Goal: Task Accomplishment & Management: Use online tool/utility

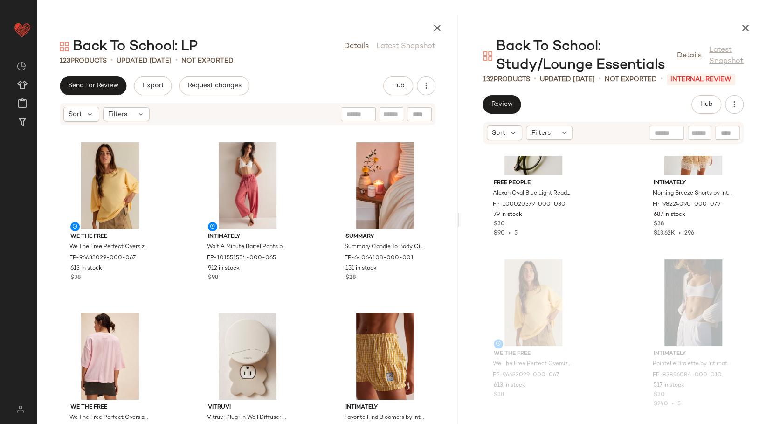
scroll to position [4671, 0]
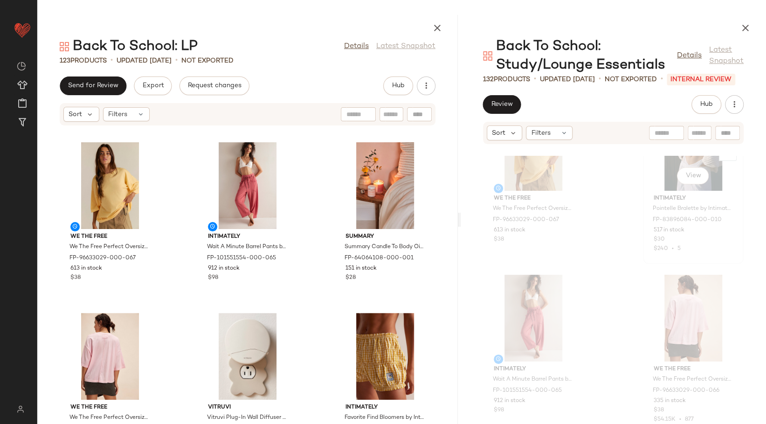
click at [668, 195] on span "Intimately" at bounding box center [693, 198] width 79 height 8
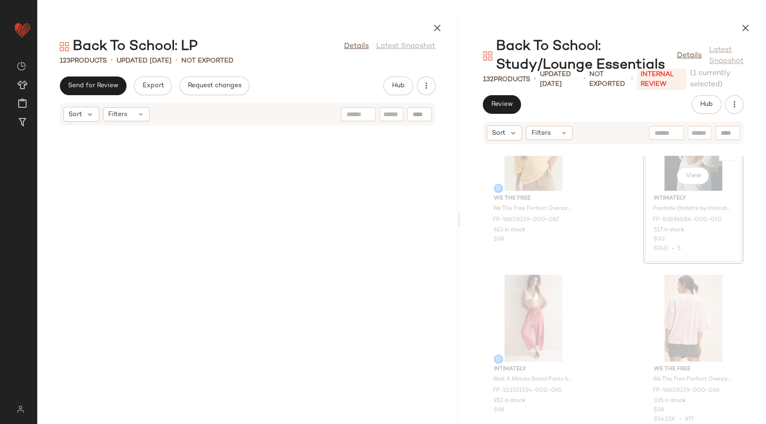
scroll to position [4606, 0]
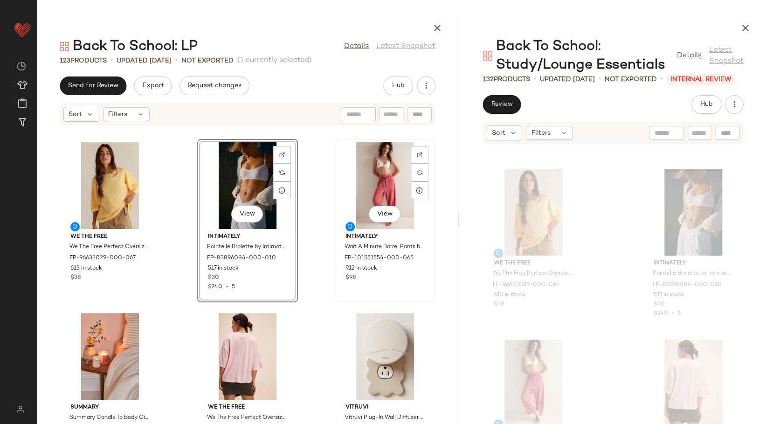
click at [336, 222] on div "View Intimately Wait A Minute Barrel Pants by Intimately at Free People in Pink…" at bounding box center [385, 220] width 99 height 161
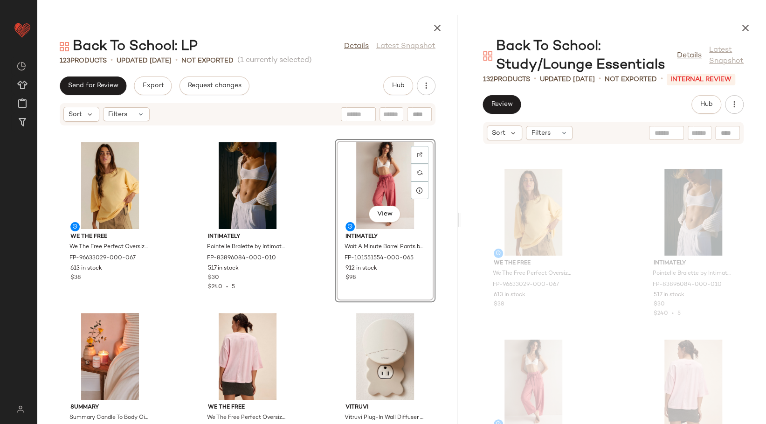
click at [321, 239] on div "We The Free We The Free Perfect Oversized Tee at Free People in Yellow, Size: X…" at bounding box center [247, 280] width 420 height 287
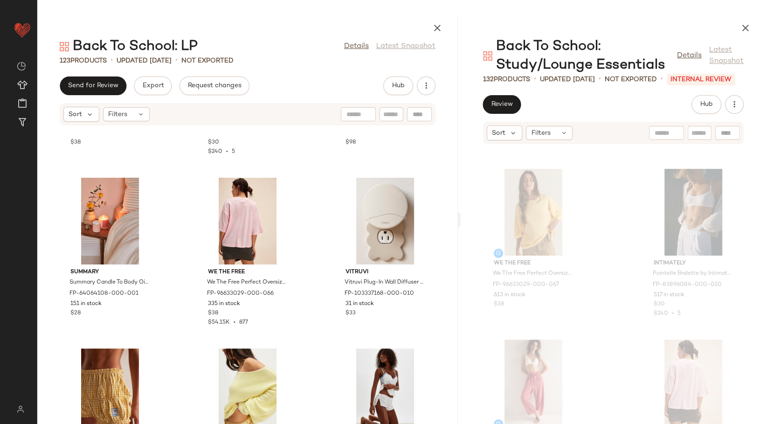
scroll to position [155, 0]
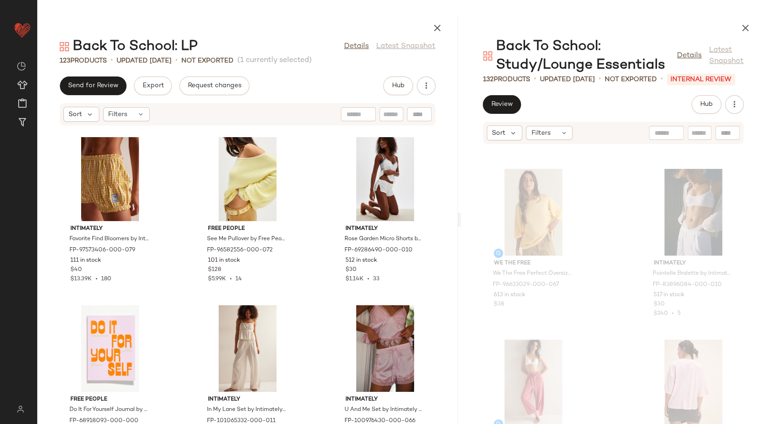
scroll to position [421, 0]
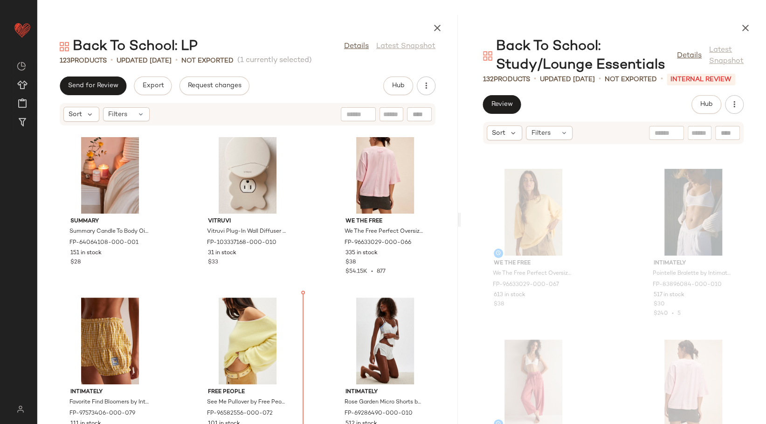
scroll to position [191, 0]
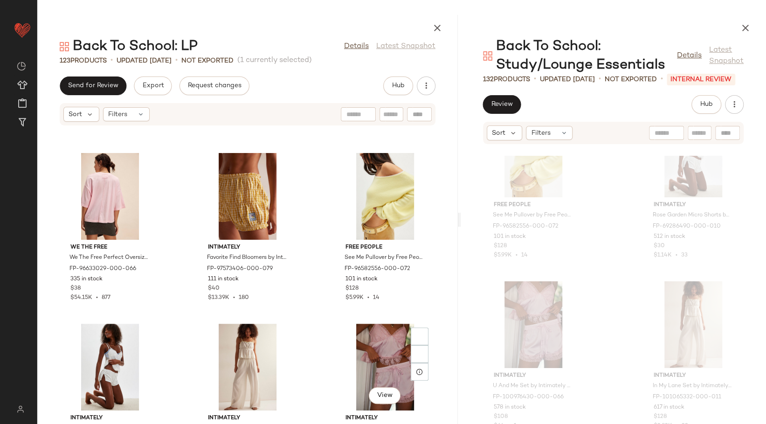
scroll to position [398, 0]
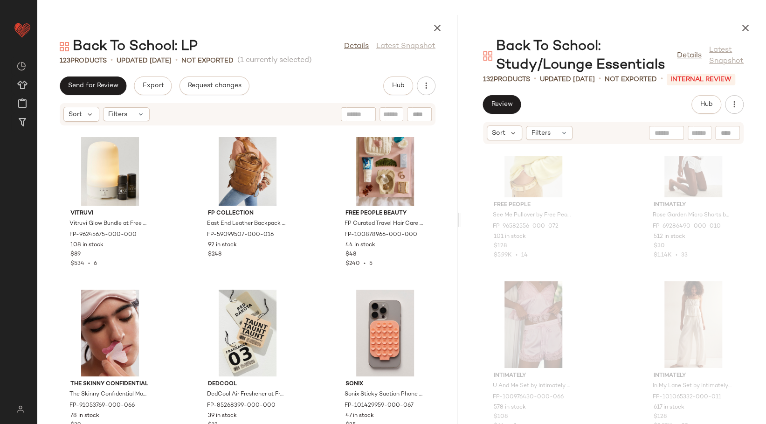
scroll to position [888, 0]
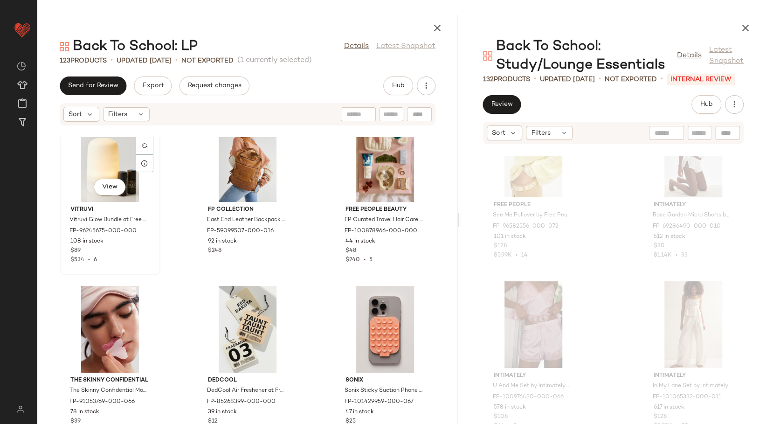
click at [116, 163] on div "View" at bounding box center [110, 158] width 94 height 87
click at [381, 172] on div "View" at bounding box center [385, 158] width 94 height 87
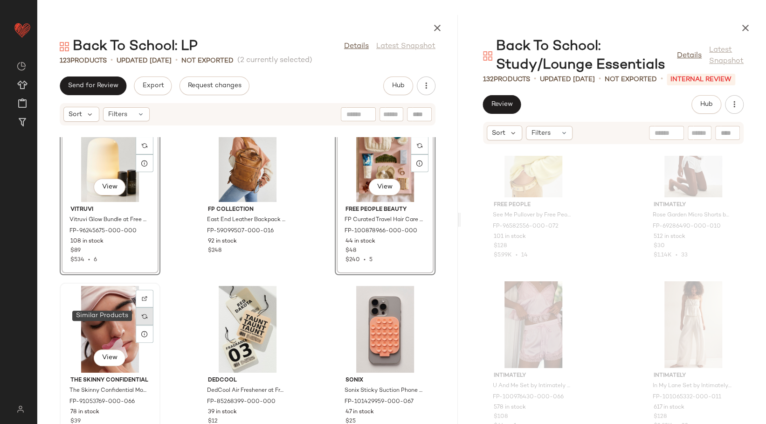
click at [145, 318] on div at bounding box center [145, 316] width 18 height 18
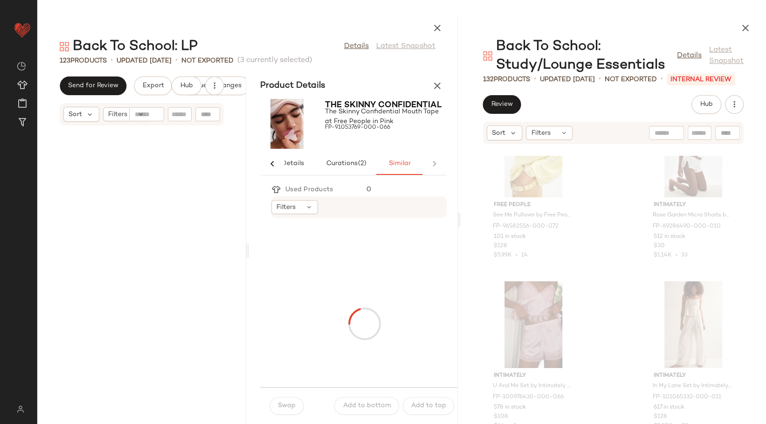
scroll to position [3071, 0]
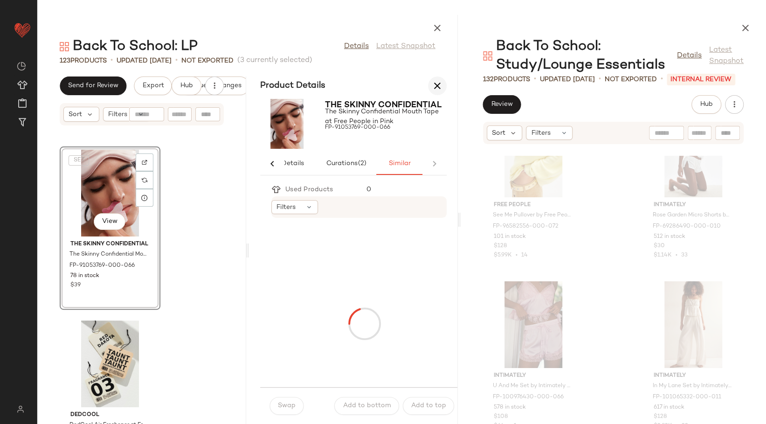
click at [441, 91] on icon "button" at bounding box center [437, 85] width 11 height 11
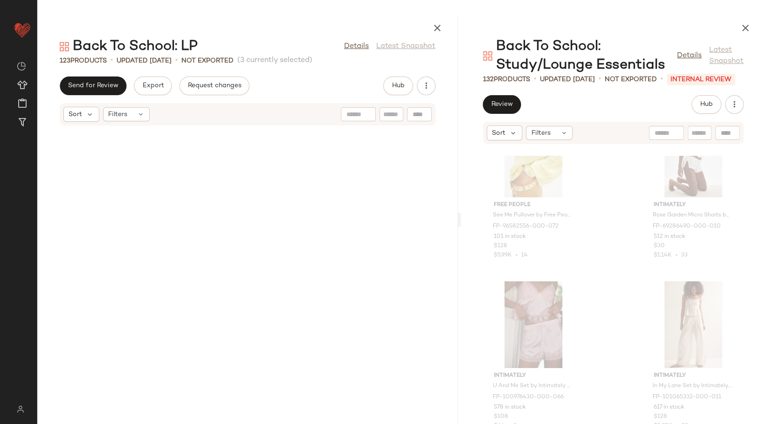
scroll to position [1024, 0]
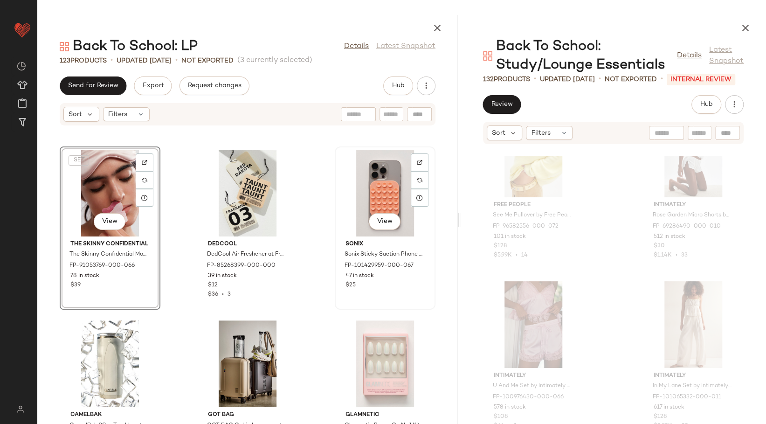
click at [372, 190] on div "View" at bounding box center [385, 193] width 94 height 87
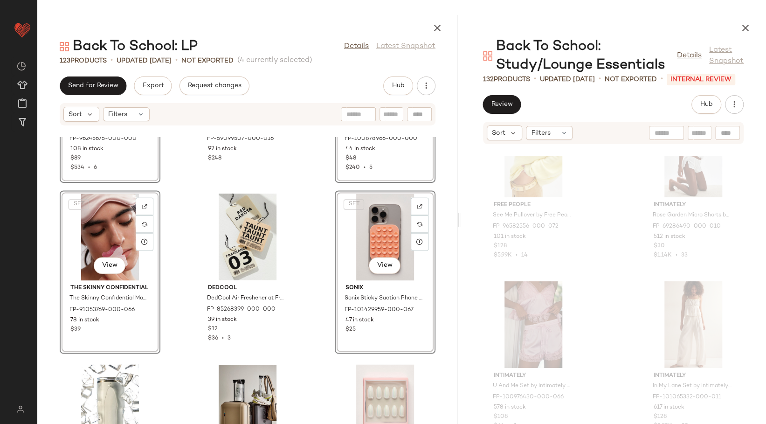
scroll to position [817, 0]
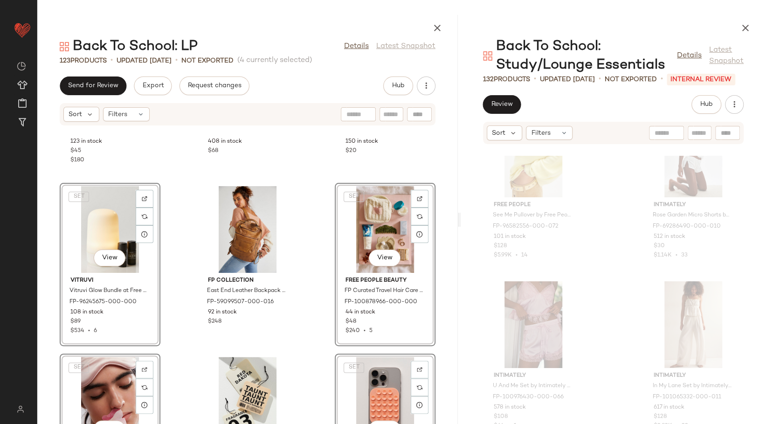
click at [321, 299] on div "Free People Hidden Gem Apple Watch Band by Free People FP-93534097-000-095 123 …" at bounding box center [247, 280] width 420 height 287
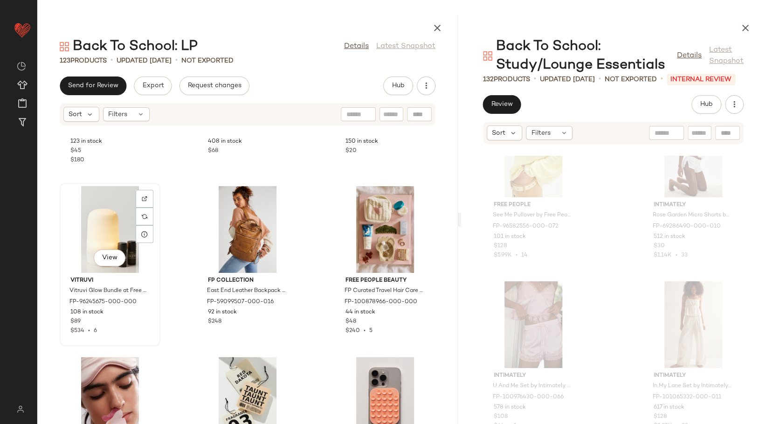
click at [95, 217] on div "View" at bounding box center [110, 229] width 94 height 87
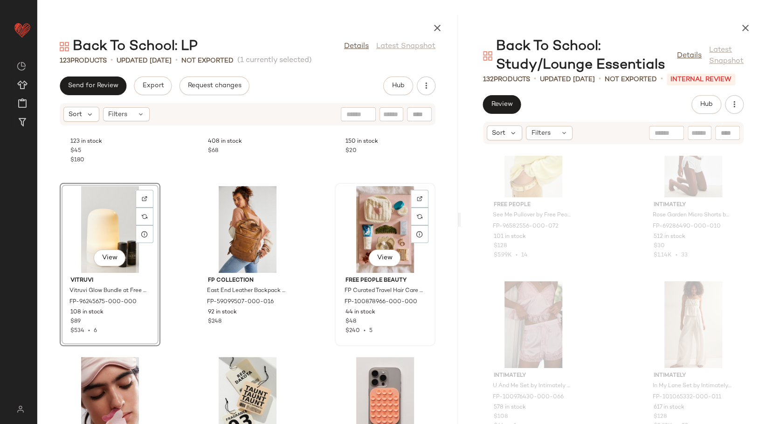
click at [373, 230] on div "View" at bounding box center [385, 229] width 94 height 87
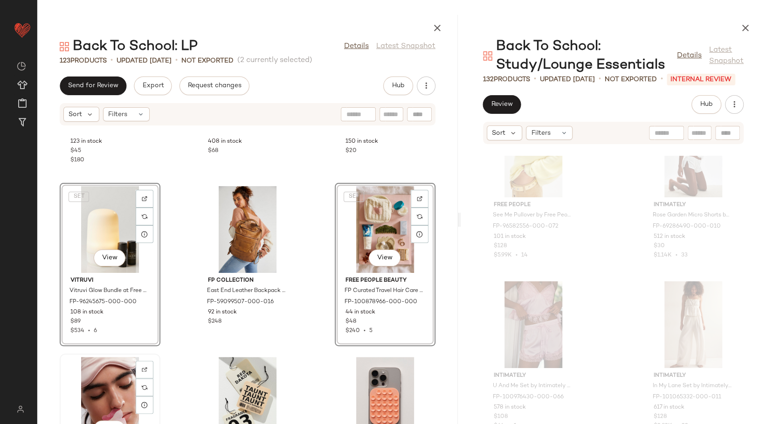
click at [126, 380] on div "View" at bounding box center [110, 400] width 94 height 87
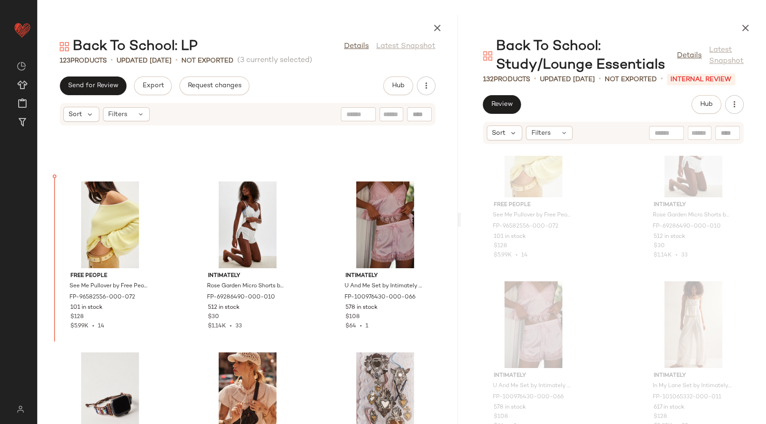
scroll to position [436, 0]
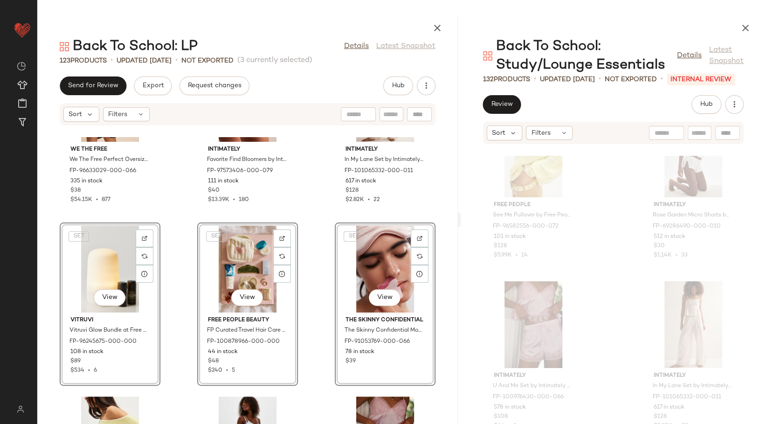
click at [310, 279] on div "We The Free We The Free Perfect Oversized Tee at Free People in Pink, Size: XL …" at bounding box center [247, 280] width 420 height 287
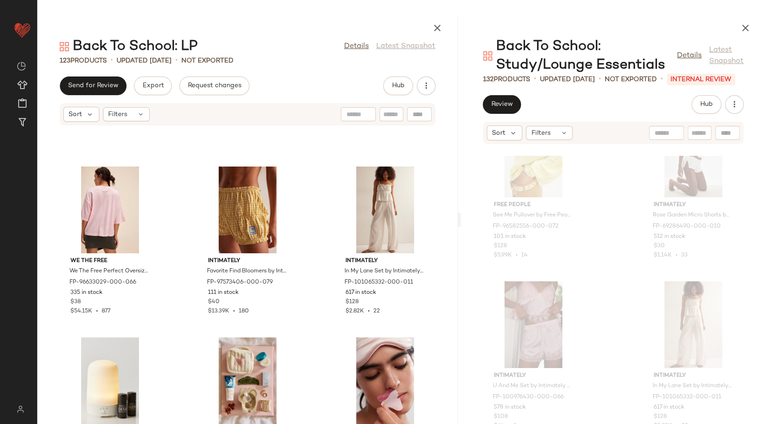
scroll to position [384, 0]
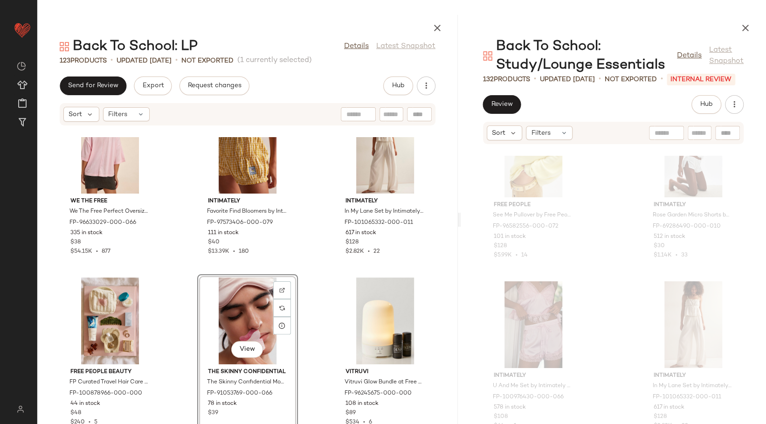
click at [316, 309] on div "We The Free We The Free Perfect Oversized Tee at Free People in Pink, Size: XL …" at bounding box center [247, 280] width 420 height 287
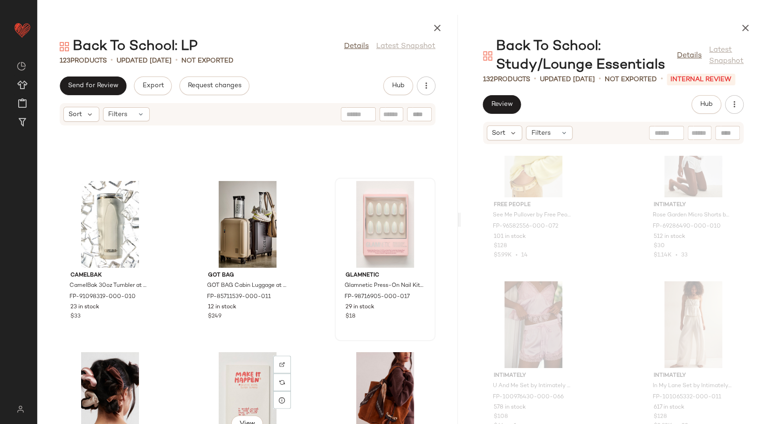
scroll to position [1147, 0]
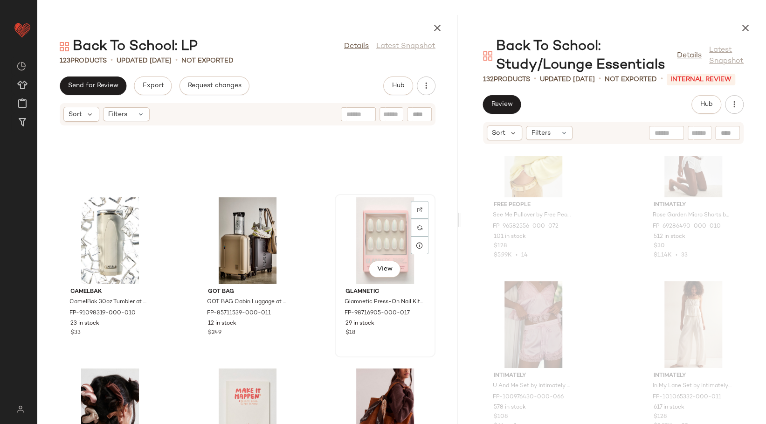
click at [376, 227] on div "View" at bounding box center [385, 240] width 94 height 87
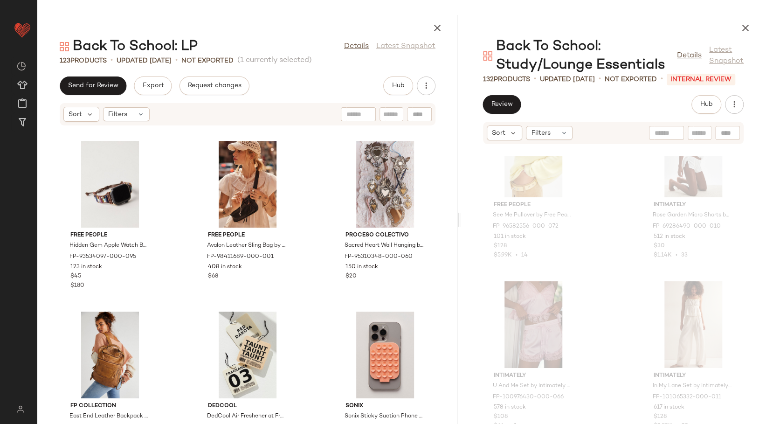
scroll to position [888, 0]
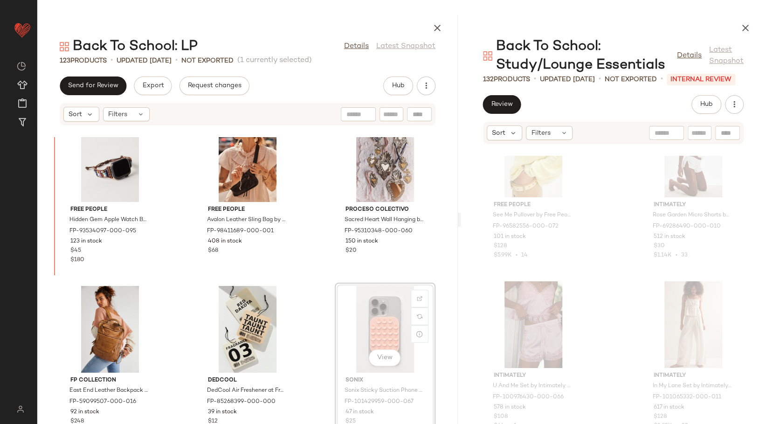
scroll to position [877, 0]
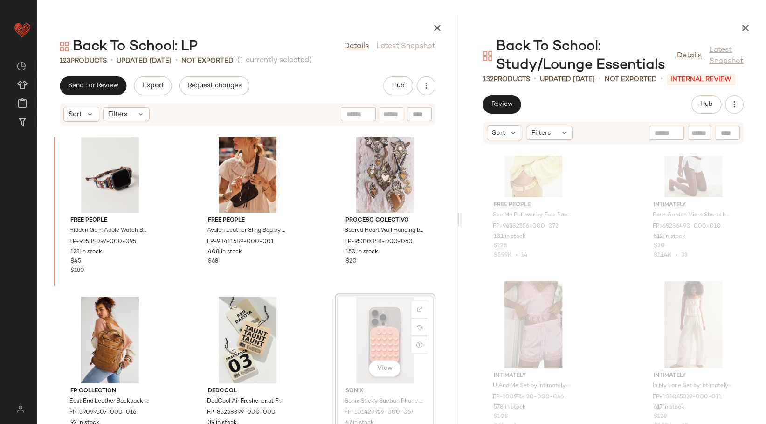
click at [107, 202] on div at bounding box center [110, 169] width 94 height 87
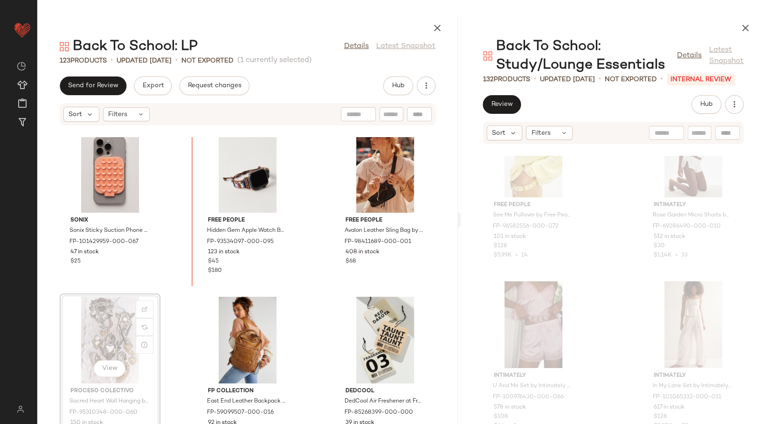
scroll to position [875, 0]
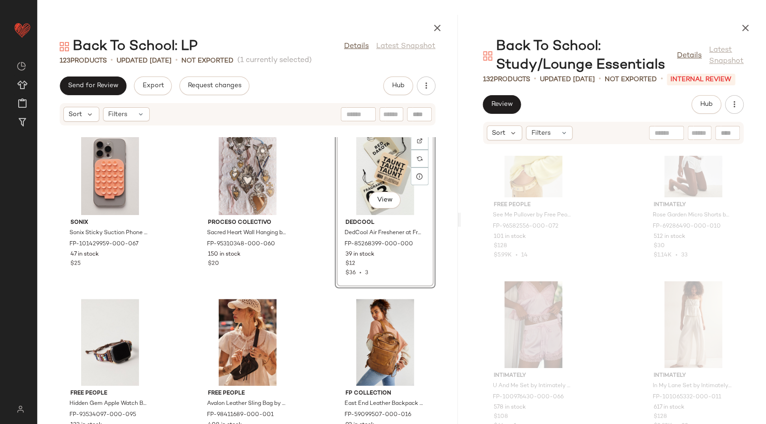
click at [305, 199] on div "Sonix Sonix Sticky Suction Phone Mount at Free People in Pink FP-101429959-000-…" at bounding box center [247, 280] width 420 height 287
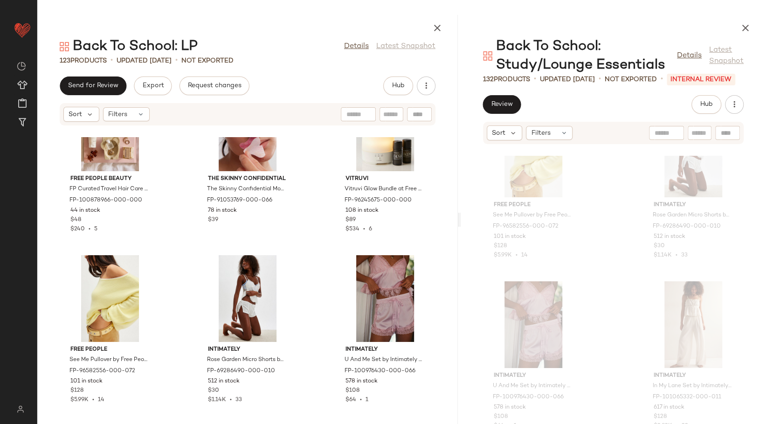
scroll to position [681, 0]
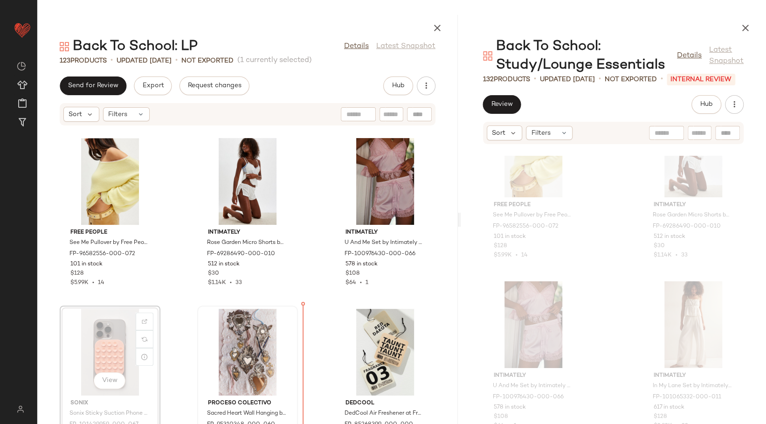
scroll to position [701, 0]
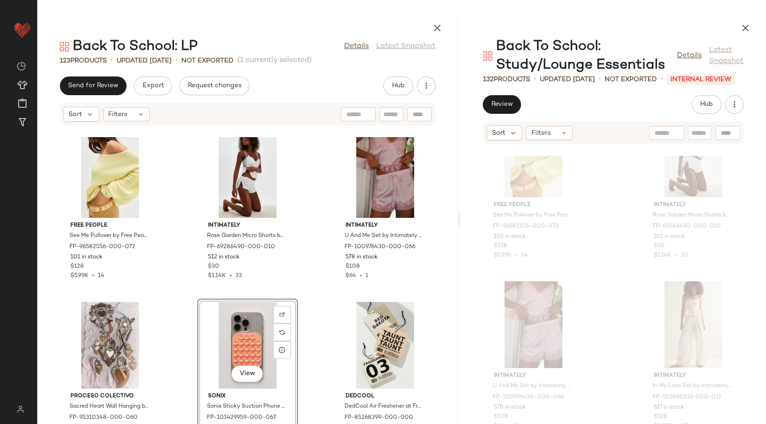
click at [299, 310] on div "Free People Beauty FP Curated Travel Hair Care Bag by Free People Beauty at Fre…" at bounding box center [247, 280] width 420 height 287
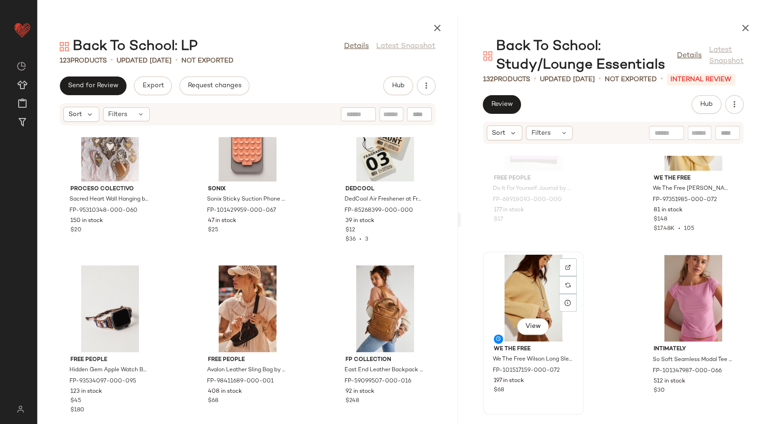
scroll to position [5539, 0]
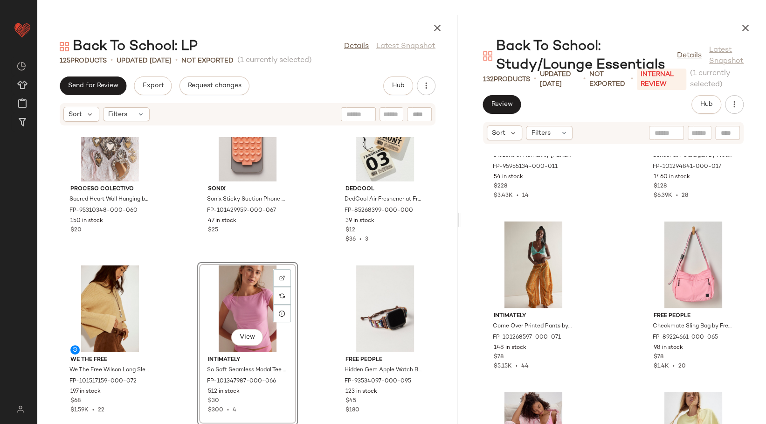
scroll to position [5901, 0]
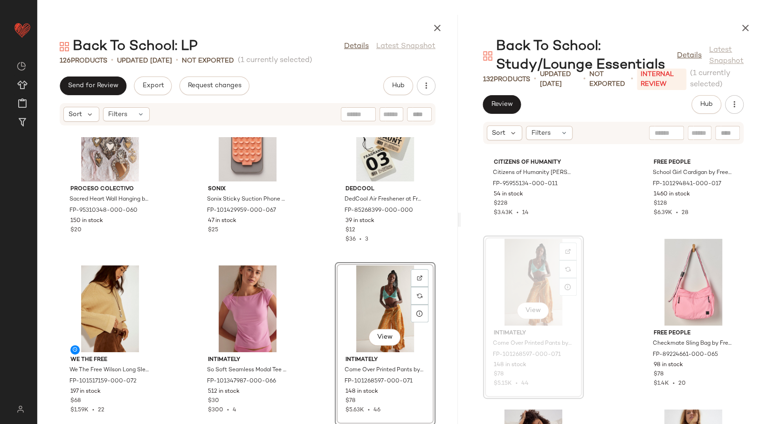
click at [321, 288] on div "Proceso Colectivo Sacred Heart Wall Hanging by Proceso Colectivo at Free People…" at bounding box center [247, 280] width 420 height 287
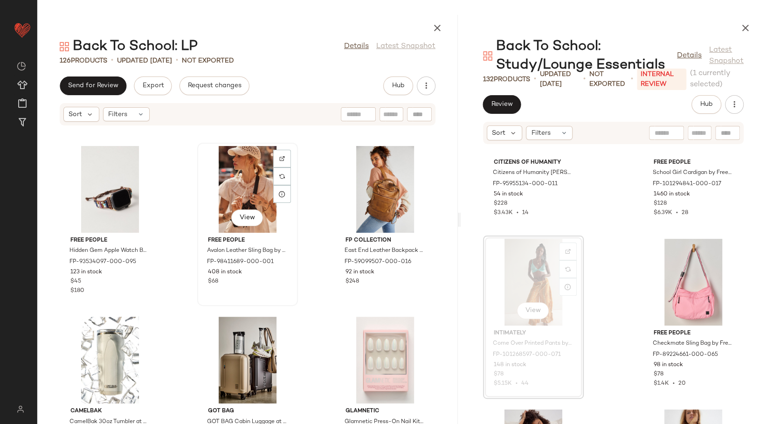
scroll to position [1199, 0]
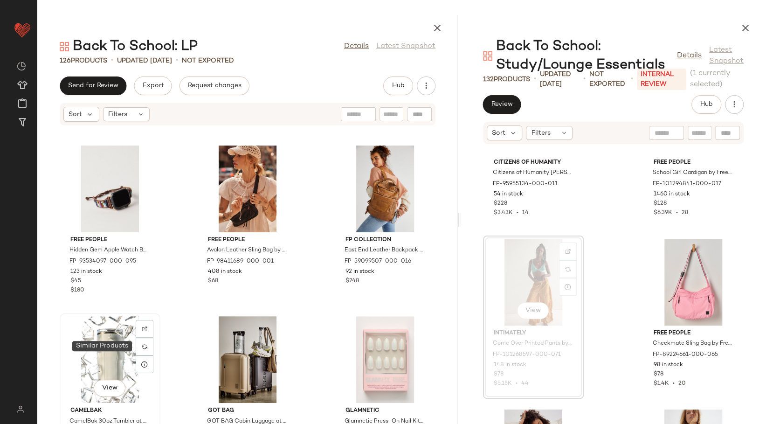
click at [121, 348] on div "View" at bounding box center [110, 359] width 94 height 87
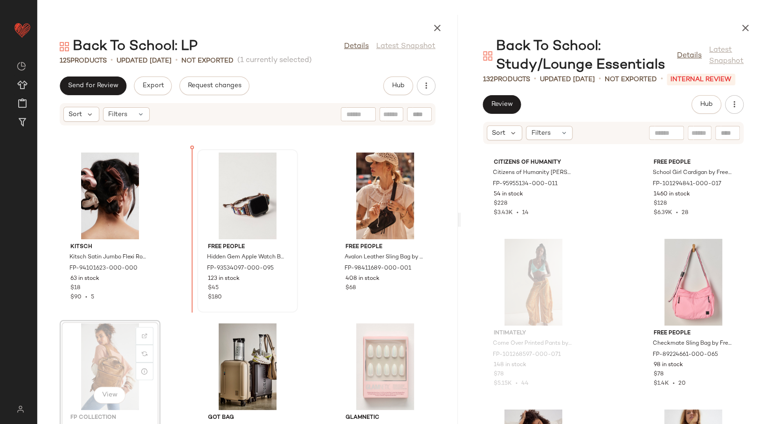
scroll to position [1185, 0]
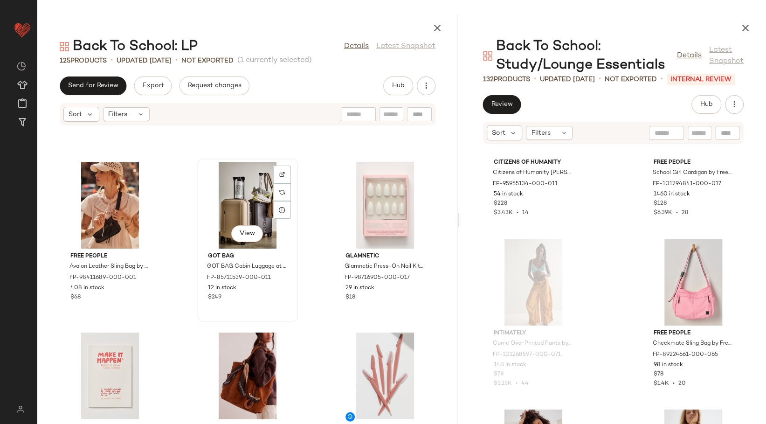
scroll to position [1289, 0]
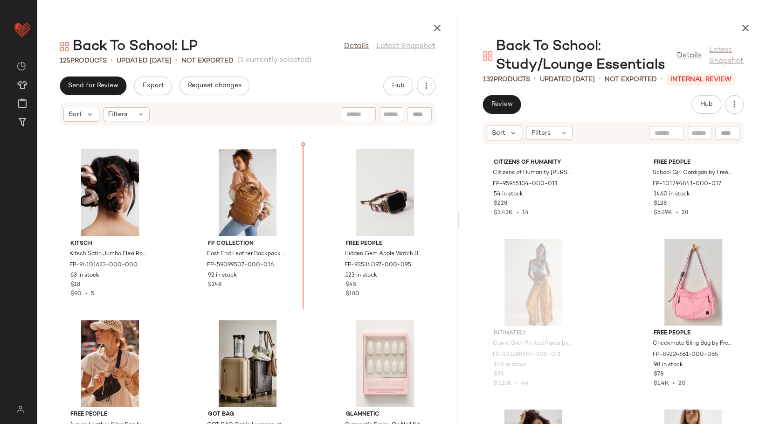
scroll to position [1194, 0]
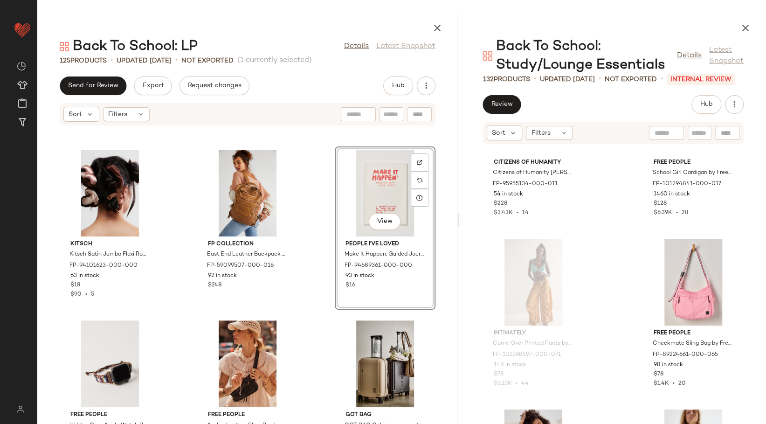
click at [315, 202] on div "Kitsch Kitsch Satin Jumbo Flexi Rods at Free People FP-94101623-000-000 63 in s…" at bounding box center [247, 280] width 420 height 287
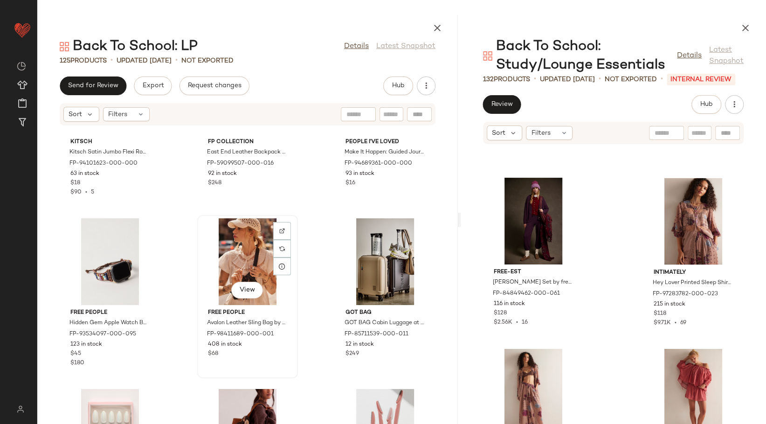
scroll to position [1302, 0]
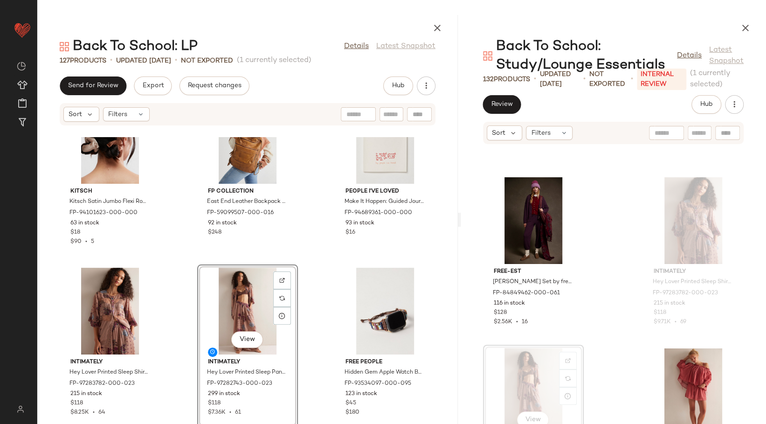
scroll to position [1250, 0]
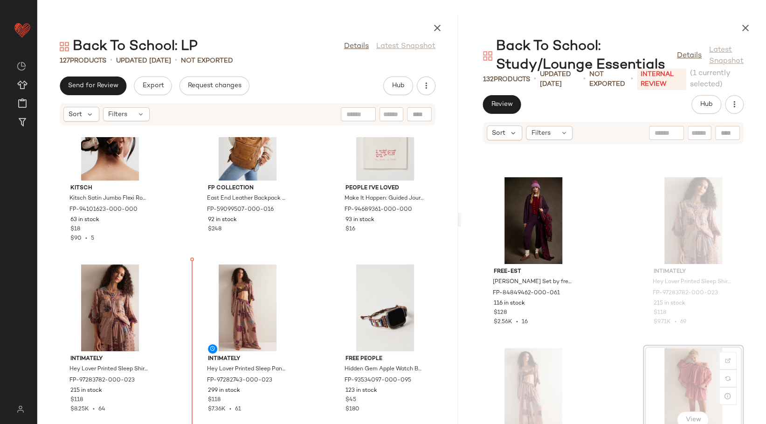
scroll to position [1251, 0]
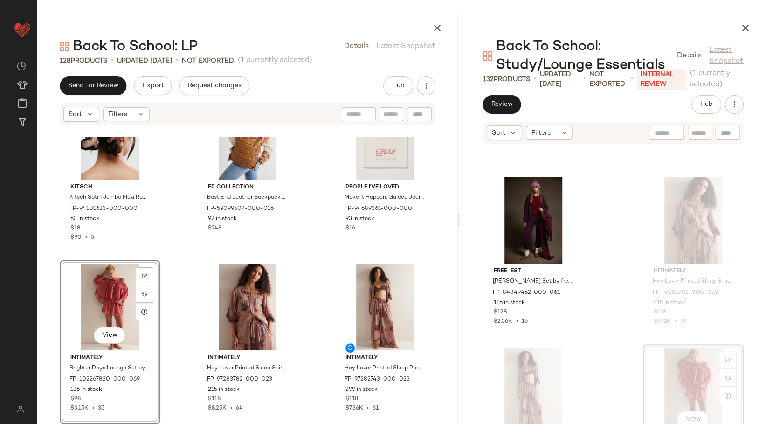
click at [310, 269] on div "We The Free We The Free Wilson Long Sleeve at Free People in Yellow, Size: XS F…" at bounding box center [247, 280] width 420 height 287
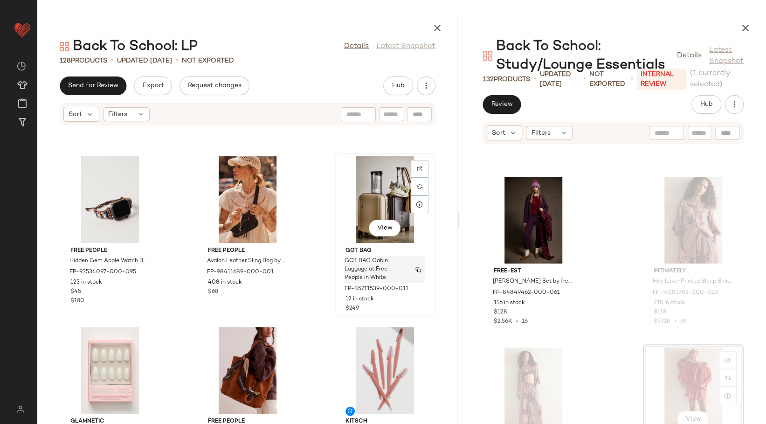
scroll to position [1562, 0]
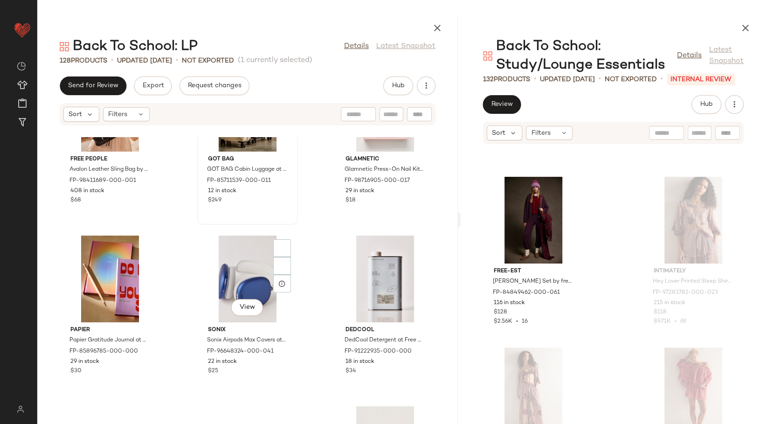
scroll to position [1809, 0]
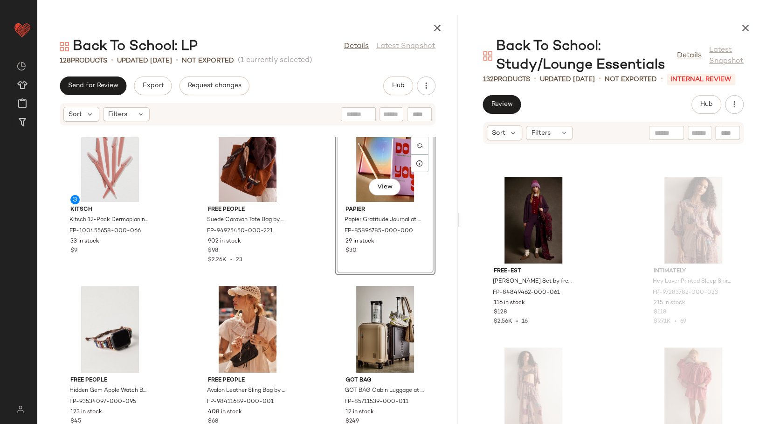
click at [308, 190] on div "Kitsch Kitsch 12-Pack Dermaplaning Razors at Free People in Pink FP-100455658-0…" at bounding box center [247, 280] width 420 height 287
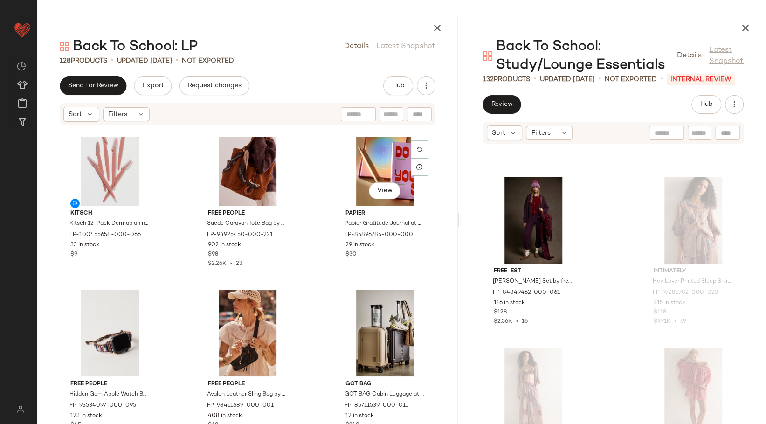
scroll to position [1570, 0]
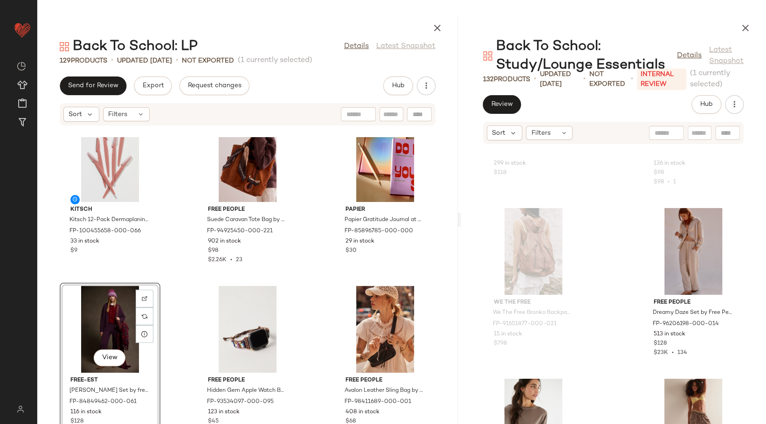
scroll to position [8595, 0]
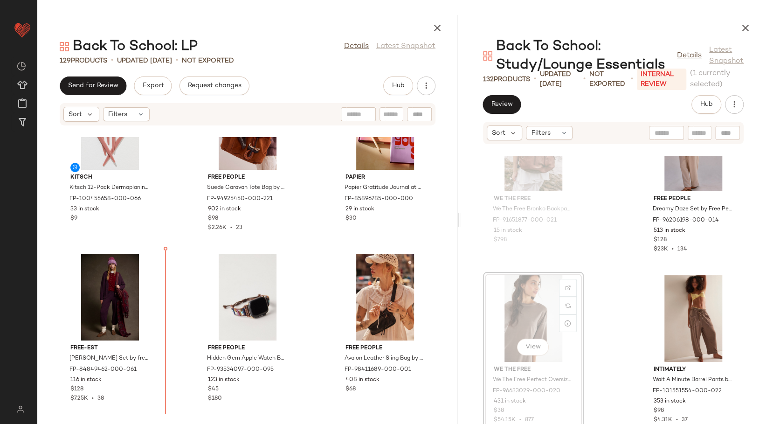
scroll to position [1605, 0]
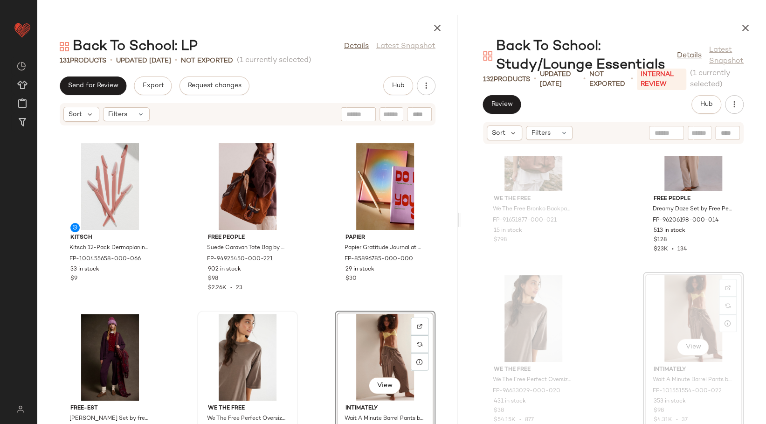
scroll to position [1553, 0]
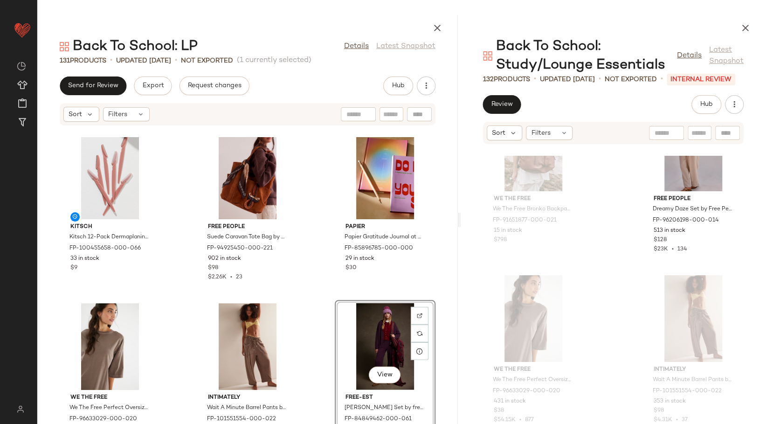
click at [305, 298] on div "Intimately Brighter Days Lounge Set by Intimately at Free People in Red, Size: …" at bounding box center [247, 280] width 420 height 287
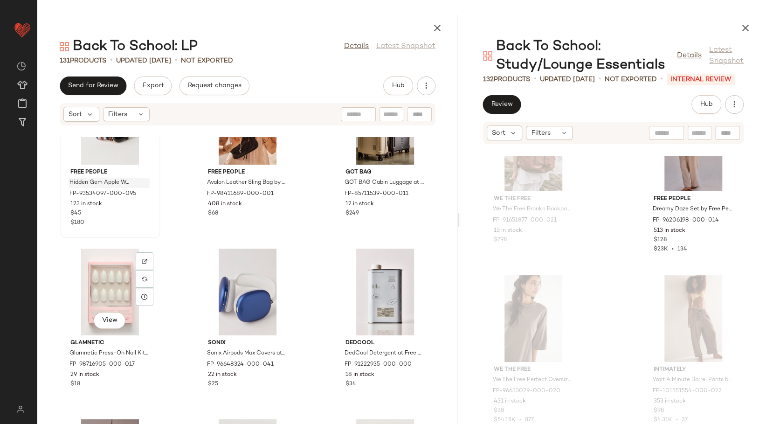
scroll to position [1967, 0]
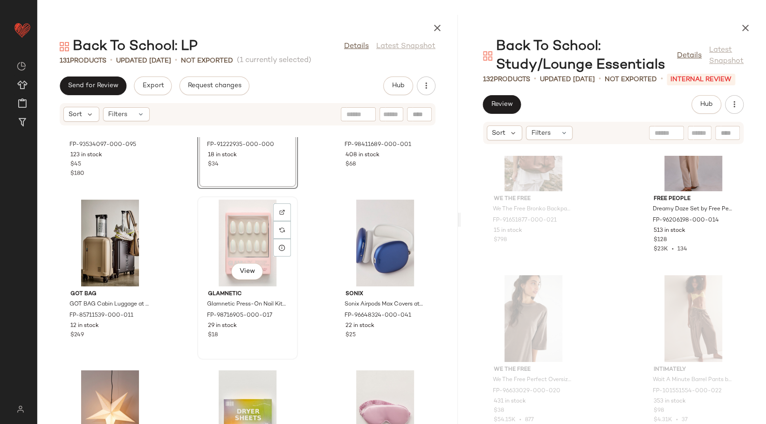
scroll to position [2115, 0]
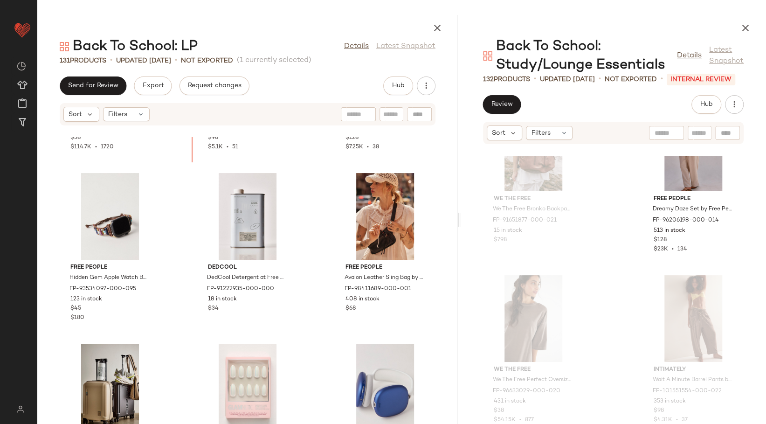
scroll to position [1800, 0]
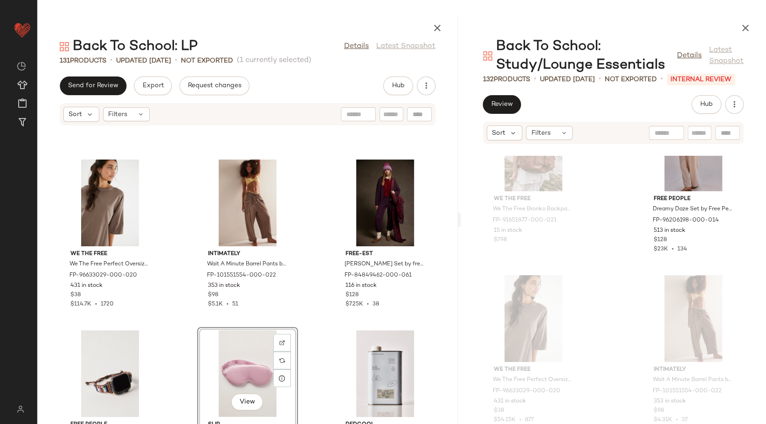
scroll to position [1800, 0]
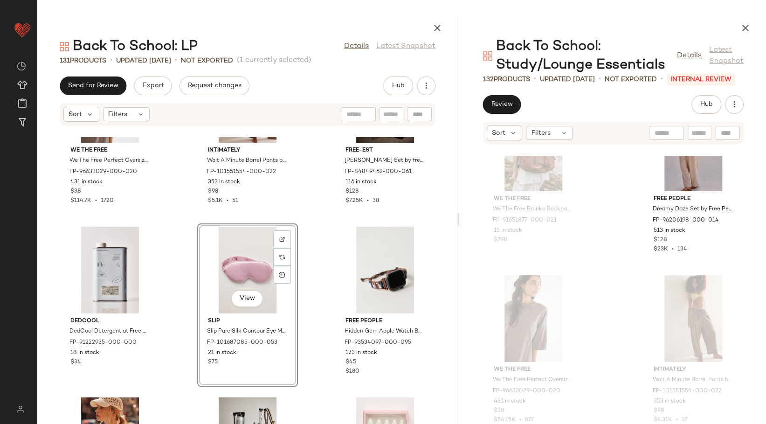
click at [322, 272] on div "We The Free We The Free Perfect Oversized Tee at Free People in Brown, Size: M …" at bounding box center [247, 280] width 420 height 287
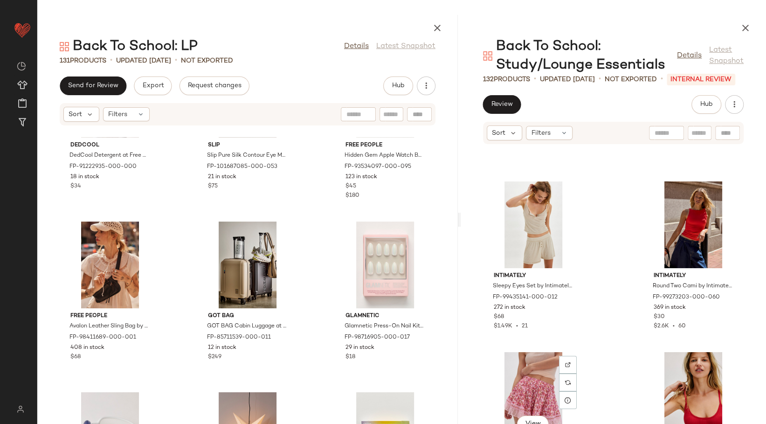
scroll to position [6627, 0]
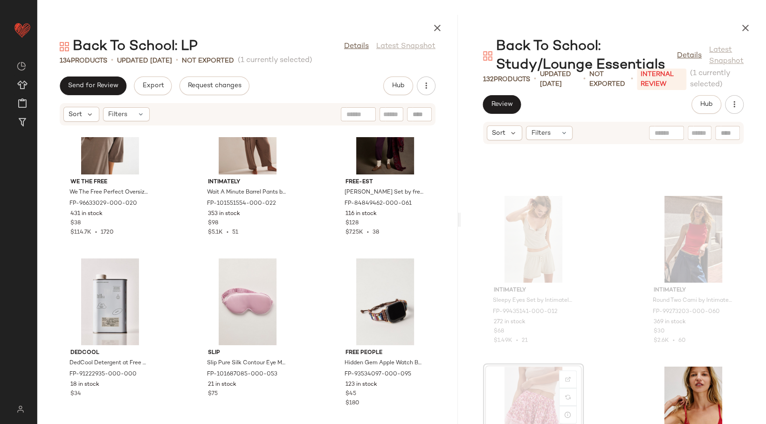
scroll to position [1872, 0]
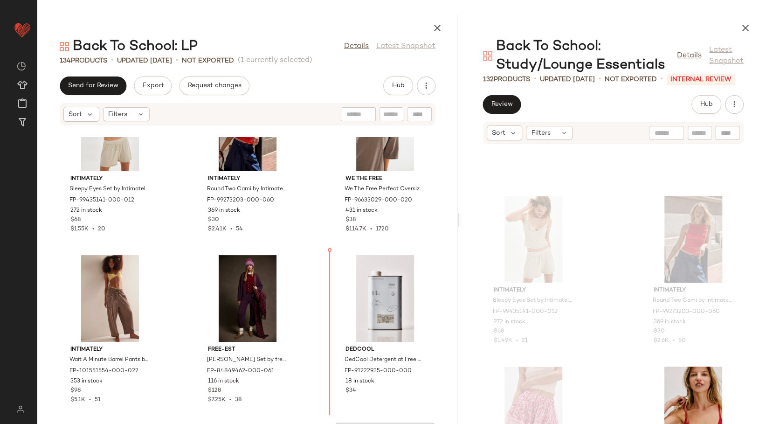
scroll to position [1736, 0]
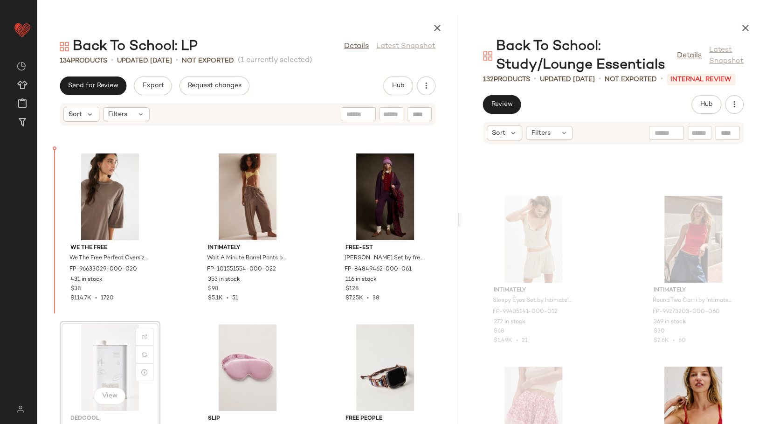
scroll to position [1868, 0]
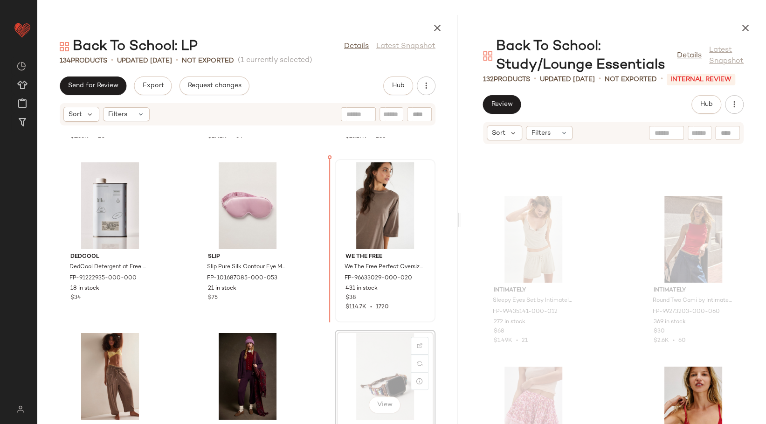
scroll to position [1863, 0]
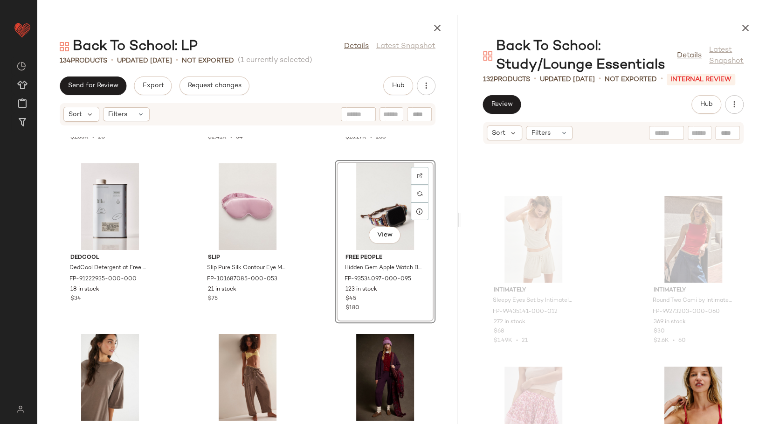
click at [321, 202] on div "Intimately Sleepy Eyes Set by Intimately at Free People in White, Size: XS FP-9…" at bounding box center [247, 280] width 420 height 287
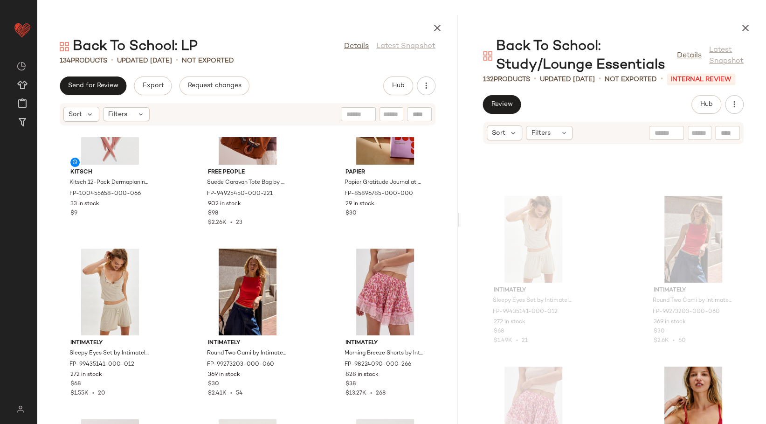
scroll to position [1561, 0]
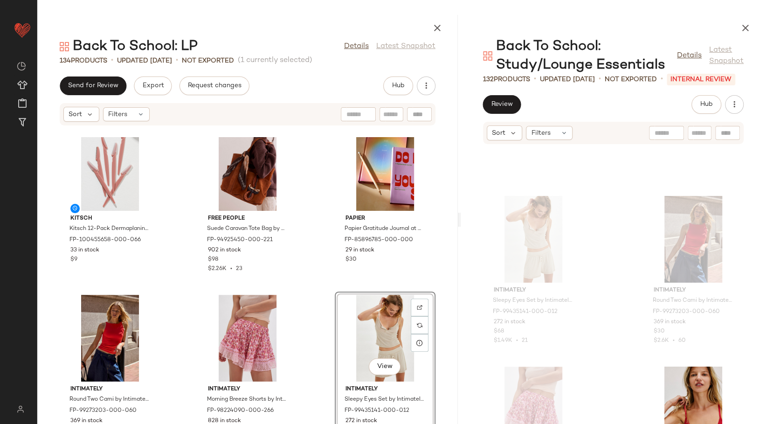
click at [321, 325] on div "Kitsch Kitsch 12-Pack Dermaplaning Razors at Free People in Pink FP-100455658-0…" at bounding box center [247, 280] width 420 height 287
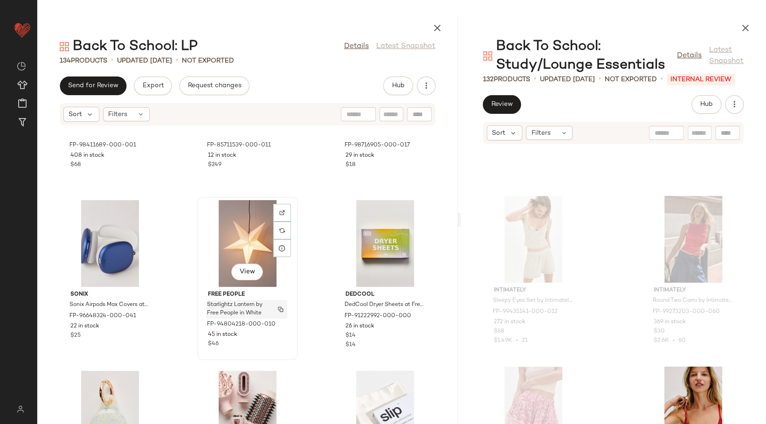
scroll to position [2442, 0]
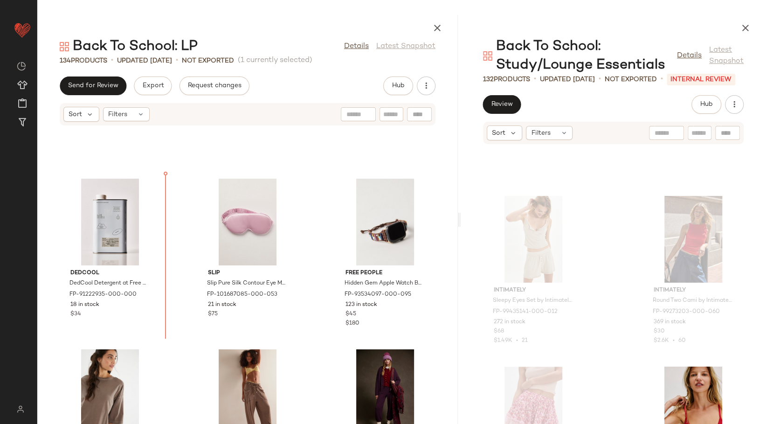
scroll to position [1845, 0]
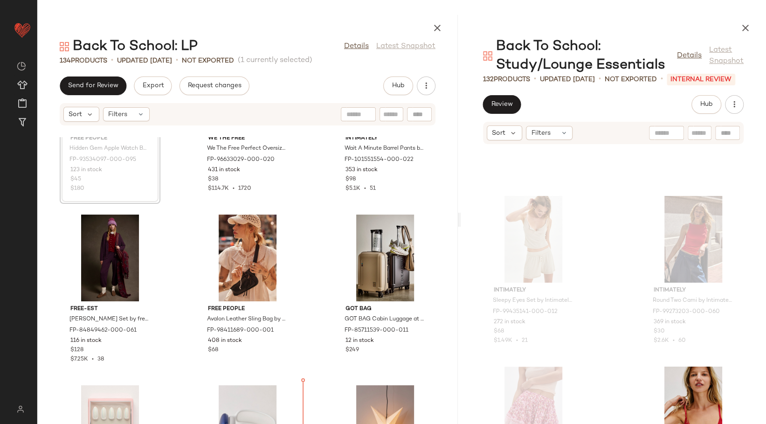
scroll to position [2181, 0]
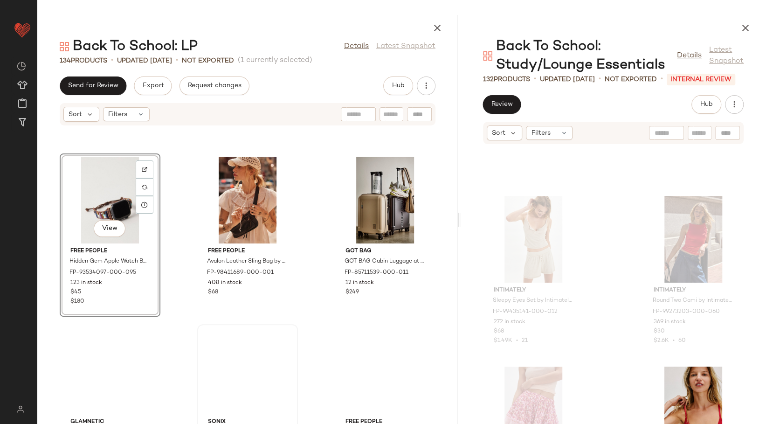
scroll to position [2233, 0]
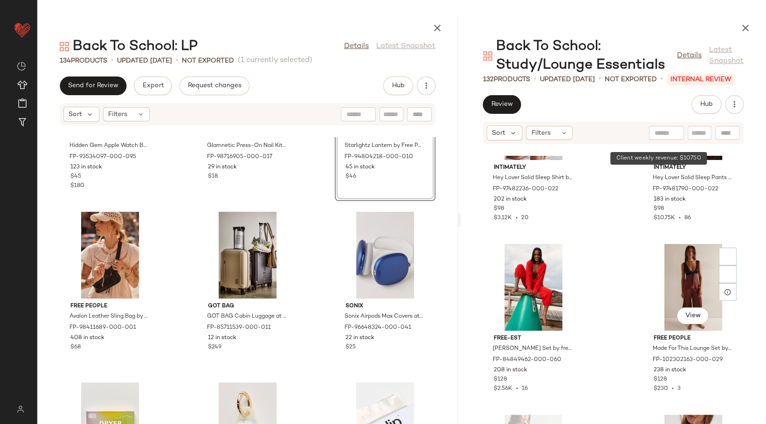
scroll to position [9372, 0]
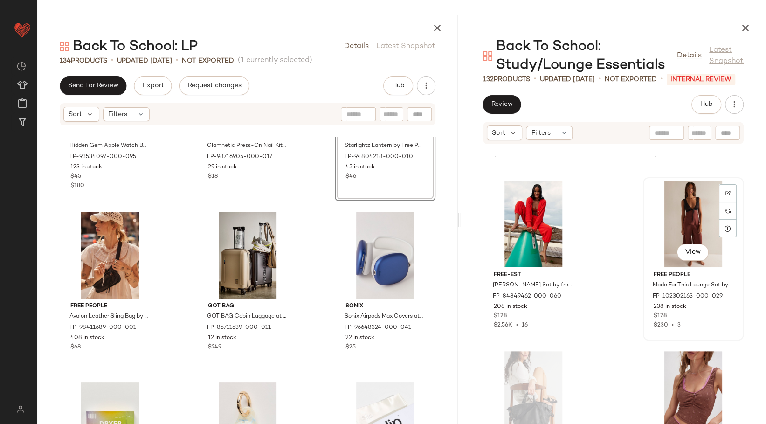
scroll to position [9371, 0]
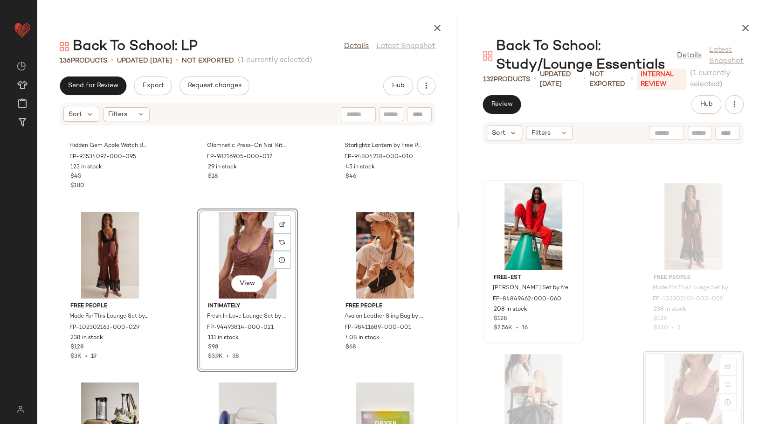
scroll to position [9320, 0]
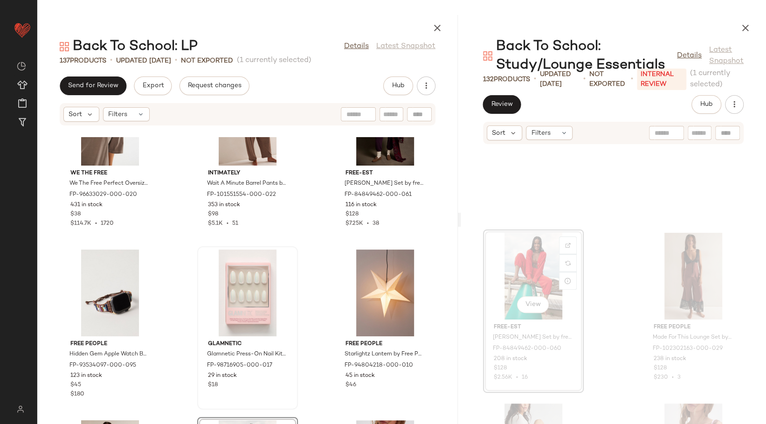
scroll to position [2119, 0]
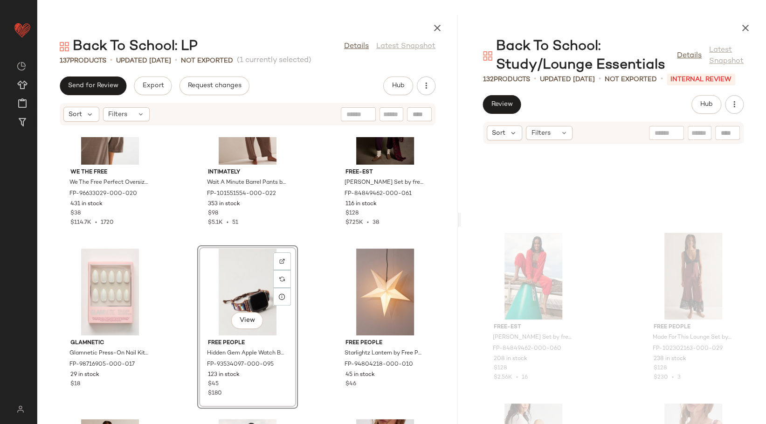
drag, startPoint x: 324, startPoint y: 297, endPoint x: 322, endPoint y: 292, distance: 5.3
click at [323, 294] on div "We The Free We The Free Perfect Oversized Tee at Free People in Brown, Size: M …" at bounding box center [247, 280] width 420 height 287
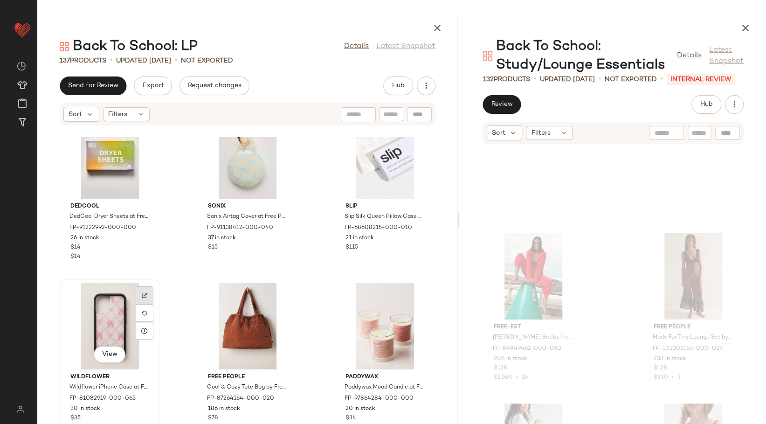
scroll to position [2793, 0]
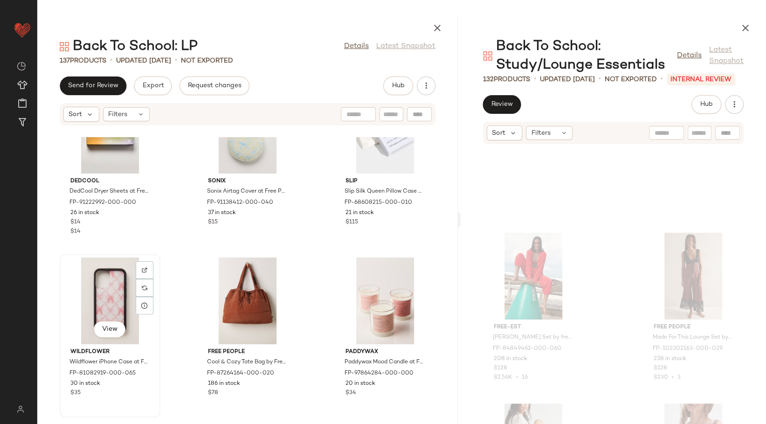
click at [101, 296] on div "View" at bounding box center [110, 300] width 94 height 87
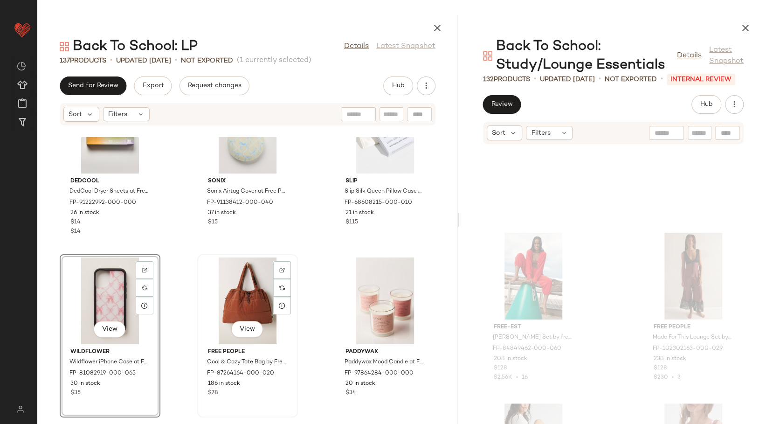
click at [213, 302] on div "View" at bounding box center [247, 300] width 94 height 87
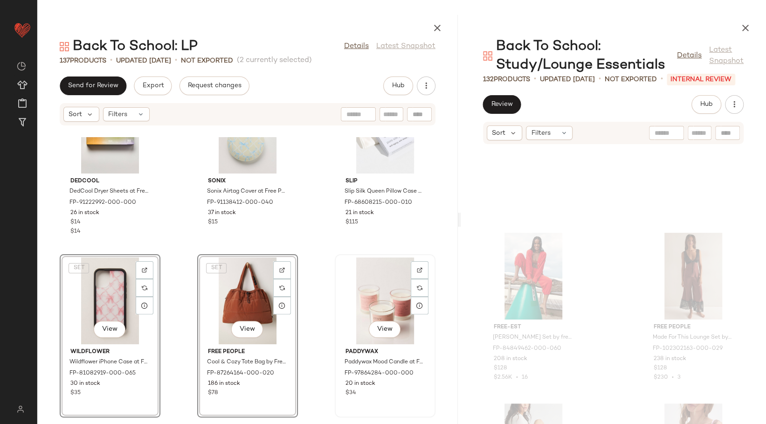
click at [365, 301] on div "View" at bounding box center [385, 300] width 94 height 87
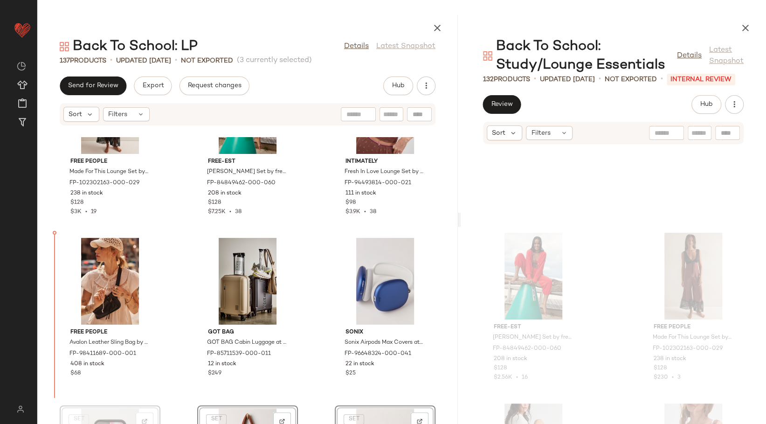
scroll to position [2472, 0]
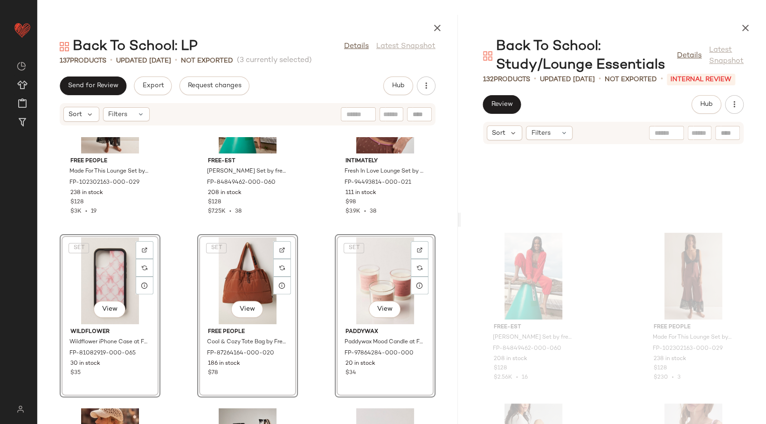
click at [319, 223] on div "Free People Made For This Lounge Set by Free People in Brown, Size: XS FP-10230…" at bounding box center [247, 280] width 420 height 287
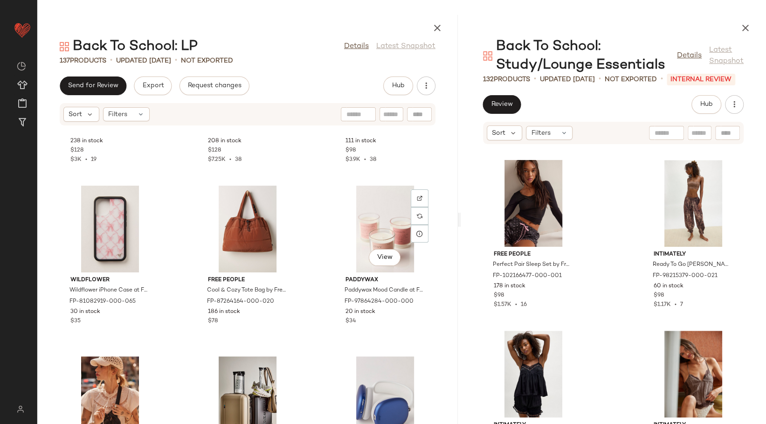
scroll to position [2627, 0]
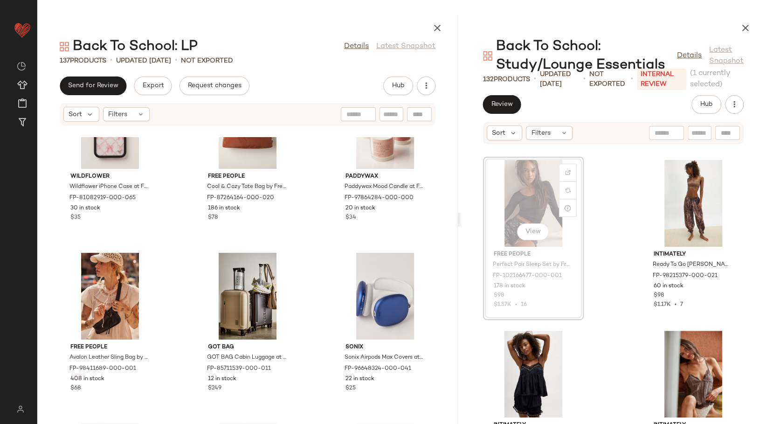
scroll to position [9733, 0]
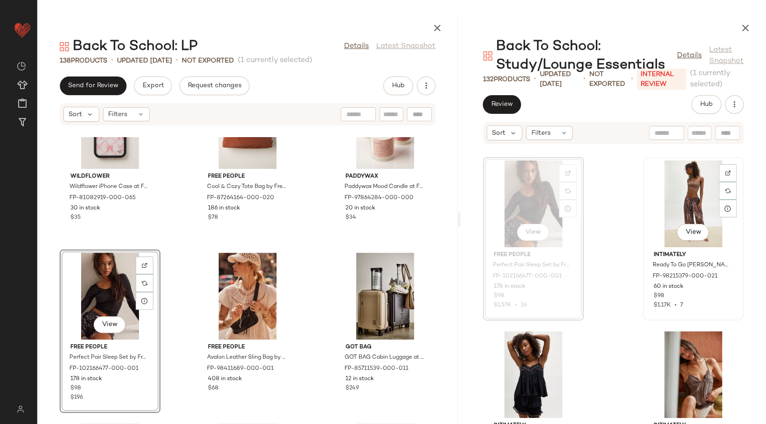
scroll to position [9732, 0]
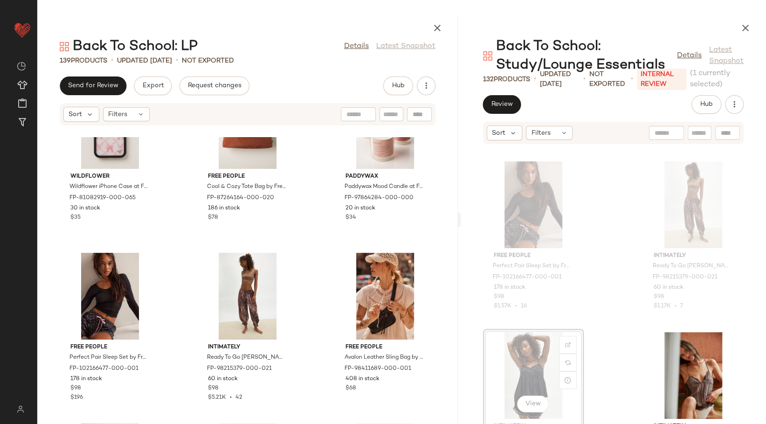
scroll to position [9733, 0]
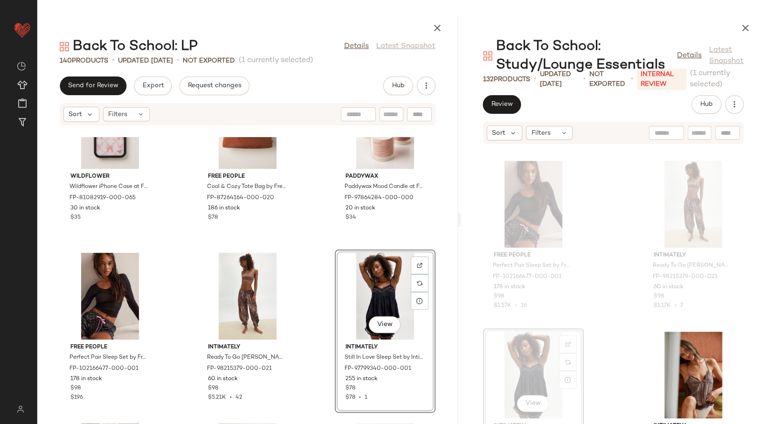
click at [338, 264] on div "View" at bounding box center [385, 296] width 94 height 87
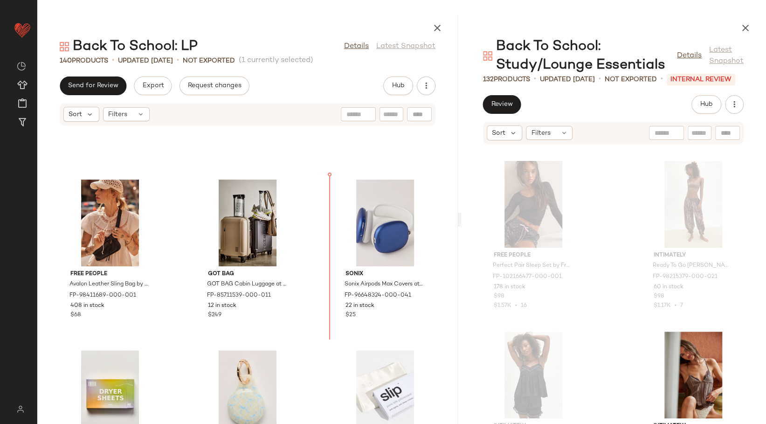
scroll to position [2846, 0]
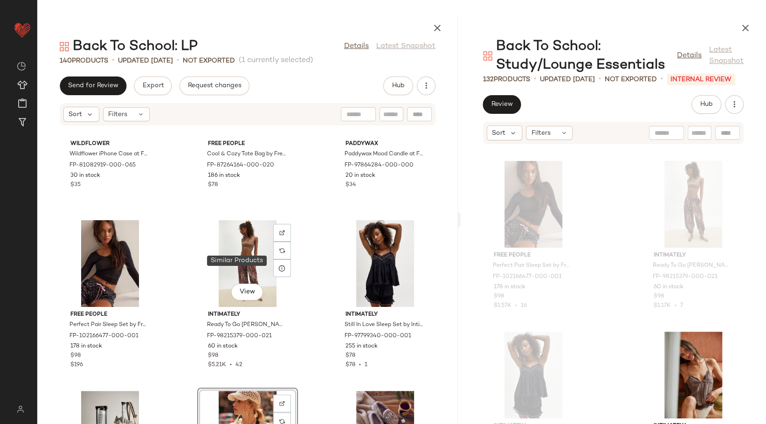
scroll to position [2638, 0]
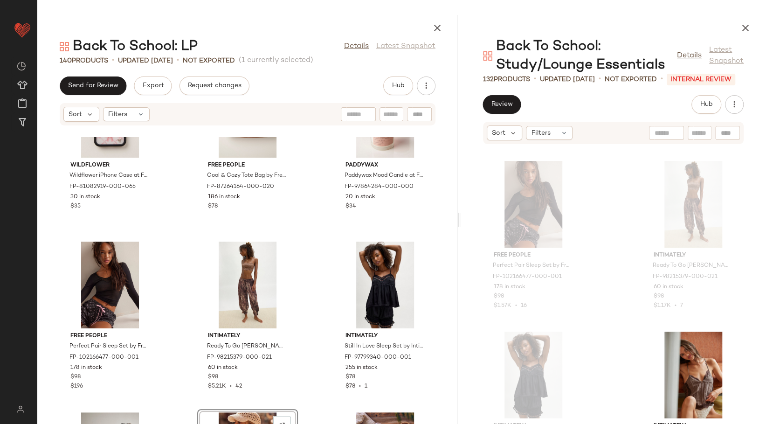
click at [299, 242] on div "Wildflower Wildflower iPhone Case at Free People in Pink, Size: Iph 16 pro FP-8…" at bounding box center [247, 280] width 420 height 287
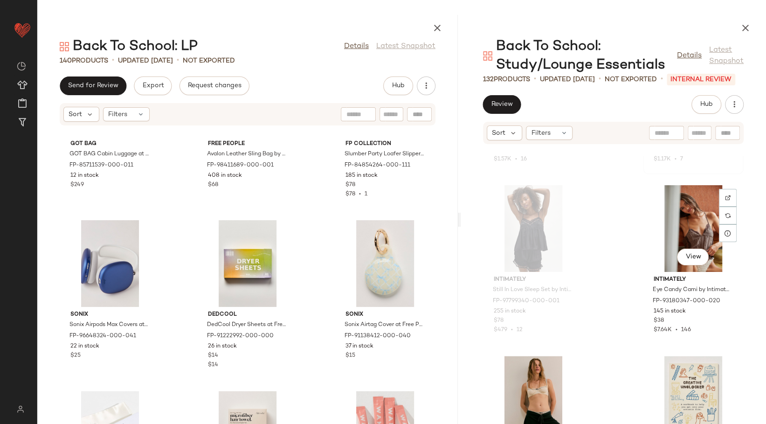
scroll to position [9940, 0]
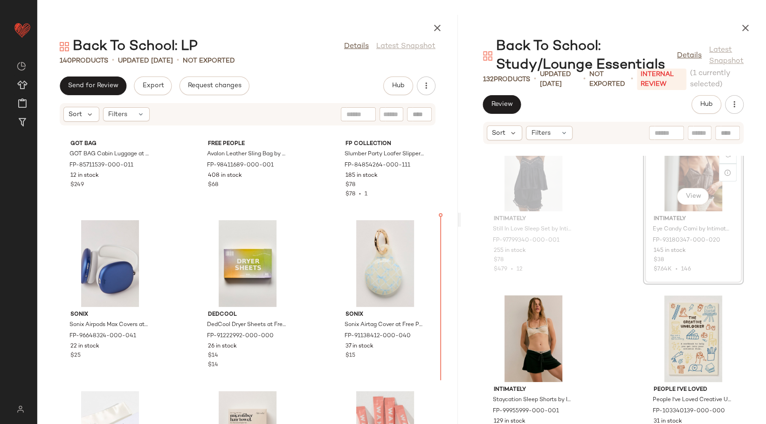
scroll to position [9939, 0]
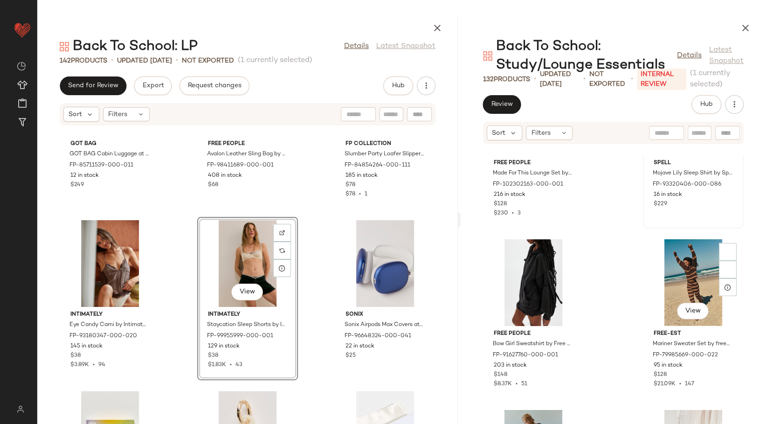
scroll to position [10872, 0]
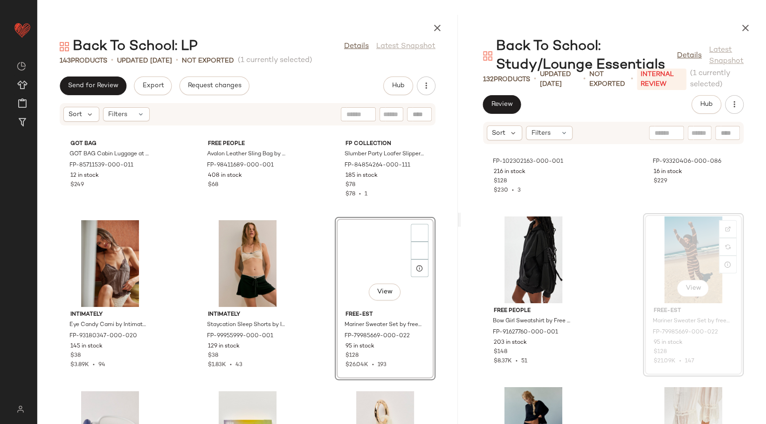
click at [316, 251] on div "GOT BAG GOT BAG Cabin Luggage at Free People in White FP-85711539-000-011 12 in…" at bounding box center [247, 280] width 420 height 287
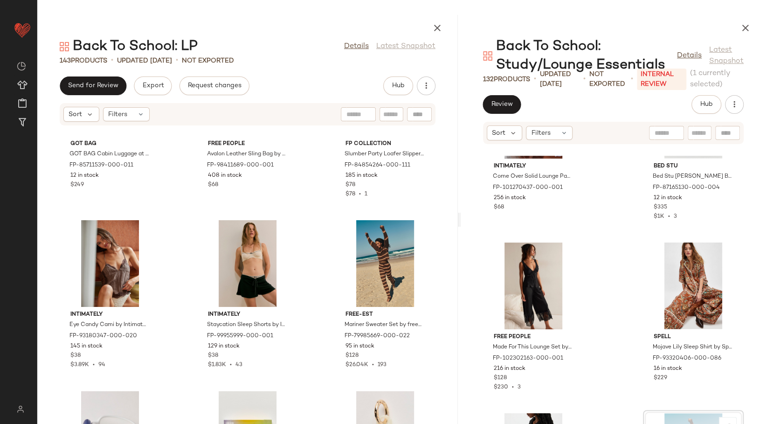
scroll to position [10632, 0]
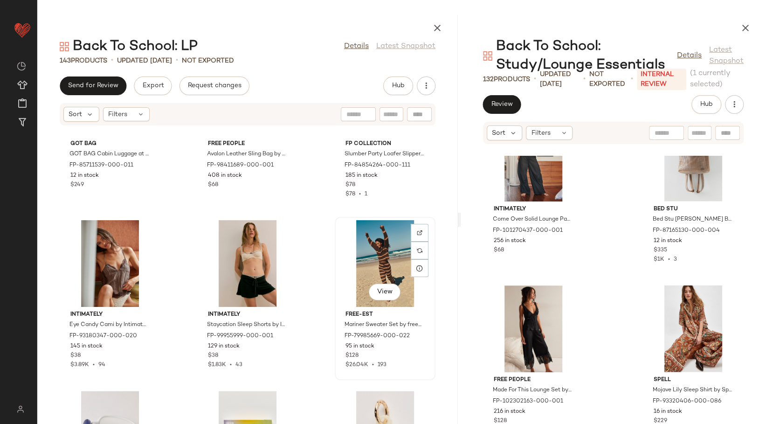
click at [368, 235] on div "View" at bounding box center [385, 263] width 94 height 87
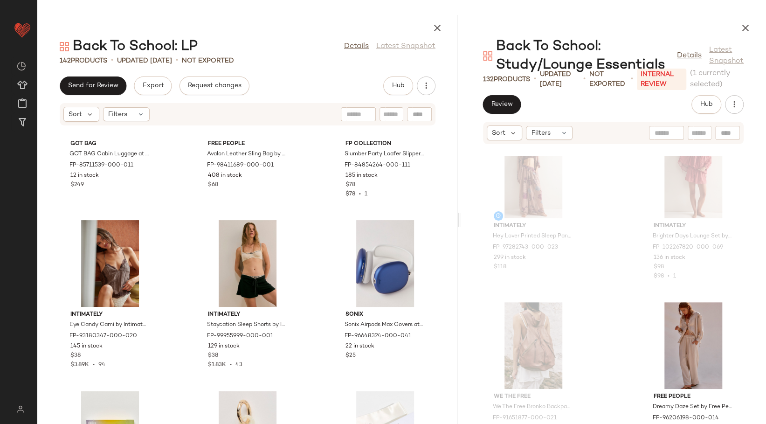
scroll to position [8456, 0]
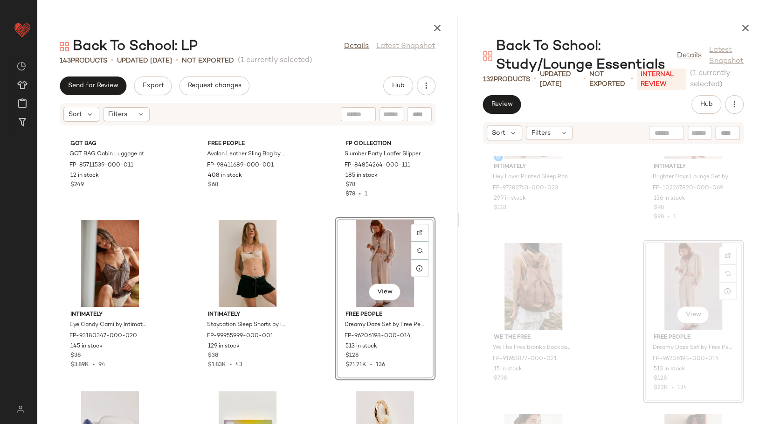
click at [322, 245] on div "GOT BAG GOT BAG Cabin Luggage at Free People in White FP-85711539-000-011 12 in…" at bounding box center [247, 280] width 420 height 287
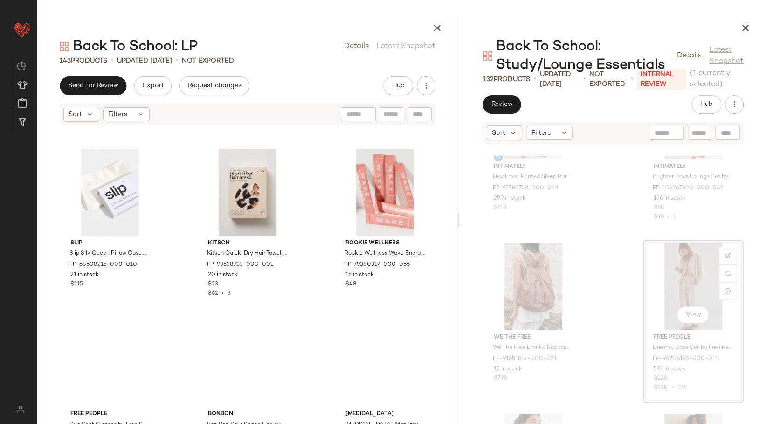
scroll to position [3415, 0]
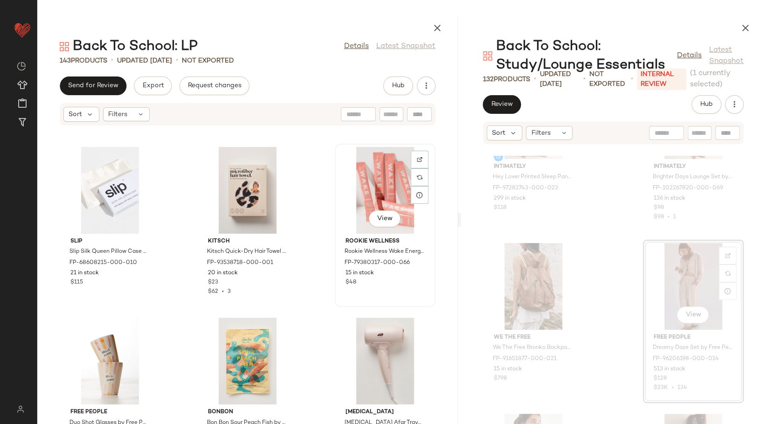
click at [378, 199] on div "View" at bounding box center [385, 190] width 94 height 87
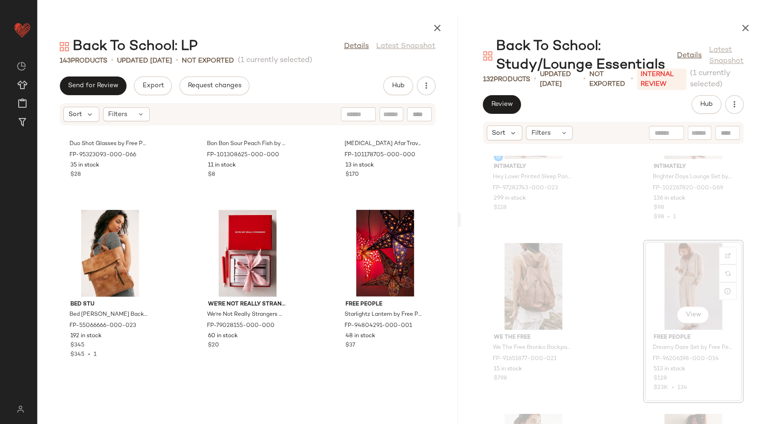
scroll to position [3726, 0]
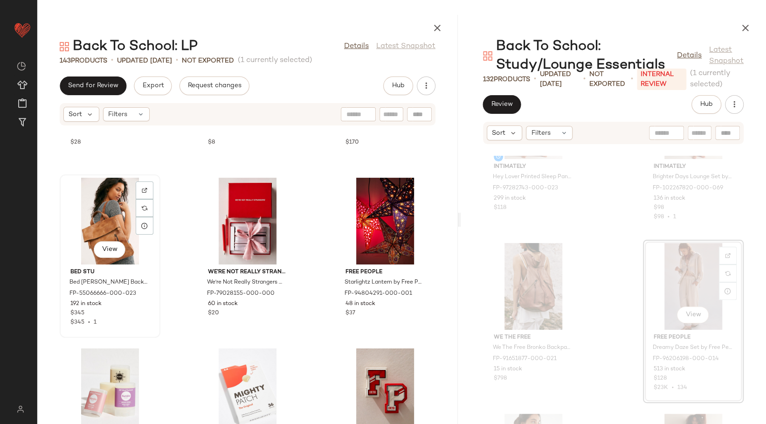
click at [107, 217] on div "View" at bounding box center [110, 221] width 94 height 87
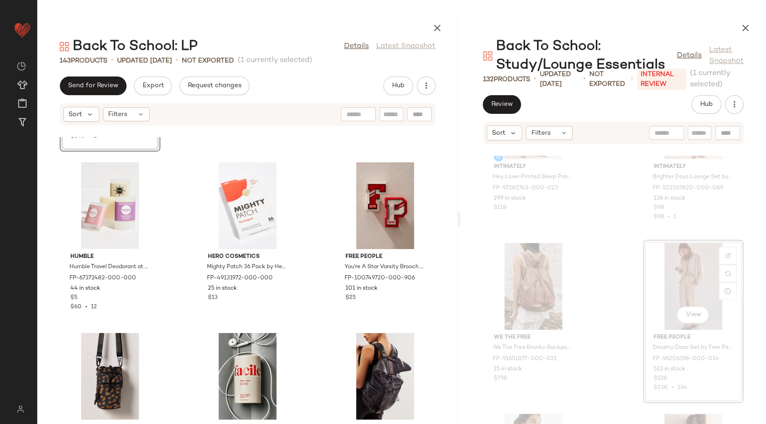
scroll to position [3933, 0]
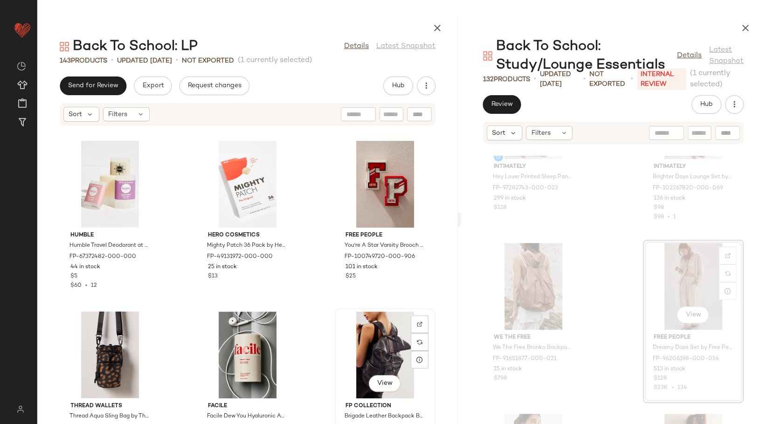
click at [365, 344] on div "View" at bounding box center [385, 354] width 94 height 87
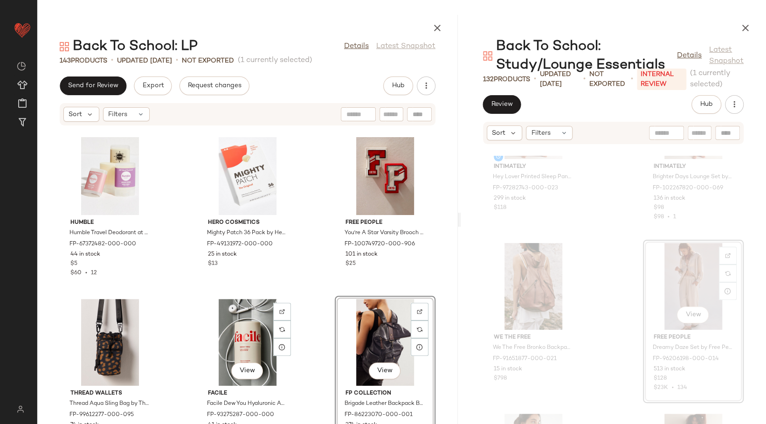
scroll to position [3933, 0]
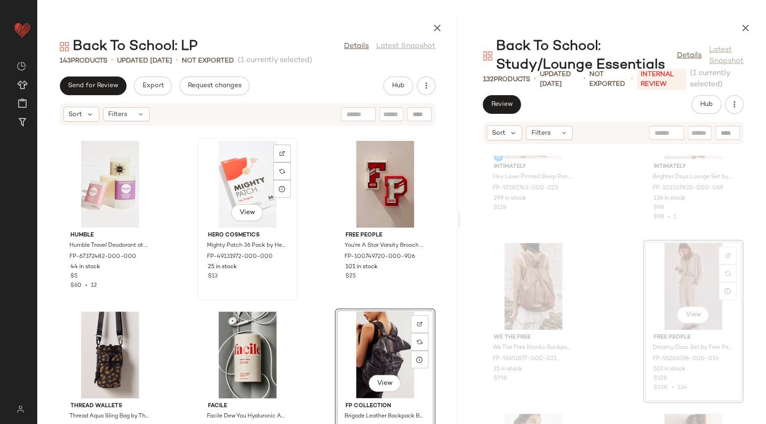
click at [261, 188] on div "View" at bounding box center [247, 184] width 94 height 87
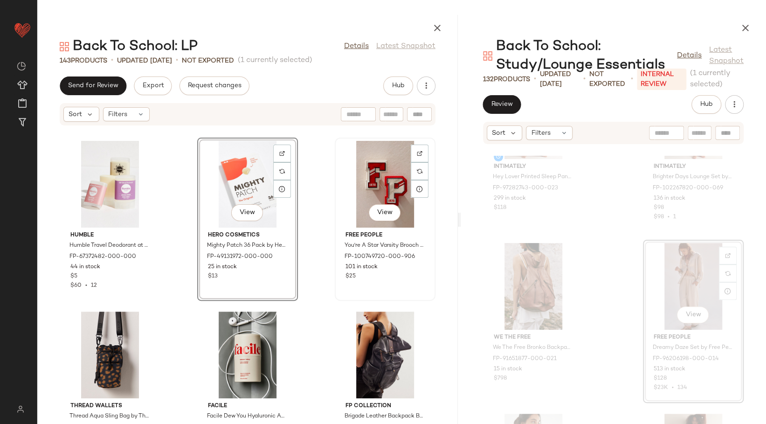
click at [367, 184] on div "View" at bounding box center [385, 184] width 94 height 87
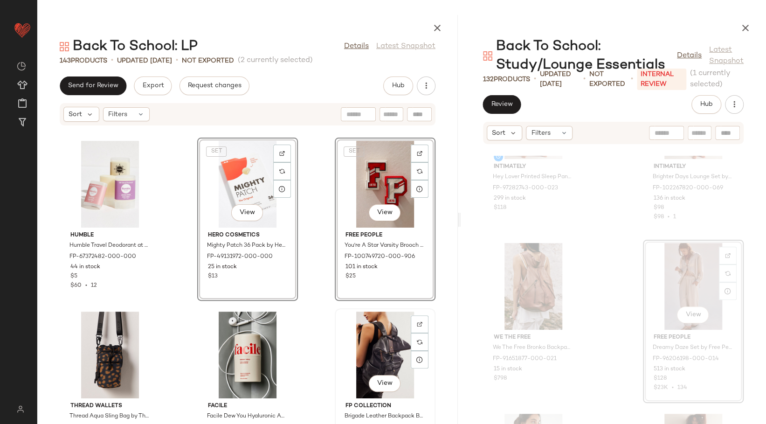
click at [376, 343] on div "View" at bounding box center [385, 354] width 94 height 87
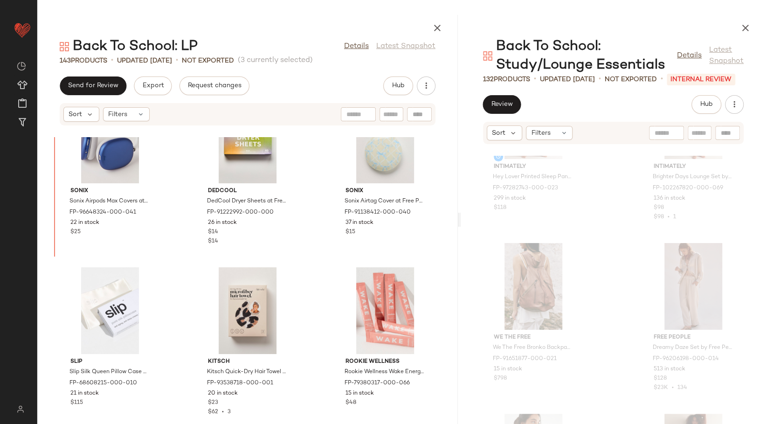
scroll to position [3241, 0]
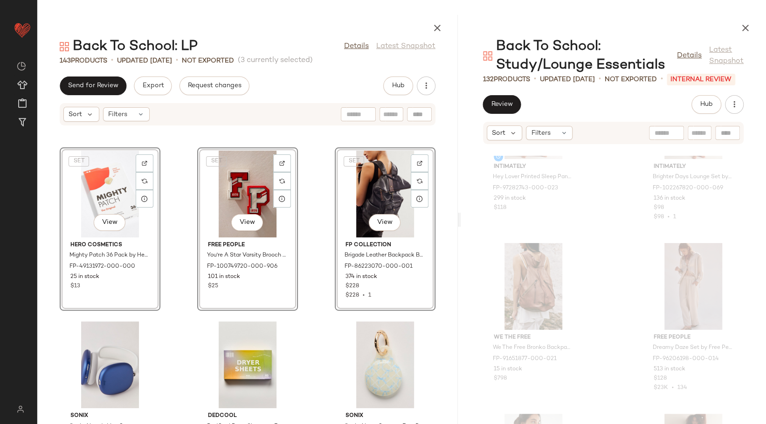
click at [319, 254] on div "SET View Hero Cosmetics Mighty Patch 36 Pack by Hero Cosmetics at Free People F…" at bounding box center [247, 280] width 420 height 287
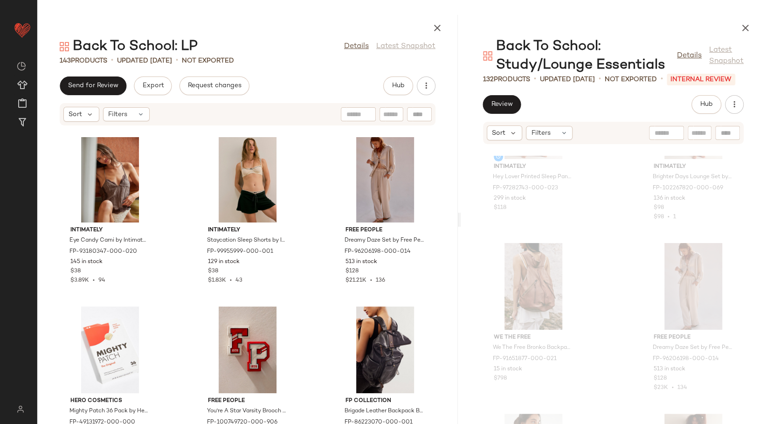
scroll to position [3137, 0]
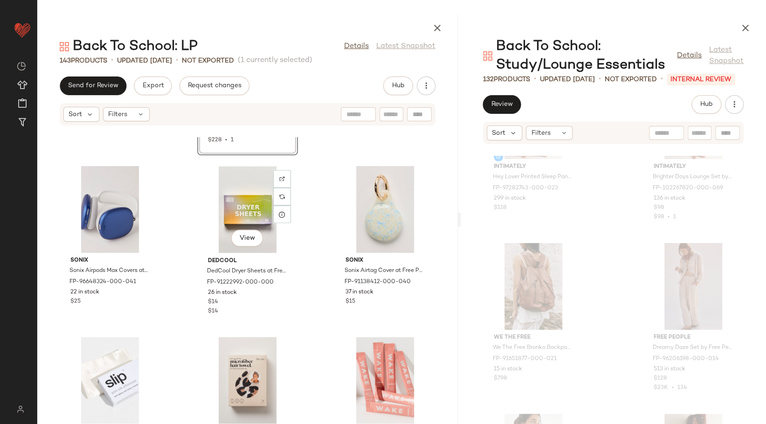
scroll to position [3500, 0]
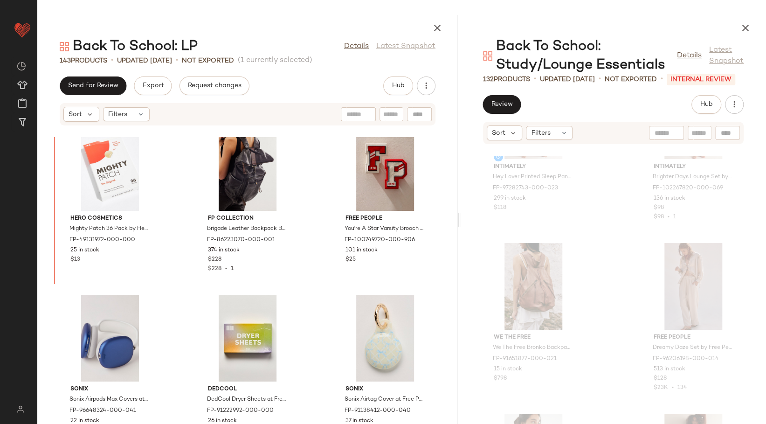
scroll to position [3267, 0]
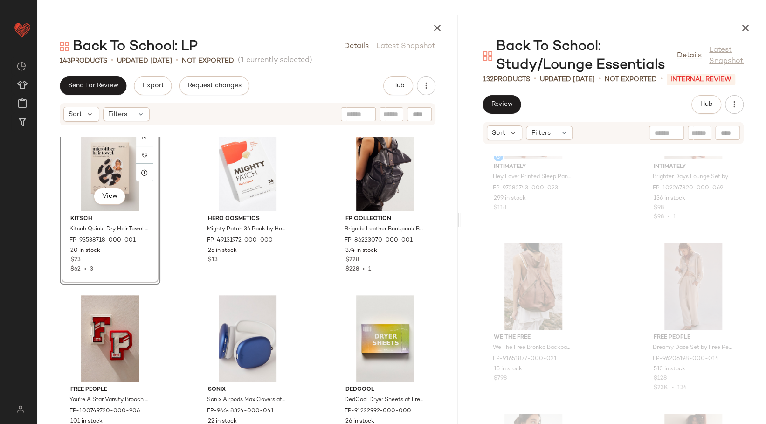
click at [301, 211] on div "View Kitsch Kitsch Quick-Dry Hair Towel at Free People FP-93538718-000-001 20 i…" at bounding box center [247, 280] width 420 height 287
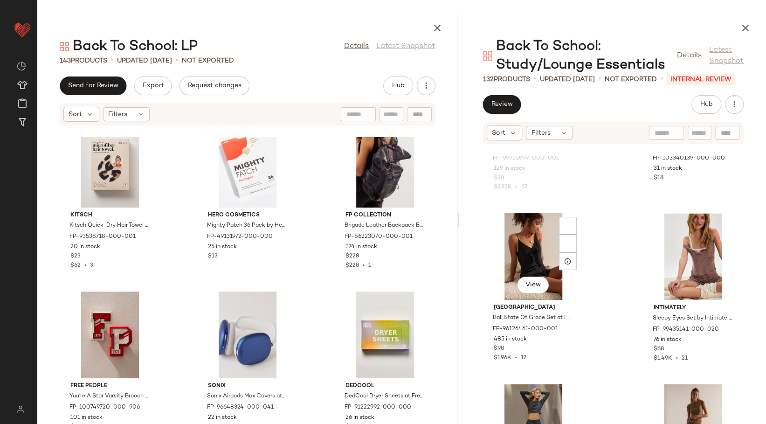
scroll to position [10209, 0]
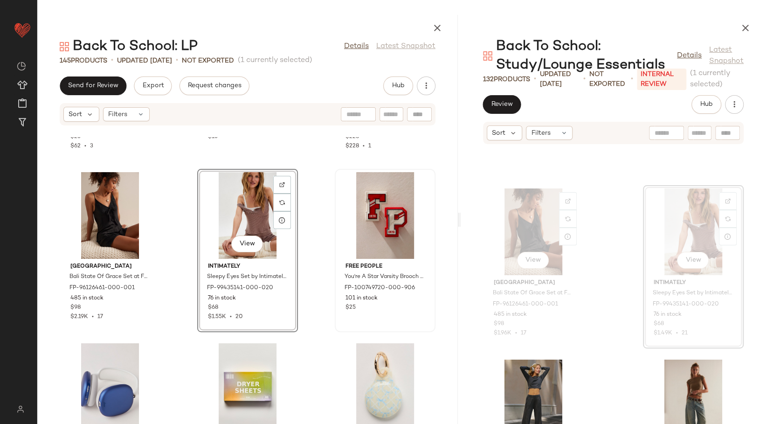
scroll to position [10209, 0]
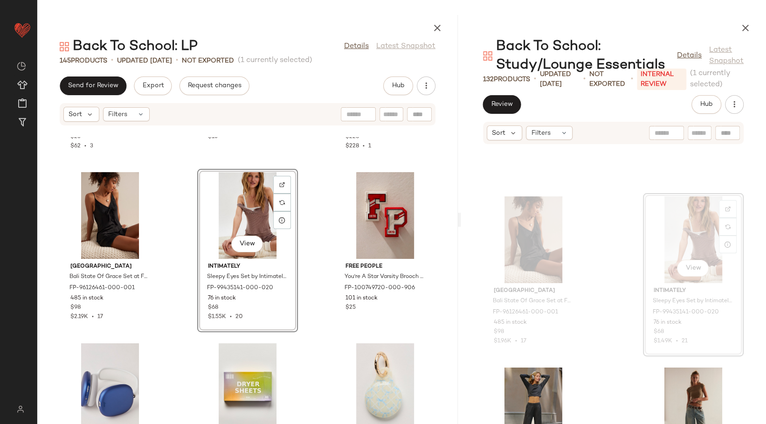
click at [251, 222] on div "View" at bounding box center [247, 215] width 94 height 87
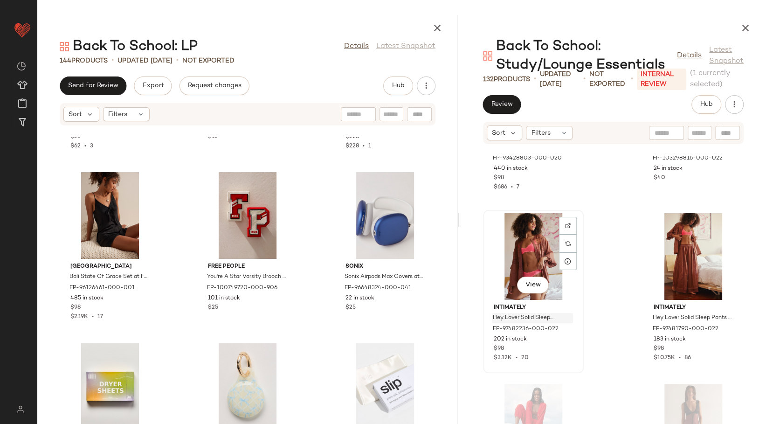
scroll to position [9173, 0]
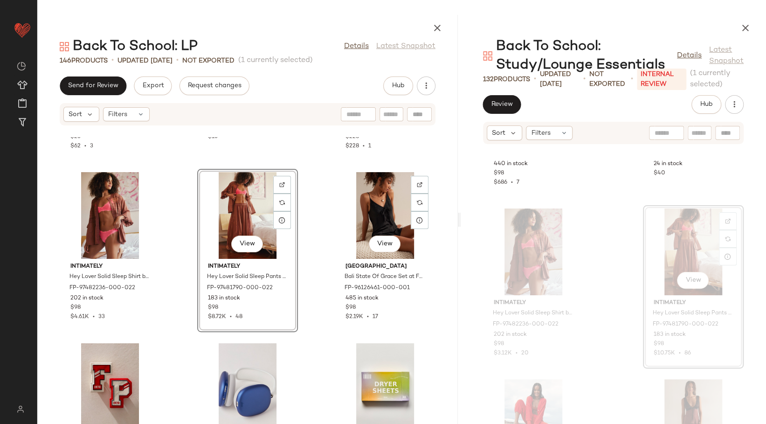
click at [313, 242] on div "Kitsch Kitsch Quick-Dry Hair Towel at Free People FP-93538718-000-001 20 in sto…" at bounding box center [247, 280] width 420 height 287
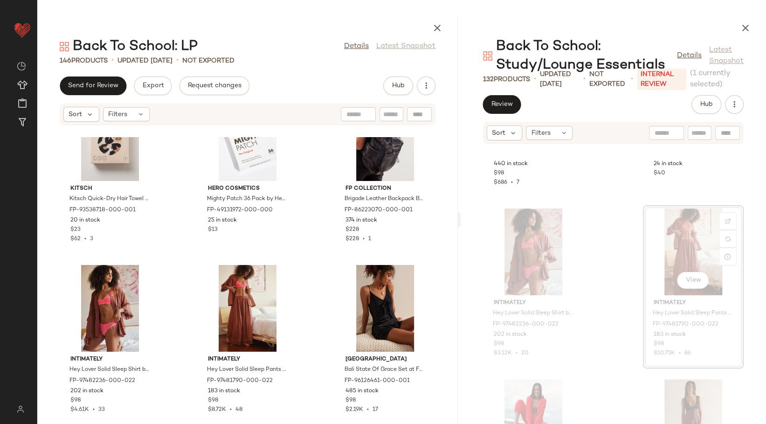
scroll to position [3338, 0]
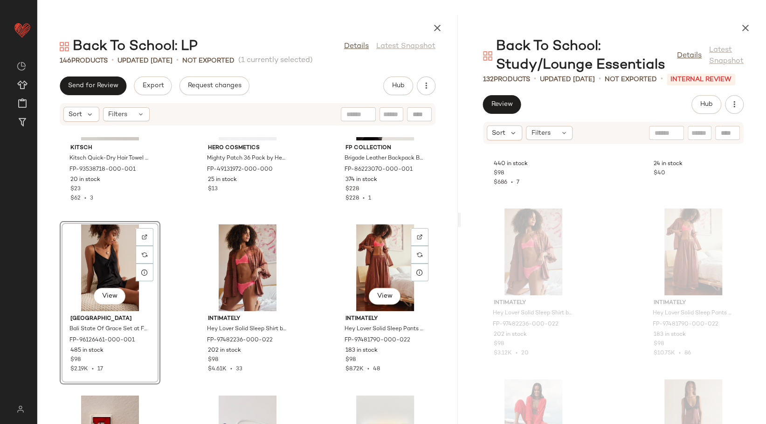
click at [306, 266] on div "Kitsch Kitsch Quick-Dry Hair Towel at Free People FP-93538718-000-001 20 in sto…" at bounding box center [247, 280] width 420 height 287
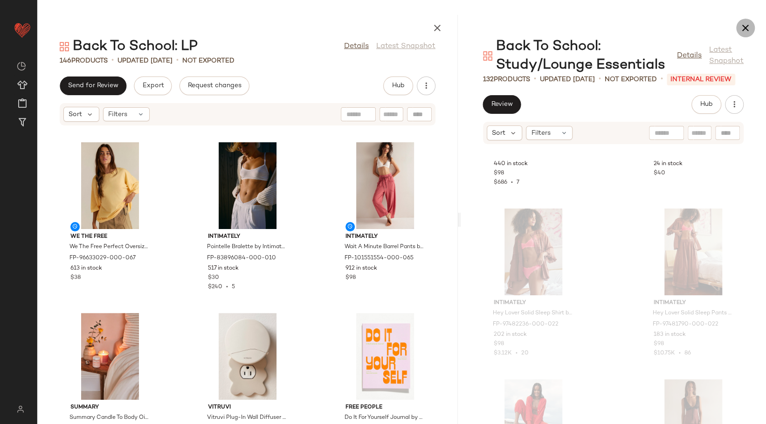
click at [746, 37] on button "button" at bounding box center [745, 28] width 19 height 19
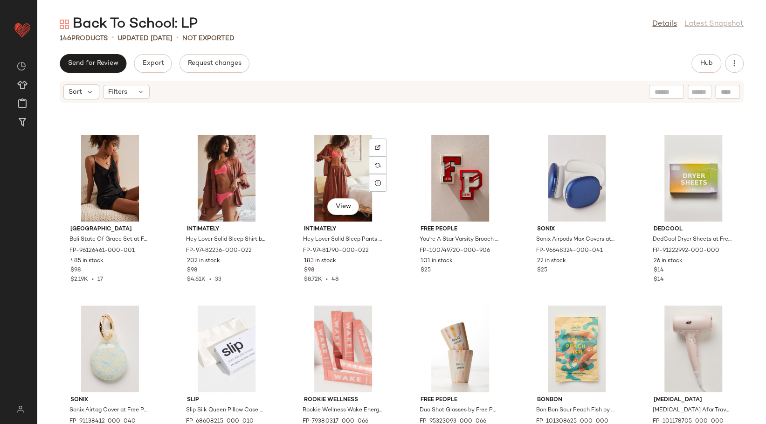
scroll to position [1820, 0]
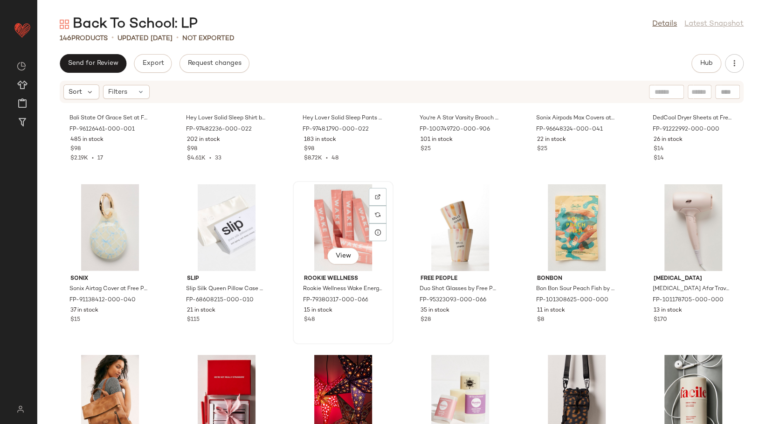
click at [336, 207] on div "View" at bounding box center [343, 227] width 94 height 87
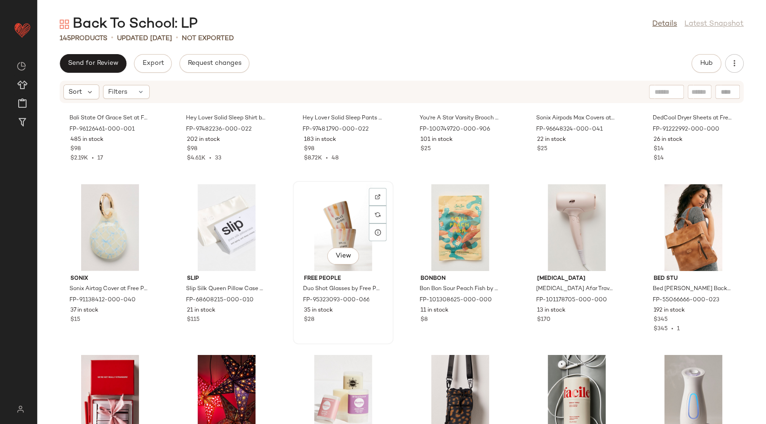
click at [336, 215] on div "View" at bounding box center [343, 227] width 94 height 87
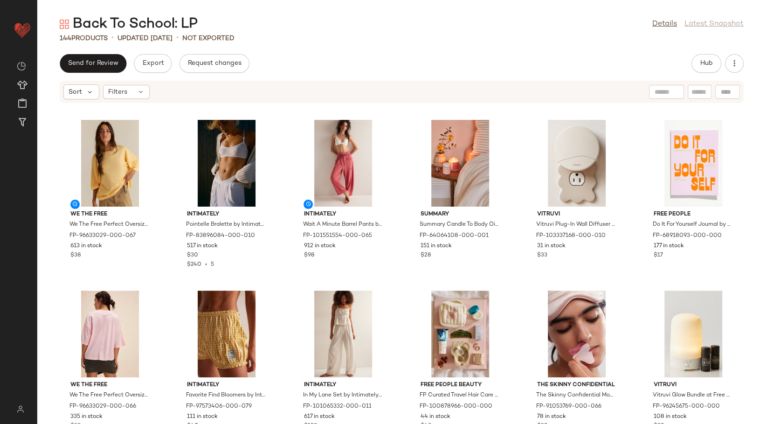
click at [541, 58] on div "Send for Review Export Request changes Hub" at bounding box center [401, 63] width 729 height 19
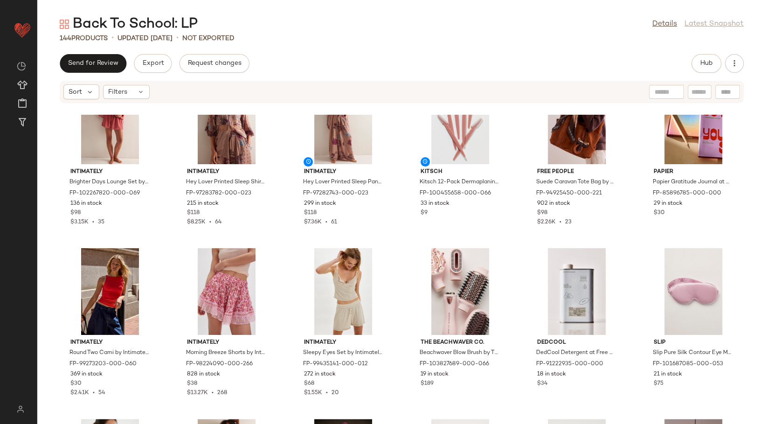
scroll to position [888, 0]
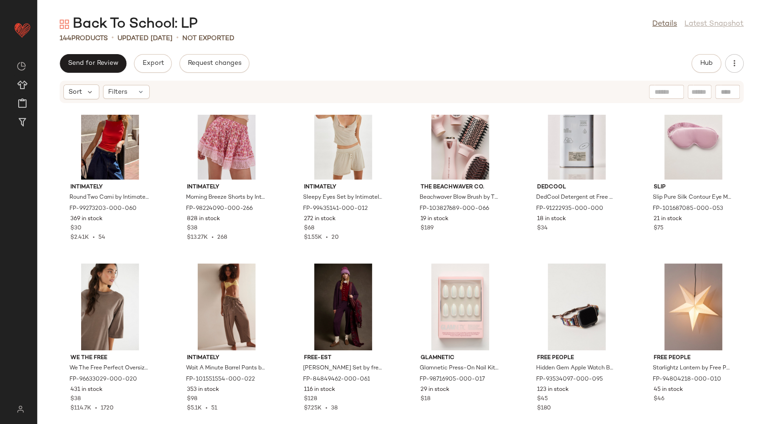
click at [706, 75] on div "Send for Review Export Request changes Hub Sort Filters Intimately Round Two Ca…" at bounding box center [401, 239] width 729 height 370
click at [704, 69] on button "Hub" at bounding box center [706, 63] width 30 height 19
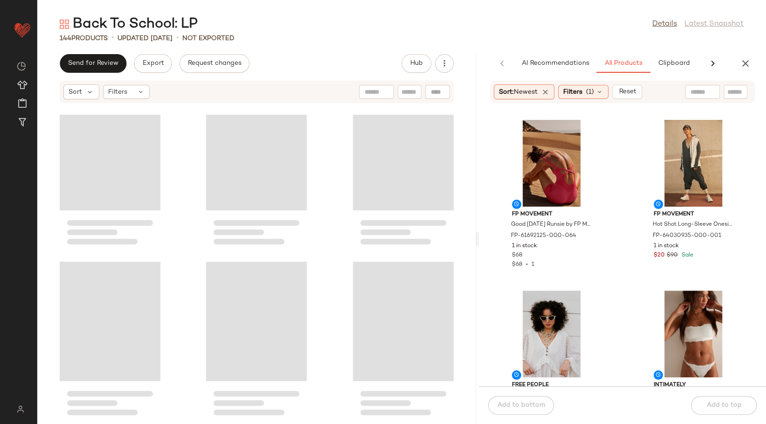
scroll to position [1058, 0]
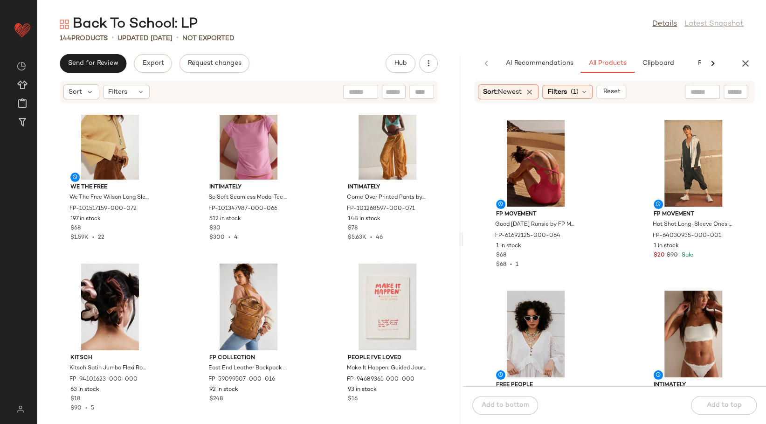
drag, startPoint x: 402, startPoint y: 240, endPoint x: 463, endPoint y: 239, distance: 61.1
click at [463, 239] on div "Back To School: LP Details Latest Snapshot 144 Products • updated Aug 11th • No…" at bounding box center [401, 219] width 729 height 409
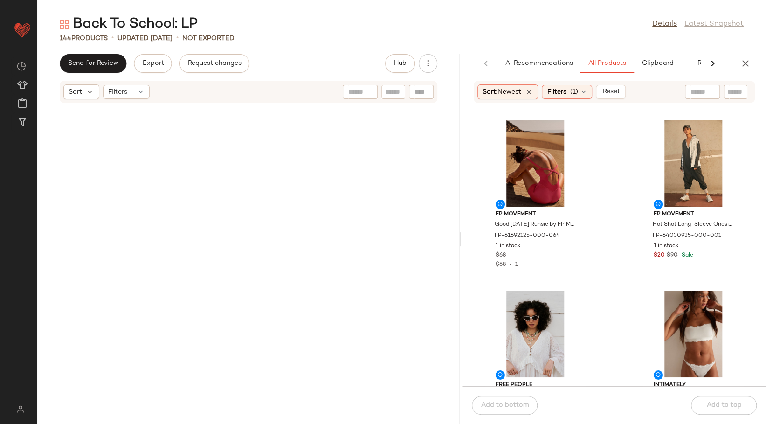
scroll to position [7883, 0]
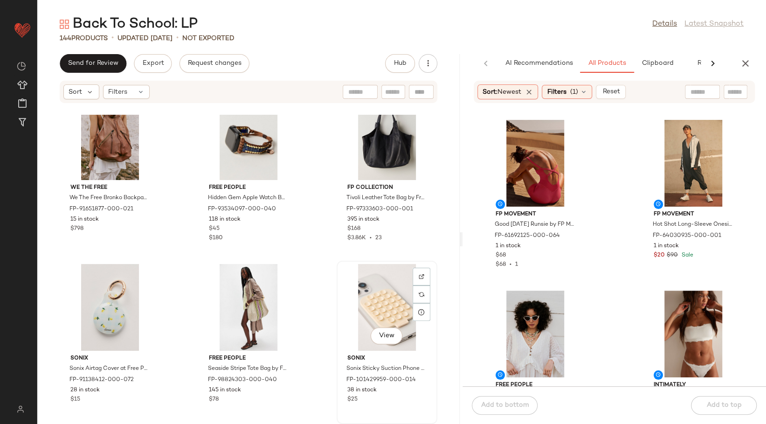
click at [361, 312] on div "View" at bounding box center [387, 307] width 94 height 87
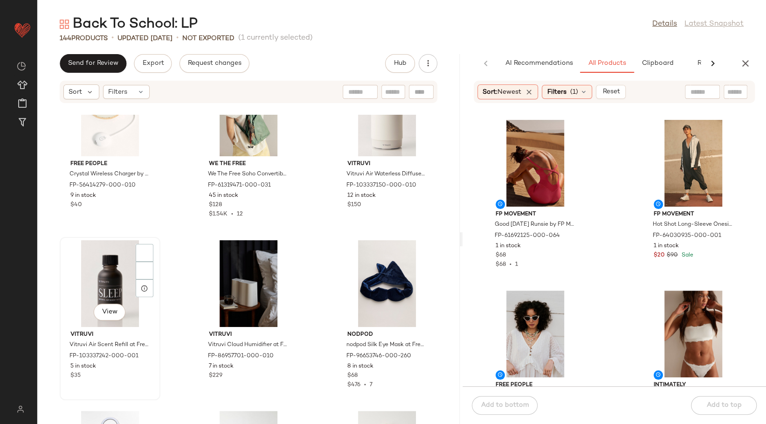
click at [114, 276] on div "View" at bounding box center [110, 283] width 94 height 87
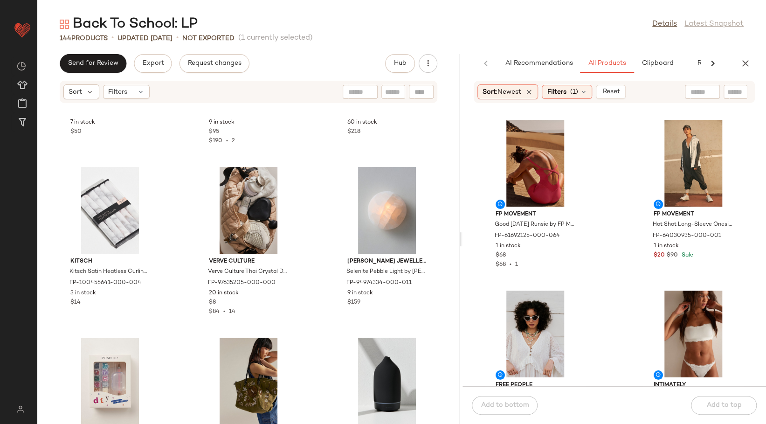
scroll to position [7882, 0]
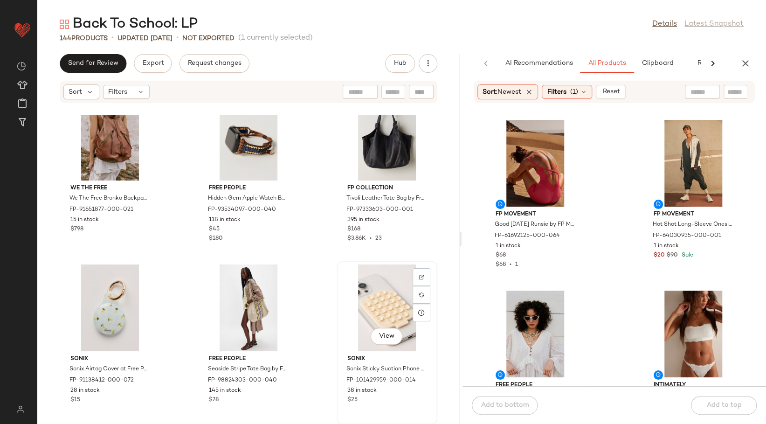
click at [373, 291] on div "View" at bounding box center [387, 307] width 94 height 87
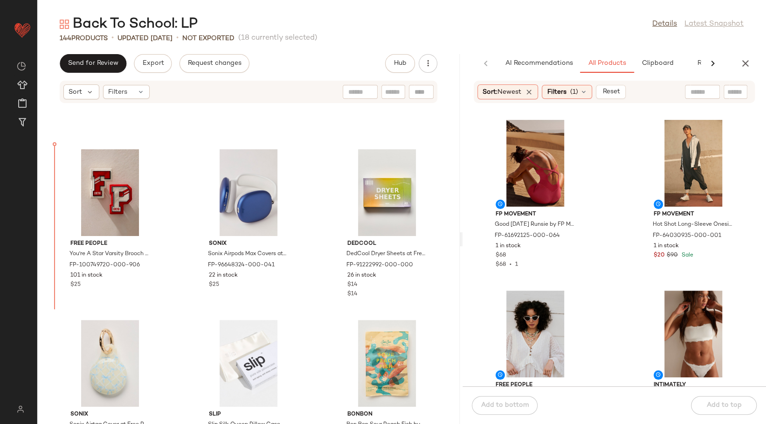
scroll to position [3558, 0]
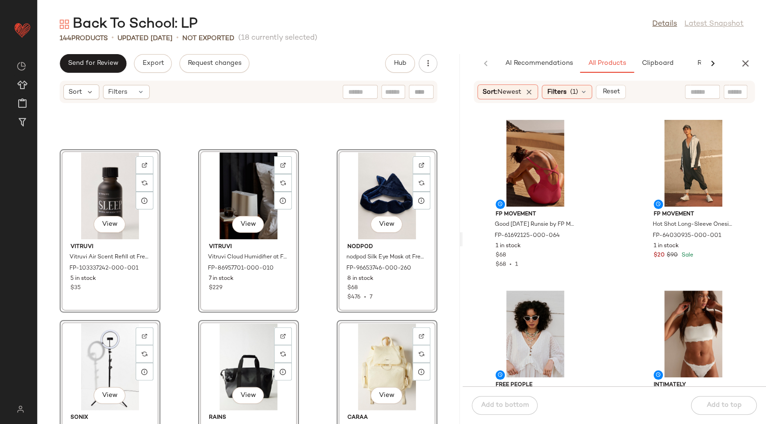
click at [304, 211] on div "View Vitruvi Vitruvi Air Scent Refill at Free People in Black FP-103337242-000-…" at bounding box center [248, 269] width 422 height 309
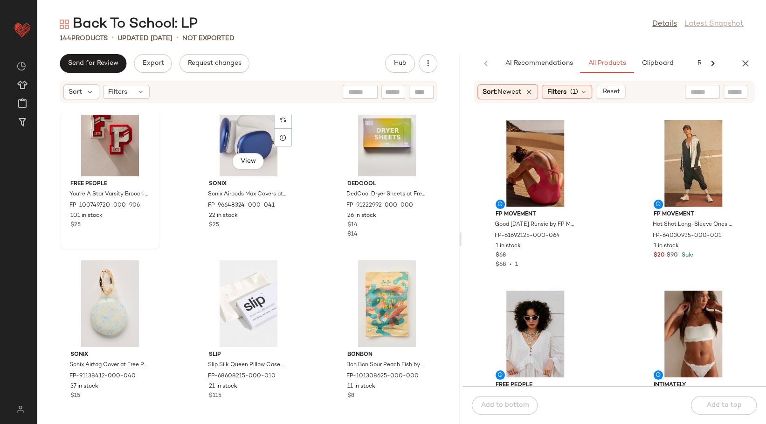
scroll to position [4645, 0]
click at [106, 131] on div "View" at bounding box center [110, 132] width 94 height 87
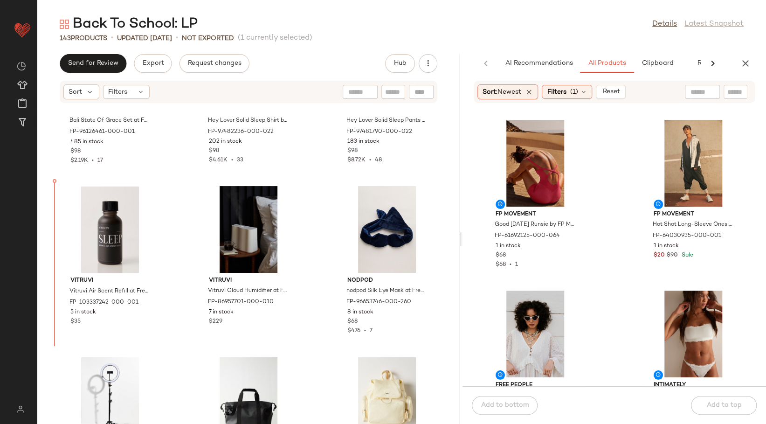
scroll to position [3521, 0]
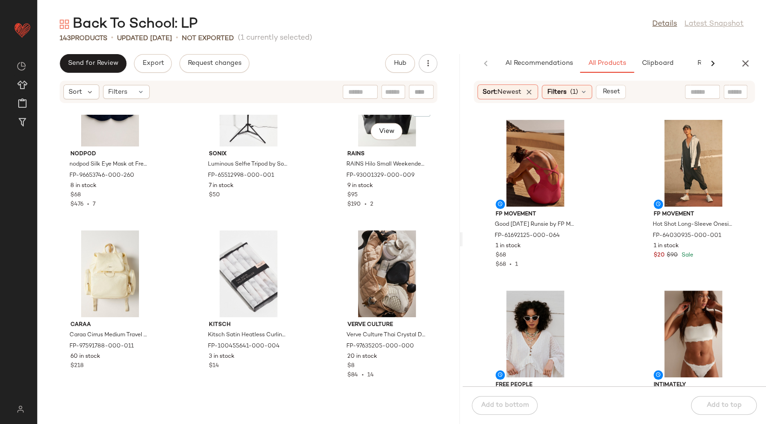
scroll to position [3832, 0]
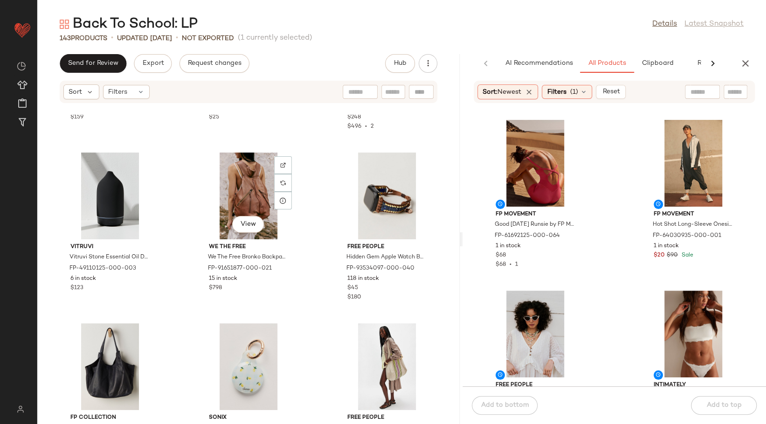
scroll to position [4293, 0]
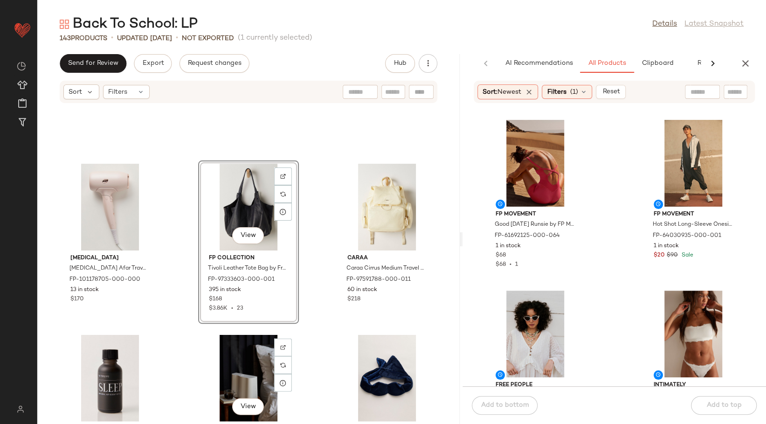
scroll to position [3542, 0]
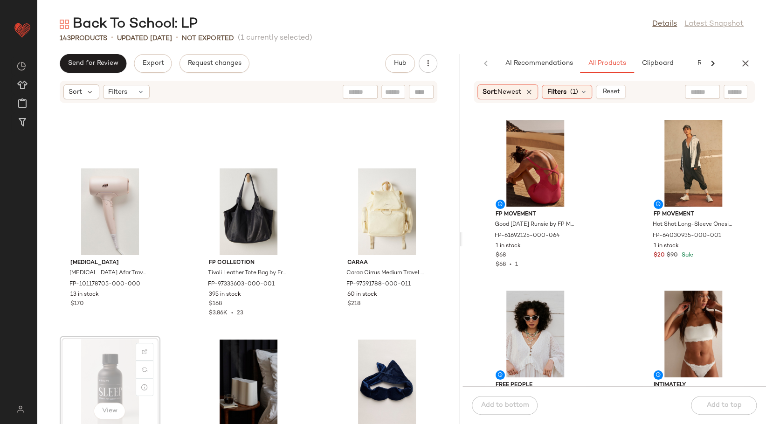
scroll to position [3543, 0]
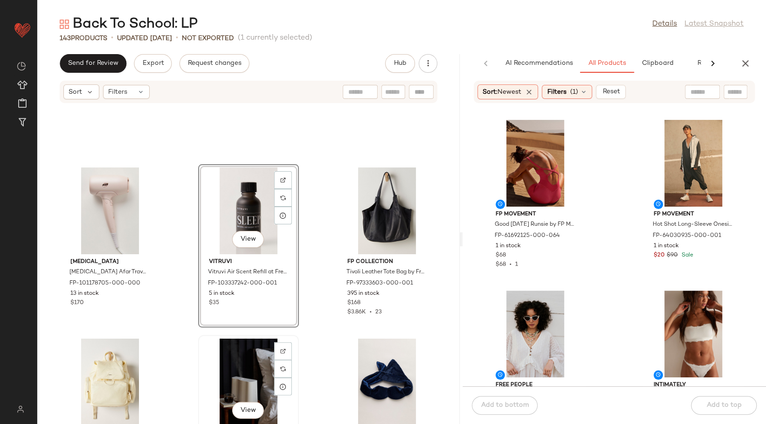
scroll to position [3544, 0]
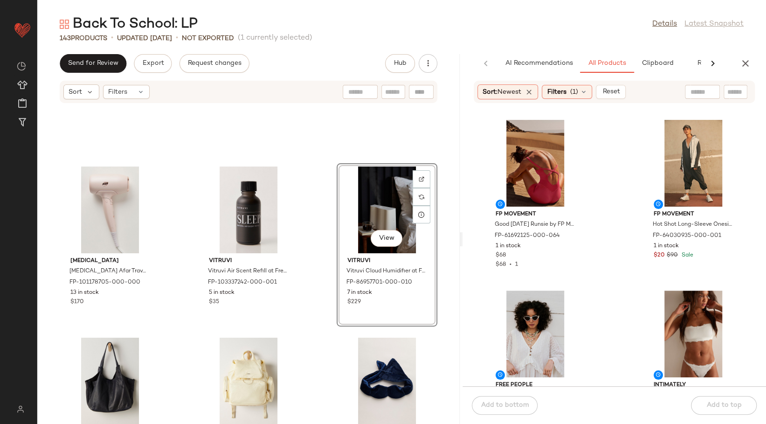
click at [320, 199] on div "T3 T3 Afar Travel Hair Dryer at Free People FP-101178705-000-000 13 in stock $1…" at bounding box center [248, 269] width 422 height 309
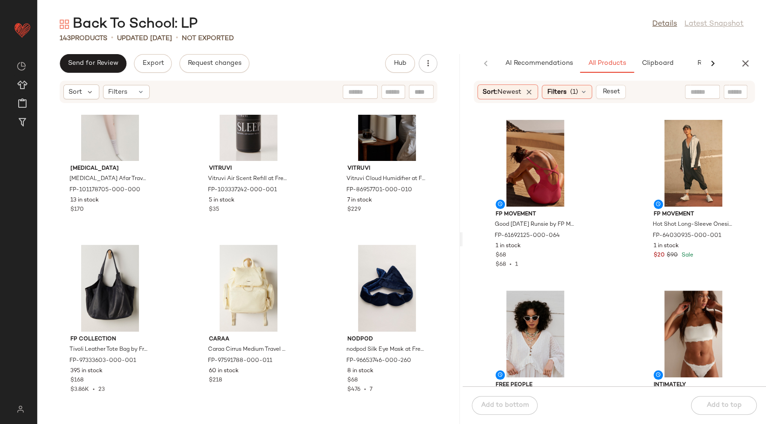
scroll to position [3647, 0]
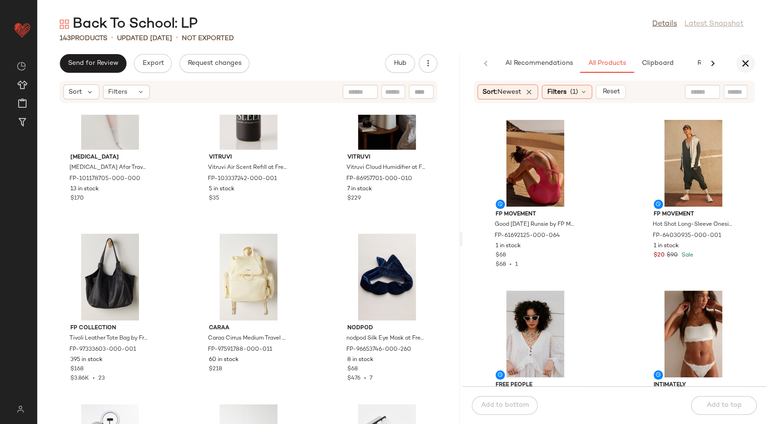
click at [739, 63] on button "button" at bounding box center [745, 63] width 19 height 19
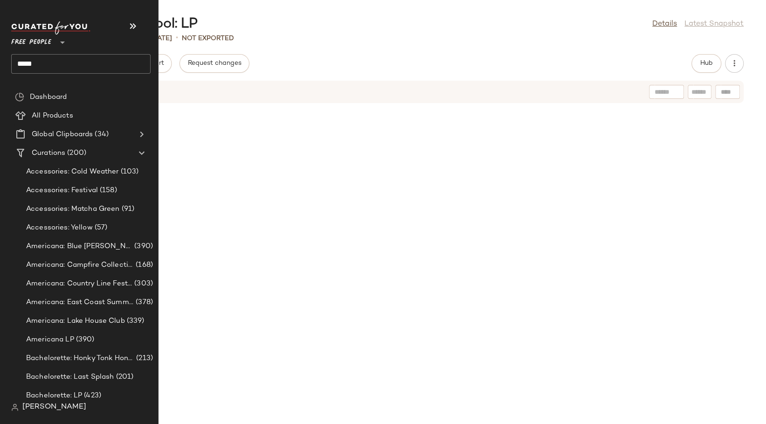
scroll to position [1706, 0]
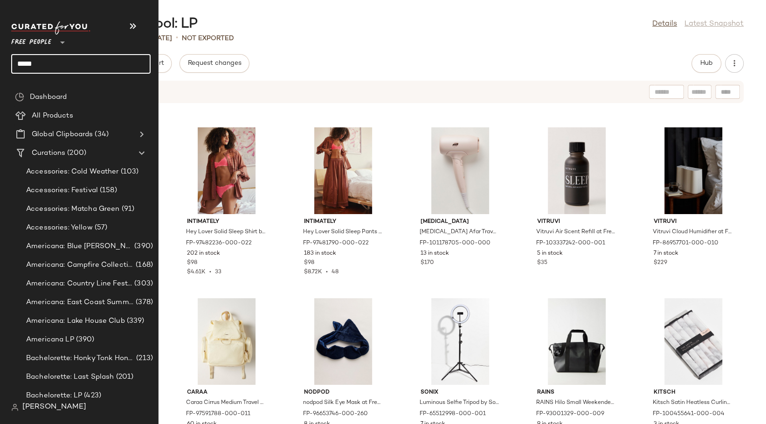
click at [45, 64] on input "*****" at bounding box center [80, 64] width 139 height 20
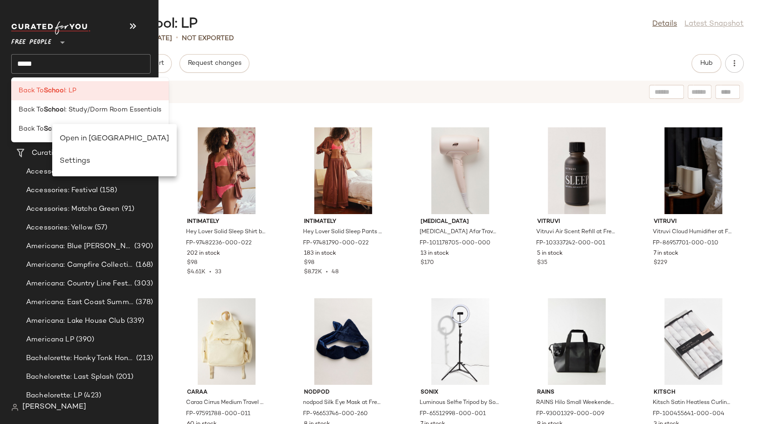
click at [97, 138] on div "Open in Split View" at bounding box center [115, 138] width 110 height 11
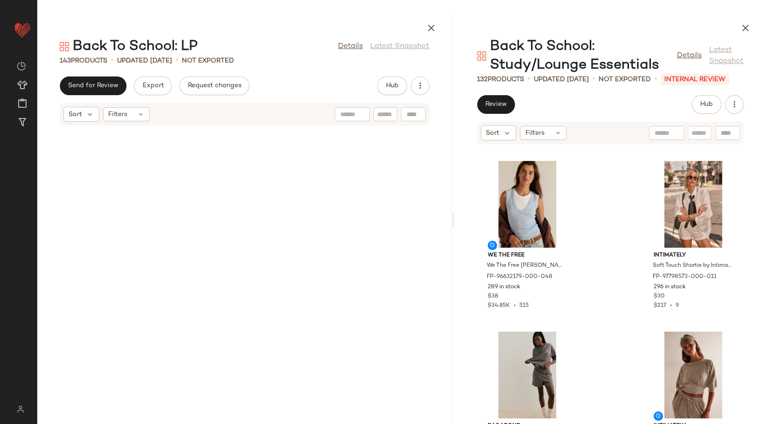
scroll to position [3412, 0]
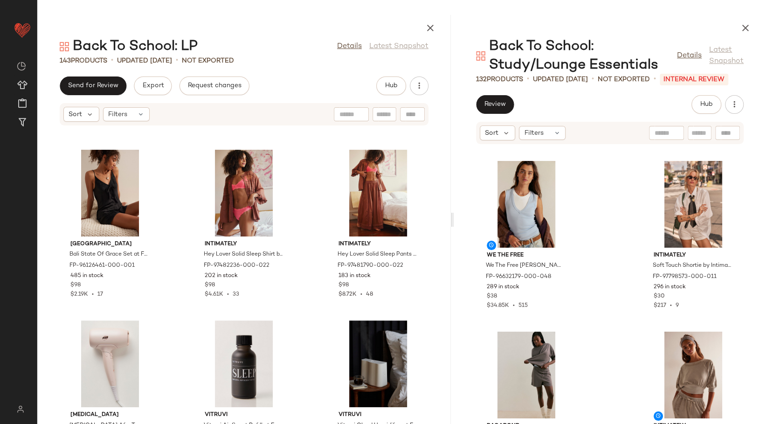
drag, startPoint x: 400, startPoint y: 222, endPoint x: 453, endPoint y: 216, distance: 53.1
click at [453, 216] on div at bounding box center [451, 219] width 3 height 409
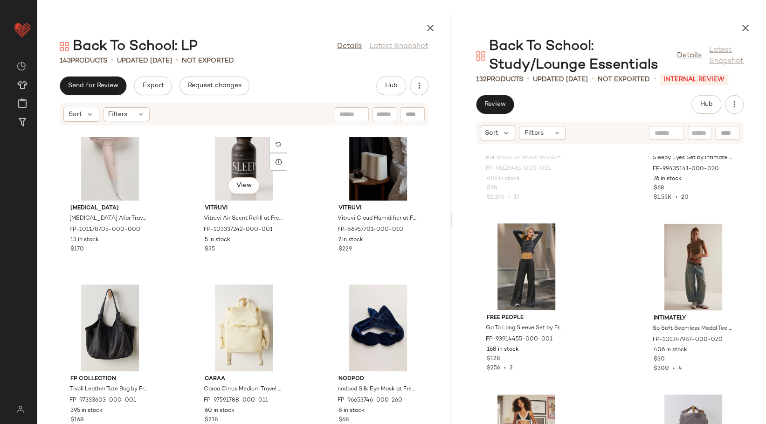
scroll to position [3619, 0]
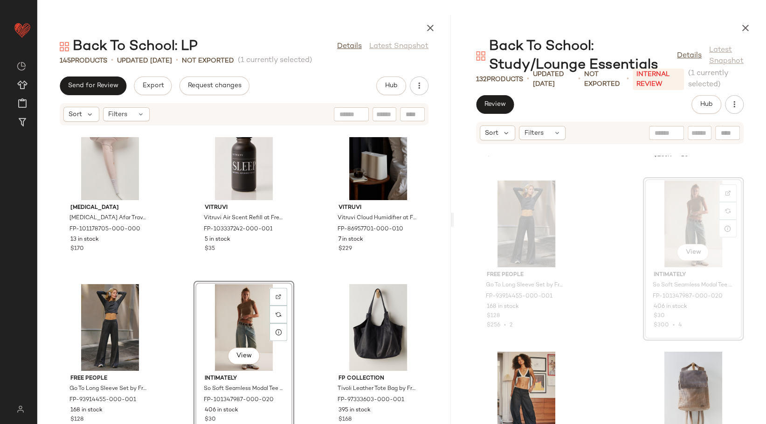
scroll to position [10457, 0]
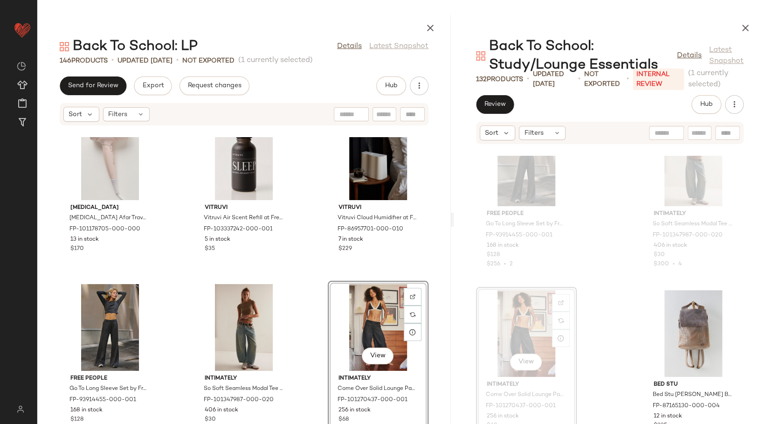
click at [309, 294] on div "T3 T3 Afar Travel Hair Dryer at Free People FP-101178705-000-000 13 in stock $1…" at bounding box center [243, 280] width 413 height 287
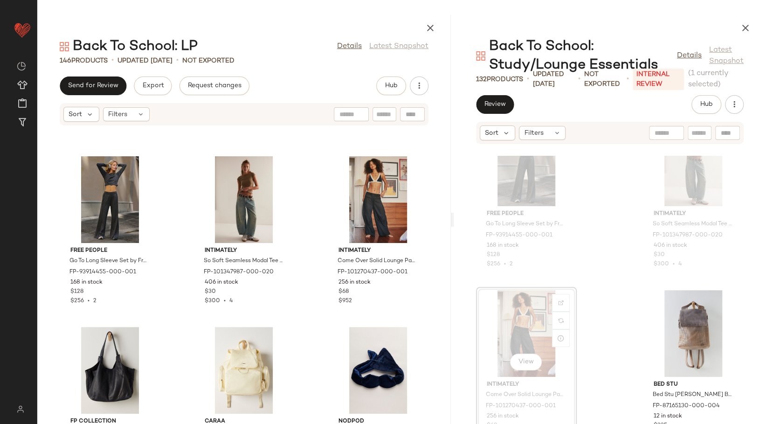
scroll to position [3826, 0]
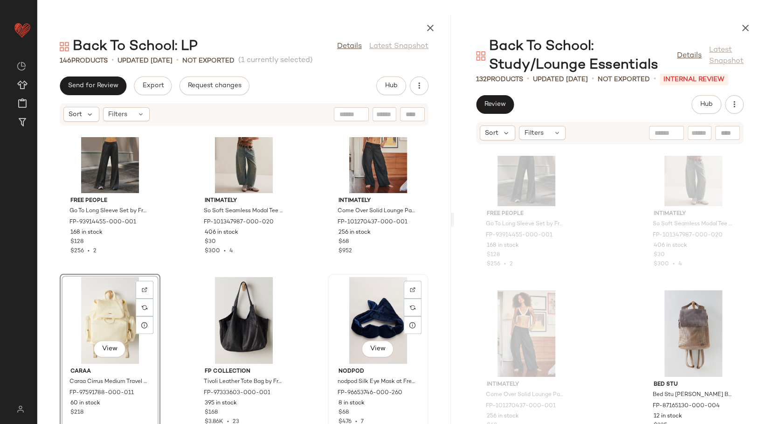
scroll to position [3826, 0]
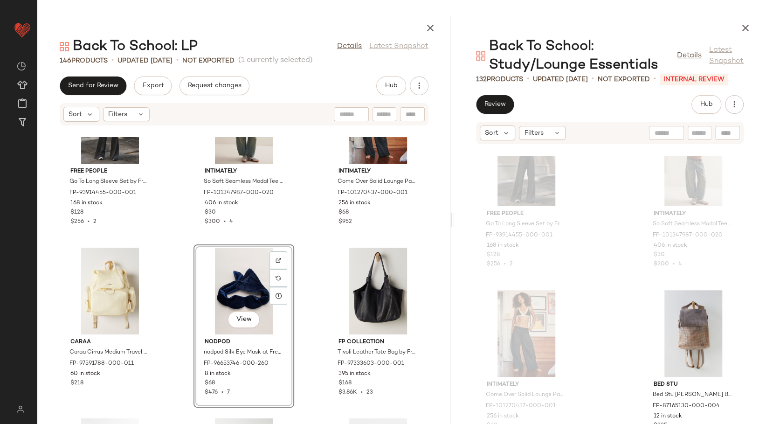
click at [313, 287] on div "Free People Go To Long Sleeve Set by Free People in Black, Size: XL FP-93914455…" at bounding box center [243, 280] width 413 height 287
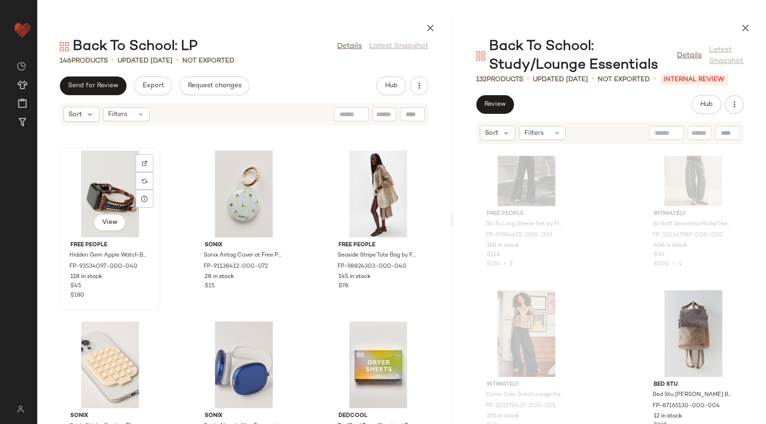
scroll to position [4655, 0]
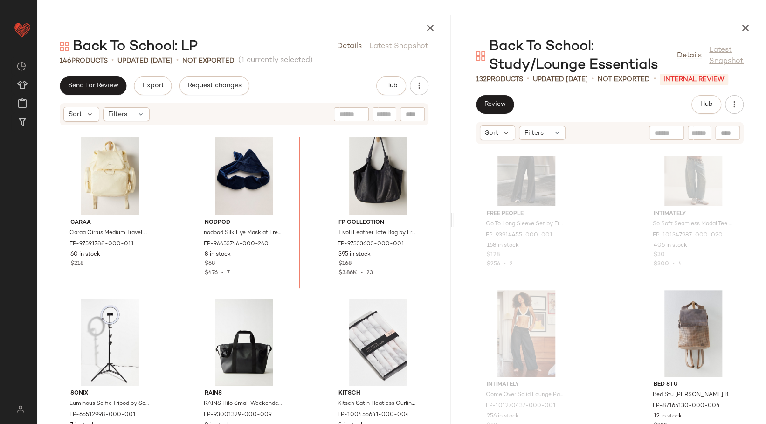
scroll to position [3869, 0]
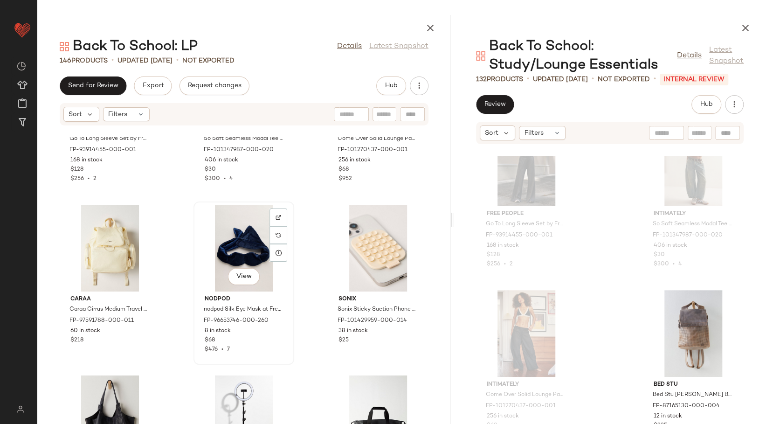
click at [290, 228] on div "View nodpod nodpod Silk Eye Mask at Free People in Red FP-96653746-000-260 8 in…" at bounding box center [243, 282] width 99 height 161
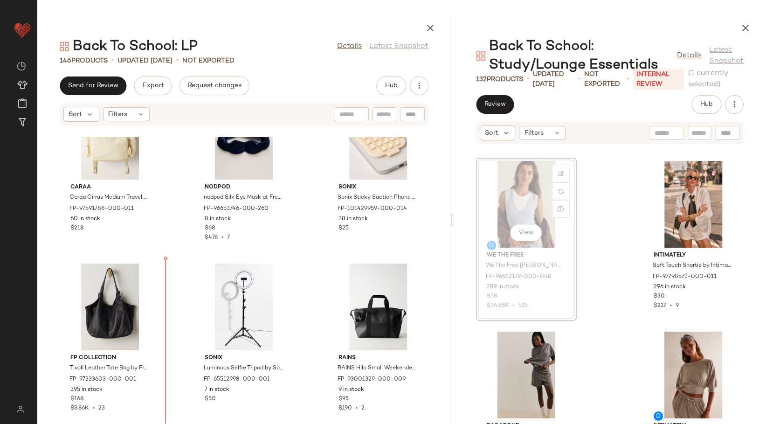
scroll to position [3983, 0]
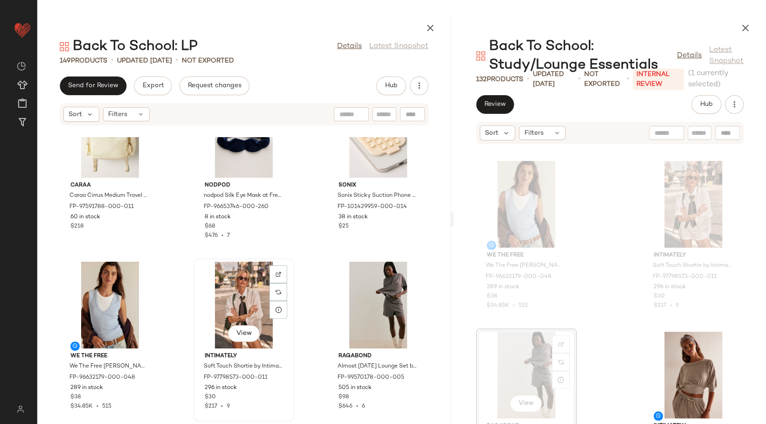
click at [289, 271] on div "View Intimately Soft Touch Shortie by Intimately at Free People in White, Size:…" at bounding box center [243, 339] width 99 height 161
click at [294, 301] on div "Caraa Caraa Cirrus Medium Travel Backpack Bag at Free People in White FP-975917…" at bounding box center [243, 280] width 413 height 287
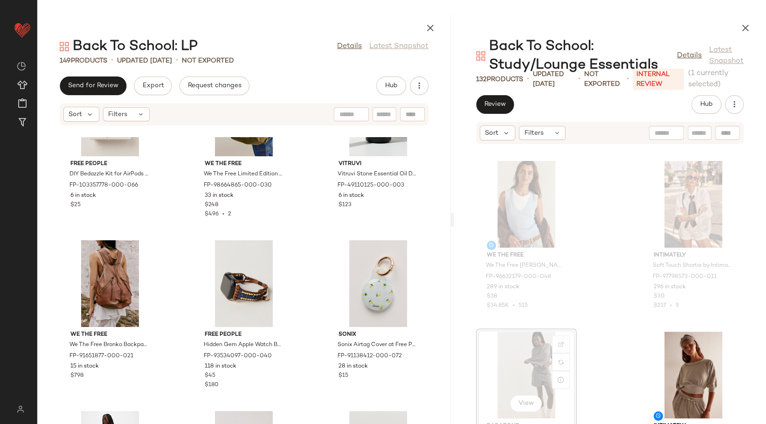
scroll to position [4708, 0]
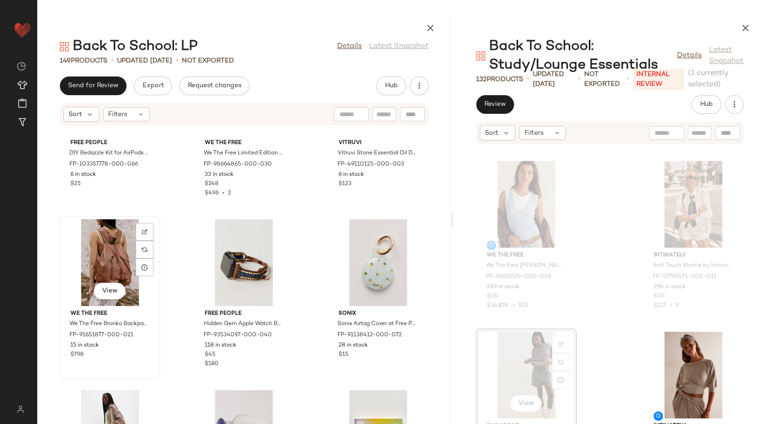
click at [110, 252] on div "View" at bounding box center [110, 262] width 94 height 87
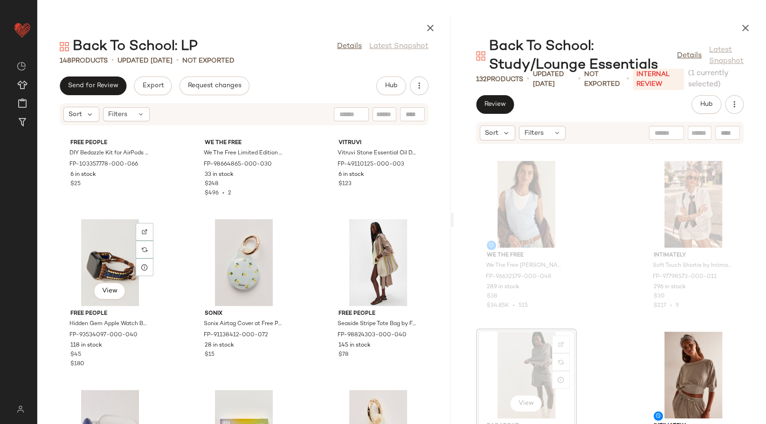
click at [110, 252] on div "View" at bounding box center [110, 262] width 94 height 87
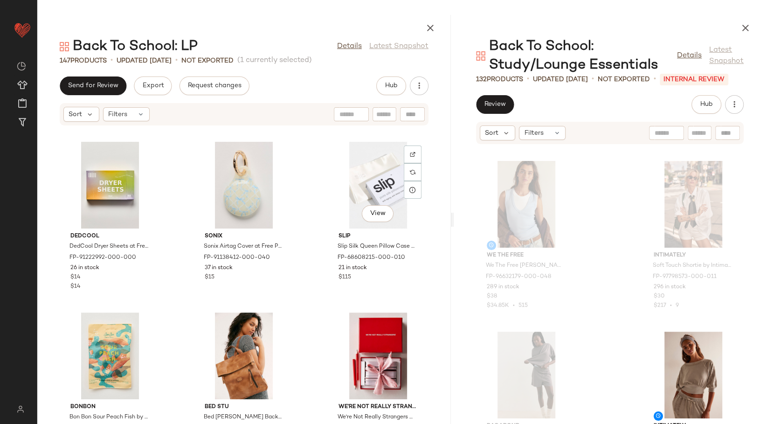
scroll to position [4965, 0]
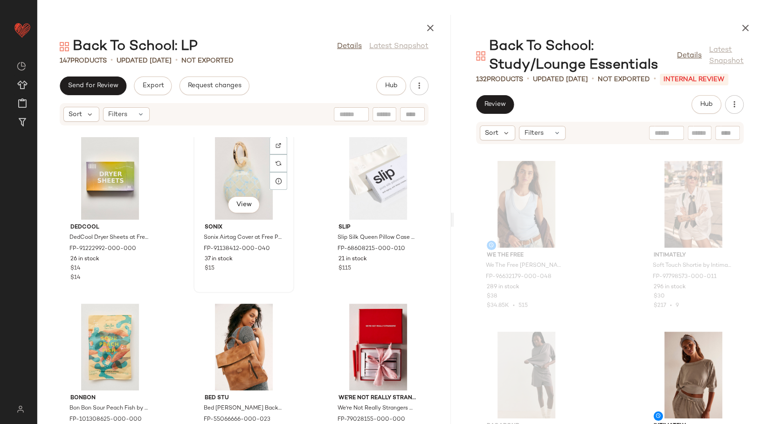
click at [250, 178] on div "View" at bounding box center [244, 176] width 94 height 87
click at [393, 183] on div "View" at bounding box center [378, 176] width 94 height 87
click at [235, 173] on div "View" at bounding box center [244, 176] width 94 height 87
click at [382, 183] on div "View" at bounding box center [378, 176] width 94 height 87
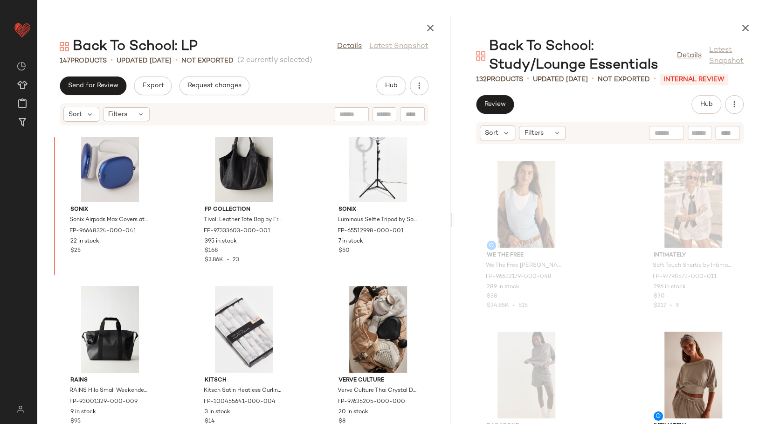
scroll to position [4225, 0]
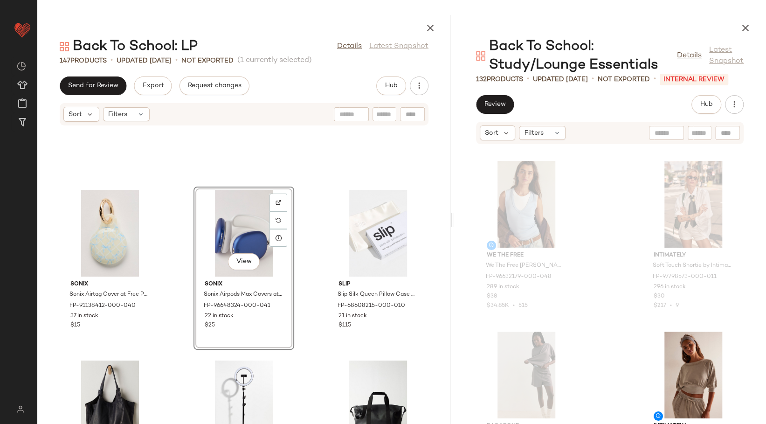
click at [311, 226] on div "Sonix Sonix Airtag Cover at Free People in Blue FP-91138412-000-040 37 in stock…" at bounding box center [243, 280] width 413 height 287
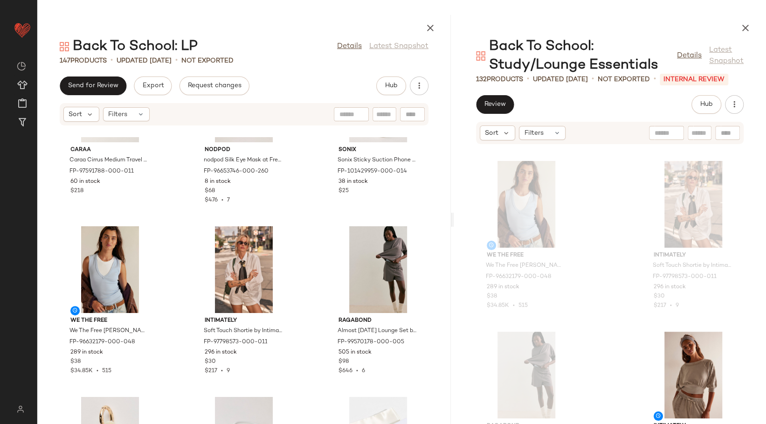
scroll to position [4122, 0]
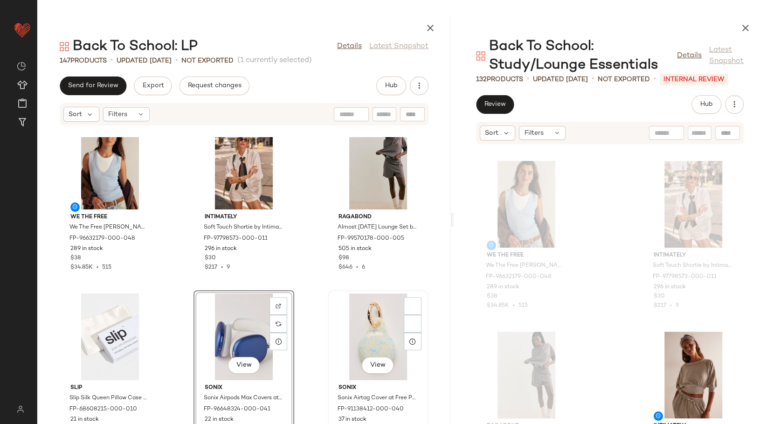
click at [329, 314] on div "View Sonix Sonix Airtag Cover at Free People in Blue FP-91138412-000-040 37 in …" at bounding box center [378, 371] width 99 height 161
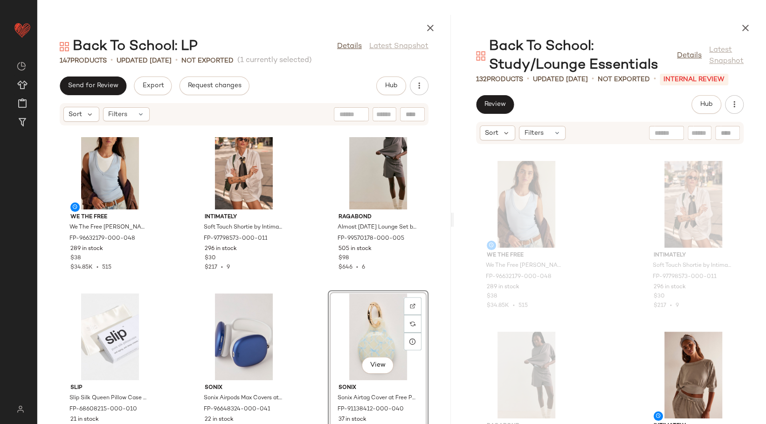
click at [301, 318] on div "We The Free We The Free Neria Tank Top at Free People in Blue, Size: S FP-96632…" at bounding box center [243, 280] width 413 height 287
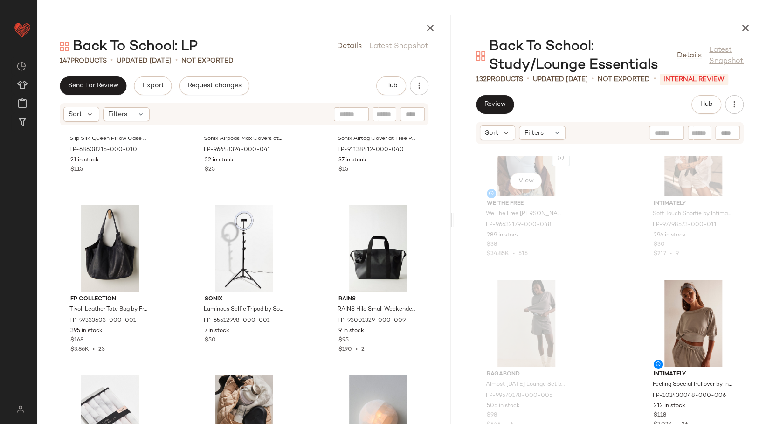
scroll to position [155, 0]
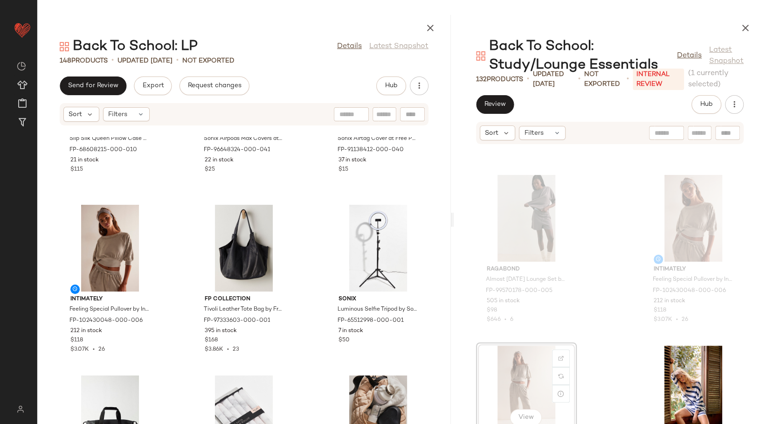
scroll to position [4382, 0]
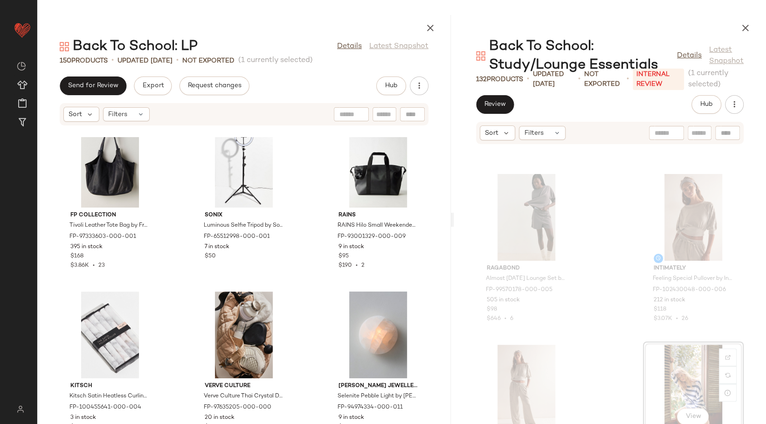
scroll to position [4642, 0]
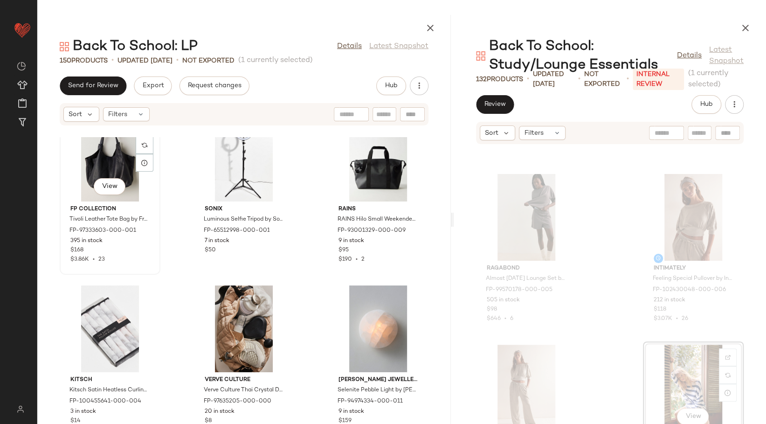
click at [108, 158] on div "View" at bounding box center [110, 158] width 94 height 87
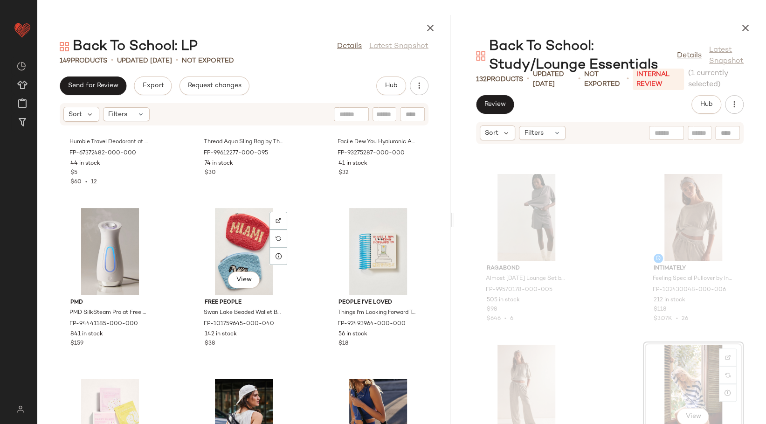
scroll to position [5574, 0]
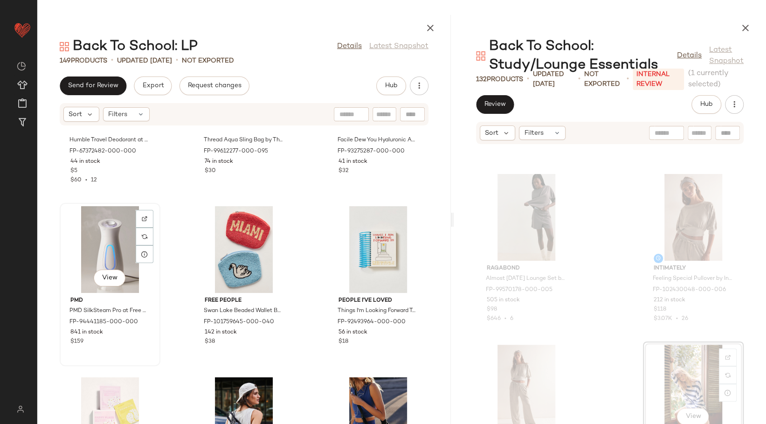
click at [108, 231] on div "View" at bounding box center [110, 249] width 94 height 87
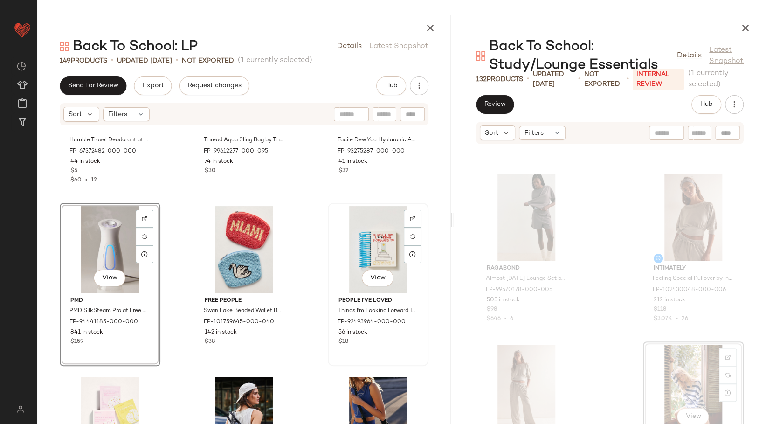
click at [371, 245] on div "View" at bounding box center [378, 249] width 94 height 87
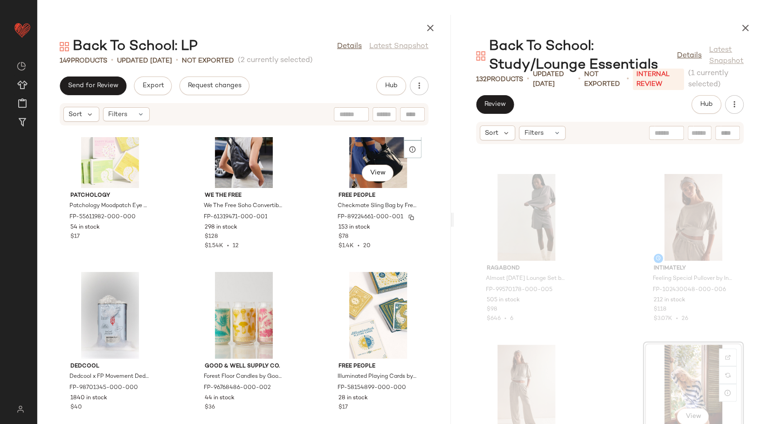
scroll to position [5885, 0]
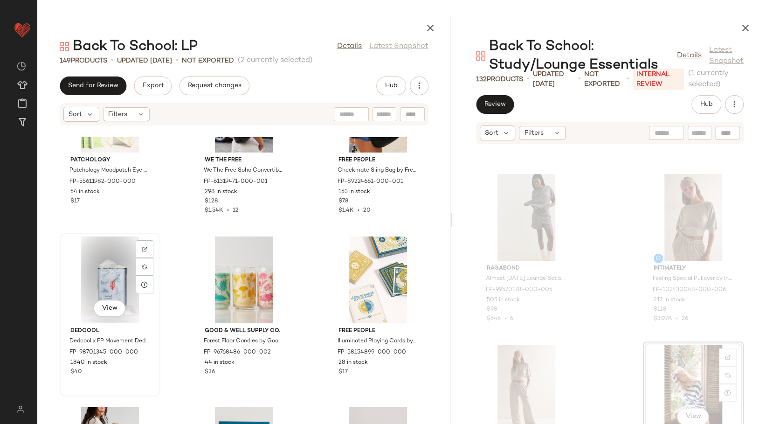
click at [133, 279] on div "View" at bounding box center [110, 279] width 94 height 87
drag, startPoint x: 133, startPoint y: 279, endPoint x: 164, endPoint y: 263, distance: 34.6
click at [164, 263] on div "Patchology Patchology Moodpatch Eye Gels at Free People FP-55611982-000-000 54 …" at bounding box center [243, 280] width 413 height 287
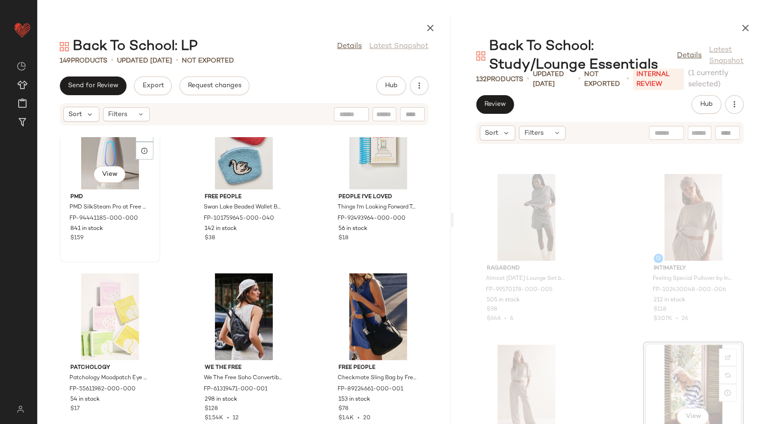
click at [89, 156] on div "View" at bounding box center [110, 146] width 94 height 87
click at [357, 152] on div "View" at bounding box center [378, 146] width 94 height 87
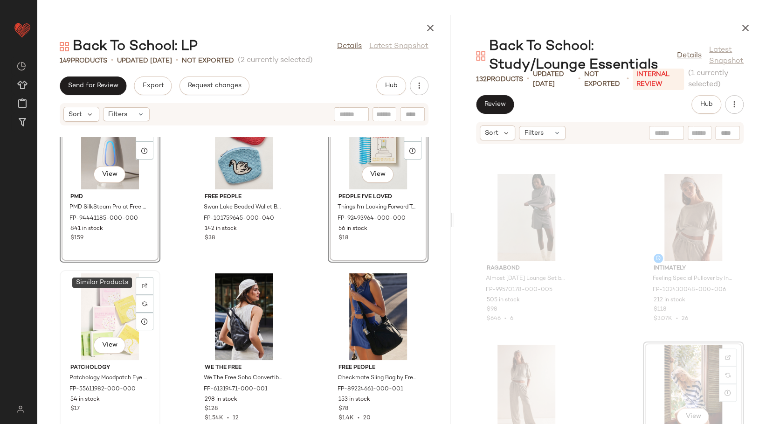
scroll to position [5781, 0]
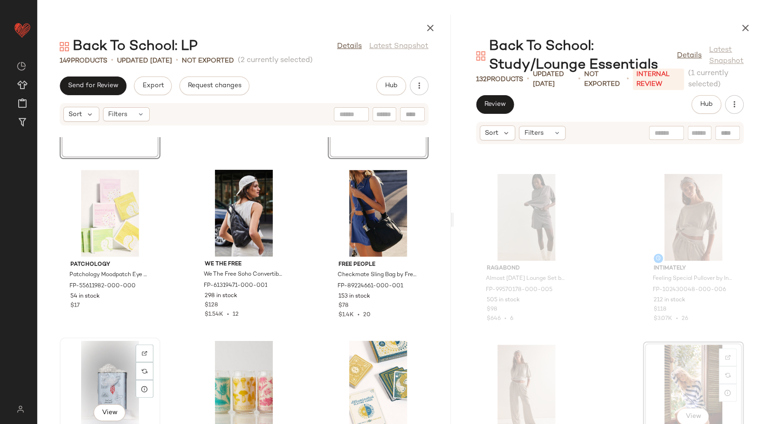
click at [101, 355] on div "View" at bounding box center [110, 383] width 94 height 87
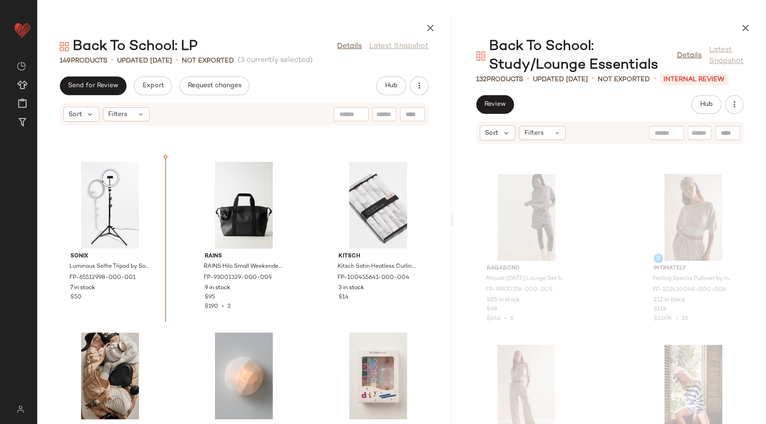
scroll to position [4573, 0]
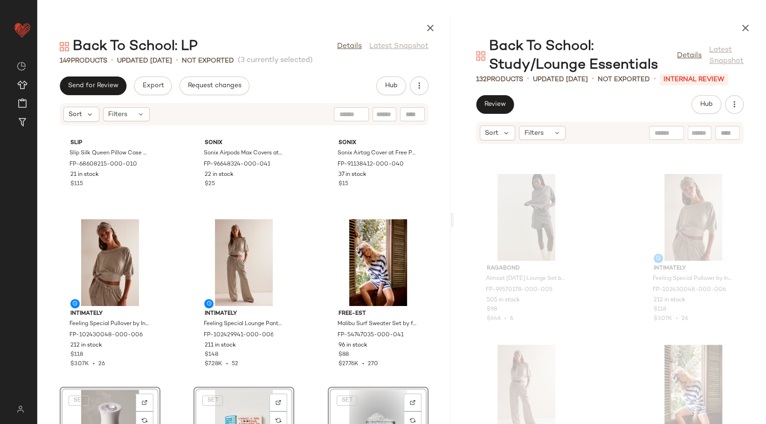
scroll to position [4366, 0]
click at [308, 269] on div "Slip Slip Silk Queen Pillow Case at Free People in White FP-68608215-000-010 21…" at bounding box center [243, 280] width 413 height 287
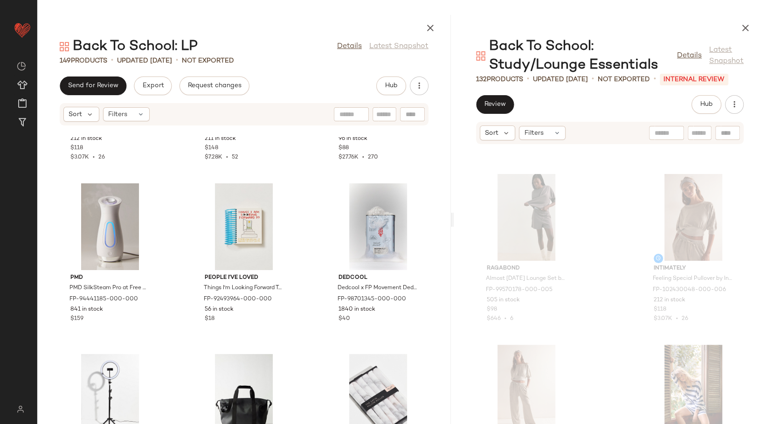
scroll to position [4625, 0]
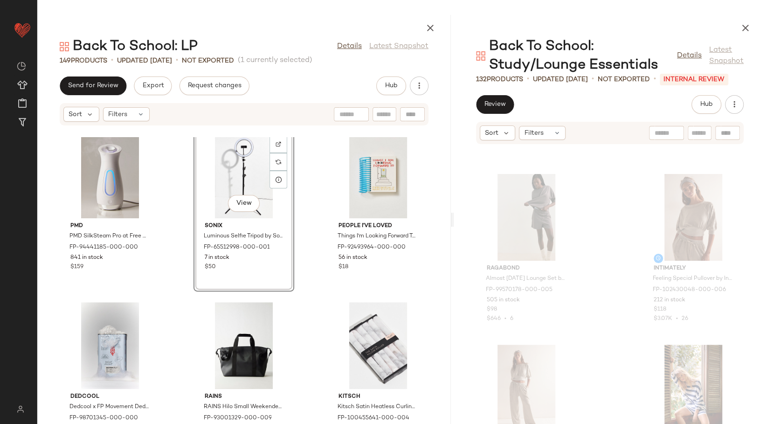
click at [314, 215] on div "Intimately Feeling Special Pullover by Intimately at Free People in Grey, Size:…" at bounding box center [243, 280] width 413 height 287
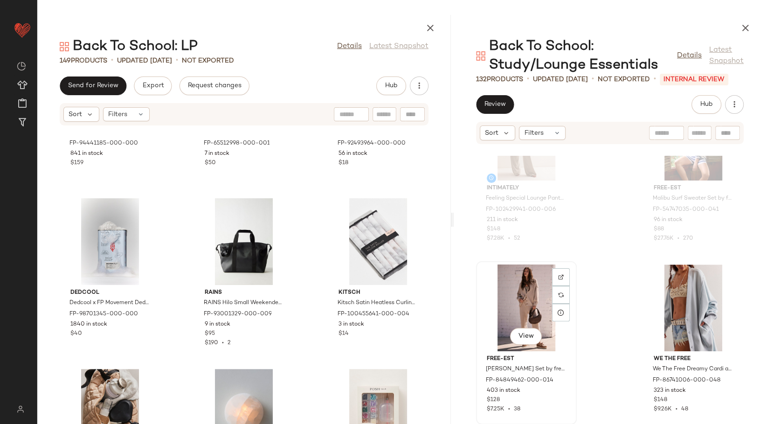
scroll to position [528, 0]
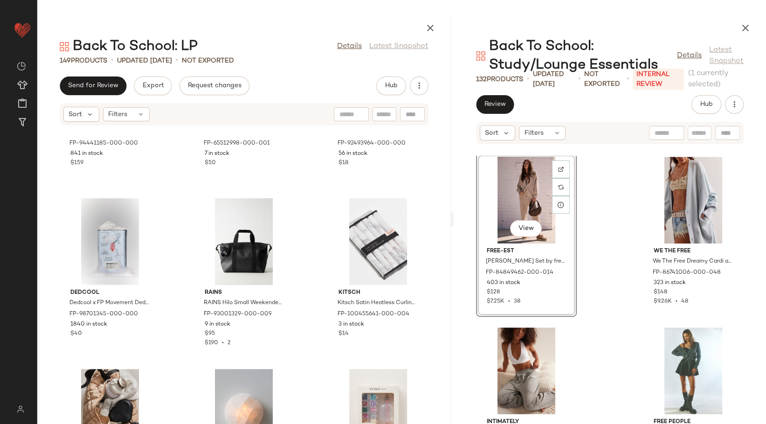
scroll to position [522, 0]
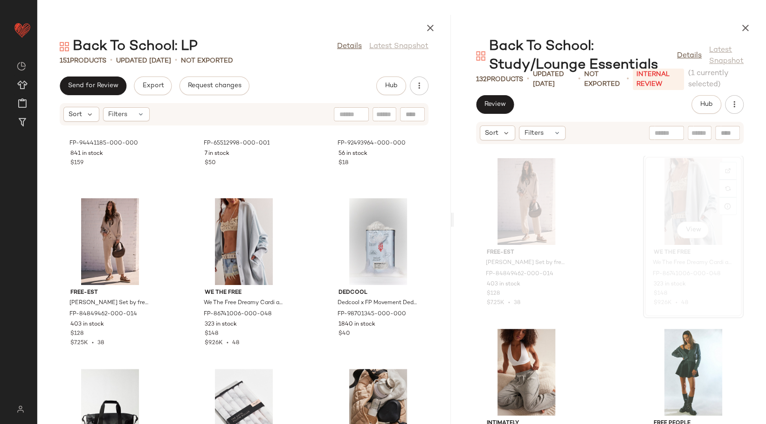
scroll to position [522, 0]
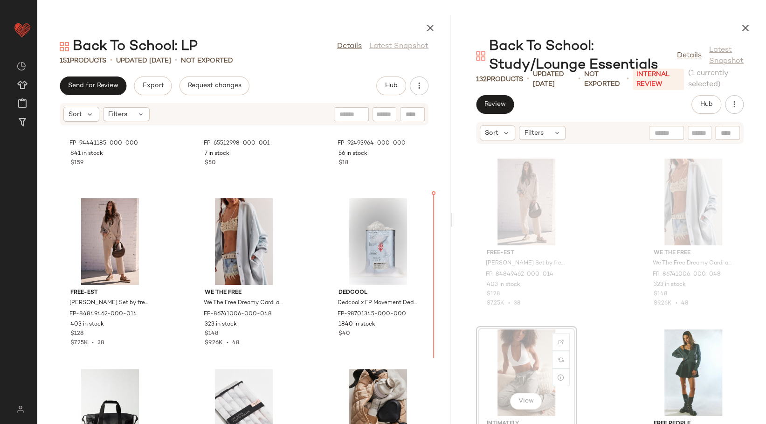
scroll to position [522, 0]
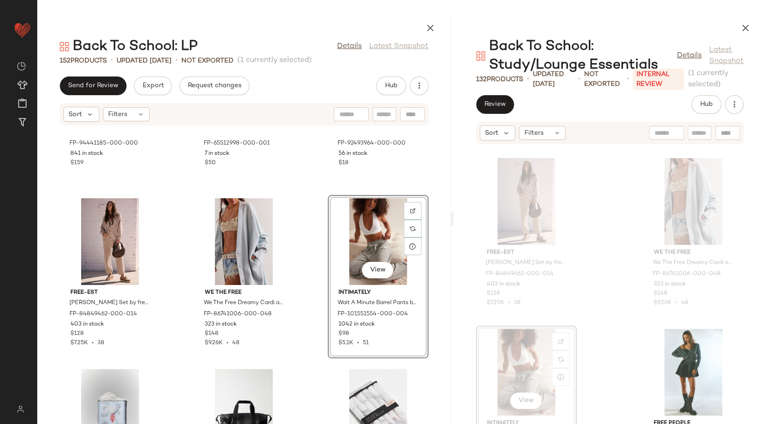
click at [302, 210] on div "PMD PMD SilkSteam Pro at Free People FP-94441185-000-000 841 in stock $159 Soni…" at bounding box center [243, 280] width 413 height 287
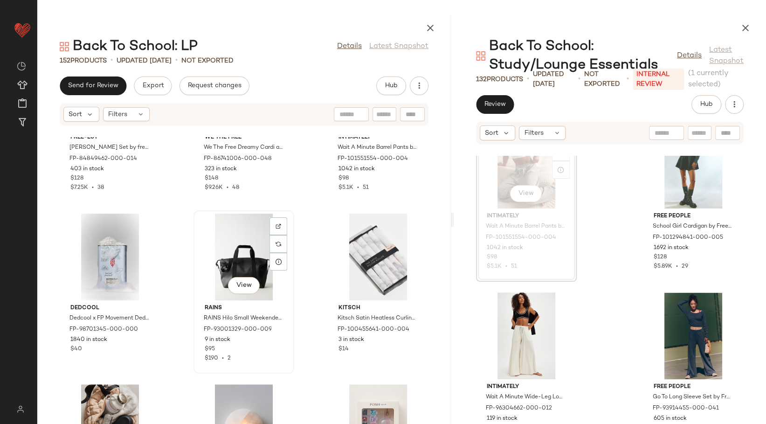
scroll to position [4988, 0]
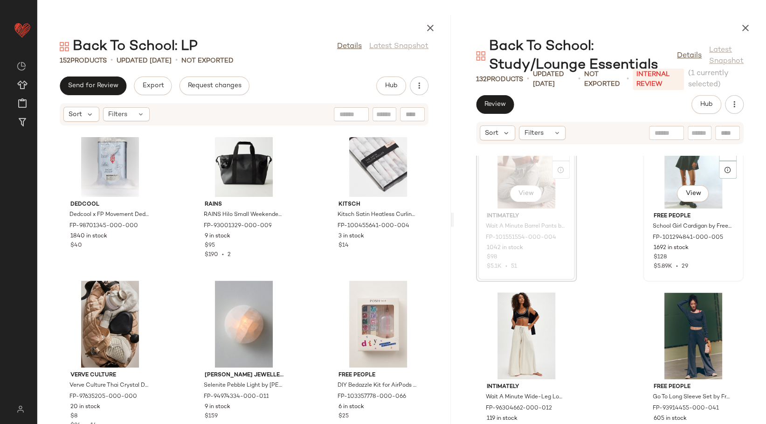
scroll to position [728, 0]
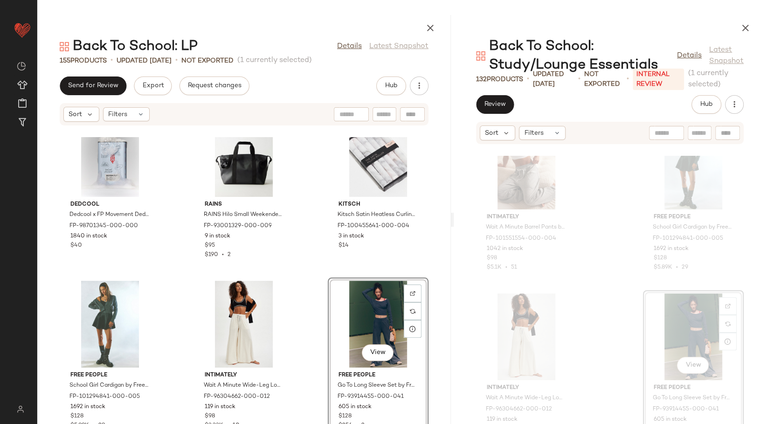
click at [313, 296] on div "free-est Hailee Cardi Set by free-est at Free People in Tan, Size: XS FP-848494…" at bounding box center [243, 280] width 413 height 287
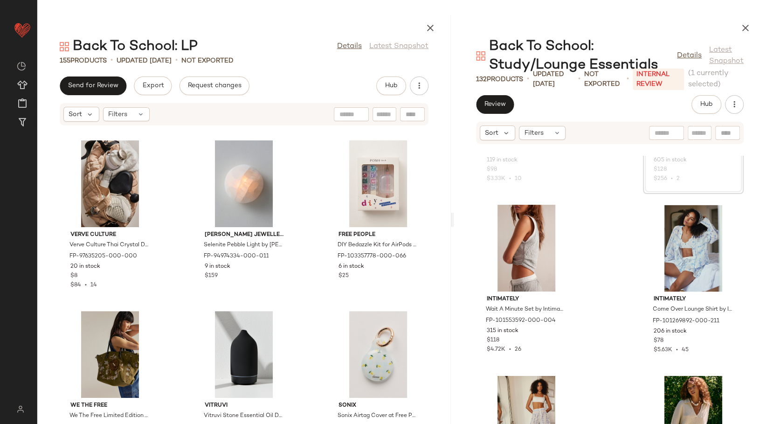
scroll to position [1039, 0]
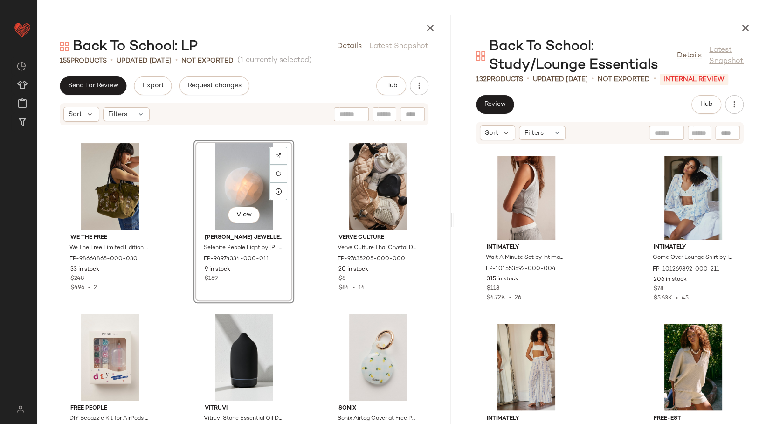
scroll to position [5506, 0]
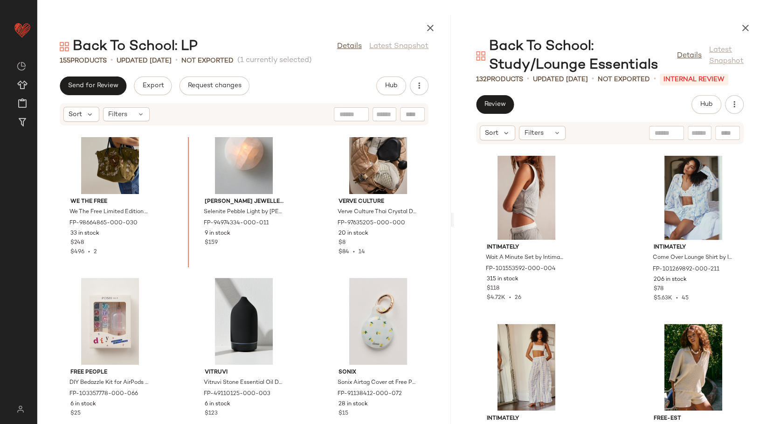
scroll to position [5277, 0]
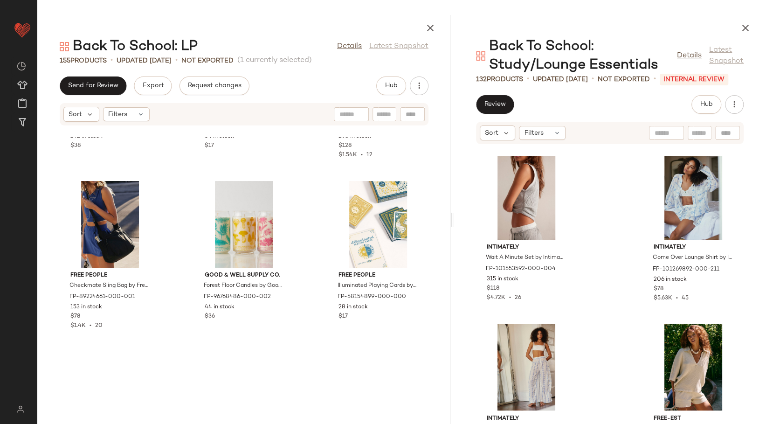
scroll to position [6312, 0]
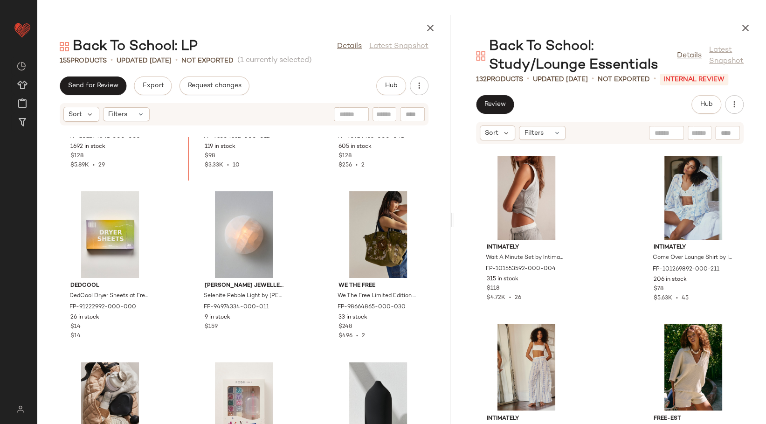
scroll to position [5189, 0]
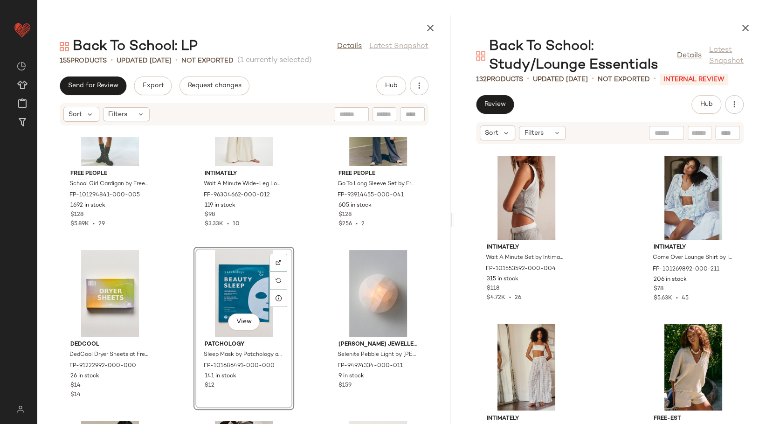
click at [312, 255] on div "Free People School Girl Cardigan by Free People in Grey, Size: M FP-101294841-0…" at bounding box center [243, 280] width 413 height 287
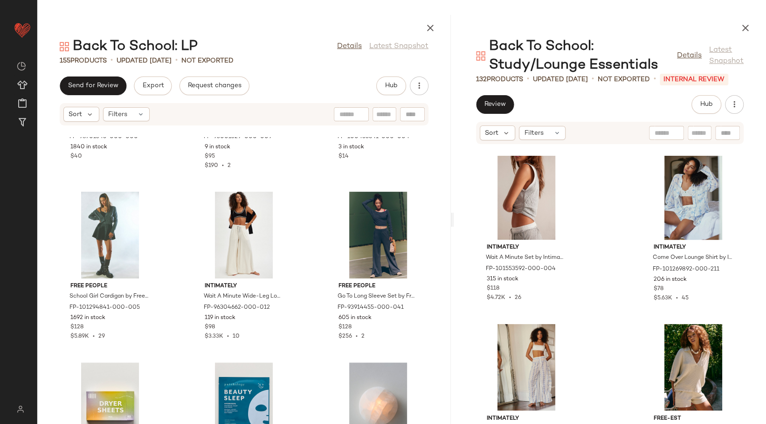
scroll to position [5137, 0]
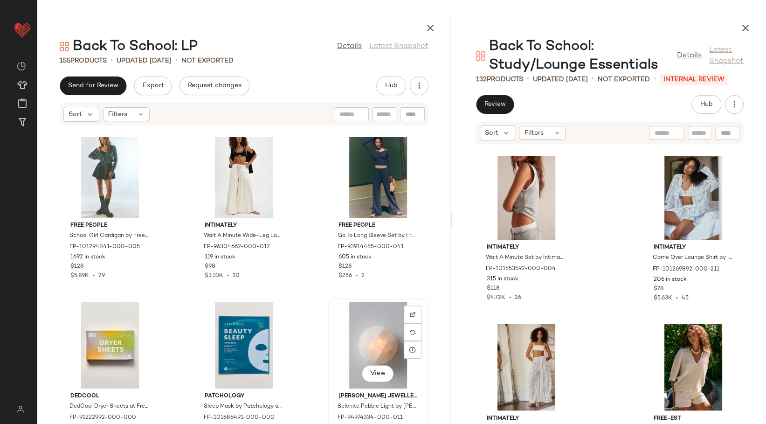
scroll to position [5139, 0]
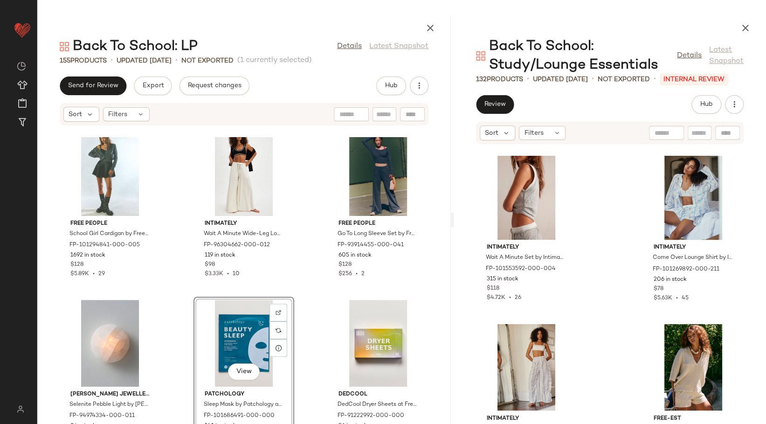
click at [310, 310] on div "Dedcool Dedcool x FP Movement Dedtergent+ at Free People FP-98701345-000-000 18…" at bounding box center [243, 280] width 413 height 287
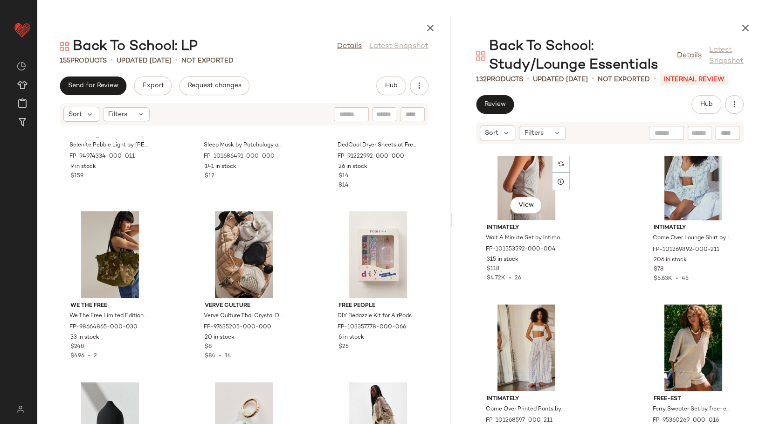
scroll to position [987, 0]
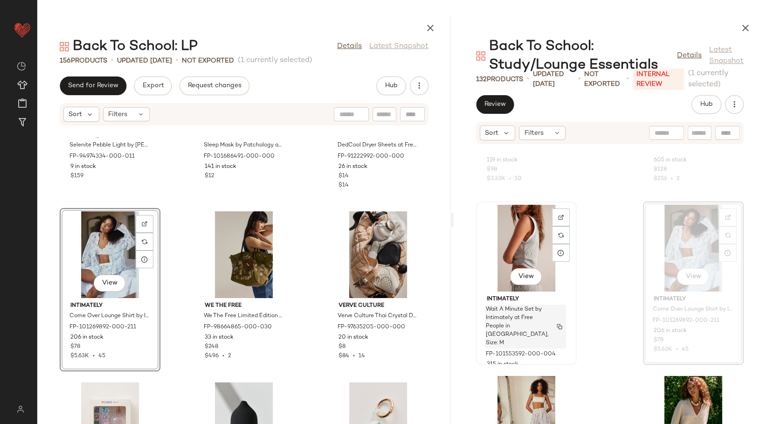
scroll to position [1091, 0]
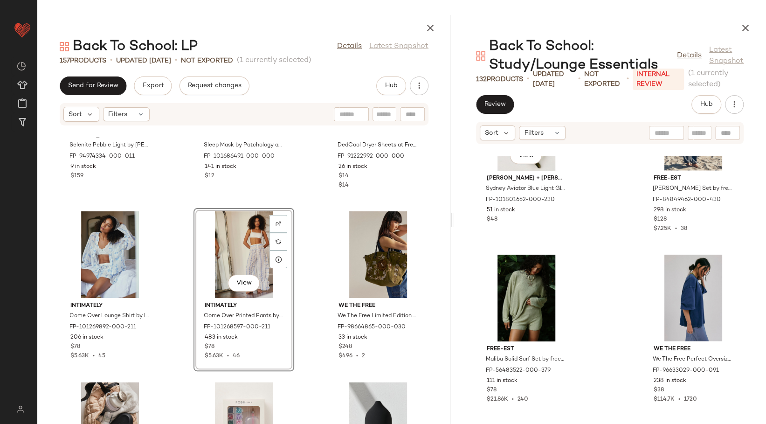
scroll to position [1454, 0]
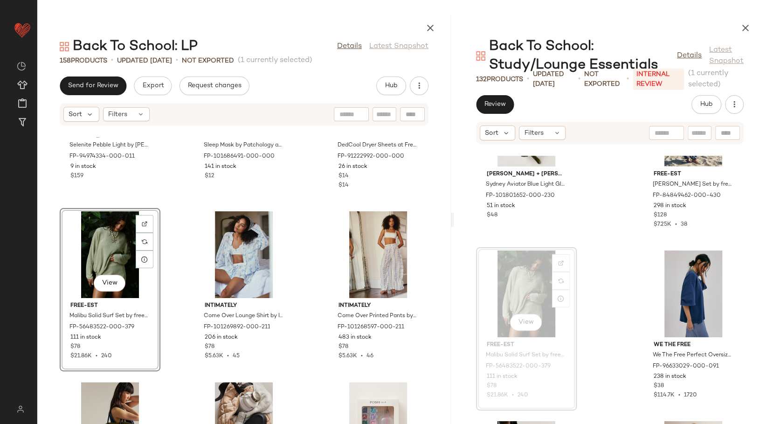
click at [301, 245] on div "Krystle Knight Jewellery Selenite Pebble Light by Krystle Knight Jewellery at F…" at bounding box center [243, 280] width 413 height 287
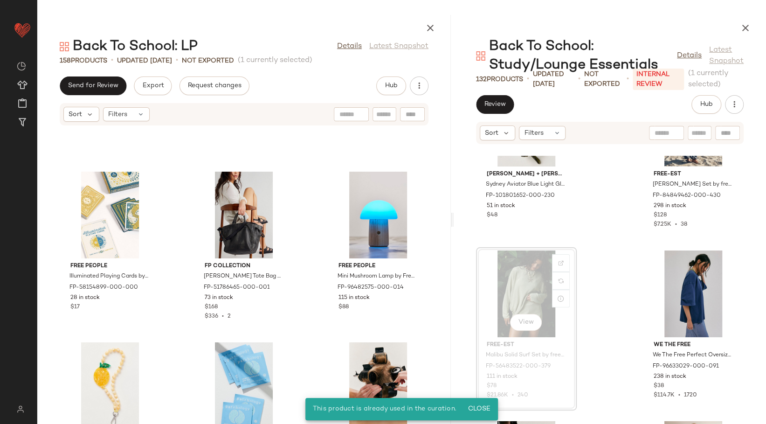
scroll to position [6693, 0]
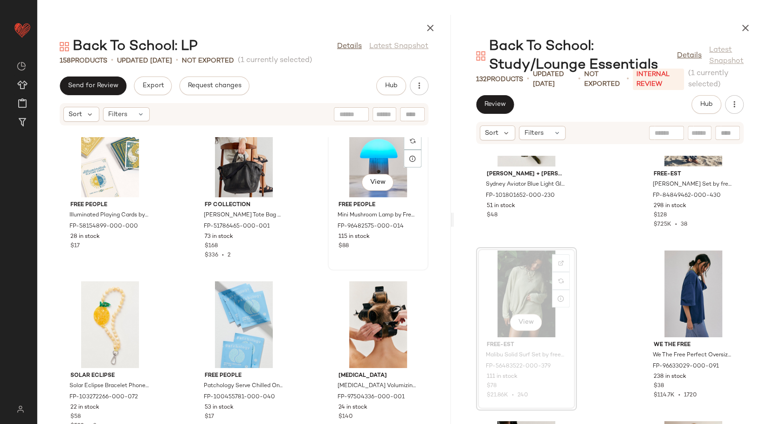
click at [393, 151] on div "View" at bounding box center [378, 153] width 94 height 87
click at [222, 324] on div "View" at bounding box center [244, 324] width 94 height 87
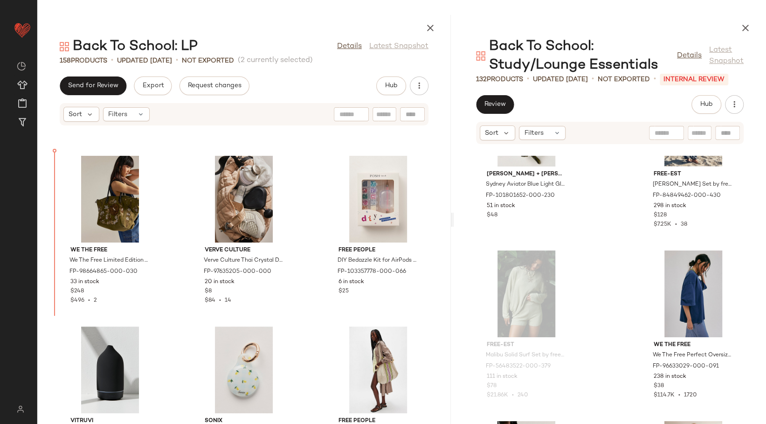
scroll to position [5611, 0]
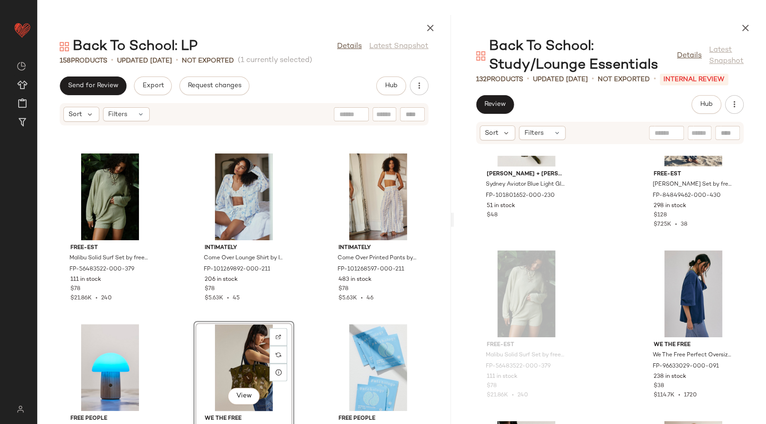
scroll to position [5456, 0]
click at [310, 217] on div "free-est Malibu Solid Surf Set by free-est at Free People in Green, Size: XS FP…" at bounding box center [243, 280] width 413 height 287
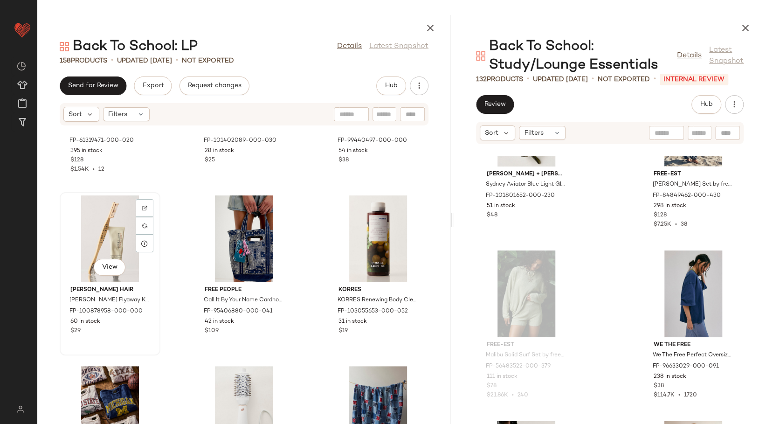
scroll to position [7216, 0]
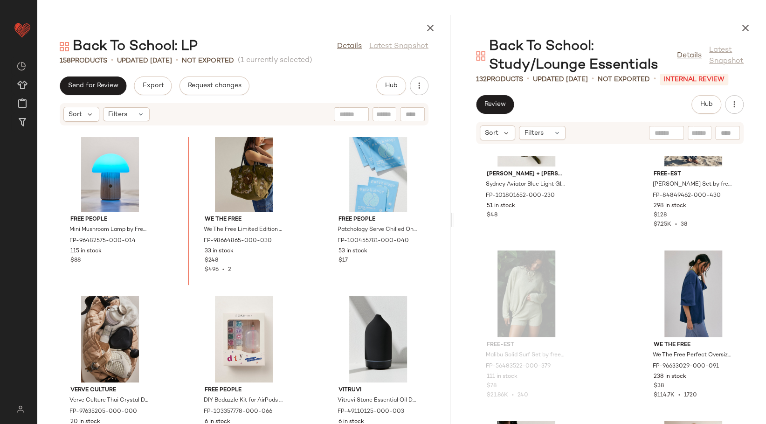
scroll to position [5624, 0]
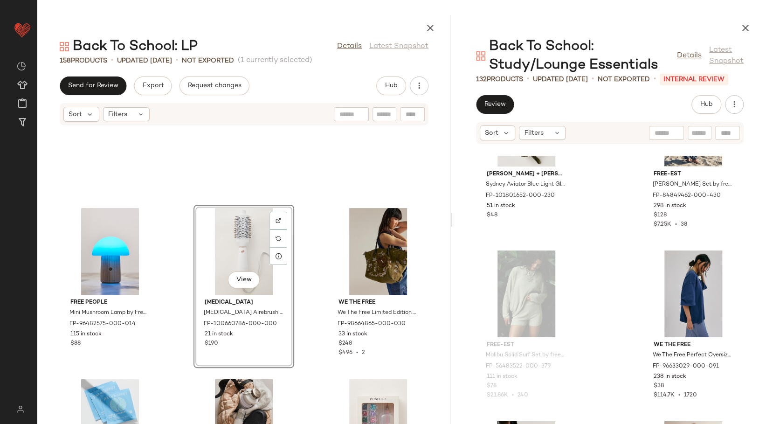
click at [300, 251] on div "Free People Mini Mushroom Lamp by Free People in Tan FP-96482575-000-014 115 in…" at bounding box center [243, 280] width 413 height 287
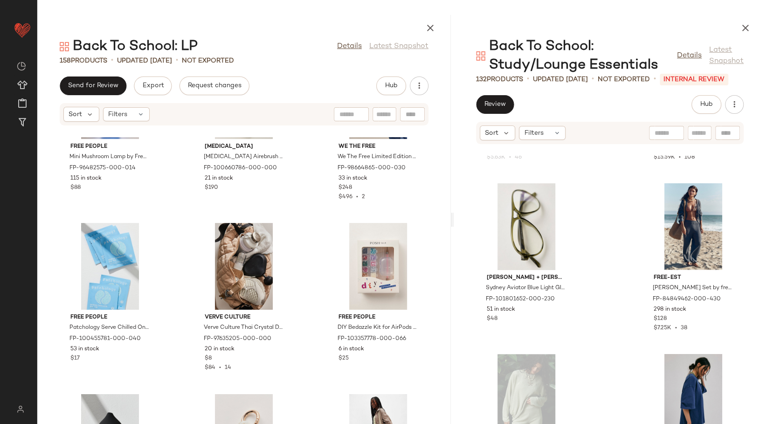
scroll to position [1194, 0]
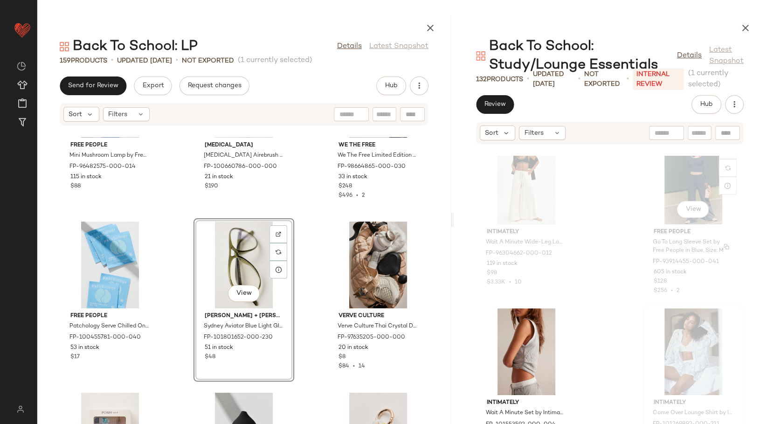
scroll to position [936, 0]
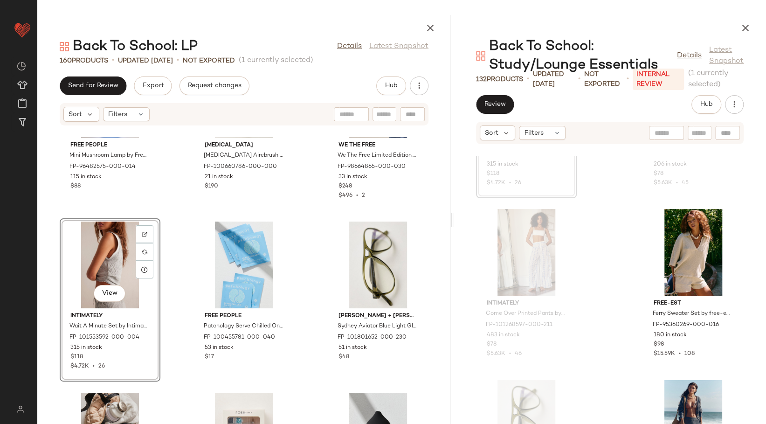
scroll to position [1194, 0]
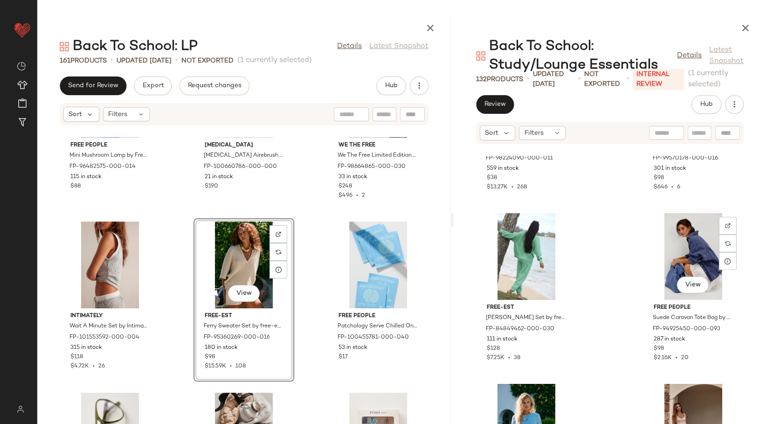
scroll to position [1868, 0]
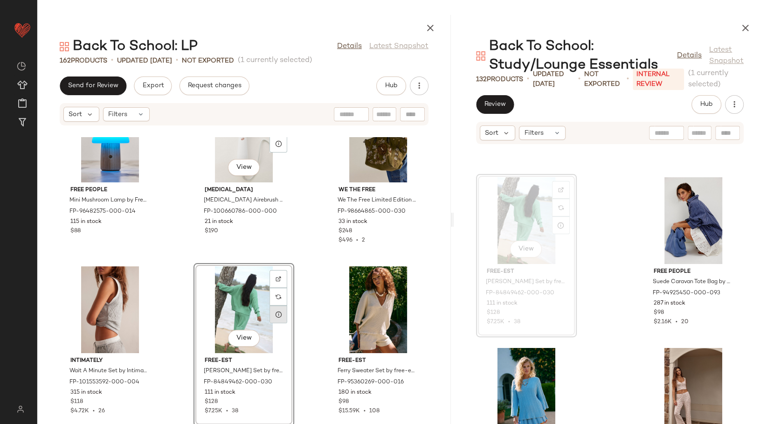
scroll to position [5626, 0]
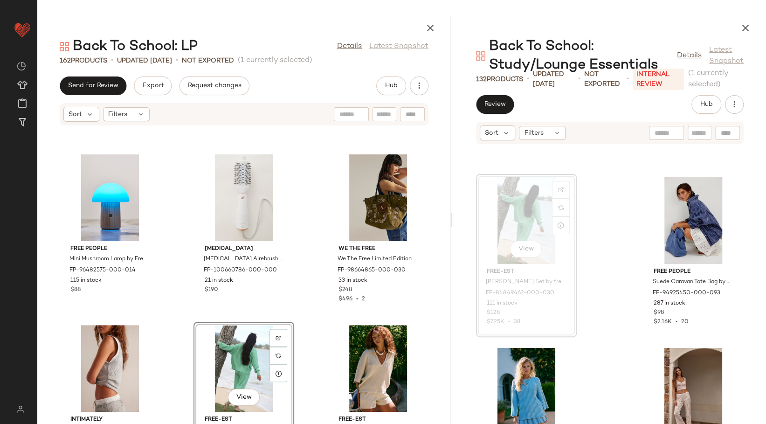
click at [310, 260] on div "Free People Mini Mushroom Lamp by Free People in Tan FP-96482575-000-014 115 in…" at bounding box center [243, 280] width 413 height 287
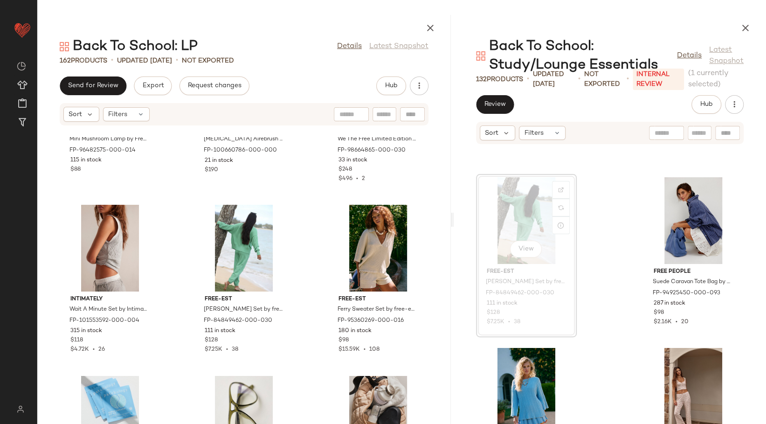
scroll to position [5781, 0]
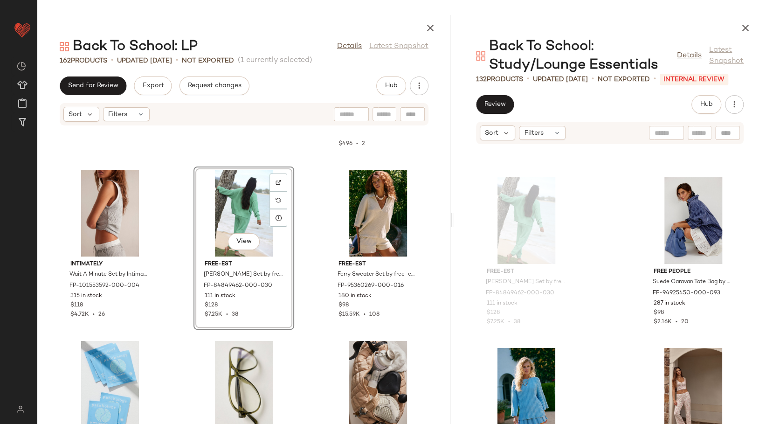
click at [298, 217] on div "Free People Mini Mushroom Lamp by Free People in Tan FP-96482575-000-014 115 in…" at bounding box center [243, 280] width 413 height 287
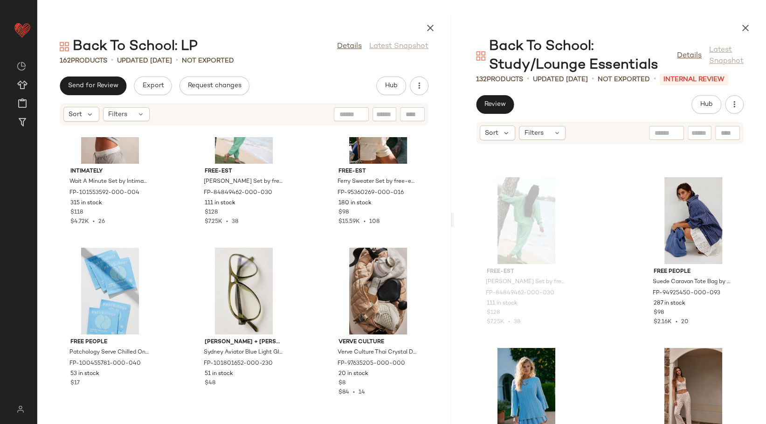
scroll to position [5885, 0]
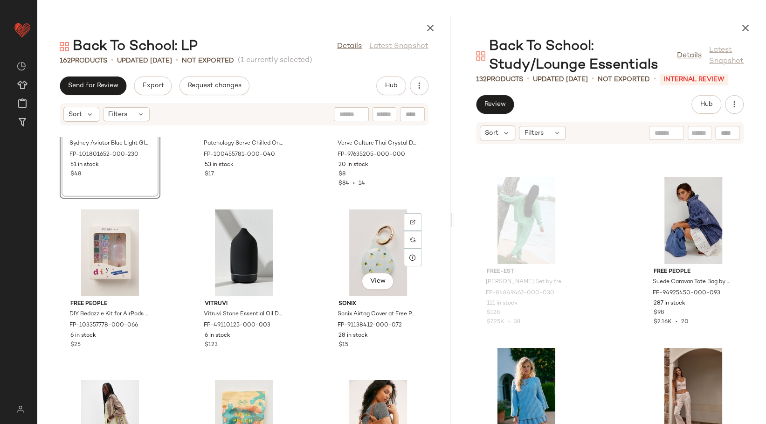
scroll to position [6092, 0]
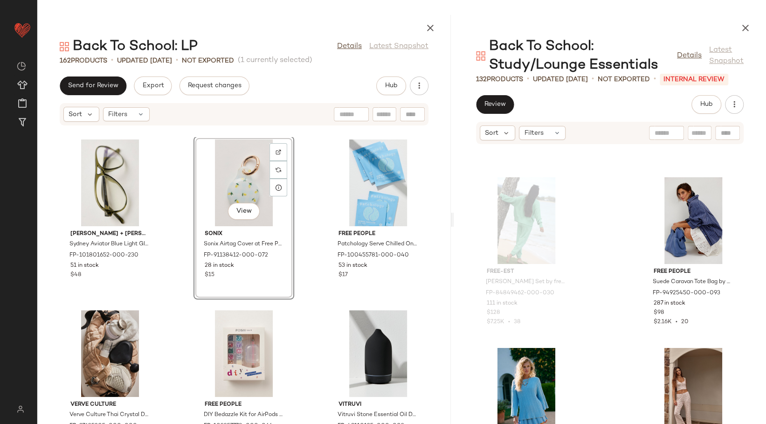
click at [303, 187] on div "gabriel + simone Sydney Aviator Blue Light Glasses by gabriel + simone at Free …" at bounding box center [243, 280] width 413 height 287
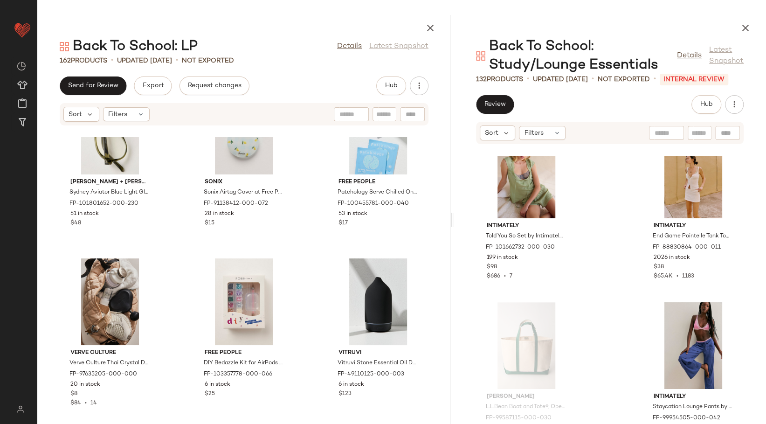
scroll to position [2178, 0]
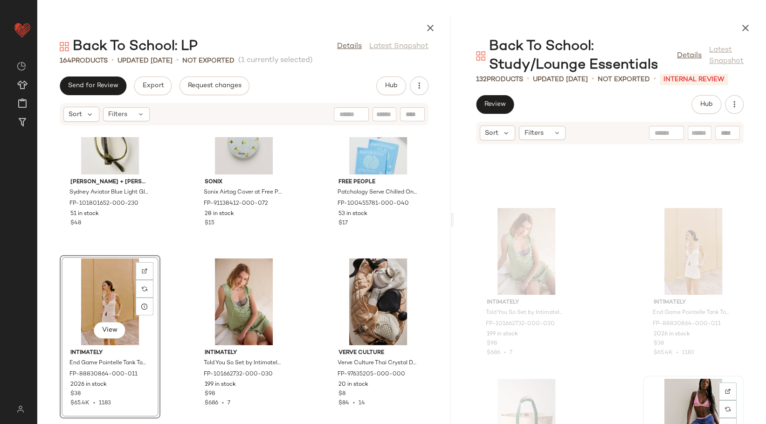
scroll to position [2179, 0]
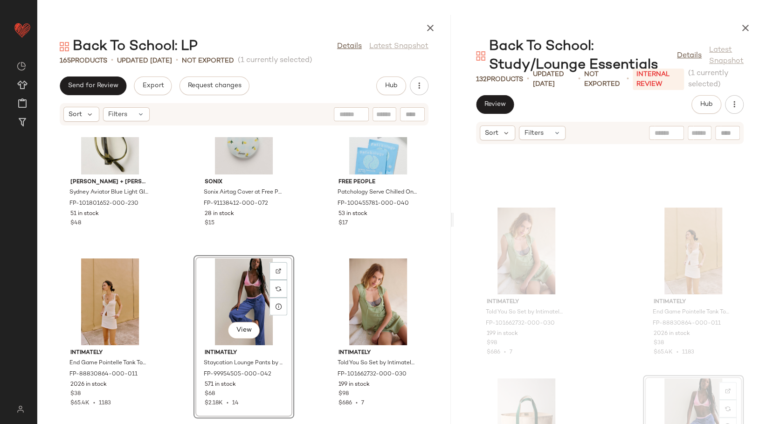
click at [312, 274] on div "gabriel + simone Sydney Aviator Blue Light Glasses by gabriel + simone at Free …" at bounding box center [243, 280] width 413 height 287
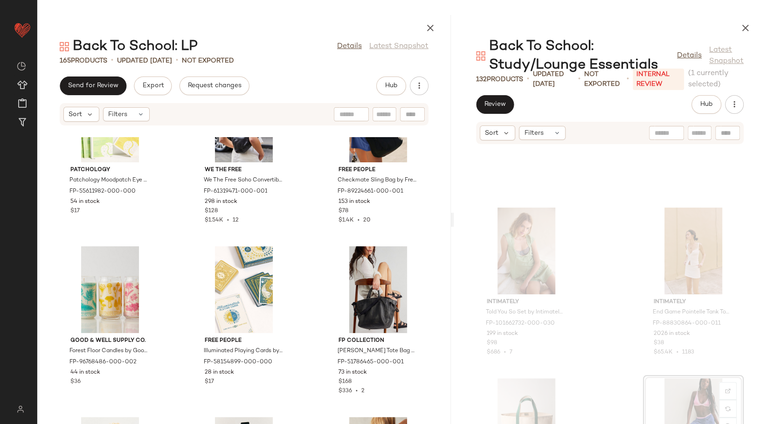
scroll to position [6966, 0]
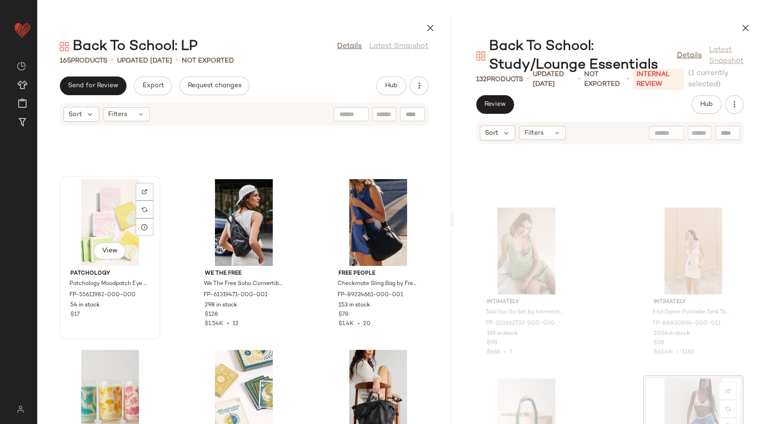
click at [97, 213] on div "View" at bounding box center [110, 222] width 94 height 87
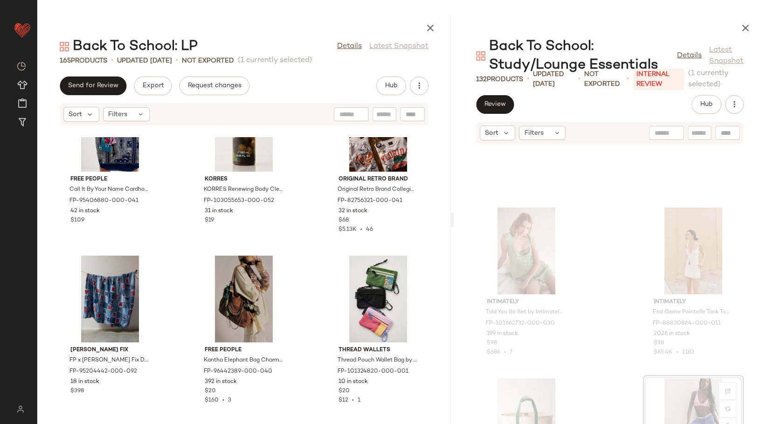
scroll to position [7639, 0]
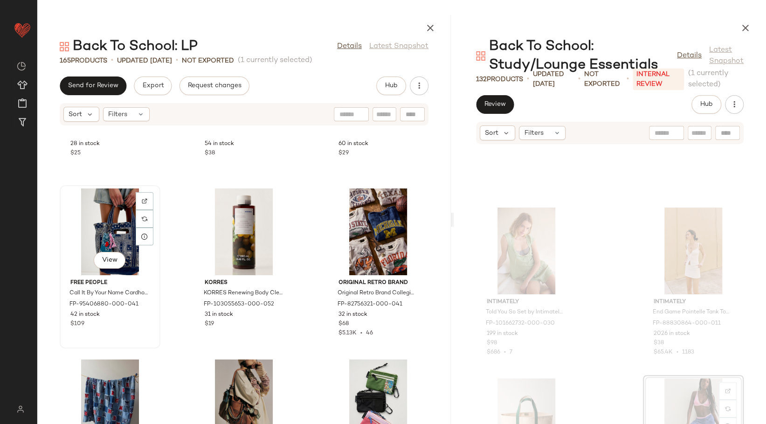
click at [109, 232] on div "View" at bounding box center [110, 231] width 94 height 87
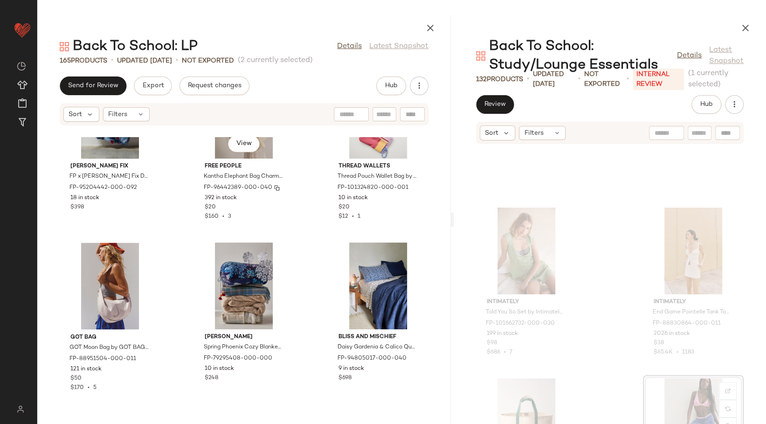
scroll to position [7950, 0]
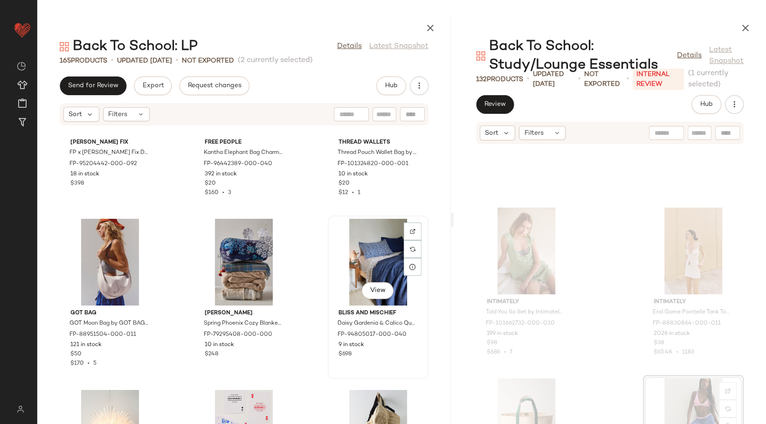
click at [365, 261] on div "View" at bounding box center [378, 262] width 94 height 87
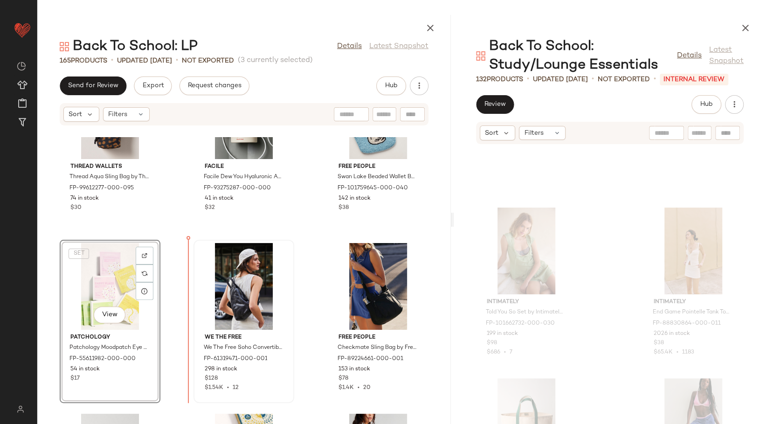
scroll to position [6910, 0]
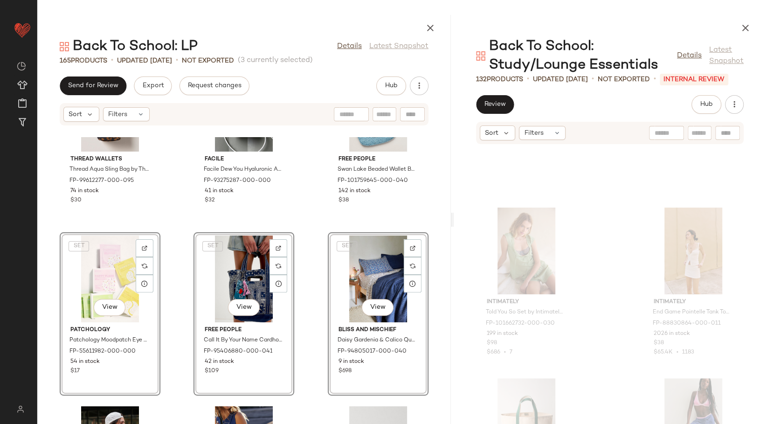
click at [314, 316] on div "Thread Wallets Thread Aqua Sling Bag by Thread Wallets at Free People FP-996122…" at bounding box center [243, 280] width 413 height 287
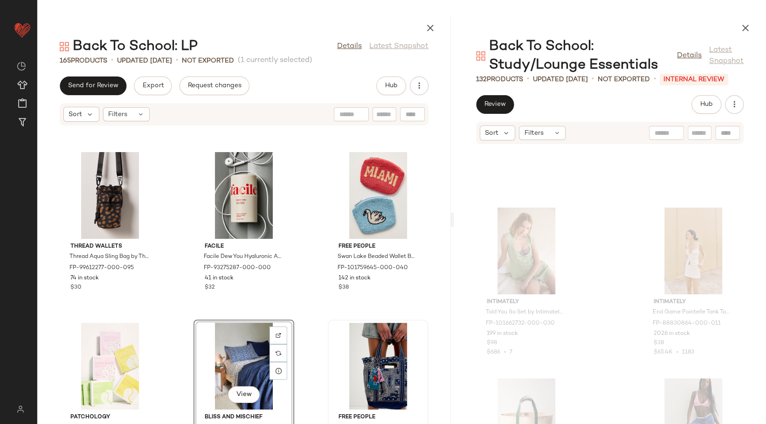
scroll to position [6858, 0]
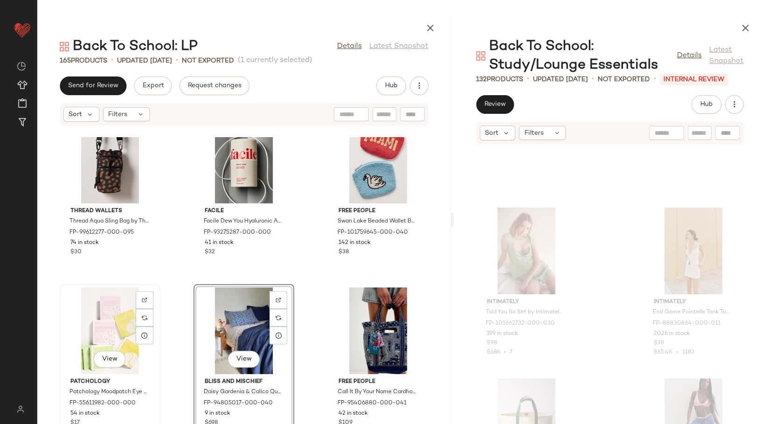
click at [127, 332] on div "View" at bounding box center [110, 330] width 94 height 87
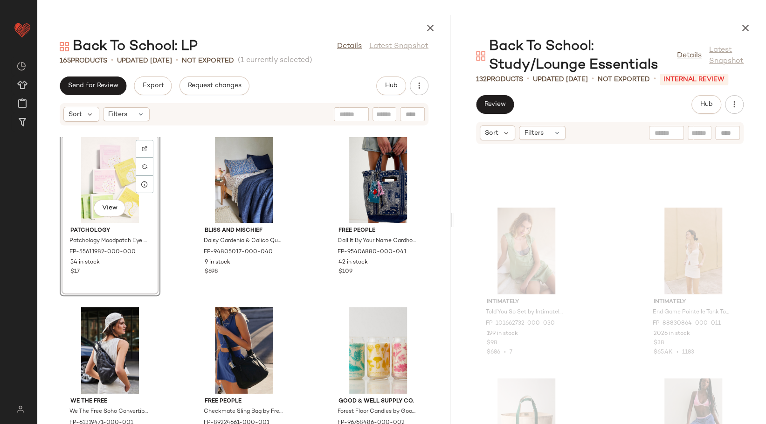
scroll to position [7013, 0]
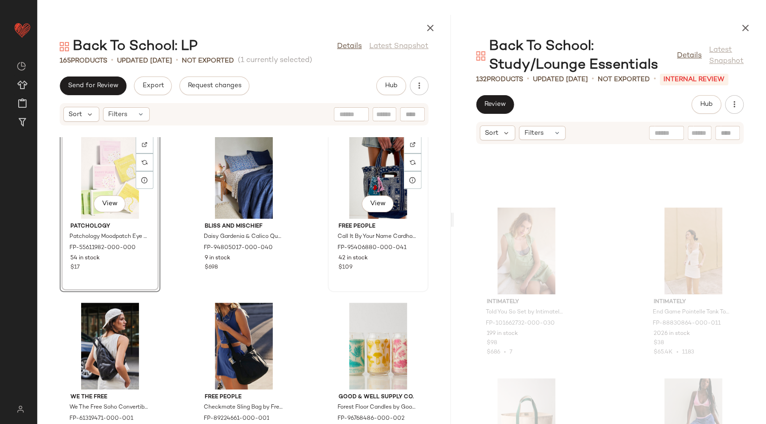
click at [372, 181] on div "View" at bounding box center [378, 175] width 94 height 87
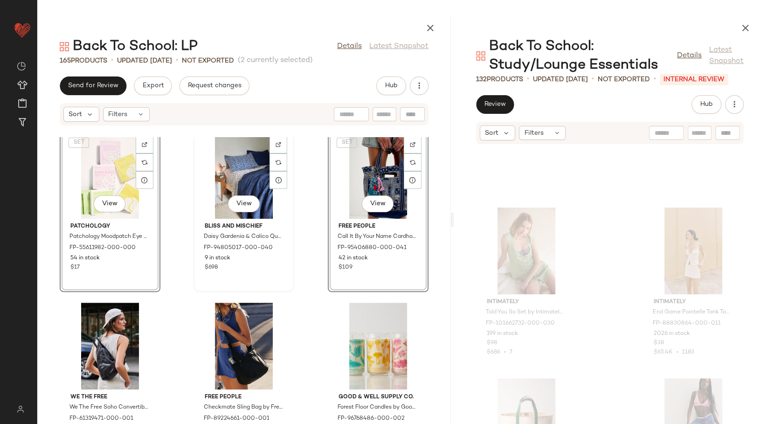
click at [227, 180] on div "View" at bounding box center [244, 175] width 94 height 87
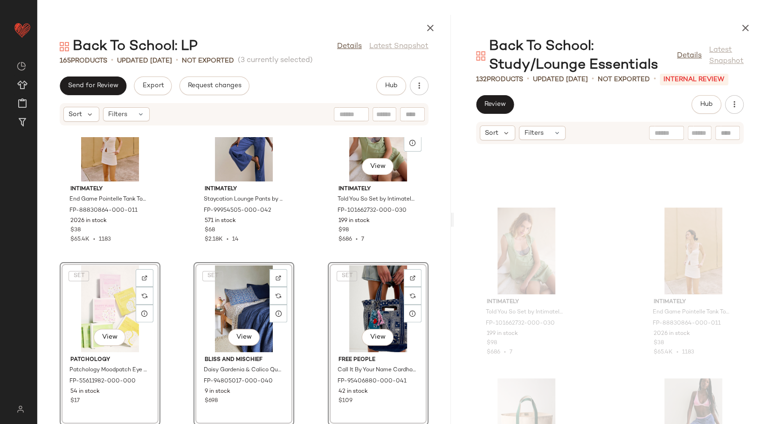
scroll to position [6199, 0]
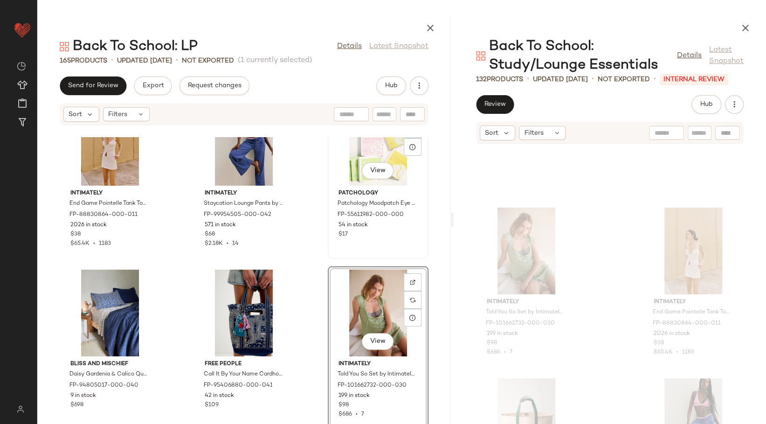
scroll to position [6192, 0]
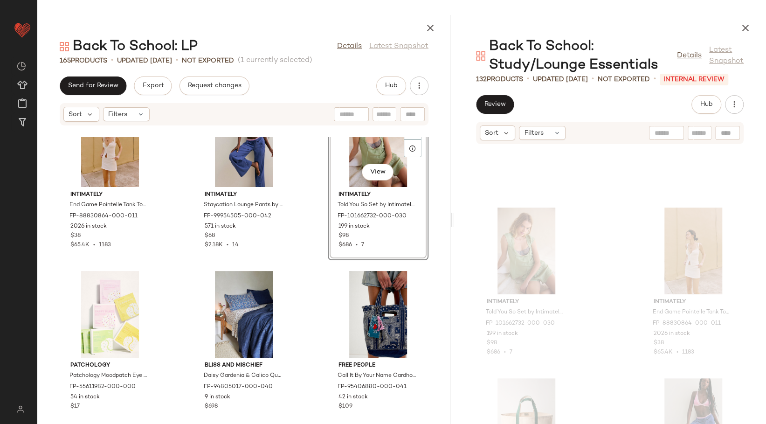
click at [312, 249] on div "gabriel + simone Sydney Aviator Blue Light Glasses by gabriel + simone at Free …" at bounding box center [243, 280] width 413 height 287
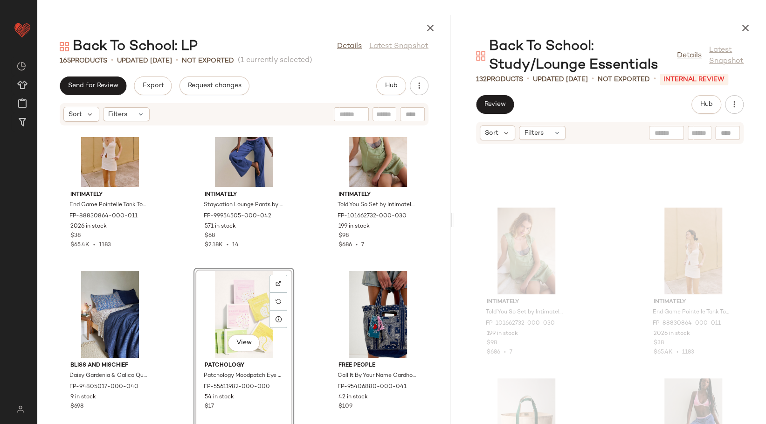
click at [294, 304] on div "gabriel + simone Sydney Aviator Blue Light Glasses by gabriel + simone at Free …" at bounding box center [243, 280] width 413 height 287
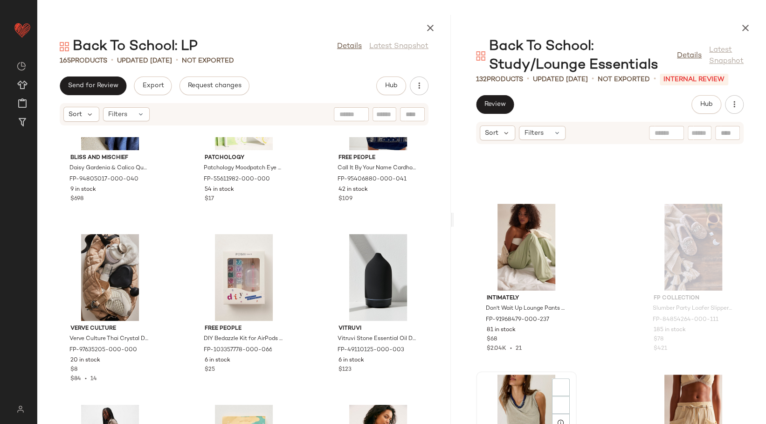
scroll to position [3008, 0]
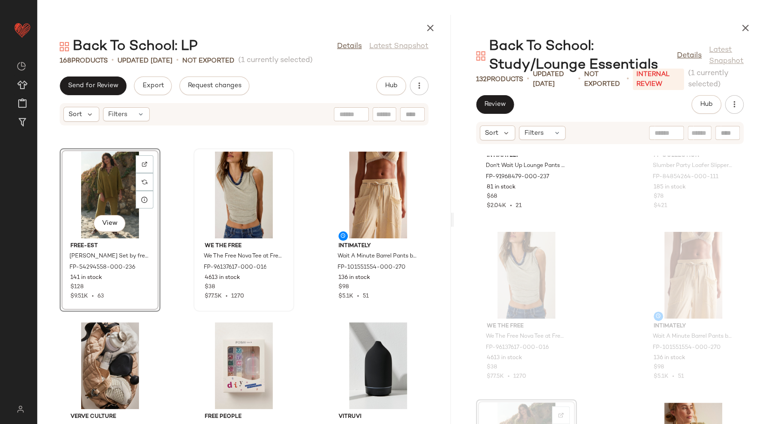
scroll to position [6504, 0]
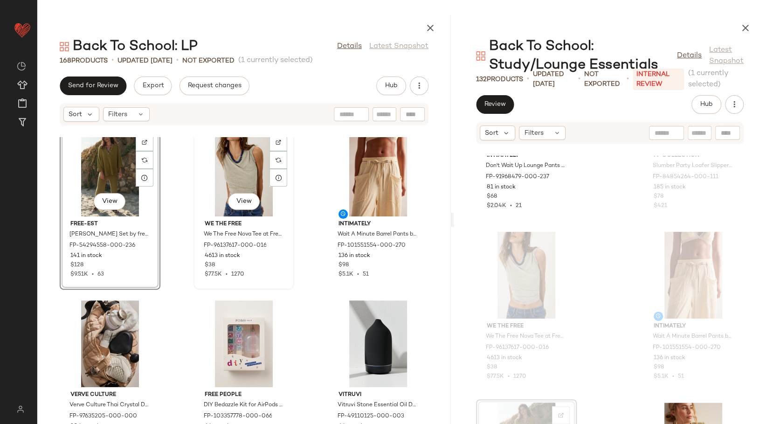
click at [289, 255] on div "View We The Free We The Free Nova Tee at Free People in Tan, Size: L FP-9613761…" at bounding box center [243, 207] width 99 height 161
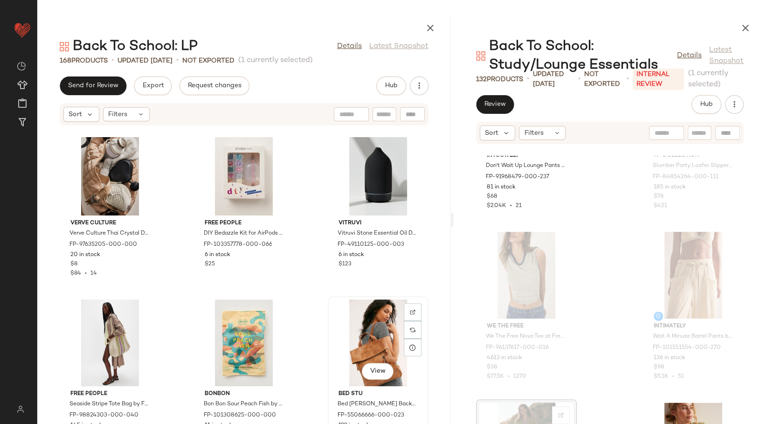
scroll to position [6659, 0]
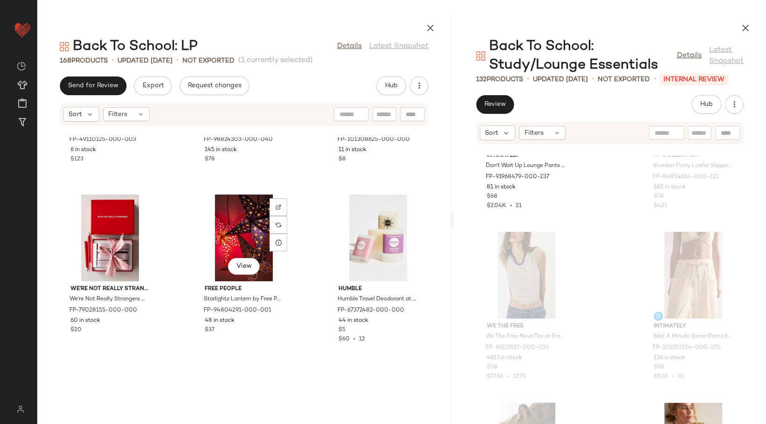
scroll to position [7021, 0]
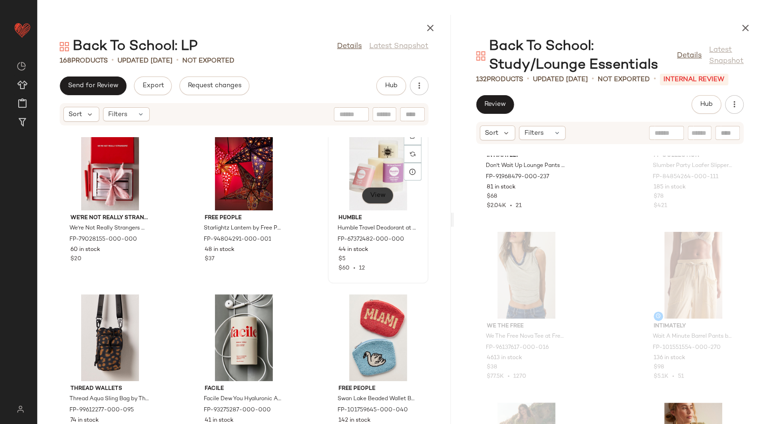
click at [373, 202] on button "View" at bounding box center [378, 195] width 32 height 17
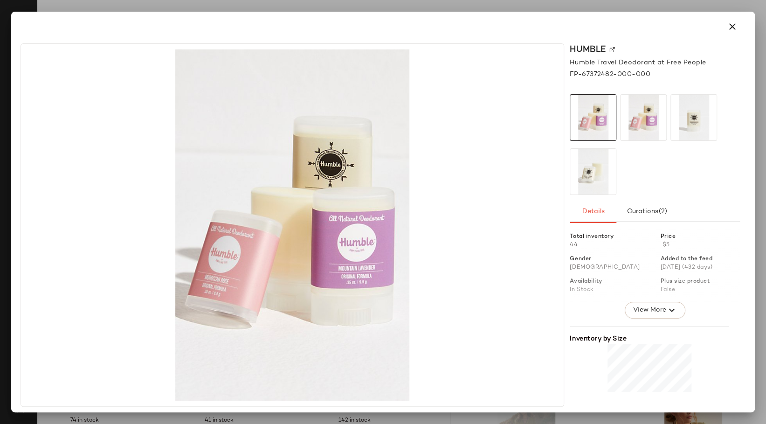
click at [668, 117] on div at bounding box center [655, 144] width 170 height 101
click at [689, 128] on img at bounding box center [694, 118] width 46 height 46
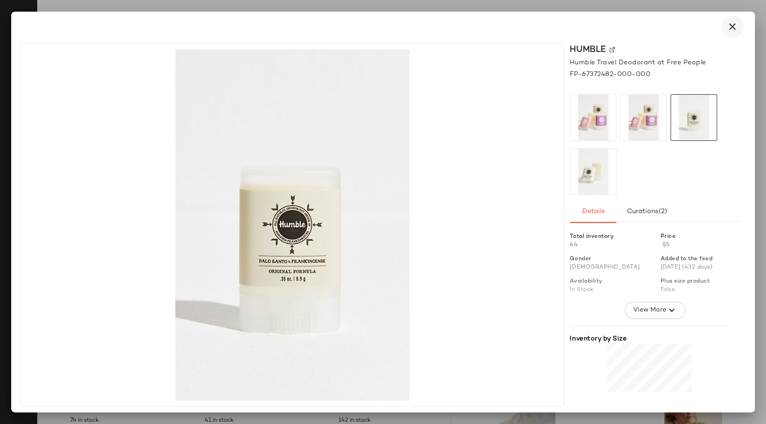
click at [729, 30] on icon "button" at bounding box center [732, 26] width 11 height 11
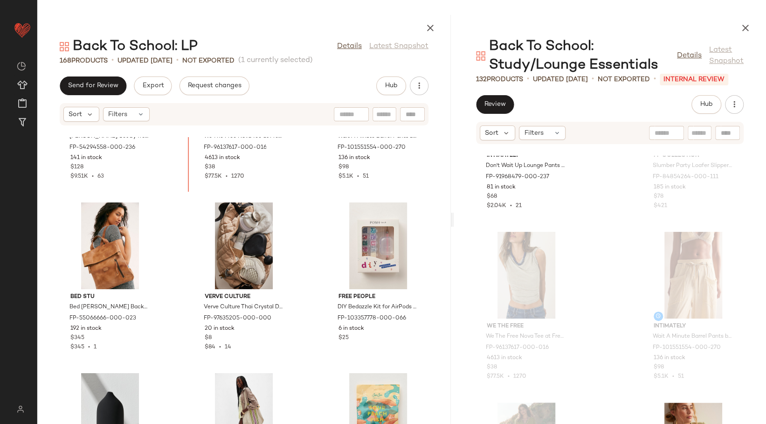
scroll to position [6579, 0]
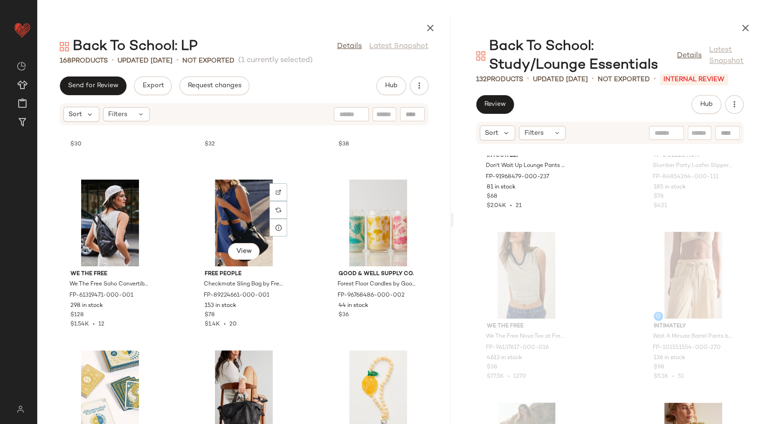
scroll to position [7355, 0]
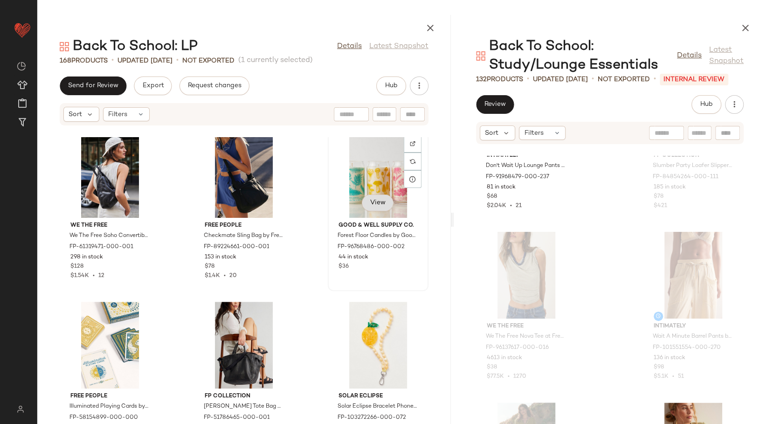
click at [371, 203] on span "View" at bounding box center [378, 202] width 16 height 7
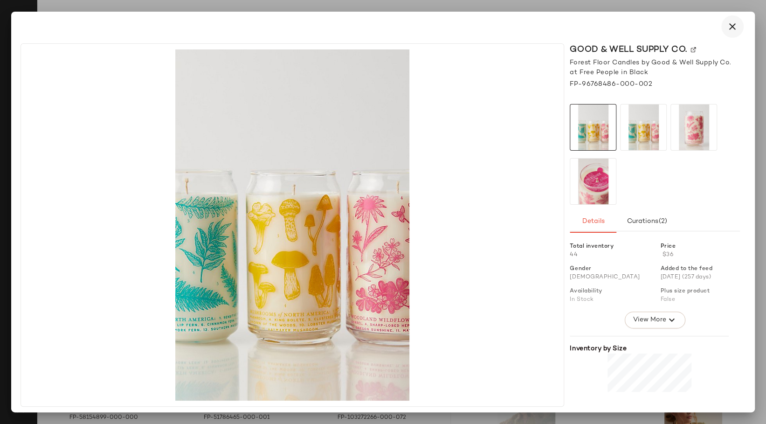
click at [728, 26] on icon "button" at bounding box center [732, 26] width 11 height 11
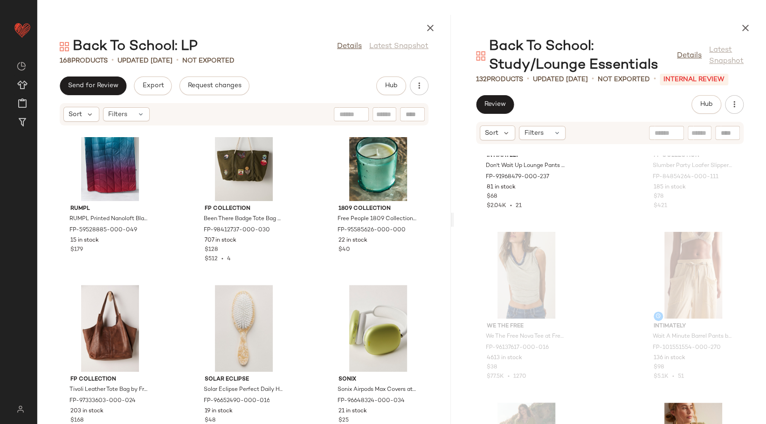
scroll to position [8596, 0]
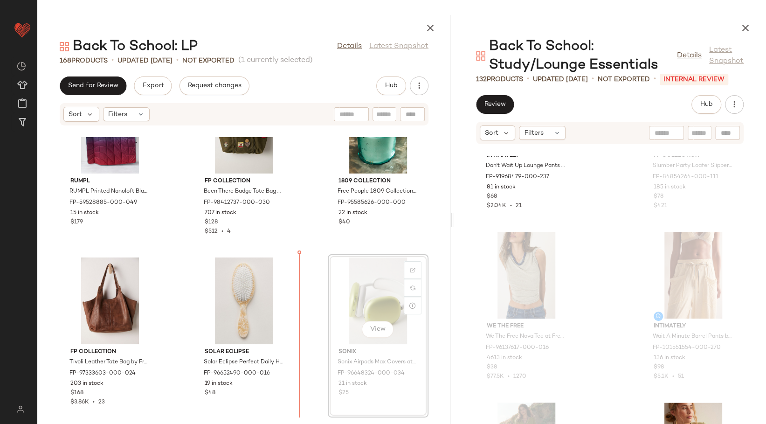
scroll to position [8611, 0]
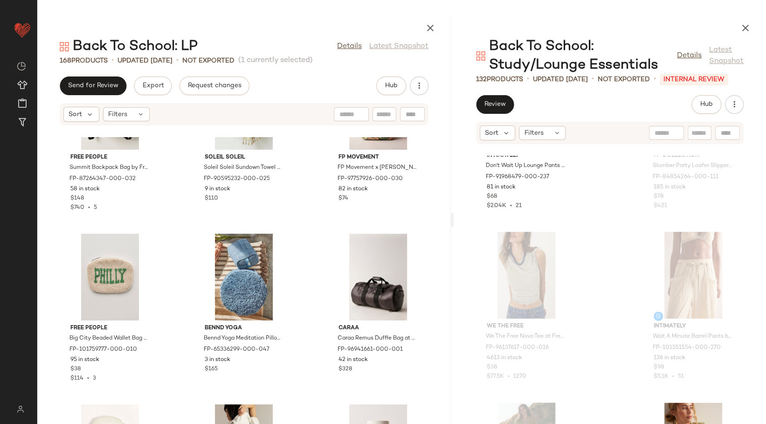
scroll to position [9026, 0]
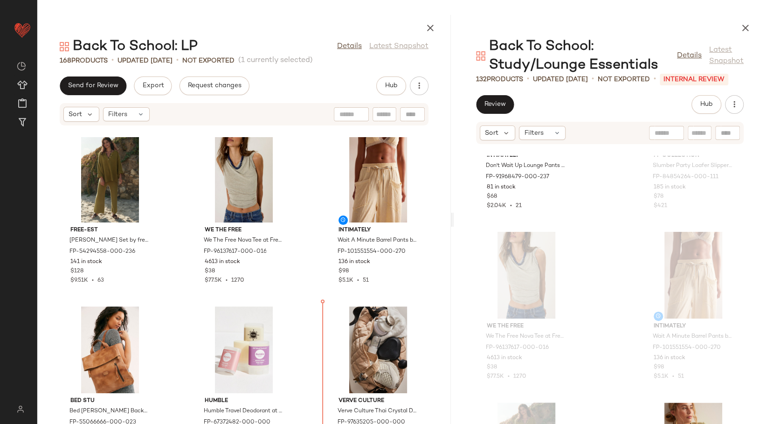
scroll to position [6567, 0]
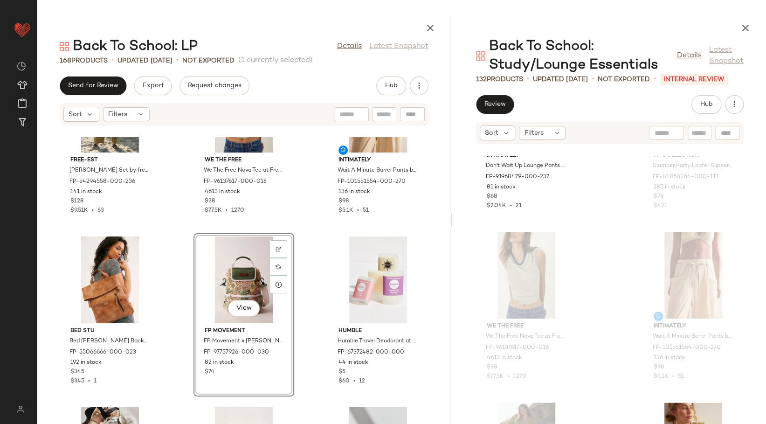
click at [306, 286] on div "free-est Hailee Sweater Set by free-est at Free People in Green, Size: XL FP-54…" at bounding box center [243, 280] width 413 height 287
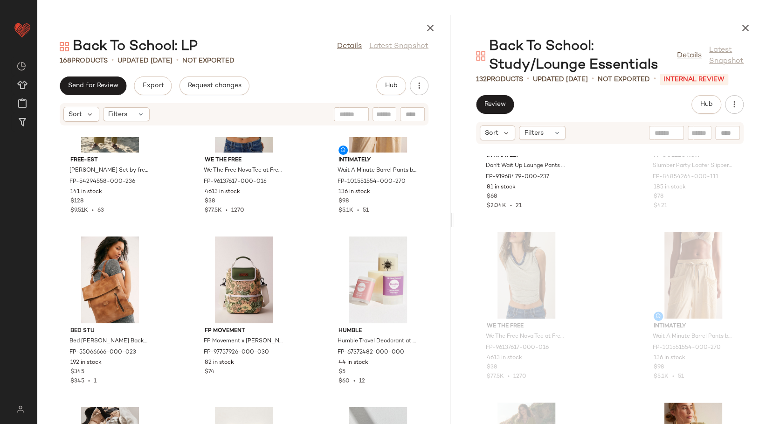
scroll to position [6516, 0]
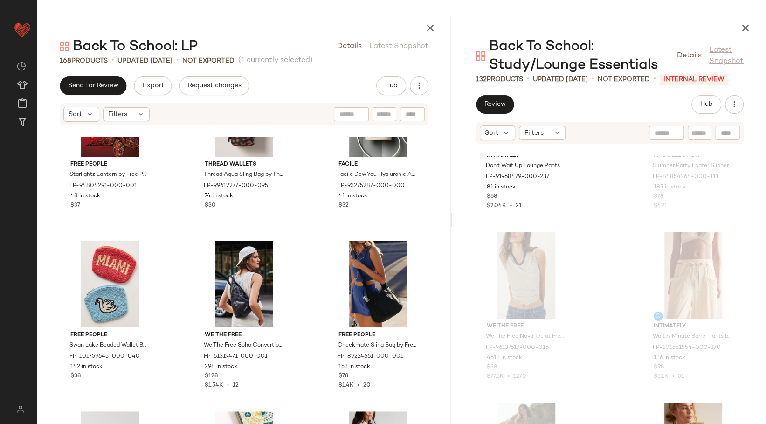
scroll to position [7396, 0]
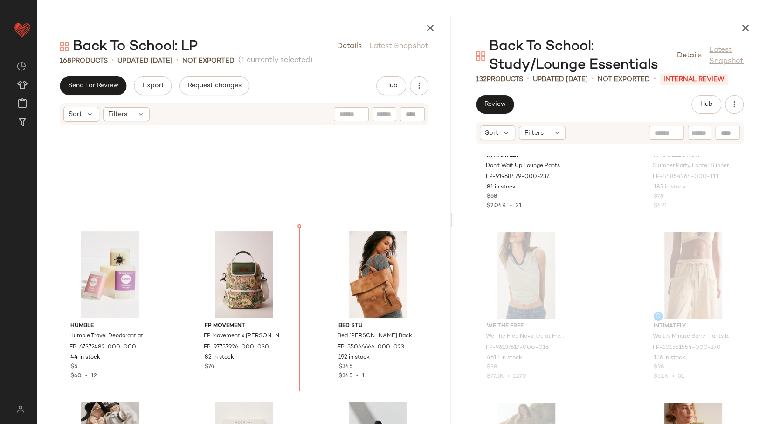
scroll to position [6571, 0]
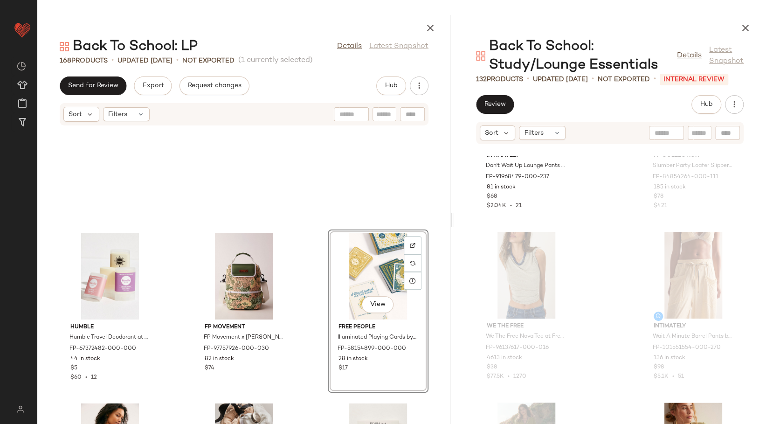
click at [310, 259] on div "Humble Humble Travel Deodorant at Free People FP-67372482-000-000 44 in stock $…" at bounding box center [243, 280] width 413 height 287
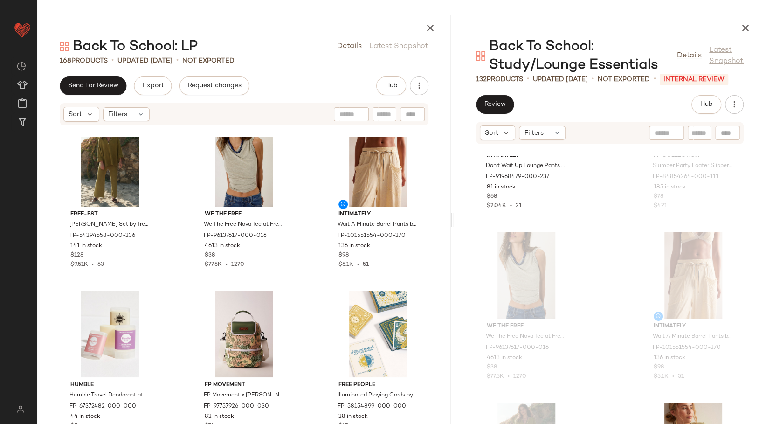
scroll to position [6519, 0]
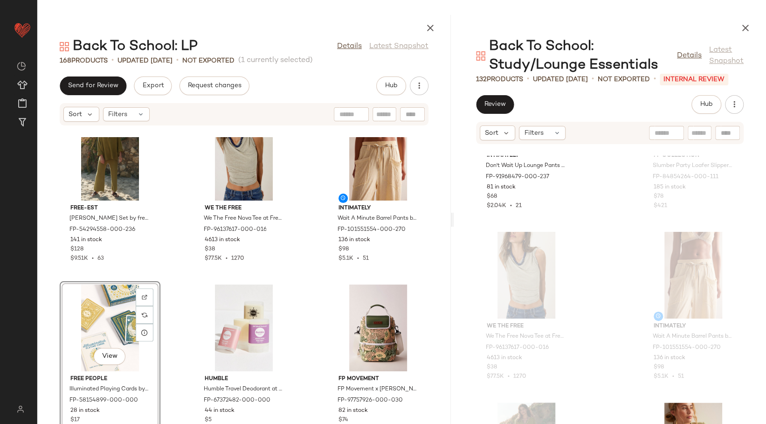
click at [307, 317] on div "Bliss And Mischief Daisy Gardenia & Calico Queen Bed Set by Bliss And Mischief …" at bounding box center [243, 280] width 413 height 287
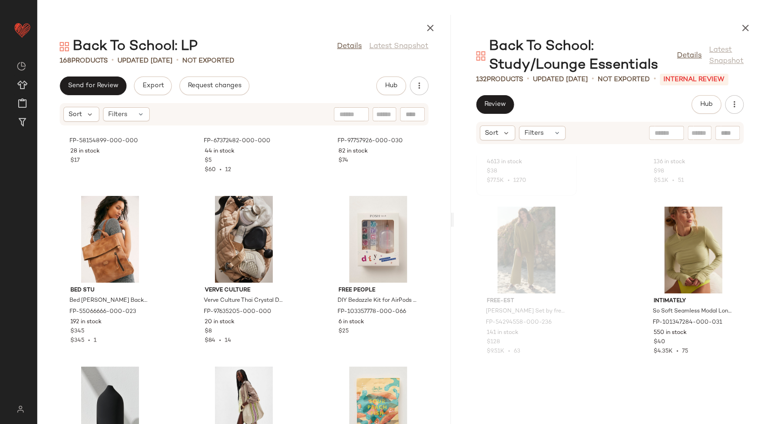
scroll to position [3215, 0]
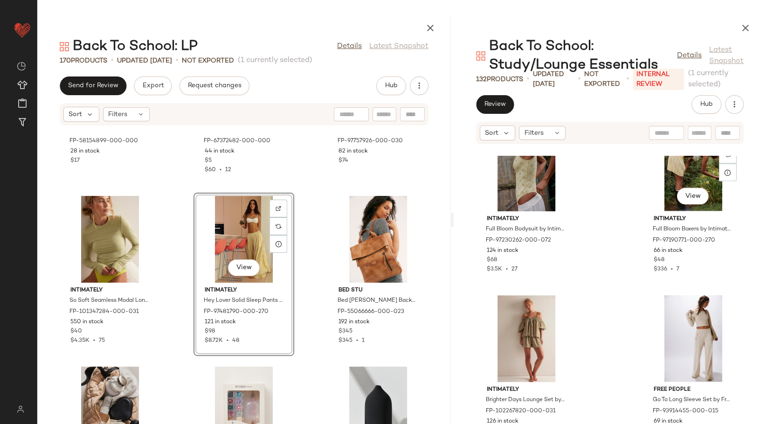
scroll to position [3631, 0]
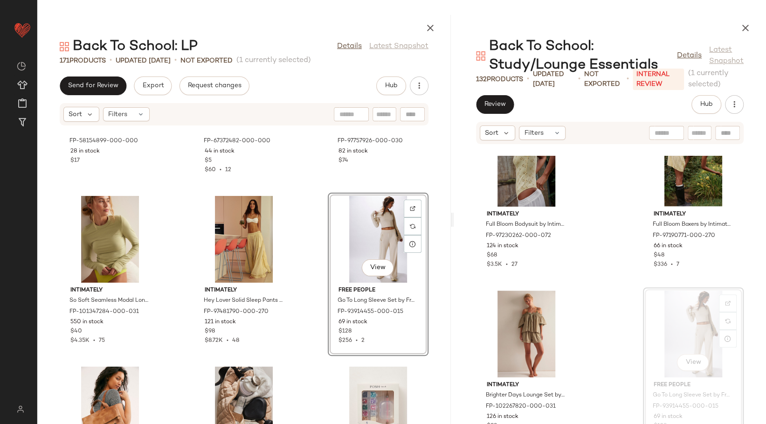
click at [366, 224] on div "View" at bounding box center [378, 239] width 94 height 87
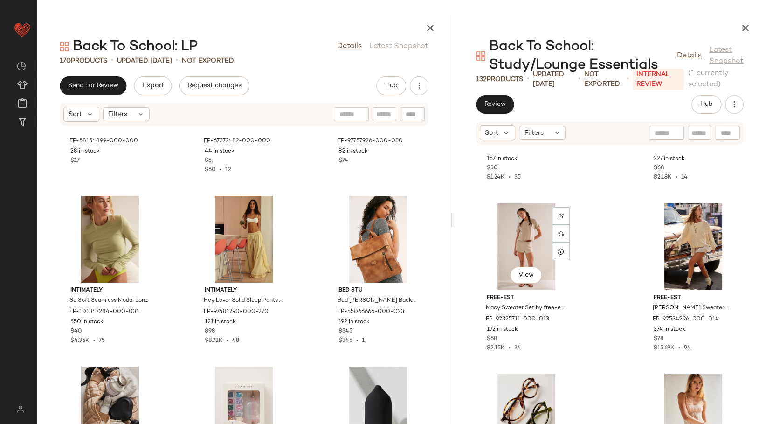
scroll to position [4253, 0]
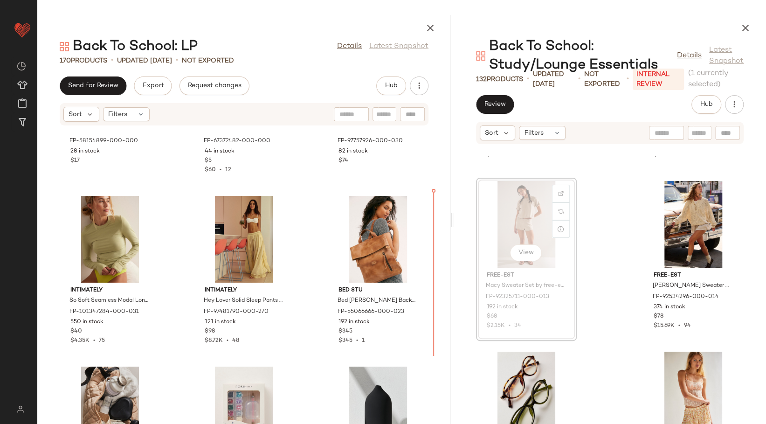
scroll to position [4252, 0]
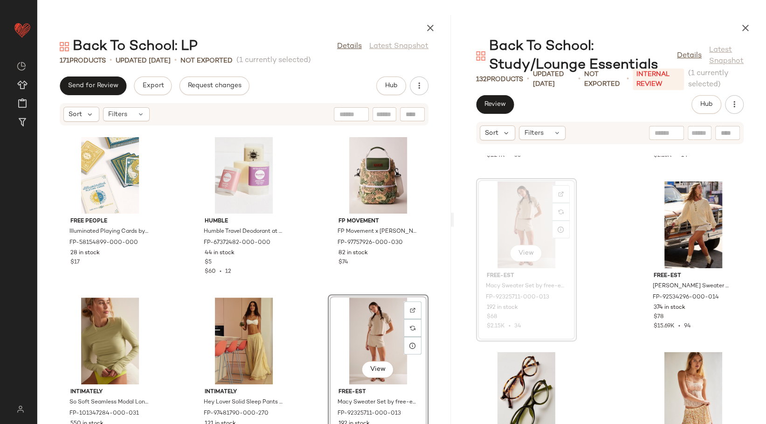
scroll to position [6675, 0]
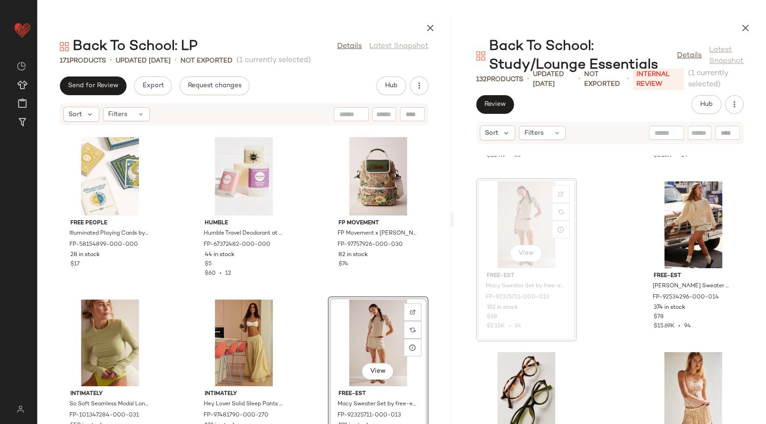
click at [314, 236] on div "Free People Illuminated Playing Cards by Free People FP-58154899-000-000 28 in …" at bounding box center [243, 280] width 413 height 287
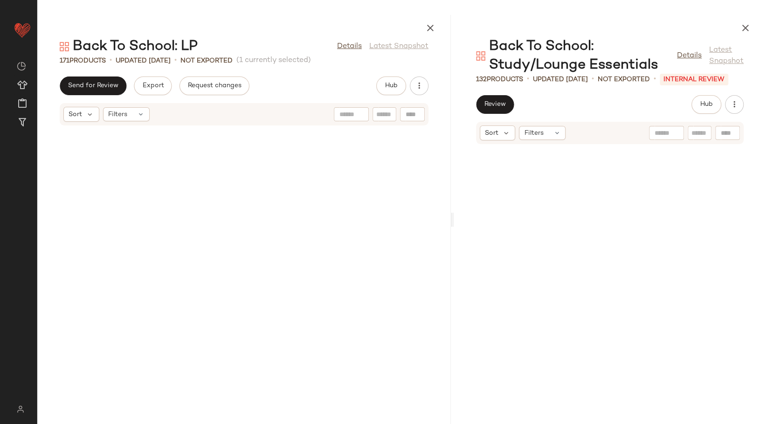
click at [305, 314] on div "free-est [PERSON_NAME] Set by free-est at Free People in Green, Size: XL FP-542…" at bounding box center [243, 280] width 413 height 287
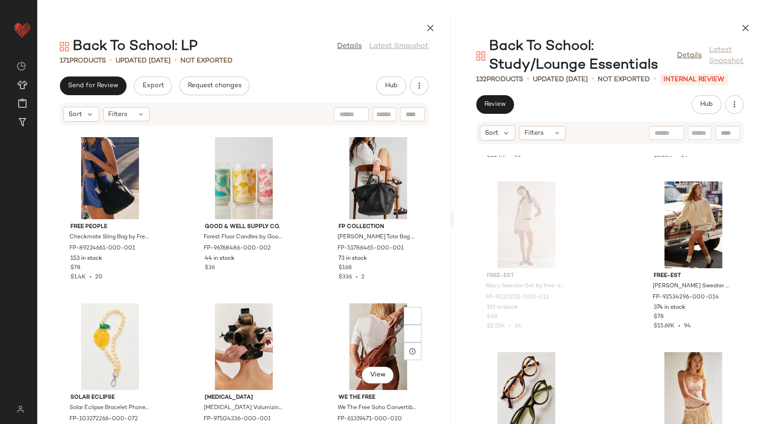
scroll to position [7763, 0]
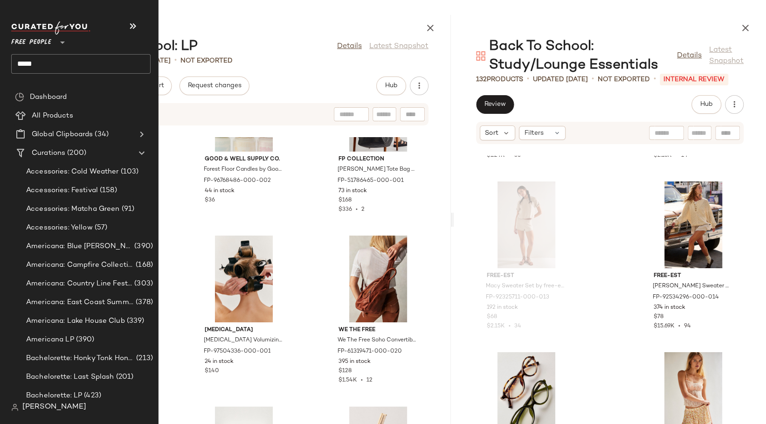
click at [33, 67] on input "*****" at bounding box center [80, 64] width 139 height 20
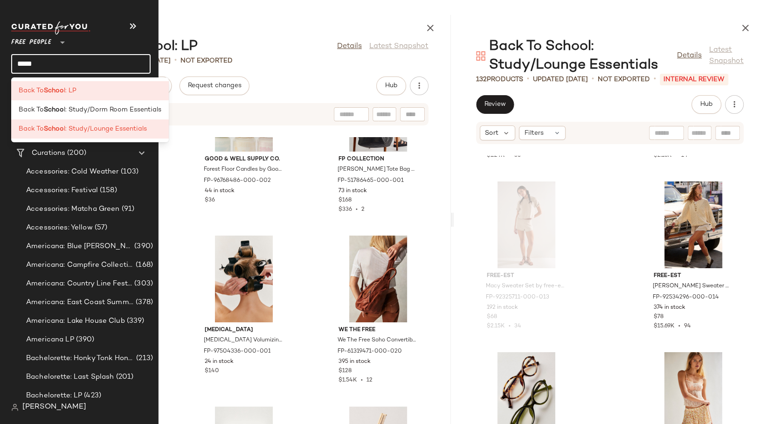
click at [33, 67] on input "*****" at bounding box center [80, 64] width 139 height 20
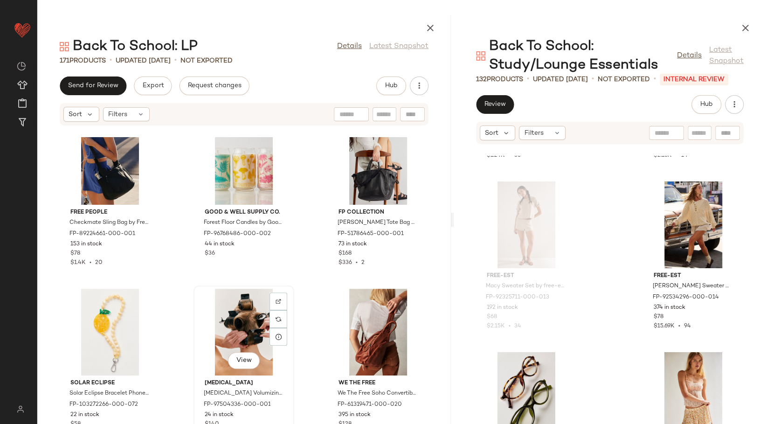
scroll to position [7607, 0]
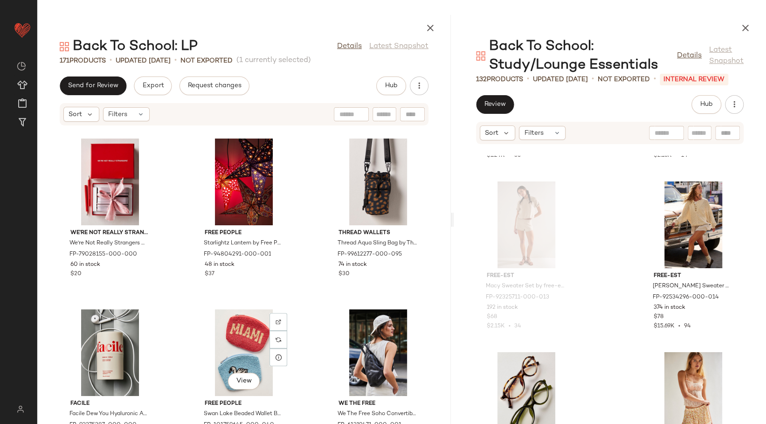
scroll to position [7297, 0]
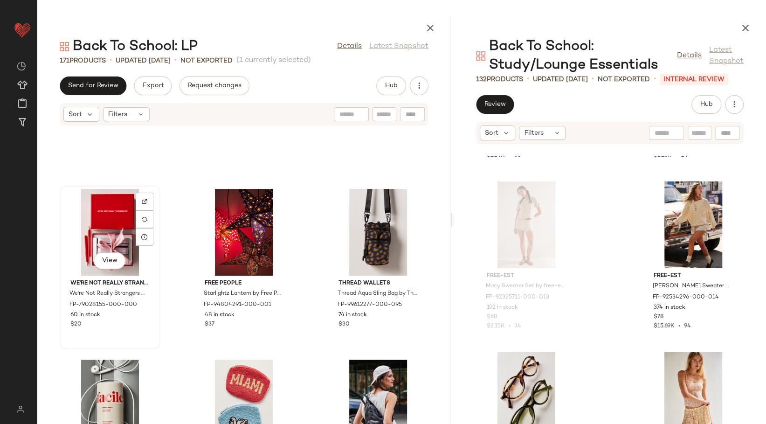
click at [97, 230] on div "View" at bounding box center [110, 232] width 94 height 87
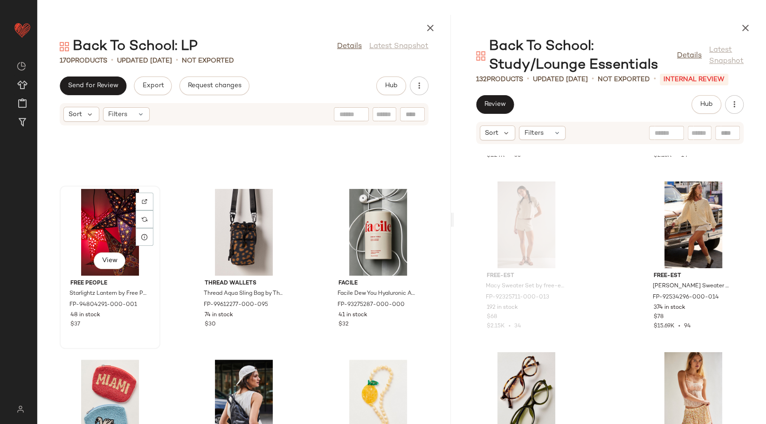
click at [112, 234] on div "View" at bounding box center [110, 232] width 94 height 87
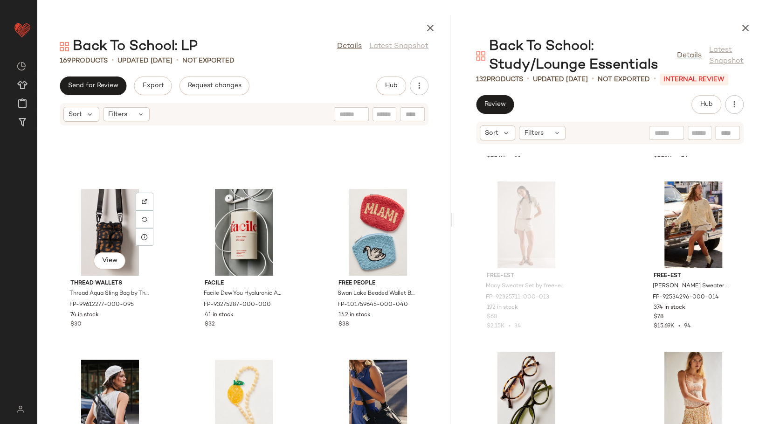
click at [112, 234] on div "View" at bounding box center [110, 232] width 94 height 87
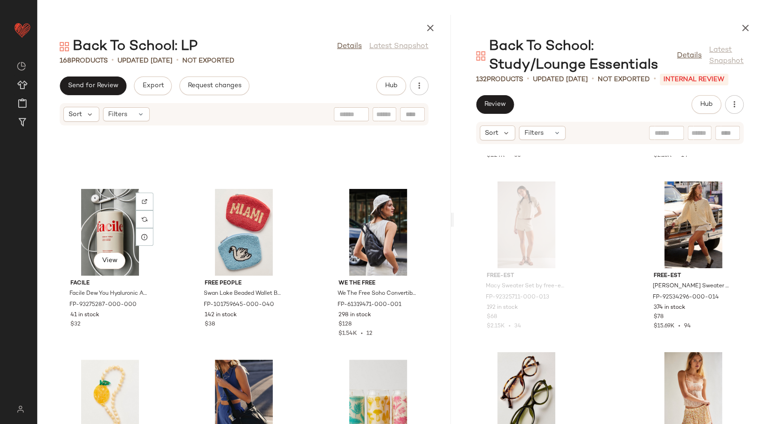
click at [112, 234] on div "View" at bounding box center [110, 232] width 94 height 87
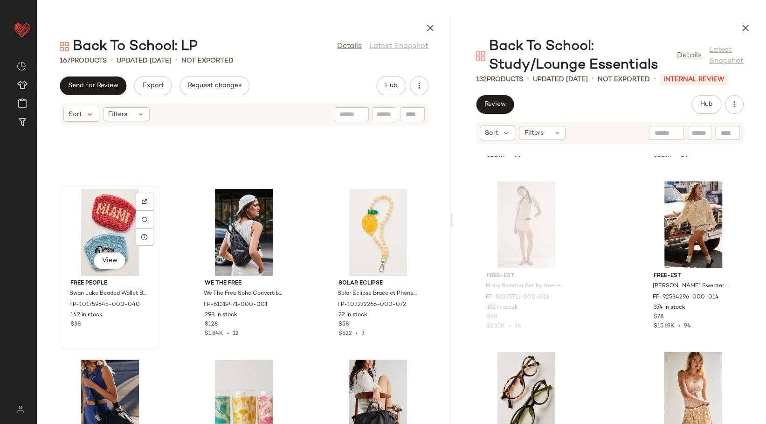
click at [111, 244] on div "View" at bounding box center [110, 232] width 94 height 87
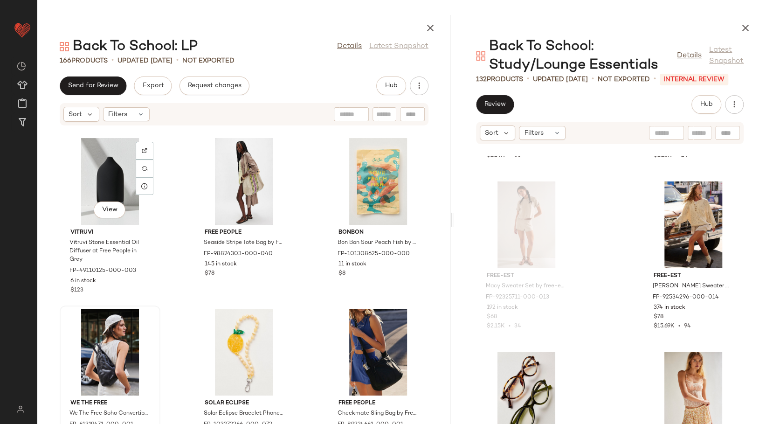
scroll to position [7142, 0]
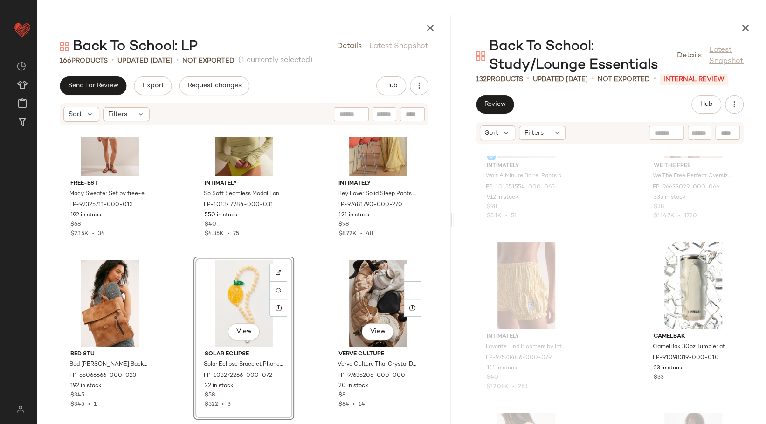
scroll to position [6886, 0]
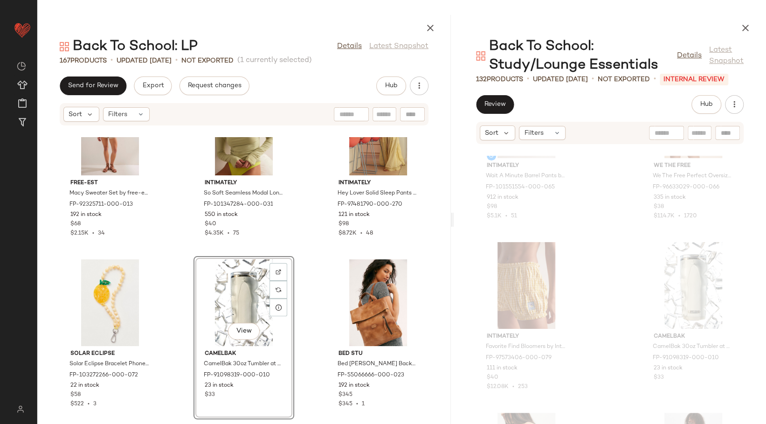
click at [311, 308] on div "Free People Illuminated Playing Cards by Free People FP-58154899-000-000 28 in …" at bounding box center [243, 280] width 413 height 287
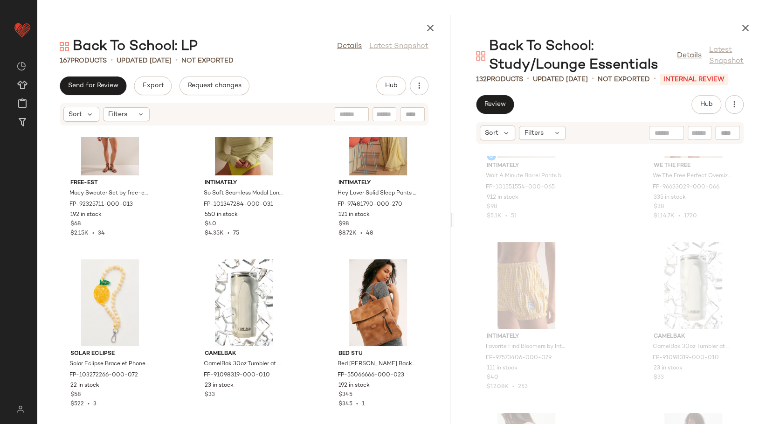
click at [512, 16] on div at bounding box center [610, 26] width 312 height 22
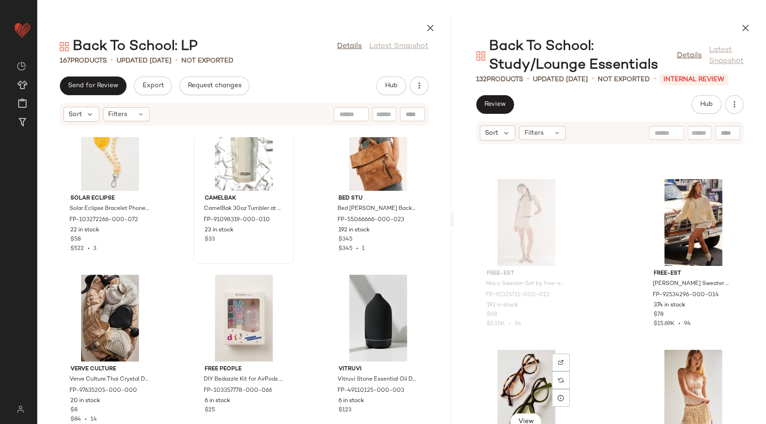
scroll to position [4252, 0]
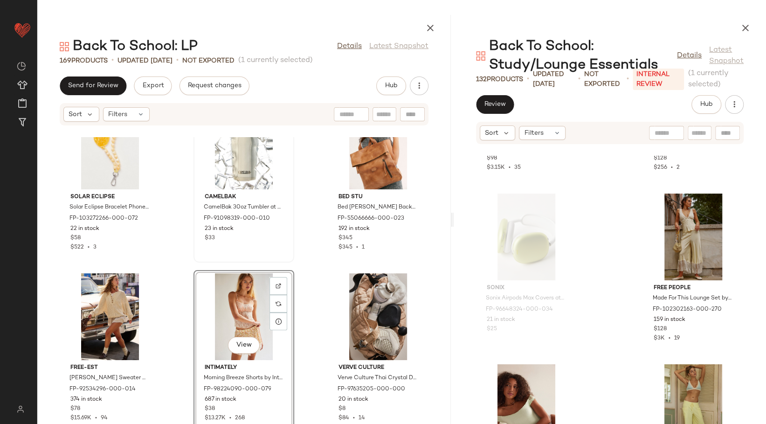
scroll to position [3893, 0]
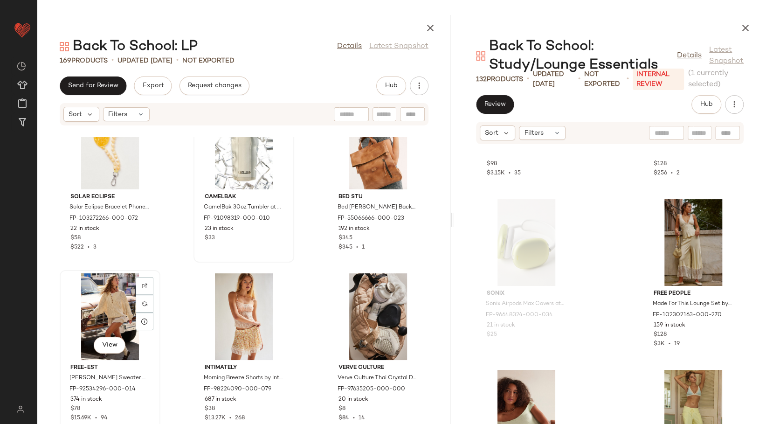
click at [110, 309] on div "View" at bounding box center [110, 316] width 94 height 87
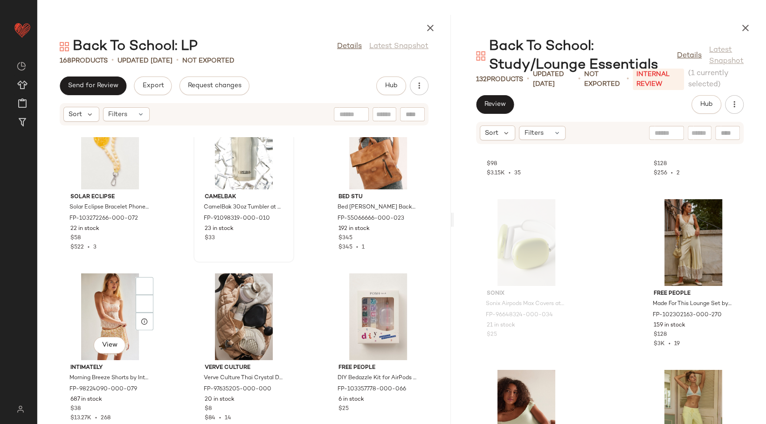
click at [110, 309] on div "View" at bounding box center [110, 316] width 94 height 87
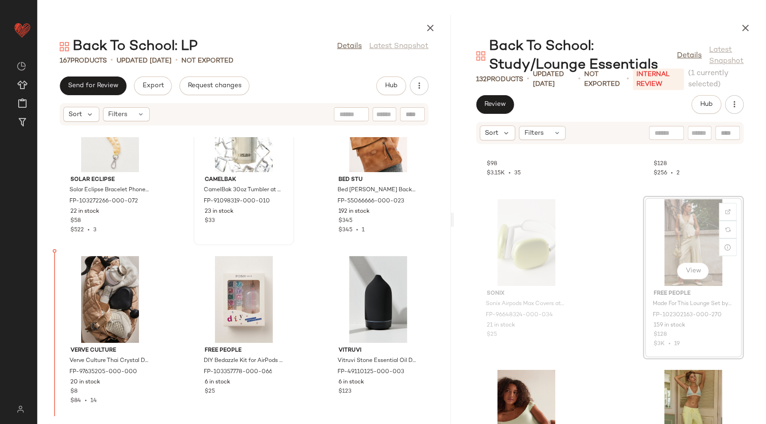
scroll to position [7066, 0]
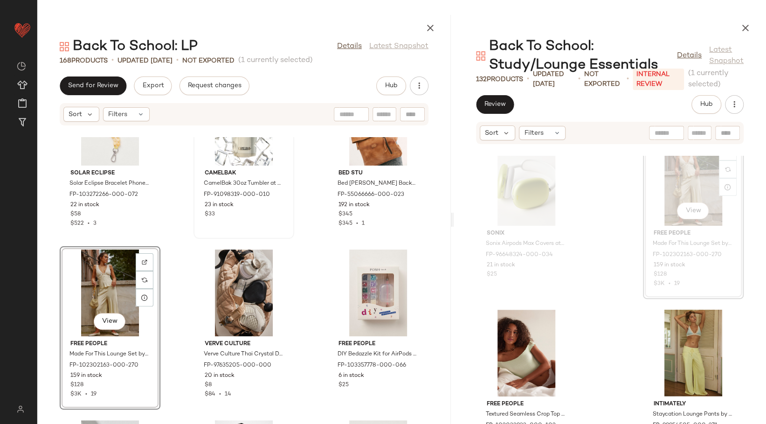
scroll to position [3997, 0]
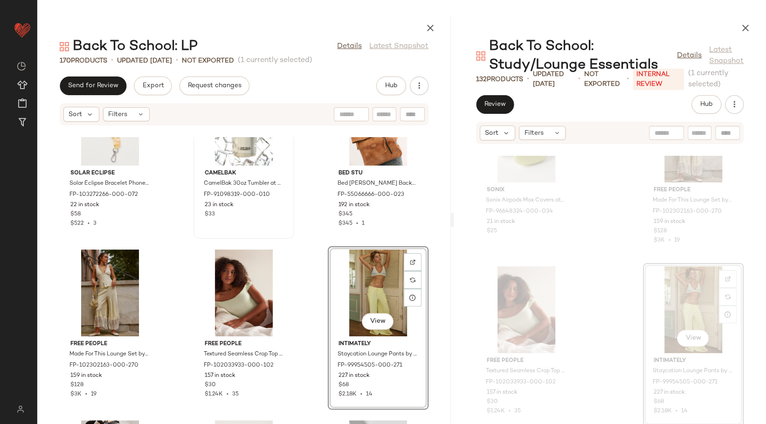
click at [329, 295] on div "View Intimately Staycation Lounge Pants by Intimately at Free People in Yellow,…" at bounding box center [378, 327] width 99 height 161
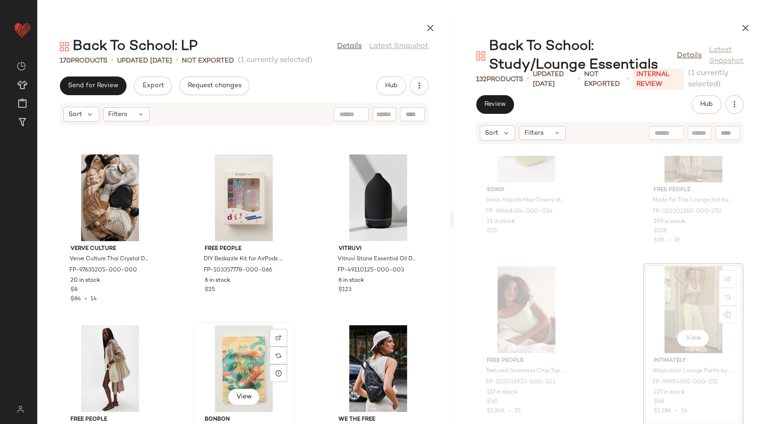
scroll to position [7325, 0]
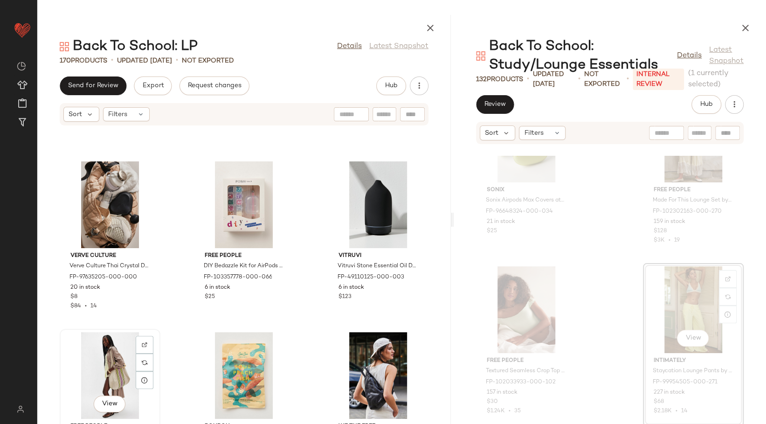
scroll to position [7325, 0]
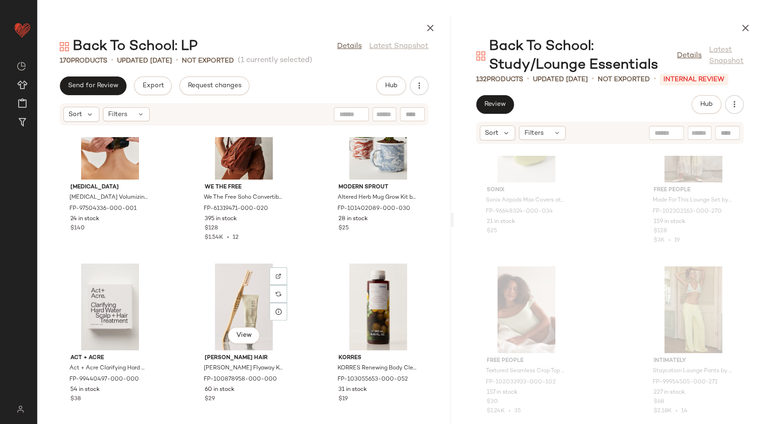
scroll to position [7947, 0]
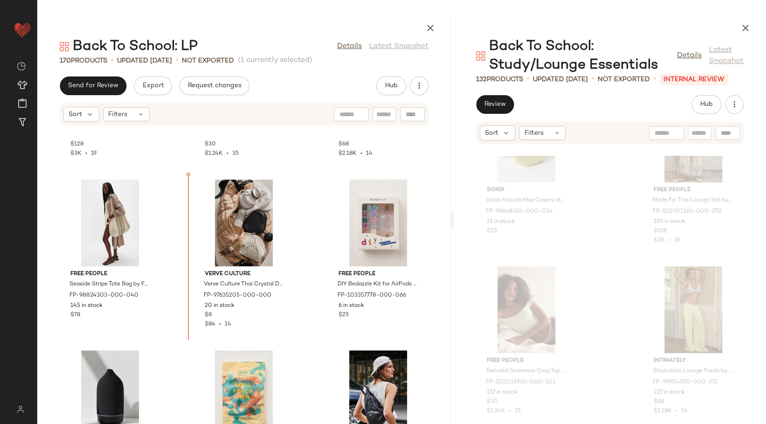
scroll to position [7306, 0]
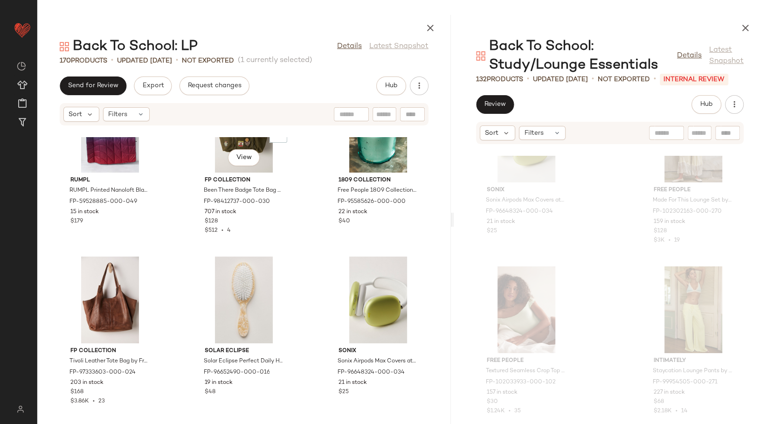
scroll to position [8809, 0]
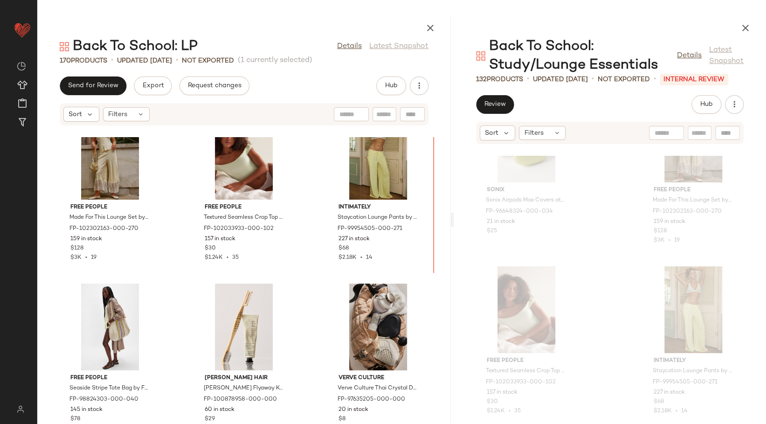
scroll to position [7177, 0]
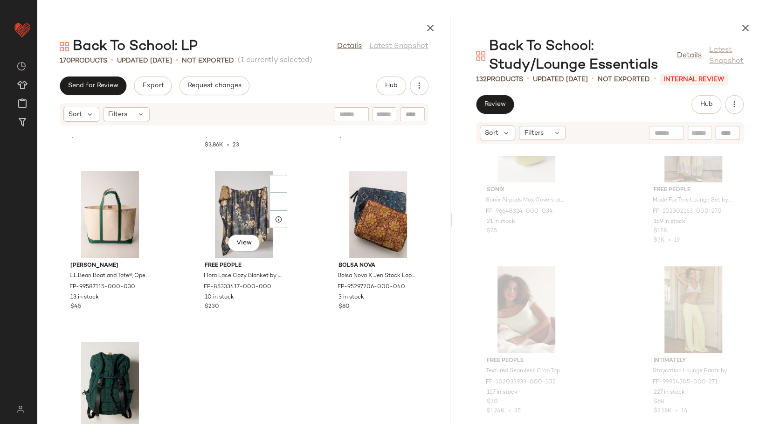
scroll to position [9077, 0]
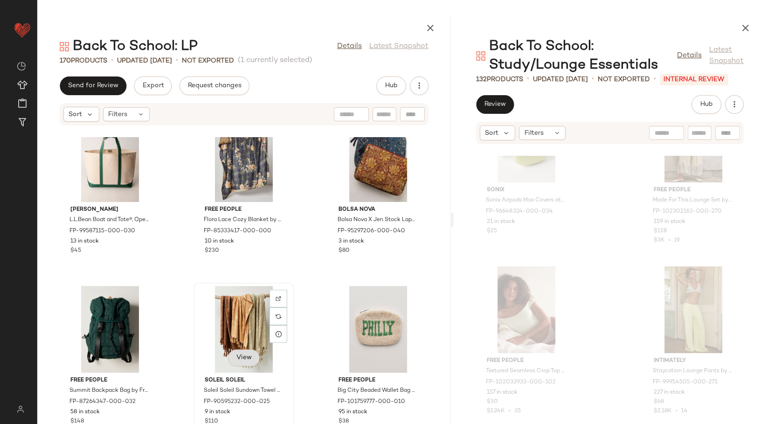
click at [240, 351] on button "View" at bounding box center [243, 357] width 32 height 17
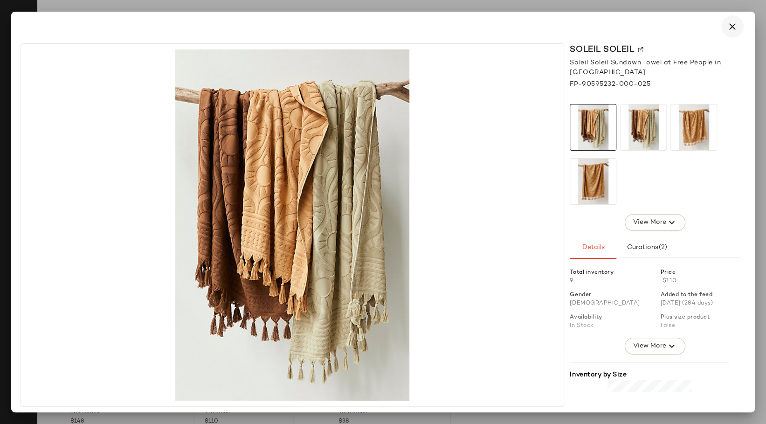
click at [730, 29] on icon "button" at bounding box center [732, 26] width 11 height 11
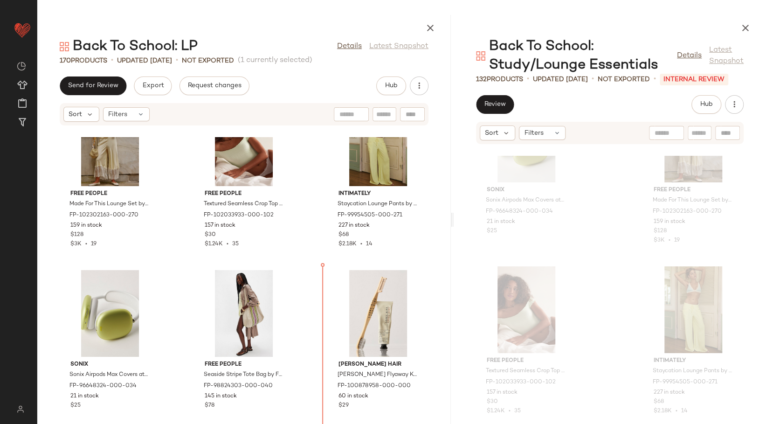
scroll to position [7220, 0]
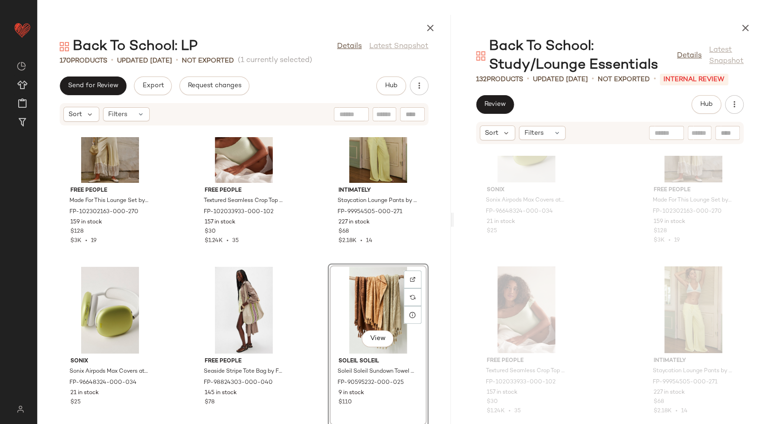
click at [295, 289] on div "Free People Made For This Lounge Set by Free People in Yellow, Size: XS FP-1023…" at bounding box center [243, 280] width 413 height 287
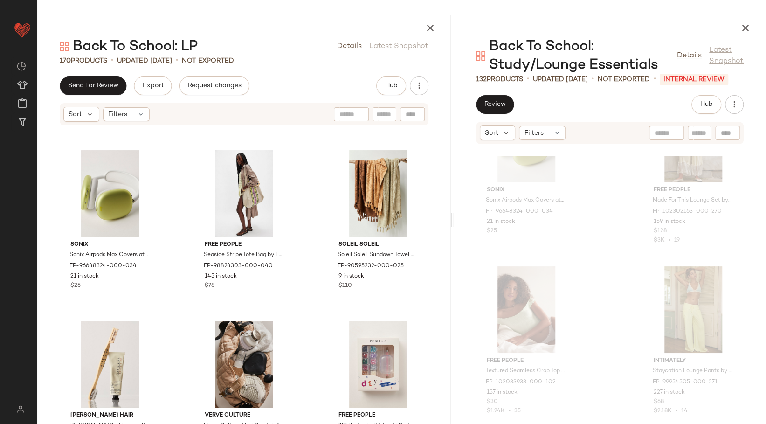
scroll to position [7478, 0]
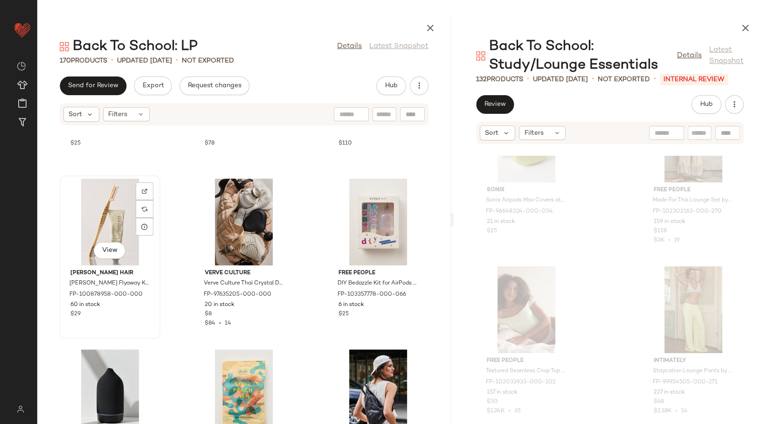
click at [98, 228] on div "View" at bounding box center [110, 222] width 94 height 87
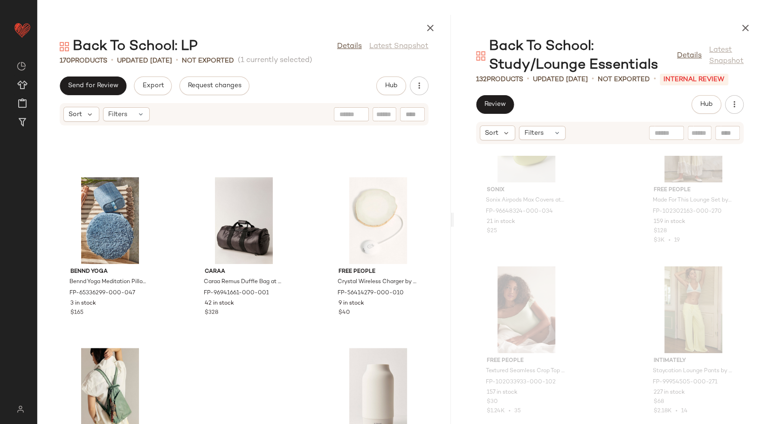
scroll to position [9440, 0]
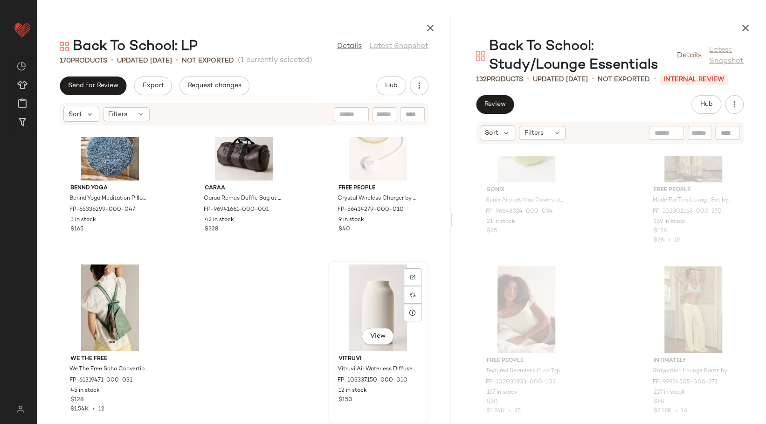
click at [348, 294] on div "View" at bounding box center [378, 307] width 94 height 87
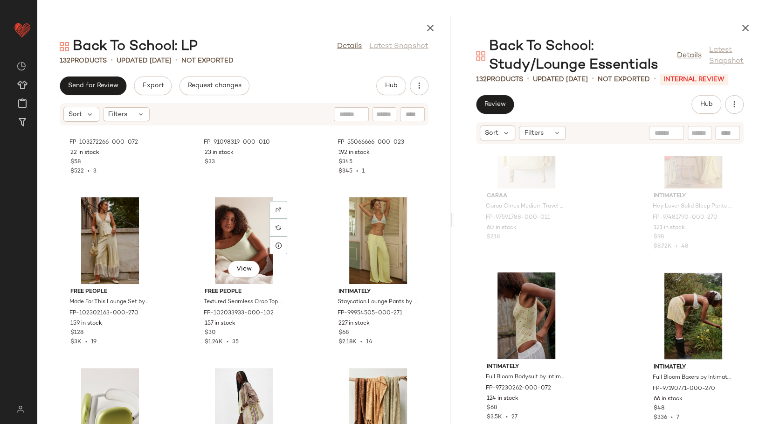
scroll to position [7222, 0]
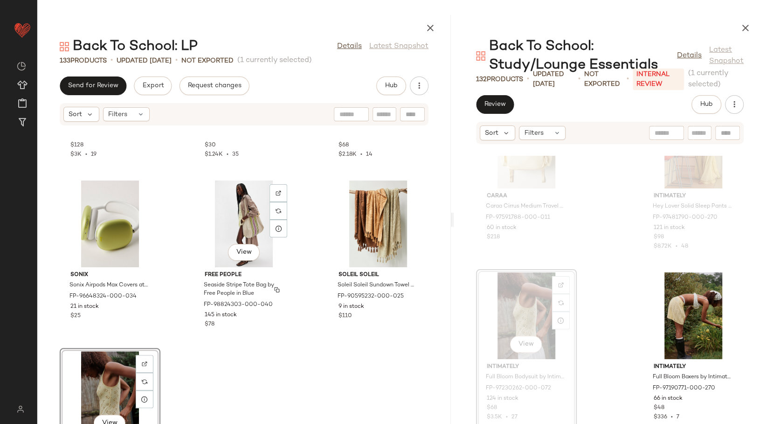
scroll to position [7393, 0]
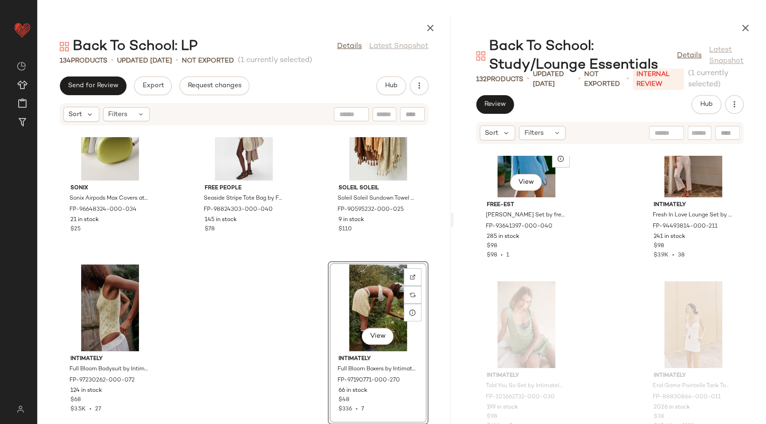
scroll to position [1977, 0]
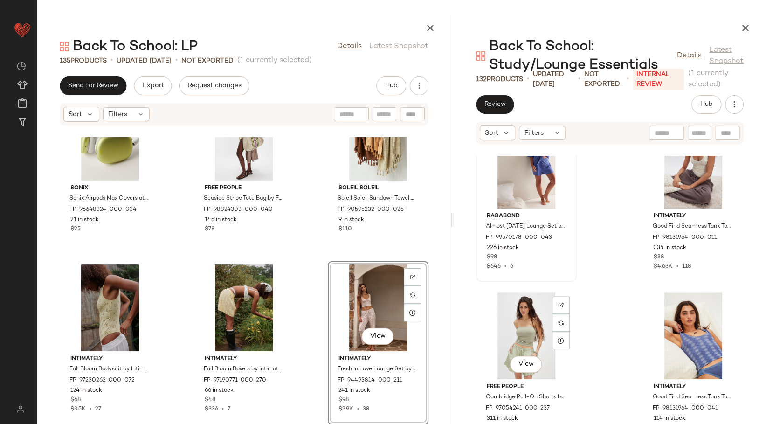
scroll to position [2547, 0]
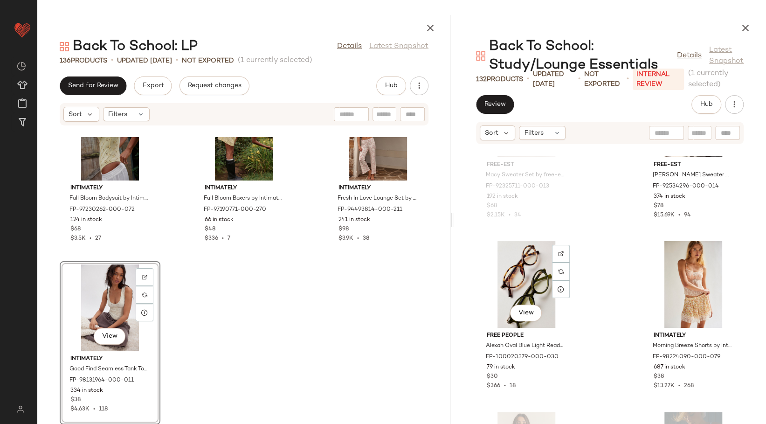
scroll to position [4411, 0]
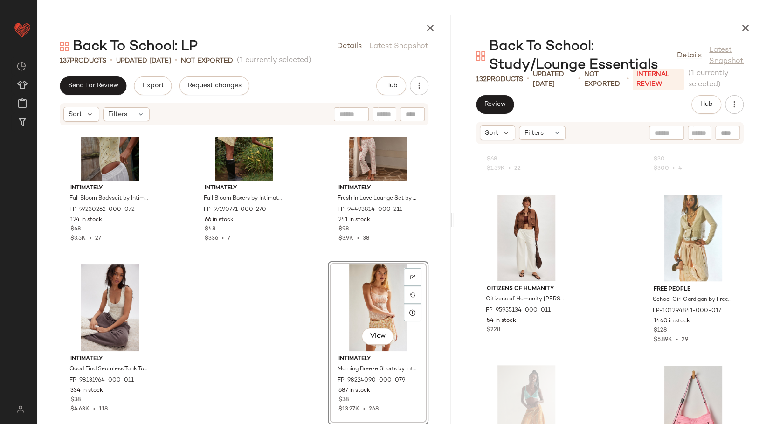
scroll to position [5758, 0]
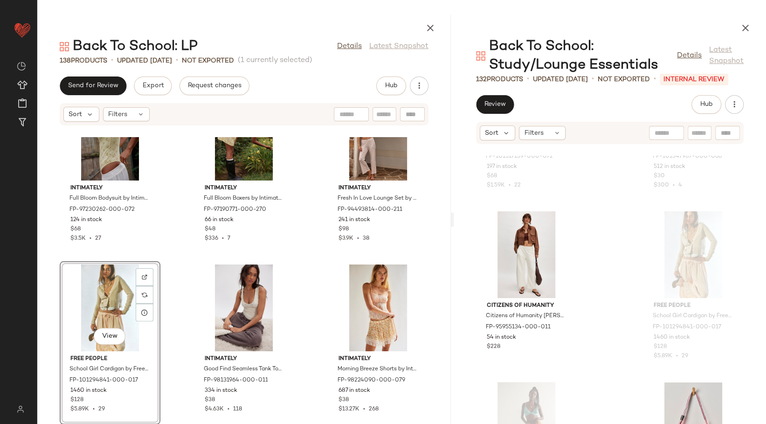
click at [297, 320] on div "Sonix Sonix Airpods Max Covers at Free People in Green FP-96648324-000-034 21 i…" at bounding box center [243, 280] width 413 height 287
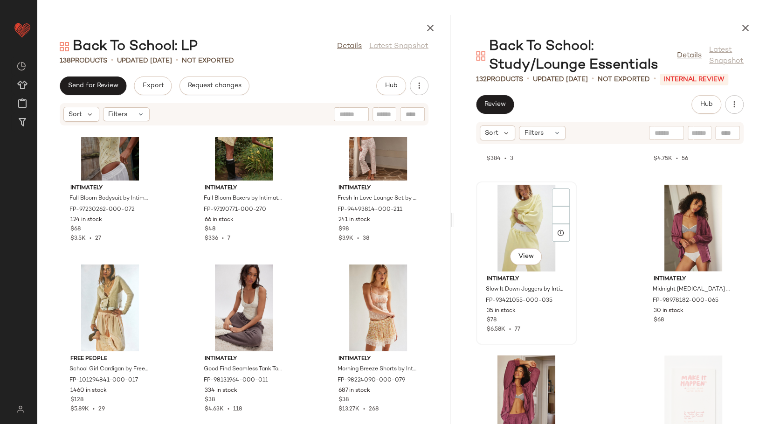
scroll to position [6328, 0]
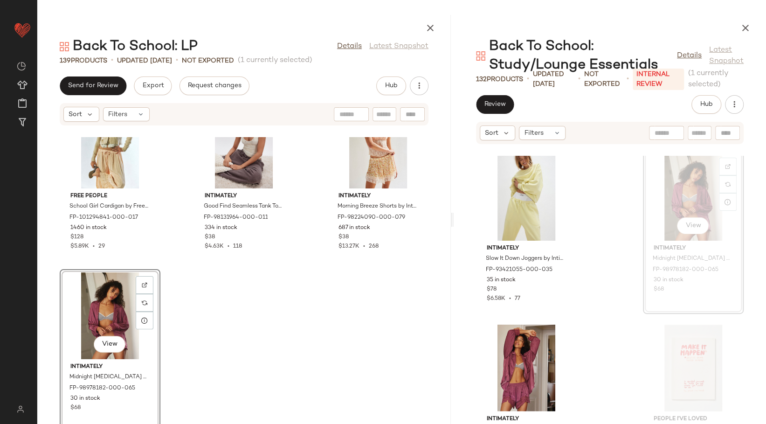
scroll to position [7734, 0]
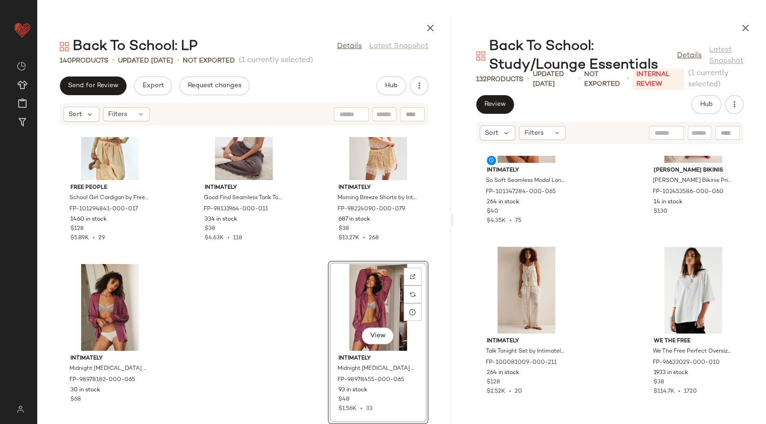
scroll to position [7260, 0]
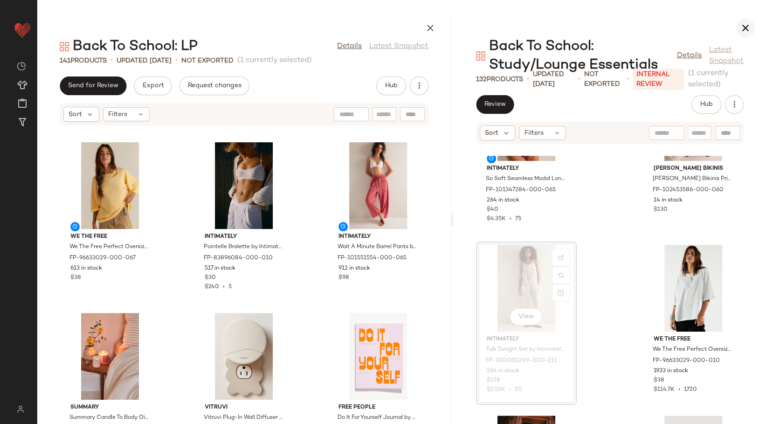
click at [744, 28] on icon "button" at bounding box center [745, 27] width 11 height 11
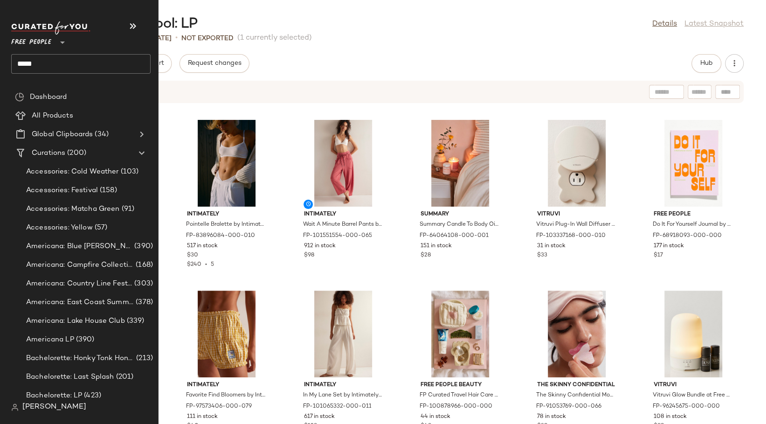
click at [30, 62] on input "*****" at bounding box center [80, 64] width 139 height 20
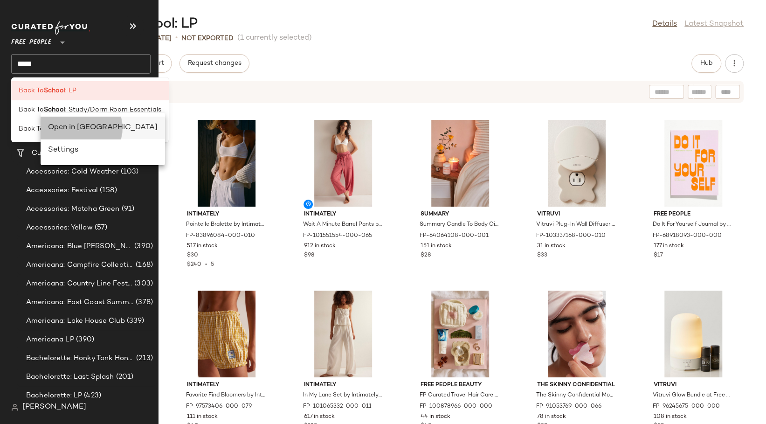
click at [56, 131] on div "Open in Split View" at bounding box center [103, 127] width 110 height 11
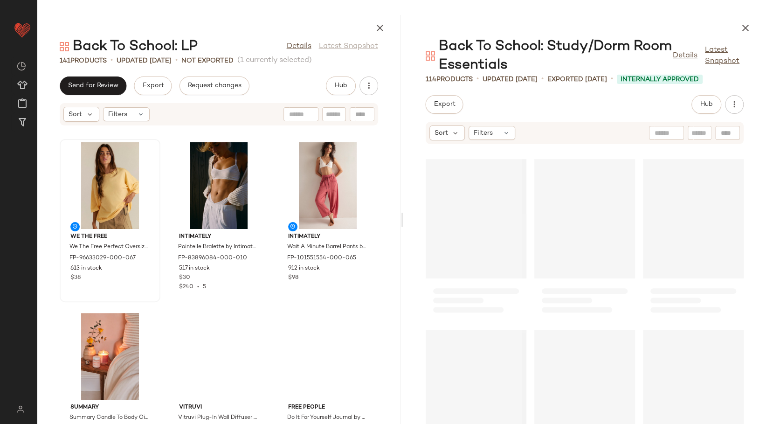
scroll to position [9459, 0]
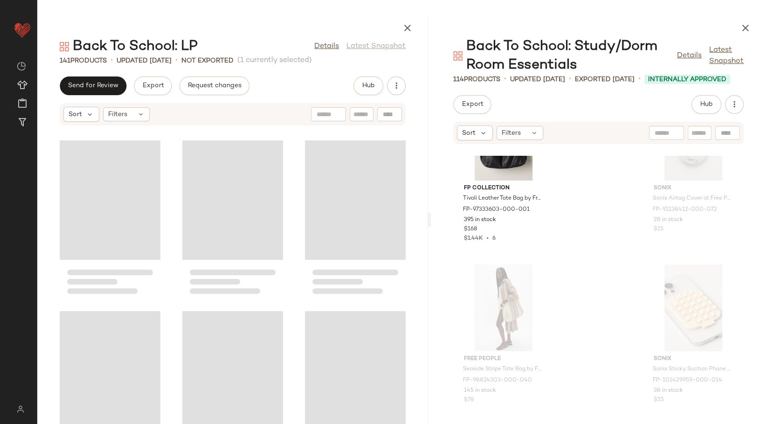
drag, startPoint x: 401, startPoint y: 218, endPoint x: 431, endPoint y: 215, distance: 30.0
click at [431, 215] on div "Back To School: LP Details Latest Snapshot 141 Products • updated Aug 11th • No…" at bounding box center [401, 219] width 729 height 409
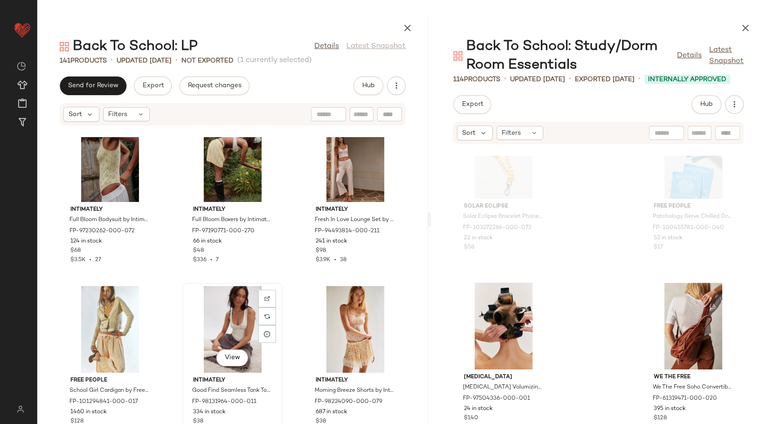
scroll to position [7630, 0]
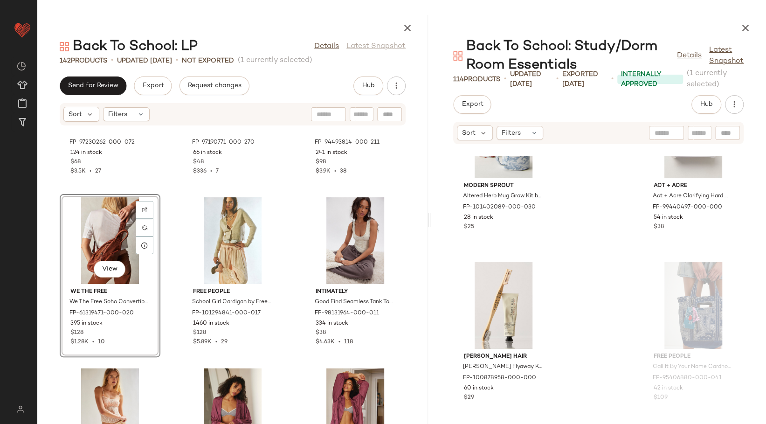
scroll to position [5314, 0]
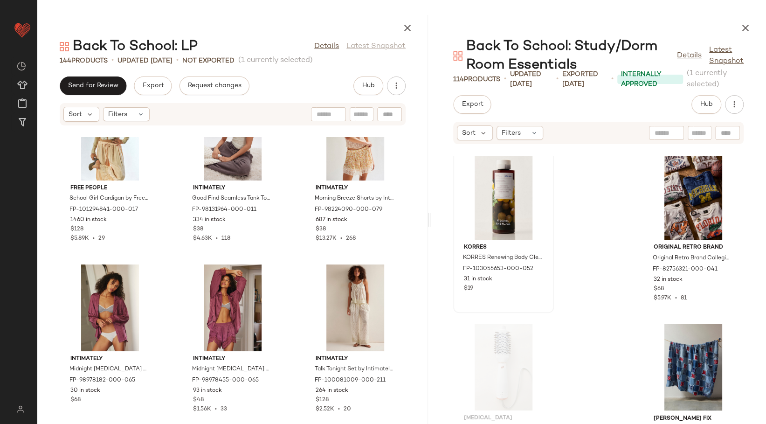
scroll to position [5625, 0]
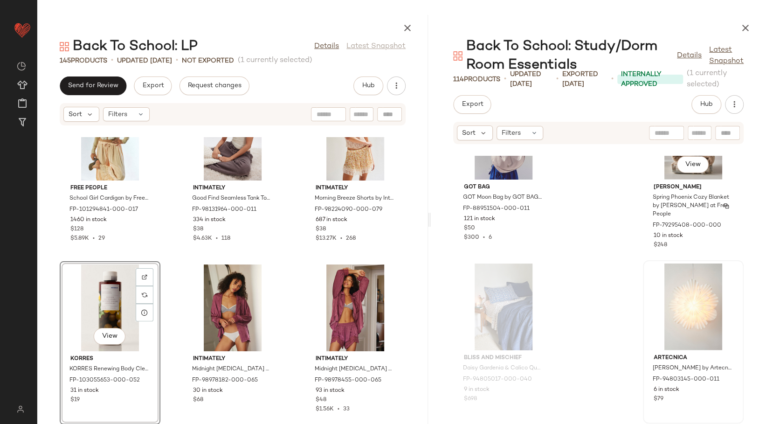
scroll to position [6350, 0]
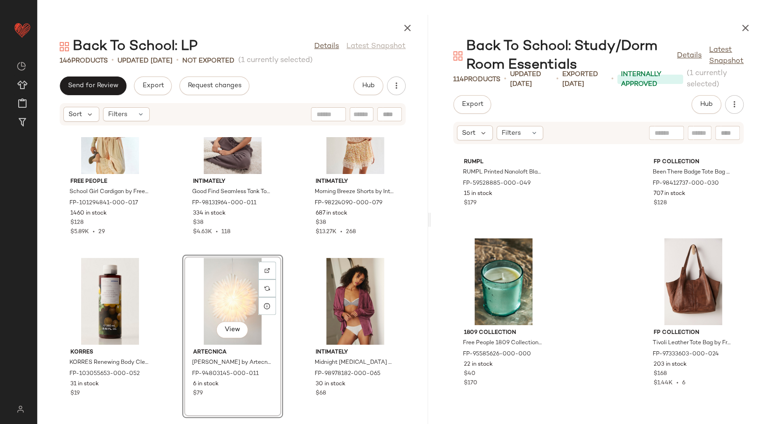
scroll to position [6764, 0]
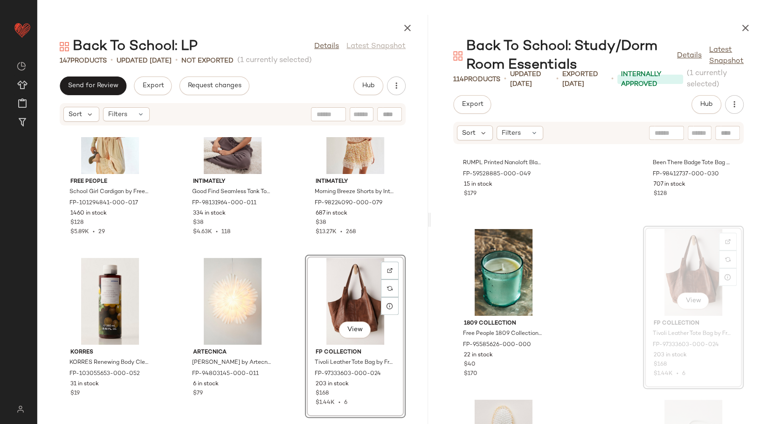
click at [292, 281] on div "Free People School Girl Cardigan by Free People in White, Size: L FP-101294841-…" at bounding box center [232, 280] width 391 height 287
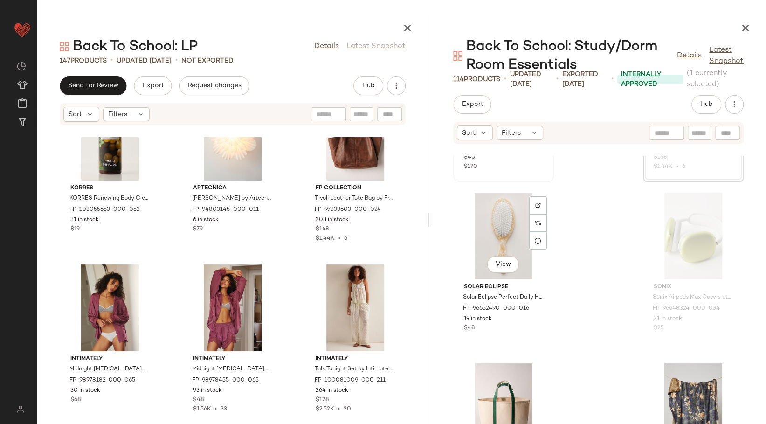
scroll to position [7023, 0]
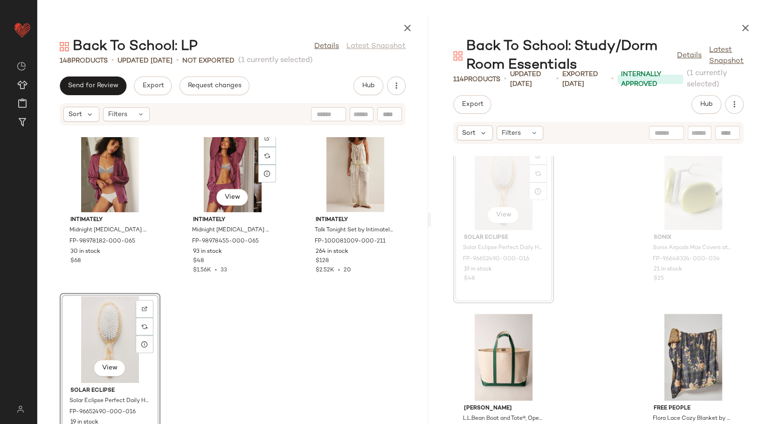
scroll to position [8246, 0]
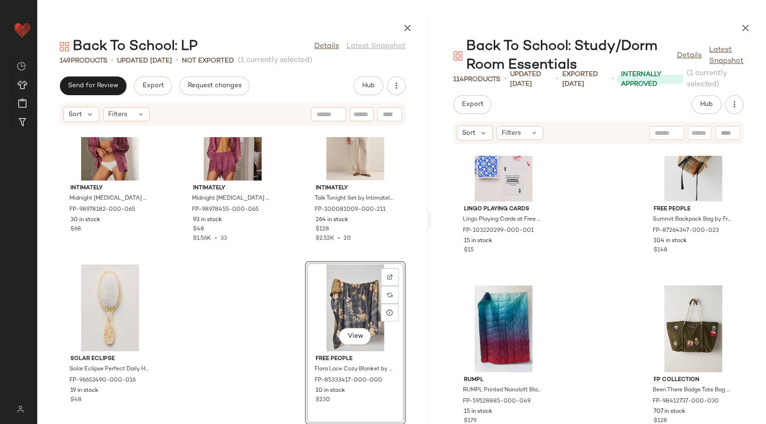
scroll to position [6610, 0]
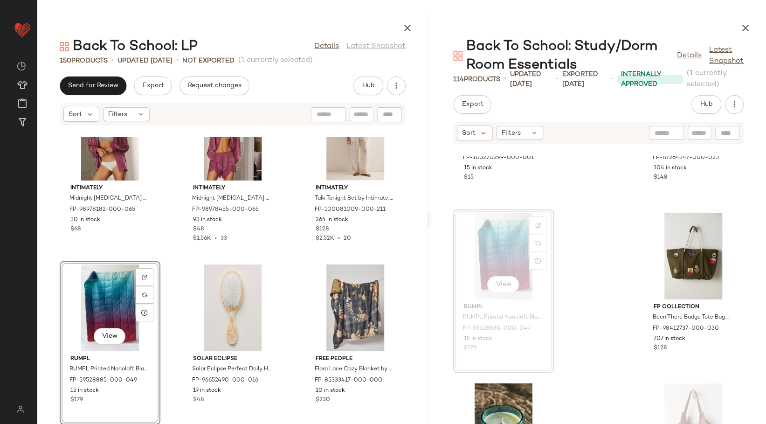
click at [291, 274] on div "KORRES KORRES Renewing Body Cleanser at Free People in Purple FP-103055653-000-…" at bounding box center [232, 280] width 391 height 287
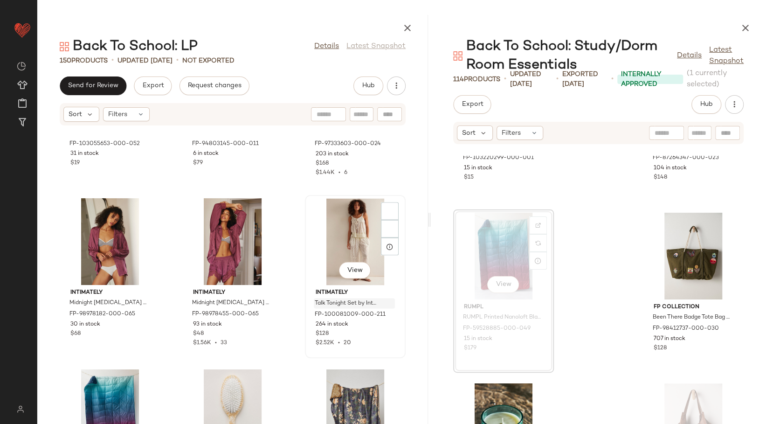
scroll to position [8246, 0]
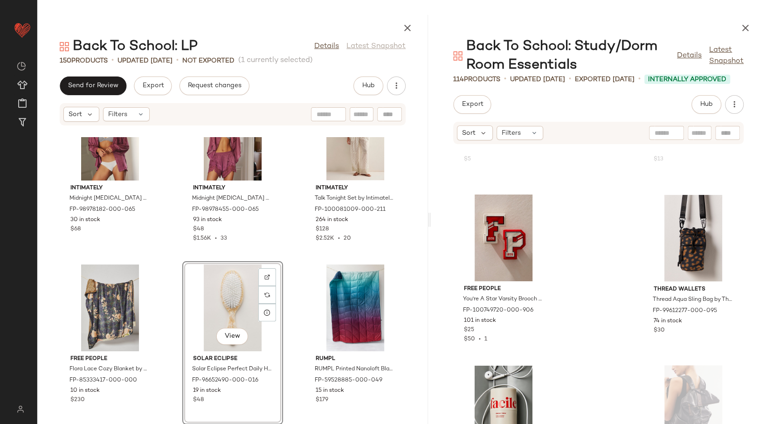
scroll to position [3502, 0]
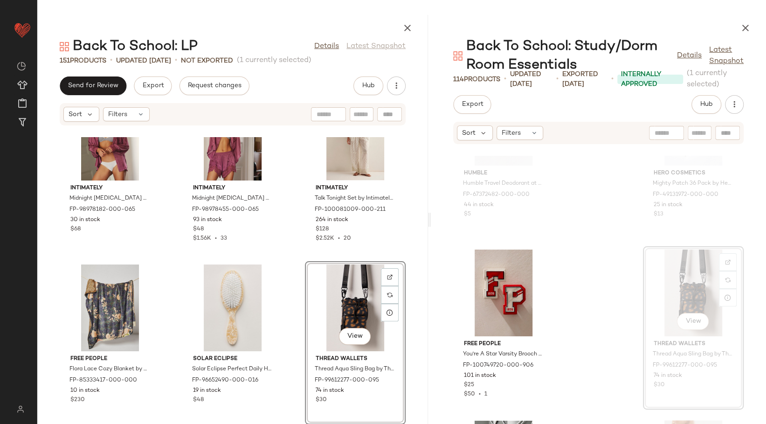
click at [294, 300] on div "KORRES KORRES Renewing Body Cleanser at Free People in Purple FP-103055653-000-…" at bounding box center [232, 280] width 391 height 287
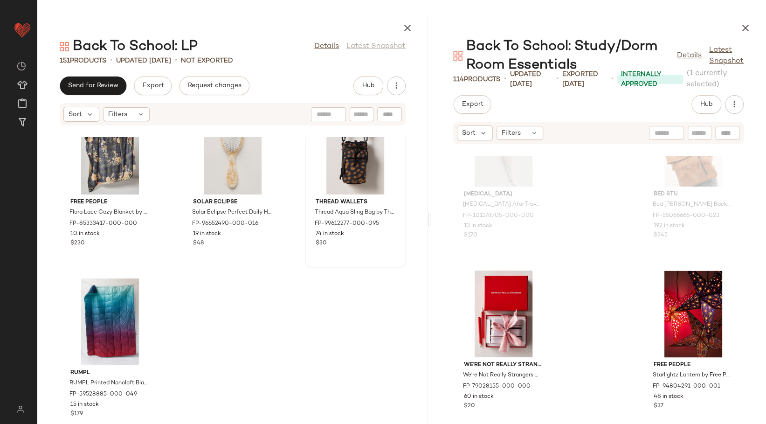
scroll to position [8417, 0]
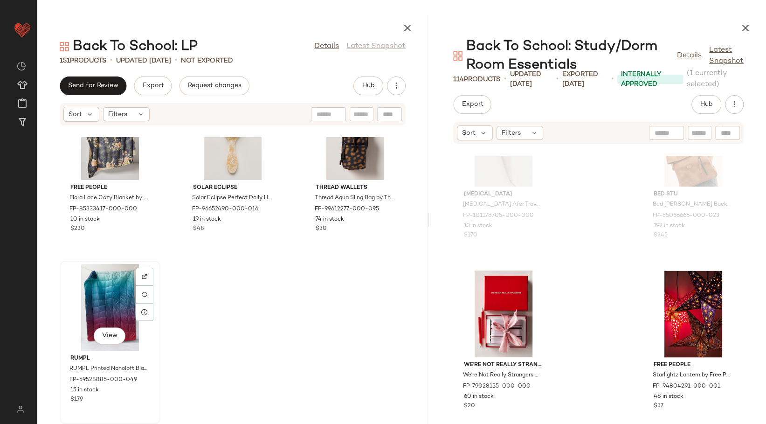
click at [78, 305] on div "View" at bounding box center [110, 307] width 94 height 87
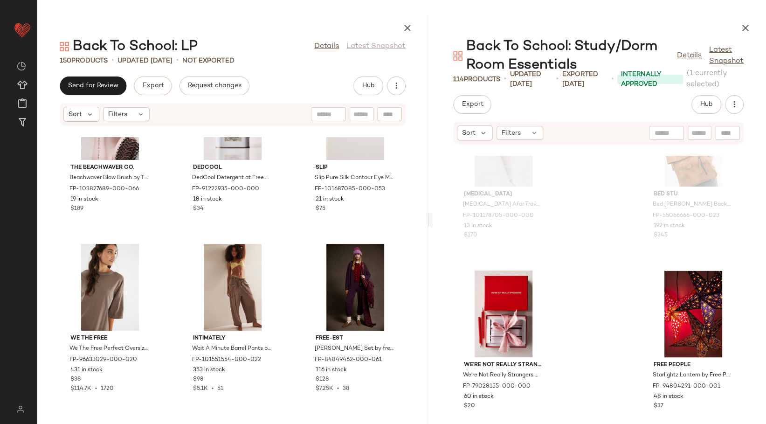
scroll to position [1976, 0]
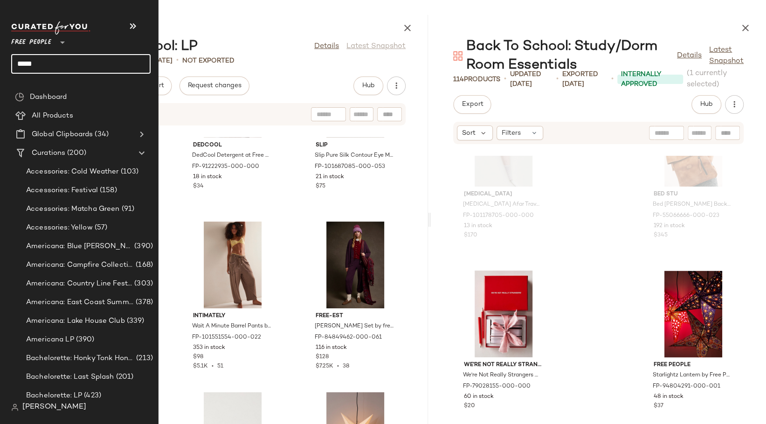
click at [37, 64] on input "*****" at bounding box center [80, 64] width 139 height 20
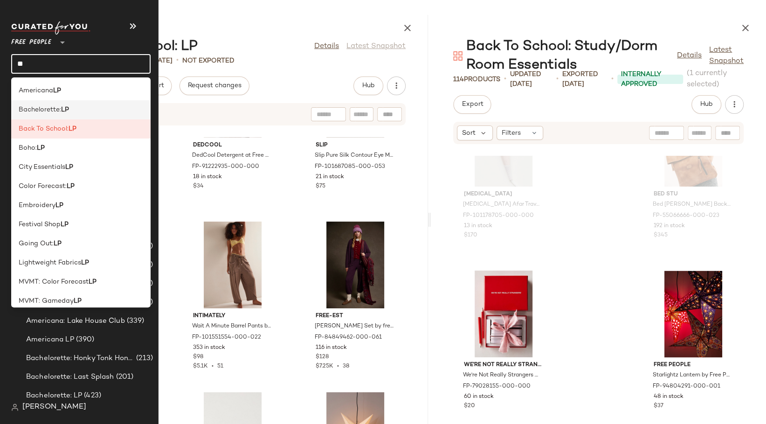
type input "**"
click at [74, 112] on div "Bachelorette: LP" at bounding box center [81, 110] width 124 height 10
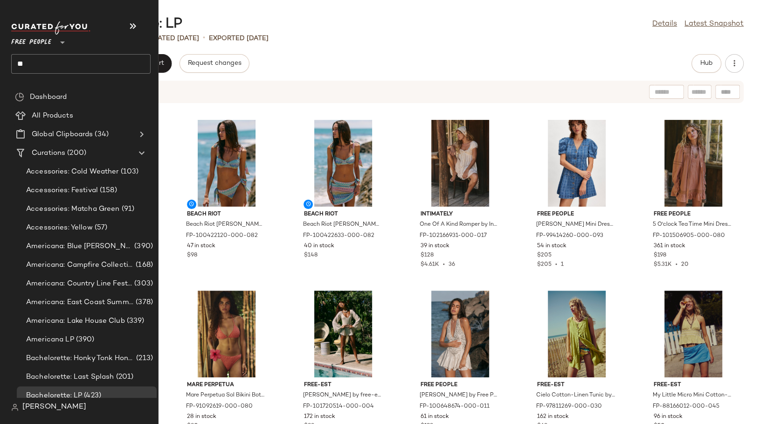
click at [34, 65] on input "**" at bounding box center [80, 64] width 139 height 20
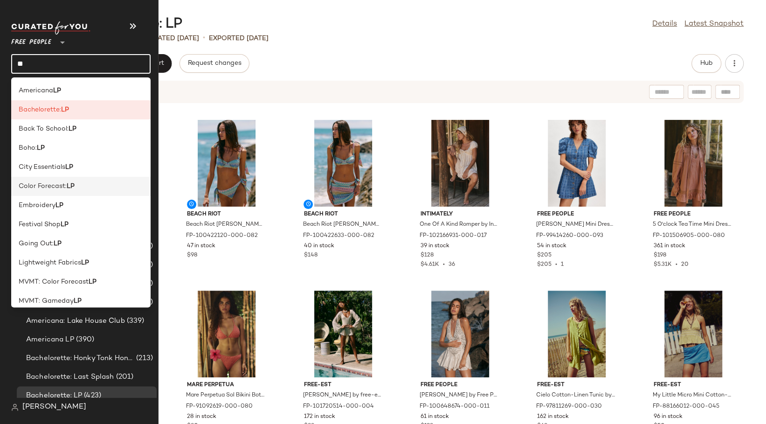
scroll to position [64, 0]
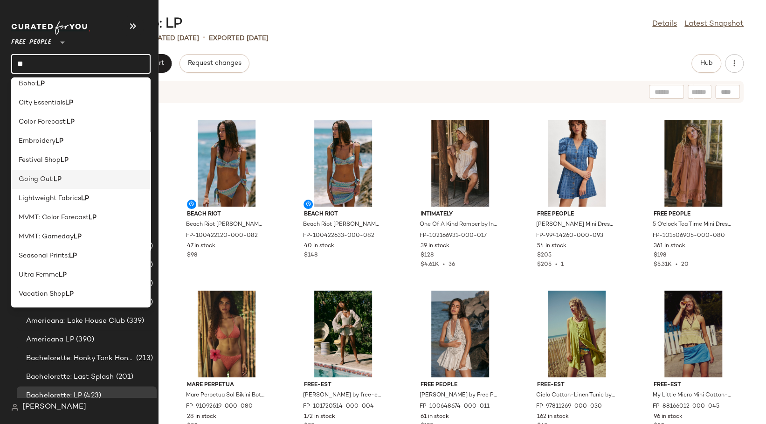
click at [87, 178] on div "Going Out: LP" at bounding box center [81, 179] width 124 height 10
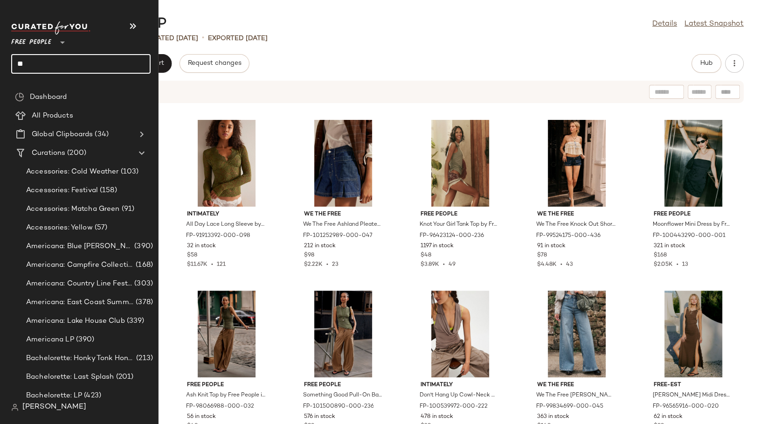
click at [58, 62] on input "**" at bounding box center [80, 64] width 139 height 20
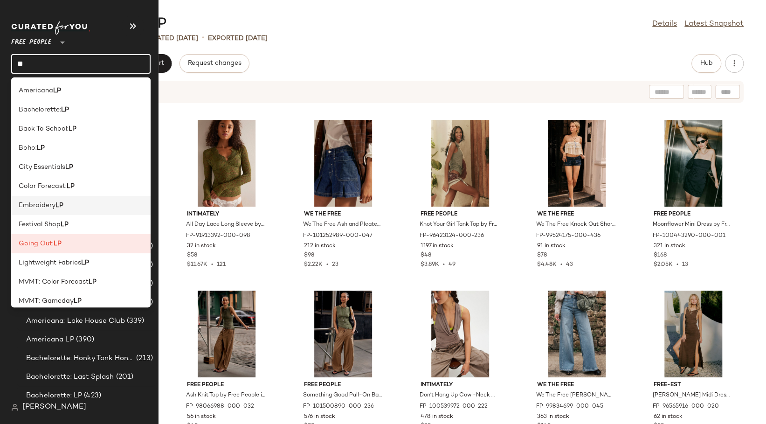
click at [65, 201] on div "Embroidery LP" at bounding box center [81, 205] width 124 height 10
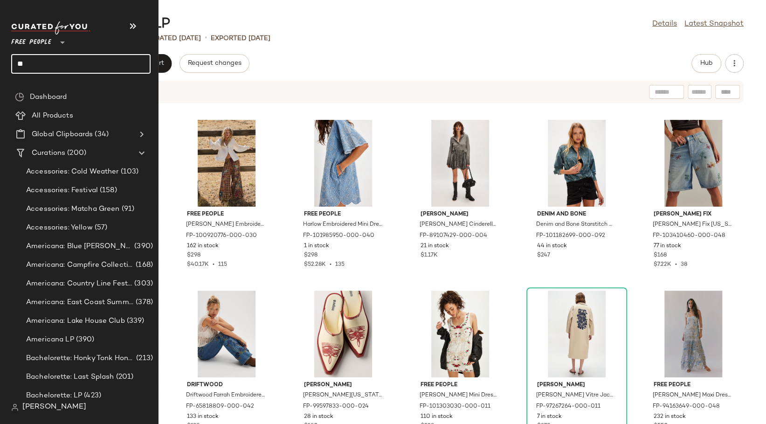
click at [67, 55] on input "**" at bounding box center [80, 64] width 139 height 20
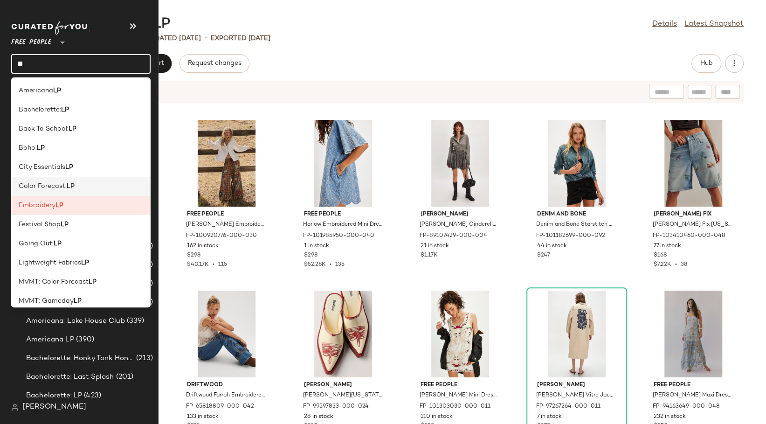
click at [93, 184] on div "Color Forecast: LP" at bounding box center [81, 186] width 124 height 10
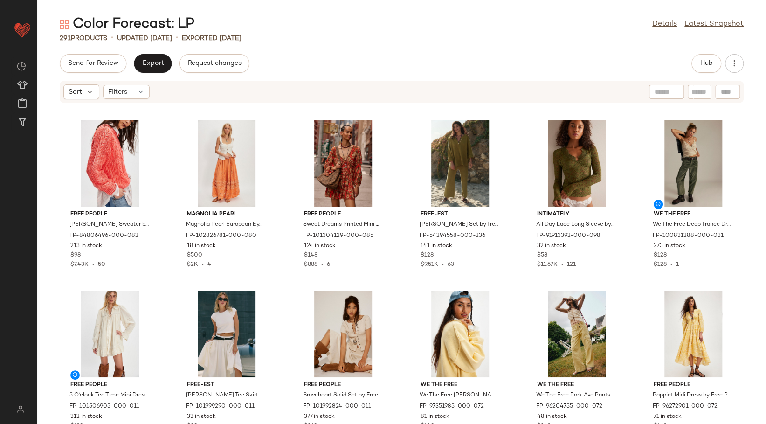
click at [0, 0] on input "**" at bounding box center [0, 0] width 0 height 0
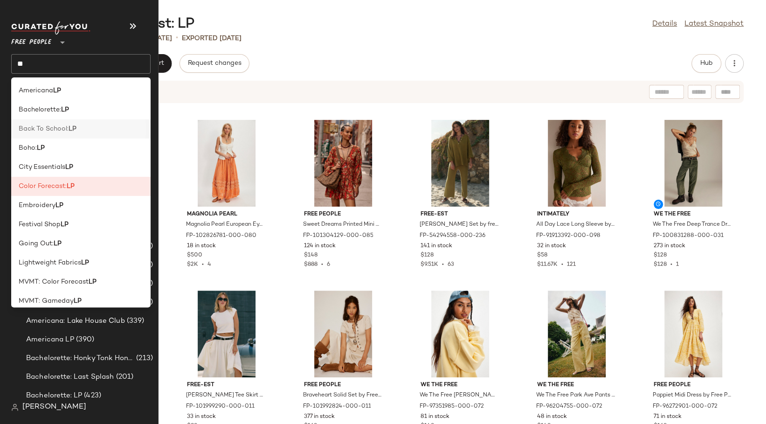
click at [56, 158] on div "Back To School: LP" at bounding box center [80, 167] width 139 height 19
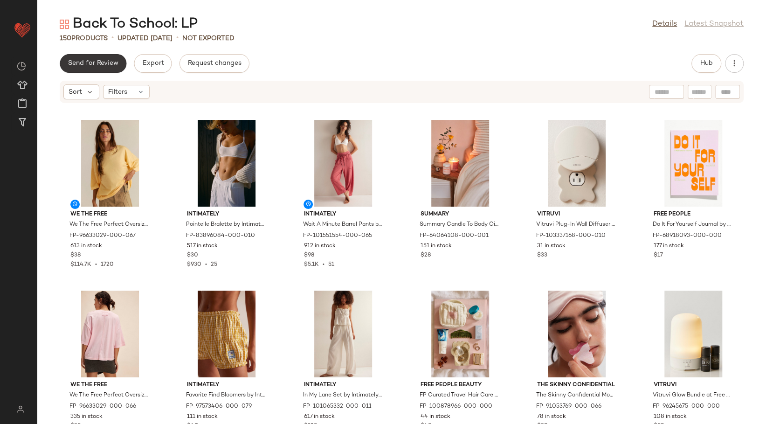
click at [90, 63] on span "Send for Review" at bounding box center [93, 63] width 51 height 7
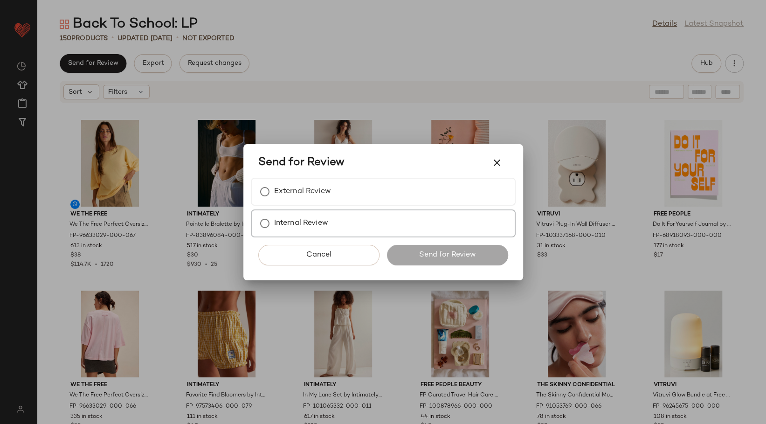
click at [299, 220] on label "Internal Review" at bounding box center [301, 223] width 54 height 19
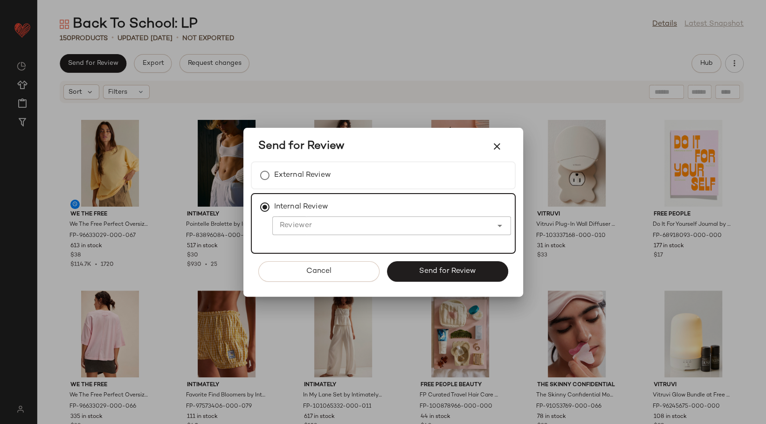
click at [299, 226] on input "Reviewer" at bounding box center [382, 225] width 220 height 11
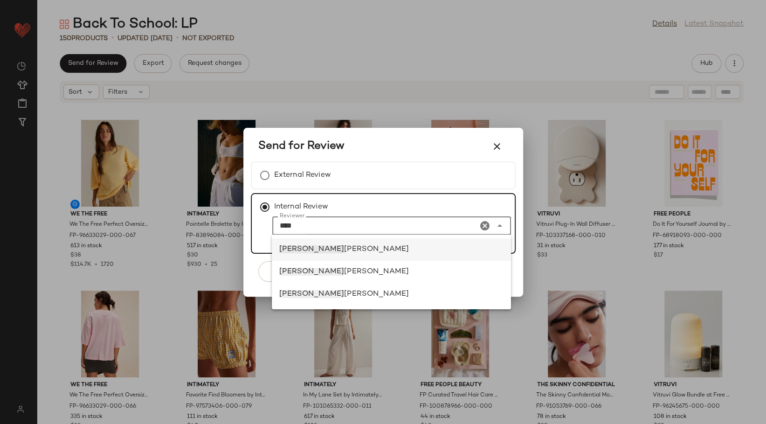
click at [298, 243] on div "Emma Olsen" at bounding box center [391, 249] width 239 height 22
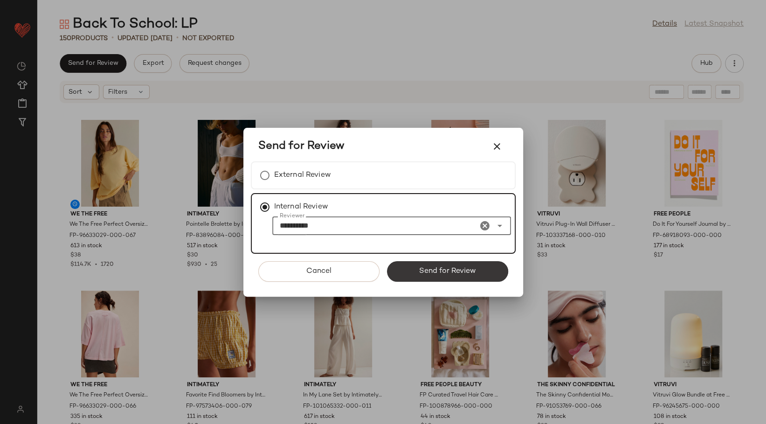
type input "**********"
click at [480, 273] on button "Send for Review" at bounding box center [447, 271] width 121 height 21
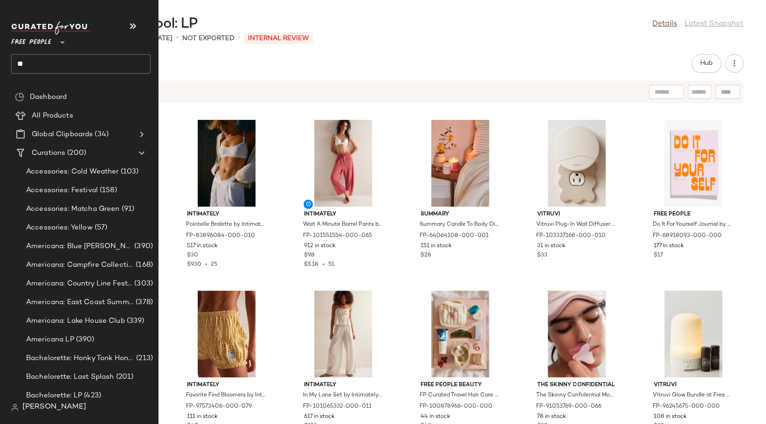
click at [41, 68] on input "**" at bounding box center [80, 64] width 139 height 20
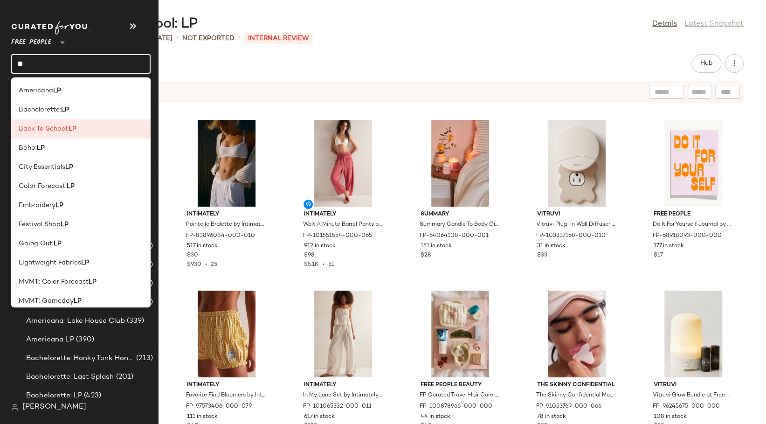
click at [41, 68] on input "**" at bounding box center [80, 64] width 139 height 20
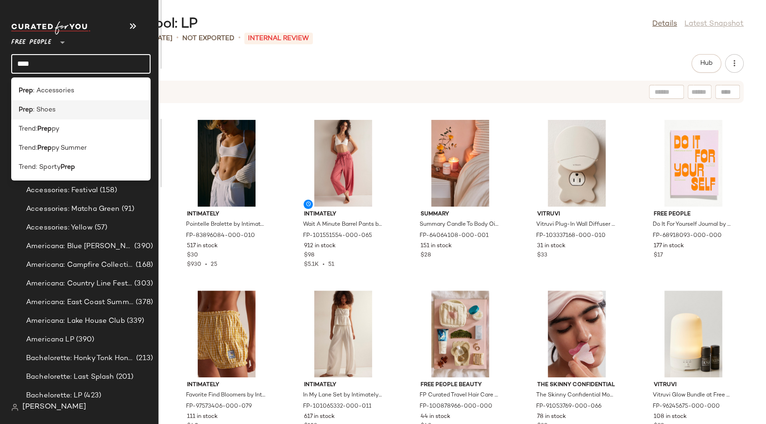
type input "****"
drag, startPoint x: 40, startPoint y: 110, endPoint x: 55, endPoint y: 108, distance: 16.0
click at [40, 110] on span ": Shoes" at bounding box center [44, 110] width 22 height 10
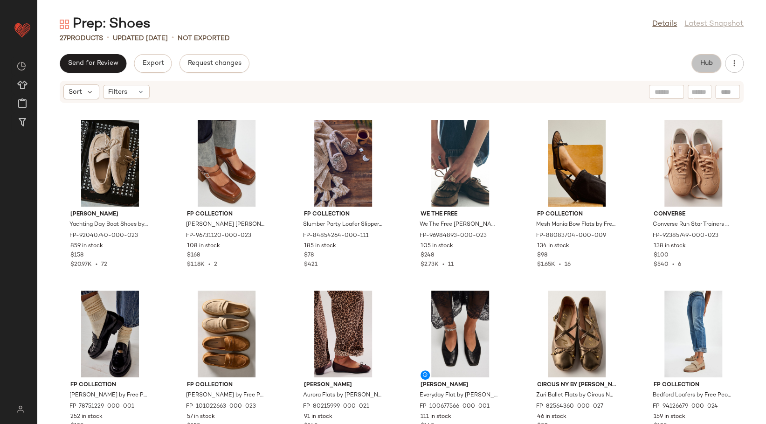
click at [716, 64] on button "Hub" at bounding box center [706, 63] width 30 height 19
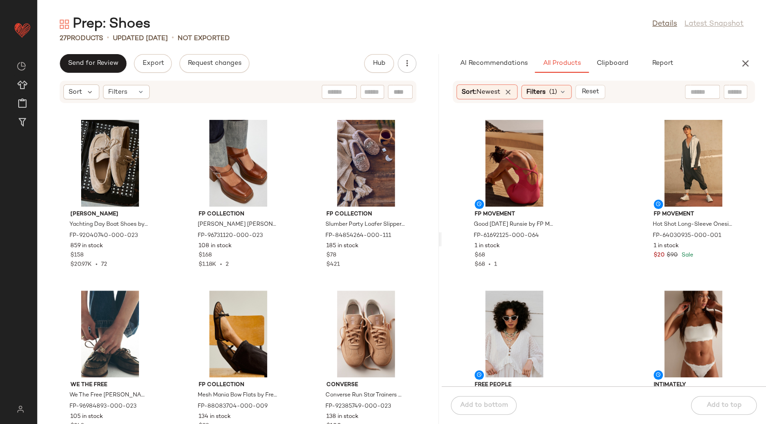
drag, startPoint x: 400, startPoint y: 238, endPoint x: 441, endPoint y: 234, distance: 40.8
click at [441, 234] on div "Prep: Shoes Details Latest Snapshot 27 Products • updated Aug 11th • Not Export…" at bounding box center [401, 219] width 729 height 409
click at [621, 65] on span "Clipboard" at bounding box center [612, 63] width 32 height 7
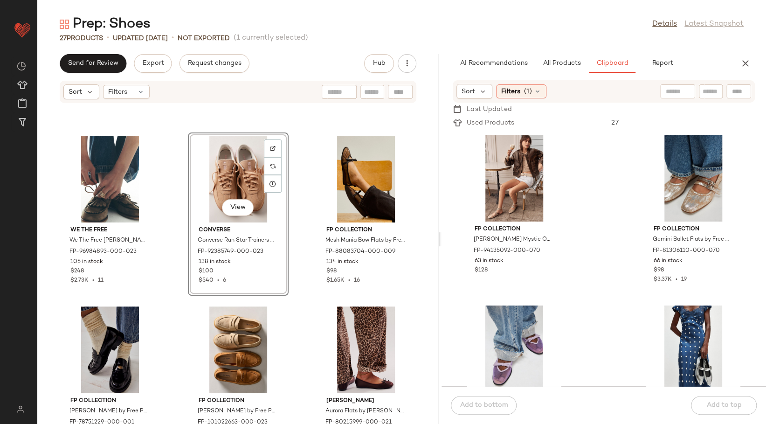
scroll to position [155, 0]
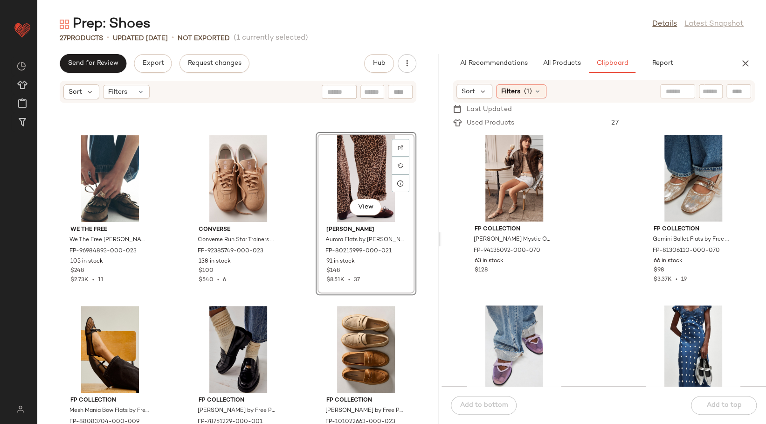
click at [302, 201] on div "Jeffrey Campbell Yachting Day Boat Shoes by Jeffrey Campbell at Free People in …" at bounding box center [237, 269] width 401 height 309
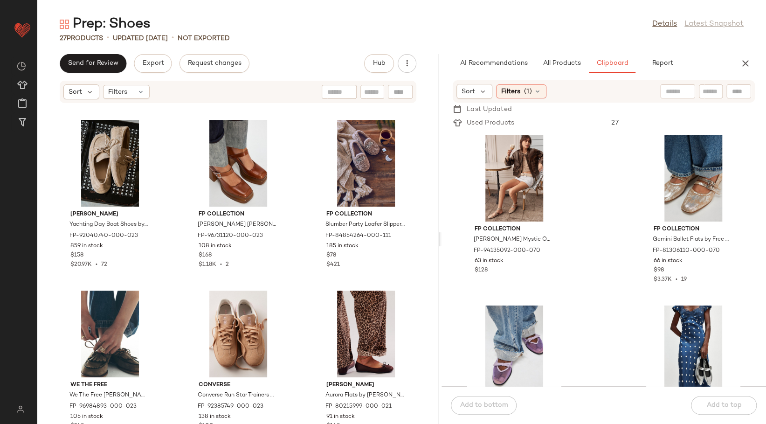
click at [523, 39] on div "27 Products • updated Aug 11th • Not Exported" at bounding box center [401, 38] width 729 height 9
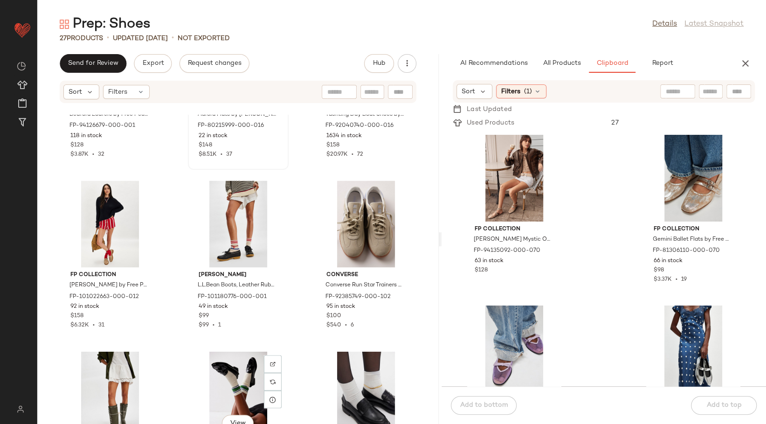
scroll to position [888, 0]
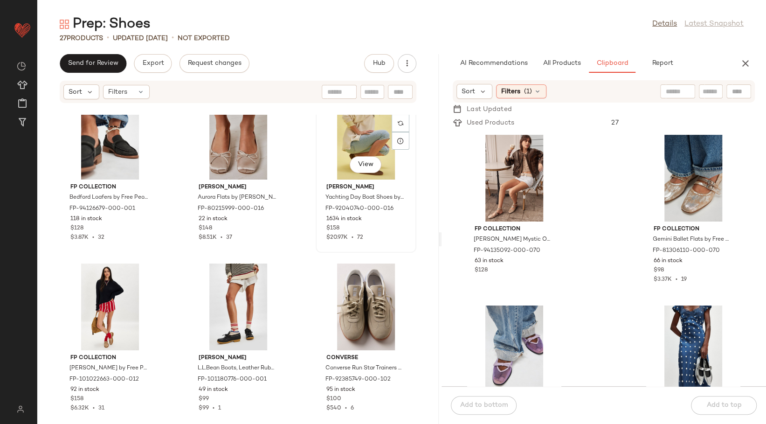
click at [369, 144] on div "View" at bounding box center [366, 136] width 94 height 87
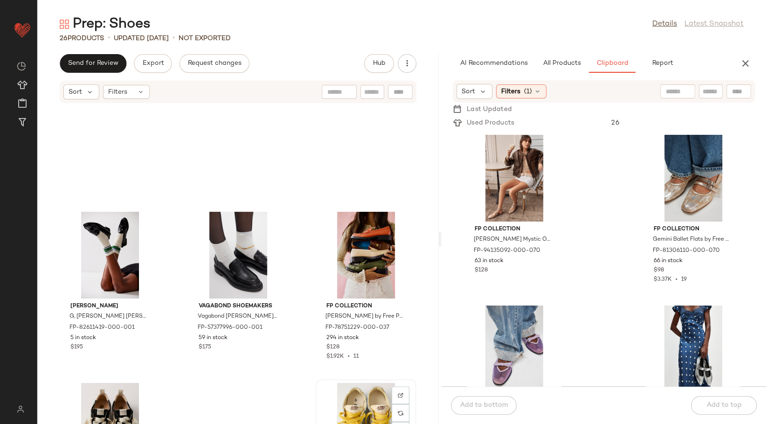
scroll to position [1228, 0]
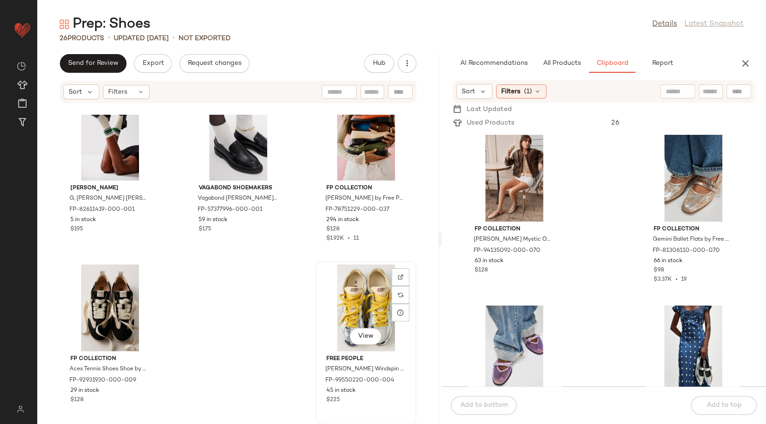
click at [362, 313] on div "View" at bounding box center [366, 307] width 94 height 87
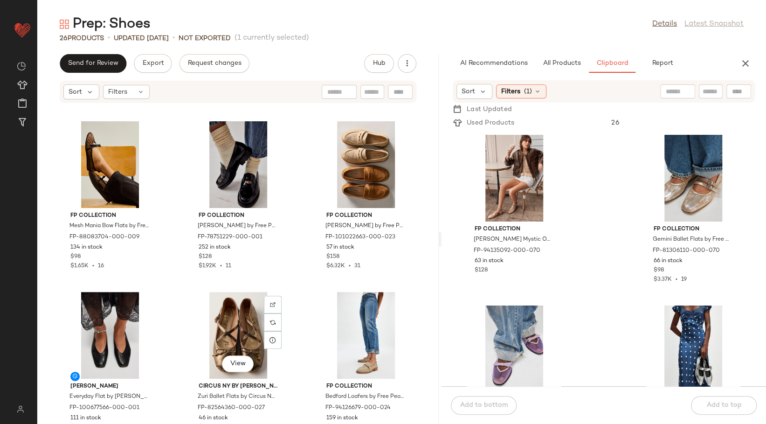
scroll to position [244, 0]
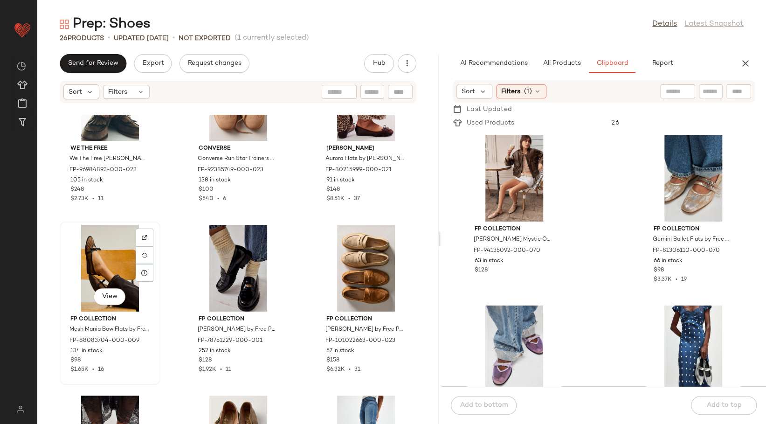
click at [126, 273] on div "View" at bounding box center [110, 268] width 94 height 87
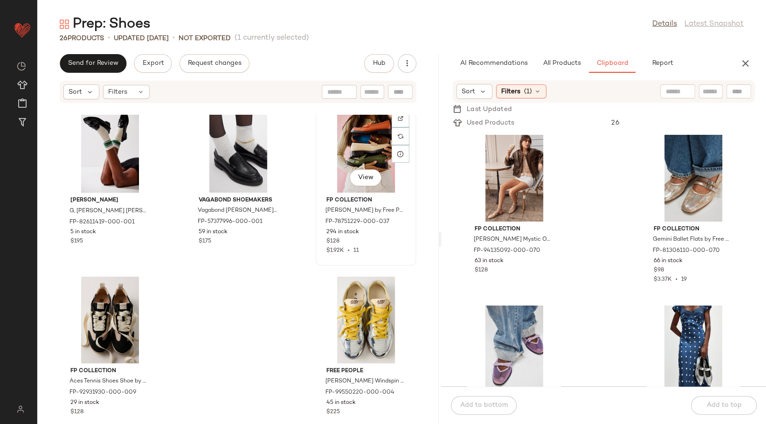
scroll to position [1228, 0]
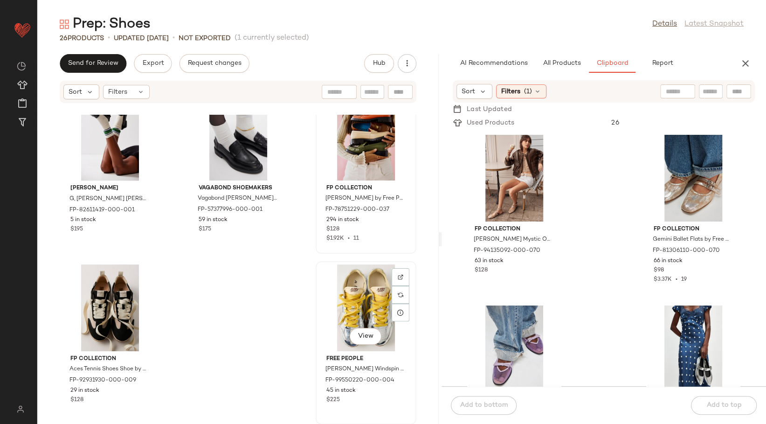
click at [349, 301] on div "View" at bounding box center [366, 307] width 94 height 87
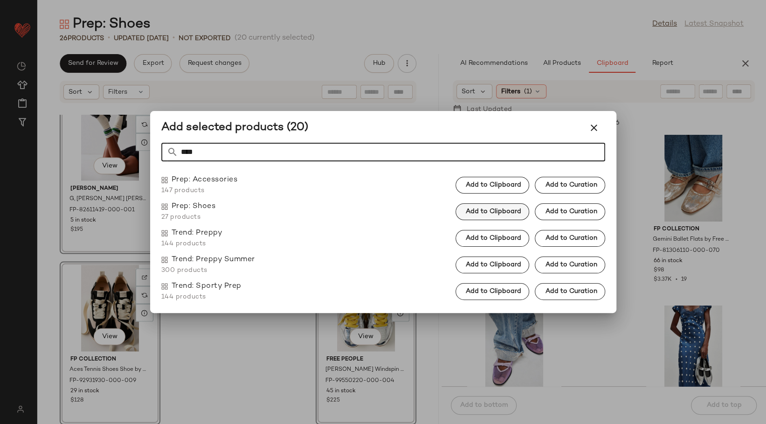
type input "****"
click at [491, 208] on span "Add to Clipboard" at bounding box center [493, 211] width 56 height 7
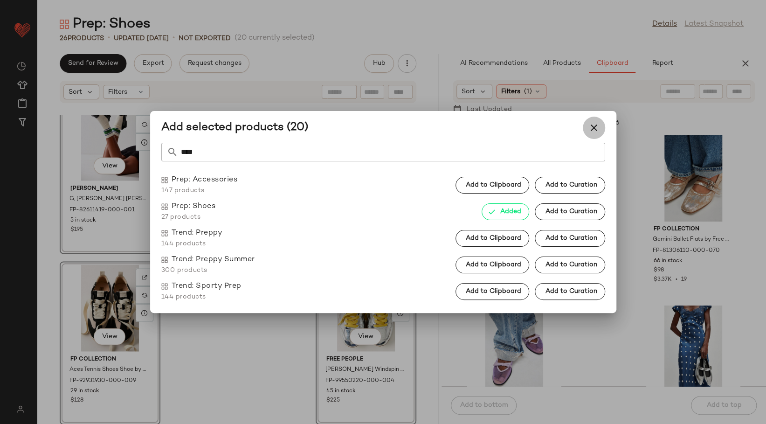
click at [593, 124] on icon "button" at bounding box center [593, 127] width 11 height 11
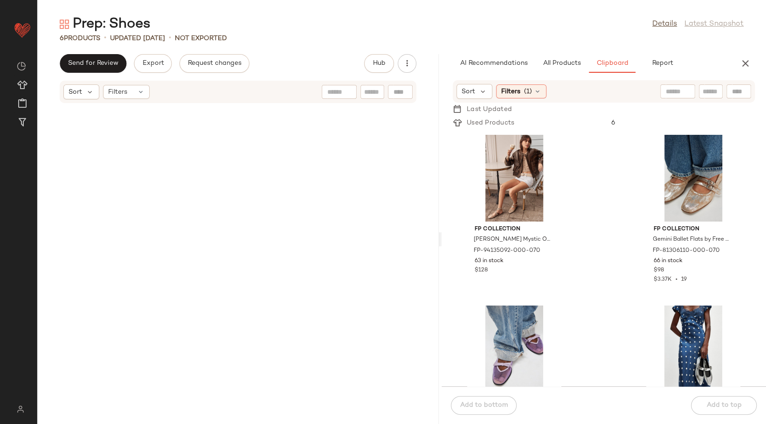
scroll to position [26, 0]
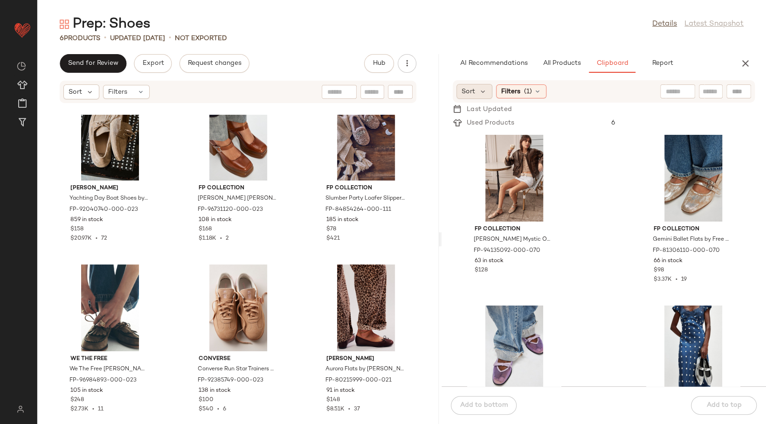
click at [485, 96] on div "Sort" at bounding box center [474, 91] width 36 height 15
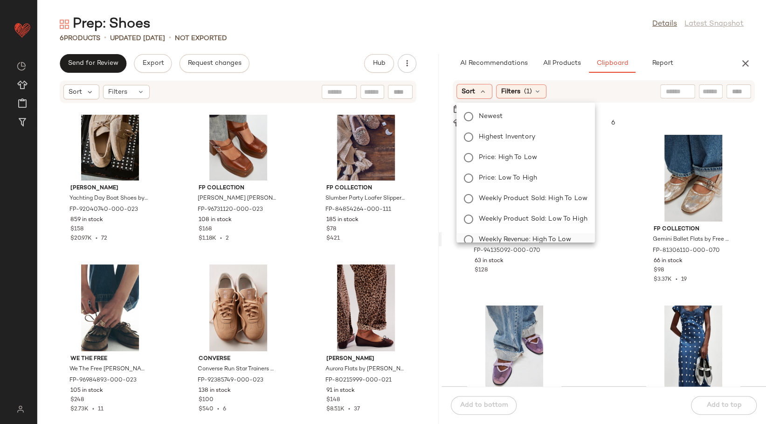
click at [520, 234] on span "Weekly Revenue: High to Low" at bounding box center [525, 239] width 93 height 10
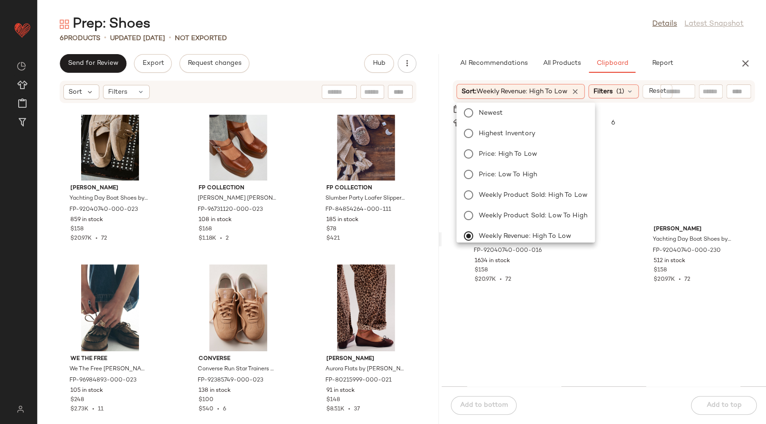
click at [563, 31] on div "Prep: Shoes Details Latest Snapshot" at bounding box center [401, 24] width 729 height 19
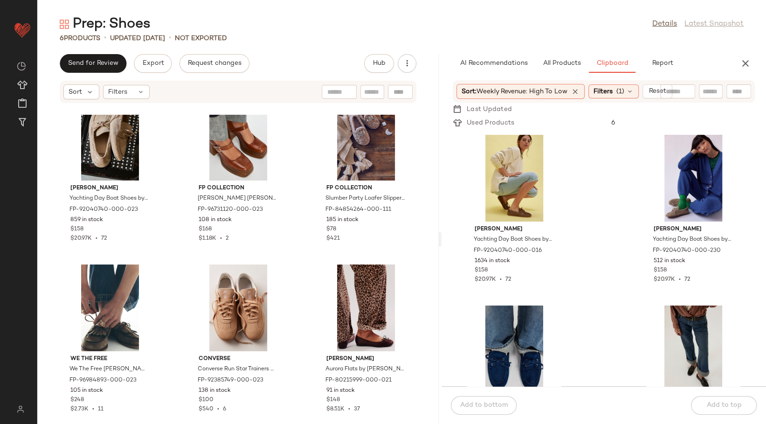
click at [704, 90] on input "text" at bounding box center [711, 92] width 16 height 10
type input "*****"
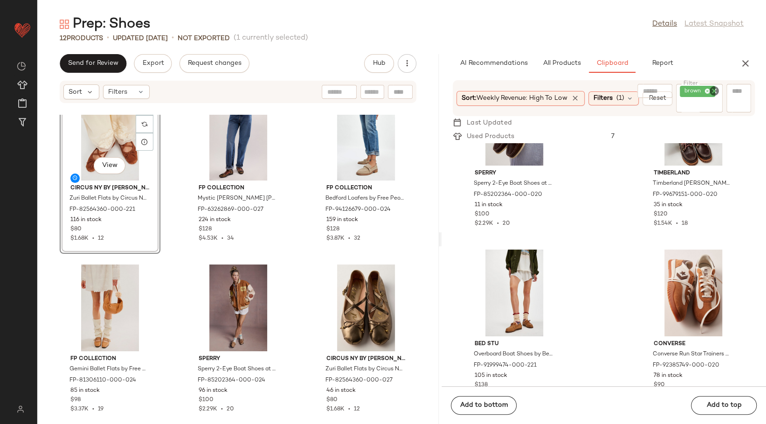
scroll to position [470, 0]
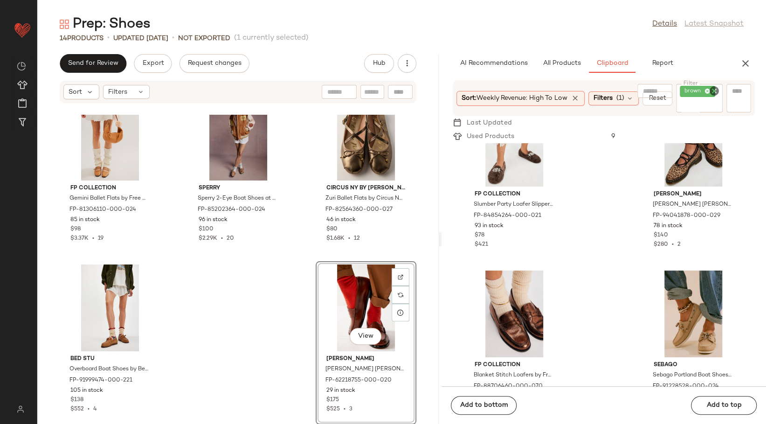
scroll to position [781, 0]
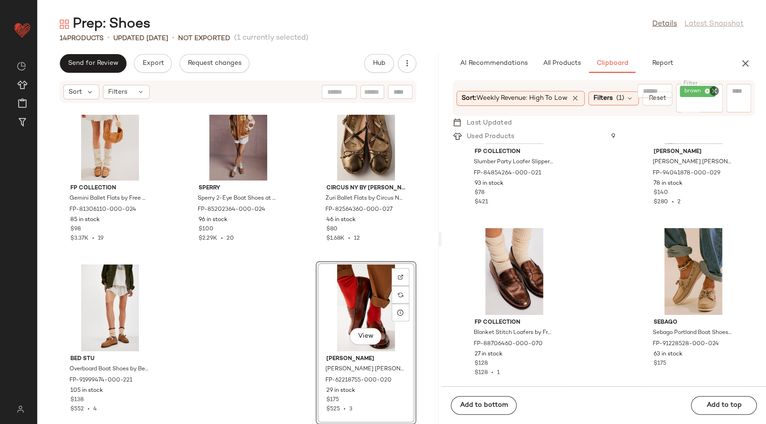
click at [716, 93] on icon "Clear Filter" at bounding box center [714, 90] width 11 height 11
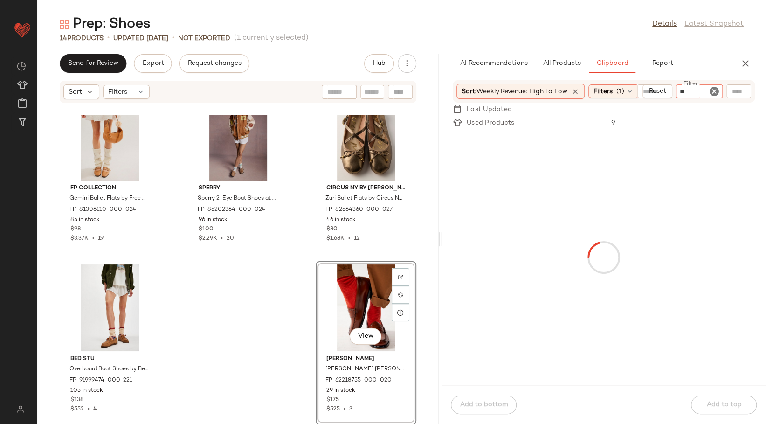
type input "***"
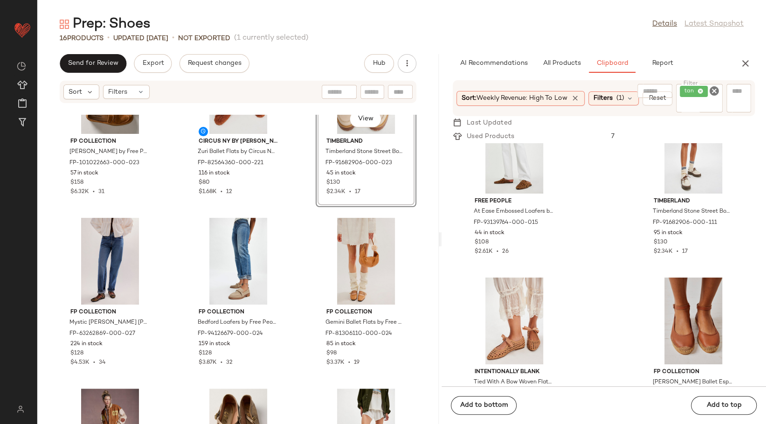
scroll to position [525, 0]
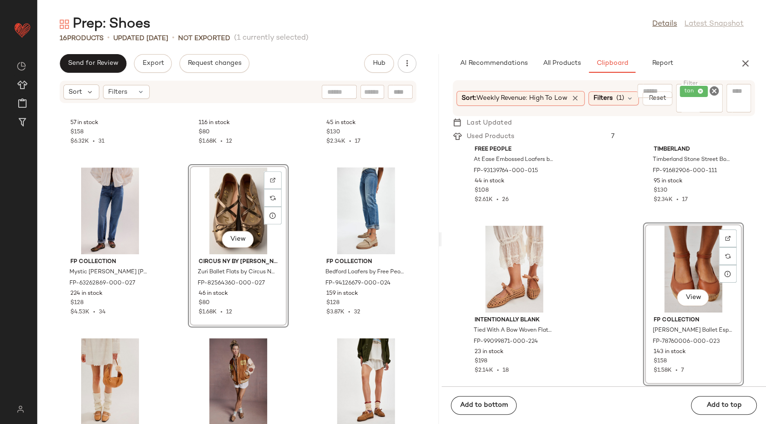
scroll to position [458, 0]
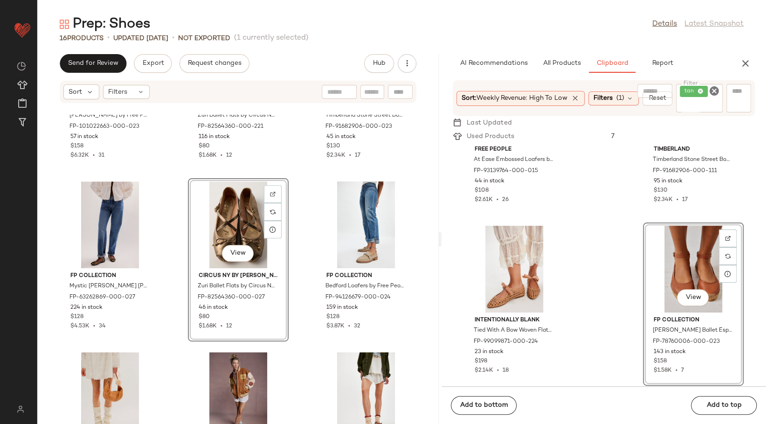
click at [43, 143] on div "FP Collection Lana Loafers by Free People in Tan, Size: US 9.5 FP-101022663-000…" at bounding box center [237, 269] width 401 height 309
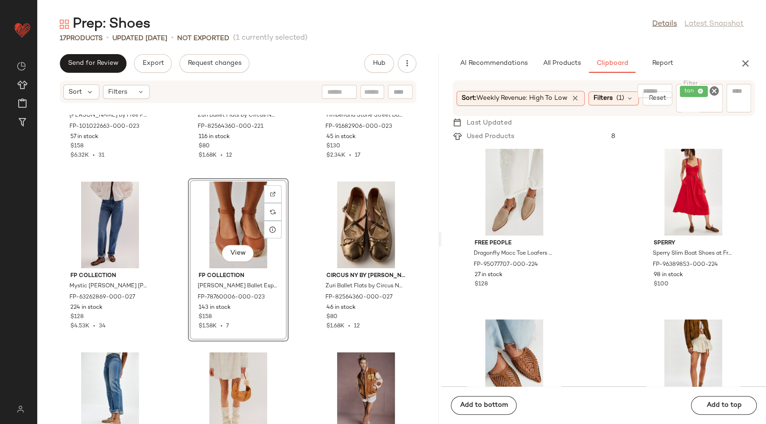
scroll to position [1819, 0]
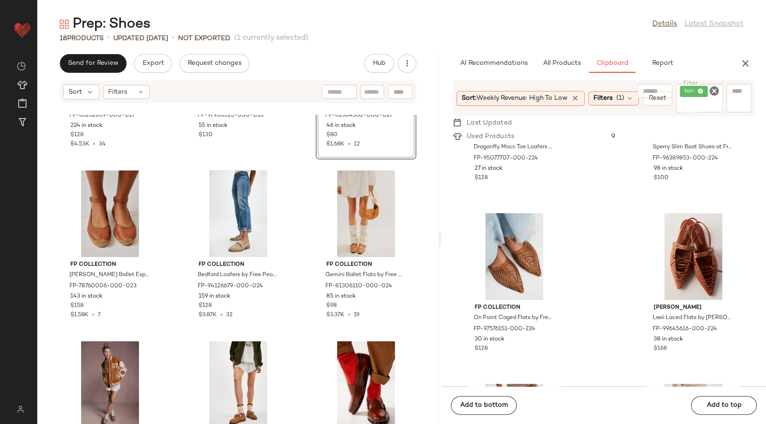
scroll to position [561, 0]
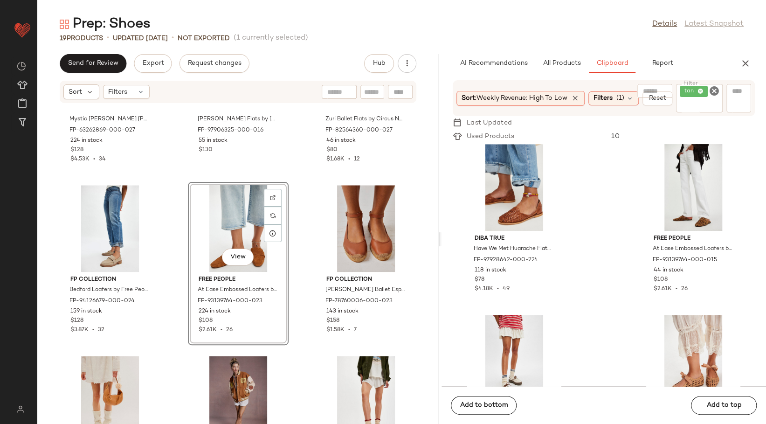
scroll to position [681, 0]
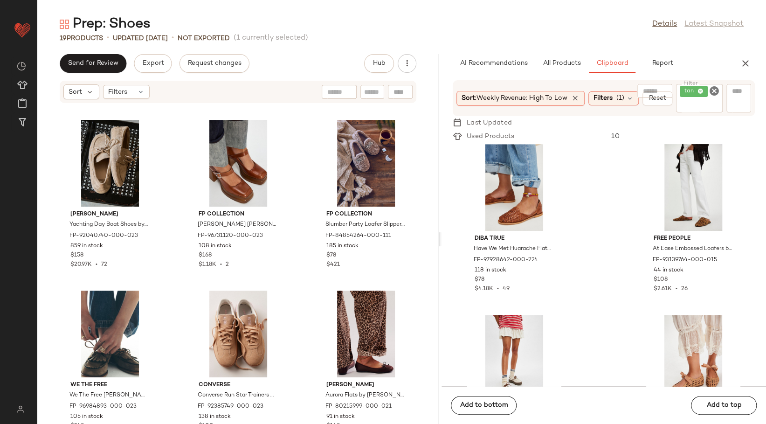
click at [716, 88] on icon "Clear Filter" at bounding box center [714, 90] width 11 height 11
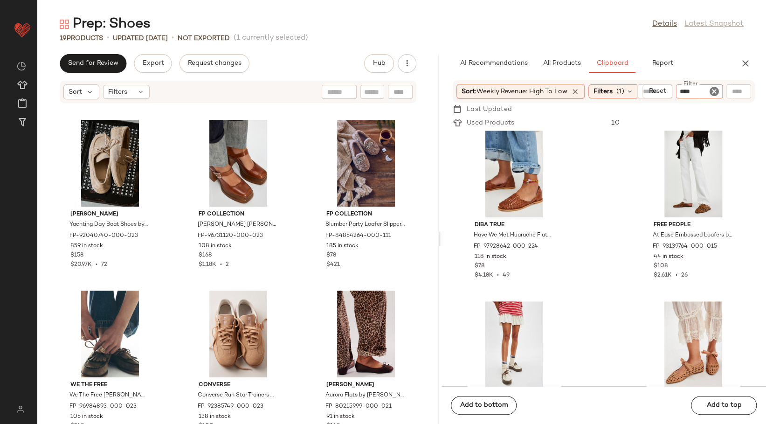
type input "*****"
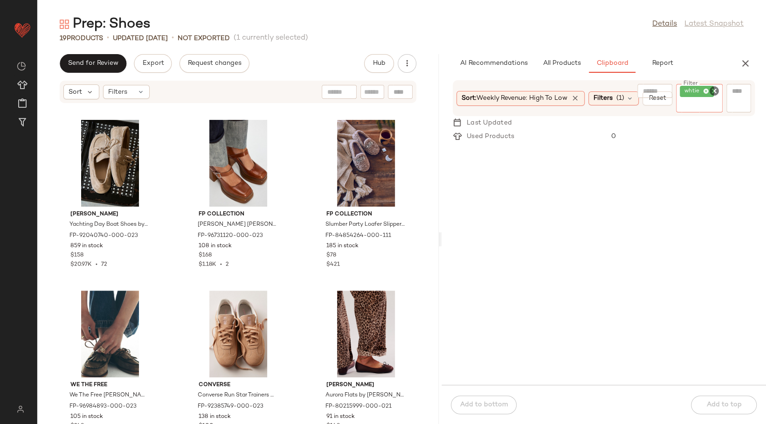
click at [714, 90] on icon "Clear Filter" at bounding box center [714, 90] width 11 height 11
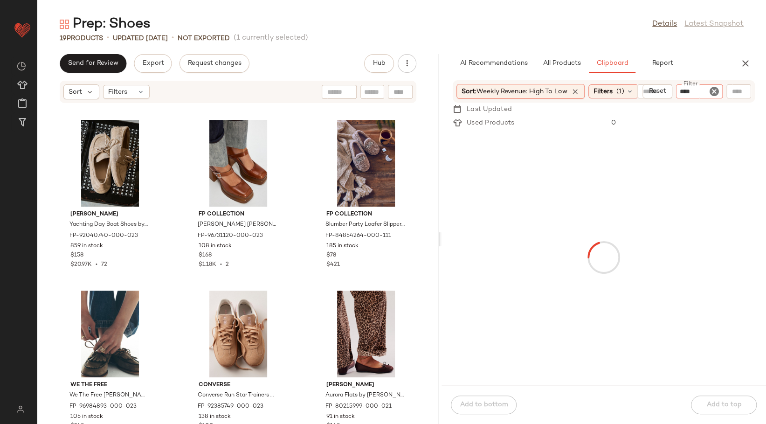
type input "*****"
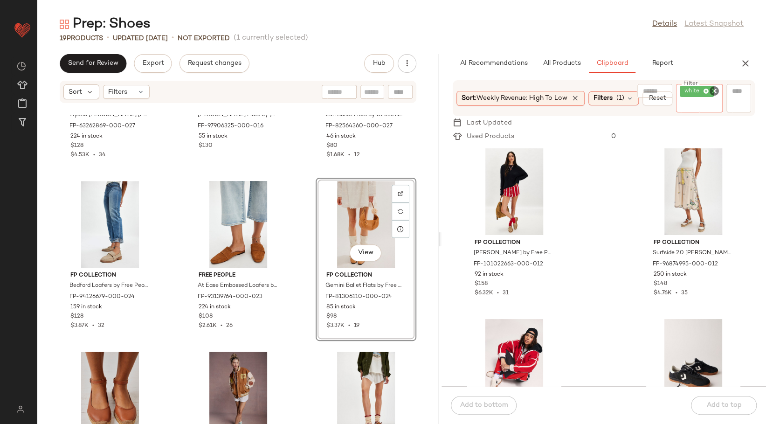
click at [711, 90] on icon "Clear Filter" at bounding box center [714, 90] width 11 height 11
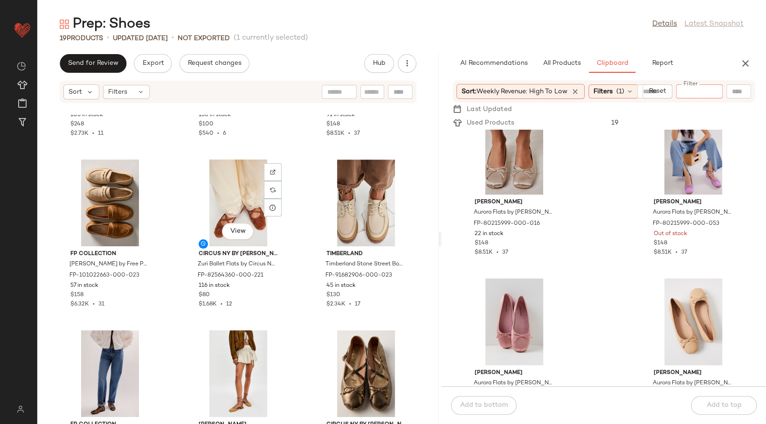
scroll to position [318, 0]
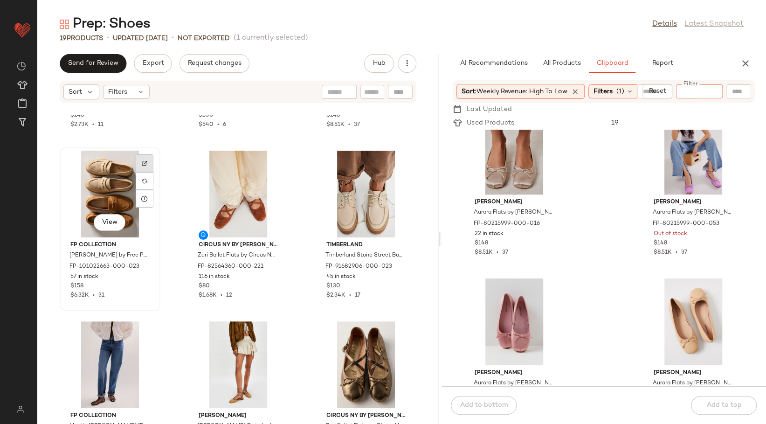
click at [141, 172] on div at bounding box center [145, 181] width 18 height 18
click at [143, 164] on img at bounding box center [145, 163] width 6 height 6
click at [694, 91] on div at bounding box center [677, 91] width 35 height 14
type input "****"
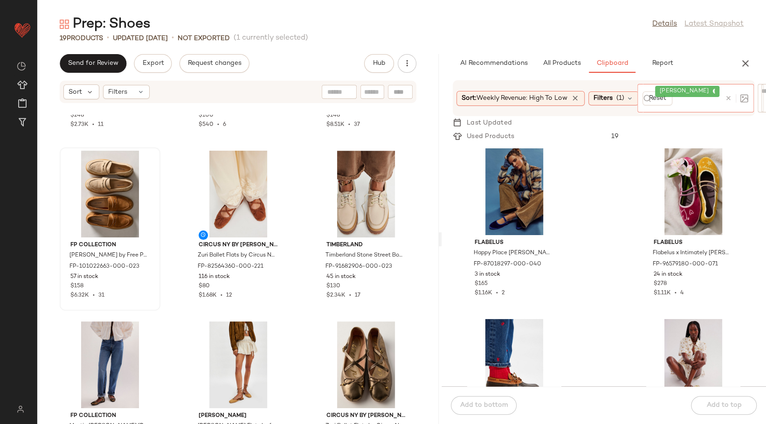
click at [731, 95] on icon at bounding box center [728, 98] width 7 height 7
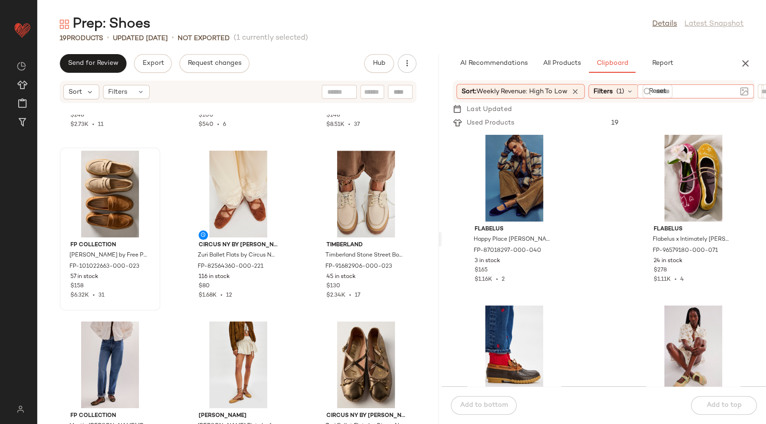
click at [727, 63] on div "AI Recommendations All Products Clipboard Report" at bounding box center [588, 63] width 295 height 19
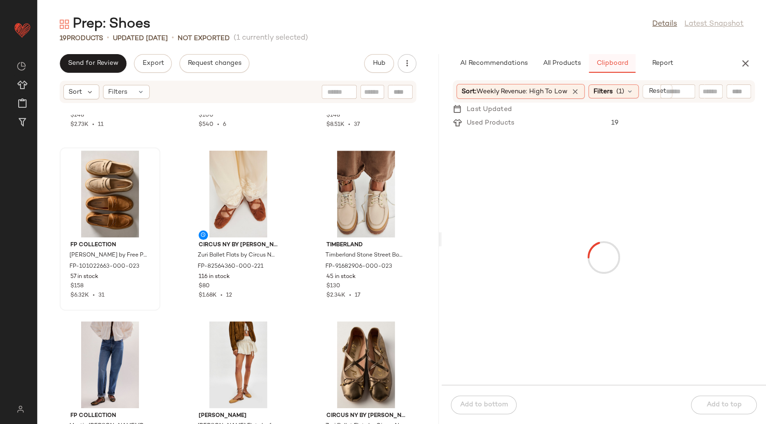
click at [553, 59] on button "All Products" at bounding box center [562, 63] width 54 height 19
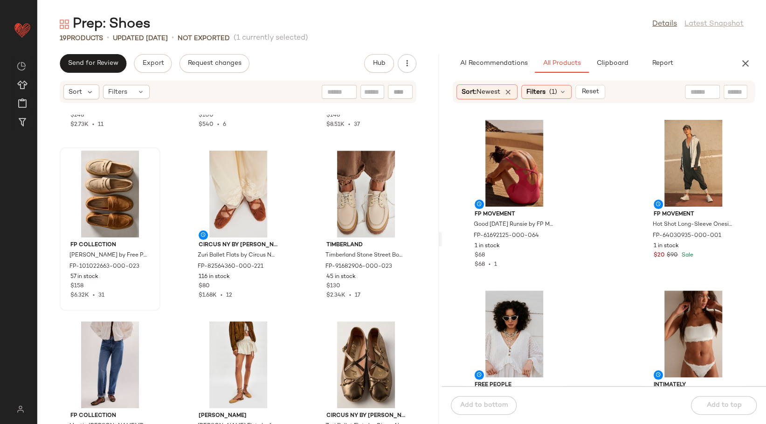
click at [727, 90] on input "text" at bounding box center [735, 92] width 16 height 10
type input "**********"
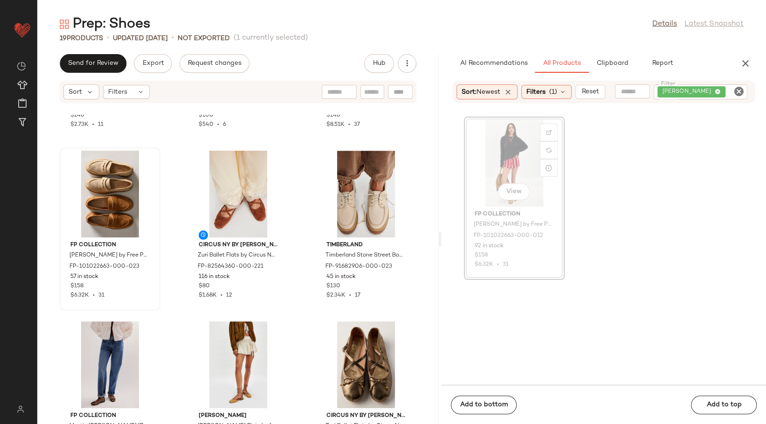
scroll to position [317, 0]
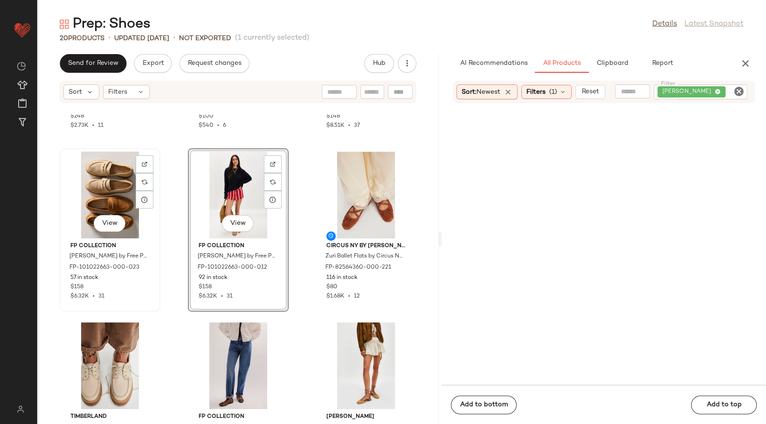
click at [117, 193] on div "View" at bounding box center [110, 195] width 94 height 87
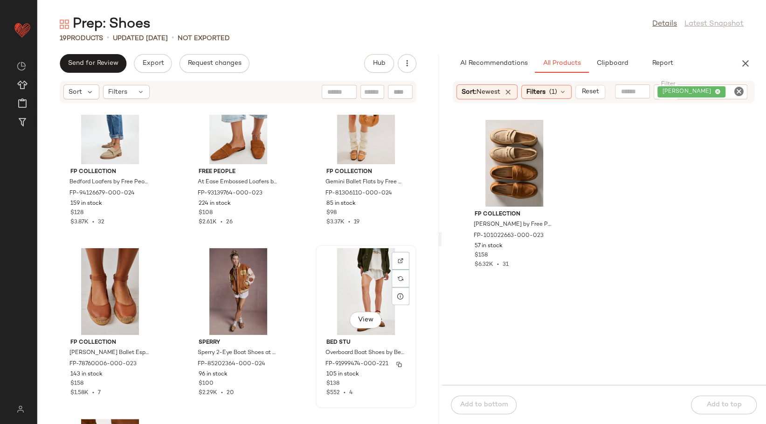
scroll to position [784, 0]
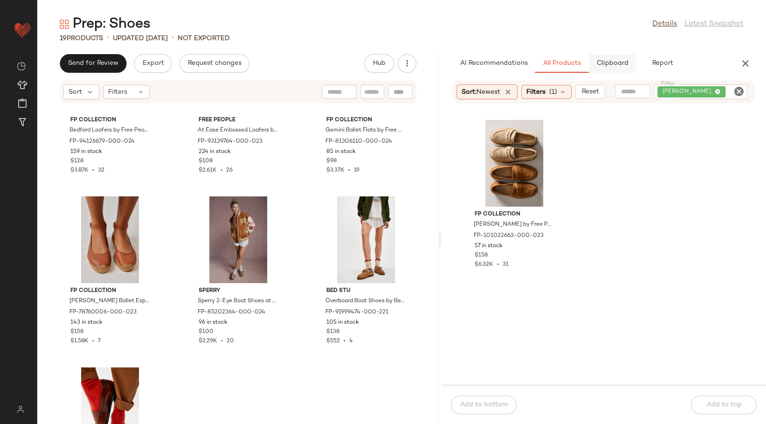
click at [610, 61] on span "Clipboard" at bounding box center [612, 63] width 32 height 7
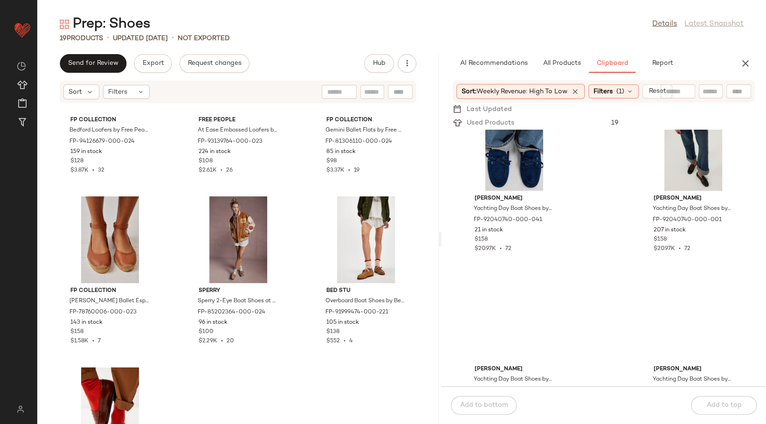
scroll to position [318, 0]
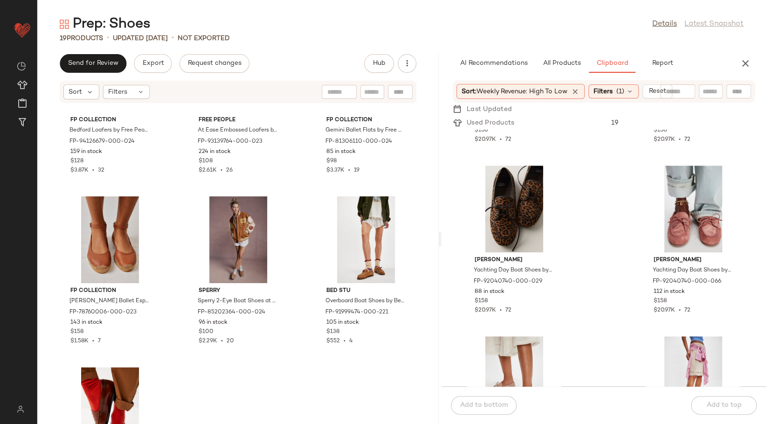
click at [707, 93] on input "text" at bounding box center [711, 92] width 16 height 10
type input "*****"
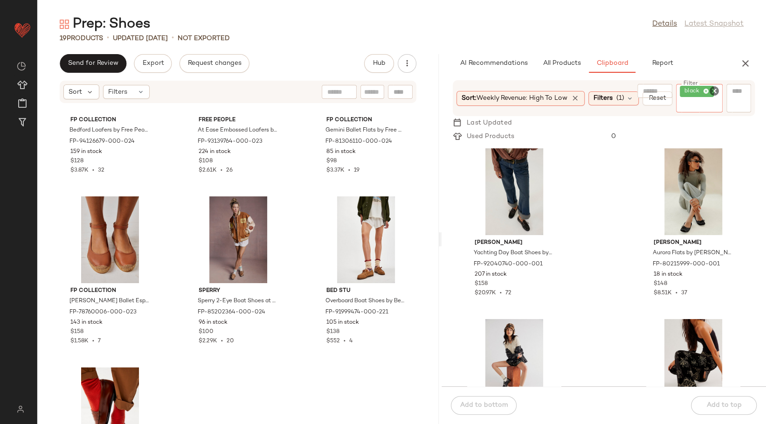
scroll to position [103, 0]
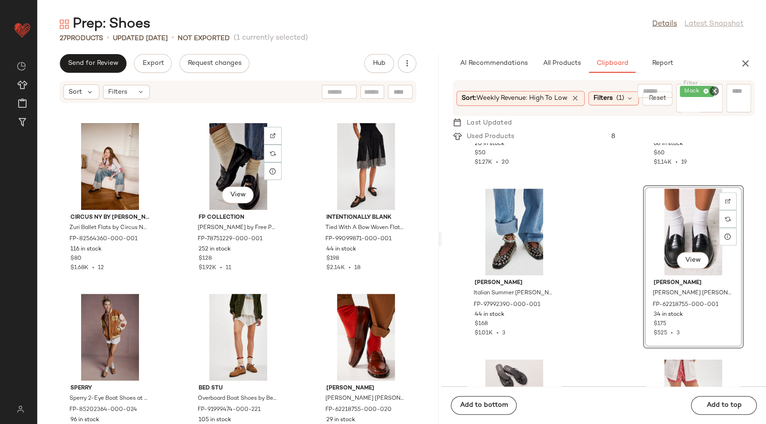
scroll to position [1228, 0]
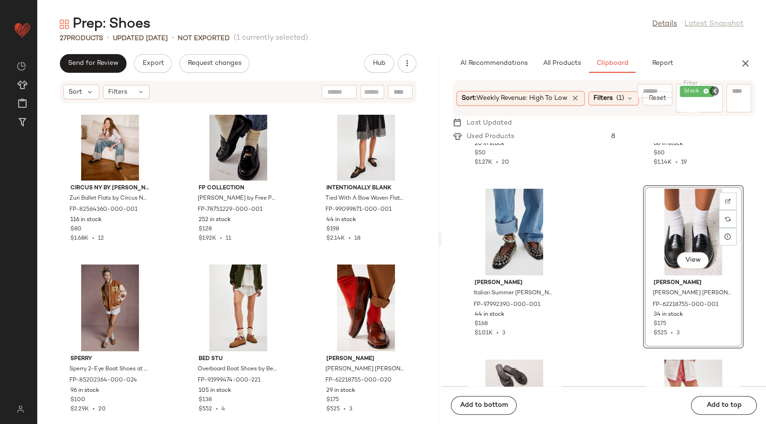
click at [714, 90] on icon "Clear Filter" at bounding box center [714, 90] width 11 height 11
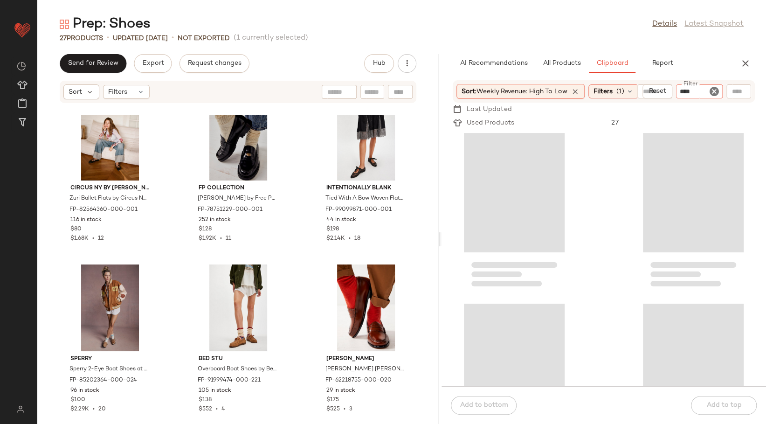
type input "*****"
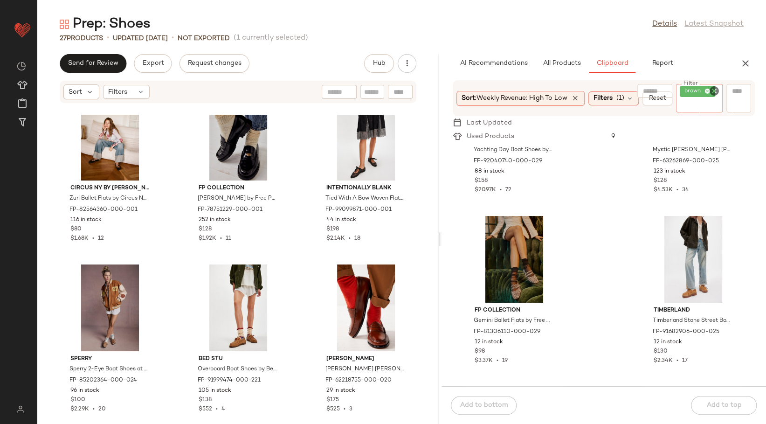
scroll to position [103, 0]
click at [473, 34] on div "27 Products • updated Aug 11th • Not Exported (1 currently selected)" at bounding box center [401, 38] width 729 height 9
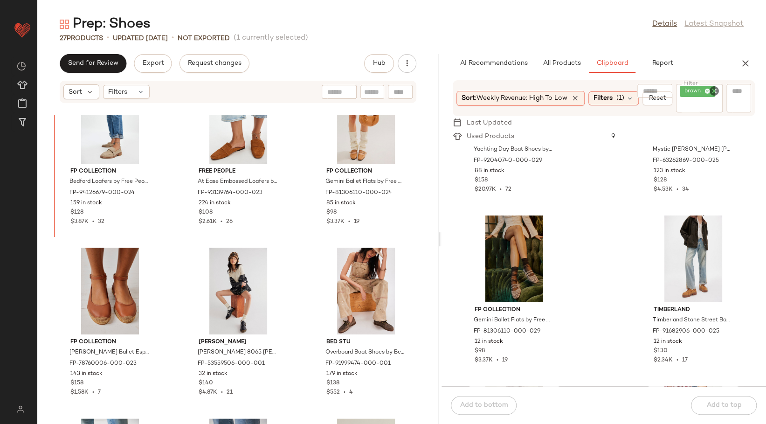
scroll to position [703, 0]
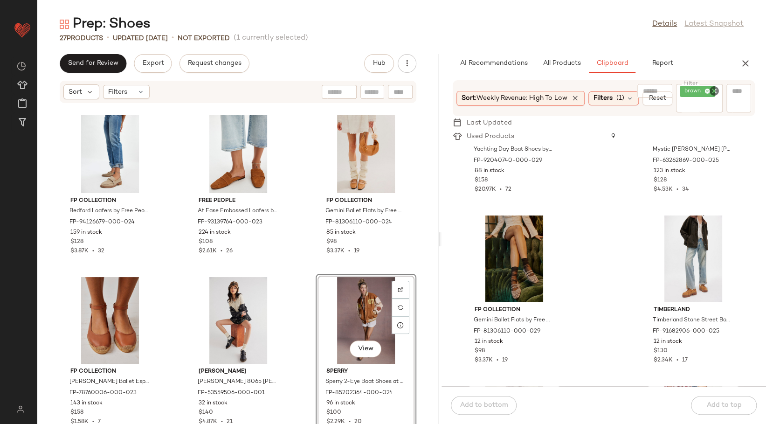
click at [295, 293] on div "FP Collection Bedford Loafers by Free People in Brown, Size: US 9 FP-94126679-0…" at bounding box center [237, 269] width 401 height 309
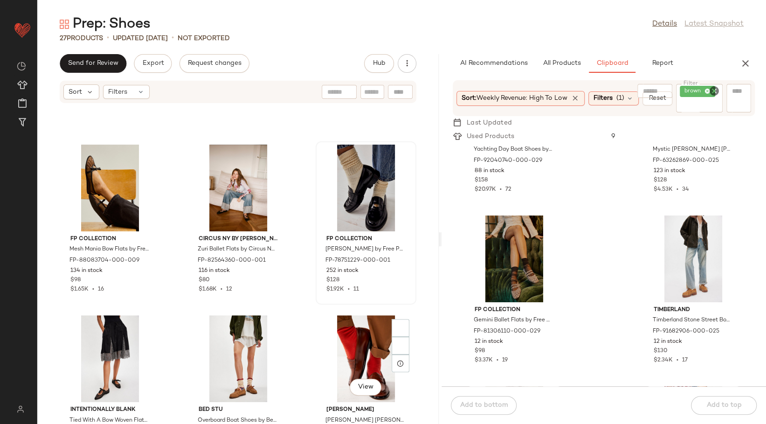
scroll to position [1228, 0]
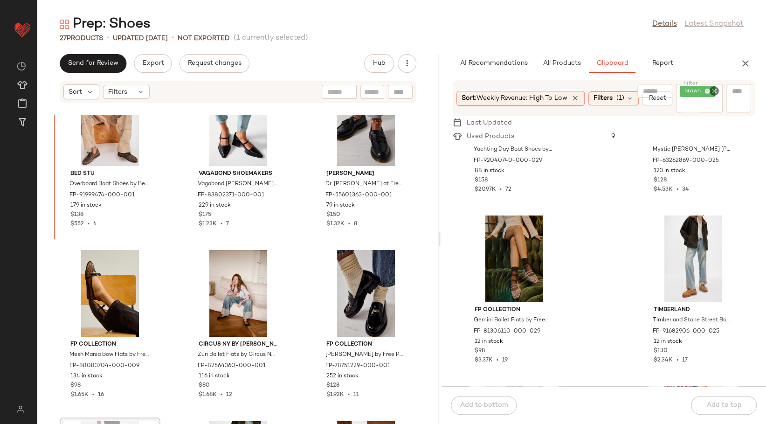
scroll to position [999, 0]
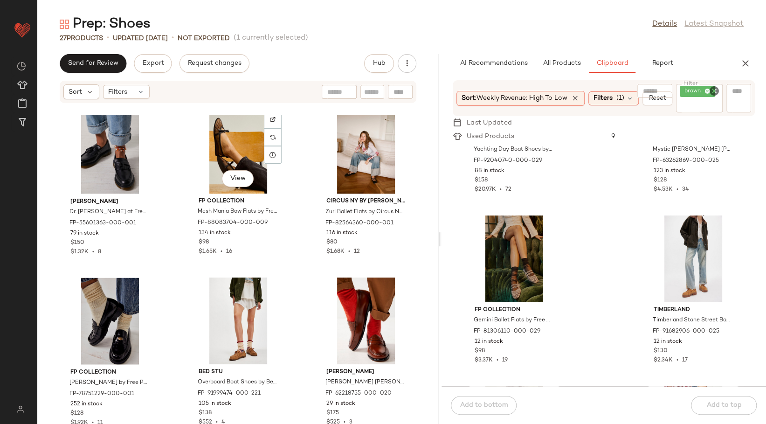
scroll to position [1228, 0]
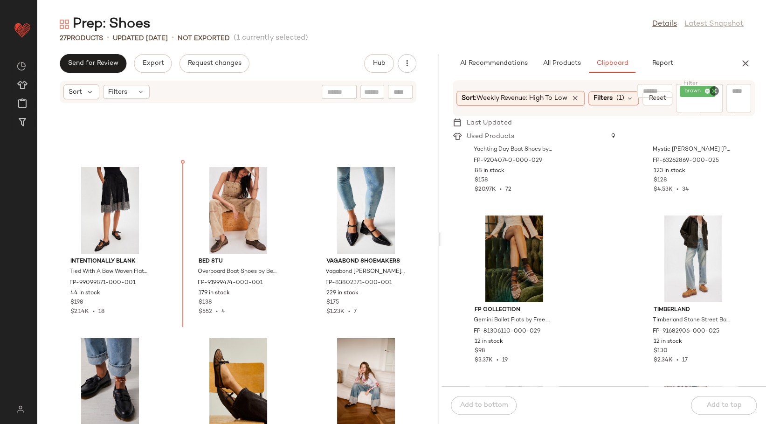
scroll to position [956, 0]
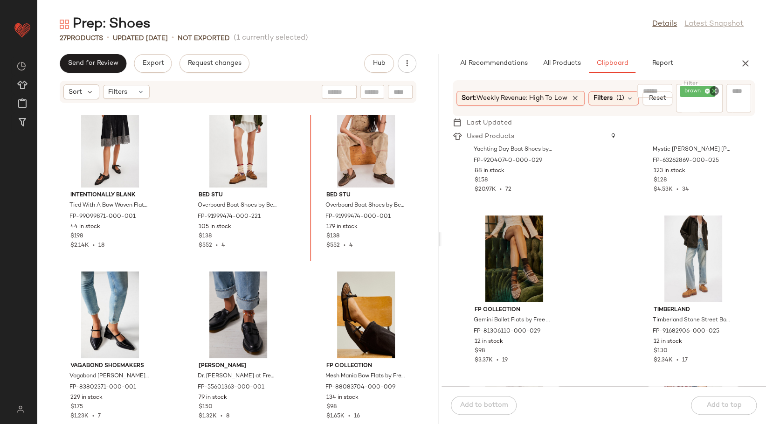
scroll to position [1033, 0]
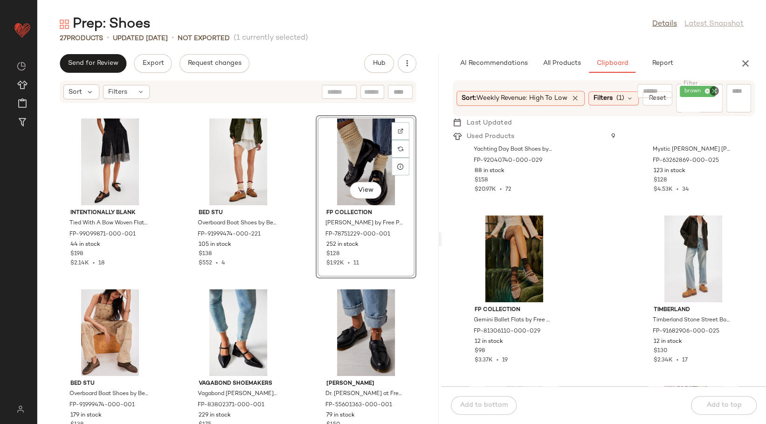
click at [297, 169] on div "Intentionally Blank Tied With A Bow Woven Flats by Intentionally Blank at Free …" at bounding box center [237, 269] width 401 height 309
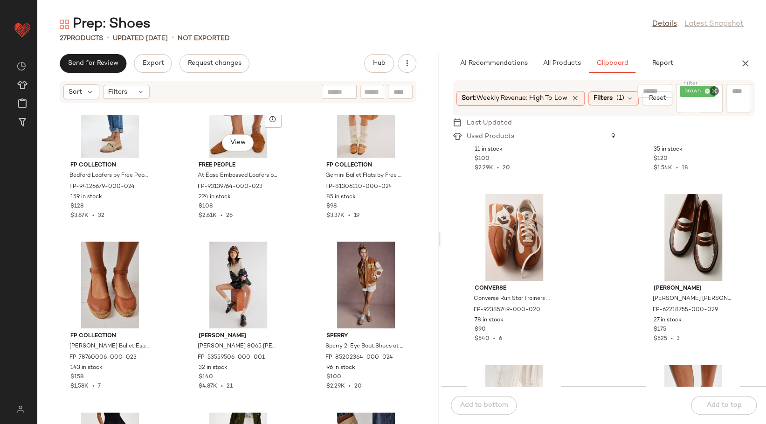
scroll to position [722, 0]
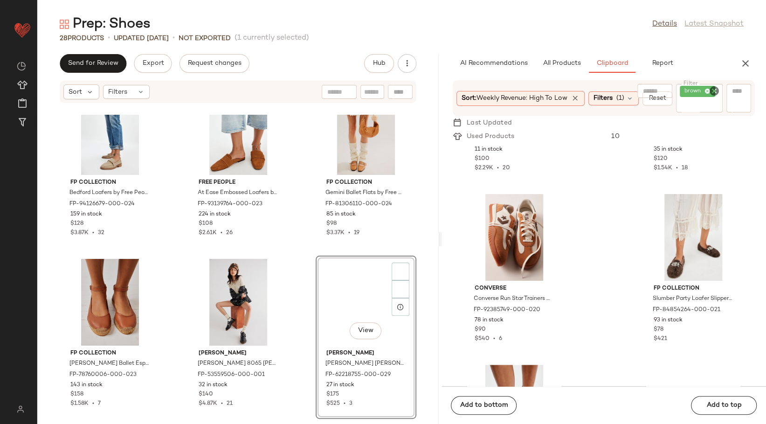
click at [321, 279] on div "View" at bounding box center [366, 302] width 94 height 87
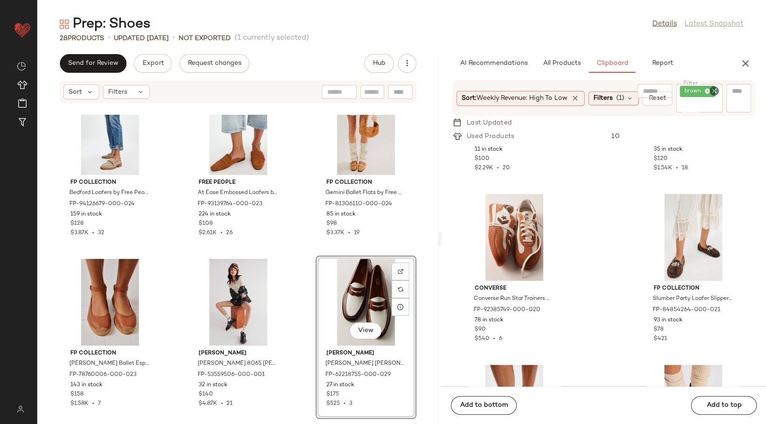
click at [298, 278] on div "FP Collection Bedford Loafers by Free People in Brown, Size: US 9 FP-94126679-0…" at bounding box center [237, 269] width 401 height 309
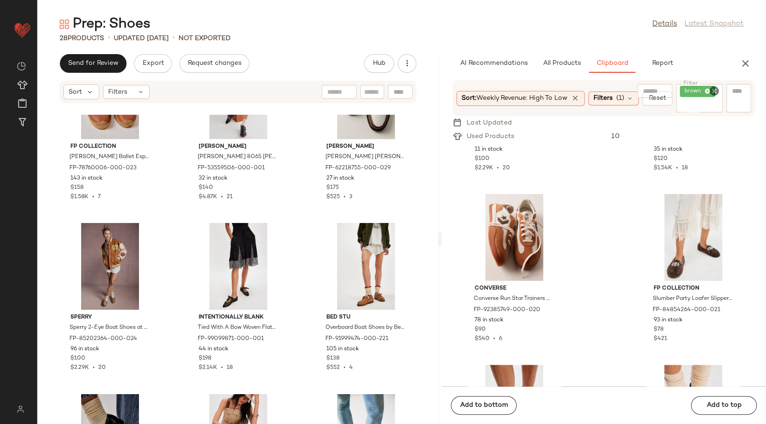
scroll to position [929, 0]
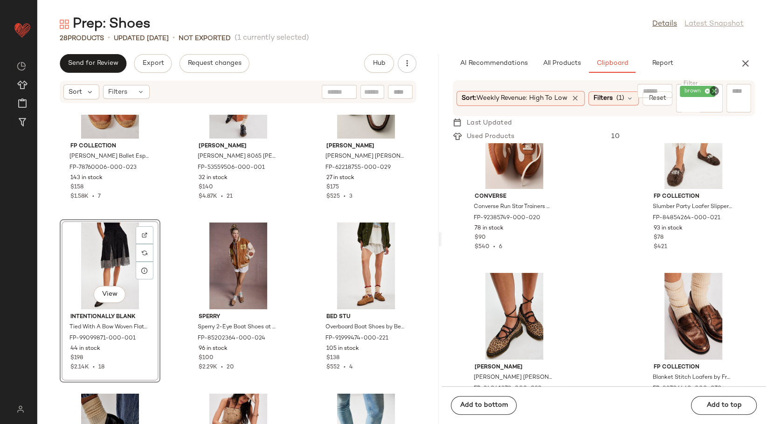
scroll to position [629, 0]
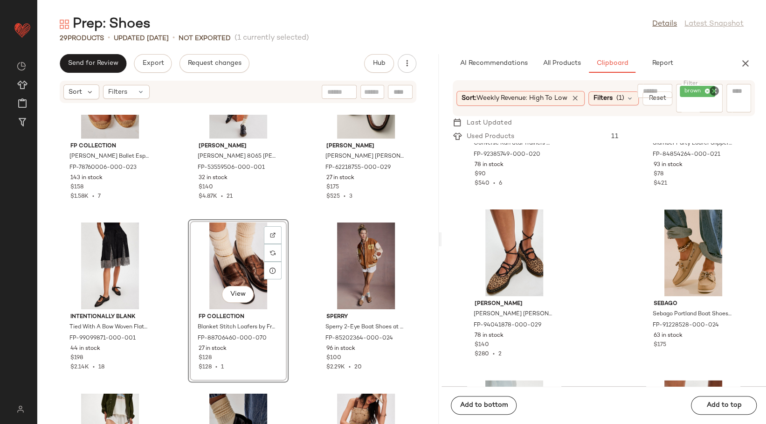
click at [299, 269] on div "FP Collection Bedford Loafers by Free People in Brown, Size: US 9 FP-94126679-0…" at bounding box center [237, 269] width 401 height 309
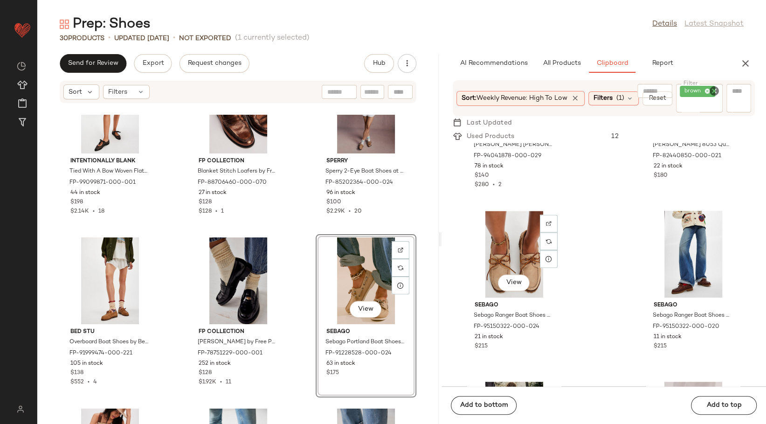
scroll to position [834, 0]
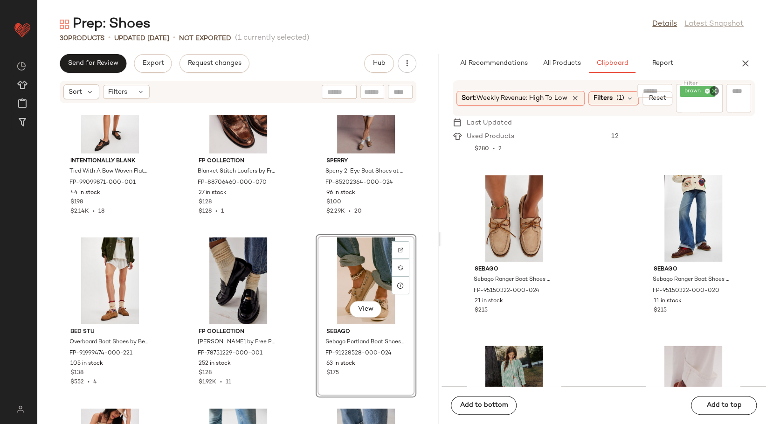
click at [365, 283] on div "View" at bounding box center [366, 280] width 94 height 87
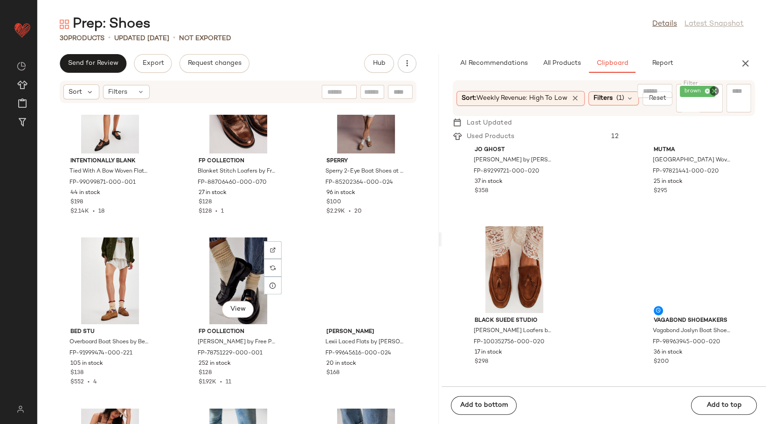
scroll to position [1294, 0]
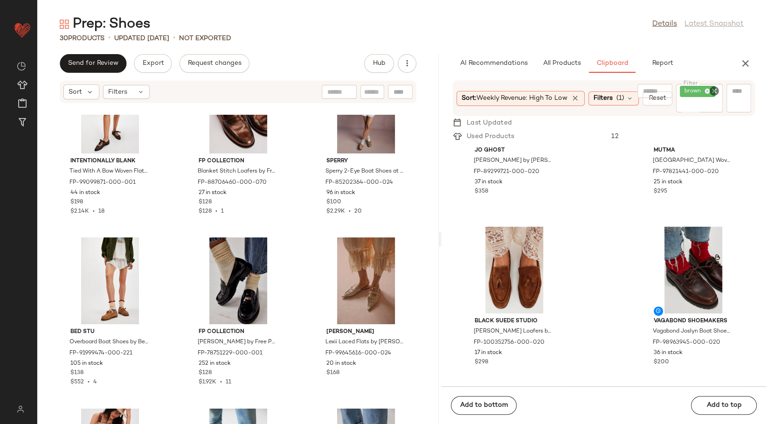
click at [286, 234] on div "Intentionally Blank Tied With A Bow Woven Flats by Intentionally Blank at Free …" at bounding box center [237, 269] width 401 height 309
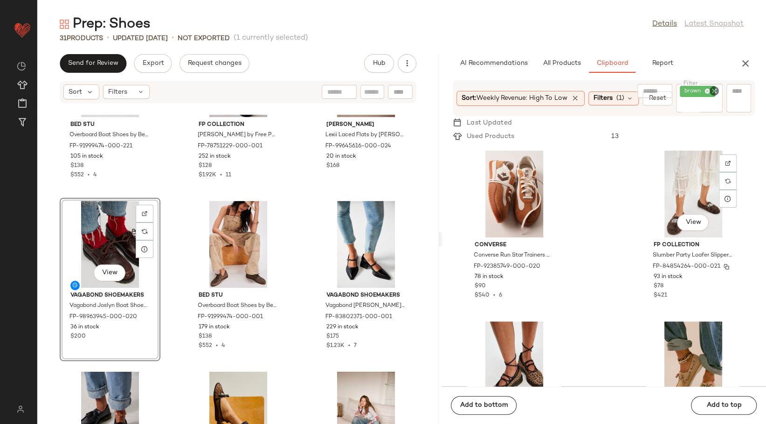
scroll to position [413, 0]
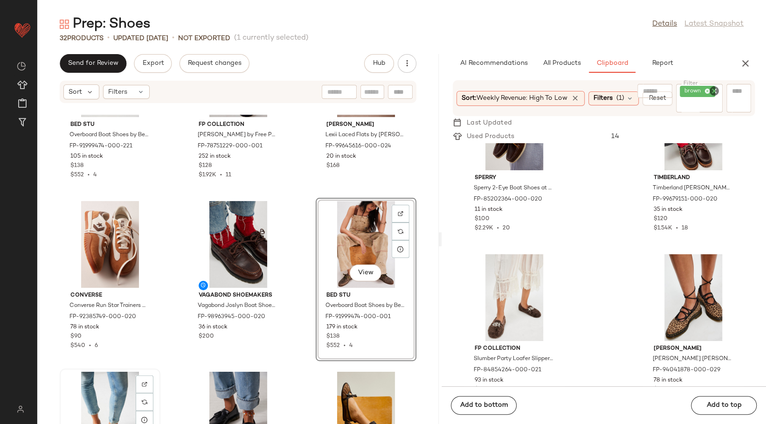
scroll to position [1293, 0]
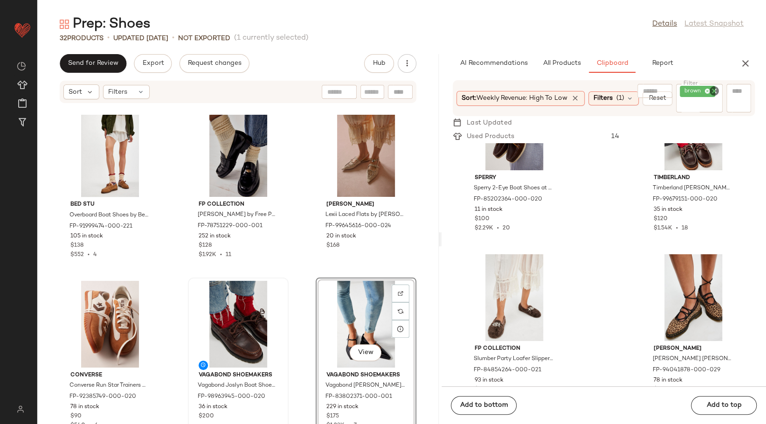
scroll to position [1241, 0]
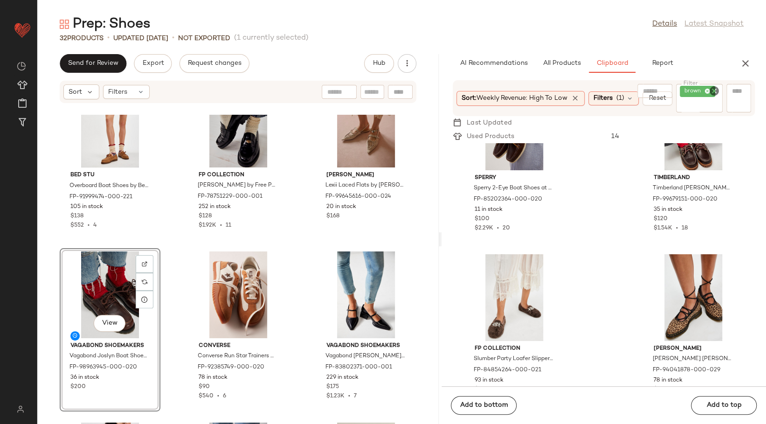
click at [302, 263] on div "Intentionally Blank Tied With A Bow Woven Flats by Intentionally Blank at Free …" at bounding box center [237, 269] width 401 height 309
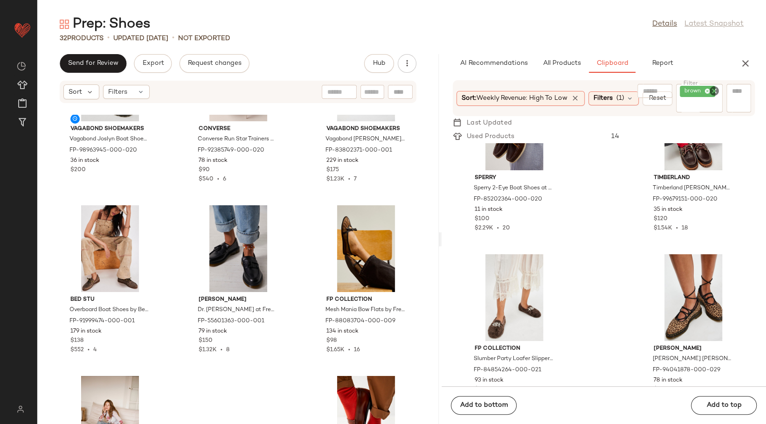
scroll to position [1509, 0]
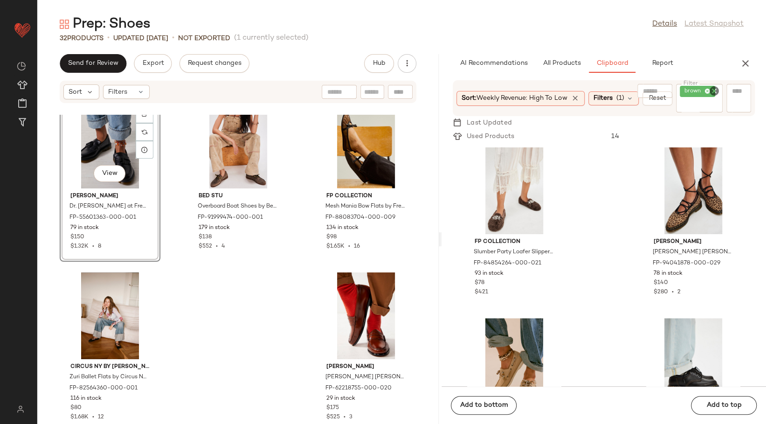
scroll to position [569, 0]
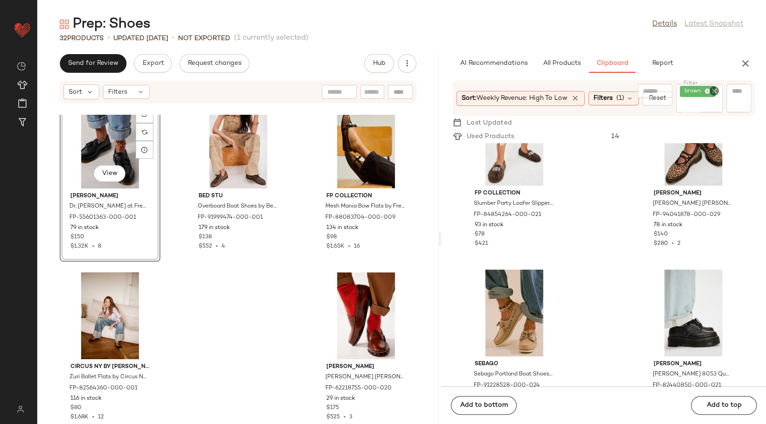
click at [717, 90] on icon "Clear Filter" at bounding box center [714, 90] width 11 height 11
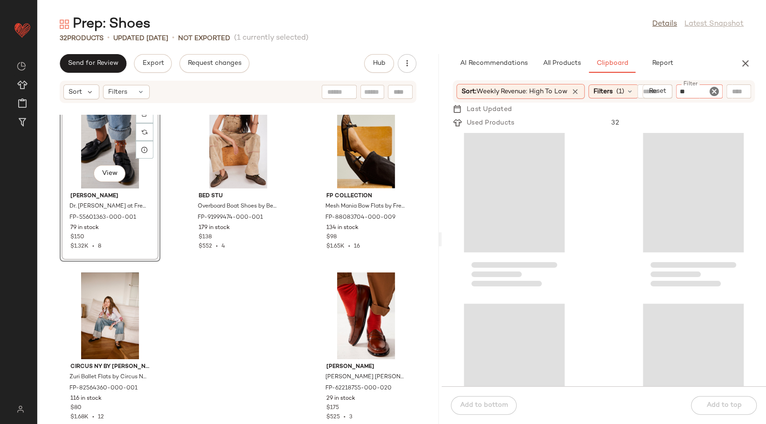
type input "***"
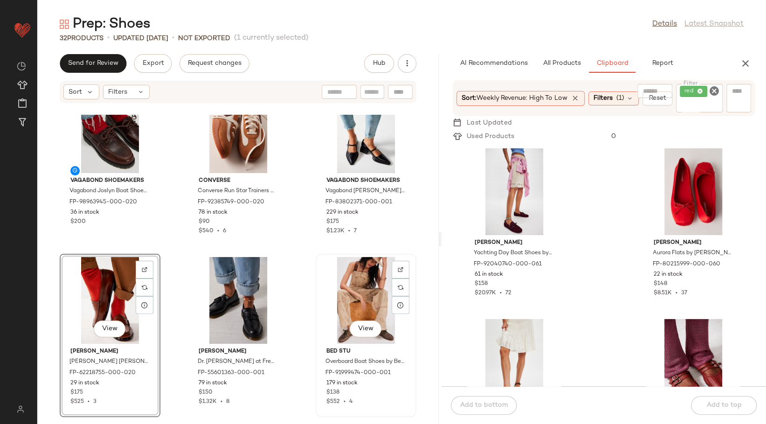
scroll to position [1561, 0]
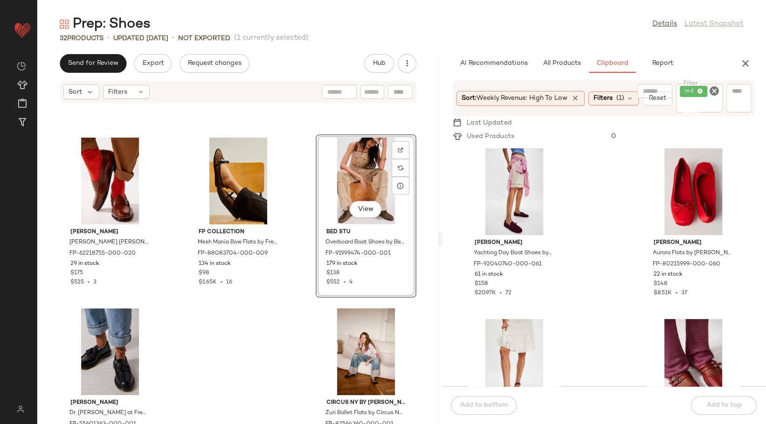
click at [288, 180] on div "Vagabond Shoemakers Vagabond Joslyn Boat Shoes by Vagabond Shoemakers at Free P…" at bounding box center [237, 269] width 401 height 309
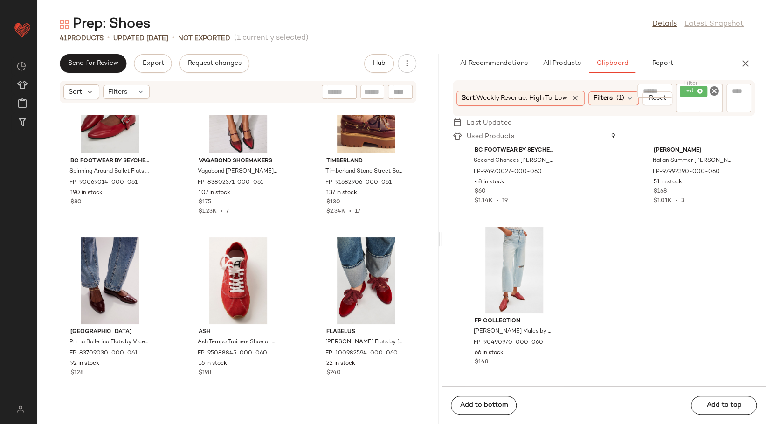
scroll to position [1978, 0]
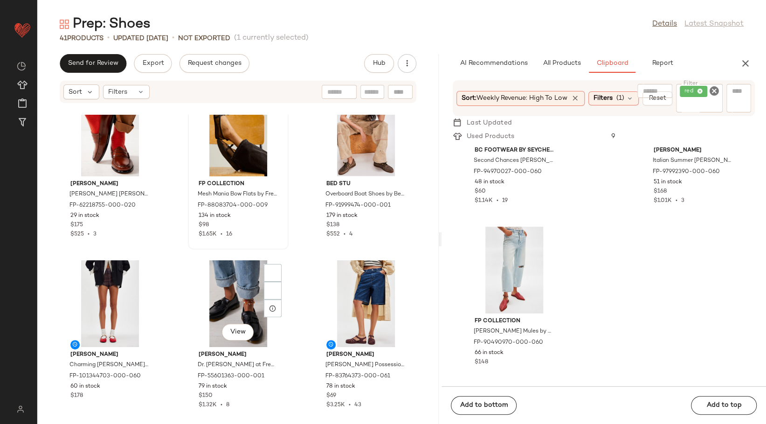
scroll to position [1636, 0]
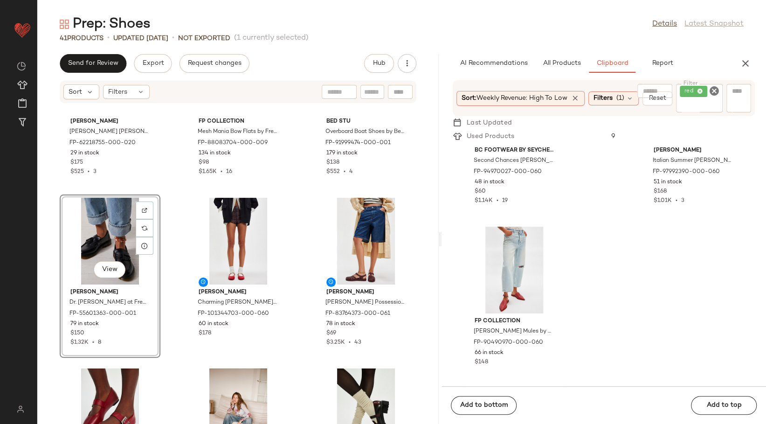
click at [712, 94] on icon "Clear Filter" at bounding box center [714, 90] width 11 height 11
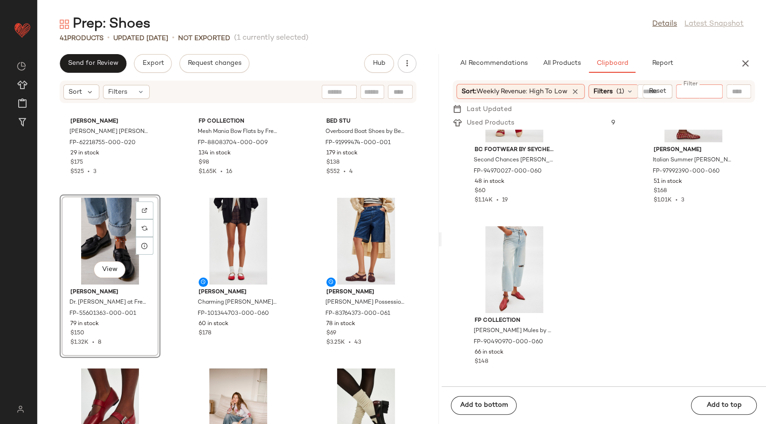
scroll to position [769, 0]
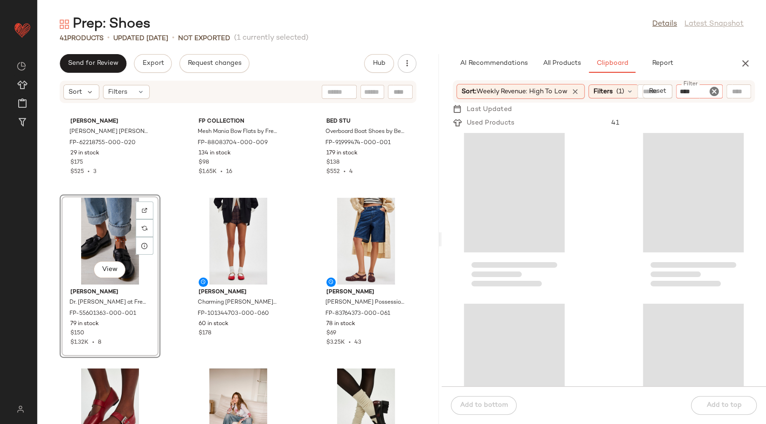
type input "*****"
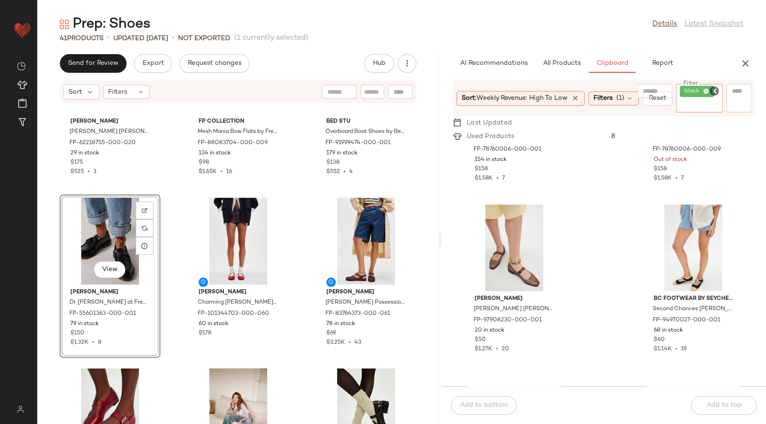
scroll to position [836, 0]
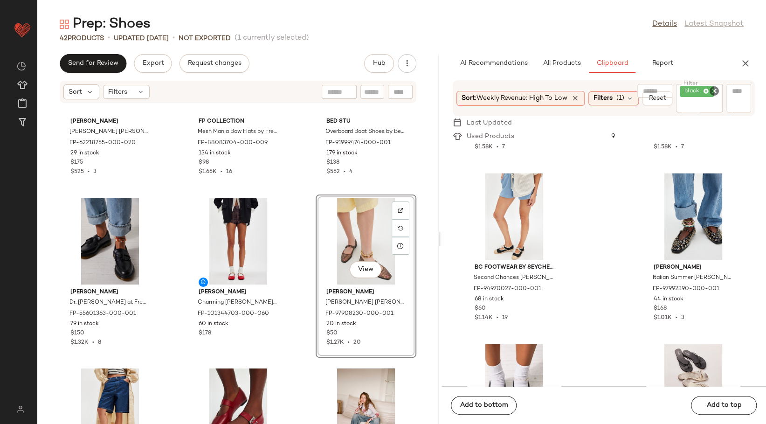
click at [293, 229] on div "G.H. Bass G.H. Bass Whitney Loafer at Free People in Brown, Size: US 6 FP-62218…" at bounding box center [237, 269] width 401 height 309
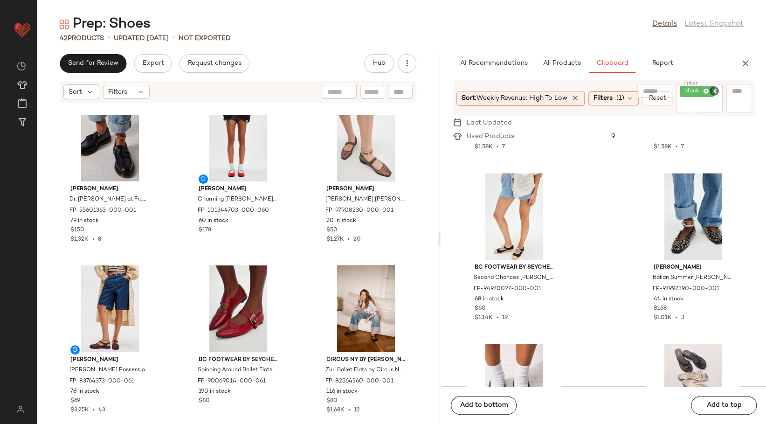
scroll to position [1739, 0]
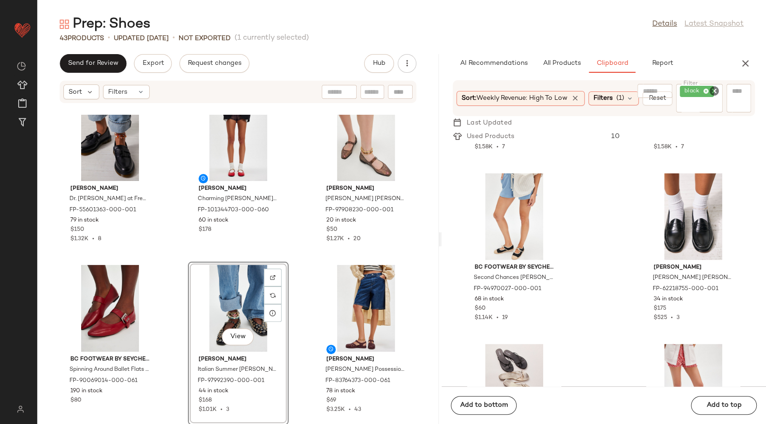
click at [306, 307] on div "Dr. Martens Dr. Martens Adrian Loafers at Free People in Black, Size: US 5 FP-5…" at bounding box center [237, 269] width 401 height 309
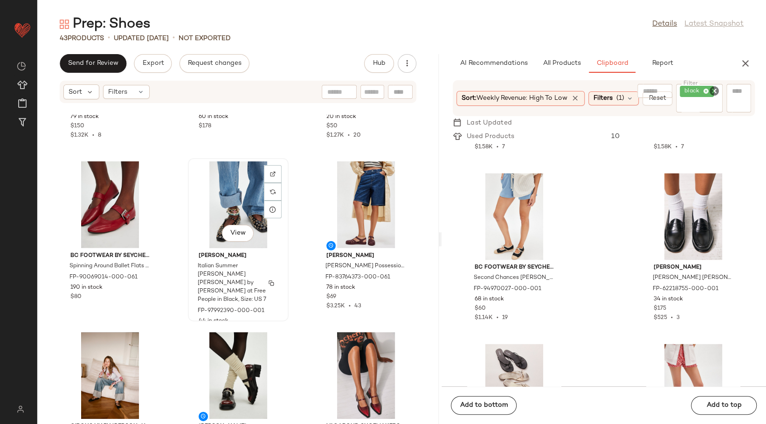
scroll to position [1895, 0]
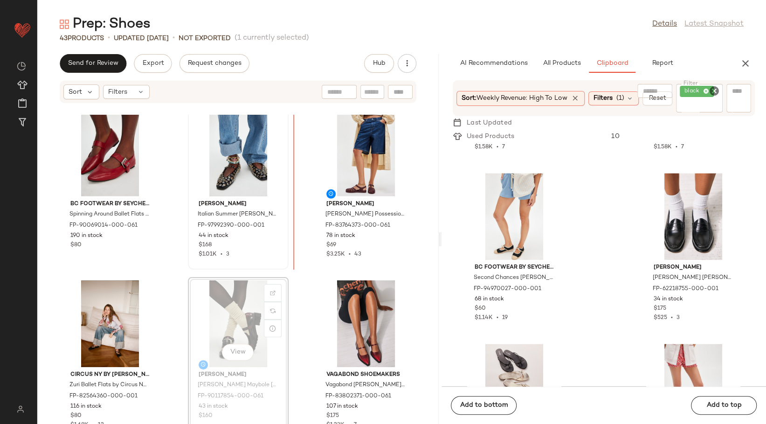
scroll to position [1864, 0]
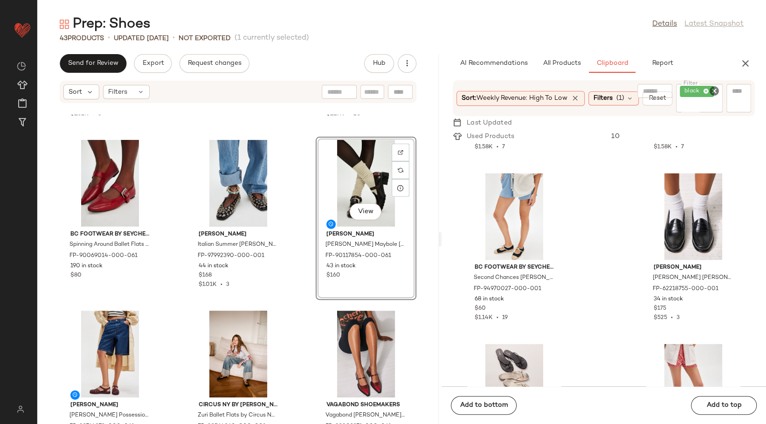
click at [299, 206] on div "Dr. Martens Dr. Martens Adrian Loafers at Free People in Black, Size: US 5 FP-5…" at bounding box center [237, 269] width 401 height 309
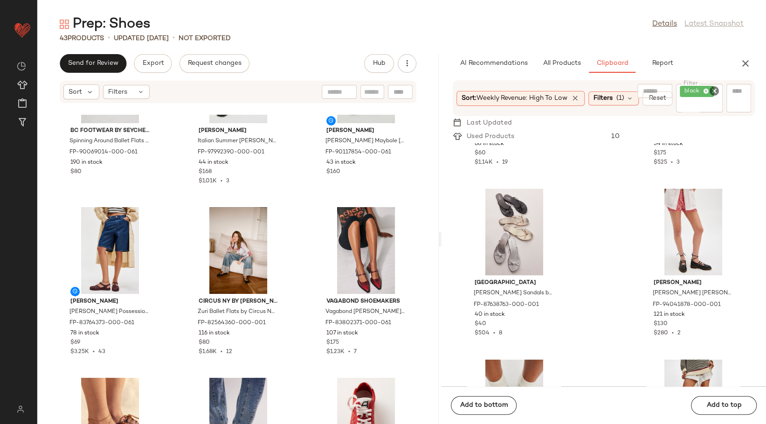
scroll to position [992, 0]
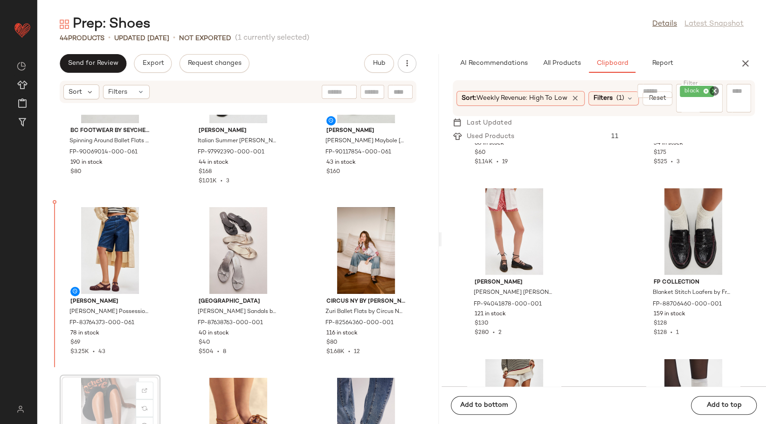
scroll to position [1969, 0]
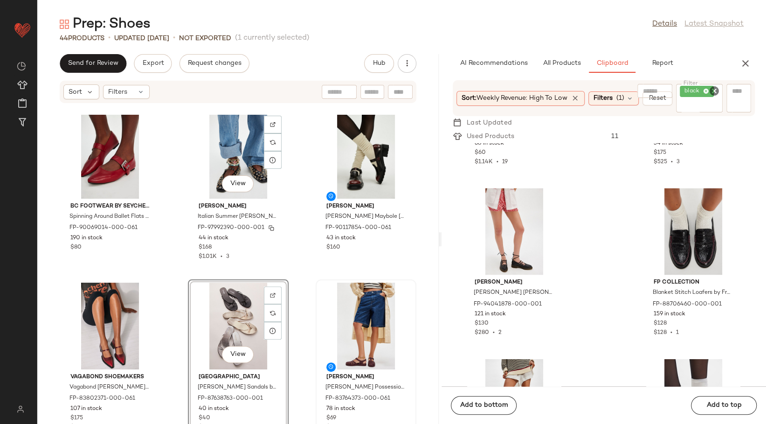
scroll to position [1917, 0]
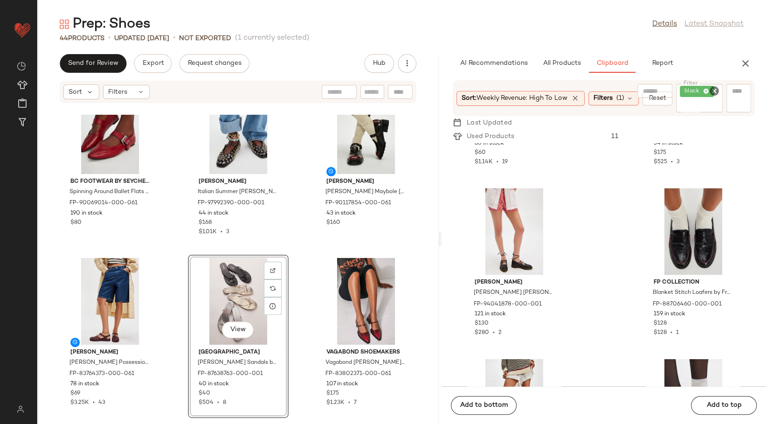
click at [290, 281] on div "BC Footwear by Seychelles Spinning Around Ballet Flats by BC Footwear by Seyche…" at bounding box center [237, 269] width 401 height 309
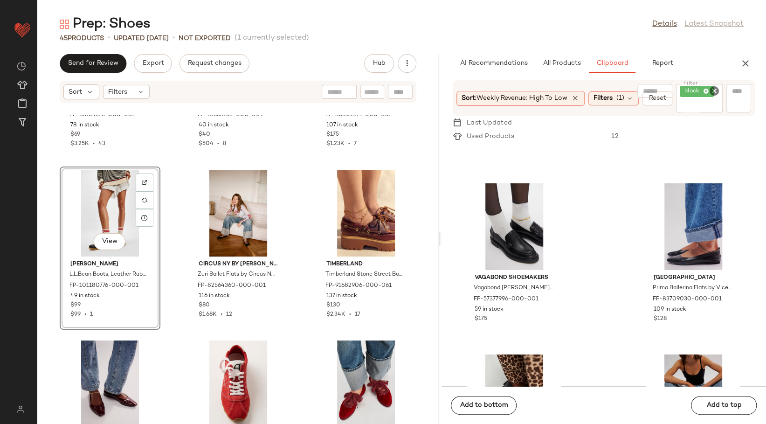
scroll to position [1147, 0]
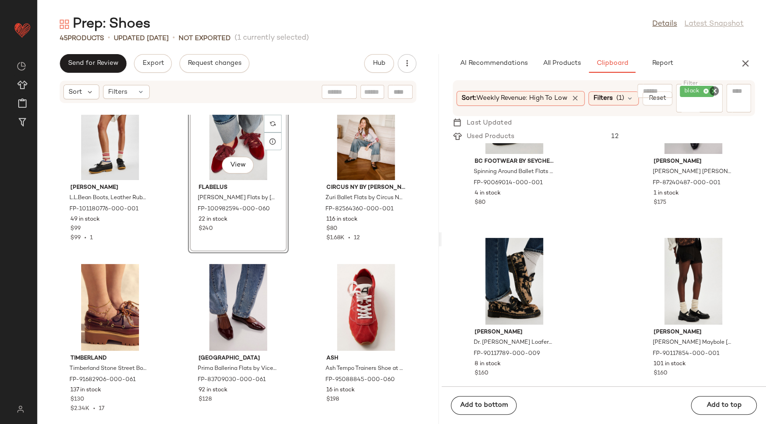
scroll to position [1458, 0]
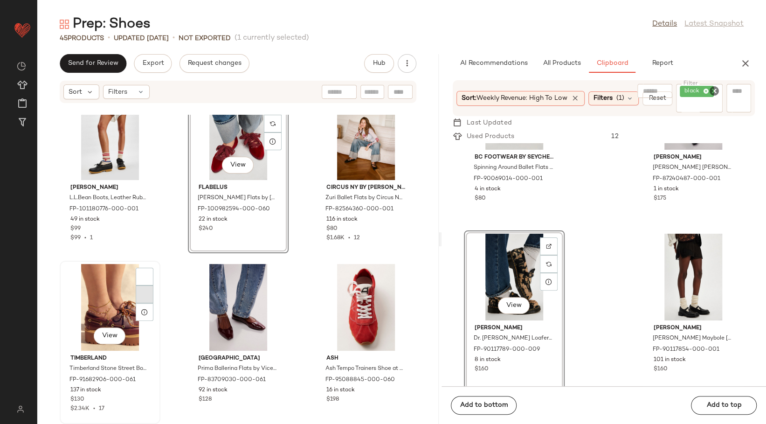
click at [152, 302] on div at bounding box center [145, 294] width 18 height 53
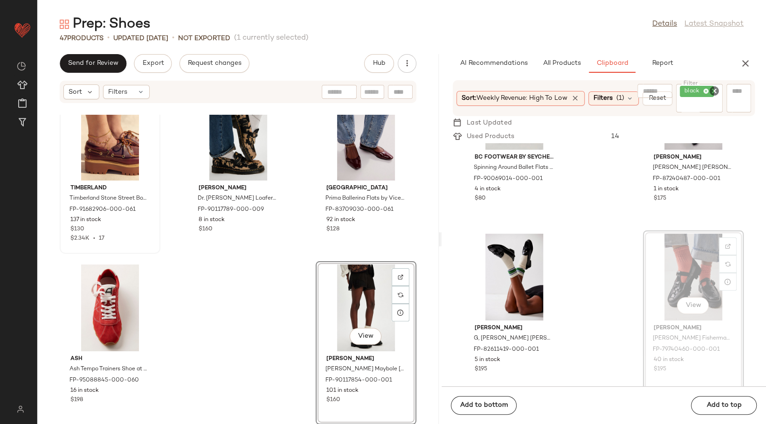
scroll to position [1458, 0]
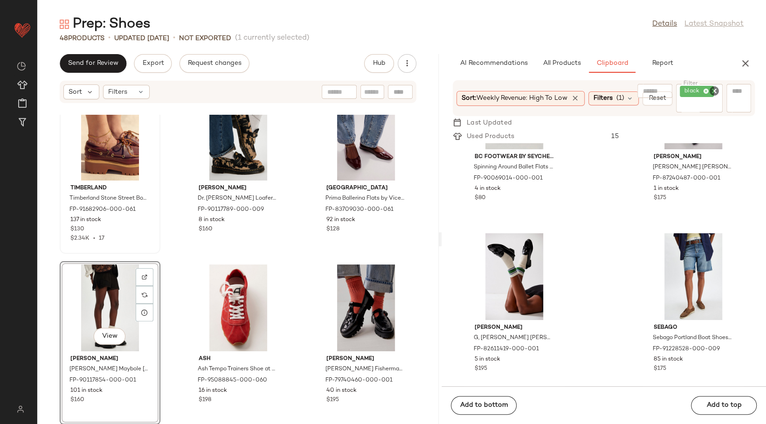
click at [292, 278] on div "Timberland Timberland Stone Street Boat Shoes at Free People in Red, Size: US 6…" at bounding box center [237, 269] width 401 height 309
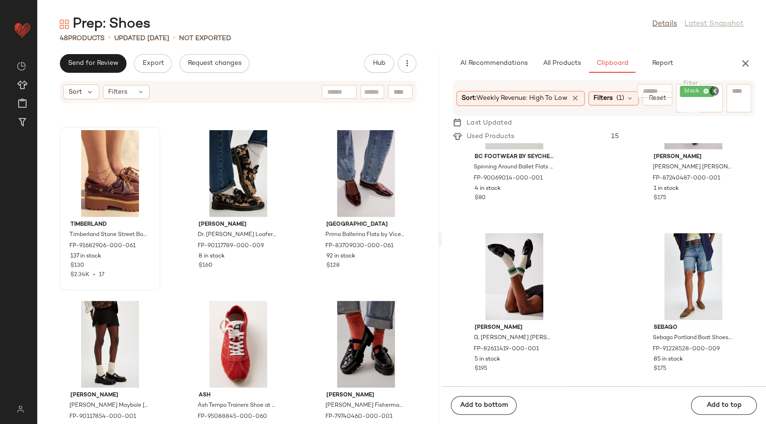
scroll to position [2422, 0]
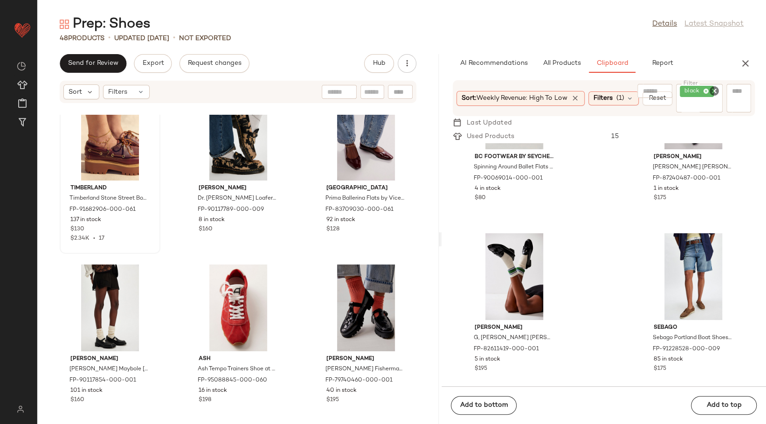
click at [411, 34] on div "48 Products • updated Aug 11th • Not Exported" at bounding box center [401, 38] width 729 height 9
click at [711, 89] on icon "Clear Filter" at bounding box center [714, 90] width 11 height 11
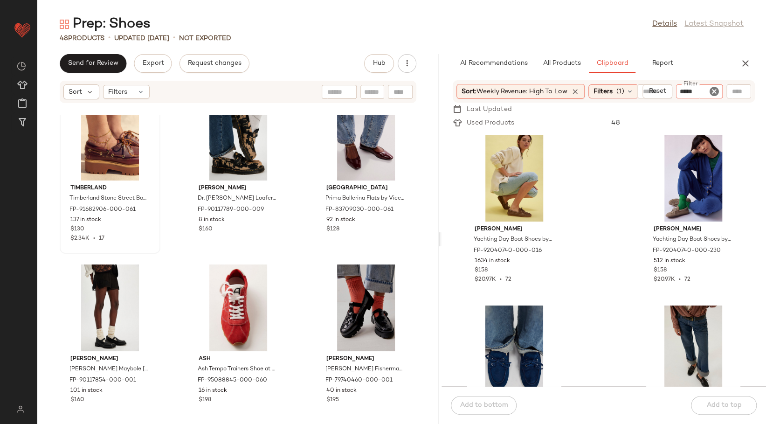
type input "******"
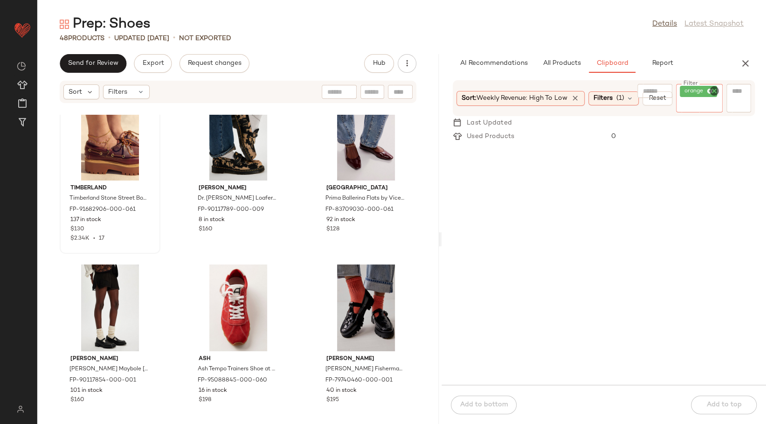
click at [716, 90] on icon "Clear Filter" at bounding box center [714, 90] width 11 height 11
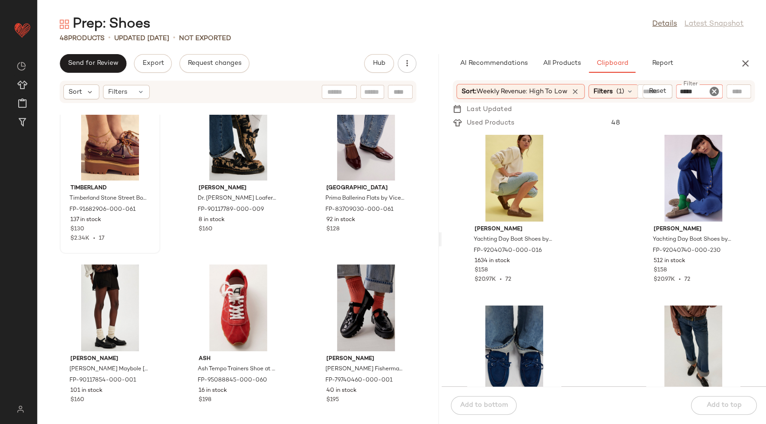
type input "******"
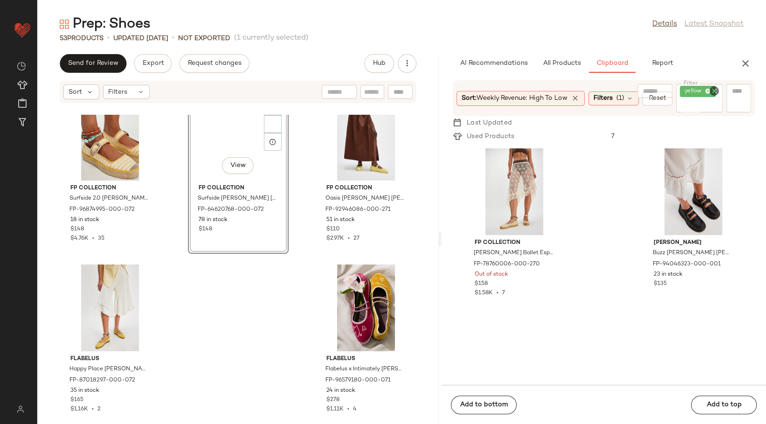
scroll to position [0, 0]
click at [167, 210] on div "FP Collection Surfside 2.0 Mary Jane Espadrilles by Free People in Yellow, Size…" at bounding box center [237, 269] width 401 height 309
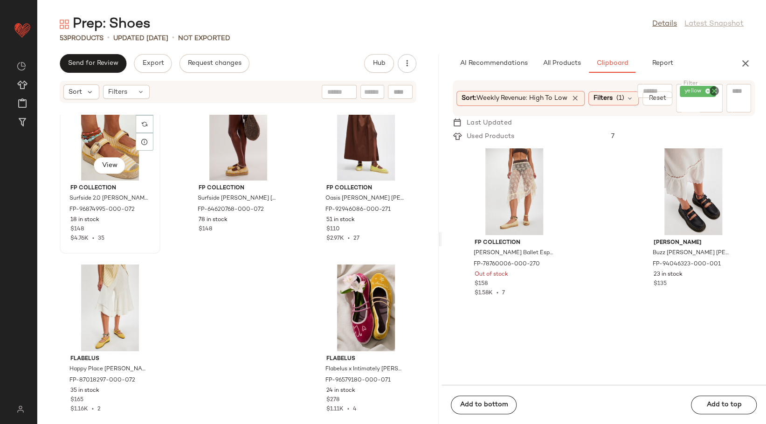
click at [124, 141] on div "View" at bounding box center [110, 137] width 94 height 87
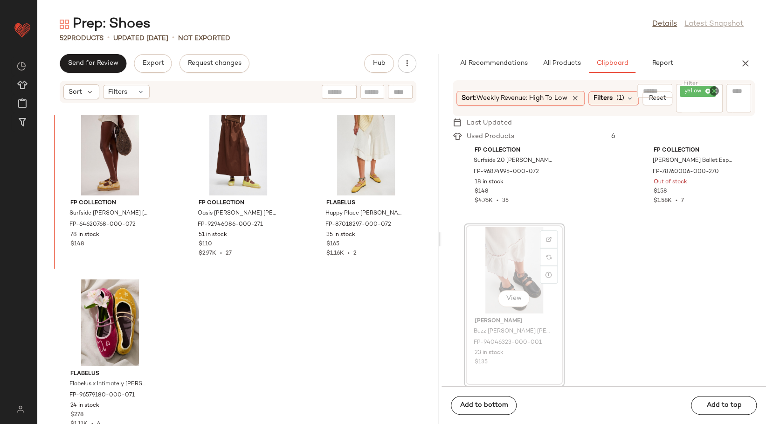
scroll to position [2736, 0]
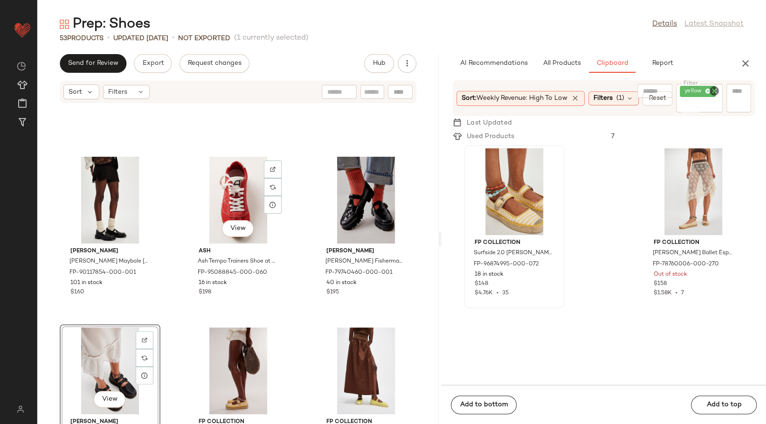
scroll to position [2529, 0]
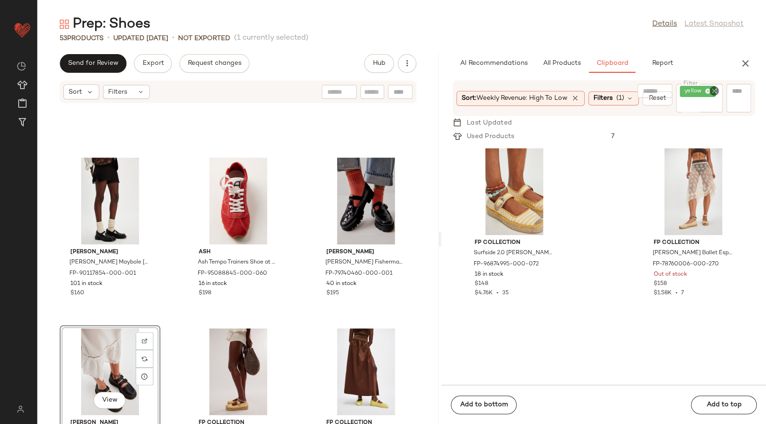
click at [710, 90] on icon "Clear Filter" at bounding box center [714, 90] width 11 height 11
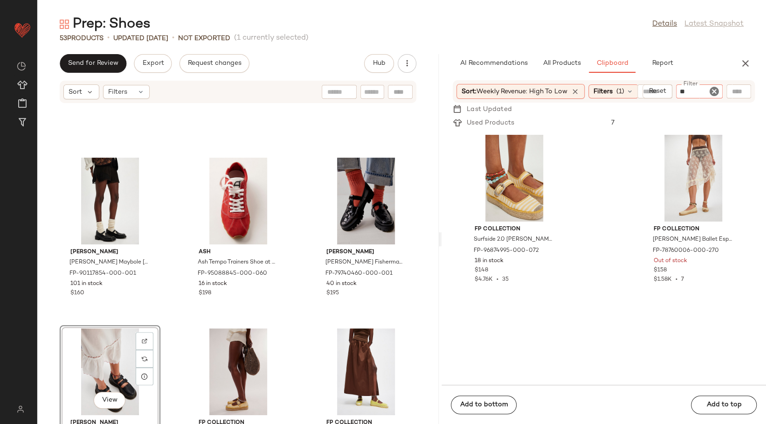
type input "***"
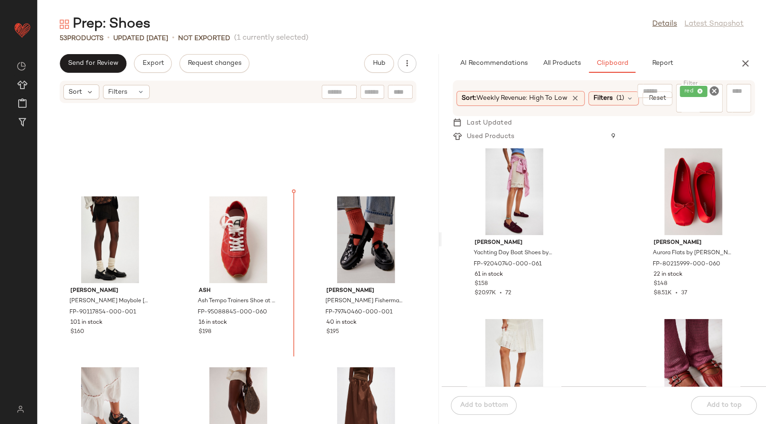
scroll to position [2475, 0]
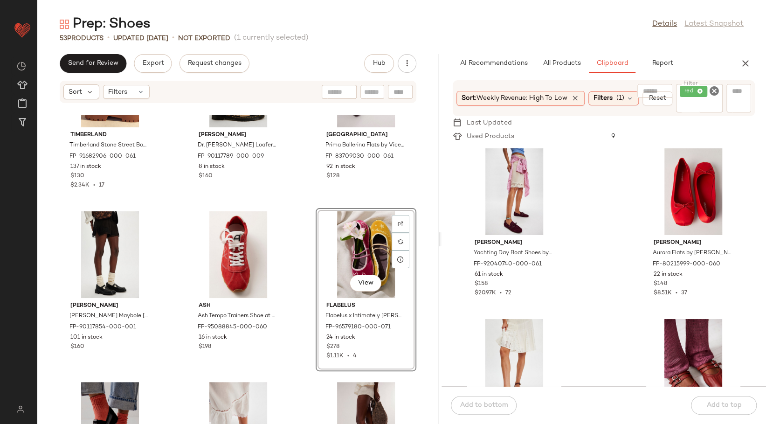
click at [299, 234] on div "Timberland Timberland Stone Street Boat Shoes at Free People in Red, Size: US 6…" at bounding box center [237, 269] width 401 height 309
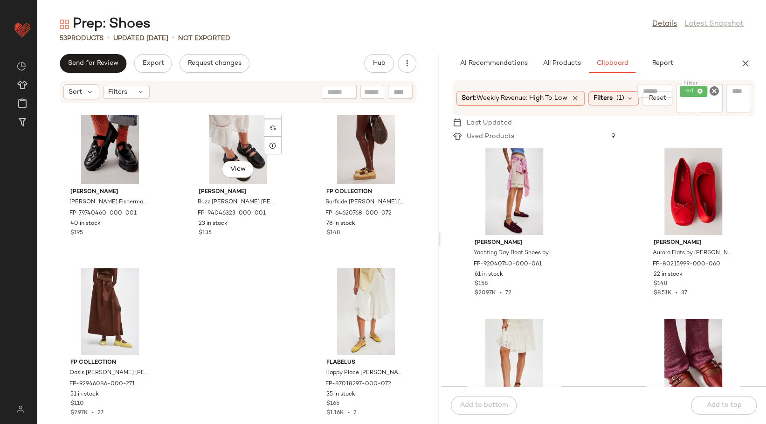
scroll to position [2763, 0]
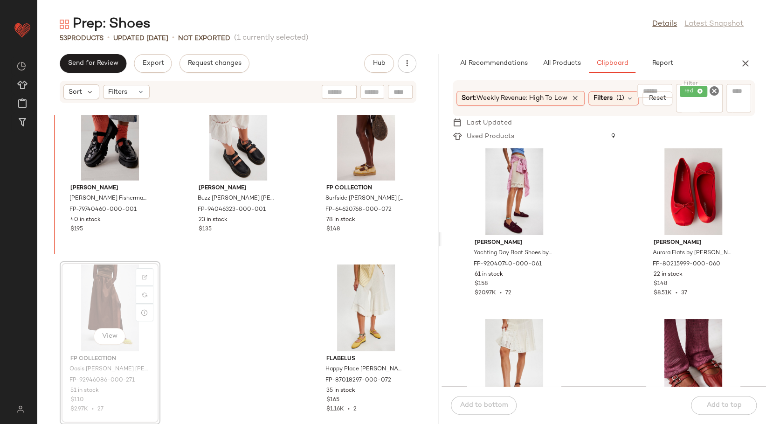
scroll to position [2757, 0]
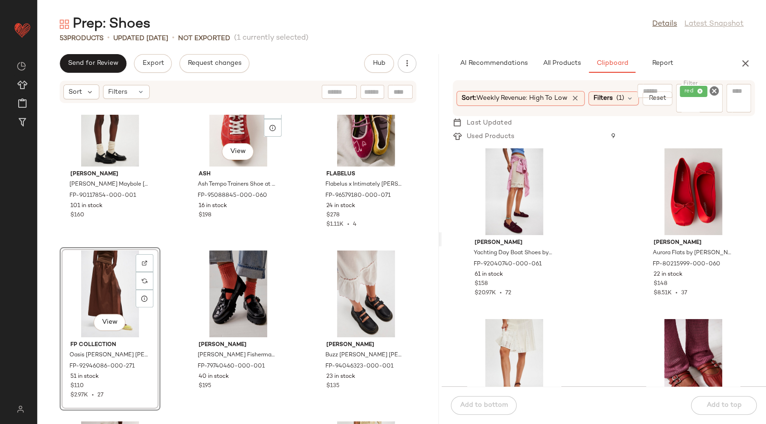
scroll to position [2602, 0]
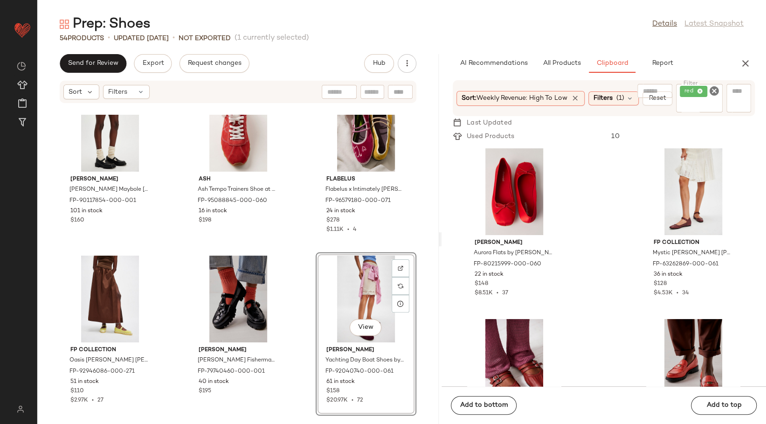
click at [296, 296] on div "Dr. Martens Dr Martens Maybole Mary Janes by Dr. Martens at Free People in Blac…" at bounding box center [237, 269] width 401 height 309
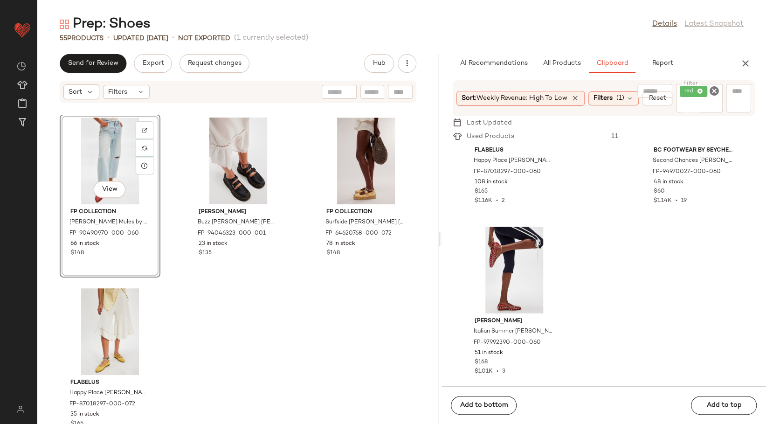
scroll to position [2935, 0]
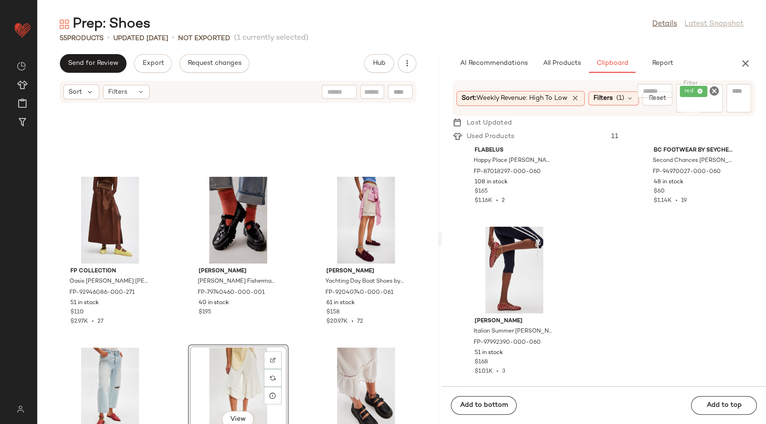
scroll to position [2675, 0]
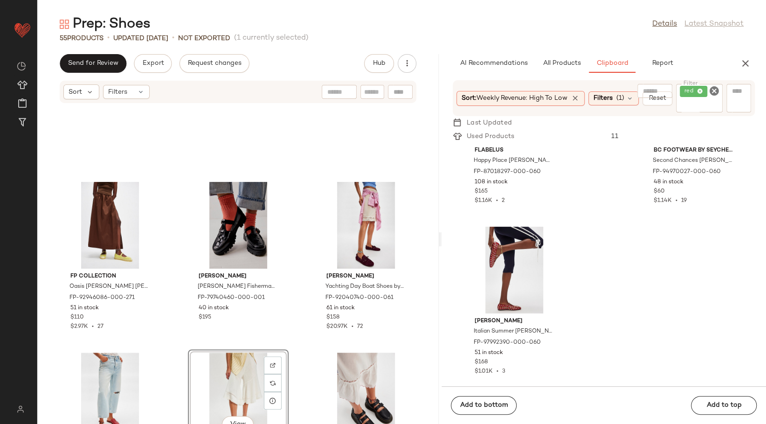
click at [298, 245] on div "FP Collection Oasis Mary Jane Espadrilles by Free People in Yellow, Size: US 11…" at bounding box center [237, 269] width 401 height 309
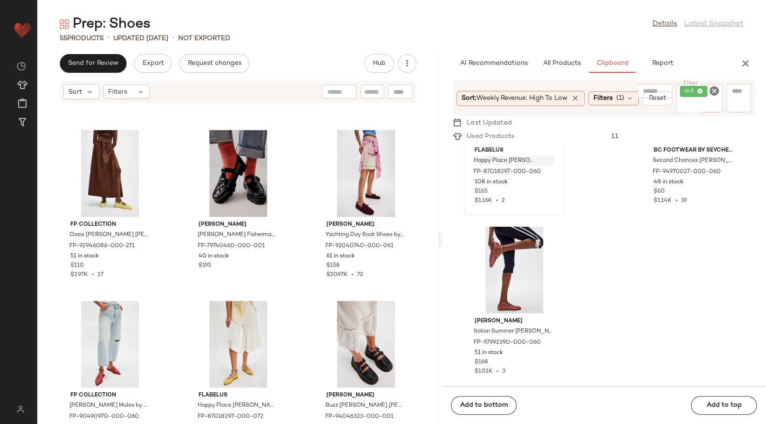
scroll to position [2935, 0]
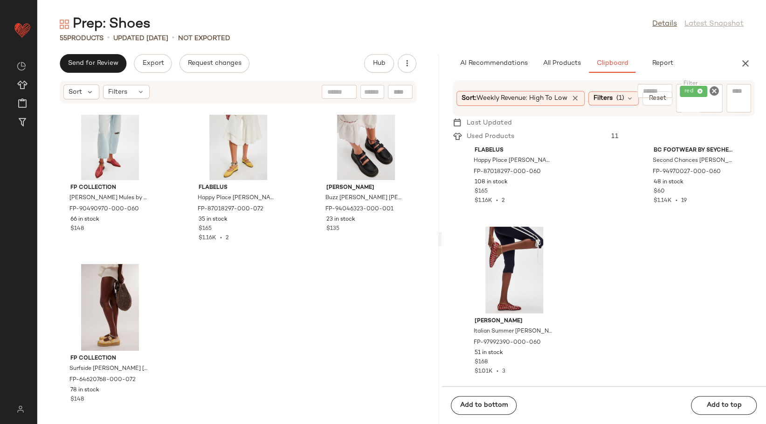
click at [713, 90] on icon "Clear Filter" at bounding box center [714, 90] width 11 height 11
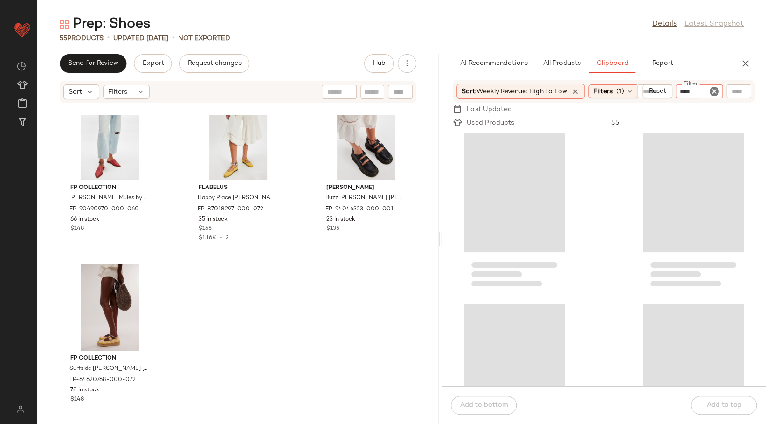
type input "*****"
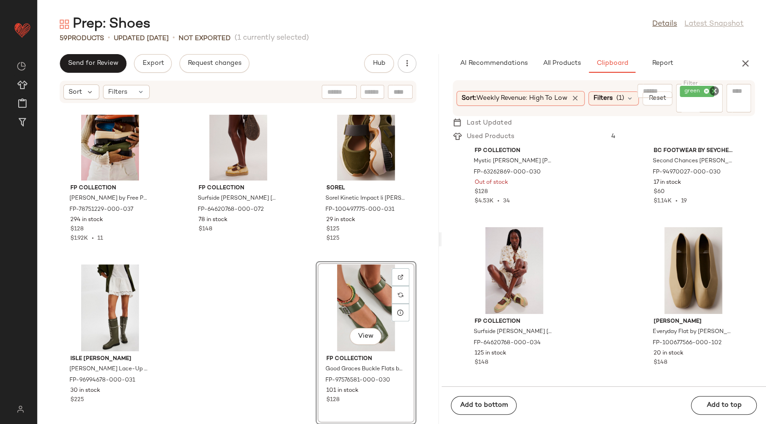
scroll to position [270, 0]
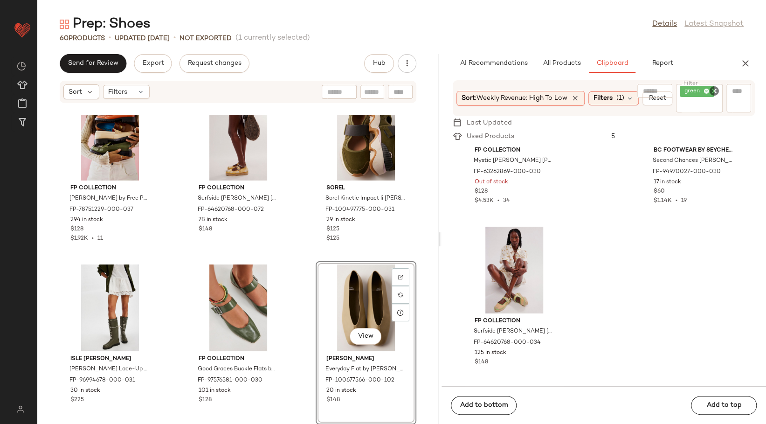
click at [713, 98] on div "green" at bounding box center [699, 98] width 47 height 28
click at [714, 92] on icon "Clear Filter" at bounding box center [714, 90] width 11 height 11
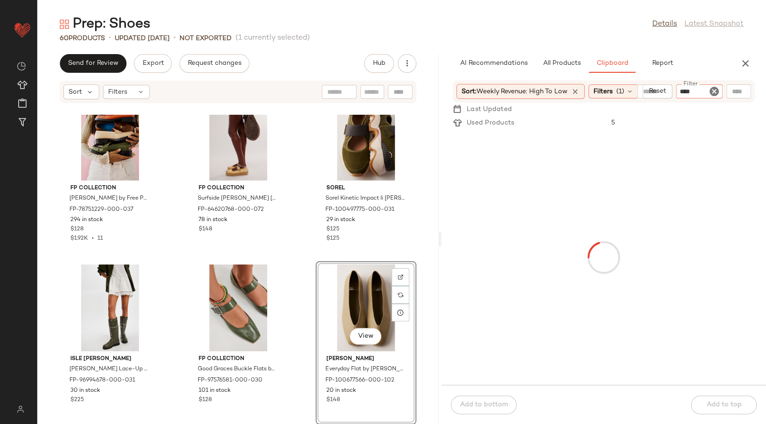
type input "*****"
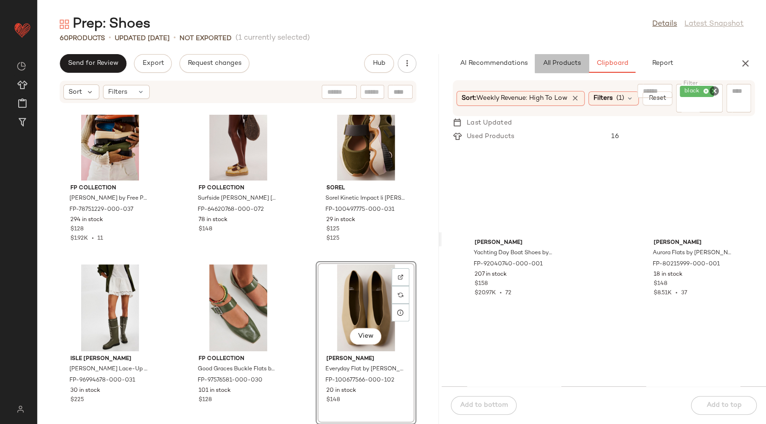
click at [543, 64] on span "All Products" at bounding box center [562, 63] width 38 height 7
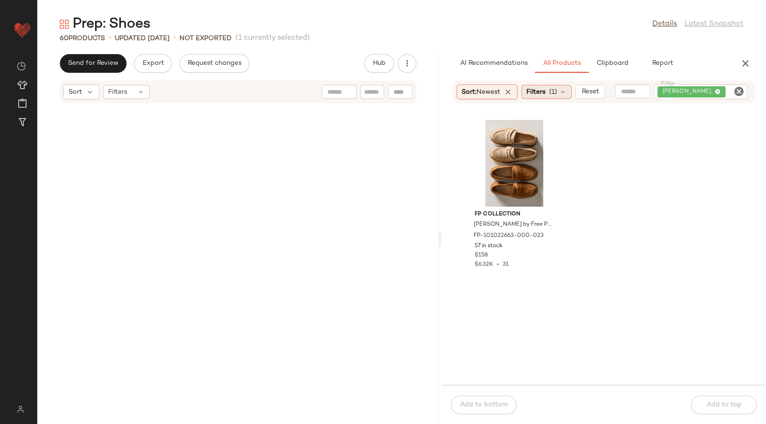
scroll to position [3105, 0]
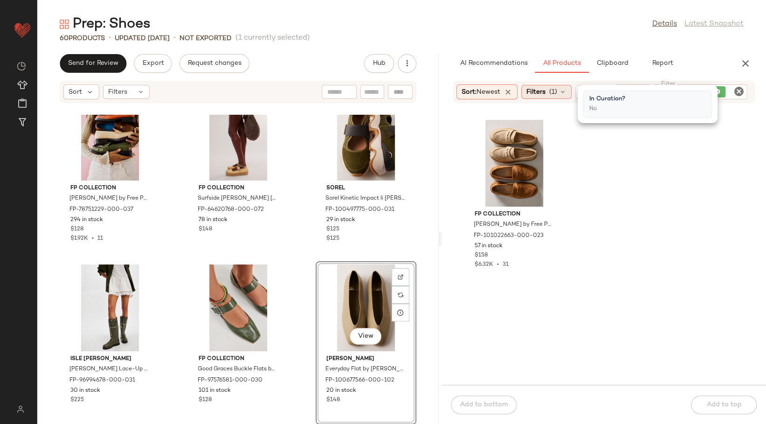
click at [552, 90] on span "(1)" at bounding box center [553, 92] width 8 height 10
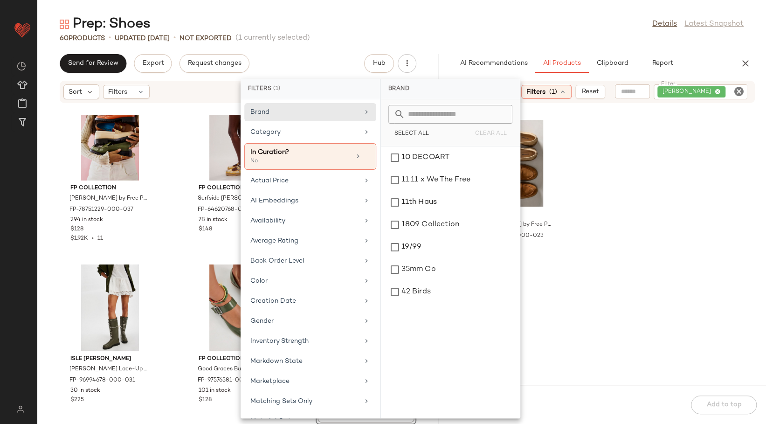
click at [739, 88] on icon "Clear Filter" at bounding box center [738, 91] width 11 height 11
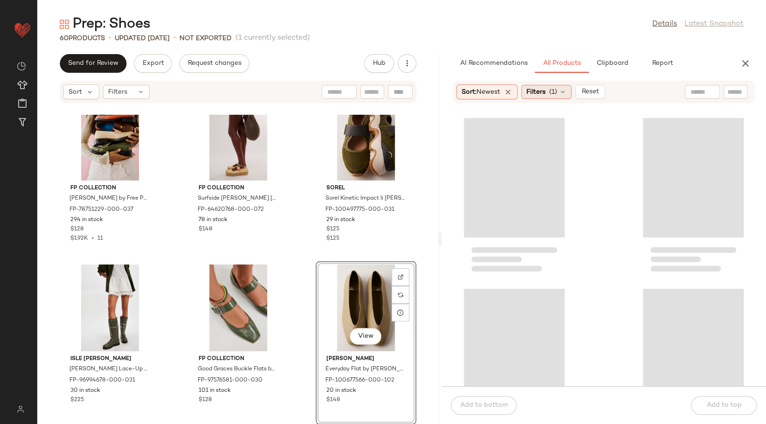
click at [553, 90] on span "(1)" at bounding box center [553, 92] width 8 height 10
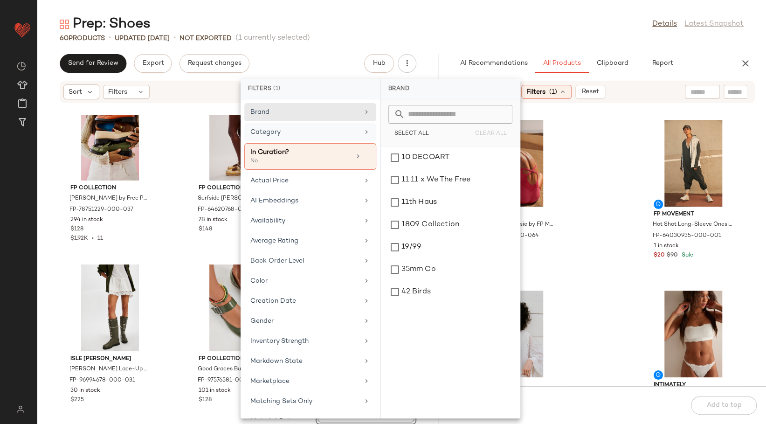
click at [325, 135] on div "Category" at bounding box center [304, 132] width 109 height 10
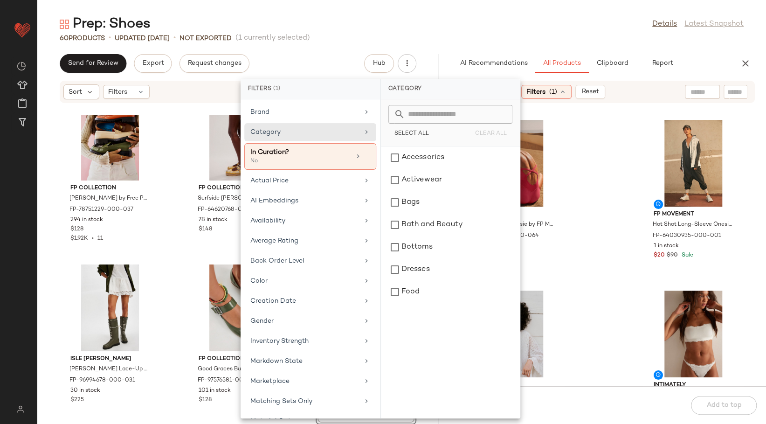
click at [423, 111] on input "text" at bounding box center [456, 114] width 102 height 19
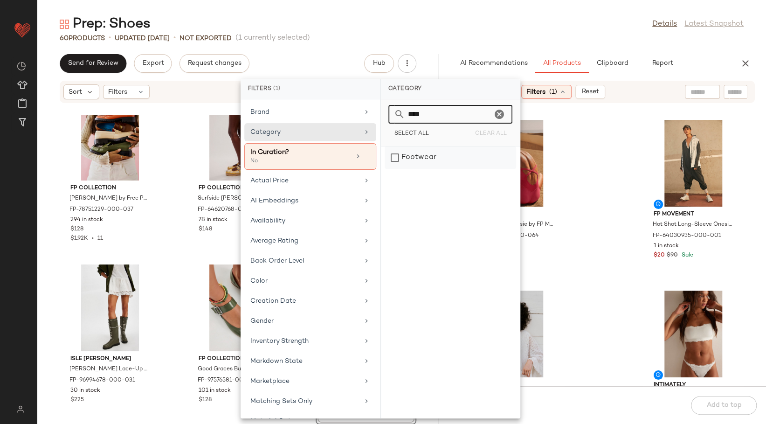
type input "****"
click at [436, 158] on div "Footwear" at bounding box center [450, 157] width 131 height 22
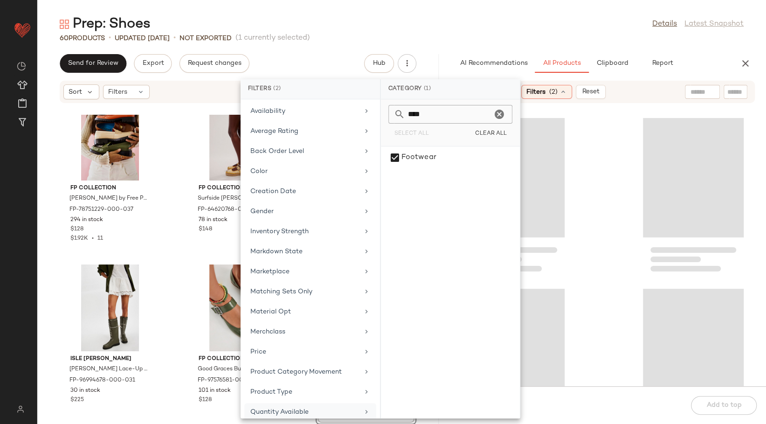
scroll to position [263, 0]
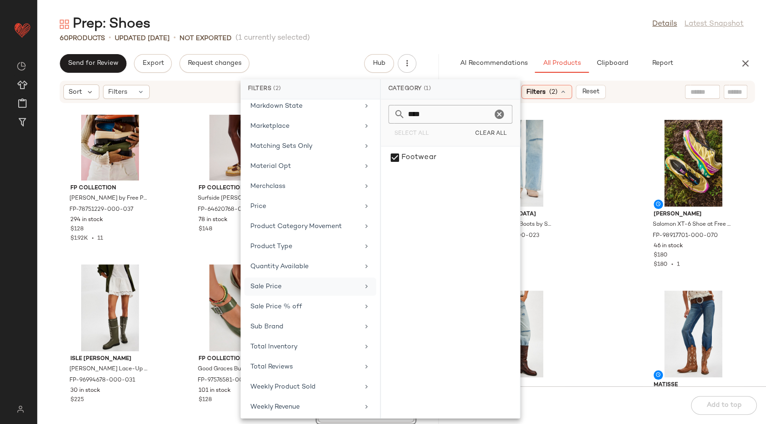
click at [321, 287] on div "Sale Price" at bounding box center [304, 287] width 109 height 10
click at [408, 127] on div "Not on sale" at bounding box center [450, 128] width 131 height 17
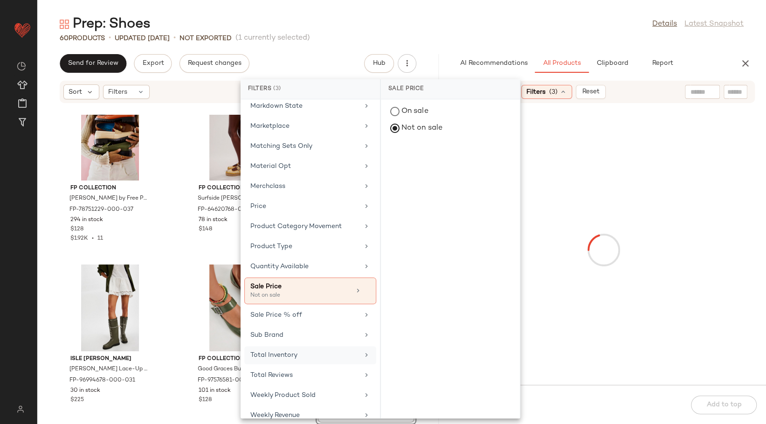
click at [288, 350] on div "Total Inventory" at bounding box center [304, 355] width 109 height 10
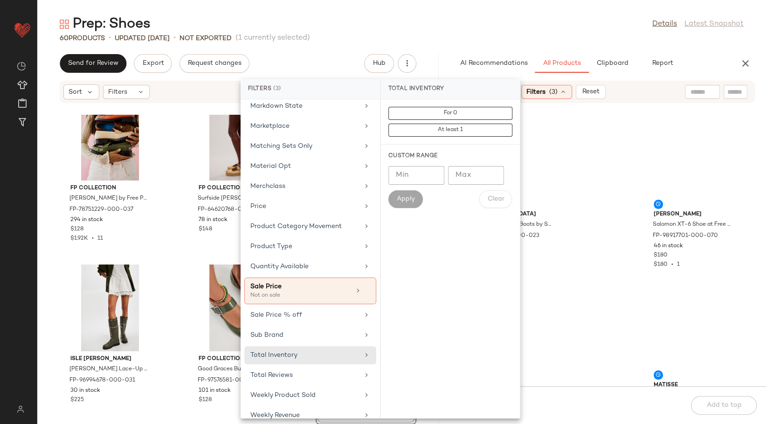
click at [410, 173] on input "Min" at bounding box center [416, 175] width 56 height 19
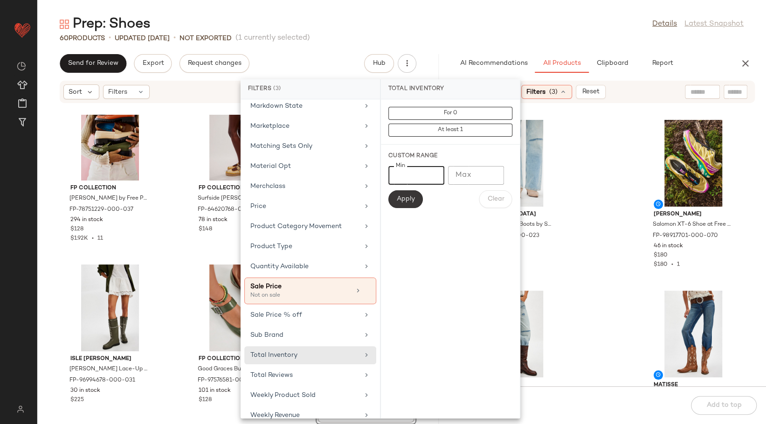
type input "**"
click at [403, 193] on button "Apply" at bounding box center [405, 199] width 34 height 18
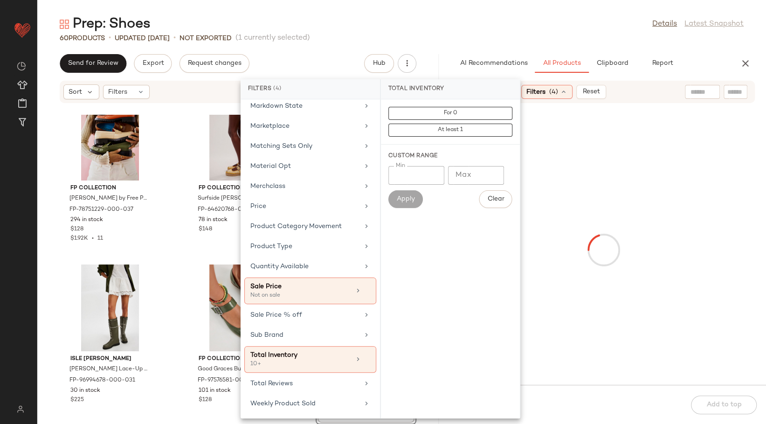
click at [530, 28] on div "Prep: Shoes Details Latest Snapshot" at bounding box center [401, 24] width 729 height 19
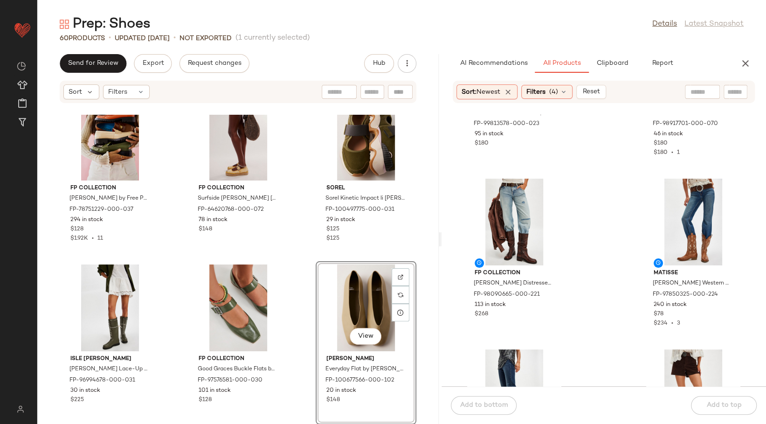
scroll to position [155, 0]
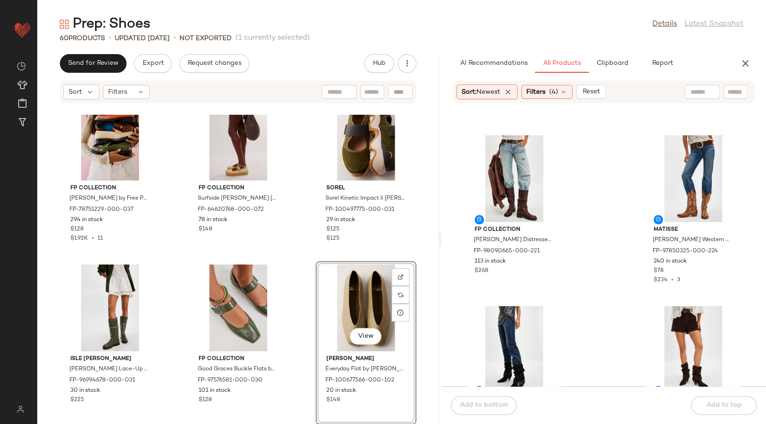
click at [727, 90] on input "text" at bounding box center [735, 92] width 16 height 10
type input "*****"
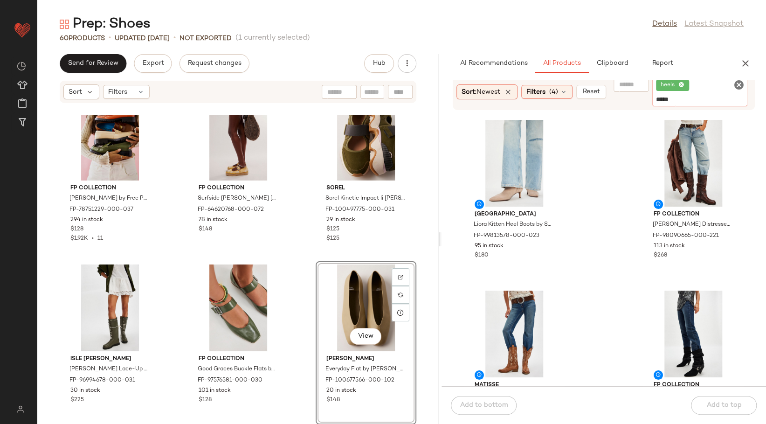
type input "******"
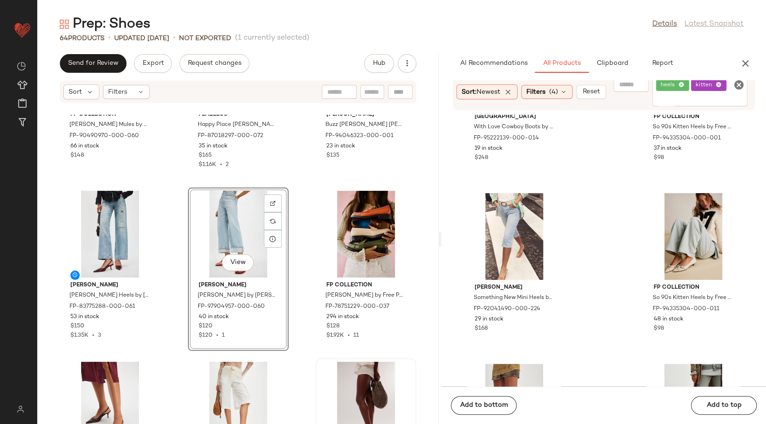
scroll to position [3105, 0]
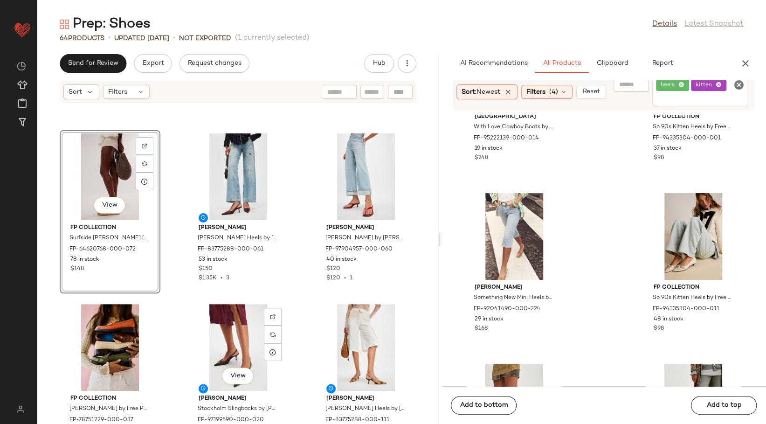
scroll to position [3053, 0]
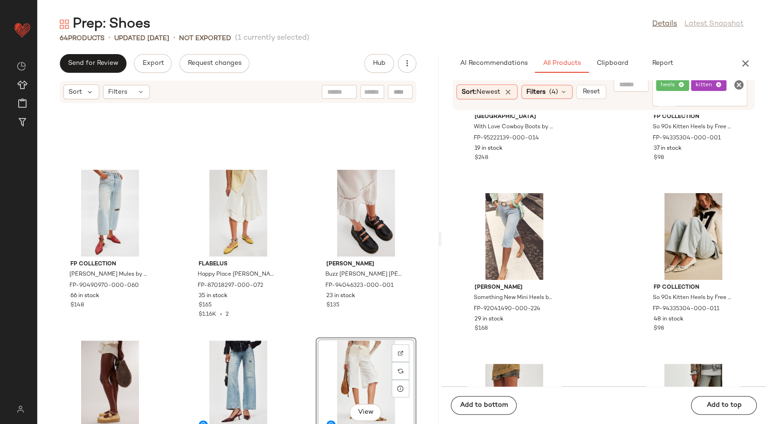
scroll to position [2846, 0]
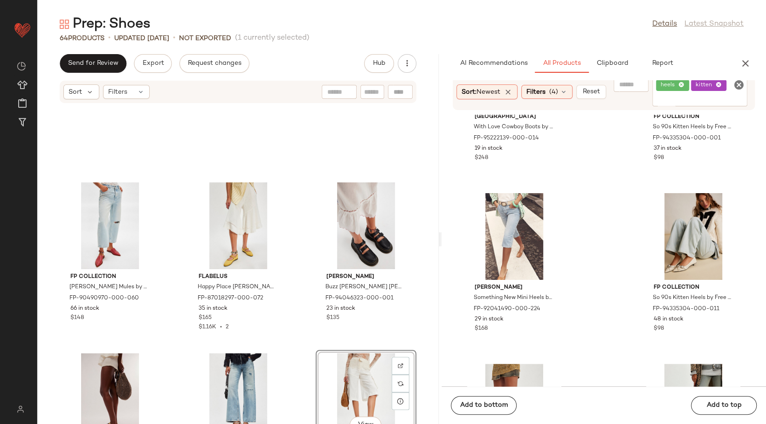
click at [289, 242] on div "FP Collection Becky Mules by Free People in Red, Size: US 7.5 FP-90490970-000-0…" at bounding box center [237, 269] width 401 height 309
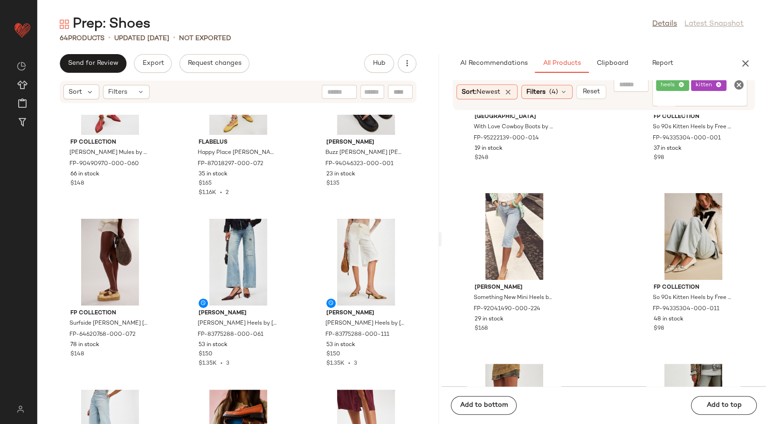
scroll to position [2928, 0]
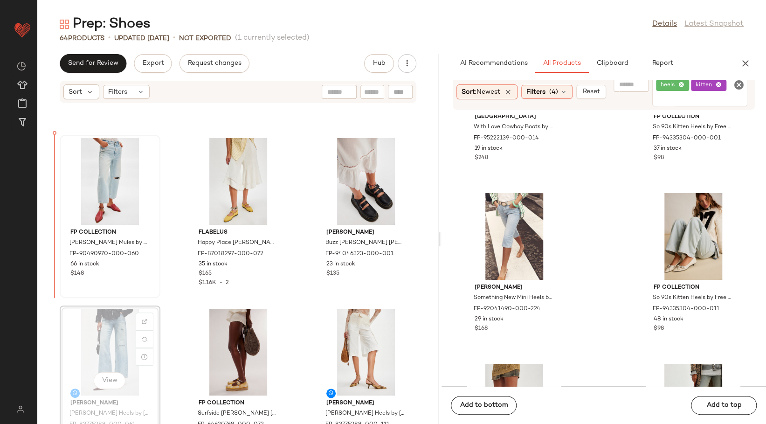
scroll to position [2879, 0]
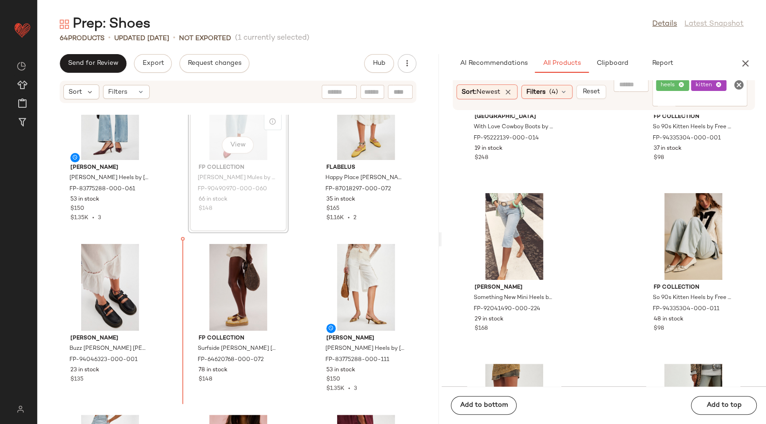
scroll to position [2961, 0]
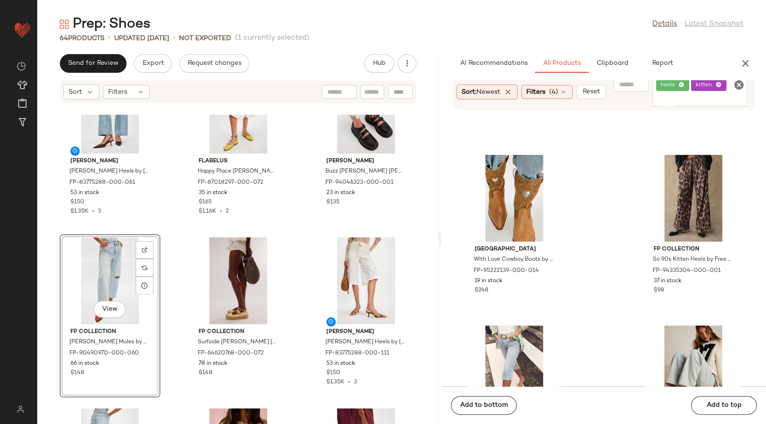
scroll to position [2335, 0]
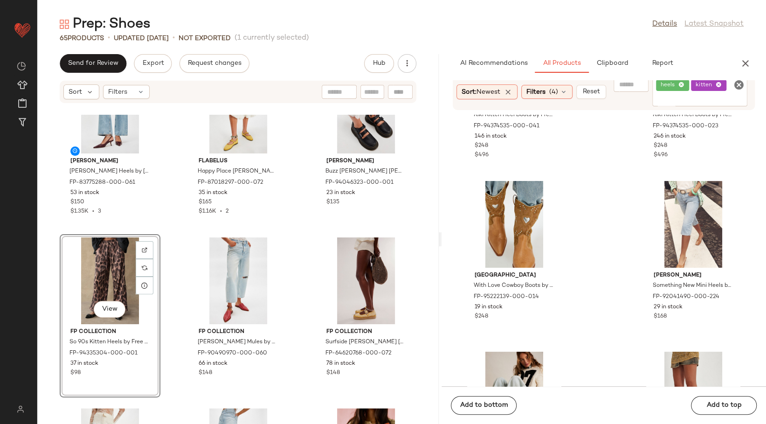
click at [286, 274] on div "Sam Edelman Bianca Sling Heels by Sam Edelman at Free People in Red, Size: US 7…" at bounding box center [237, 269] width 401 height 309
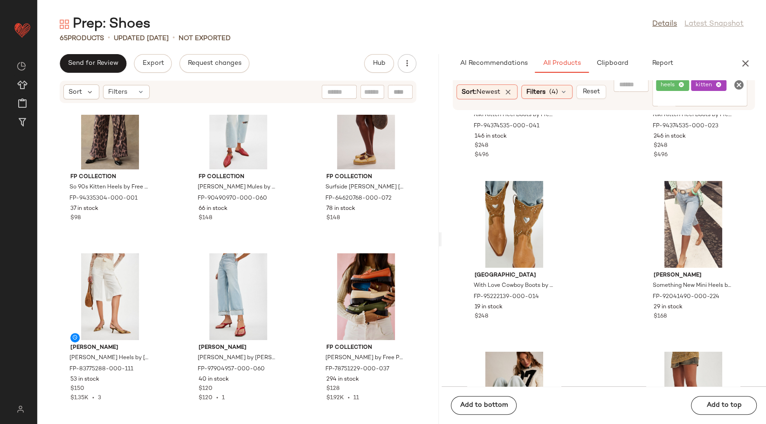
scroll to position [3116, 0]
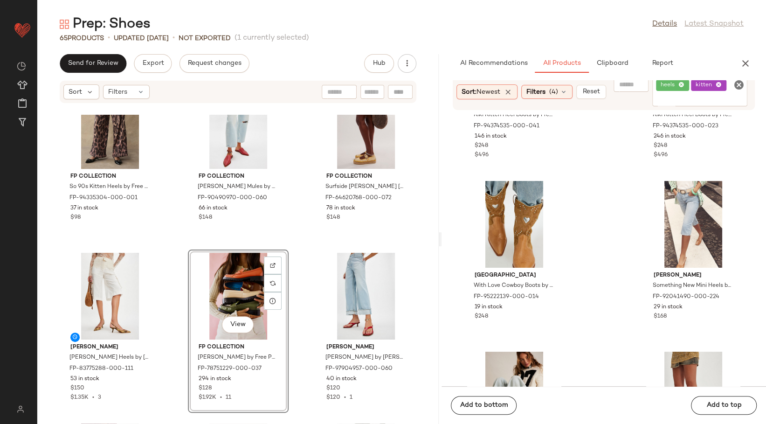
click at [306, 260] on div "Sam Edelman Bianca Sling Heels by Sam Edelman at Free People in Red, Size: US 7…" at bounding box center [237, 269] width 401 height 309
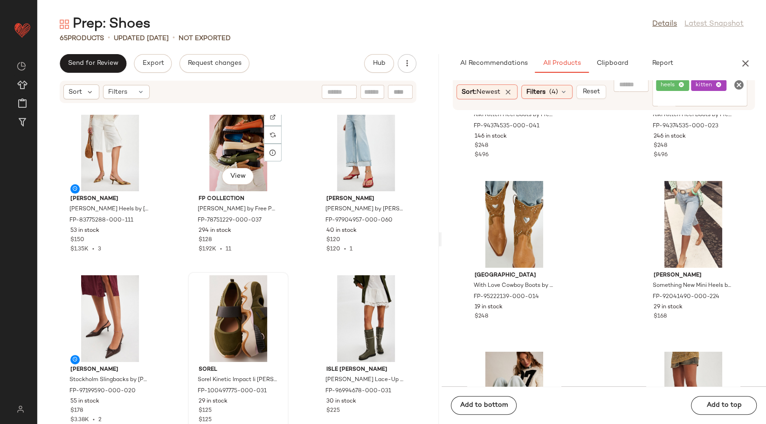
scroll to position [3323, 0]
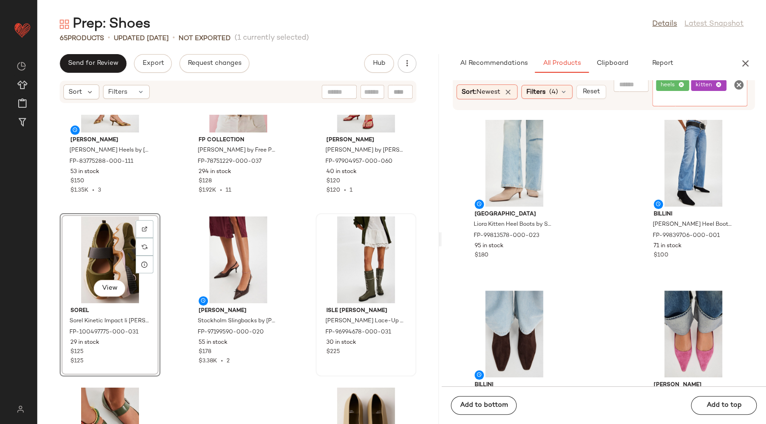
click at [730, 92] on div "heels kitten" at bounding box center [699, 92] width 95 height 28
click at [744, 81] on icon "Clear Filter" at bounding box center [738, 84] width 11 height 11
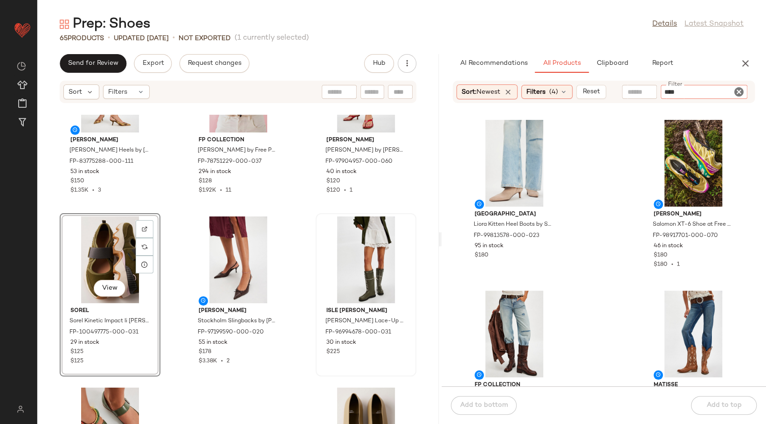
type input "*****"
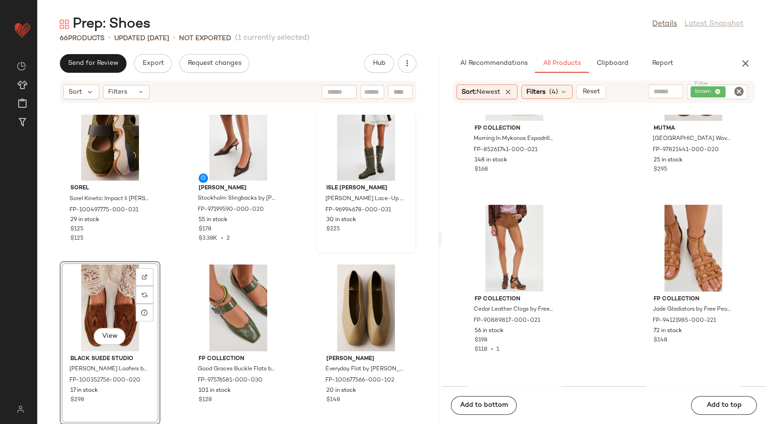
scroll to position [6068, 0]
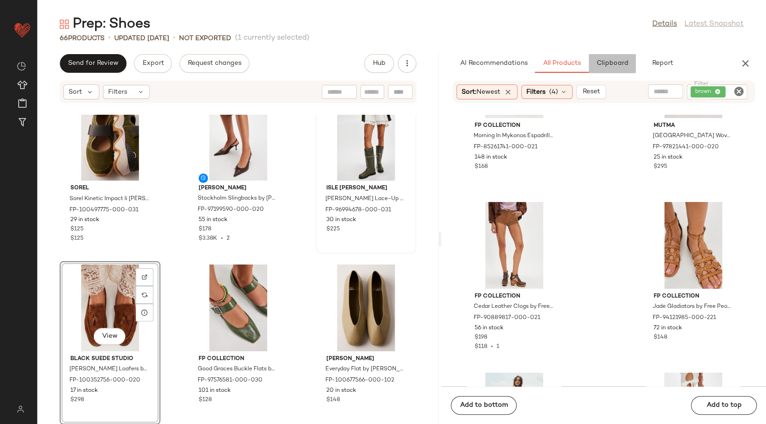
click at [601, 67] on span "Clipboard" at bounding box center [612, 63] width 32 height 7
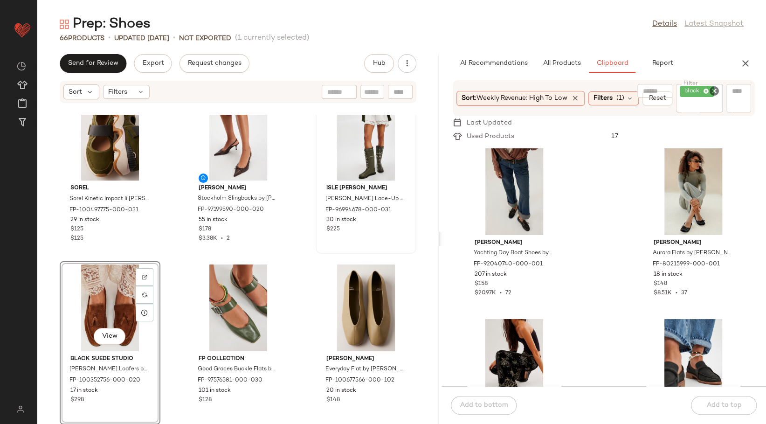
click at [717, 94] on icon "Clear Filter" at bounding box center [714, 90] width 11 height 11
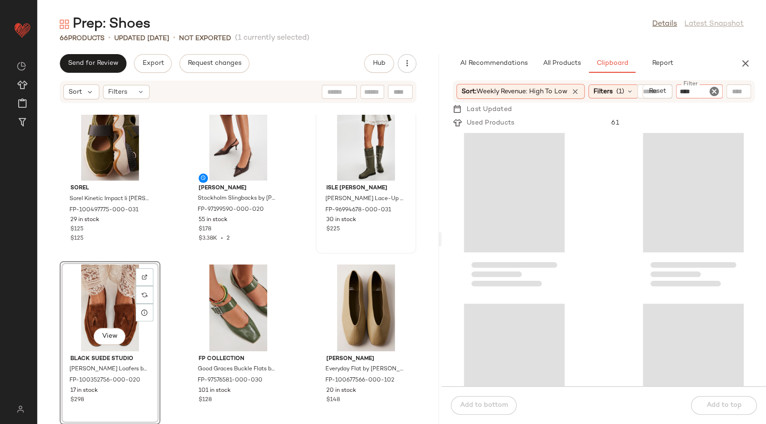
type input "*****"
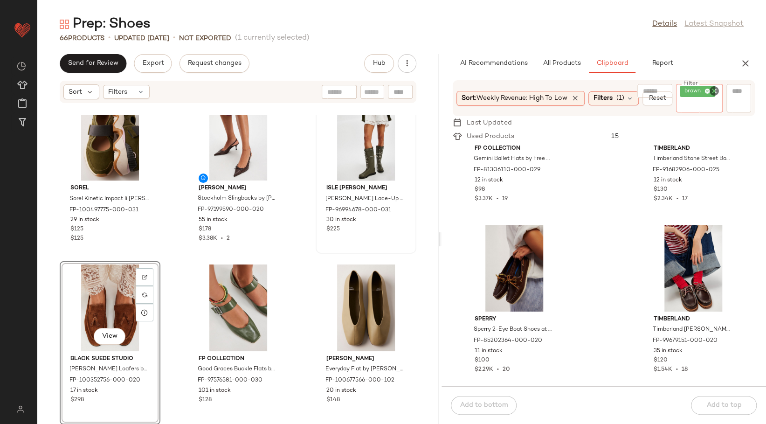
scroll to position [266, 0]
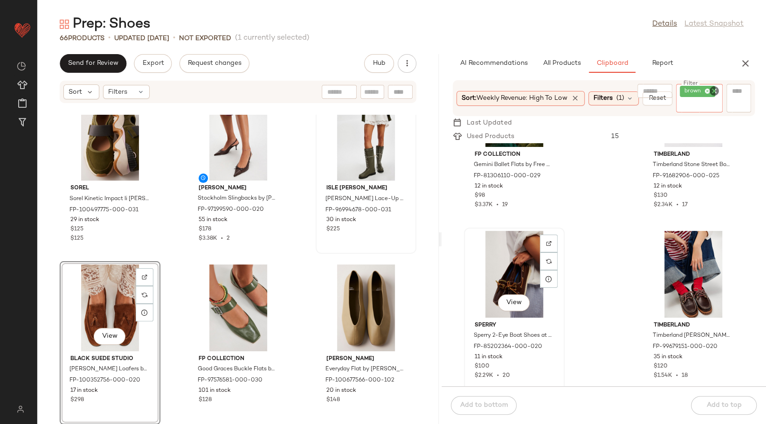
click at [524, 284] on div "View" at bounding box center [514, 274] width 94 height 87
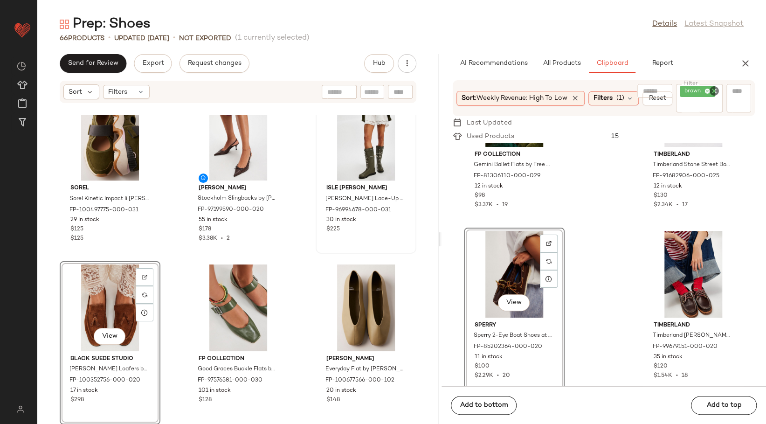
click at [524, 284] on div "View" at bounding box center [514, 274] width 94 height 87
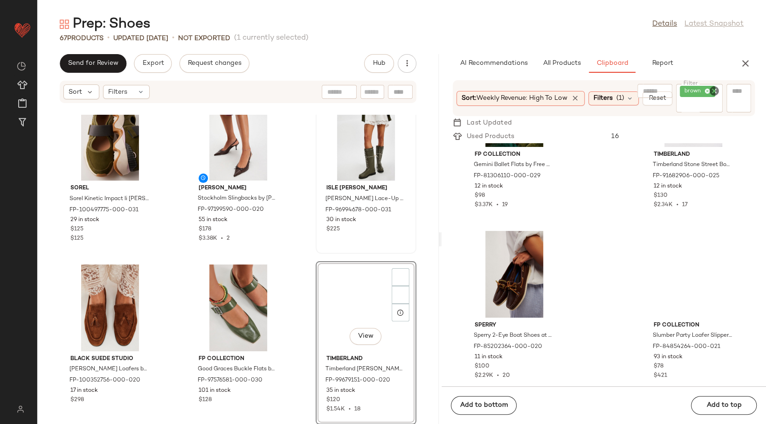
click at [295, 277] on div "Sam Edelman Bianca Sling Heels by Sam Edelman at Free People, Size: US 9 FP-837…" at bounding box center [237, 269] width 401 height 309
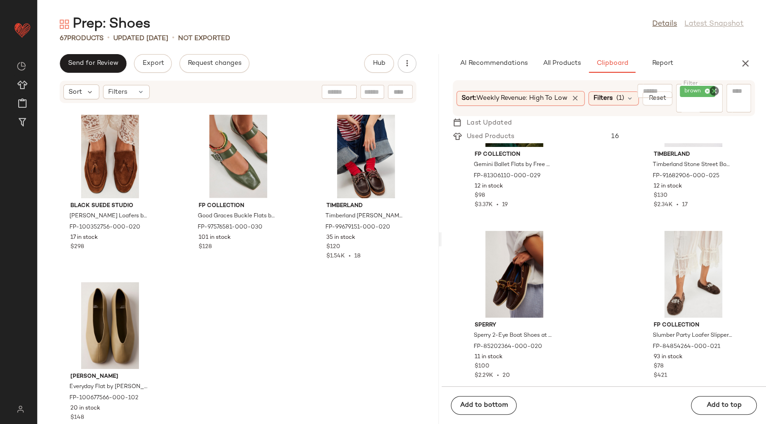
scroll to position [3617, 0]
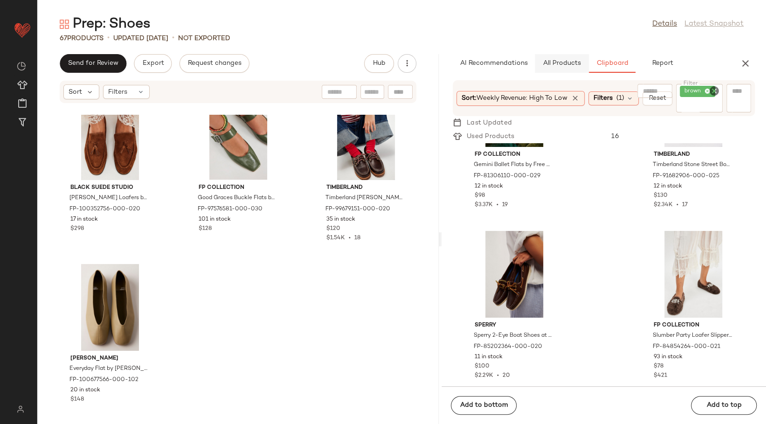
click at [535, 61] on button "All Products" at bounding box center [562, 63] width 54 height 19
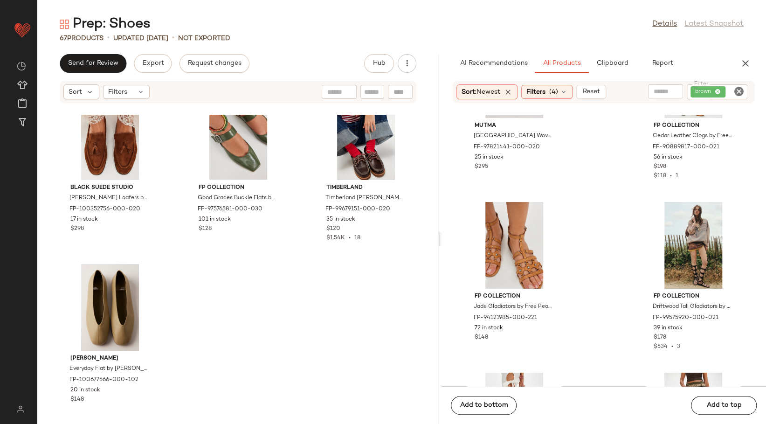
click at [736, 90] on icon "Clear Filter" at bounding box center [738, 91] width 11 height 11
type input "*****"
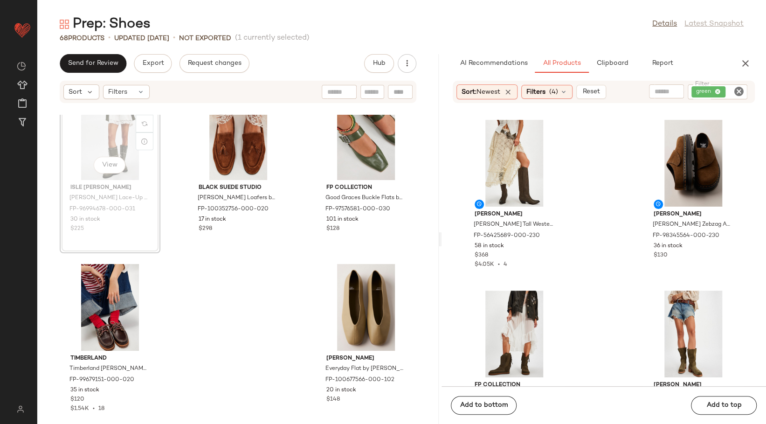
scroll to position [3616, 0]
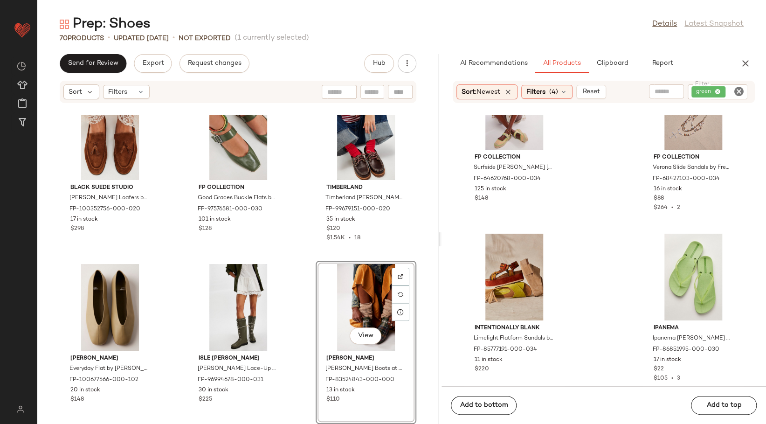
scroll to position [6378, 0]
click at [613, 65] on span "Clipboard" at bounding box center [612, 63] width 32 height 7
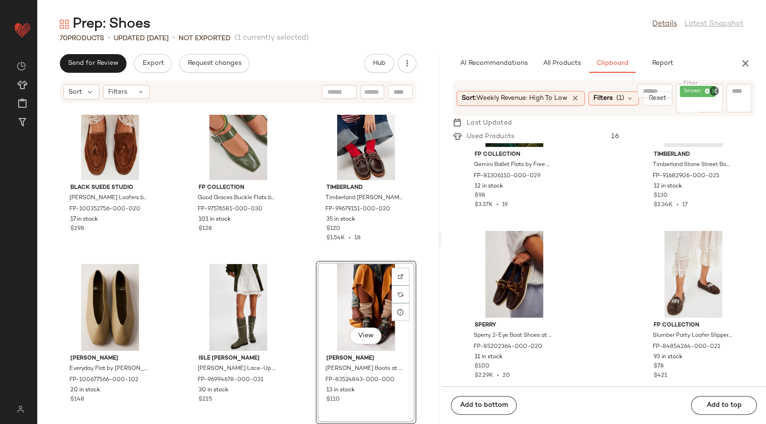
scroll to position [318, 0]
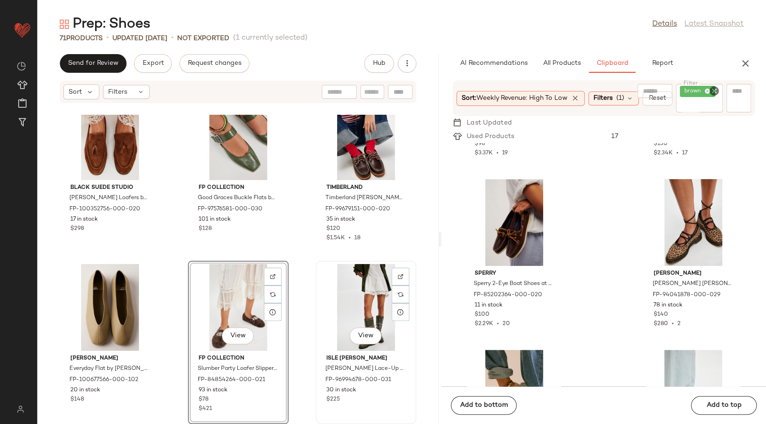
click at [317, 291] on div "View Isle Jacobsen Ilse Jacobsen Lace-Up Rain Boots by Isle Jacobsen at Free Pe…" at bounding box center [366, 342] width 99 height 161
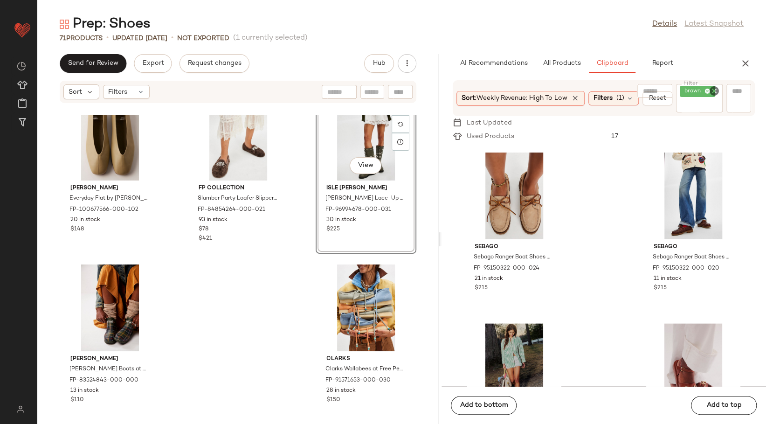
scroll to position [784, 0]
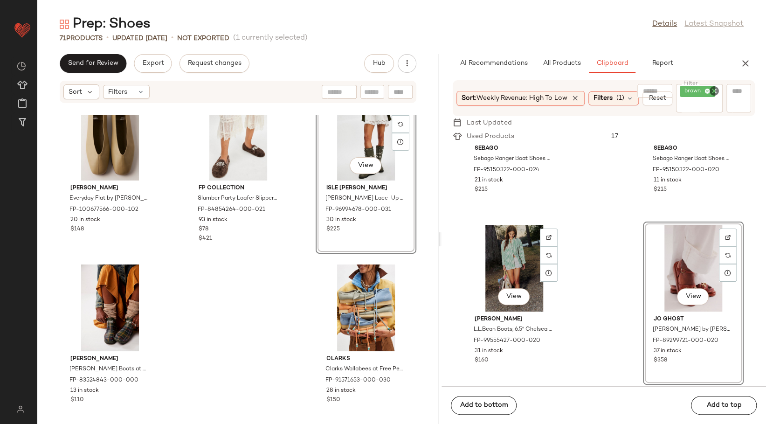
scroll to position [782, 0]
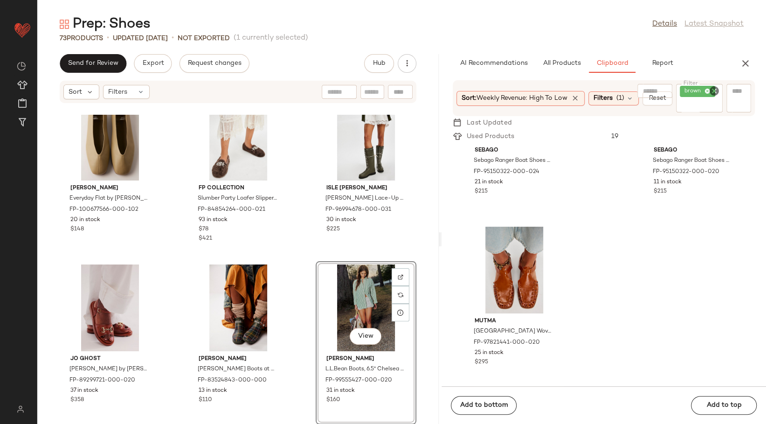
click at [292, 281] on div "Jeffrey Campbell Everyday Flat by Jeffrey Campbell at Free People in Green, Siz…" at bounding box center [237, 269] width 401 height 309
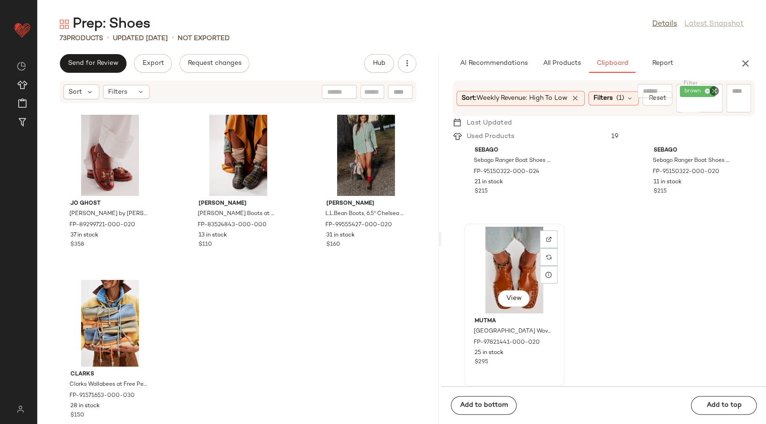
scroll to position [627, 0]
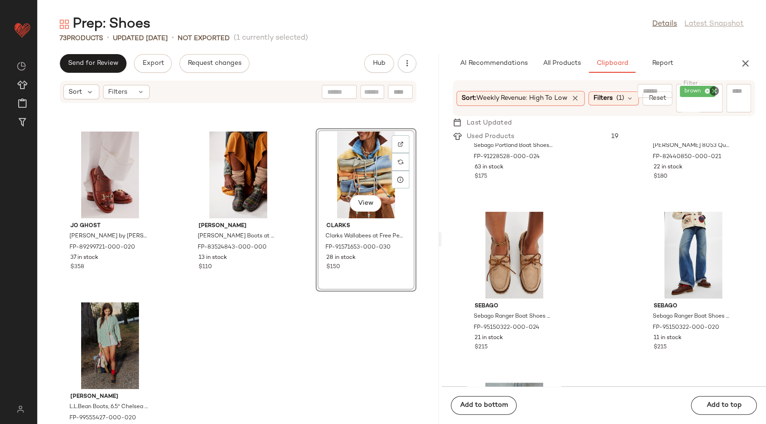
scroll to position [3920, 0]
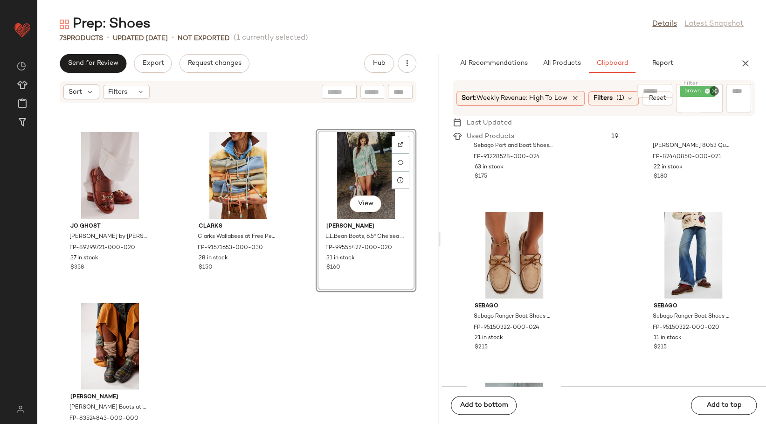
click at [308, 181] on div "Jeffrey Campbell Everyday Flat by Jeffrey Campbell at Free People in Green, Siz…" at bounding box center [237, 269] width 401 height 309
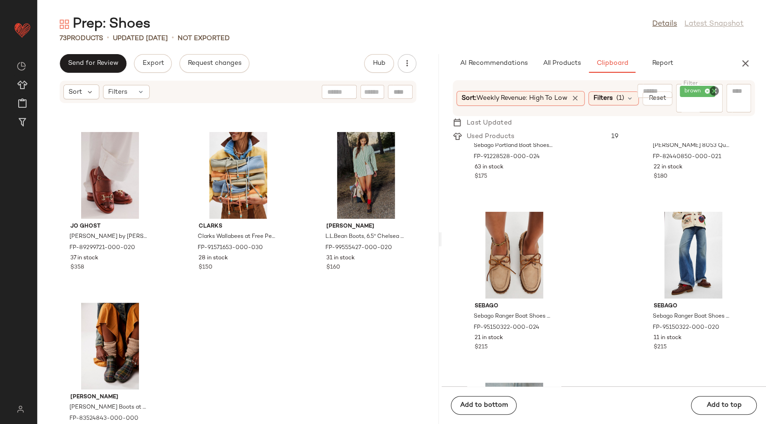
click at [498, 29] on div "Prep: Shoes Details Latest Snapshot" at bounding box center [401, 24] width 729 height 19
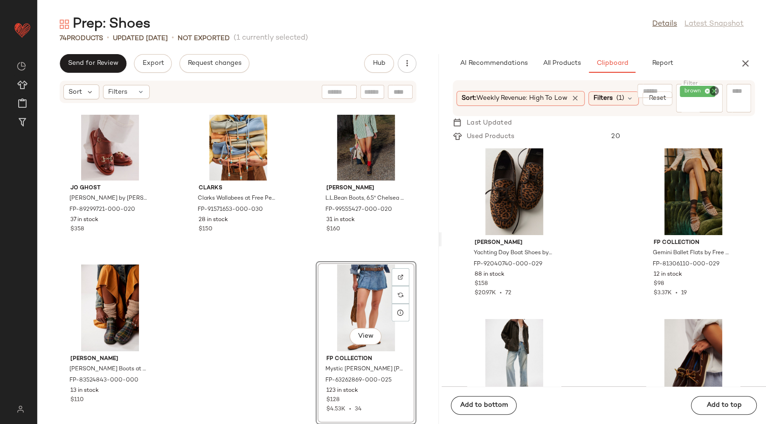
click at [711, 90] on icon "Clear Filter" at bounding box center [714, 90] width 11 height 11
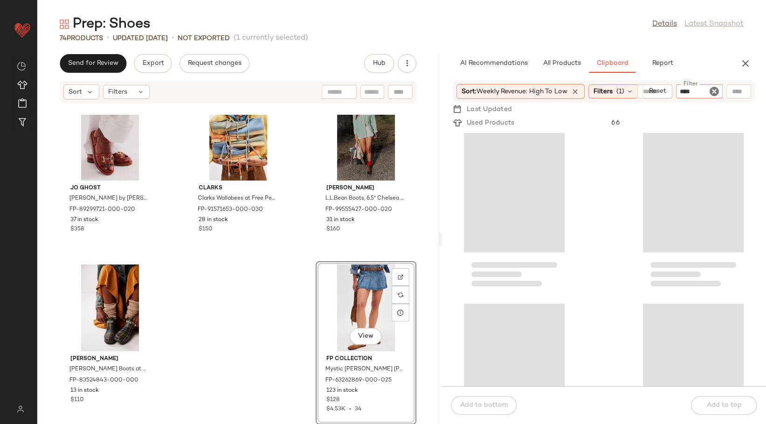
type input "*****"
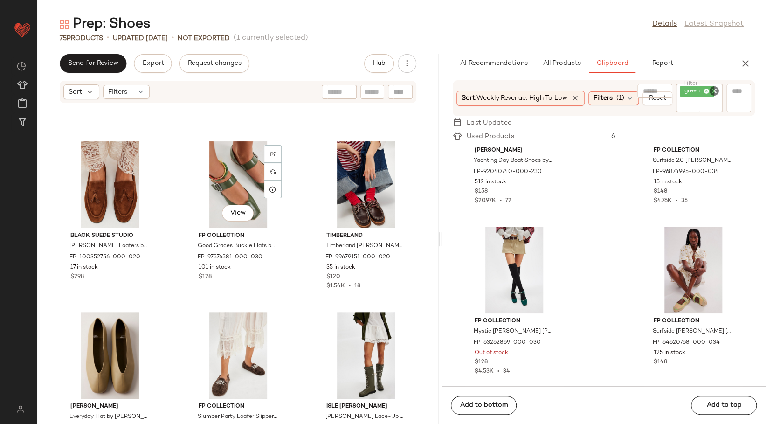
scroll to position [3543, 0]
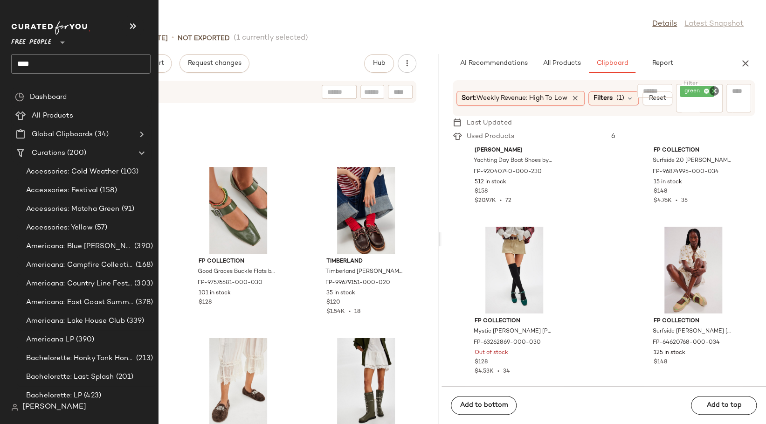
click at [39, 62] on input "****" at bounding box center [80, 64] width 139 height 20
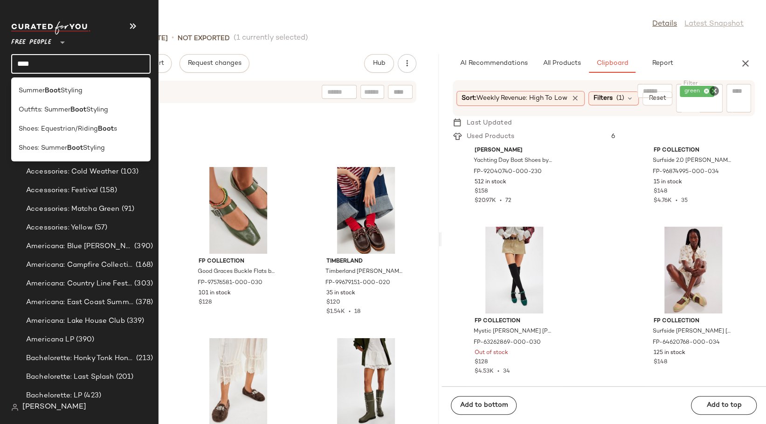
drag, startPoint x: 53, startPoint y: 128, endPoint x: 80, endPoint y: 128, distance: 26.6
click at [53, 128] on span "Shoes: Equestrian/Riding" at bounding box center [58, 129] width 79 height 10
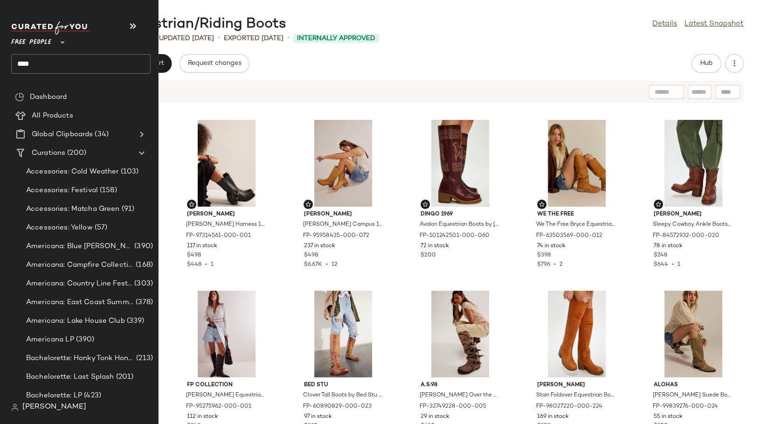
click at [27, 61] on input "****" at bounding box center [80, 64] width 139 height 20
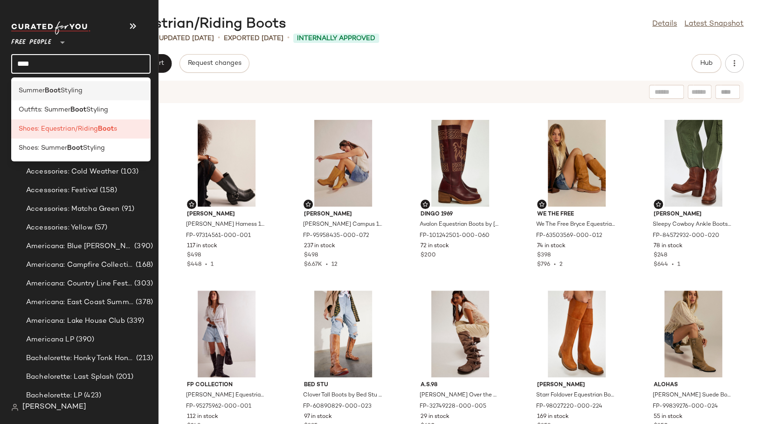
click at [41, 90] on span "Summer" at bounding box center [32, 91] width 26 height 10
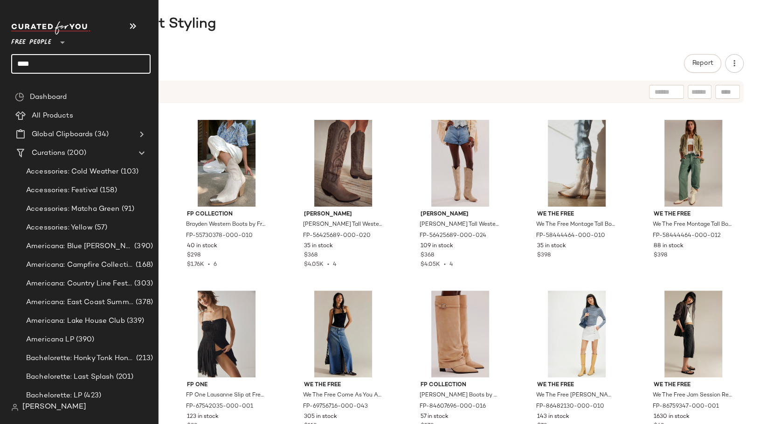
click at [29, 63] on input "****" at bounding box center [80, 64] width 139 height 20
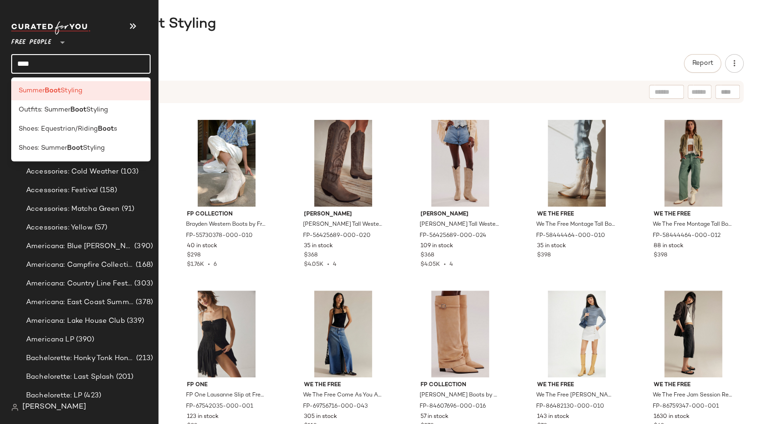
drag, startPoint x: 41, startPoint y: 143, endPoint x: 134, endPoint y: 144, distance: 92.8
click at [41, 143] on span "Shoes: Summer" at bounding box center [43, 148] width 48 height 10
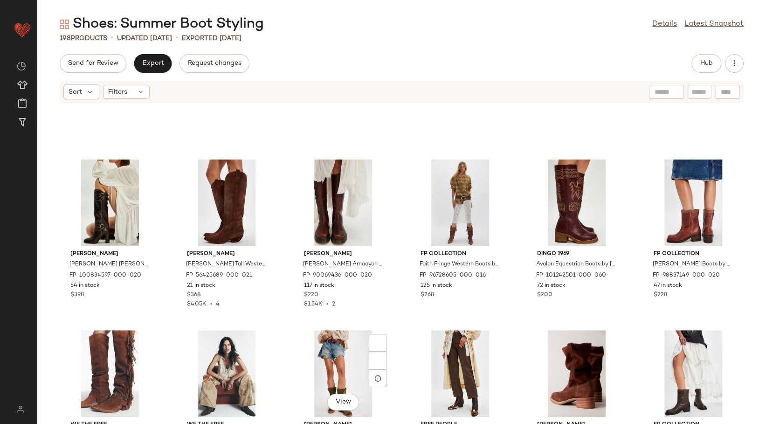
scroll to position [1354, 0]
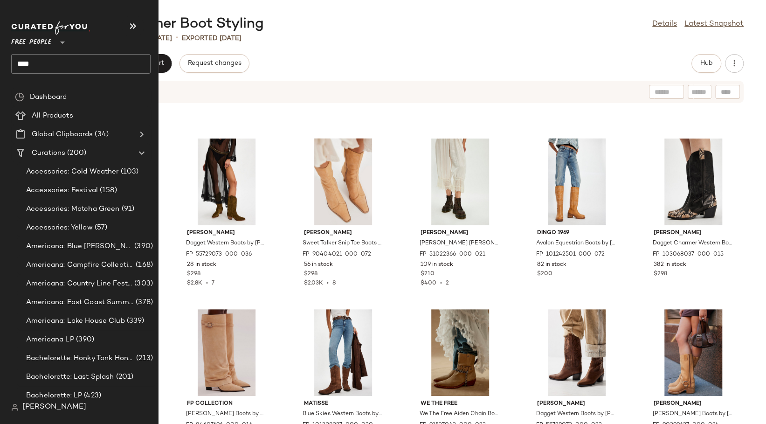
click at [44, 60] on input "****" at bounding box center [80, 64] width 139 height 20
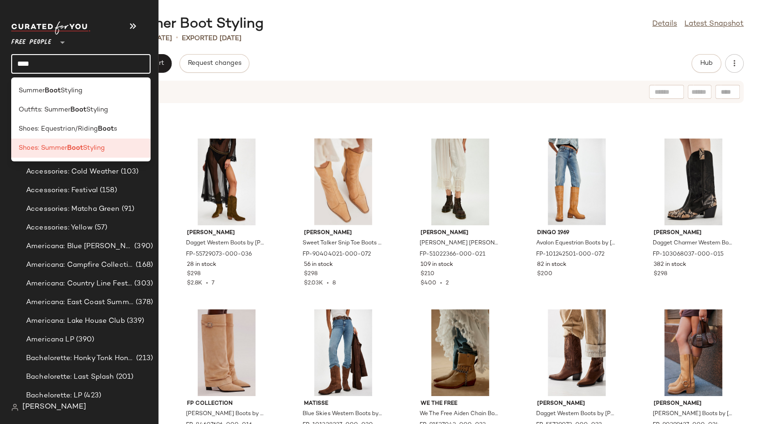
click at [44, 60] on input "****" at bounding box center [80, 64] width 139 height 20
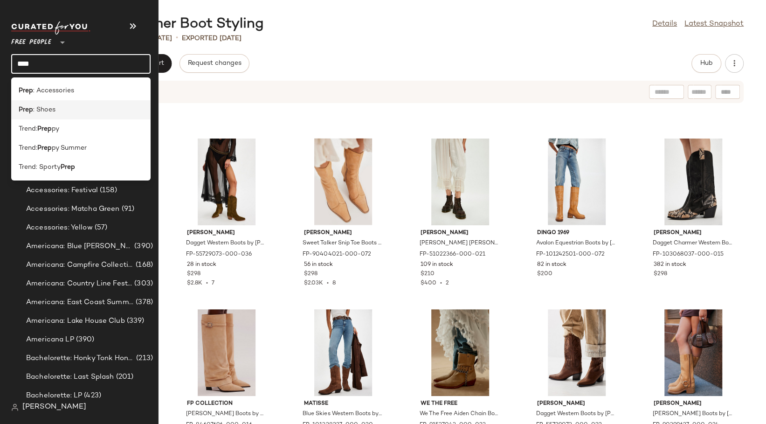
type input "****"
drag, startPoint x: 44, startPoint y: 110, endPoint x: 54, endPoint y: 107, distance: 9.9
click at [44, 110] on span ": Shoes" at bounding box center [44, 110] width 22 height 10
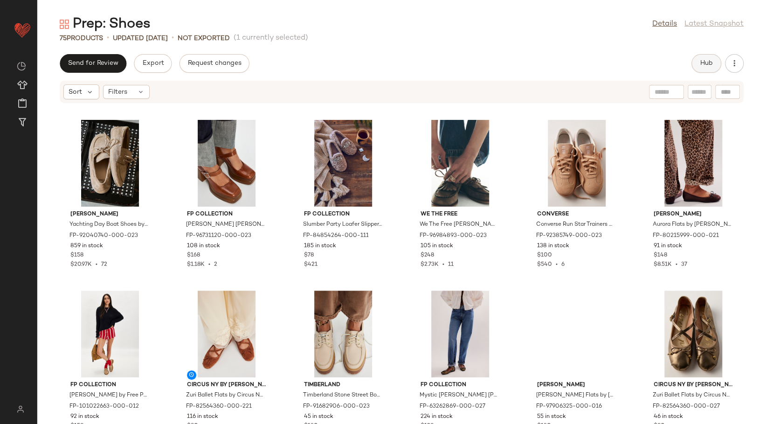
click at [712, 66] on span "Hub" at bounding box center [706, 63] width 13 height 7
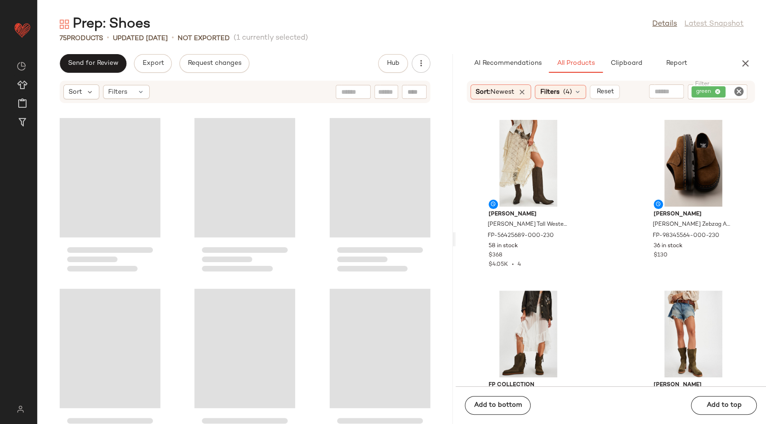
drag, startPoint x: 401, startPoint y: 238, endPoint x: 456, endPoint y: 223, distance: 56.5
click at [456, 223] on div "Prep: Shoes Details Latest Snapshot 75 Products • updated Aug 11th • Not Export…" at bounding box center [401, 219] width 729 height 409
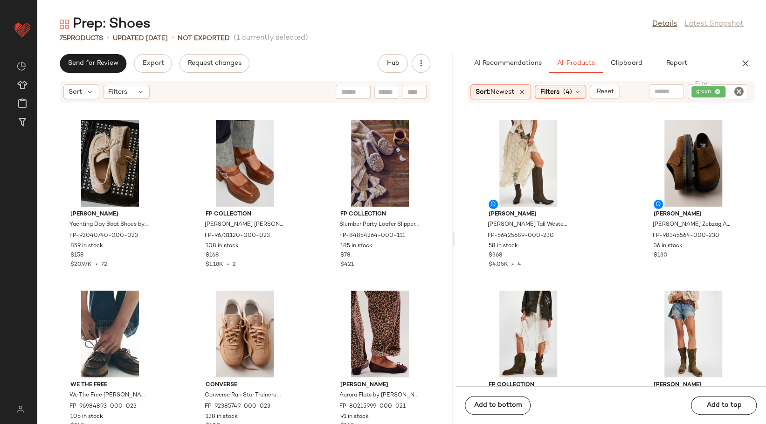
click at [735, 88] on icon "Clear Filter" at bounding box center [738, 91] width 11 height 11
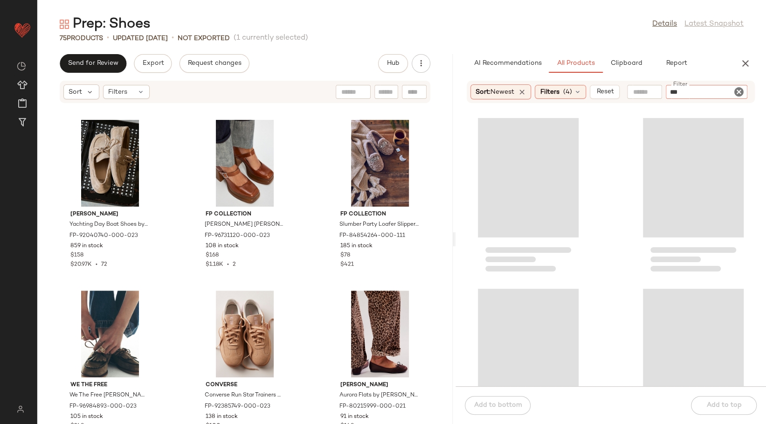
type input "****"
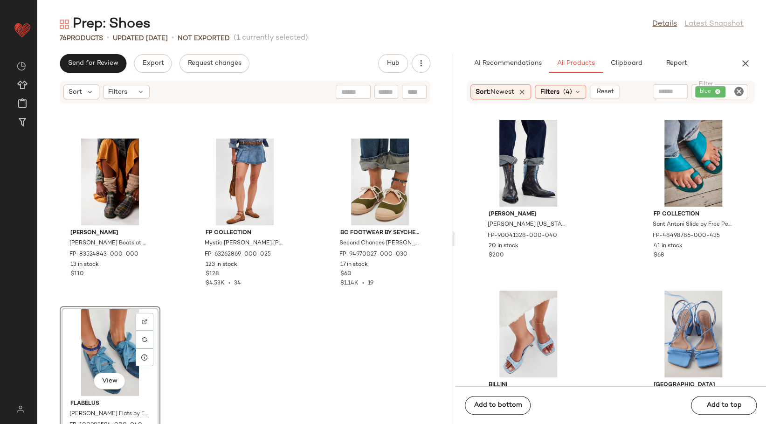
scroll to position [4128, 0]
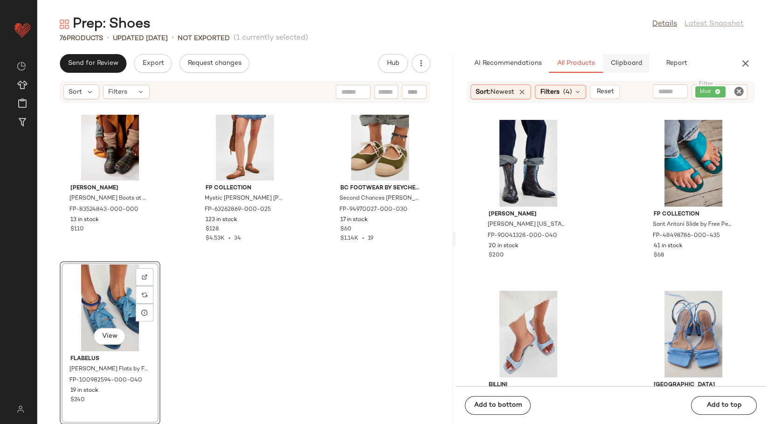
click at [628, 65] on span "Clipboard" at bounding box center [626, 63] width 32 height 7
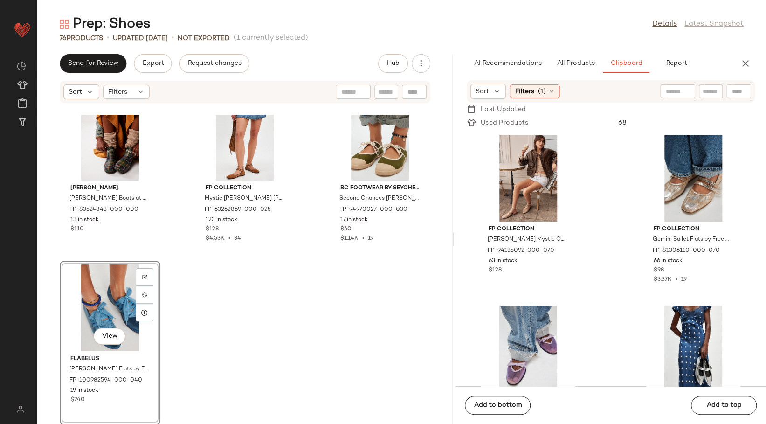
click at [715, 94] on input "text" at bounding box center [711, 92] width 16 height 10
type input "****"
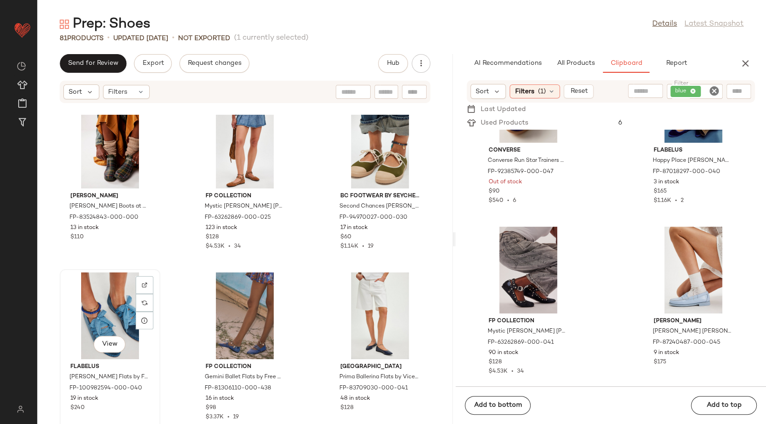
scroll to position [4183, 0]
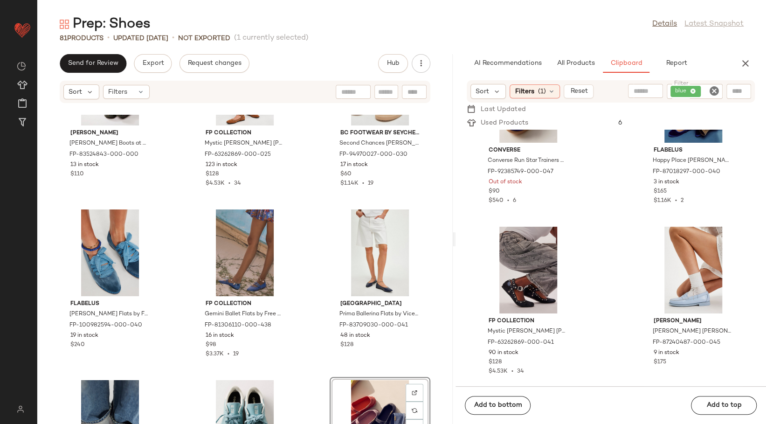
click at [711, 90] on icon "Clear Filter" at bounding box center [714, 90] width 11 height 11
type input "*****"
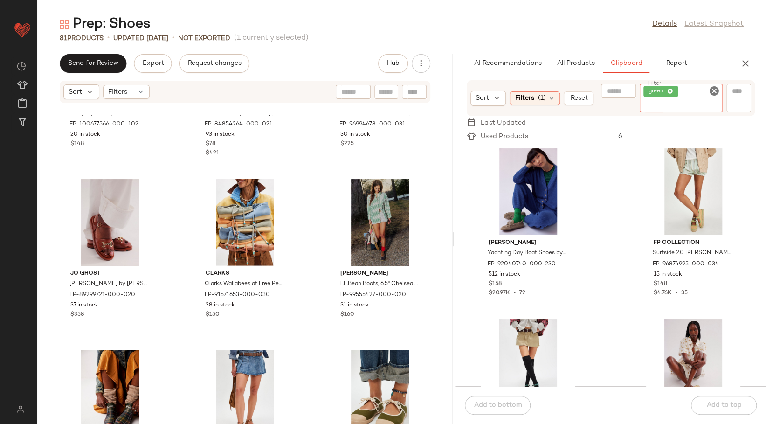
scroll to position [4028, 0]
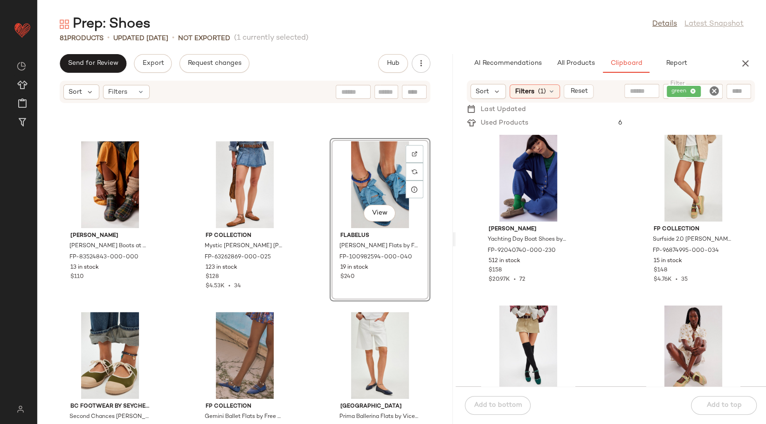
scroll to position [4132, 0]
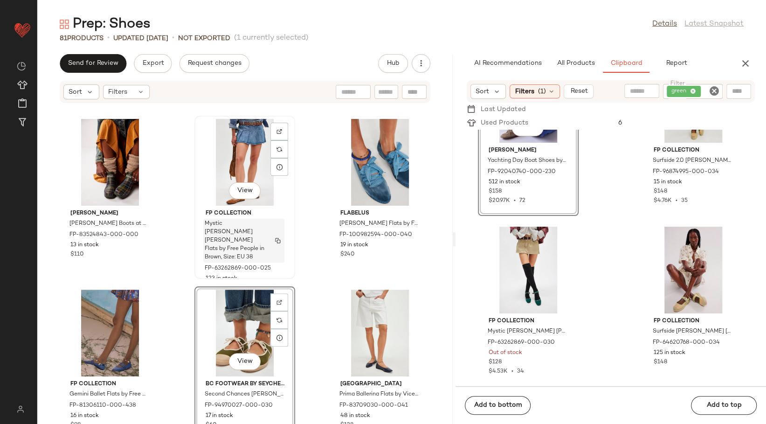
scroll to position [4132, 0]
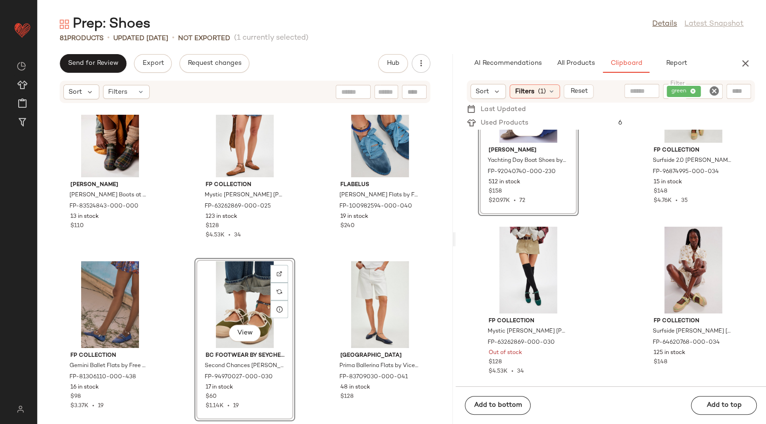
click at [710, 92] on icon "Clear Filter" at bounding box center [714, 90] width 11 height 11
type input "*****"
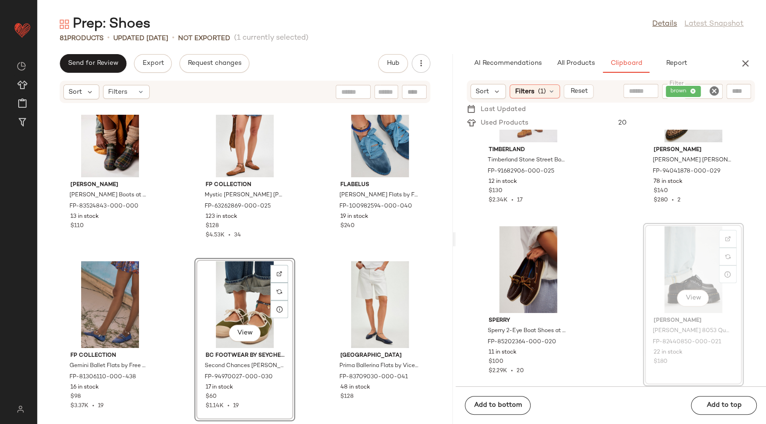
scroll to position [598, 0]
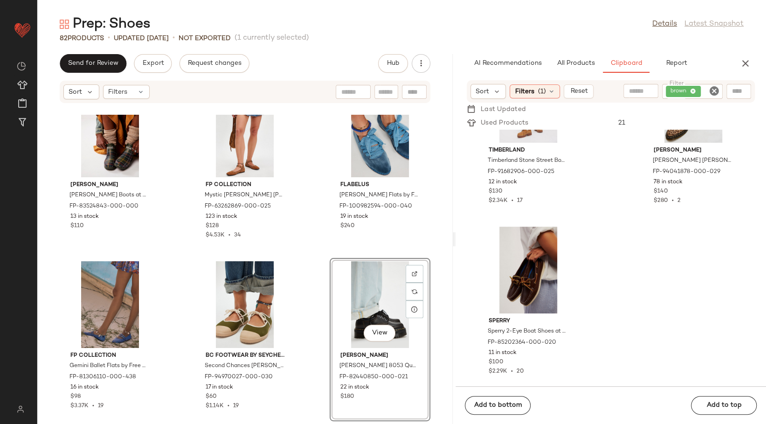
click at [310, 281] on div "Jo Ghost Marianne Sandals by Jo Ghost at Free People in Brown, Size: EU 36 FP-8…" at bounding box center [244, 269] width 415 height 309
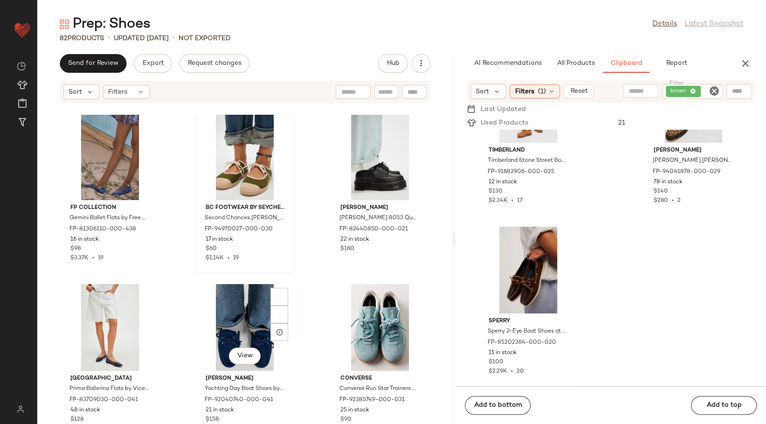
scroll to position [4339, 0]
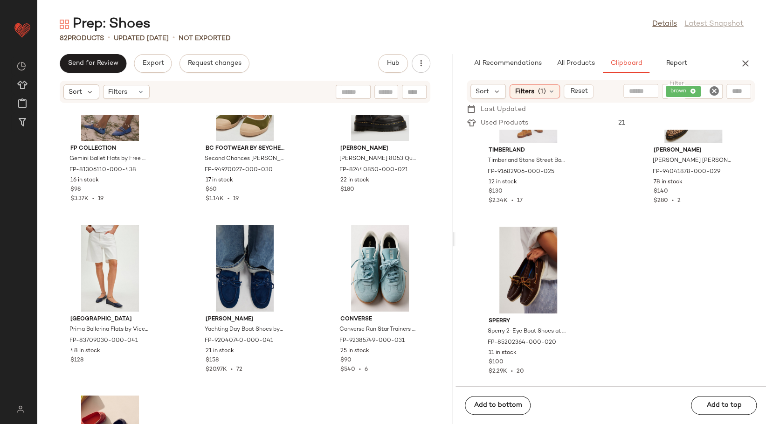
click at [718, 89] on icon "Clear Filter" at bounding box center [714, 90] width 11 height 11
click at [716, 72] on div "AI Recommendations All Products Clipboard Report" at bounding box center [596, 63] width 258 height 19
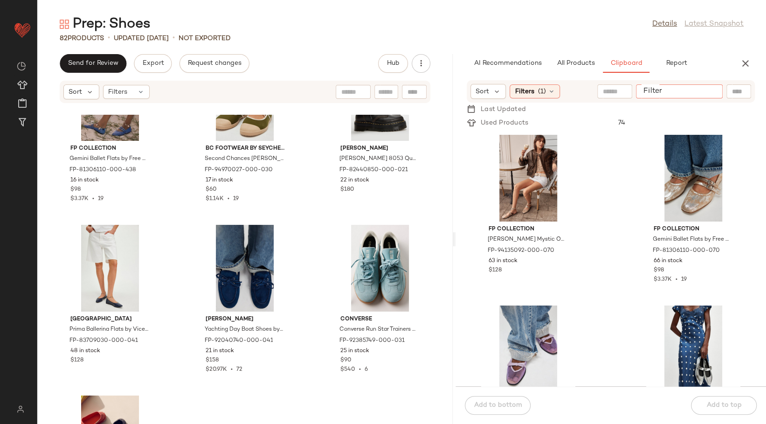
click at [716, 88] on input "Filter" at bounding box center [679, 92] width 79 height 10
type input "****"
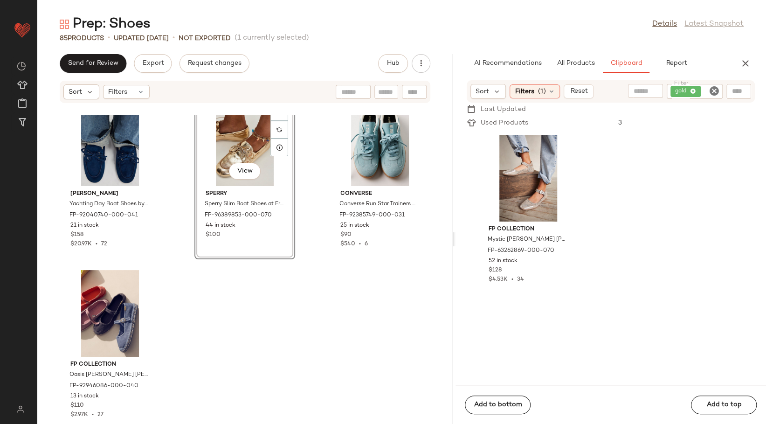
scroll to position [4640, 0]
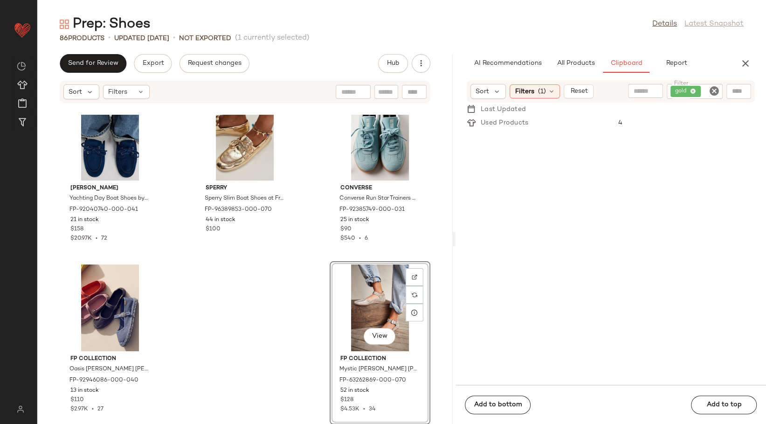
click at [713, 87] on icon "Clear Filter" at bounding box center [714, 90] width 11 height 11
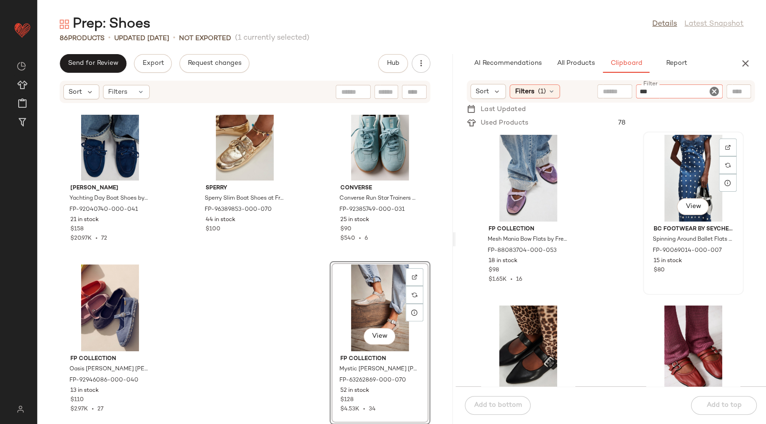
type input "****"
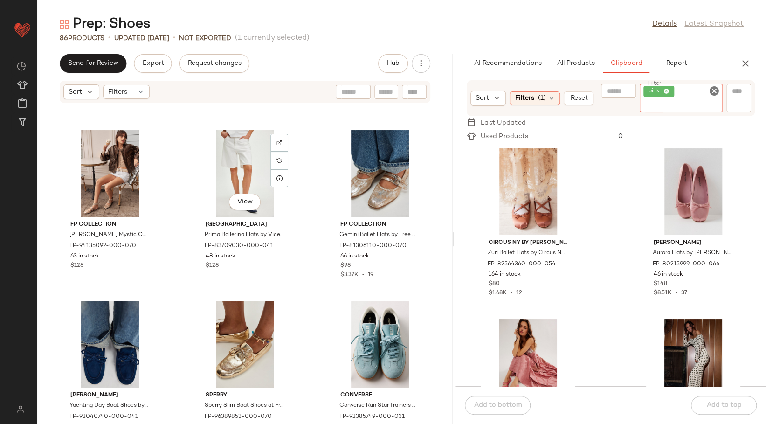
scroll to position [4537, 0]
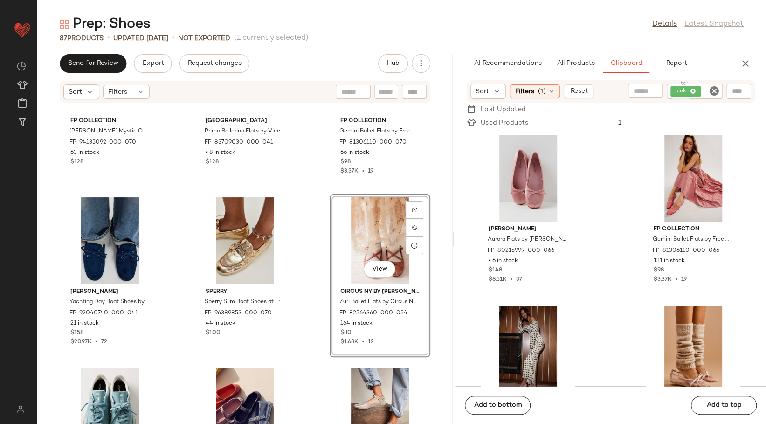
click at [308, 240] on div "FP Collection Camille Mystic O-Ring Flats by Free People in Gold, Size: US 7 FP…" at bounding box center [244, 269] width 415 height 309
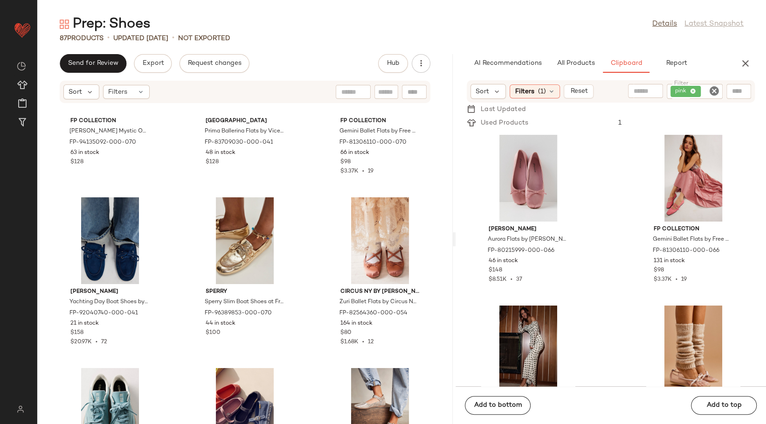
scroll to position [4640, 0]
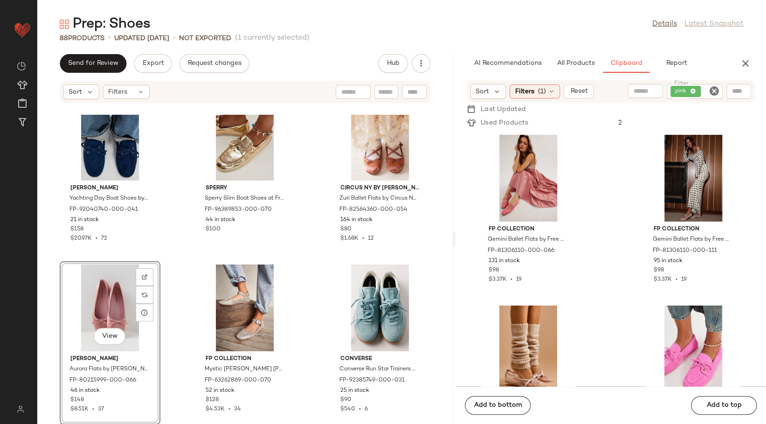
click at [313, 263] on div "Jeffrey Campbell Yachting Day Boat Shoes by Jeffrey Campbell at Free People in …" at bounding box center [244, 269] width 415 height 309
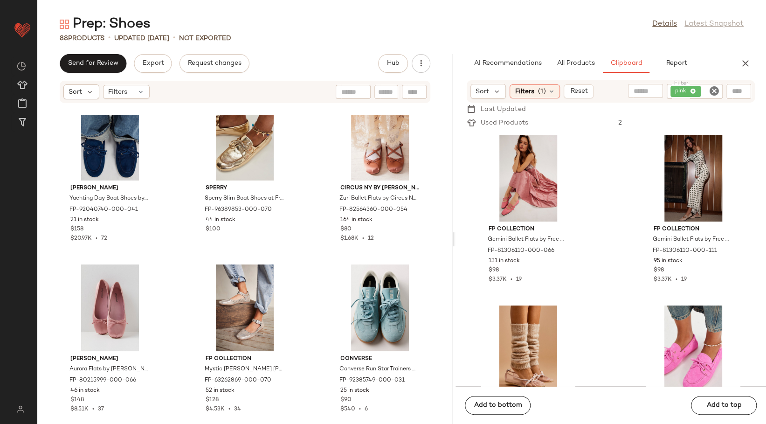
scroll to position [4796, 0]
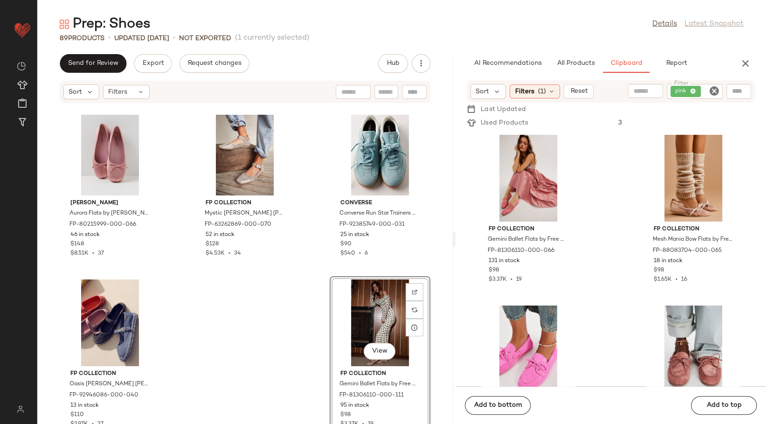
click at [713, 86] on icon "Clear Filter" at bounding box center [714, 90] width 11 height 11
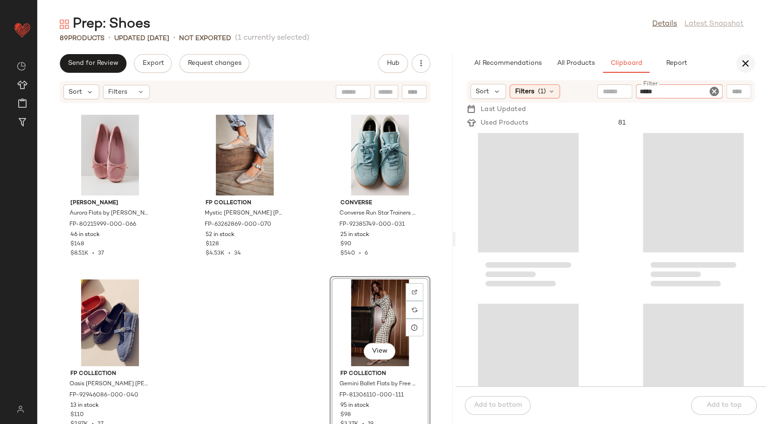
type input "******"
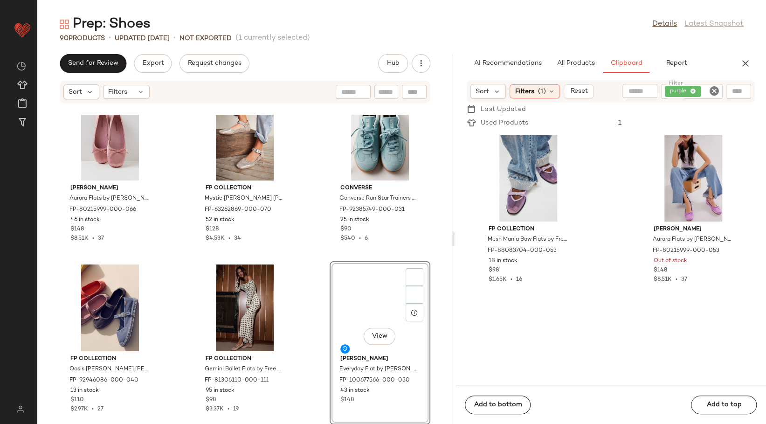
scroll to position [0, 0]
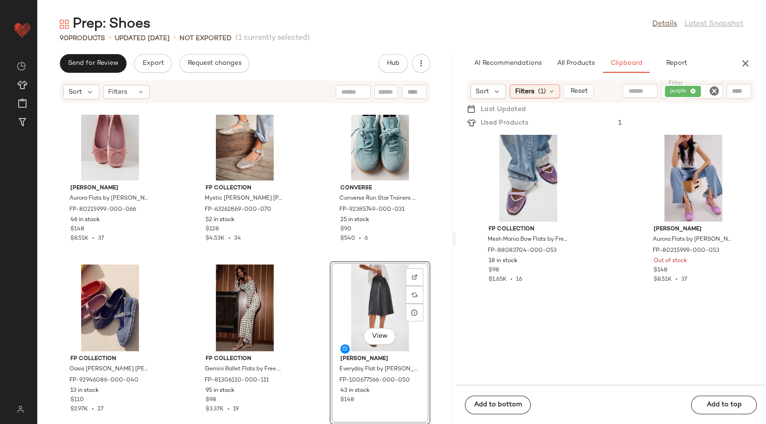
click at [309, 284] on div "Jeffrey Campbell Aurora Flats by Jeffrey Campbell at Free People in Pink, Size:…" at bounding box center [244, 269] width 415 height 309
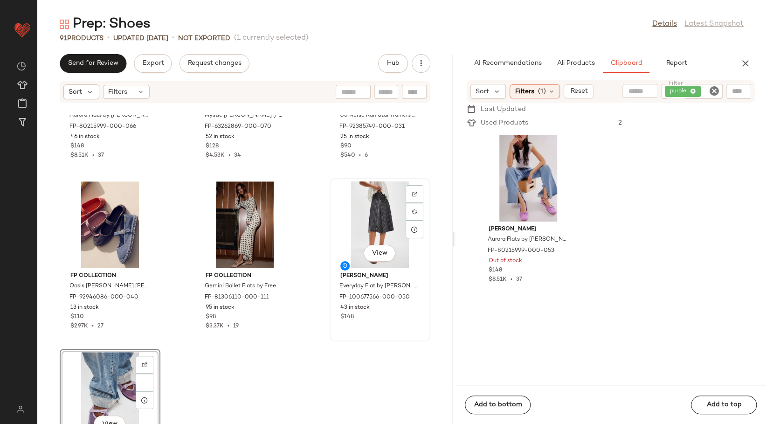
scroll to position [4982, 0]
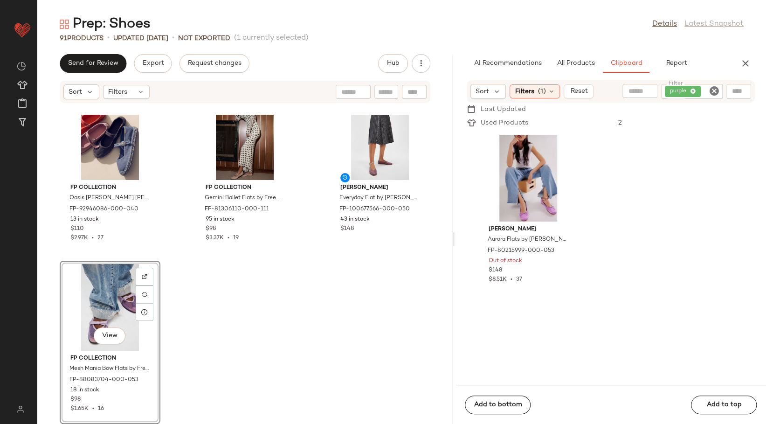
click at [712, 88] on icon "Clear Filter" at bounding box center [714, 90] width 11 height 11
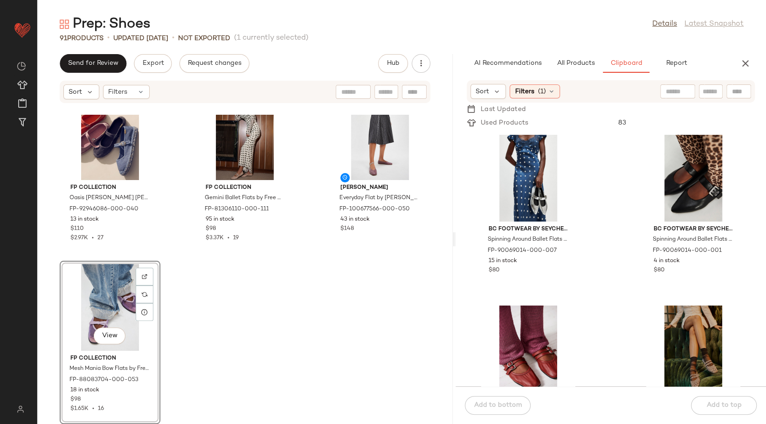
drag, startPoint x: 505, startPoint y: 20, endPoint x: 517, endPoint y: 38, distance: 21.7
click at [505, 20] on div "Prep: Shoes Details Latest Snapshot" at bounding box center [401, 24] width 729 height 19
click at [710, 85] on div at bounding box center [679, 91] width 87 height 14
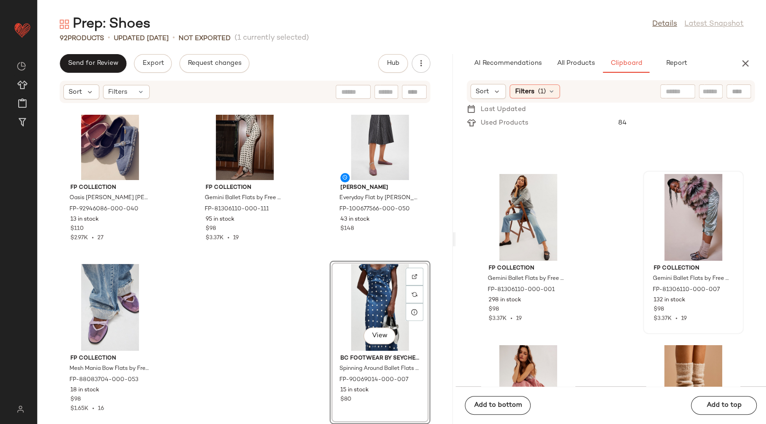
scroll to position [992, 0]
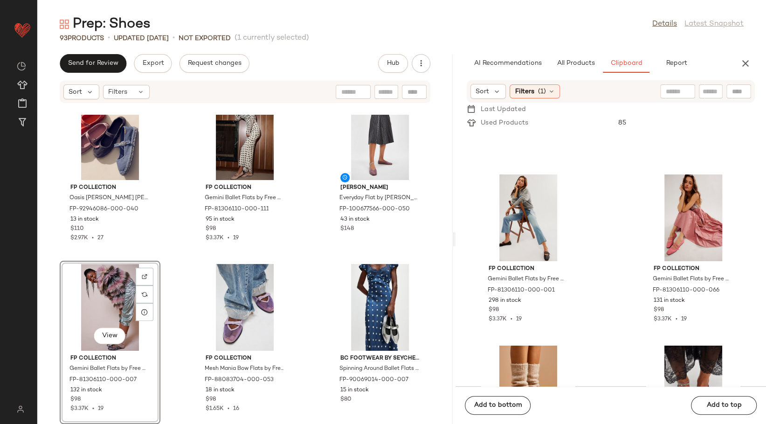
click at [298, 306] on div "FP Collection Oasis Mary Jane Espadrilles by Free People in Blue, Size: US 9 FP…" at bounding box center [244, 269] width 415 height 309
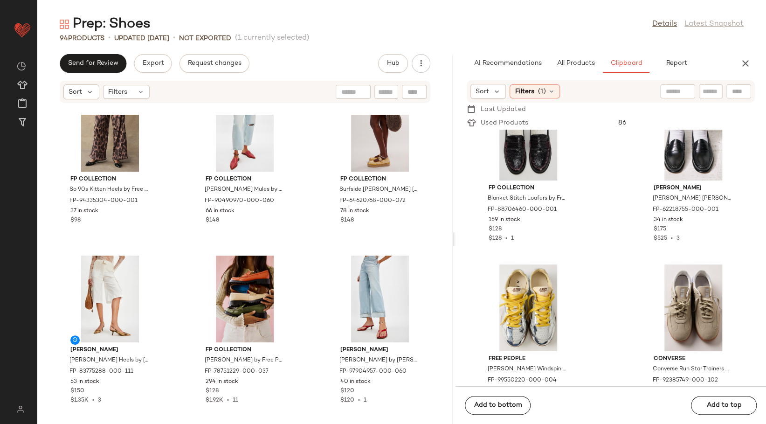
scroll to position [3132, 0]
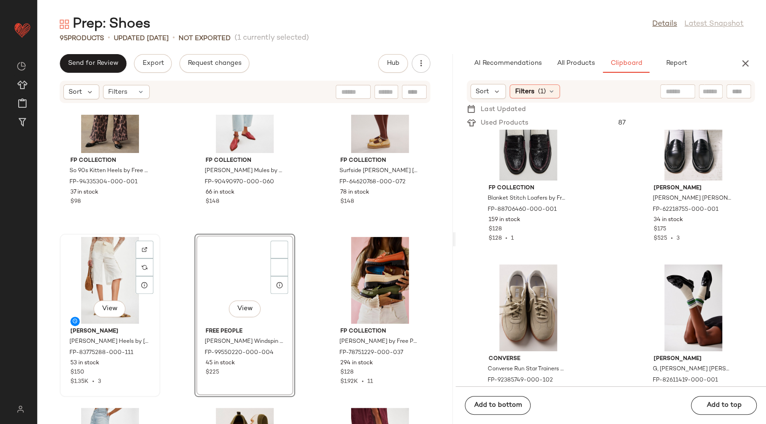
click at [109, 268] on div "View" at bounding box center [110, 280] width 94 height 87
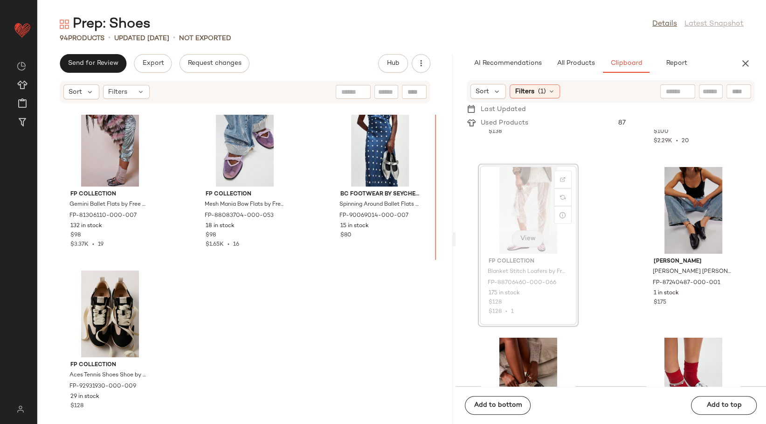
scroll to position [5153, 0]
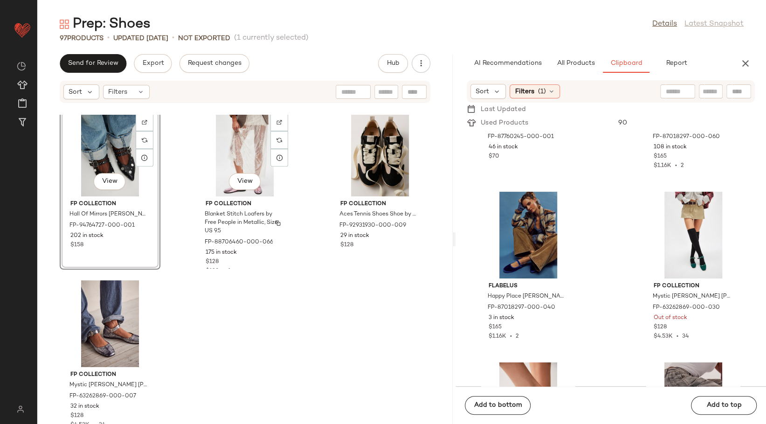
scroll to position [5308, 0]
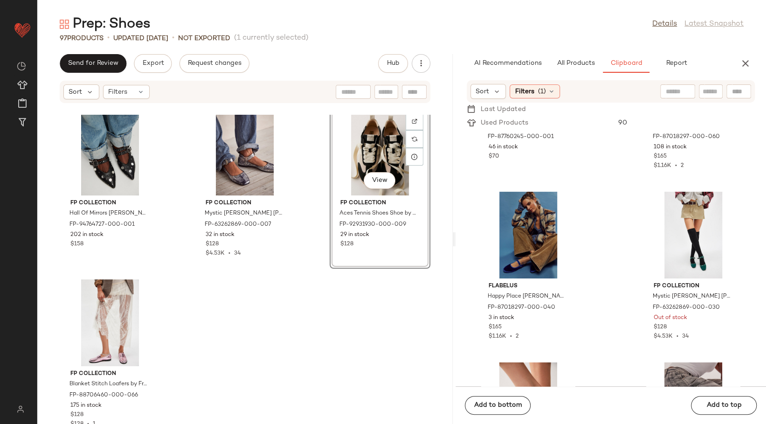
click at [315, 206] on div "FP Collection Gemini Ballet Flats by Free People in Silver, Size: US 8.5 FP-813…" at bounding box center [244, 269] width 415 height 309
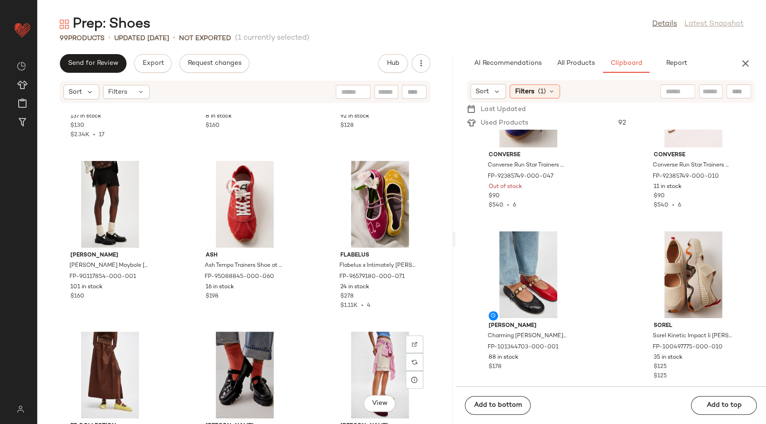
scroll to position [2474, 0]
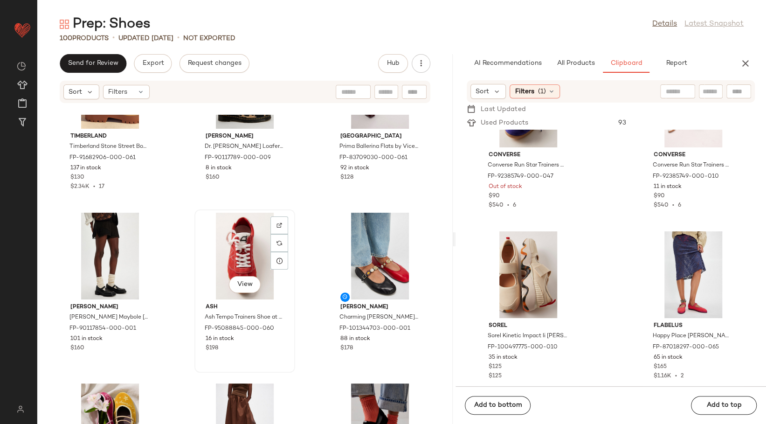
click at [232, 254] on div "View" at bounding box center [245, 256] width 94 height 87
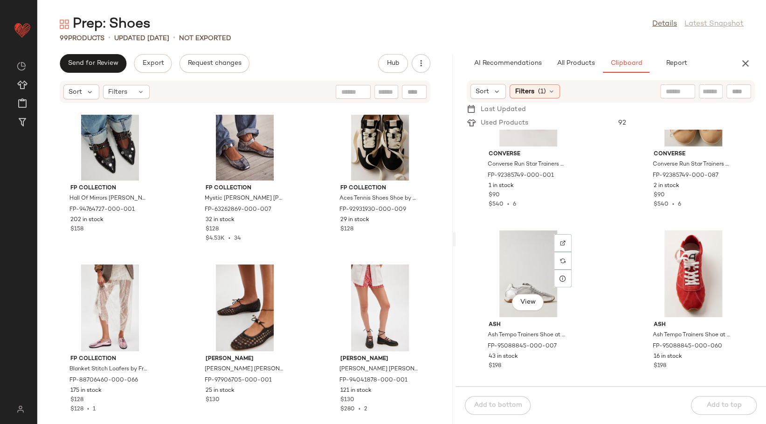
scroll to position [4326, 0]
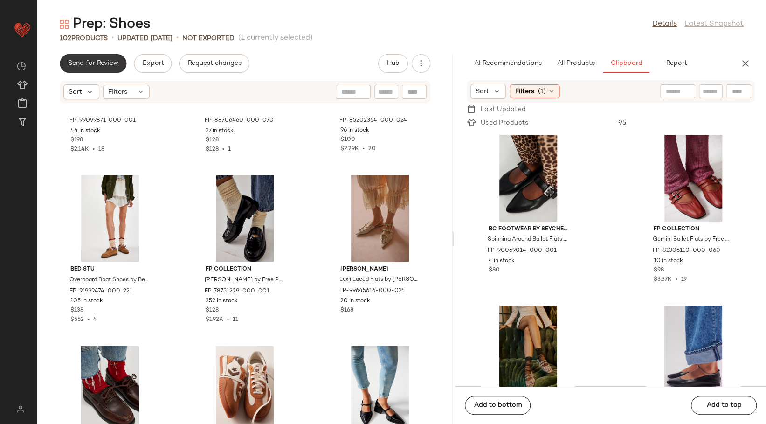
click at [102, 67] on span "Send for Review" at bounding box center [93, 63] width 51 height 7
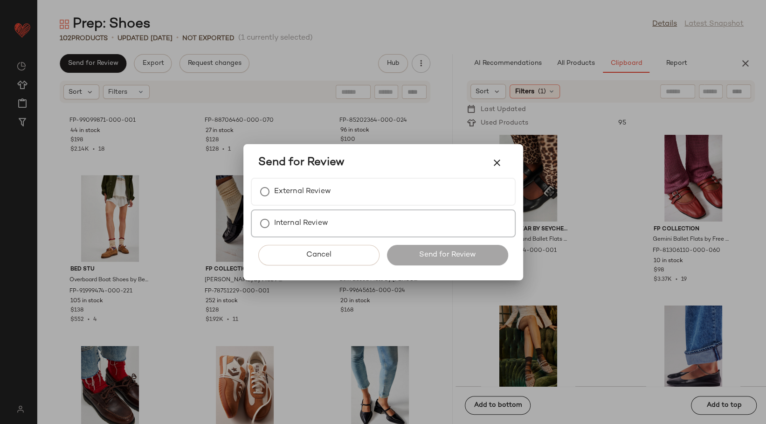
click at [336, 228] on div "Internal Review" at bounding box center [383, 223] width 265 height 28
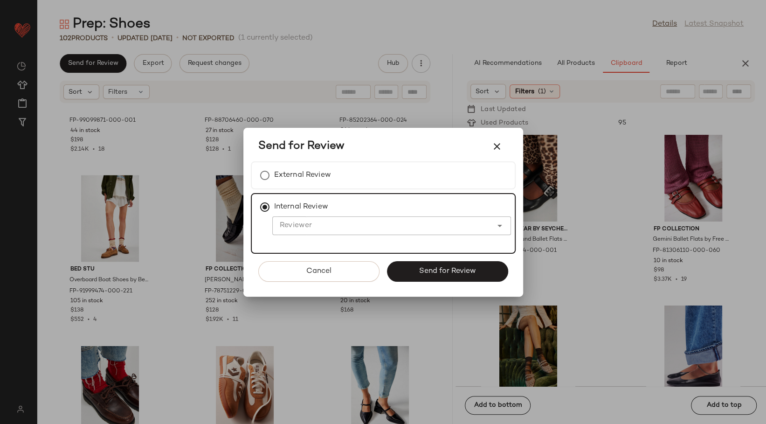
click at [332, 226] on input "Reviewer" at bounding box center [382, 225] width 220 height 11
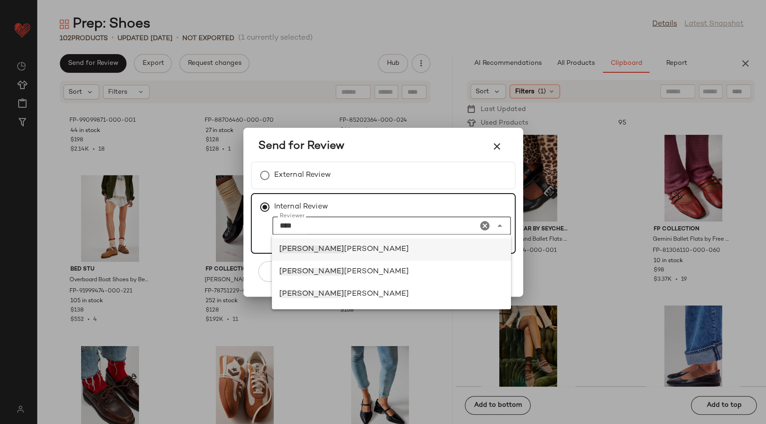
click at [329, 251] on div "Emma Olsen" at bounding box center [391, 249] width 224 height 11
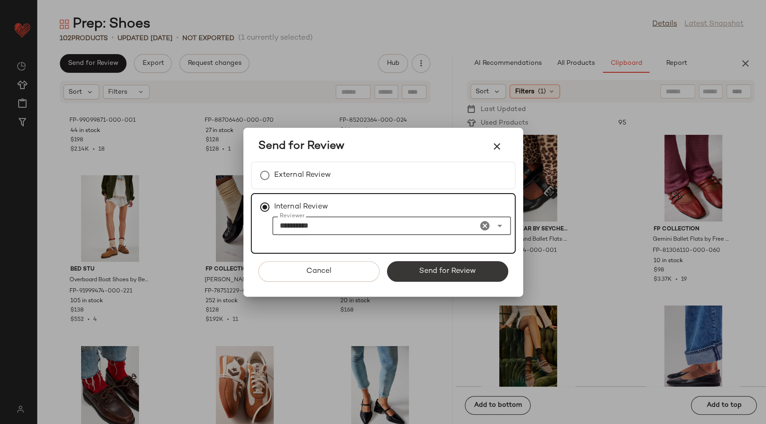
type input "**********"
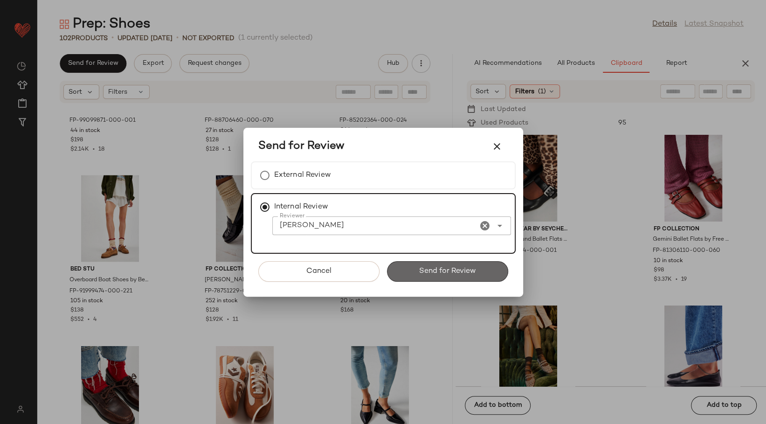
click at [461, 270] on span "Send for Review" at bounding box center [447, 271] width 57 height 9
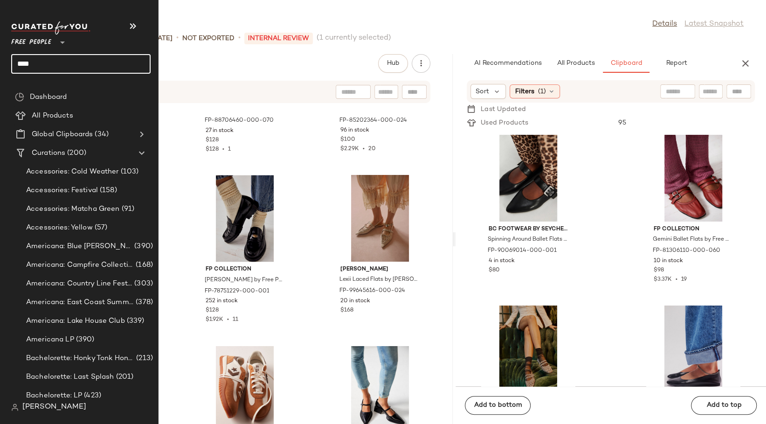
click at [27, 62] on input "****" at bounding box center [80, 64] width 139 height 20
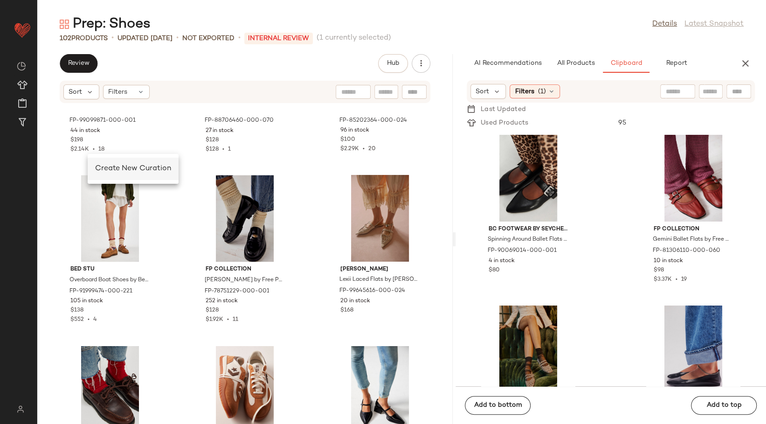
click at [103, 168] on span "Create New Curation" at bounding box center [133, 169] width 76 height 8
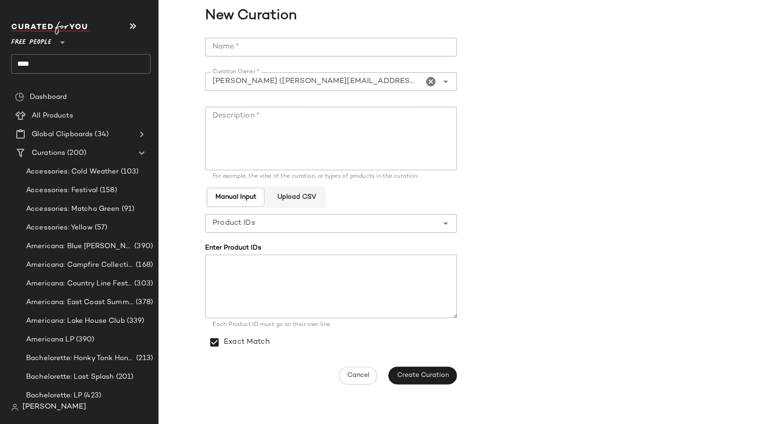
click at [28, 60] on input "****" at bounding box center [80, 64] width 139 height 20
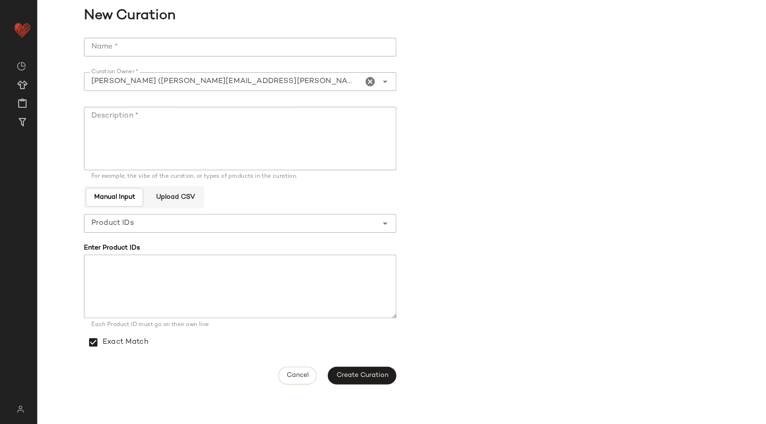
click at [234, 48] on input "Name *" at bounding box center [240, 47] width 312 height 19
type input "**********"
click at [192, 117] on textarea "Description *" at bounding box center [240, 138] width 312 height 63
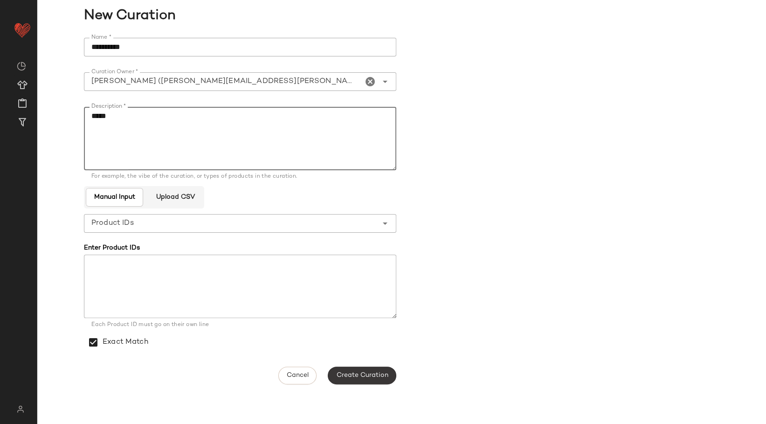
type textarea "*****"
click at [387, 375] on span "Create Curation" at bounding box center [362, 375] width 52 height 7
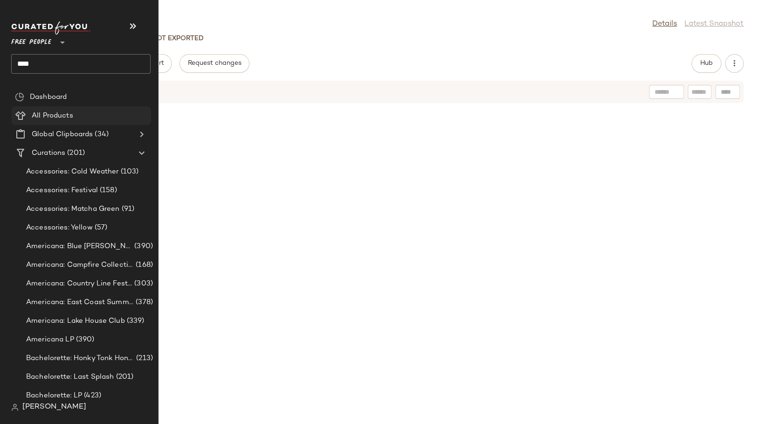
click at [34, 110] on Products "All Products" at bounding box center [81, 115] width 140 height 19
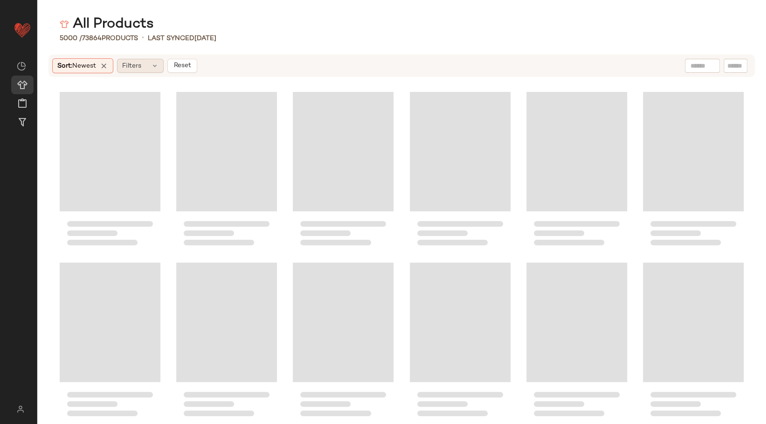
click at [141, 68] on span "Filters" at bounding box center [131, 66] width 19 height 10
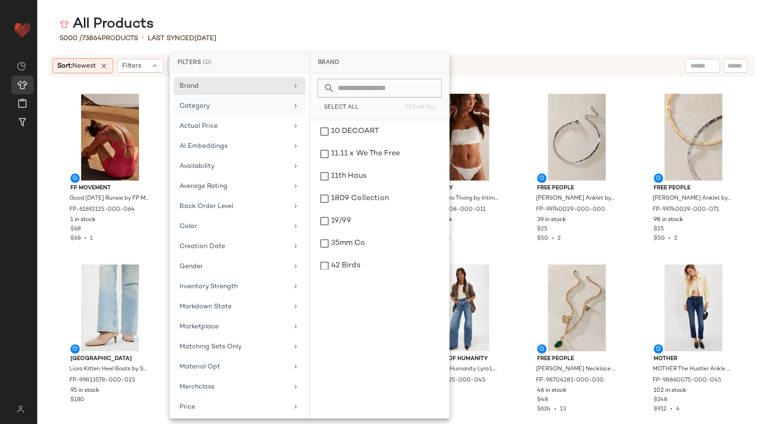
click at [222, 104] on div "Category" at bounding box center [233, 106] width 109 height 10
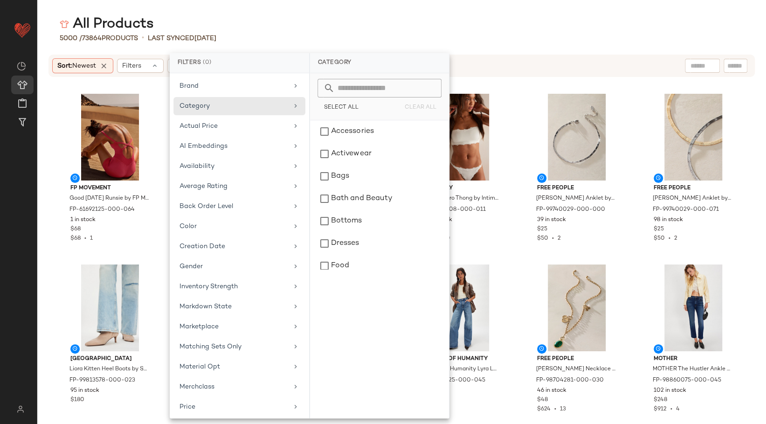
click at [354, 92] on input "text" at bounding box center [385, 88] width 102 height 19
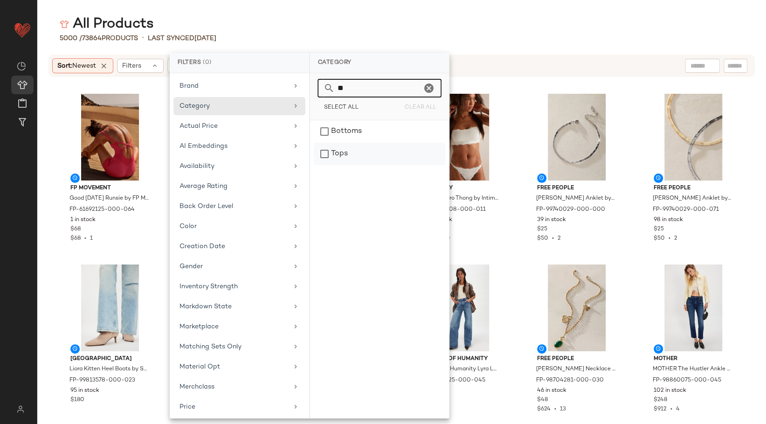
click at [336, 154] on div "Tops" at bounding box center [379, 154] width 131 height 22
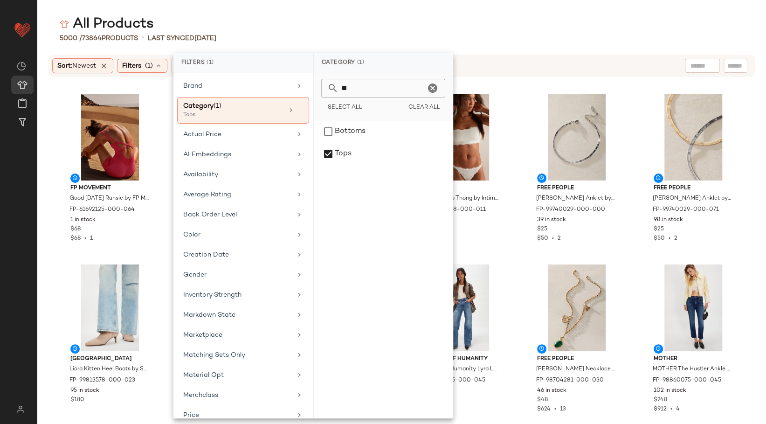
click at [374, 90] on input "**" at bounding box center [381, 88] width 87 height 19
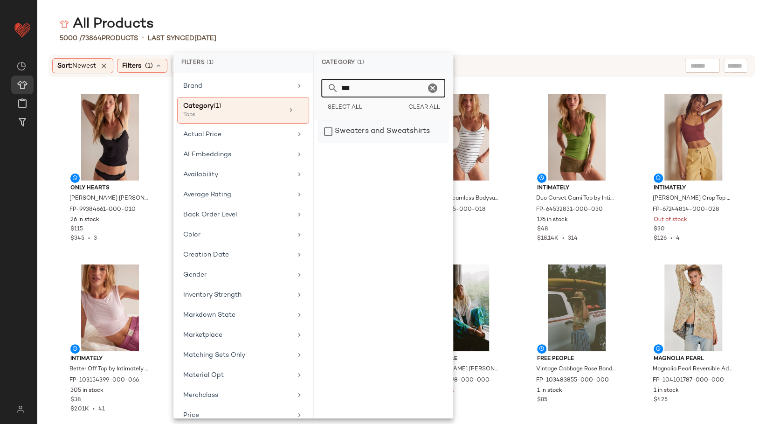
type input "***"
click at [366, 130] on div "Sweaters and Sweatshirts" at bounding box center [382, 131] width 131 height 22
click at [531, 38] on div "5000 / 73864 Products • Last synced 8/11/25" at bounding box center [401, 38] width 729 height 9
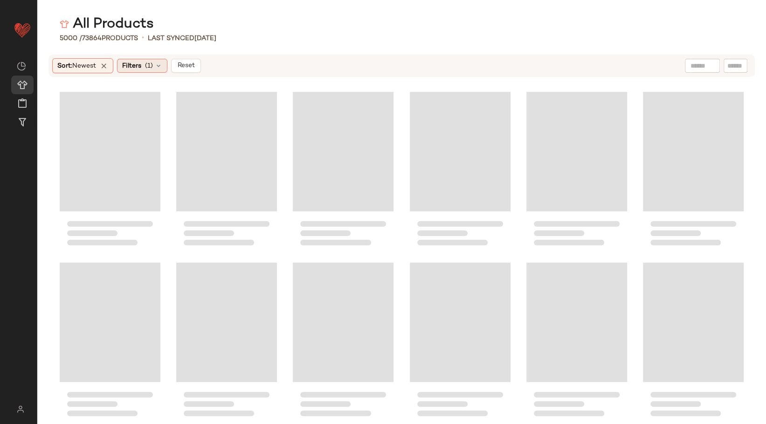
click at [145, 66] on div "Filters (1)" at bounding box center [142, 66] width 50 height 14
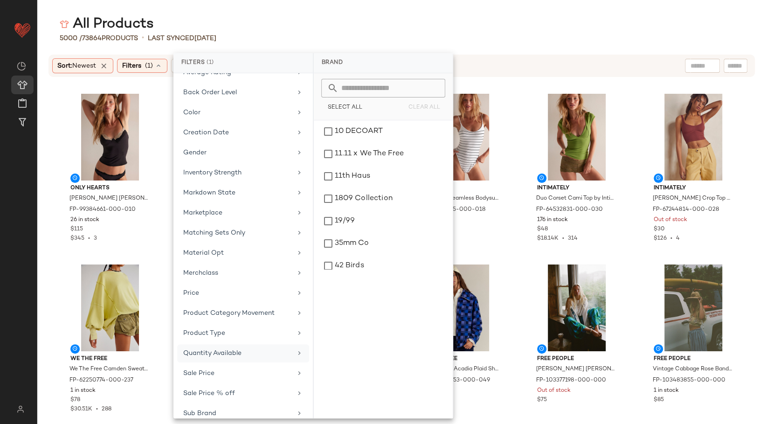
scroll to position [209, 0]
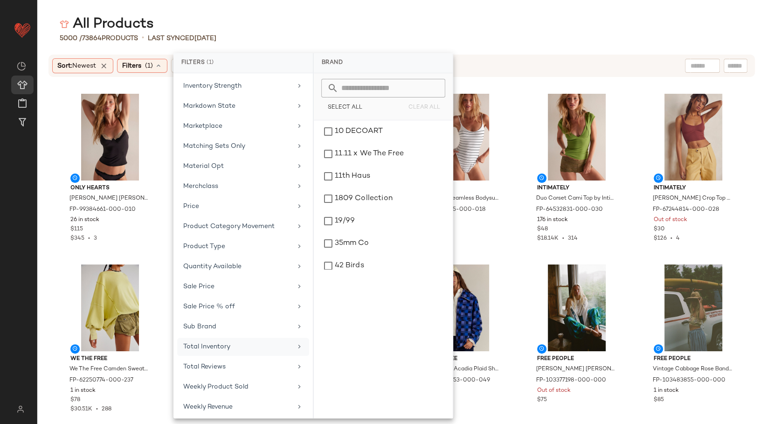
click at [215, 344] on div "Total Inventory" at bounding box center [237, 347] width 109 height 10
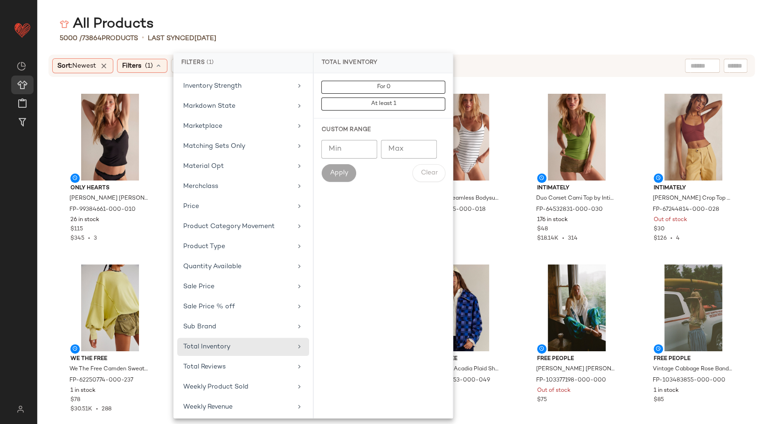
click at [328, 150] on input "Min" at bounding box center [349, 149] width 56 height 19
type input "**"
click at [339, 176] on span "Apply" at bounding box center [338, 172] width 19 height 7
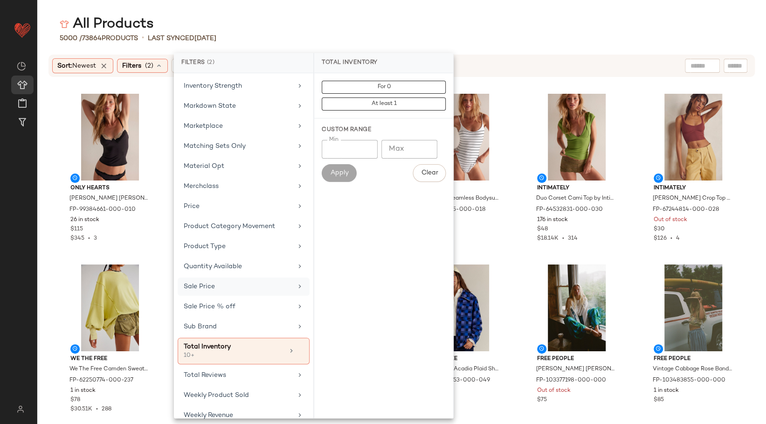
click at [261, 283] on div "Sale Price" at bounding box center [238, 287] width 109 height 10
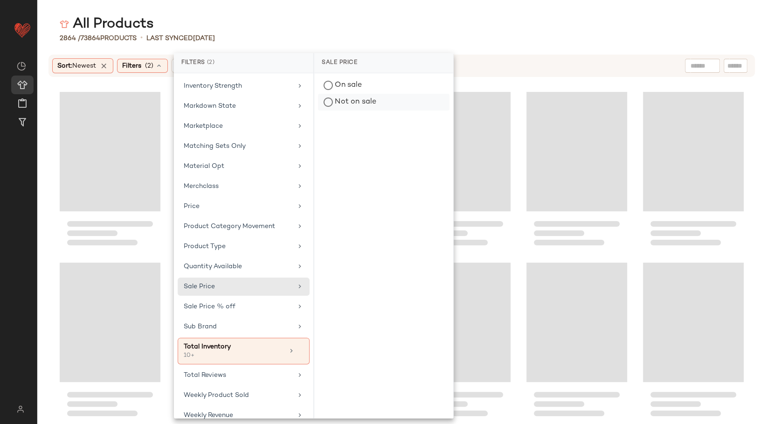
click at [362, 100] on div "Not on sale" at bounding box center [383, 102] width 131 height 17
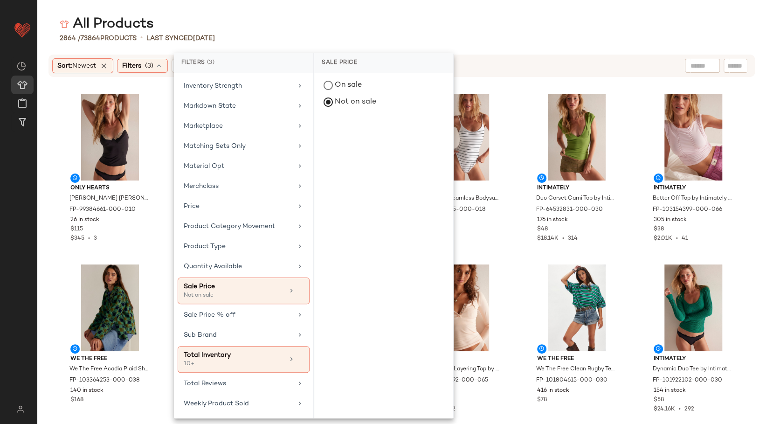
click at [558, 20] on div "All Products" at bounding box center [401, 24] width 729 height 19
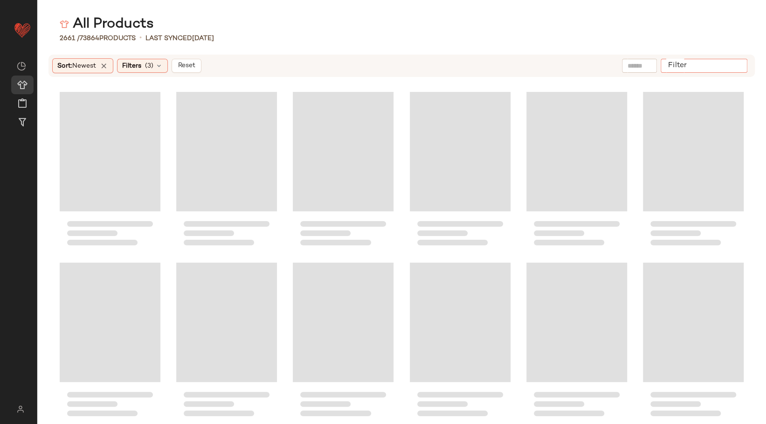
click at [734, 61] on input "Filter" at bounding box center [703, 66] width 79 height 10
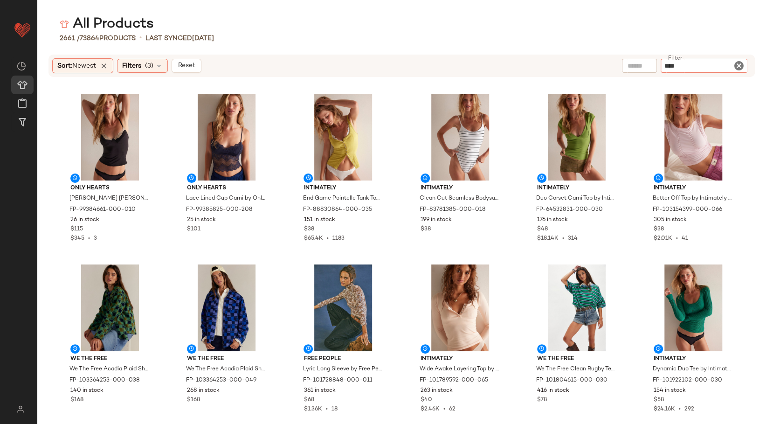
type input "*****"
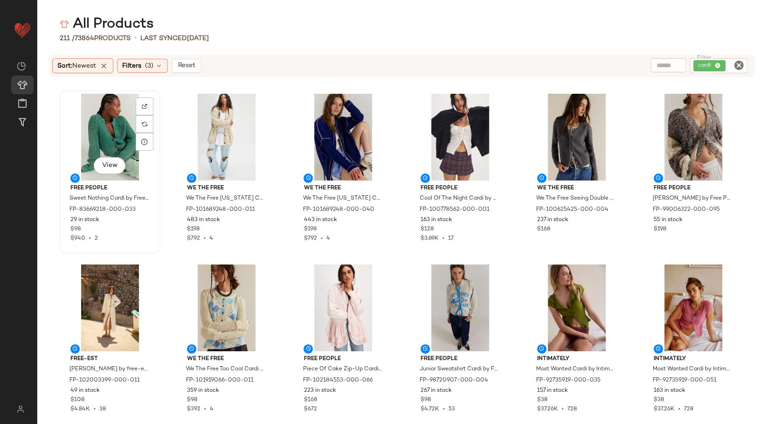
click at [114, 144] on div "View" at bounding box center [110, 137] width 94 height 87
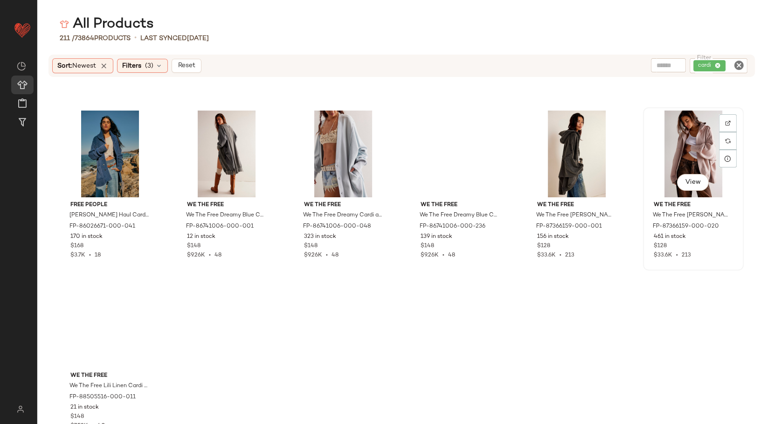
scroll to position [5809, 0]
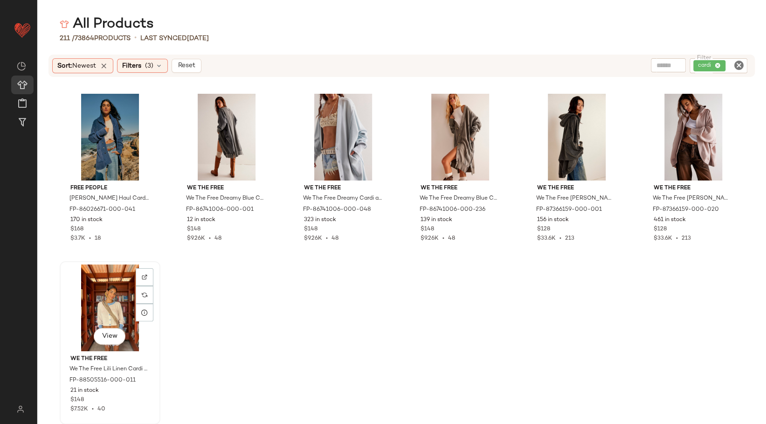
click at [110, 296] on div "View" at bounding box center [110, 307] width 94 height 87
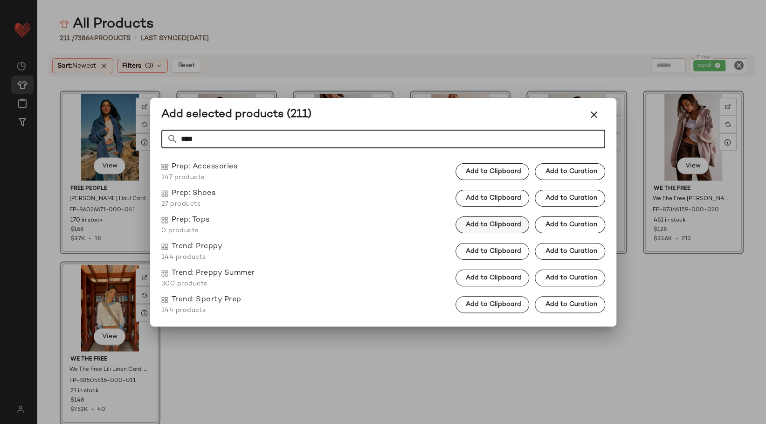
type input "****"
click at [492, 225] on span "Add to Clipboard" at bounding box center [493, 224] width 56 height 7
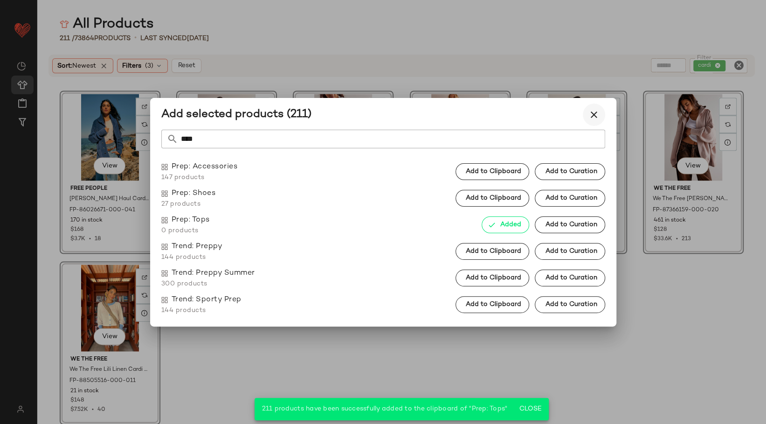
click at [592, 110] on icon "button" at bounding box center [593, 114] width 11 height 11
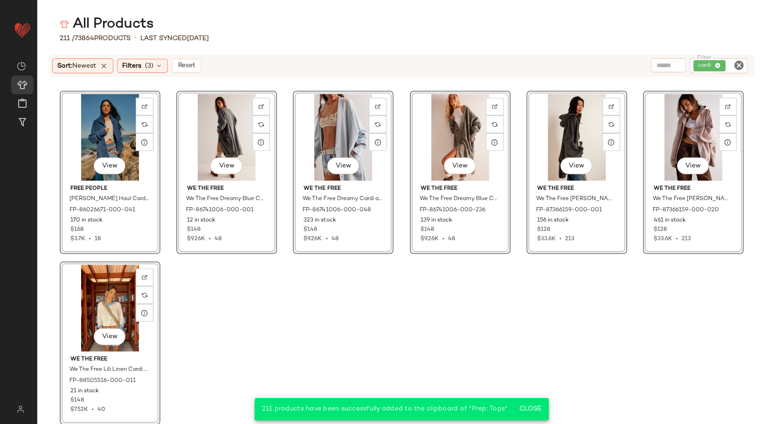
click at [740, 66] on icon "Clear Filter" at bounding box center [738, 65] width 11 height 11
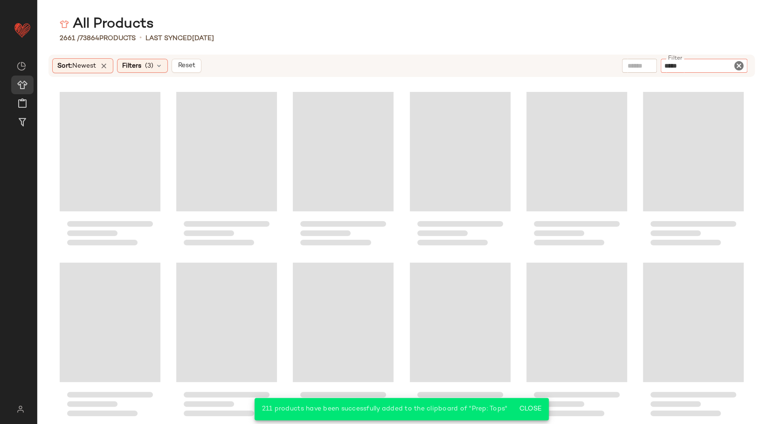
type input "******"
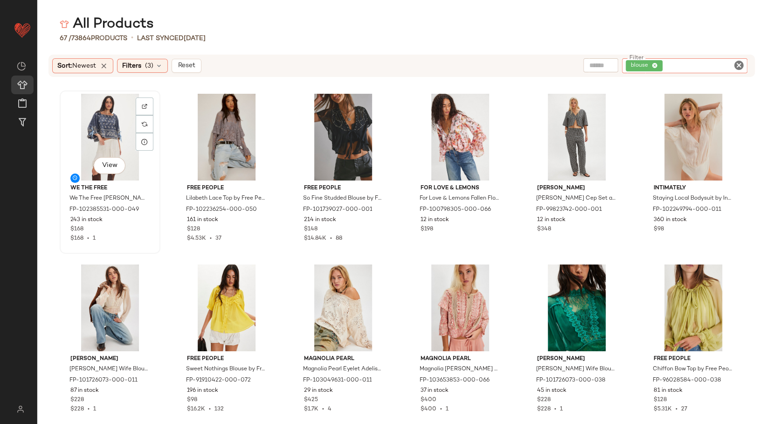
click at [118, 147] on div "View" at bounding box center [110, 137] width 94 height 87
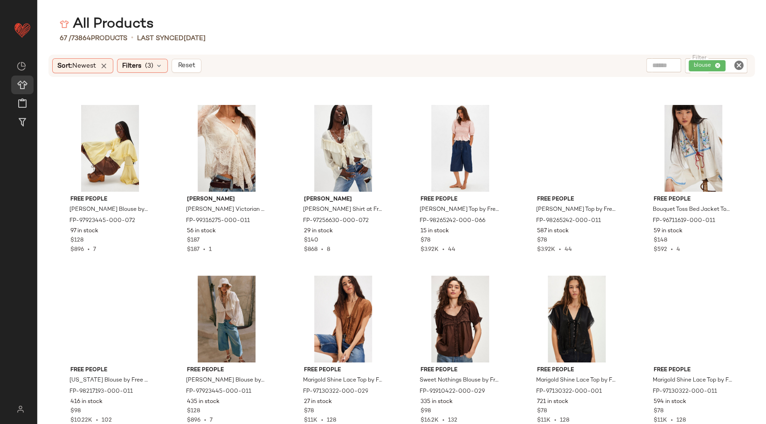
scroll to position [1714, 0]
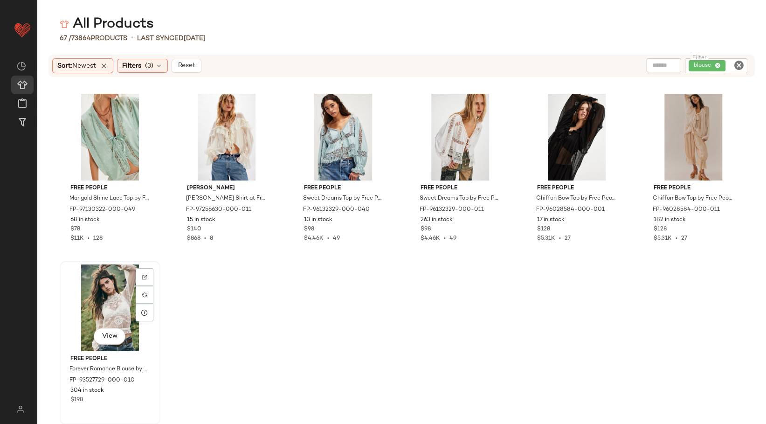
click at [110, 310] on div "View" at bounding box center [110, 307] width 94 height 87
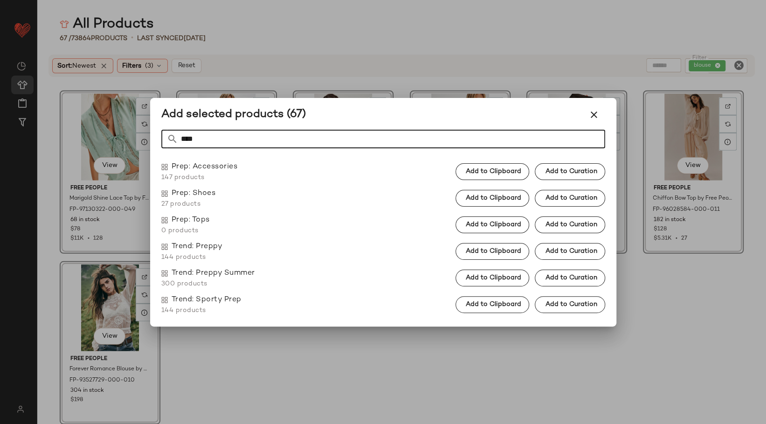
type input "****"
click at [486, 225] on span "Add to Clipboard" at bounding box center [493, 224] width 56 height 7
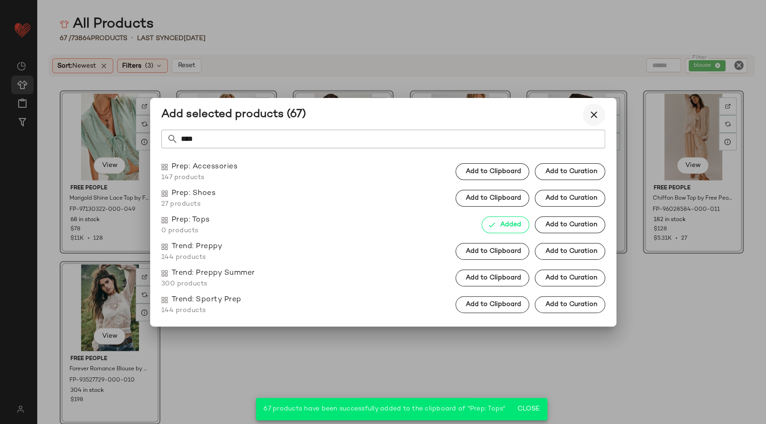
click at [593, 115] on icon "button" at bounding box center [593, 114] width 11 height 11
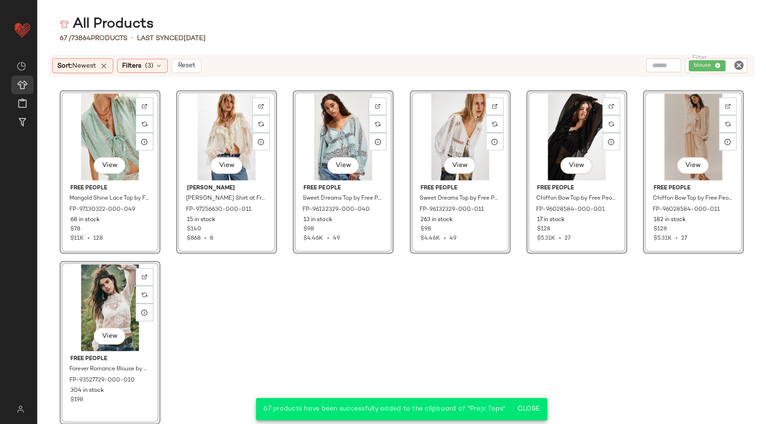
click at [741, 64] on icon "Clear Filter" at bounding box center [738, 65] width 11 height 11
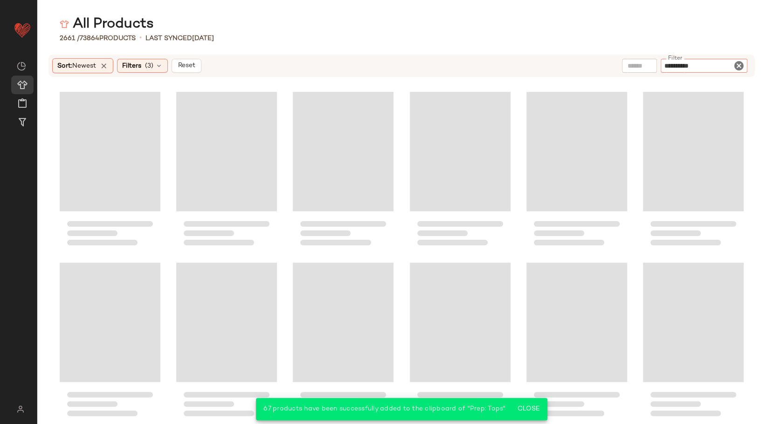
type input "**********"
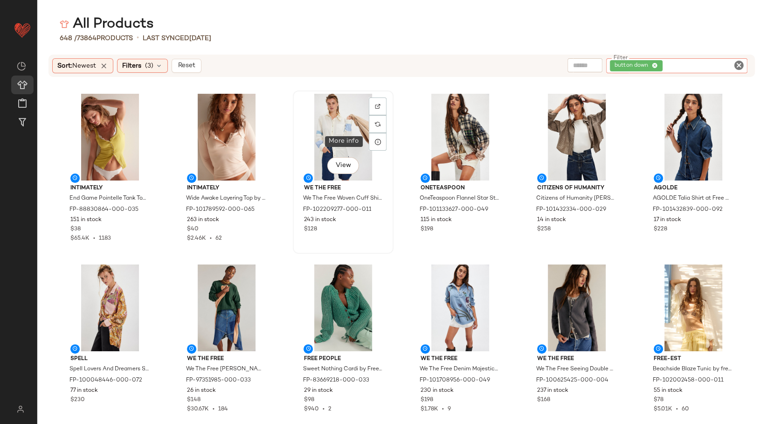
click at [353, 127] on div "View" at bounding box center [343, 137] width 94 height 87
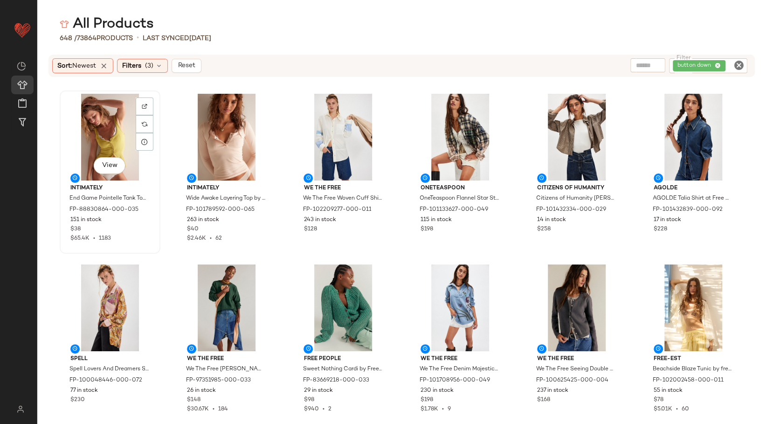
click at [113, 145] on div "View" at bounding box center [110, 137] width 94 height 87
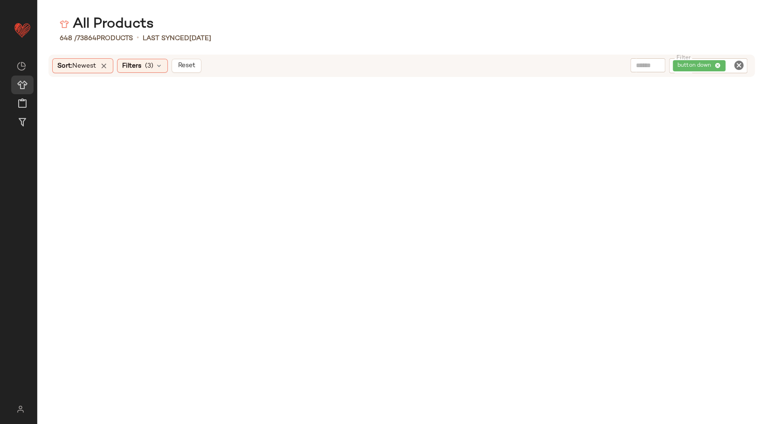
scroll to position [2286, 0]
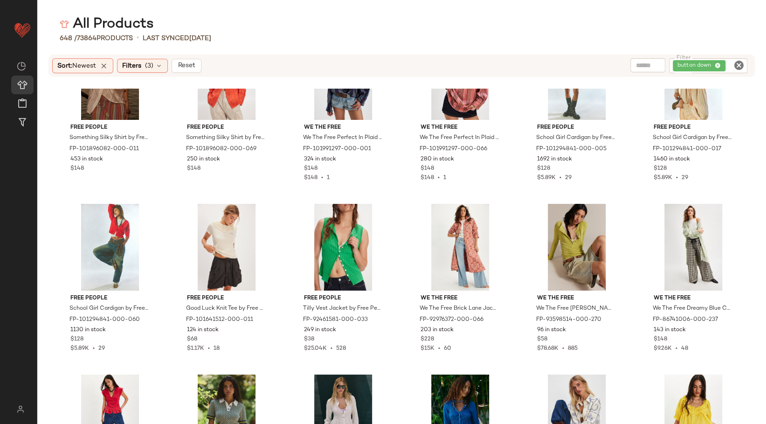
click at [451, 19] on div "All Products" at bounding box center [401, 24] width 729 height 19
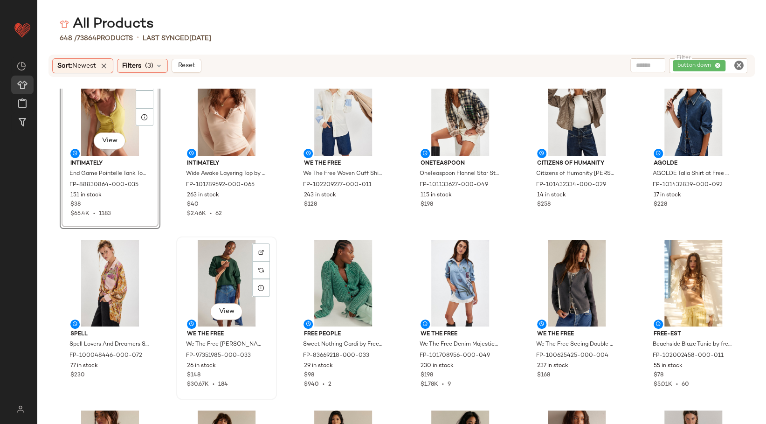
scroll to position [0, 0]
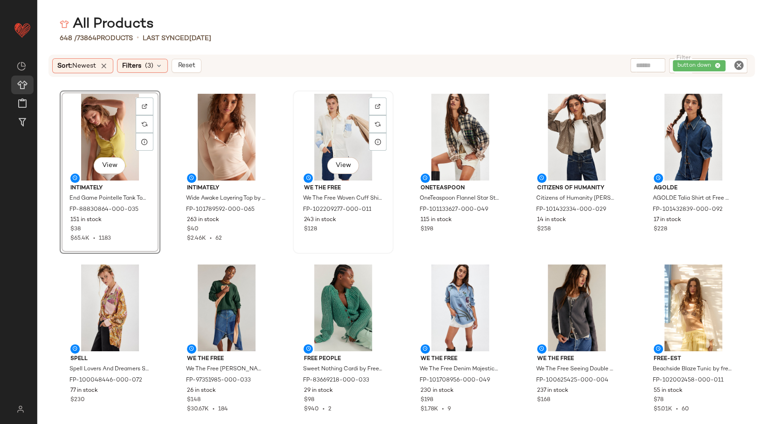
click at [336, 115] on div "View" at bounding box center [343, 137] width 94 height 87
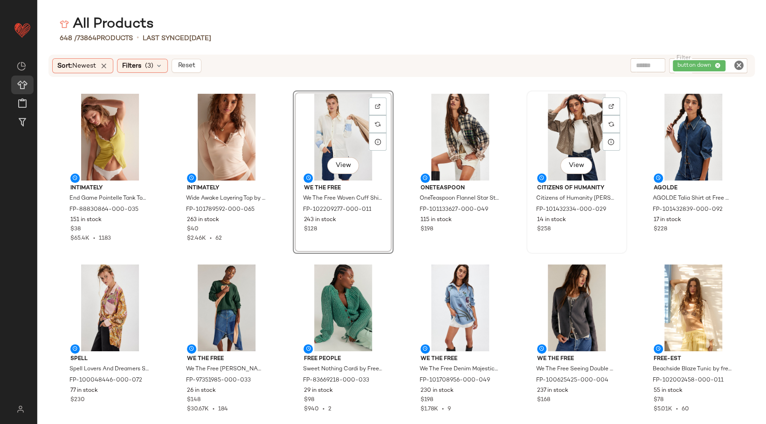
click at [563, 144] on div "View" at bounding box center [577, 137] width 94 height 87
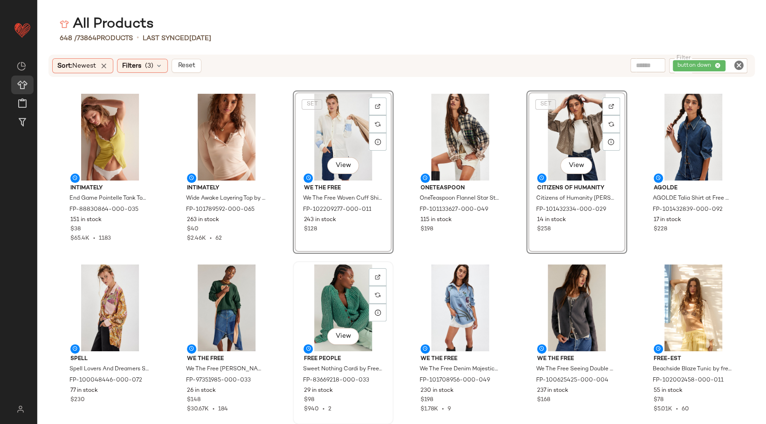
click at [336, 307] on div "View" at bounding box center [343, 307] width 94 height 87
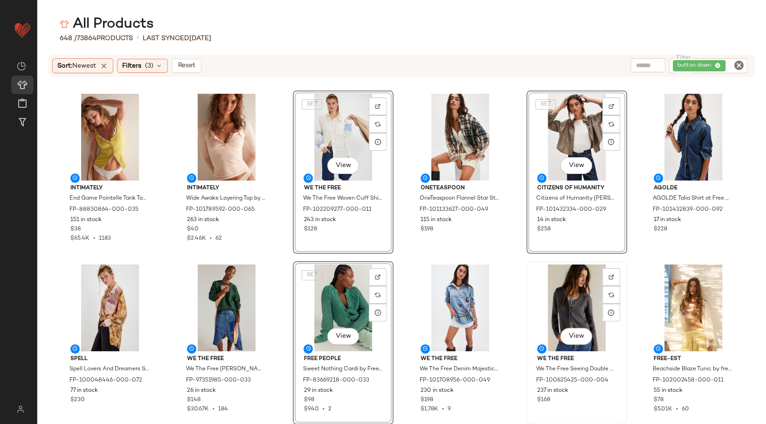
click at [556, 313] on div "View" at bounding box center [577, 307] width 94 height 87
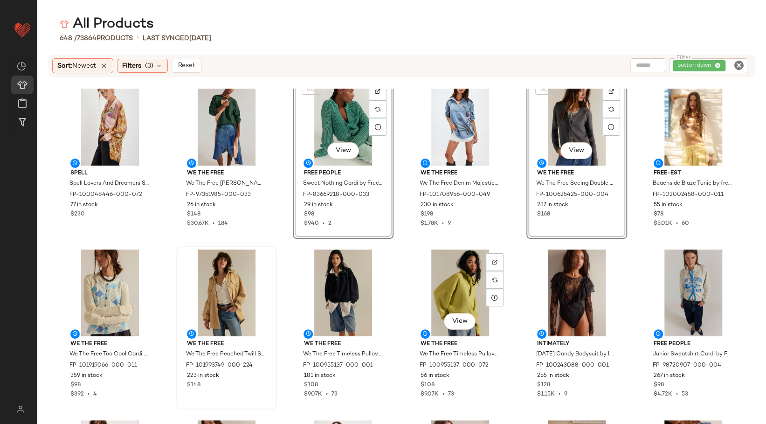
scroll to position [266, 0]
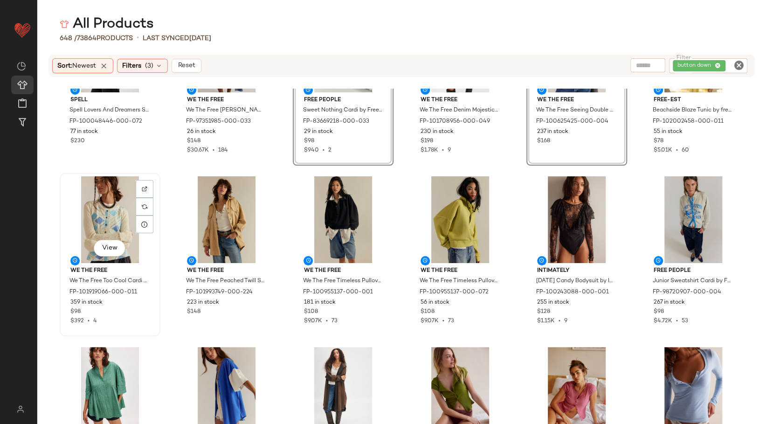
click at [115, 217] on div "View" at bounding box center [110, 219] width 94 height 87
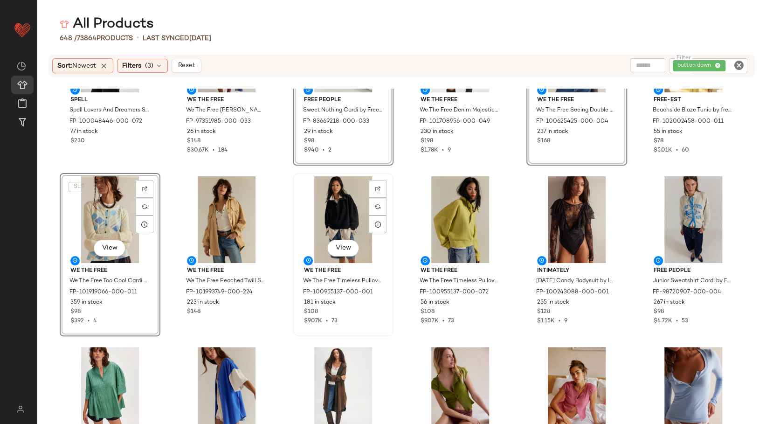
click at [345, 218] on div "View" at bounding box center [343, 219] width 94 height 87
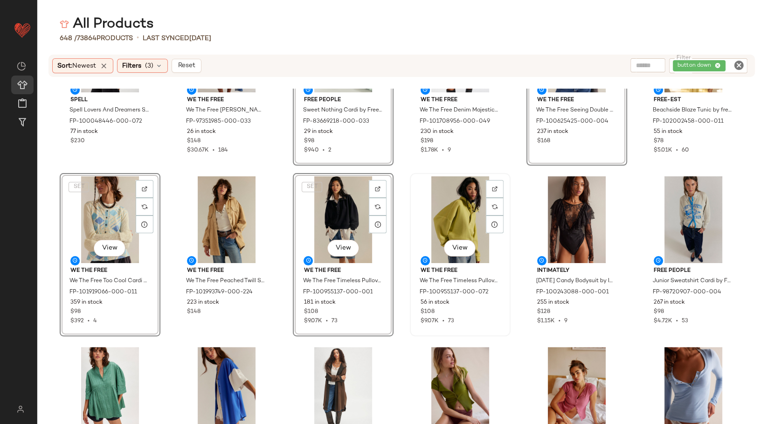
click at [452, 217] on div "View" at bounding box center [460, 219] width 94 height 87
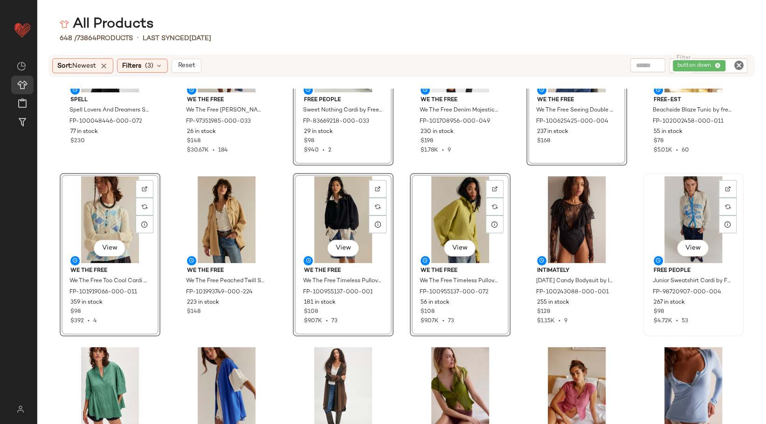
click at [670, 216] on div "View" at bounding box center [693, 219] width 94 height 87
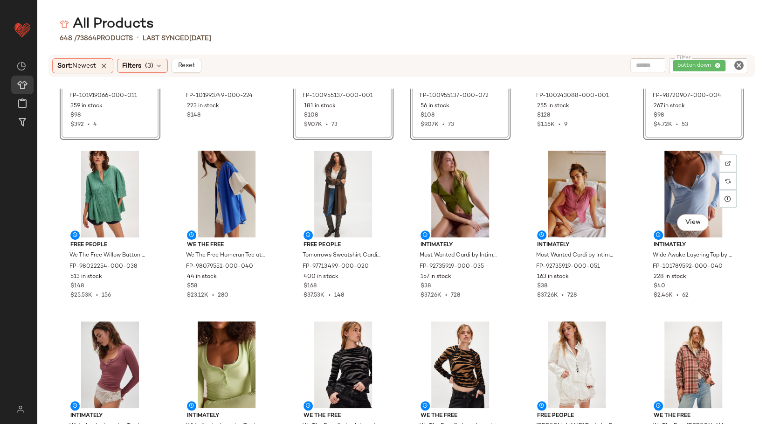
scroll to position [474, 0]
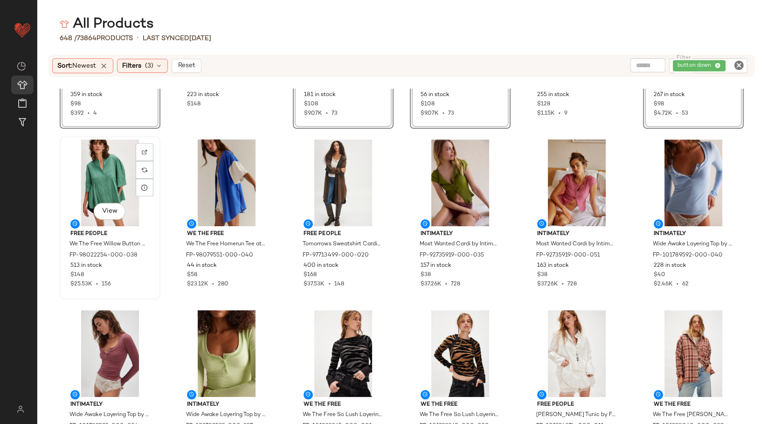
click at [107, 179] on div "View" at bounding box center [110, 182] width 94 height 87
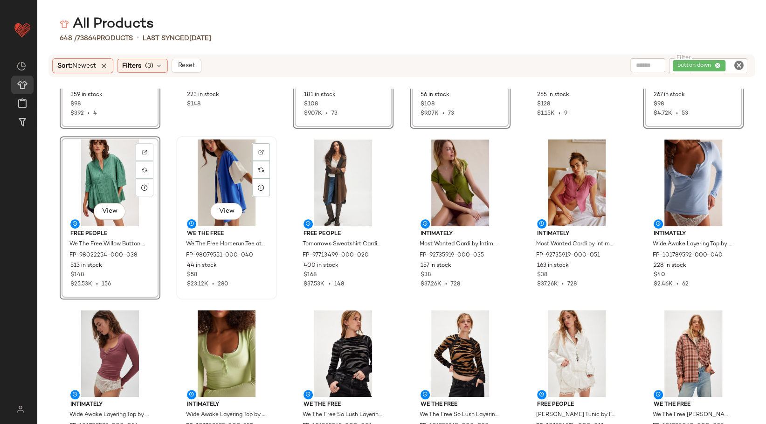
click at [227, 190] on div "View" at bounding box center [226, 182] width 94 height 87
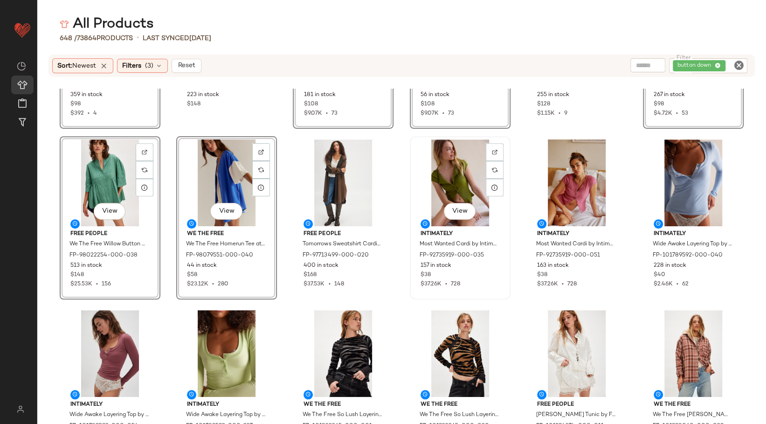
click at [457, 186] on div "View" at bounding box center [460, 182] width 94 height 87
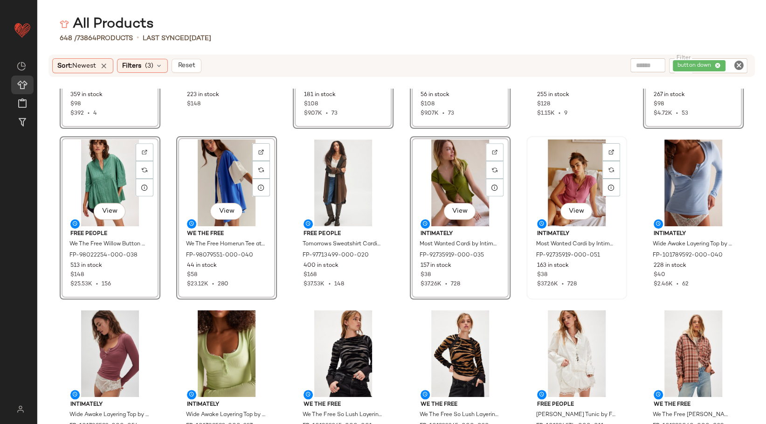
click at [564, 193] on div "View" at bounding box center [577, 182] width 94 height 87
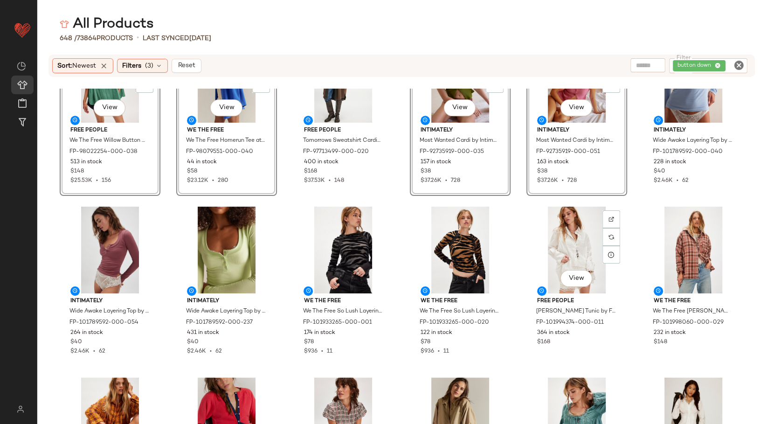
scroll to position [629, 0]
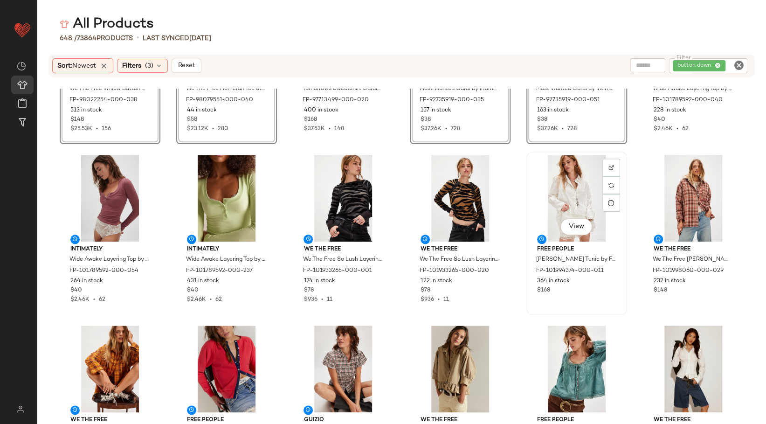
click at [560, 199] on div "View" at bounding box center [577, 198] width 94 height 87
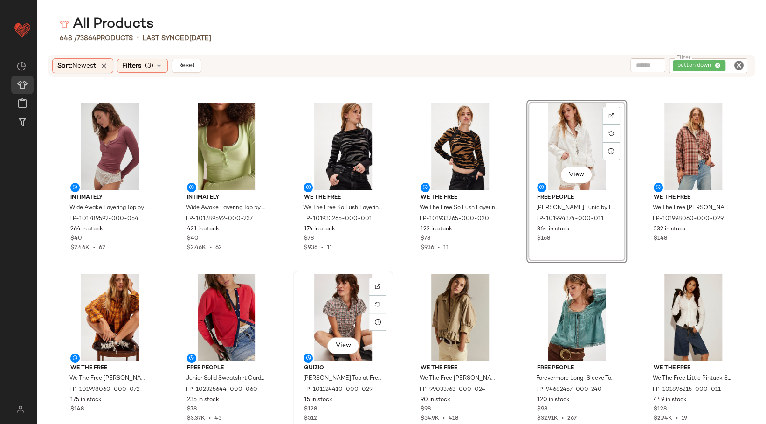
scroll to position [732, 0]
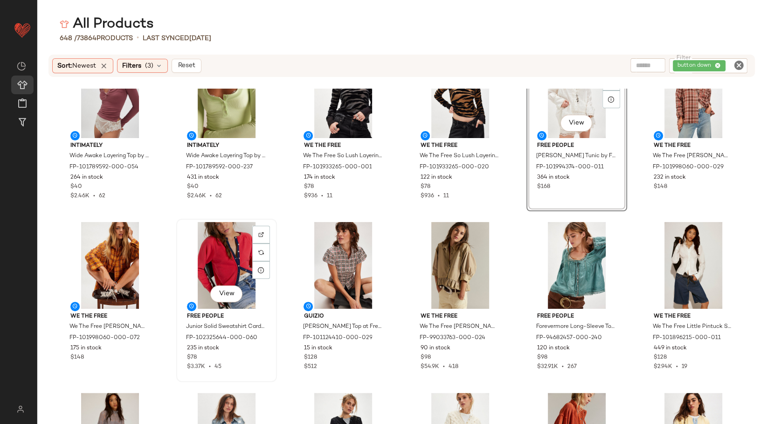
click at [225, 266] on div "View" at bounding box center [226, 265] width 94 height 87
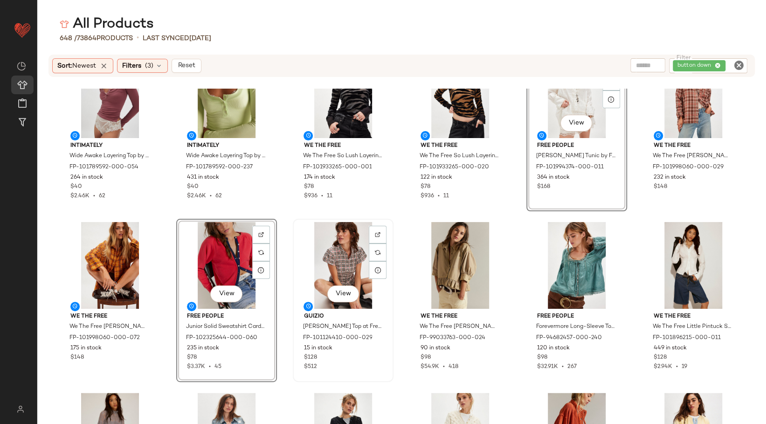
click at [330, 268] on div "View" at bounding box center [343, 265] width 94 height 87
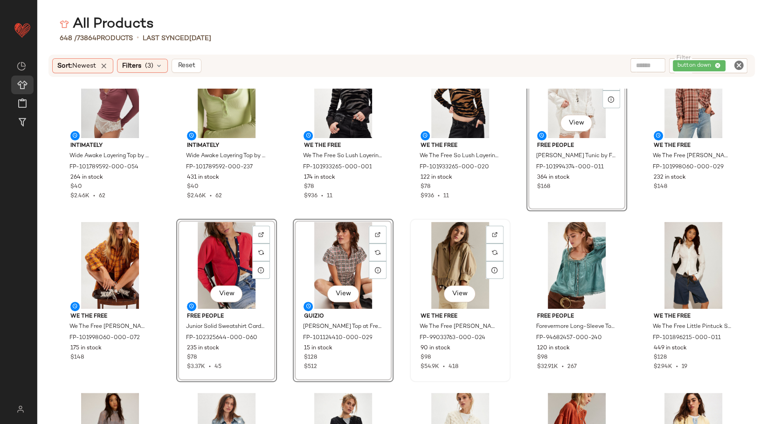
click at [454, 269] on div "View" at bounding box center [460, 265] width 94 height 87
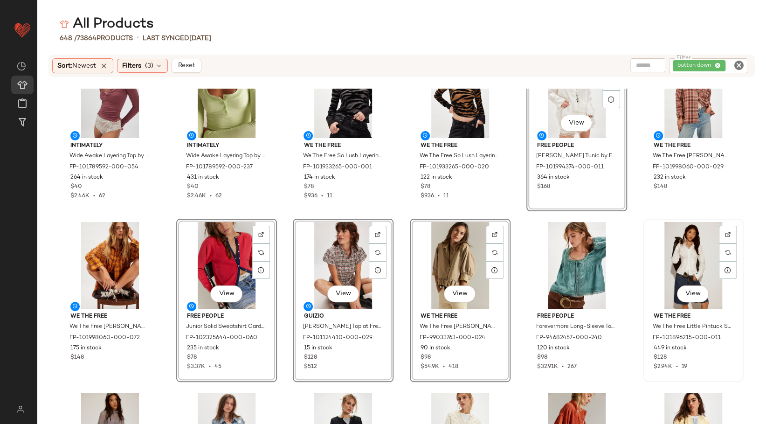
click at [661, 255] on div "View" at bounding box center [693, 265] width 94 height 87
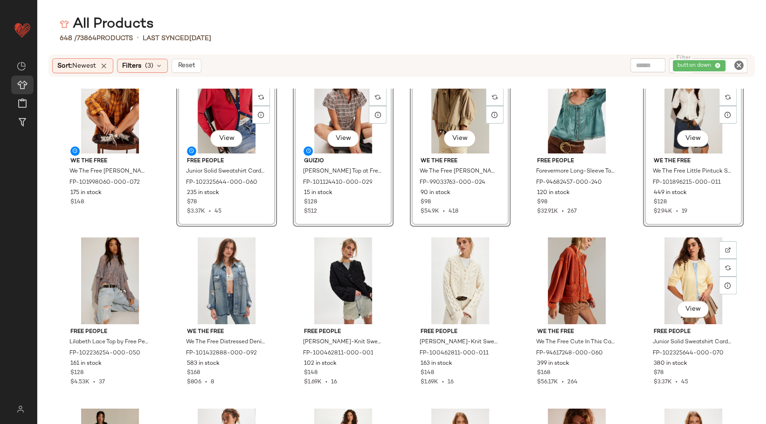
scroll to position [940, 0]
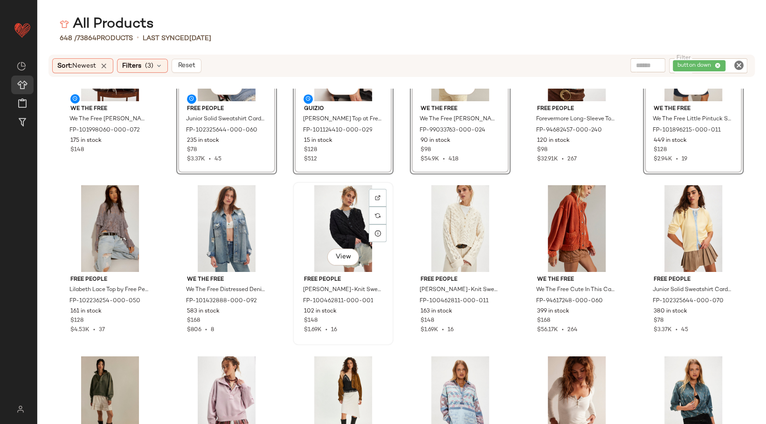
click at [327, 231] on div "View" at bounding box center [343, 228] width 94 height 87
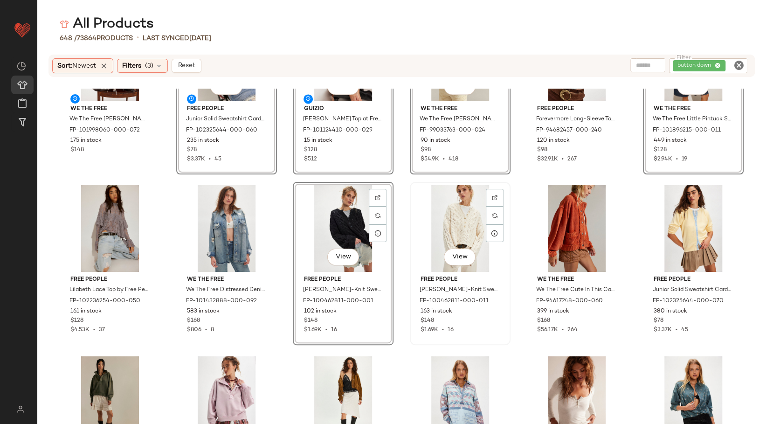
click at [431, 226] on div "View" at bounding box center [460, 228] width 94 height 87
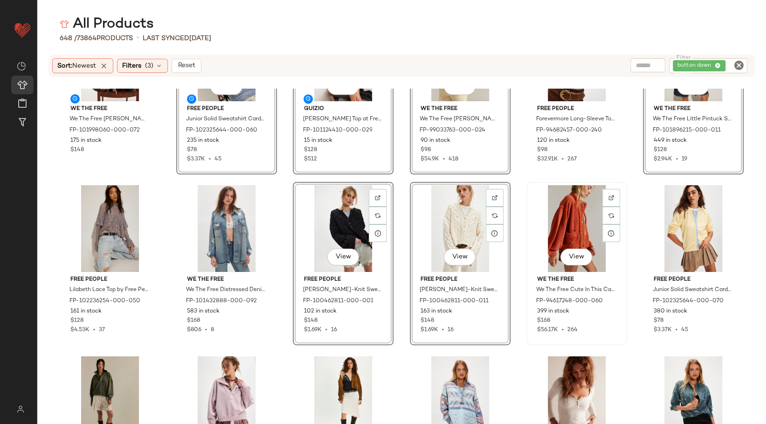
click at [583, 218] on div "View" at bounding box center [577, 228] width 94 height 87
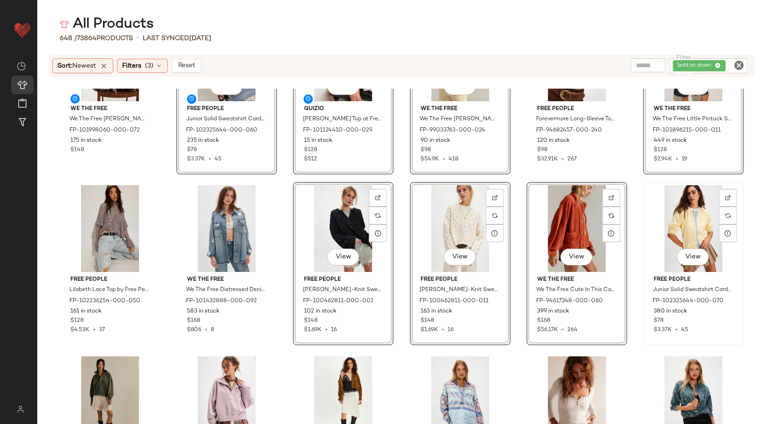
click at [650, 222] on div "View" at bounding box center [693, 228] width 94 height 87
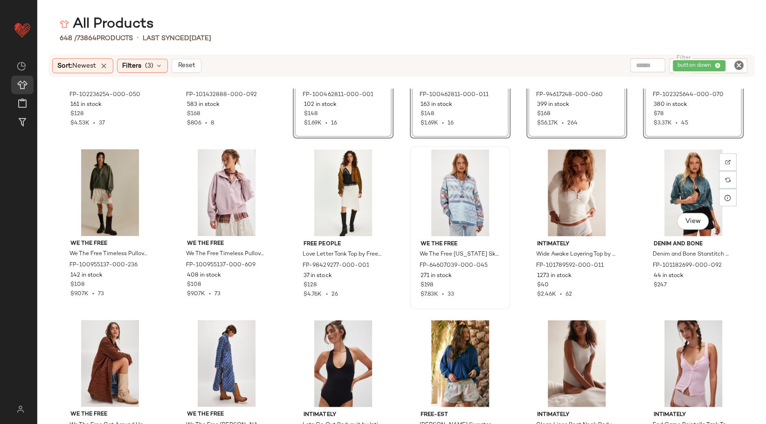
scroll to position [1147, 0]
click at [106, 177] on div "View" at bounding box center [110, 192] width 94 height 87
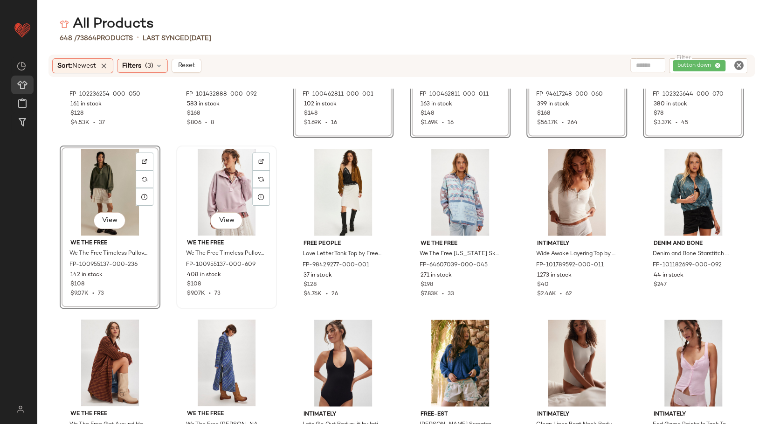
click at [230, 196] on div "View" at bounding box center [226, 192] width 94 height 87
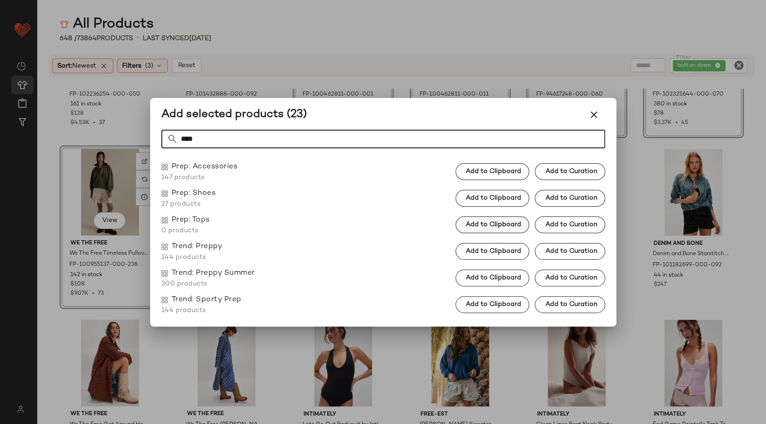
type input "****"
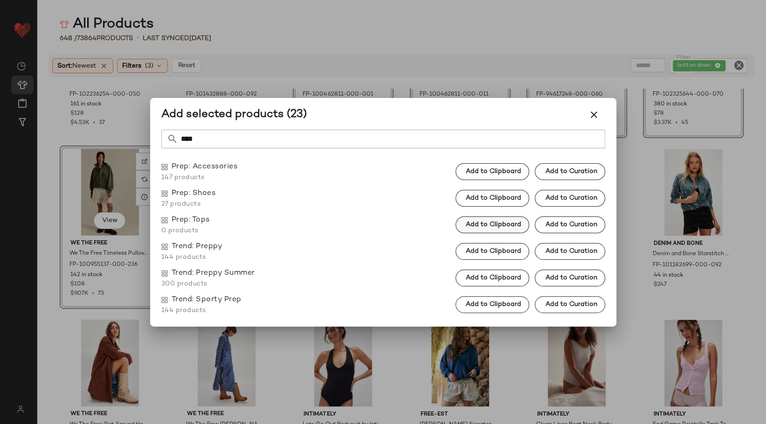
click at [487, 225] on span "Add to Clipboard" at bounding box center [493, 224] width 56 height 7
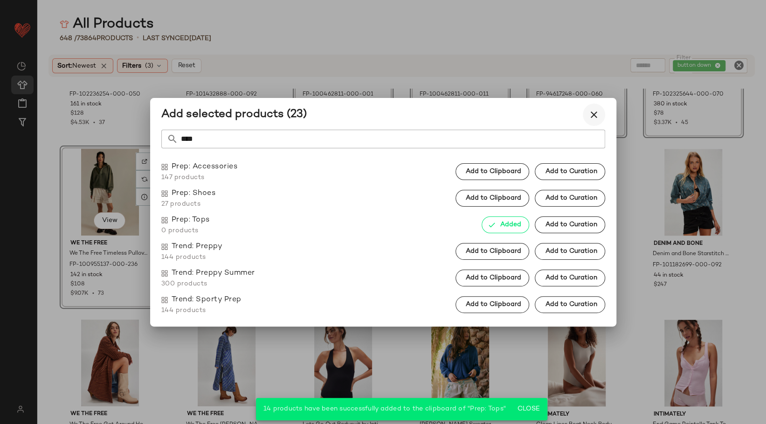
click at [593, 112] on icon "button" at bounding box center [593, 114] width 11 height 11
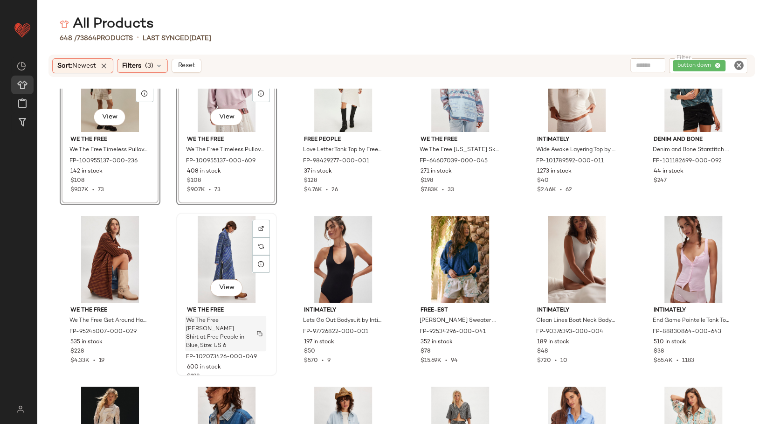
scroll to position [1354, 0]
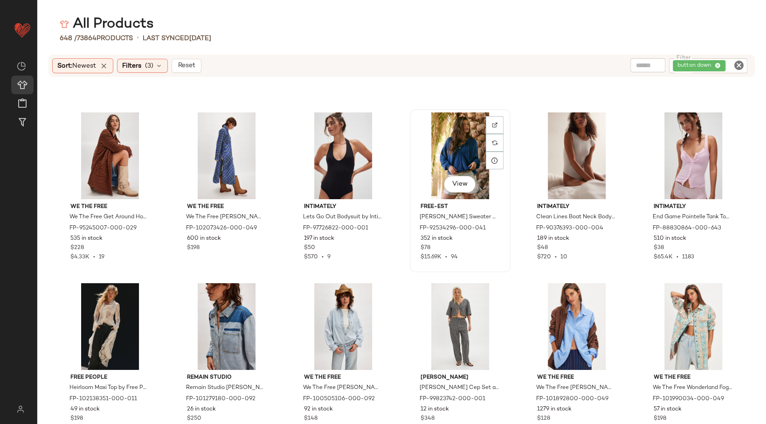
click at [459, 152] on div "View" at bounding box center [460, 155] width 94 height 87
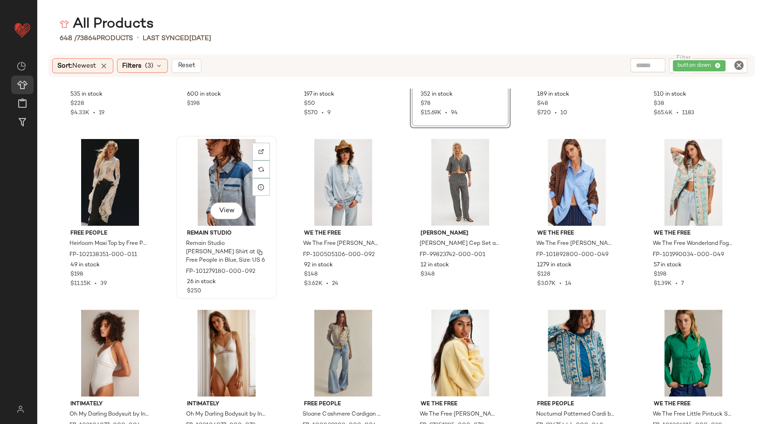
scroll to position [1509, 0]
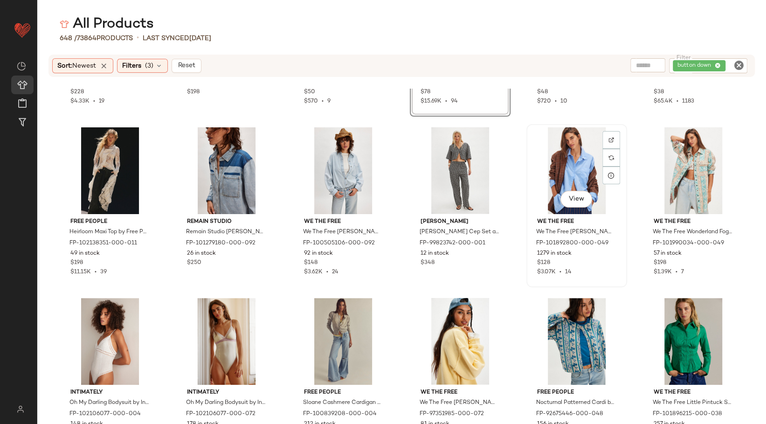
click at [559, 168] on div "View" at bounding box center [577, 170] width 94 height 87
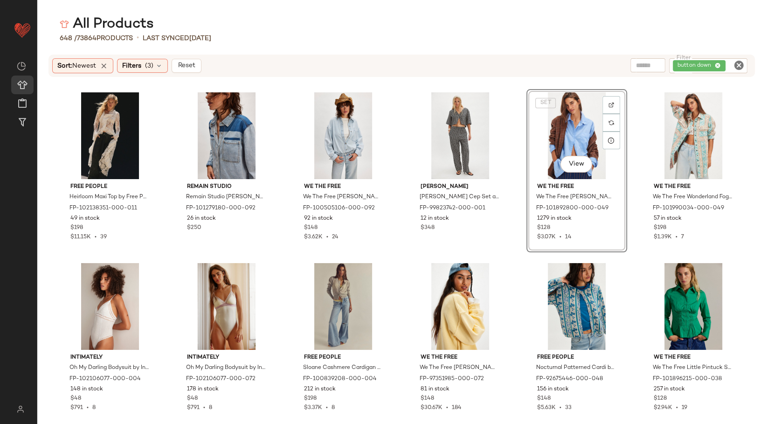
scroll to position [1613, 0]
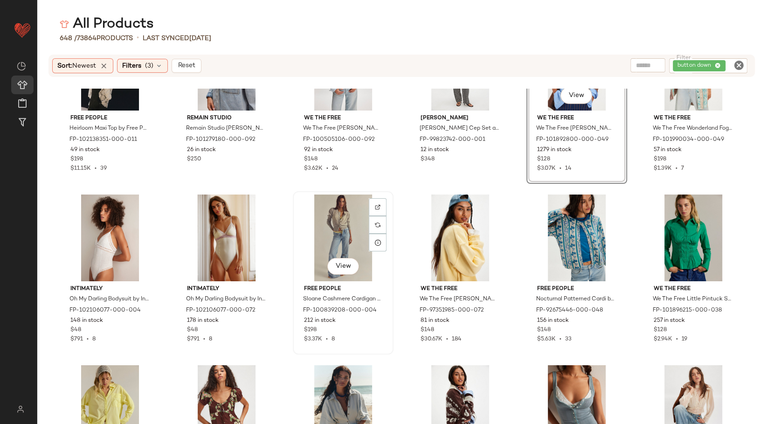
click at [351, 218] on div "View" at bounding box center [343, 237] width 94 height 87
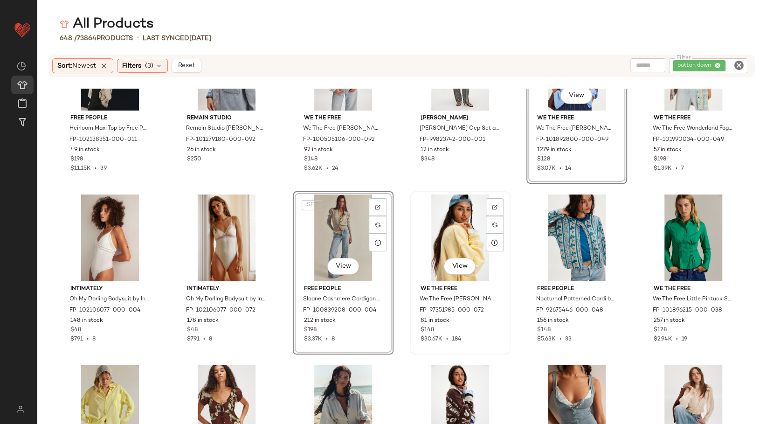
click at [453, 221] on div "View" at bounding box center [460, 237] width 94 height 87
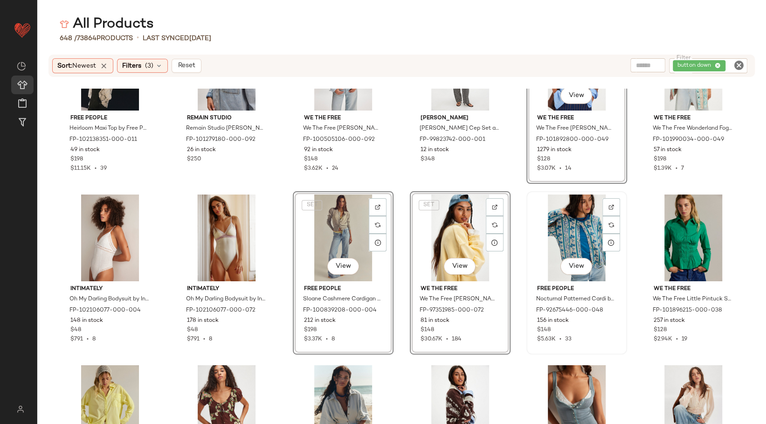
click at [558, 226] on div "View" at bounding box center [577, 237] width 94 height 87
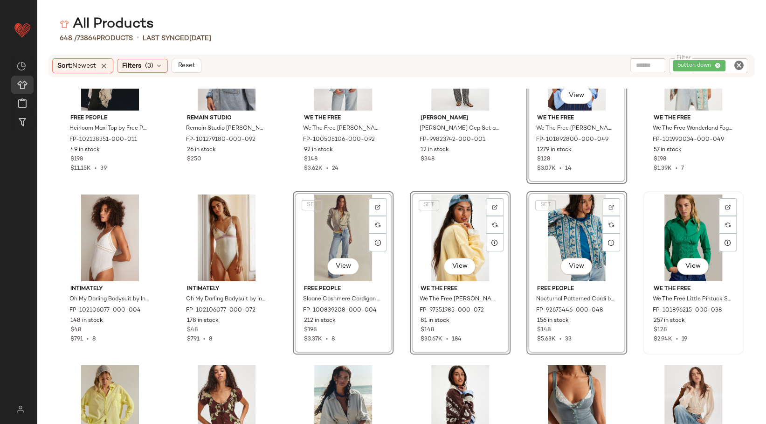
click at [675, 228] on div "View" at bounding box center [693, 237] width 94 height 87
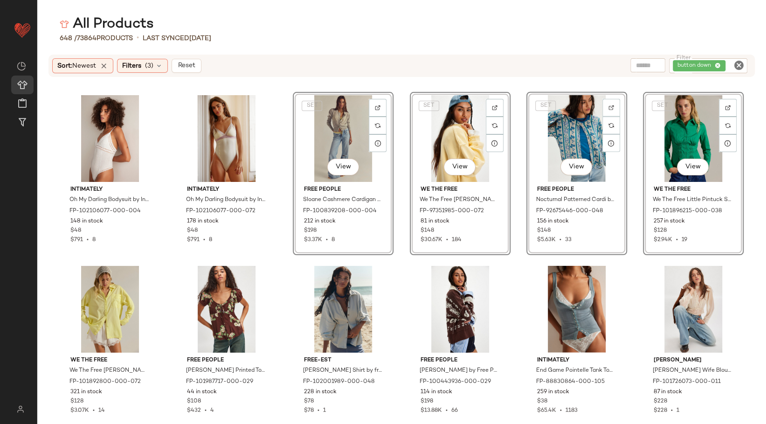
scroll to position [1768, 0]
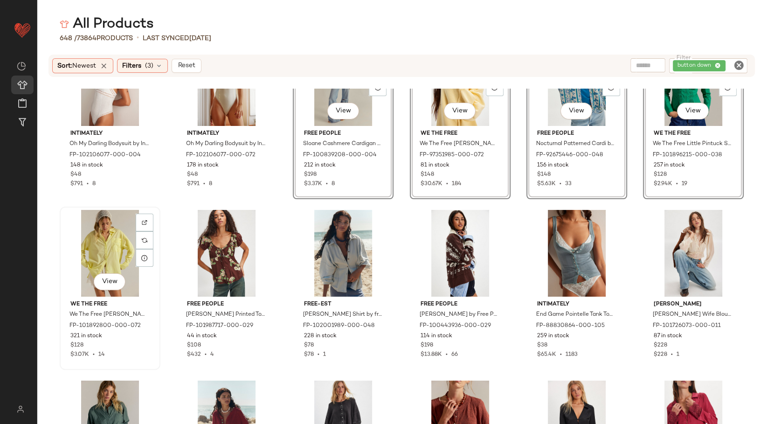
click at [102, 232] on div "View" at bounding box center [110, 253] width 94 height 87
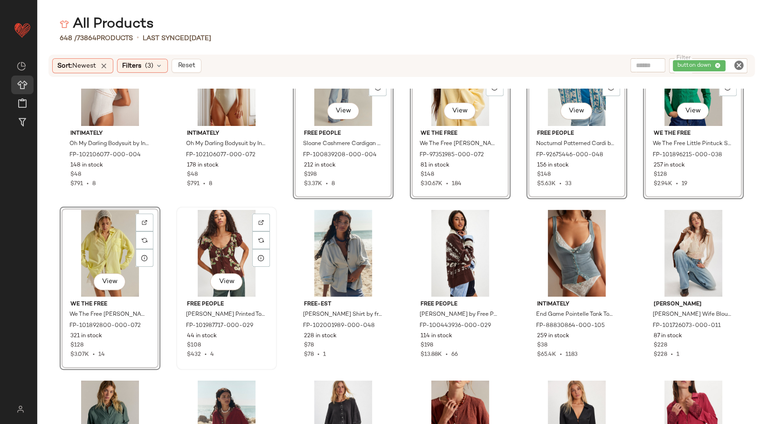
click at [220, 237] on div "View" at bounding box center [226, 253] width 94 height 87
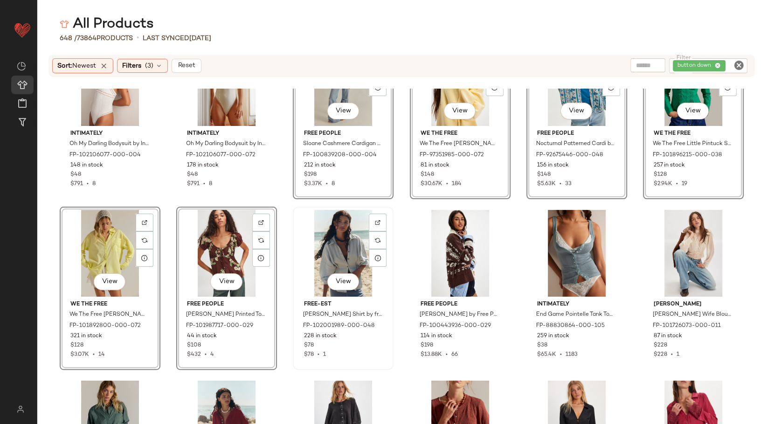
click at [345, 244] on div "View" at bounding box center [343, 253] width 94 height 87
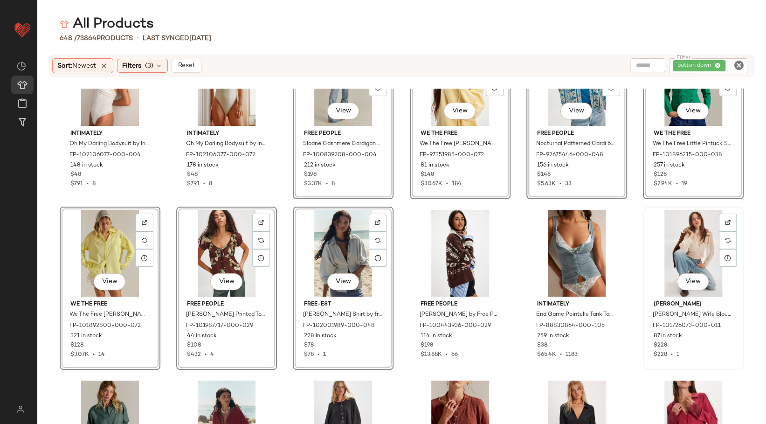
click at [683, 241] on div "View" at bounding box center [693, 253] width 94 height 87
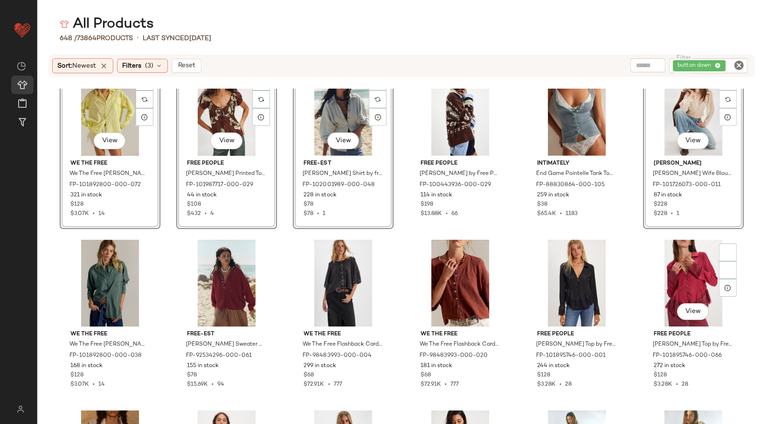
scroll to position [1976, 0]
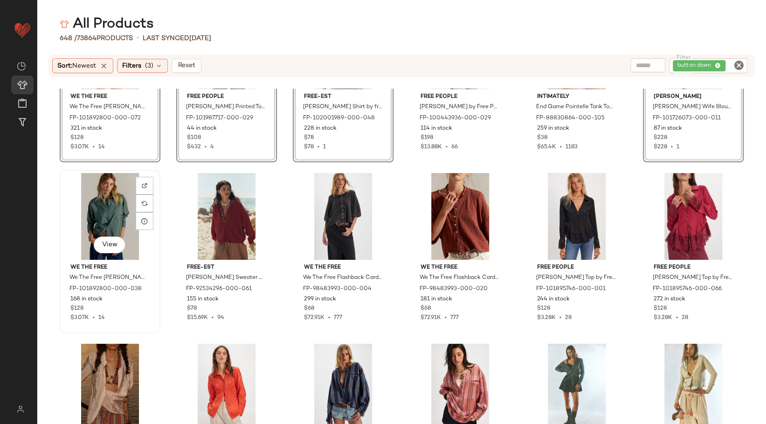
click at [100, 207] on div "View" at bounding box center [110, 216] width 94 height 87
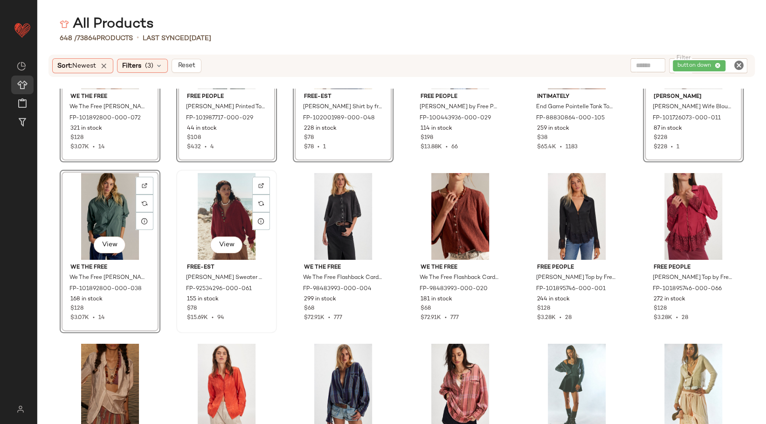
click at [224, 210] on div "View" at bounding box center [226, 216] width 94 height 87
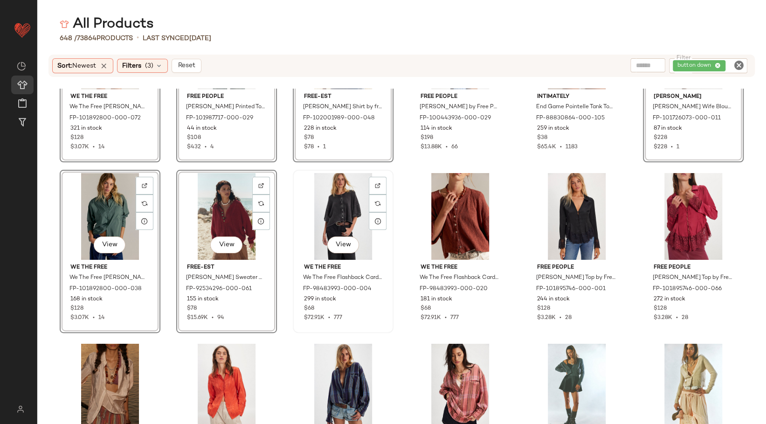
click at [359, 208] on div "View" at bounding box center [343, 216] width 94 height 87
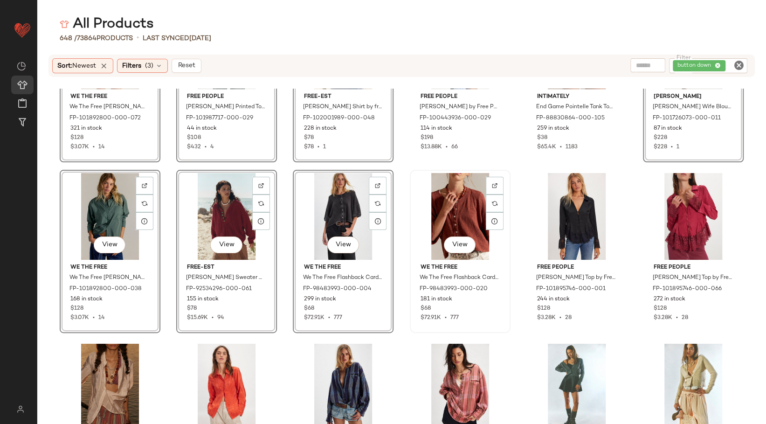
click at [441, 215] on div "View" at bounding box center [460, 216] width 94 height 87
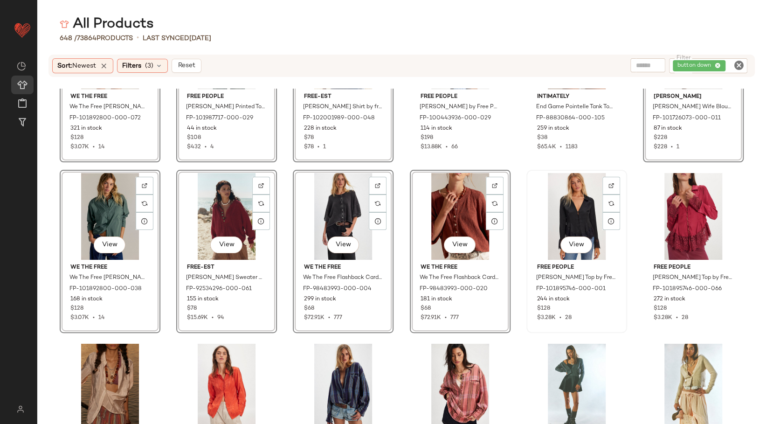
click at [558, 216] on div "View" at bounding box center [577, 216] width 94 height 87
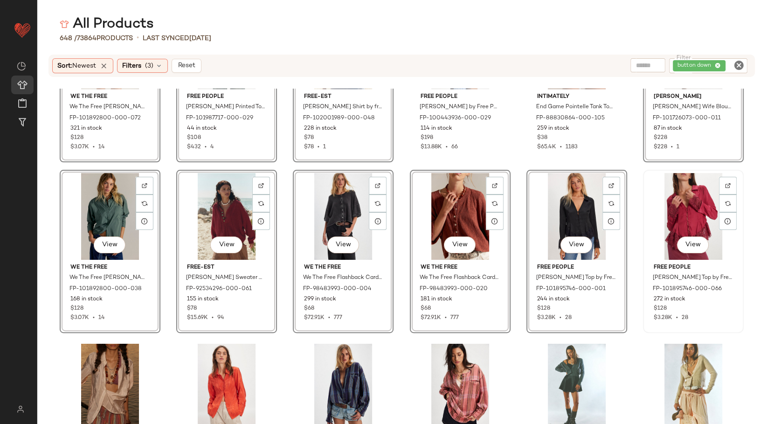
click at [679, 214] on div "View" at bounding box center [693, 216] width 94 height 87
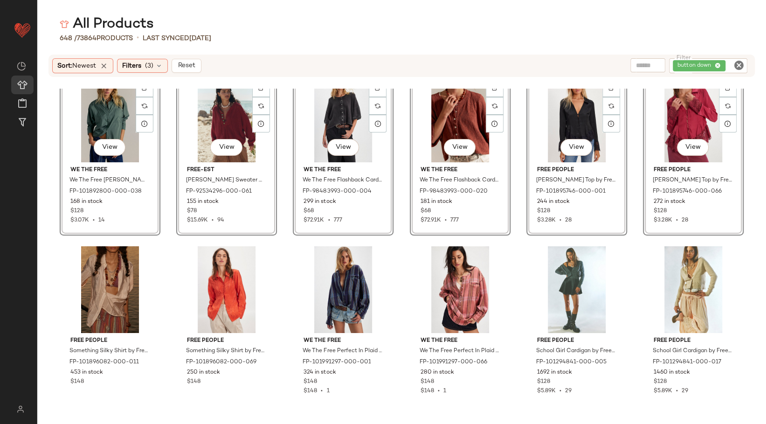
scroll to position [2079, 0]
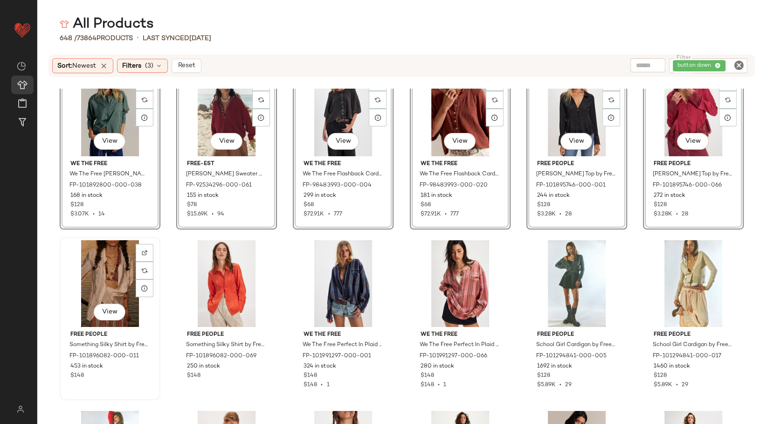
click at [109, 277] on div "View" at bounding box center [110, 283] width 94 height 87
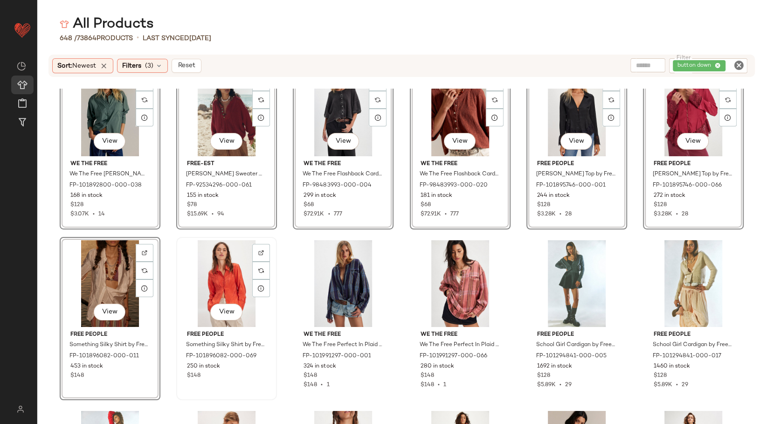
click at [223, 274] on div "View" at bounding box center [226, 283] width 94 height 87
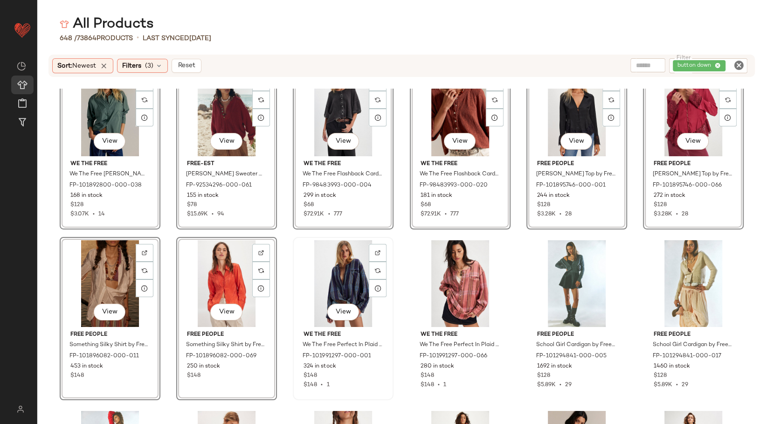
click at [324, 280] on div "View" at bounding box center [343, 283] width 94 height 87
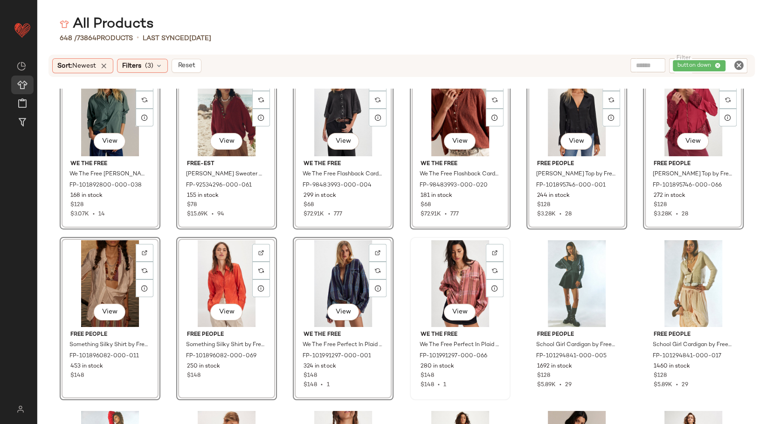
click at [449, 283] on div "View" at bounding box center [460, 283] width 94 height 87
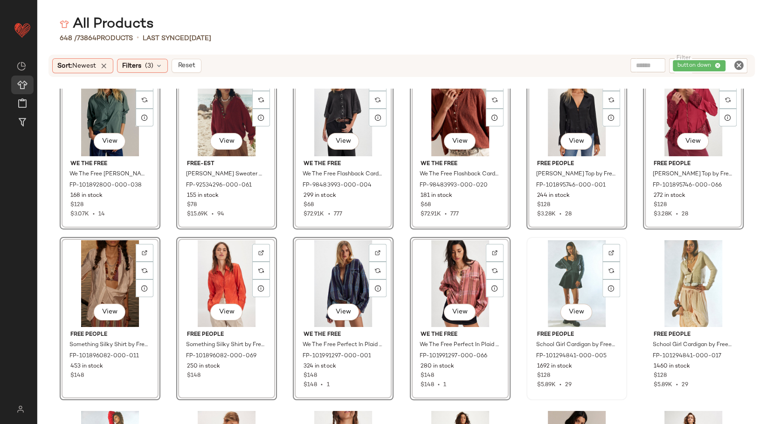
click at [564, 286] on div "View" at bounding box center [577, 283] width 94 height 87
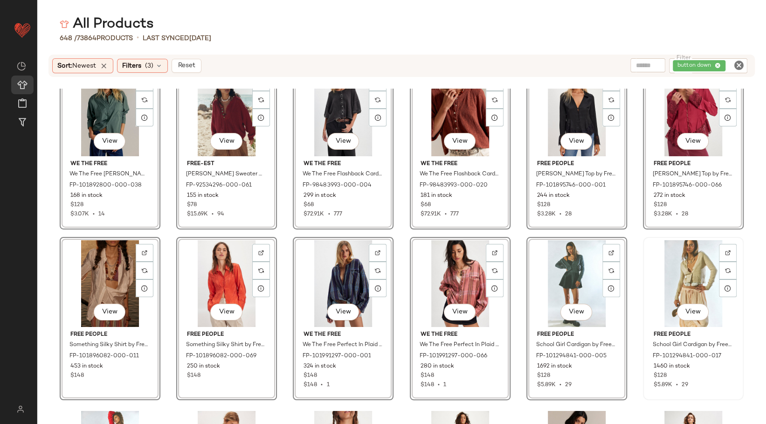
click at [668, 283] on div "View" at bounding box center [693, 283] width 94 height 87
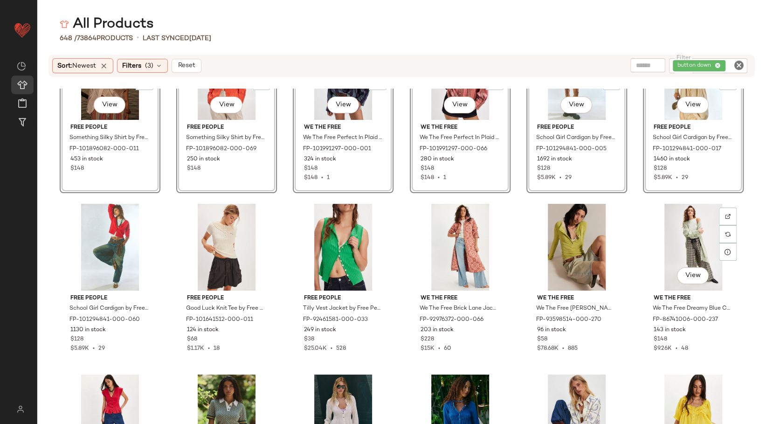
scroll to position [2338, 0]
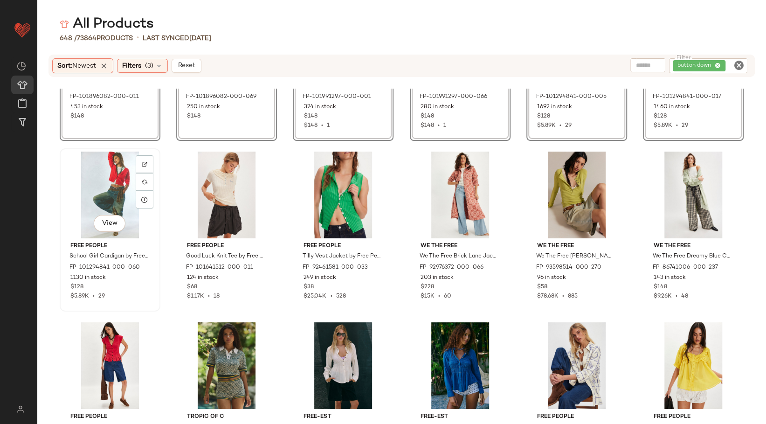
click at [101, 193] on div "View" at bounding box center [110, 195] width 94 height 87
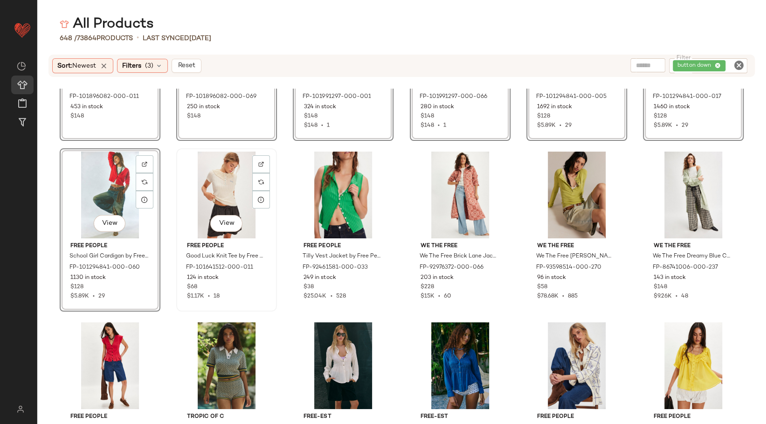
click at [213, 199] on div "View" at bounding box center [226, 195] width 94 height 87
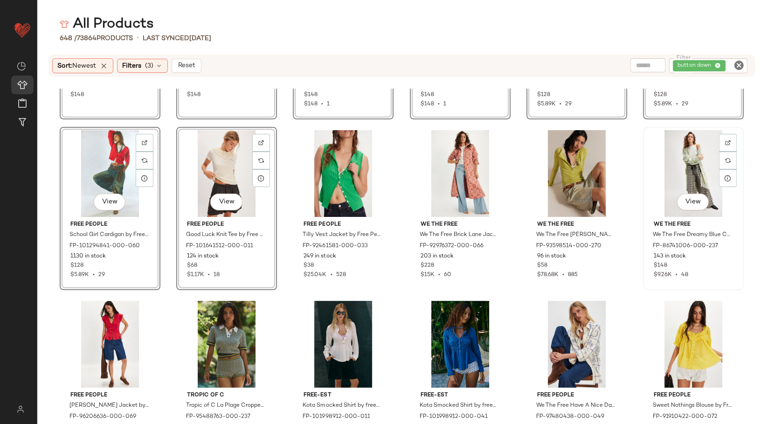
scroll to position [2442, 0]
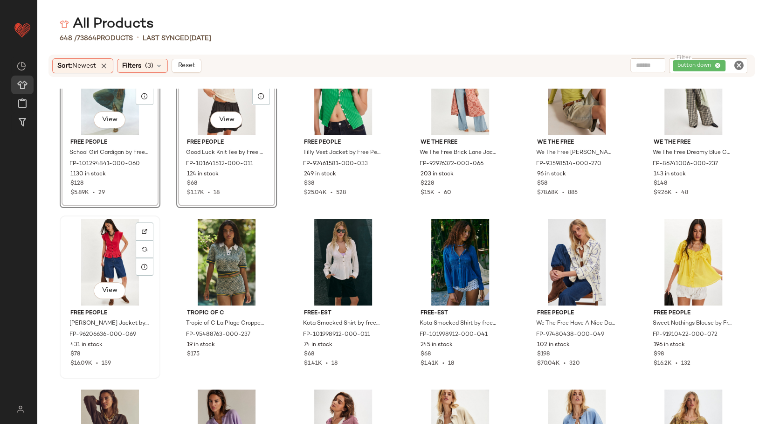
click at [108, 263] on div "View" at bounding box center [110, 262] width 94 height 87
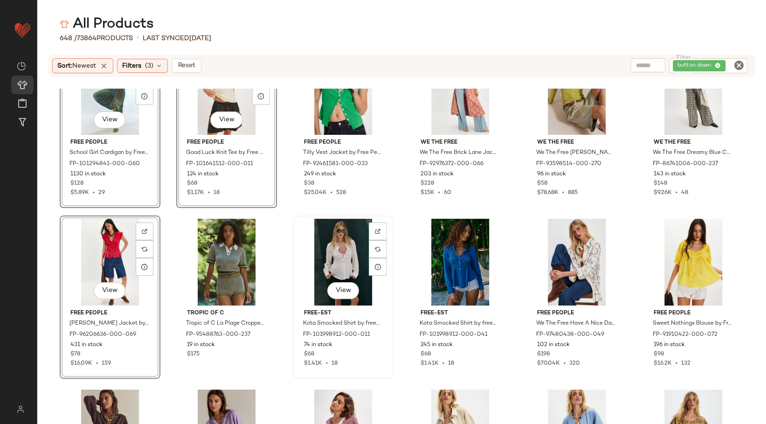
click at [338, 264] on div "View" at bounding box center [343, 262] width 94 height 87
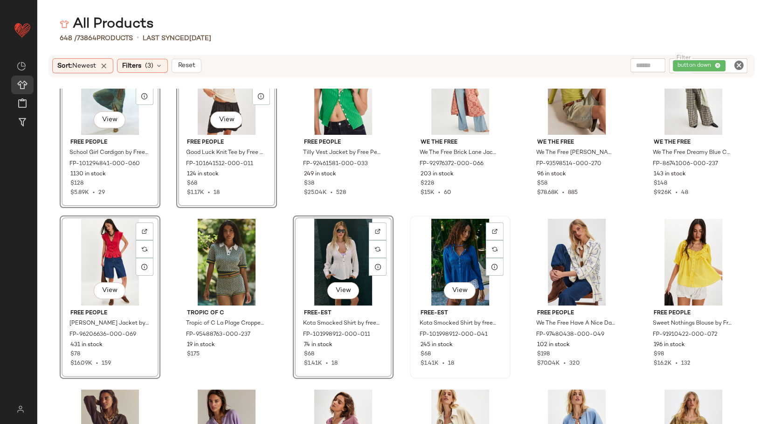
click at [460, 263] on div "View" at bounding box center [460, 262] width 94 height 87
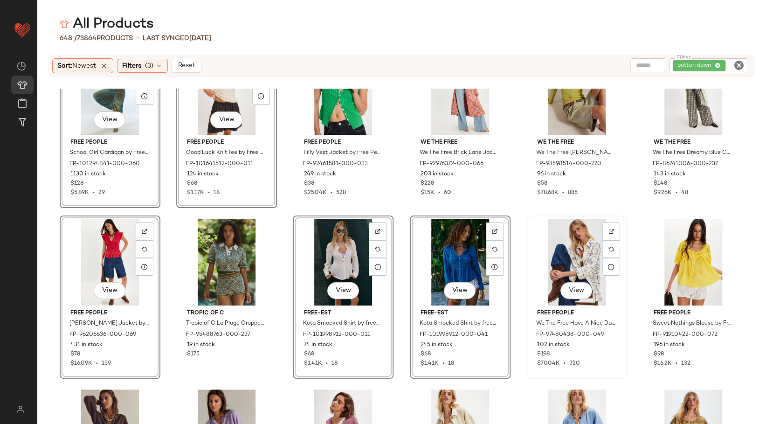
click at [550, 263] on div "View" at bounding box center [577, 262] width 94 height 87
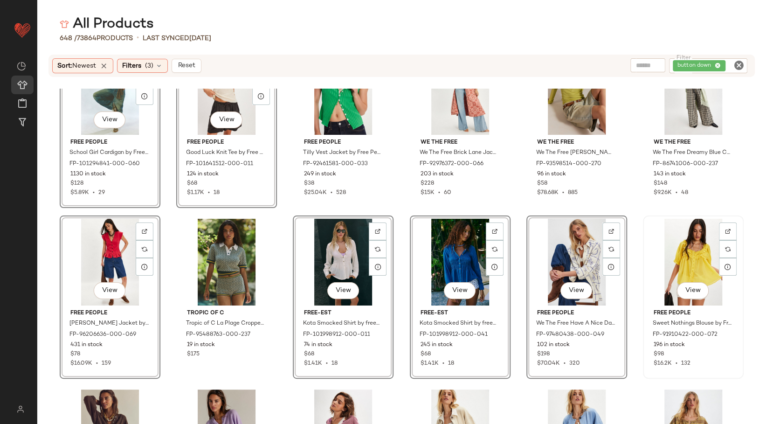
click at [665, 264] on div "View" at bounding box center [693, 262] width 94 height 87
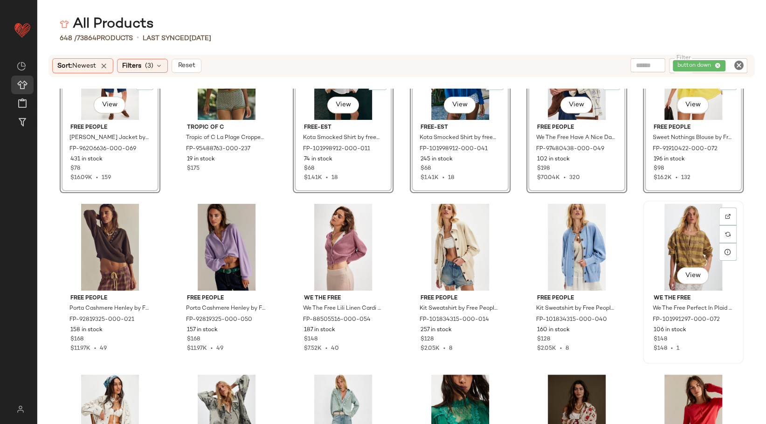
scroll to position [2649, 0]
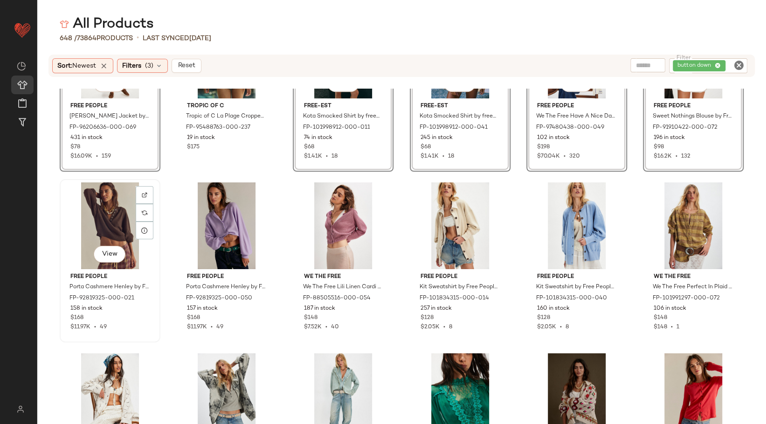
click at [106, 224] on div "View" at bounding box center [110, 225] width 94 height 87
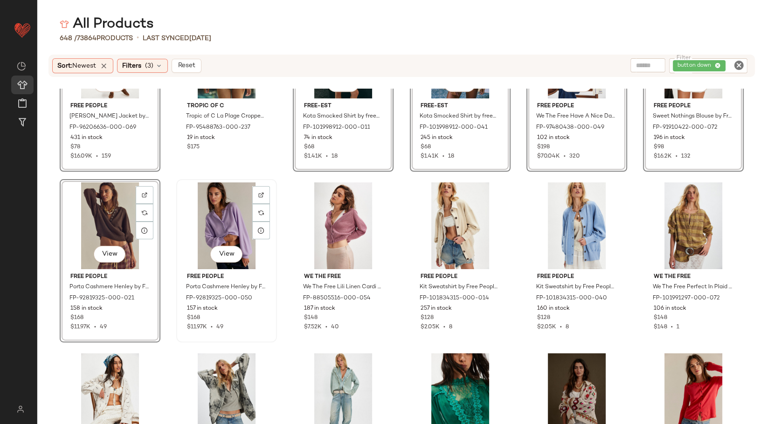
click at [230, 234] on div "View" at bounding box center [226, 225] width 94 height 87
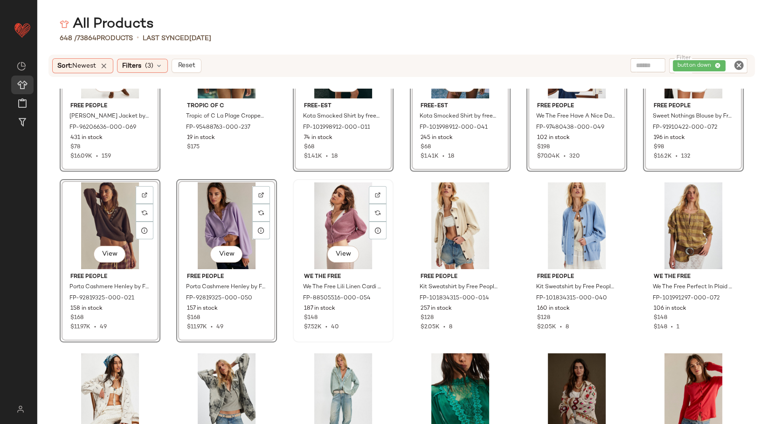
click at [327, 234] on div "View" at bounding box center [343, 225] width 94 height 87
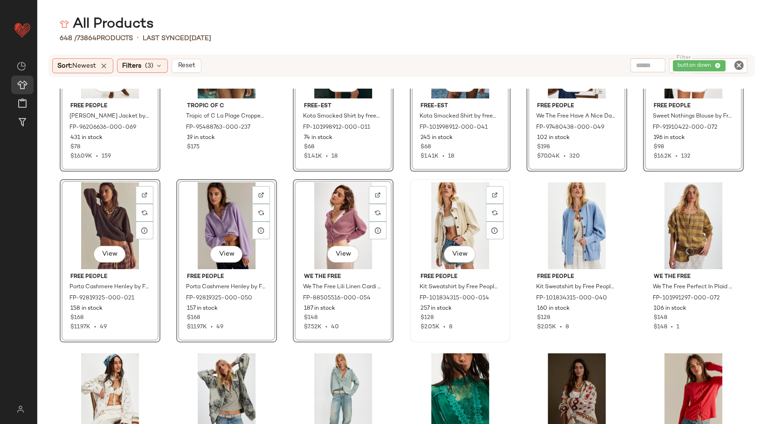
click at [441, 226] on div "View" at bounding box center [460, 225] width 94 height 87
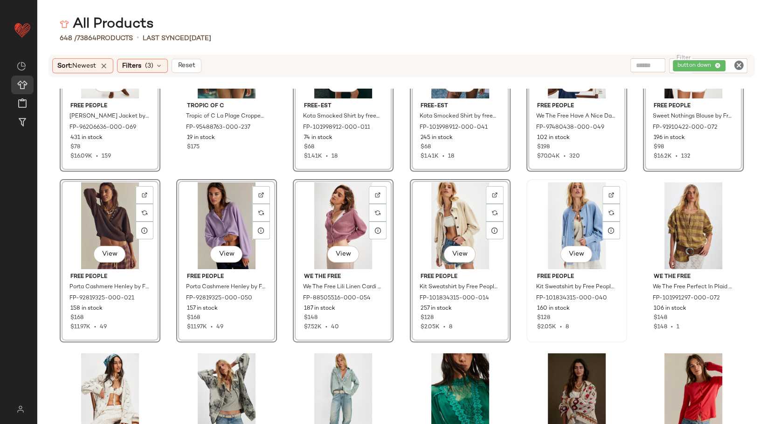
click at [551, 227] on div "View" at bounding box center [577, 225] width 94 height 87
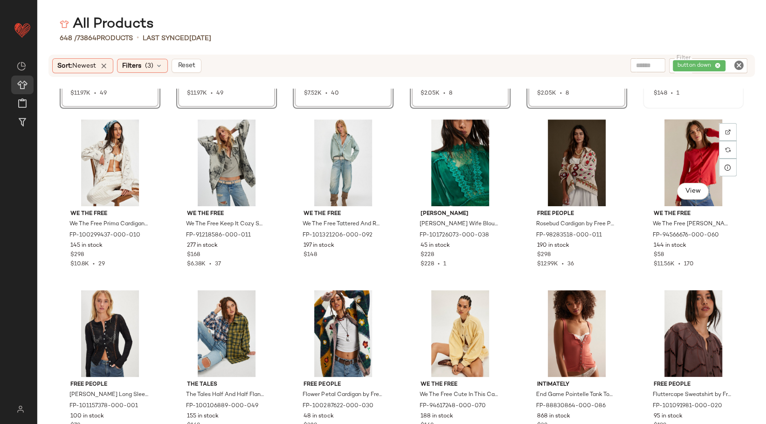
scroll to position [2908, 0]
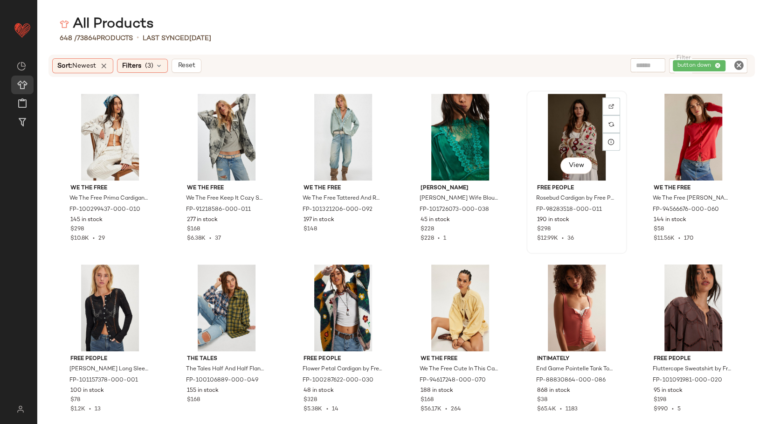
click at [574, 138] on div "View" at bounding box center [577, 137] width 94 height 87
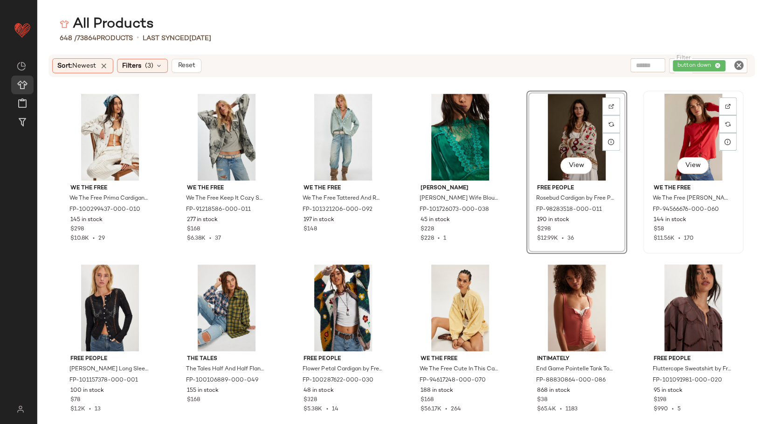
click at [698, 136] on div "View" at bounding box center [693, 137] width 94 height 87
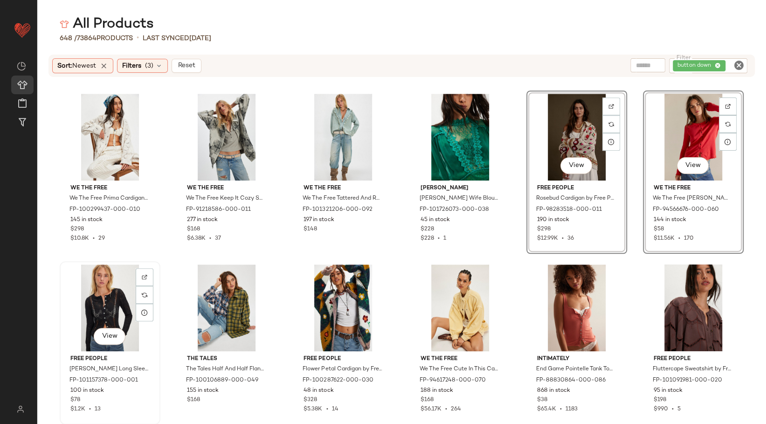
click at [121, 297] on div "View" at bounding box center [110, 307] width 94 height 87
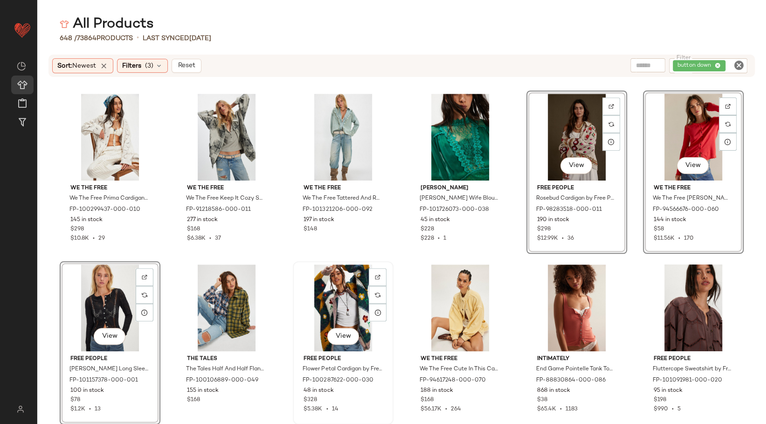
click at [330, 303] on div "View" at bounding box center [343, 307] width 94 height 87
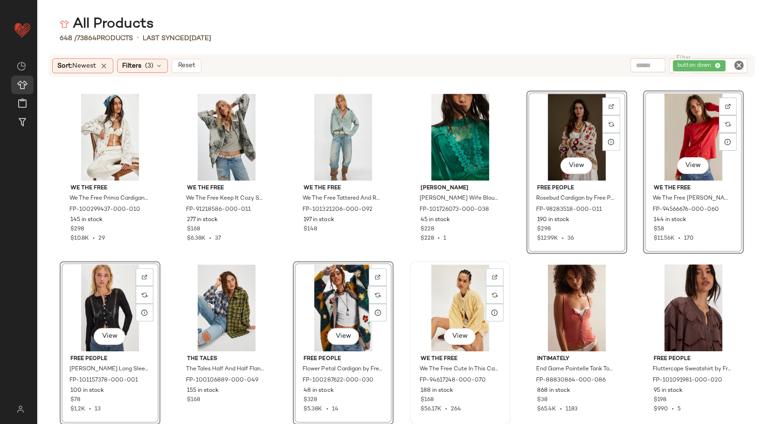
click at [443, 302] on div "View" at bounding box center [460, 307] width 94 height 87
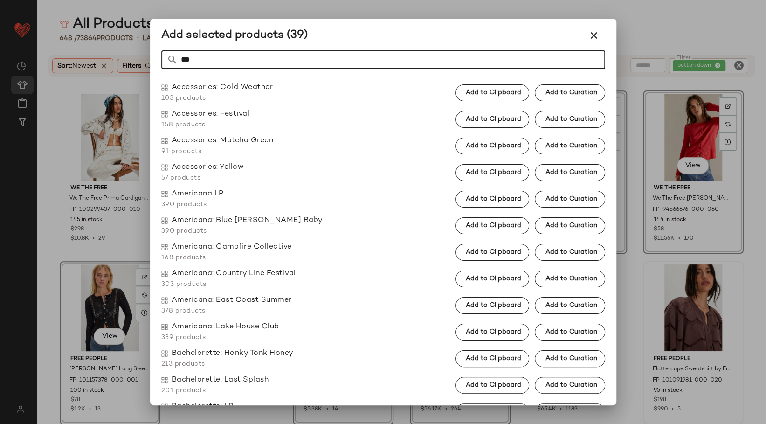
type input "****"
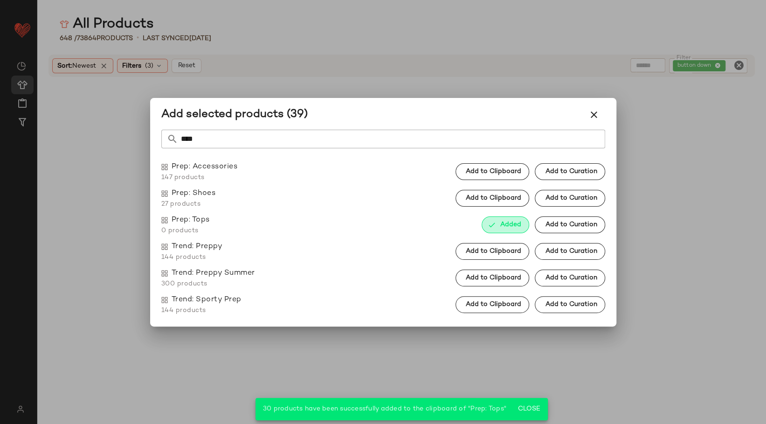
scroll to position [2908, 0]
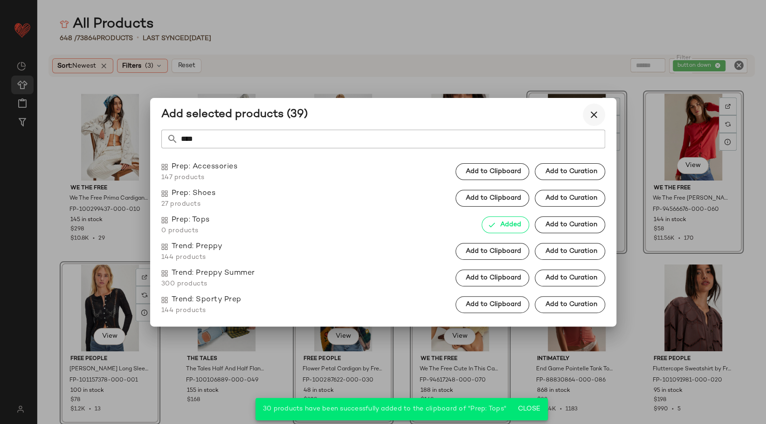
click at [594, 115] on icon "button" at bounding box center [593, 114] width 11 height 11
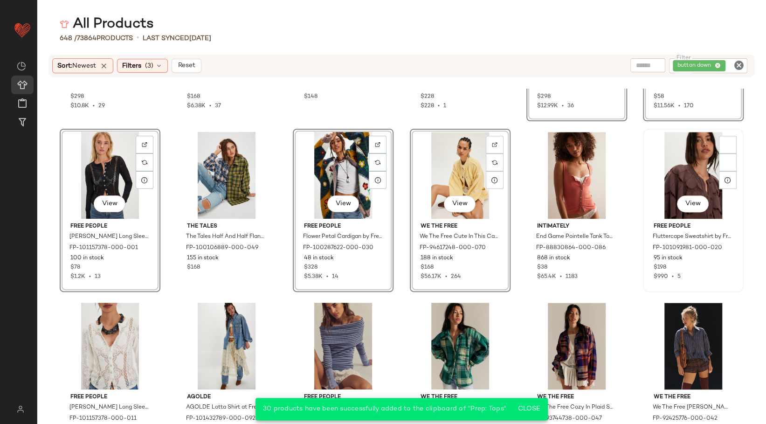
scroll to position [3063, 0]
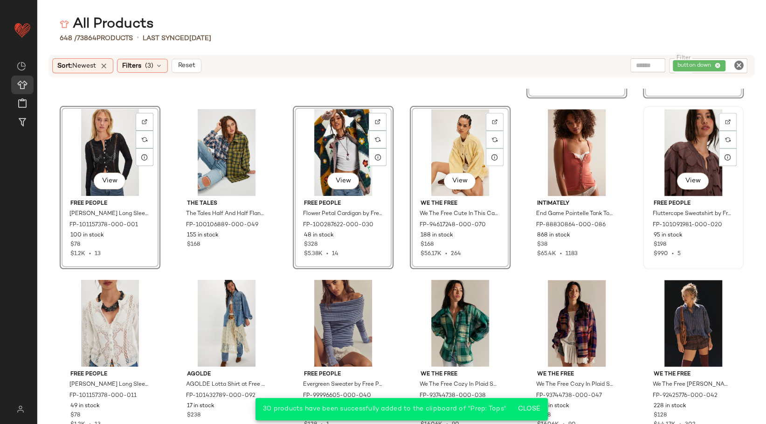
click at [690, 133] on div "View" at bounding box center [693, 152] width 94 height 87
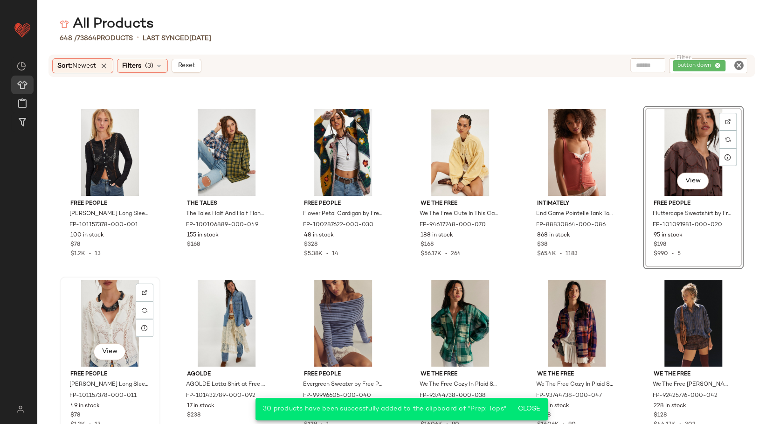
click at [106, 314] on div "View" at bounding box center [110, 323] width 94 height 87
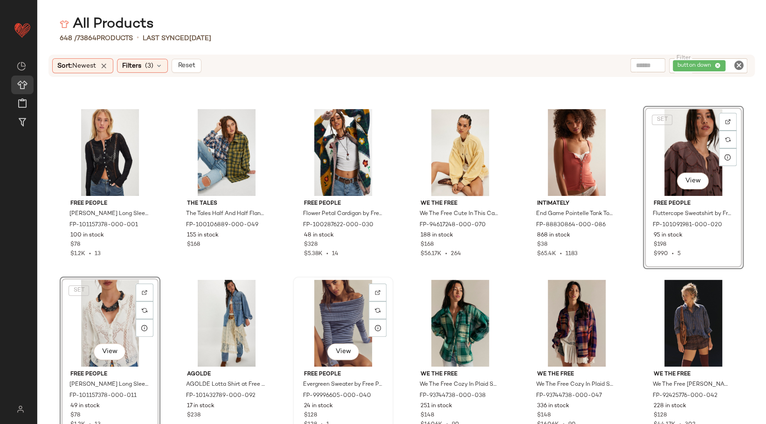
click at [332, 318] on div "View" at bounding box center [343, 323] width 94 height 87
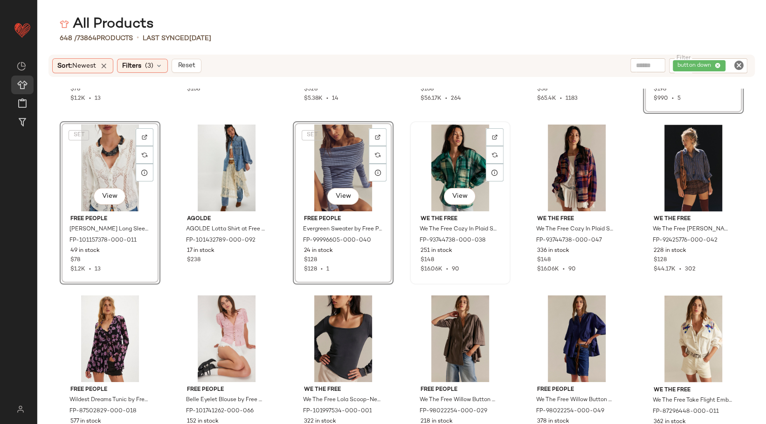
click at [441, 149] on div "View" at bounding box center [460, 167] width 94 height 87
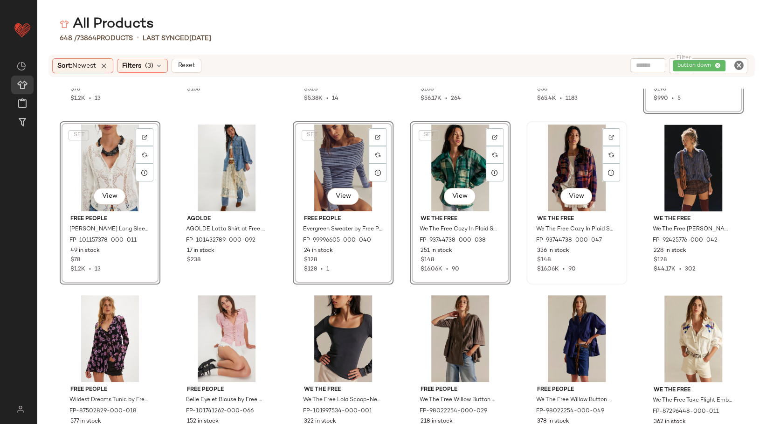
click at [550, 159] on div "View" at bounding box center [577, 167] width 94 height 87
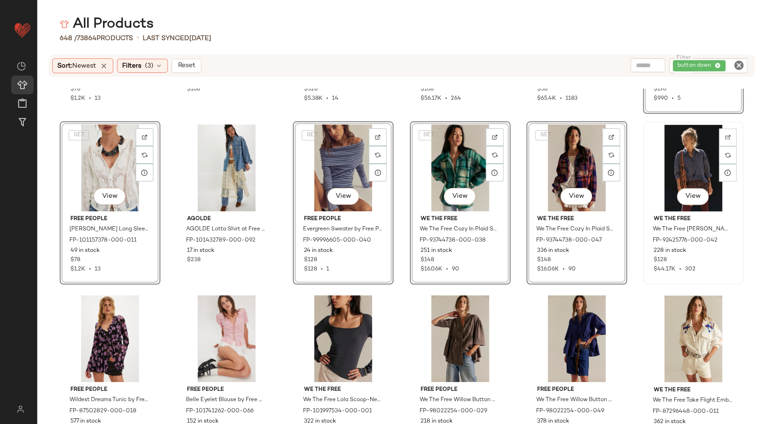
click at [671, 158] on div "View" at bounding box center [693, 167] width 94 height 87
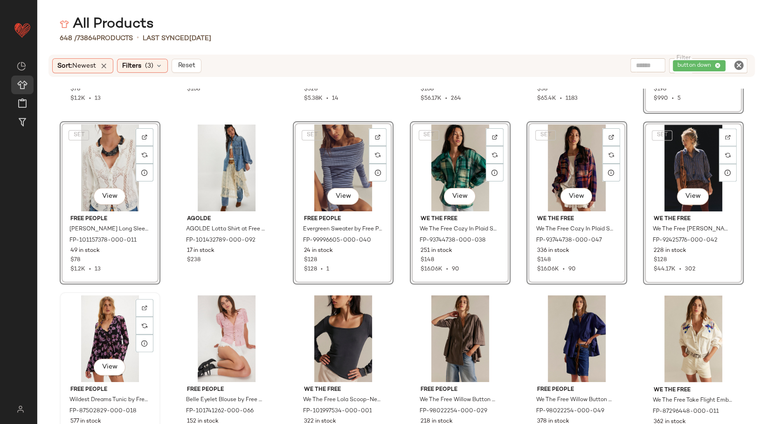
click at [120, 343] on div "View" at bounding box center [110, 338] width 94 height 87
click at [203, 344] on div "View" at bounding box center [226, 338] width 94 height 87
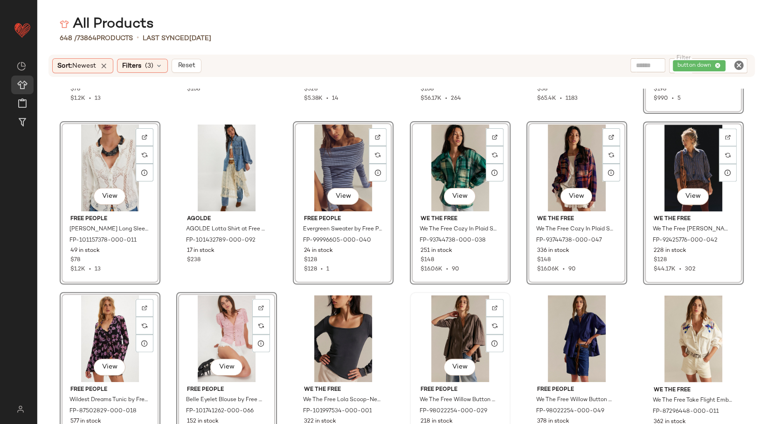
click at [453, 331] on div "View" at bounding box center [460, 338] width 94 height 87
click at [559, 328] on div "View" at bounding box center [577, 338] width 94 height 87
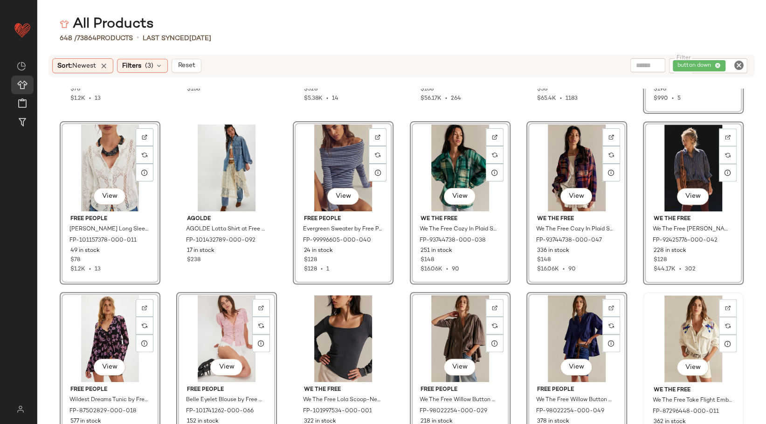
click at [697, 331] on div "View" at bounding box center [693, 338] width 94 height 87
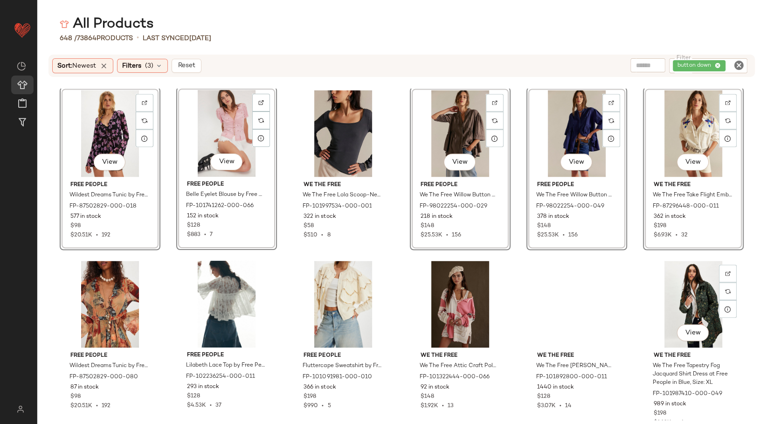
scroll to position [3478, 0]
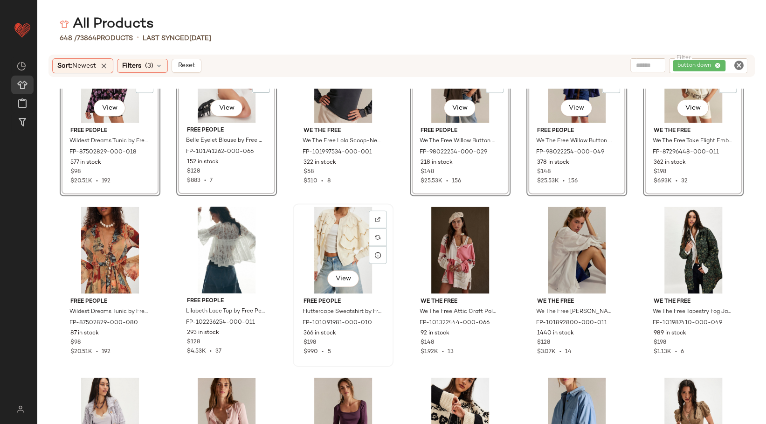
click at [343, 245] on div "View" at bounding box center [343, 250] width 94 height 87
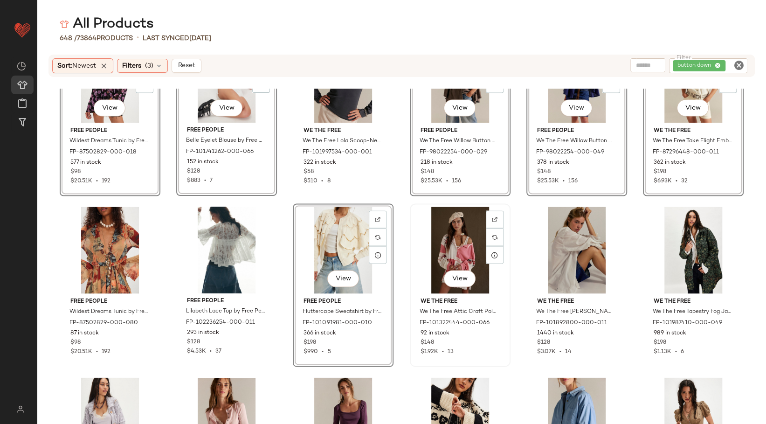
click at [446, 243] on div "View" at bounding box center [460, 250] width 94 height 87
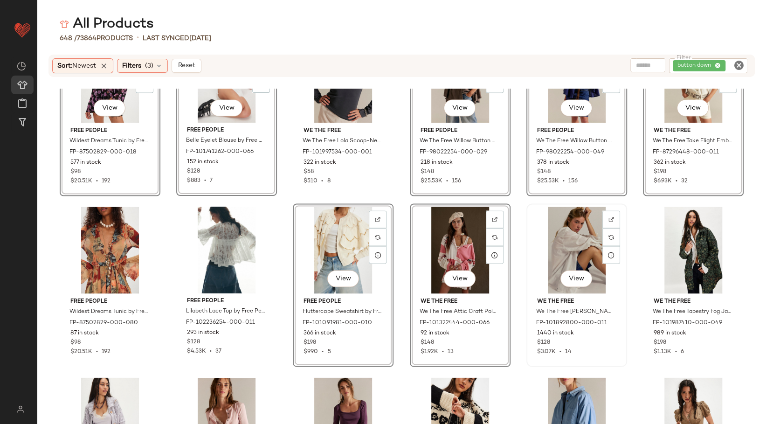
click at [579, 244] on div "View" at bounding box center [577, 250] width 94 height 87
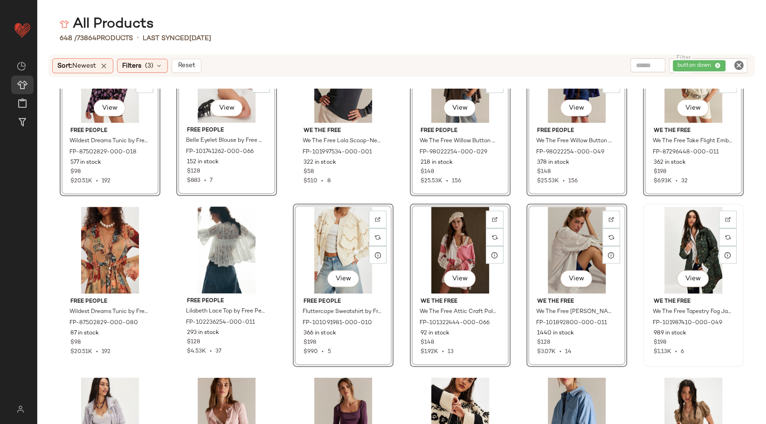
click at [661, 247] on div "View" at bounding box center [693, 250] width 94 height 87
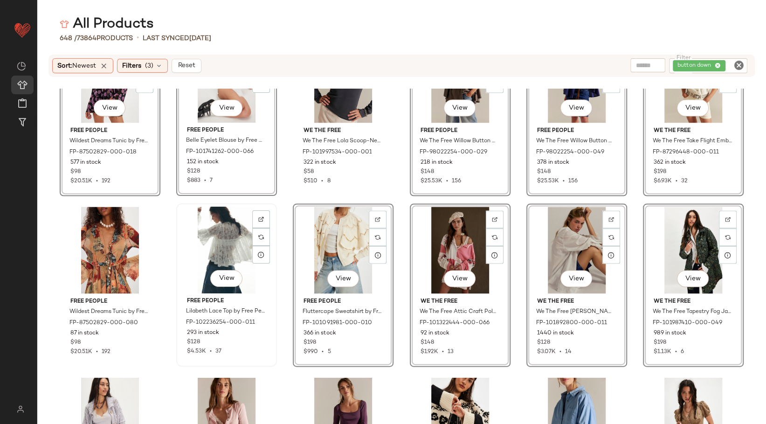
click at [196, 257] on div "View" at bounding box center [226, 250] width 94 height 87
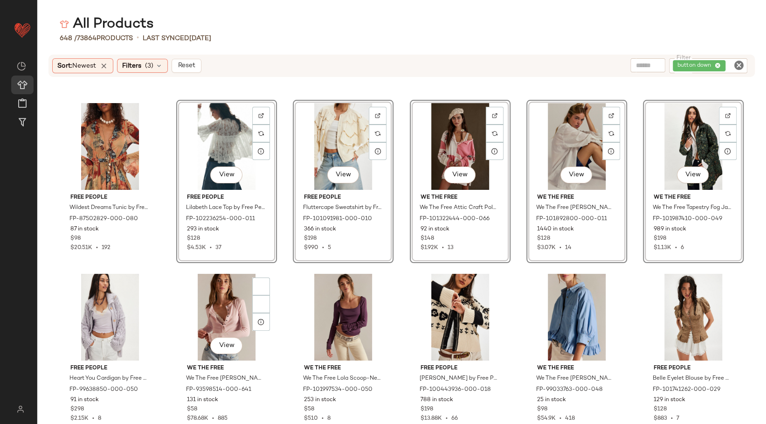
scroll to position [3685, 0]
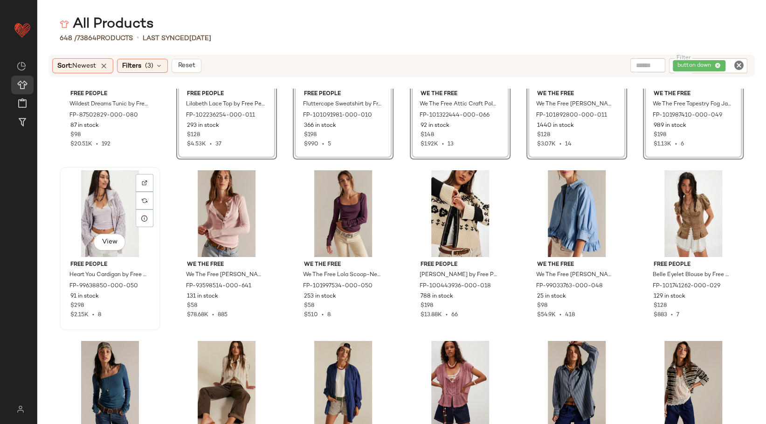
click at [109, 214] on div "View" at bounding box center [110, 213] width 94 height 87
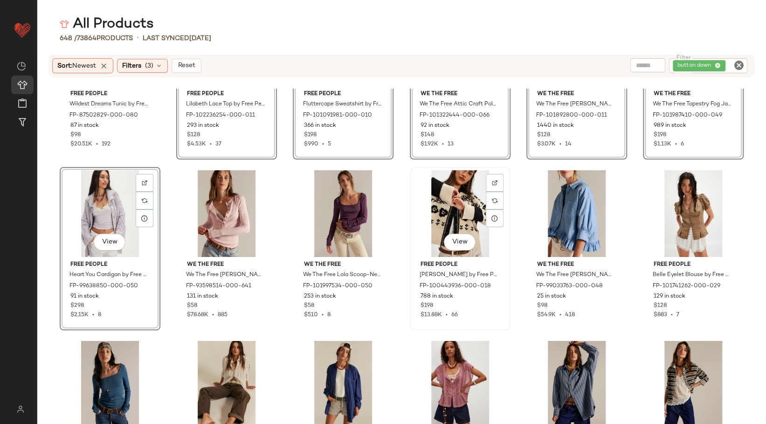
click at [445, 218] on div "View" at bounding box center [460, 213] width 94 height 87
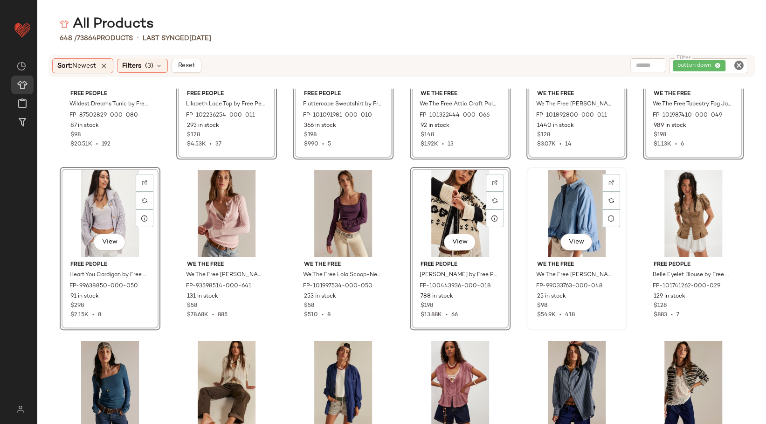
click at [553, 214] on div "View" at bounding box center [577, 213] width 94 height 87
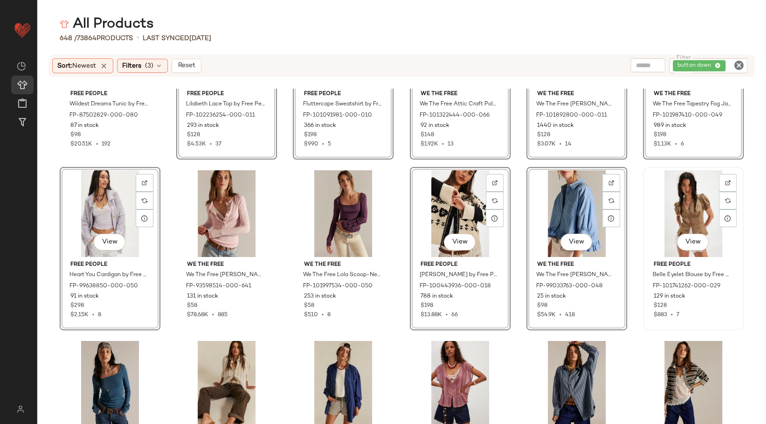
click at [660, 214] on div "View" at bounding box center [693, 213] width 94 height 87
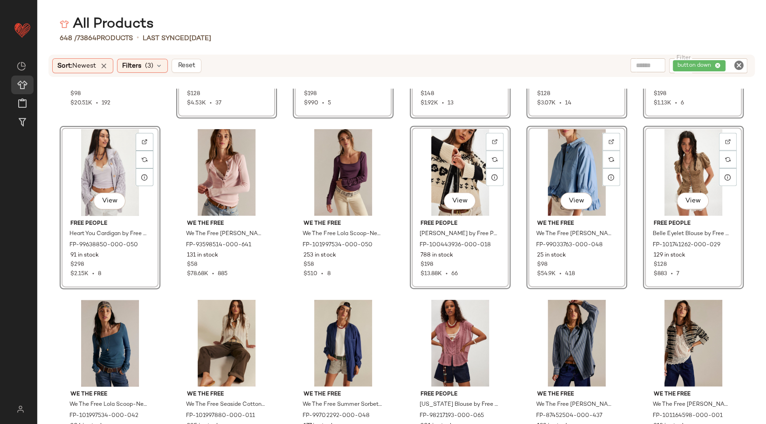
scroll to position [3789, 0]
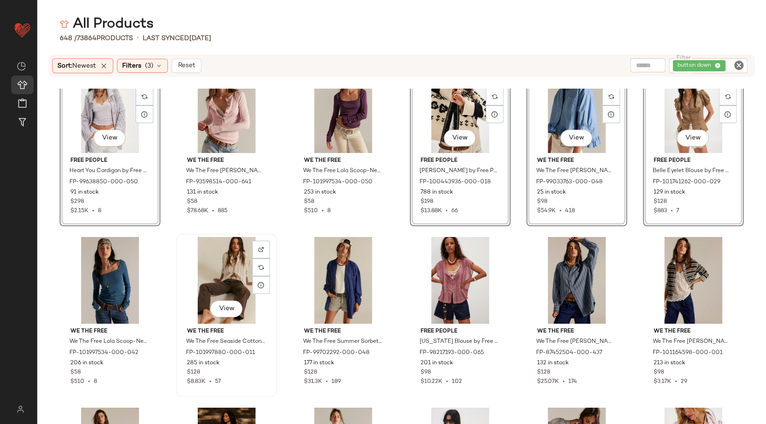
click at [239, 282] on div "View" at bounding box center [226, 280] width 94 height 87
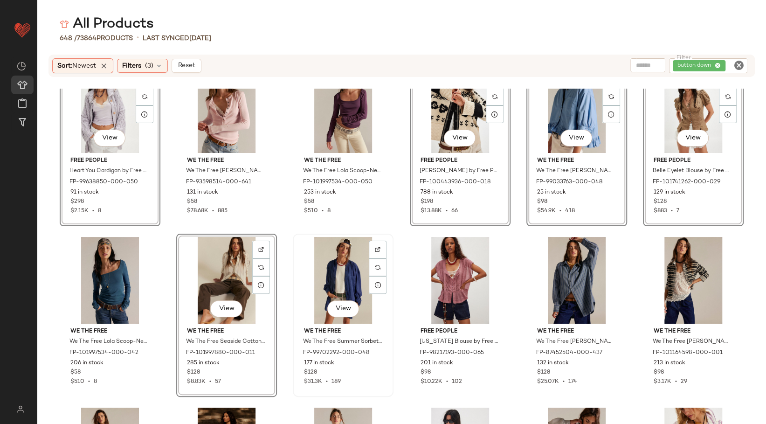
click at [331, 281] on div "View" at bounding box center [343, 280] width 94 height 87
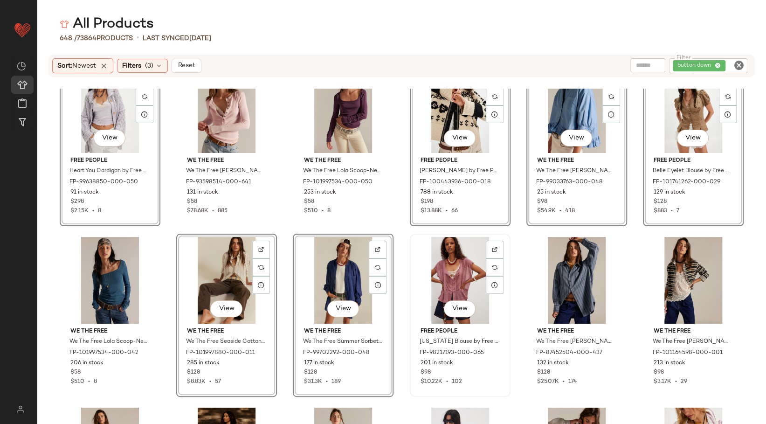
click at [446, 276] on div "View" at bounding box center [460, 280] width 94 height 87
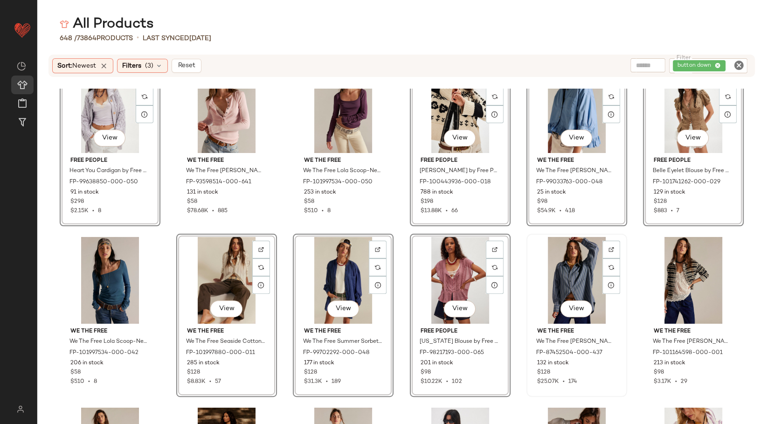
click at [549, 276] on div "View" at bounding box center [577, 280] width 94 height 87
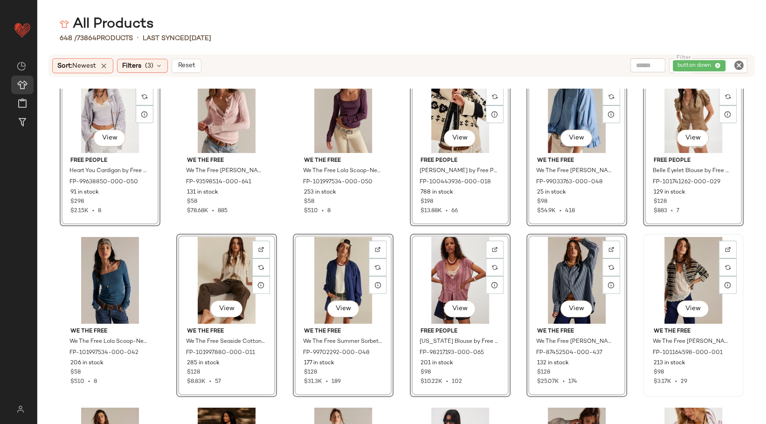
click at [689, 261] on div "View" at bounding box center [693, 280] width 94 height 87
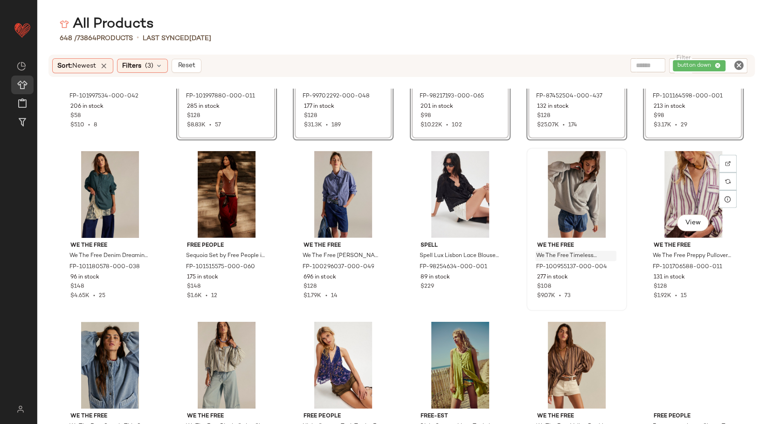
scroll to position [4047, 0]
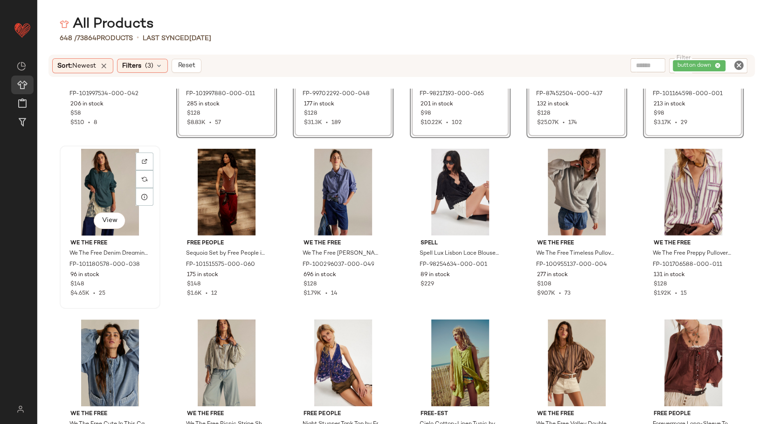
click at [121, 191] on div "View" at bounding box center [110, 192] width 94 height 87
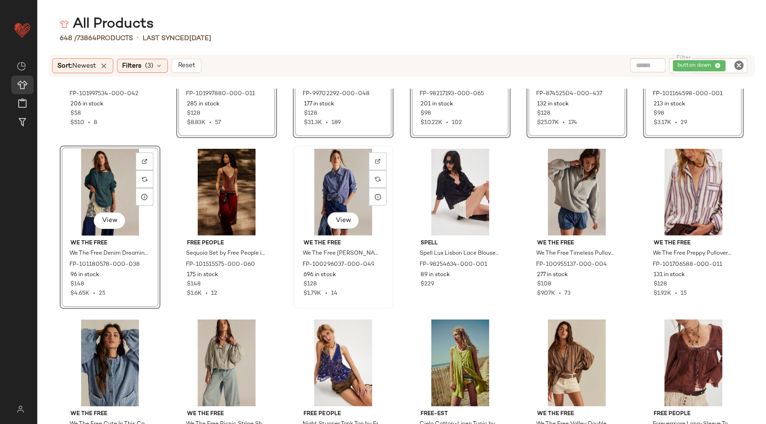
click at [343, 186] on div "View" at bounding box center [343, 192] width 94 height 87
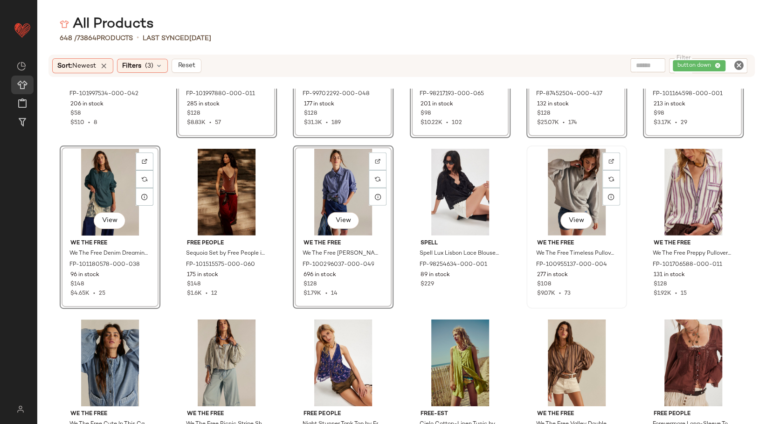
click at [594, 195] on div "View" at bounding box center [577, 192] width 94 height 87
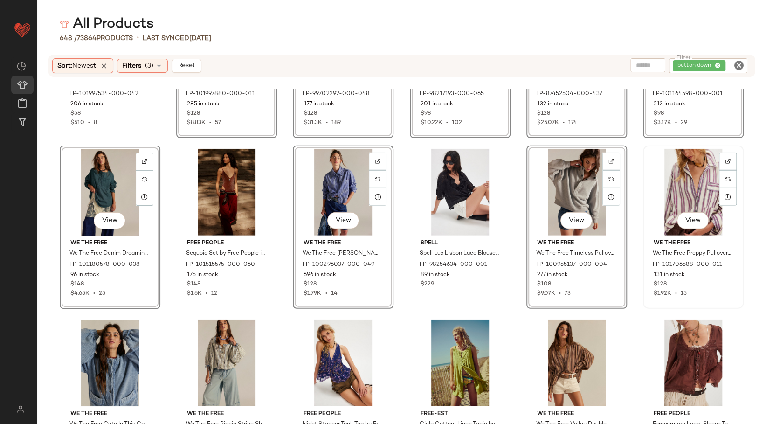
click at [686, 195] on div "View" at bounding box center [693, 192] width 94 height 87
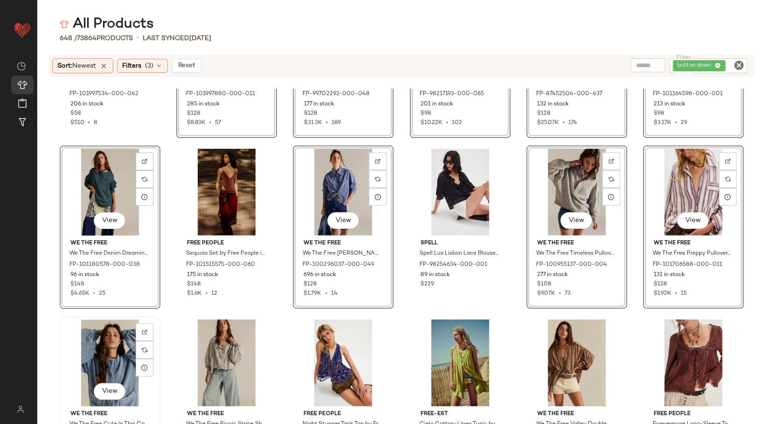
click at [129, 357] on div "View" at bounding box center [110, 362] width 94 height 87
click at [216, 351] on div "View" at bounding box center [226, 362] width 94 height 87
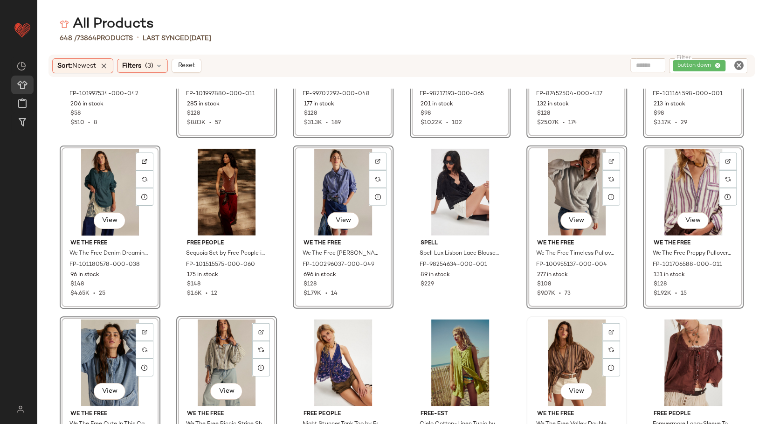
click at [566, 355] on div "View" at bounding box center [577, 362] width 94 height 87
click at [667, 352] on div "View" at bounding box center [693, 362] width 94 height 87
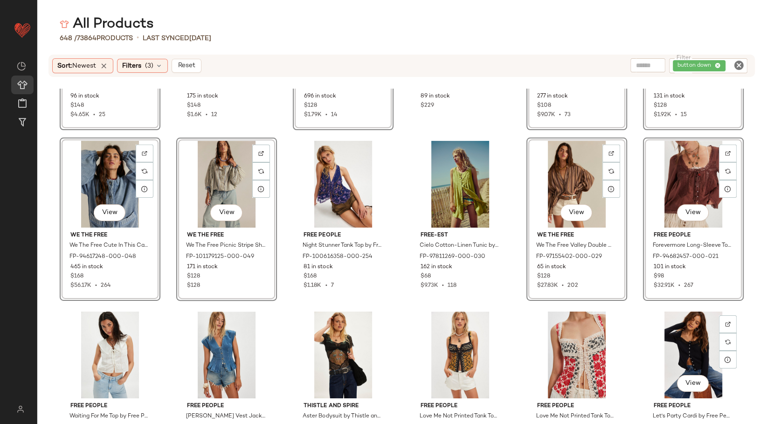
scroll to position [4307, 0]
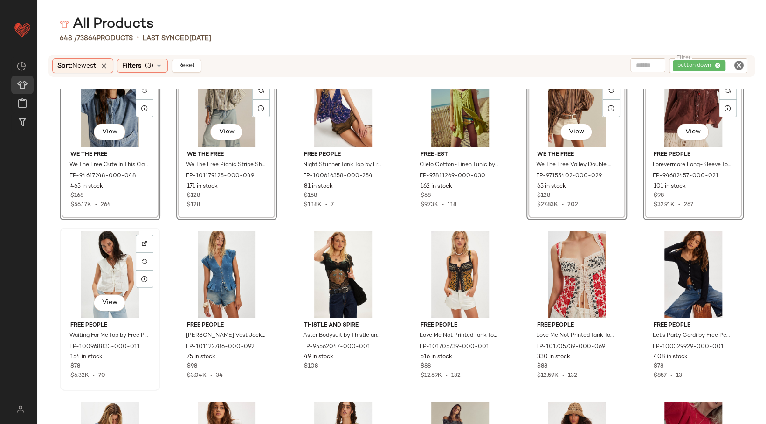
click at [112, 264] on div "View" at bounding box center [110, 274] width 94 height 87
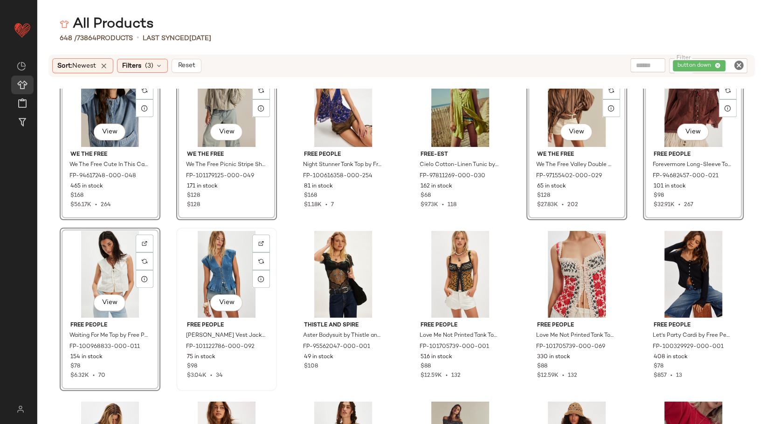
click at [221, 276] on div "View" at bounding box center [226, 274] width 94 height 87
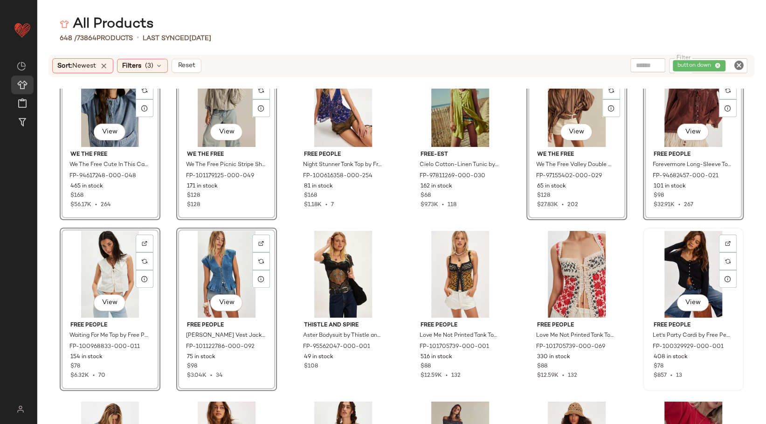
click at [679, 276] on div "View" at bounding box center [693, 274] width 94 height 87
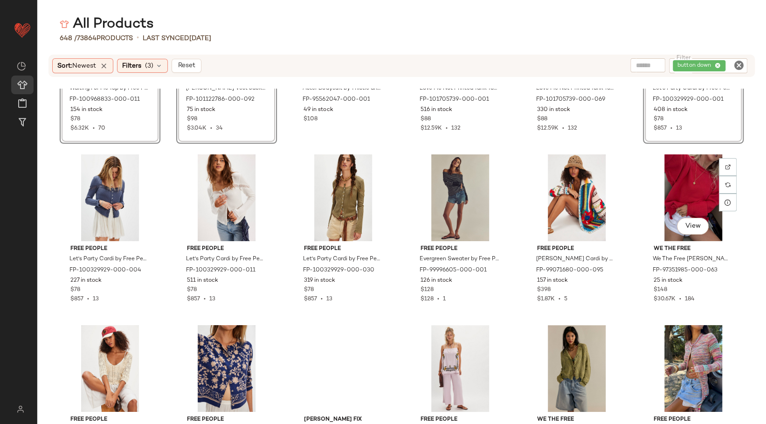
scroll to position [4565, 0]
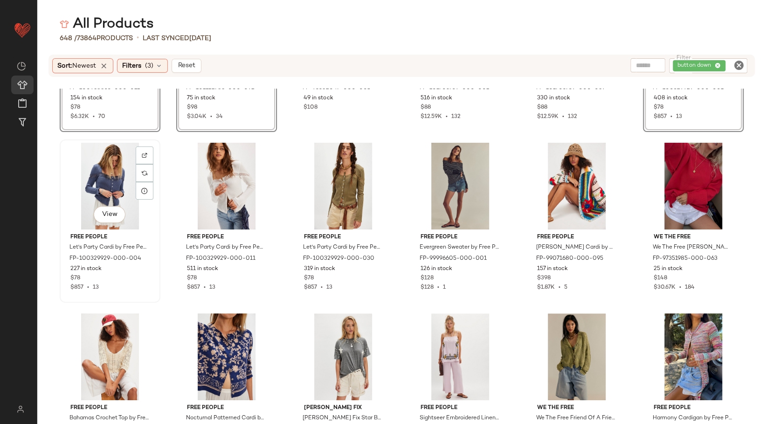
click at [115, 184] on div "View" at bounding box center [110, 186] width 94 height 87
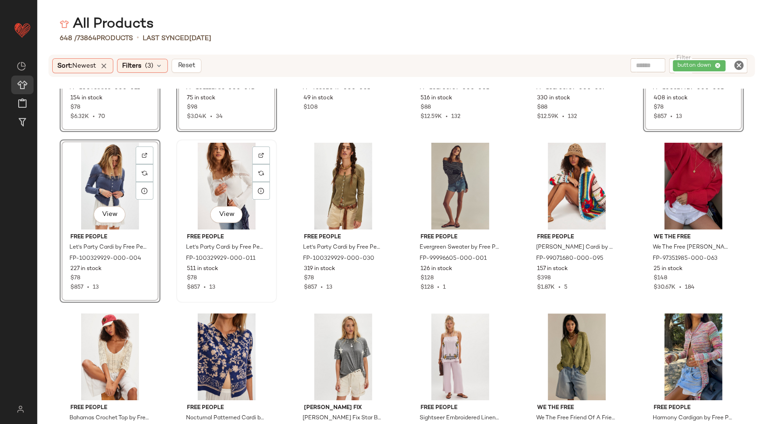
click at [193, 186] on div "View" at bounding box center [226, 186] width 94 height 87
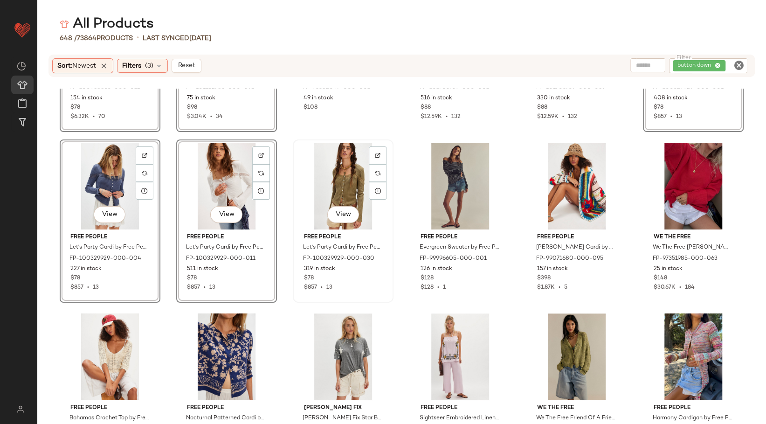
click at [351, 186] on div "View" at bounding box center [343, 186] width 94 height 87
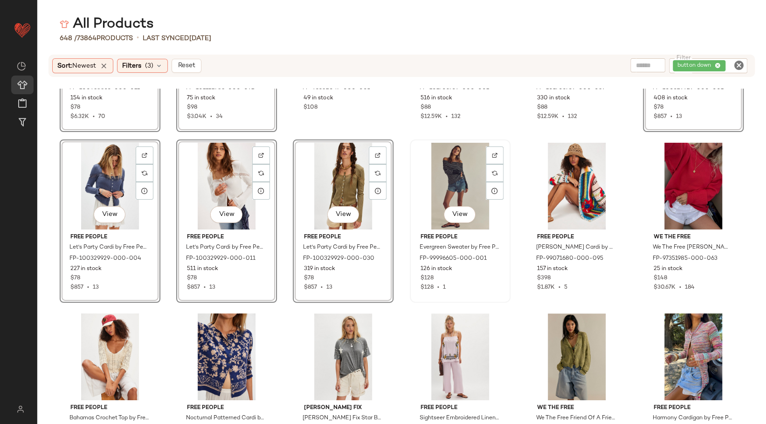
click at [465, 181] on div "View" at bounding box center [460, 186] width 94 height 87
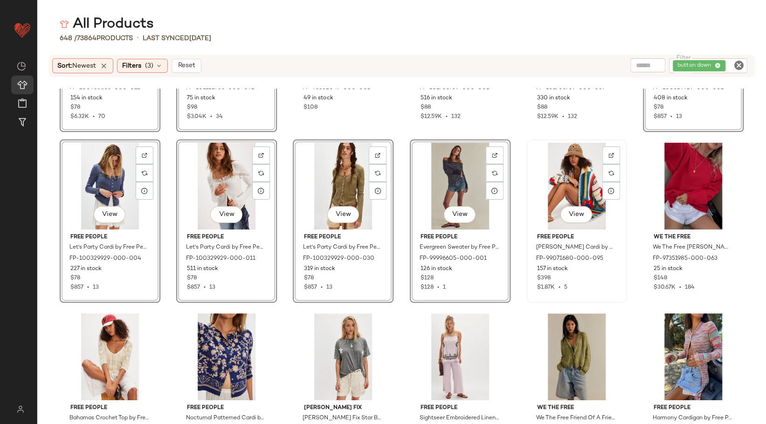
click at [561, 187] on div "View" at bounding box center [577, 186] width 94 height 87
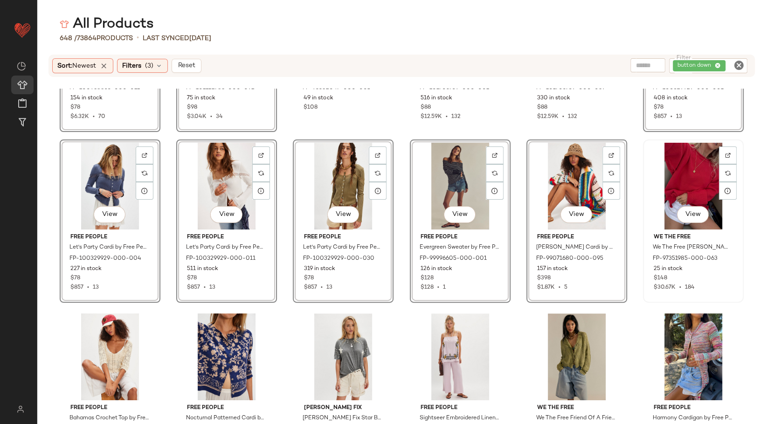
click at [661, 181] on div "View" at bounding box center [693, 186] width 94 height 87
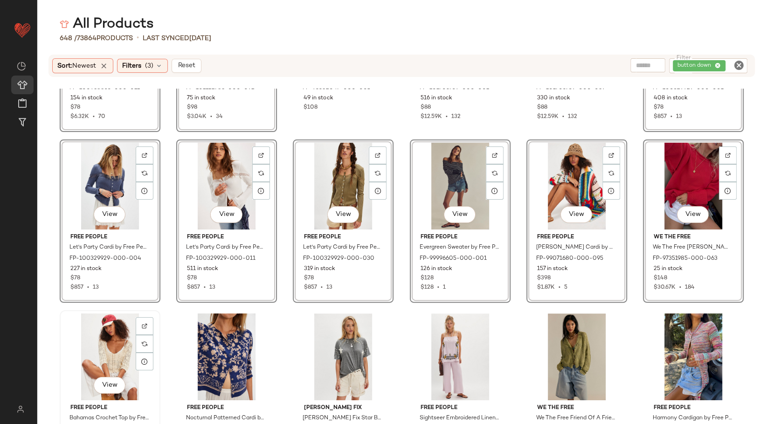
click at [103, 349] on div "View" at bounding box center [110, 356] width 94 height 87
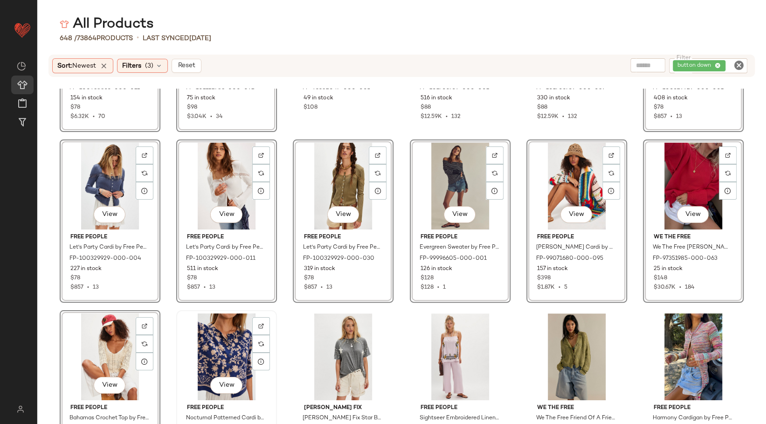
click at [214, 342] on div "View" at bounding box center [226, 356] width 94 height 87
click at [556, 348] on div "View" at bounding box center [577, 356] width 94 height 87
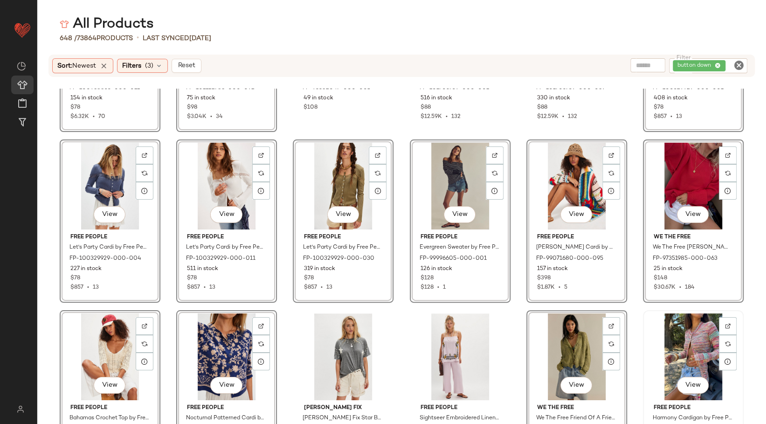
click at [665, 346] on div "View" at bounding box center [693, 356] width 94 height 87
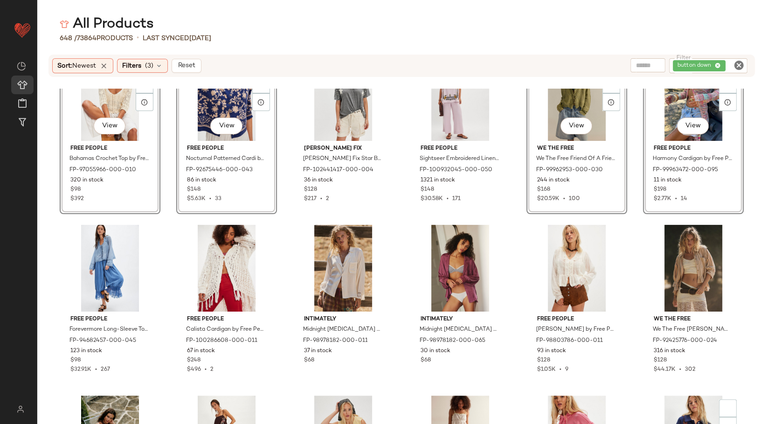
scroll to position [4876, 0]
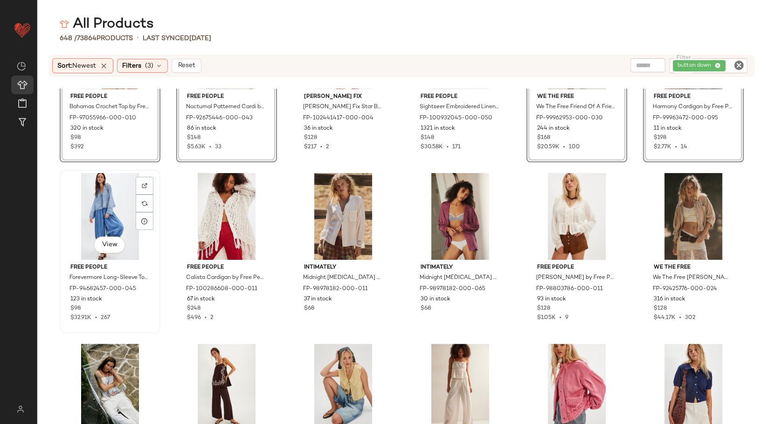
click at [116, 227] on div "View" at bounding box center [110, 216] width 94 height 87
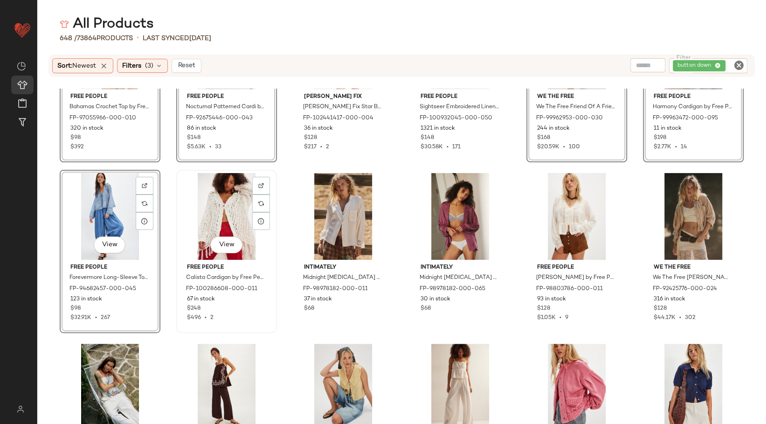
click at [201, 227] on div "View" at bounding box center [226, 216] width 94 height 87
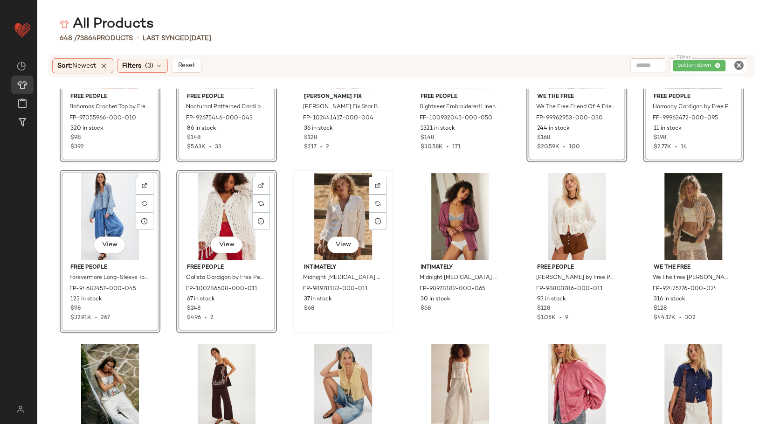
click at [316, 226] on div "View" at bounding box center [343, 216] width 94 height 87
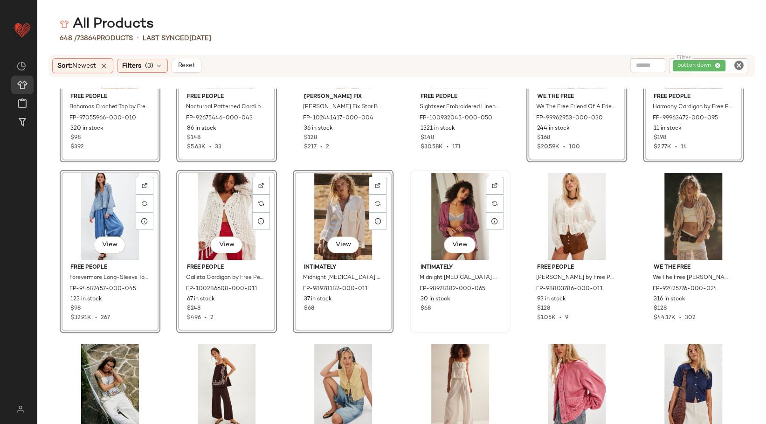
click at [462, 225] on div "View" at bounding box center [460, 216] width 94 height 87
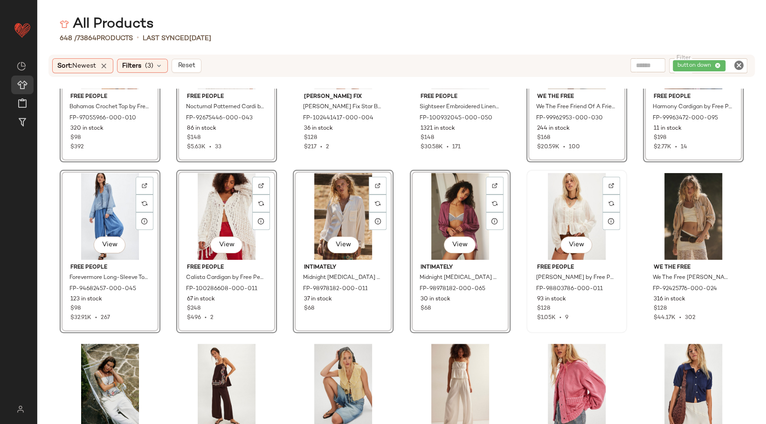
click at [552, 217] on div "View" at bounding box center [577, 216] width 94 height 87
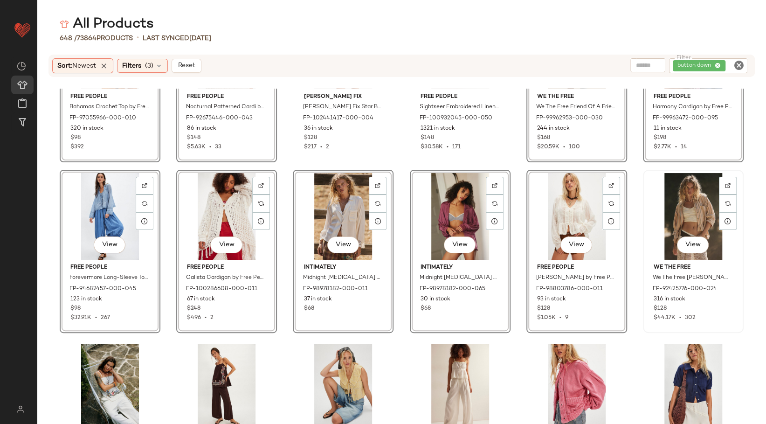
click at [675, 212] on div "View" at bounding box center [693, 216] width 94 height 87
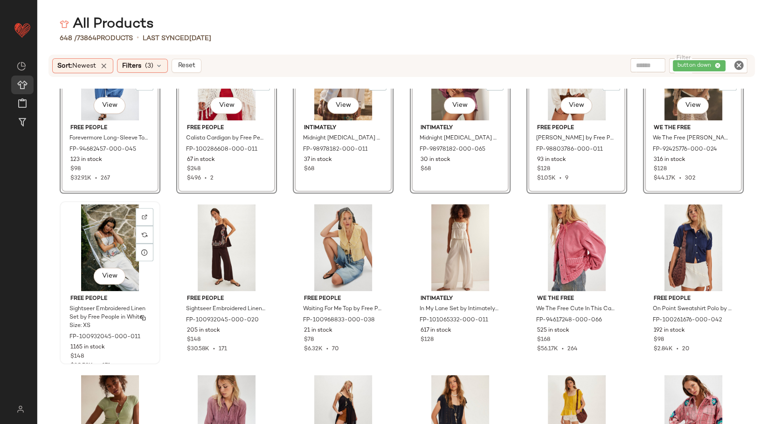
scroll to position [5083, 0]
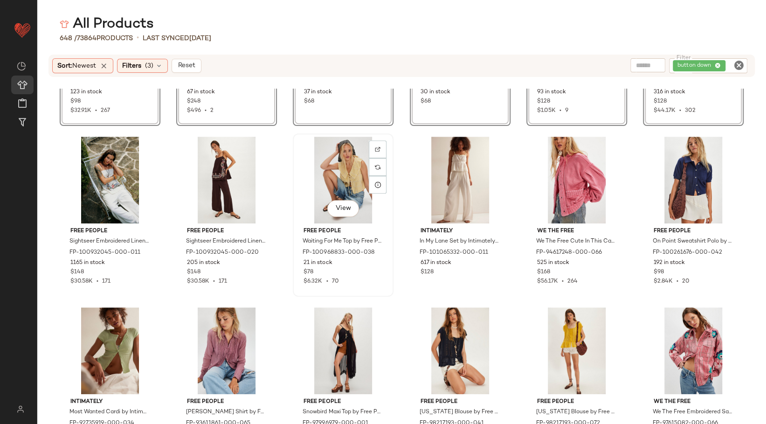
click at [331, 169] on div "View" at bounding box center [343, 180] width 94 height 87
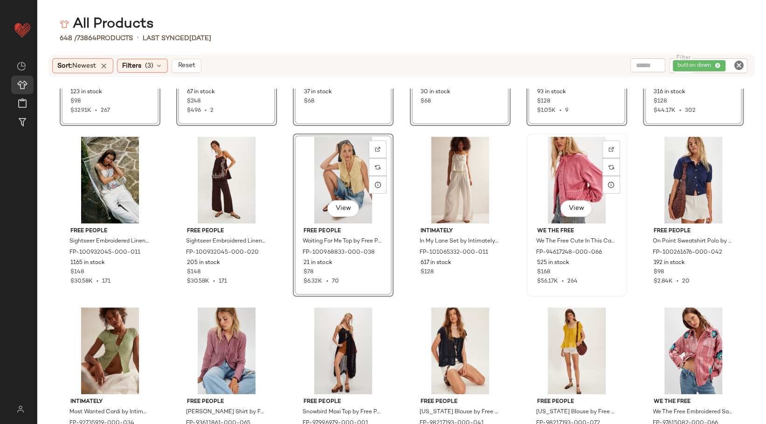
click at [562, 168] on div "View" at bounding box center [577, 180] width 94 height 87
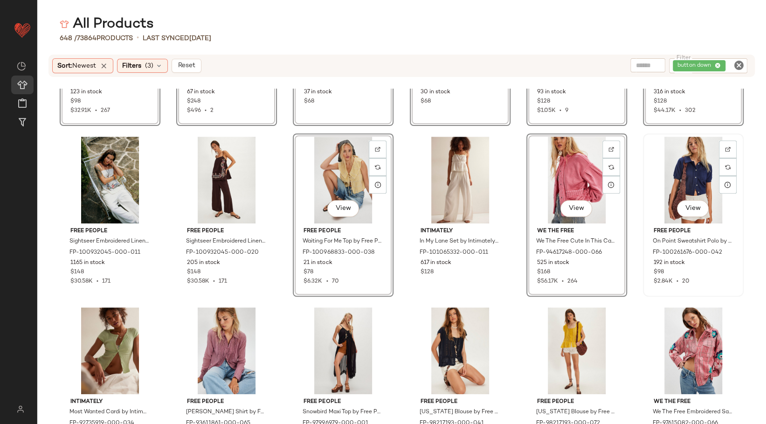
click at [683, 175] on div "View" at bounding box center [693, 180] width 94 height 87
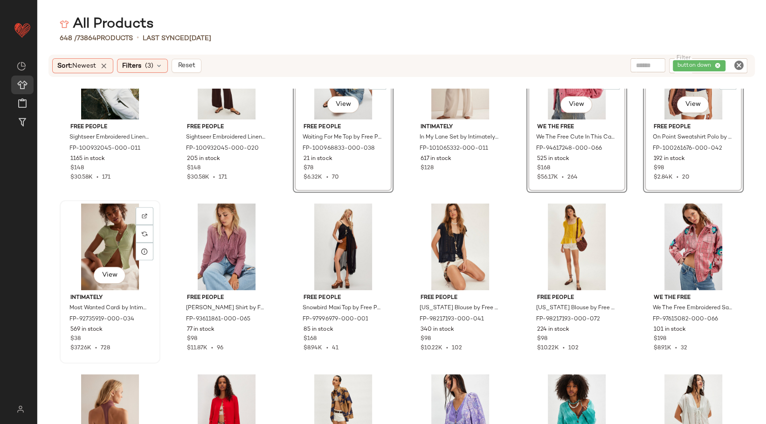
click at [107, 229] on div "View" at bounding box center [110, 246] width 94 height 87
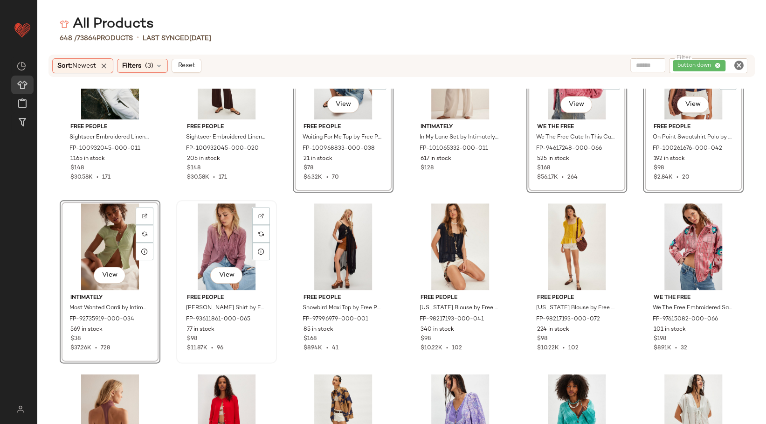
click at [213, 245] on div "View" at bounding box center [226, 246] width 94 height 87
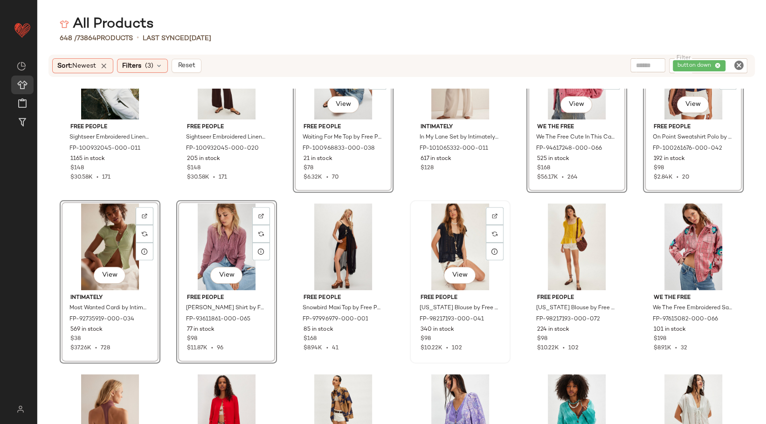
click at [467, 241] on div "View" at bounding box center [460, 246] width 94 height 87
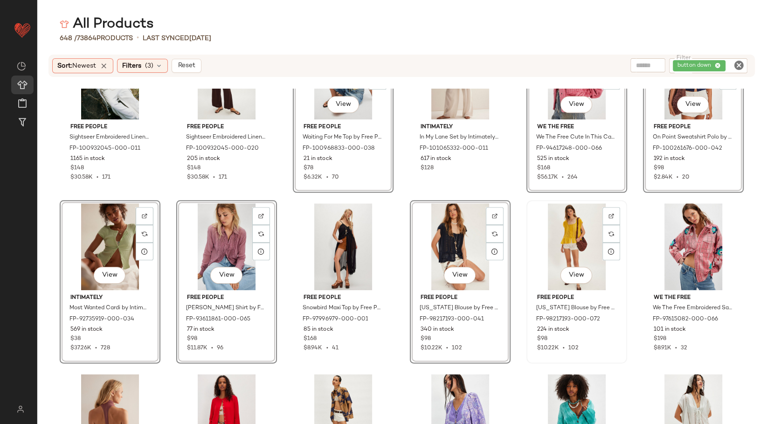
click at [549, 244] on div "View" at bounding box center [577, 246] width 94 height 87
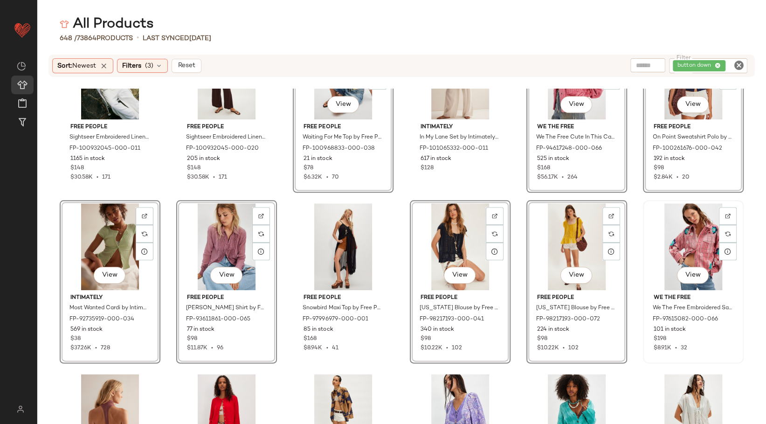
click at [688, 238] on div "View" at bounding box center [693, 246] width 94 height 87
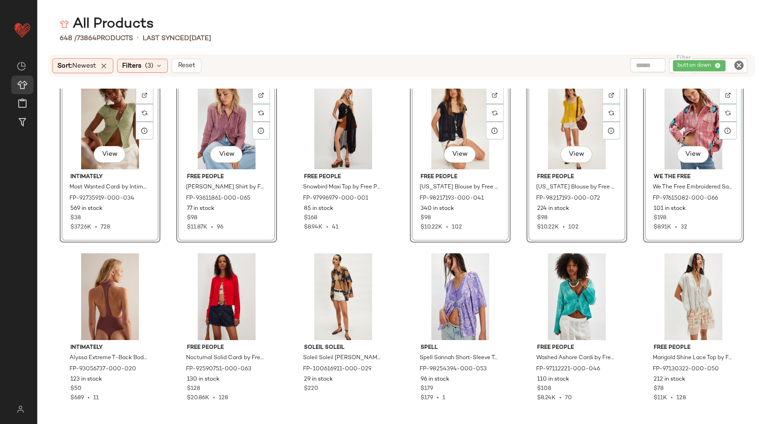
scroll to position [5342, 0]
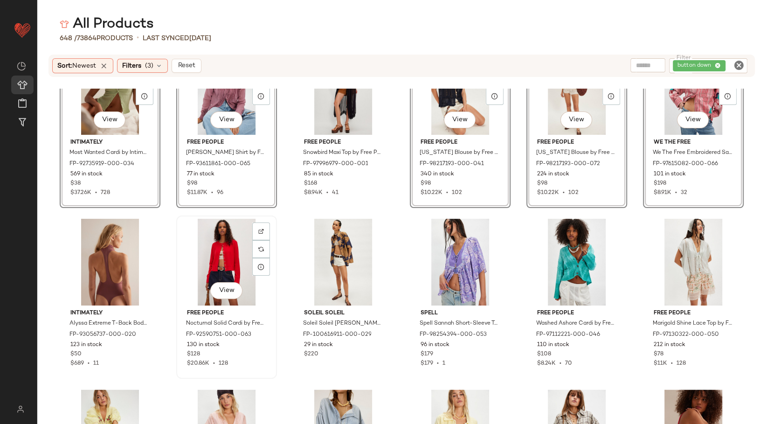
click at [227, 253] on div "View" at bounding box center [226, 262] width 94 height 87
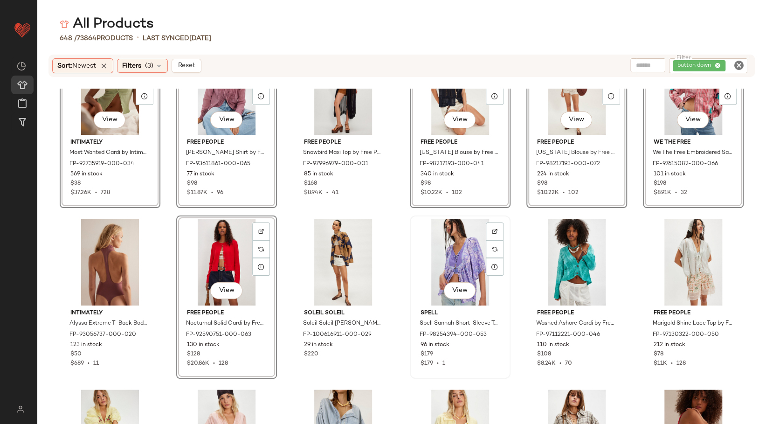
click at [442, 260] on div "View" at bounding box center [460, 262] width 94 height 87
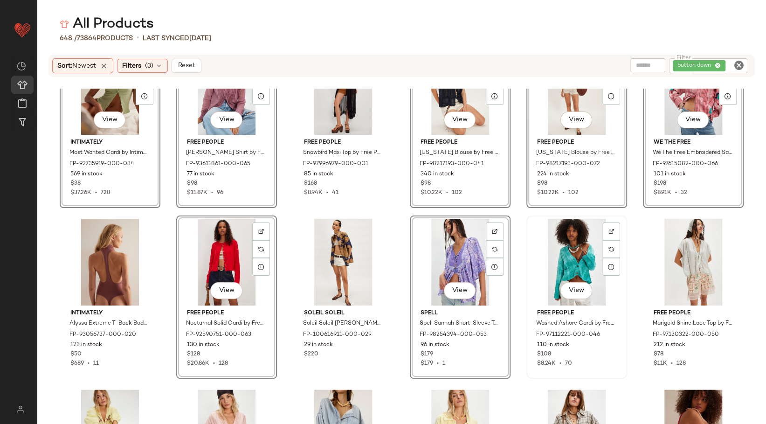
click at [563, 255] on div "View" at bounding box center [577, 262] width 94 height 87
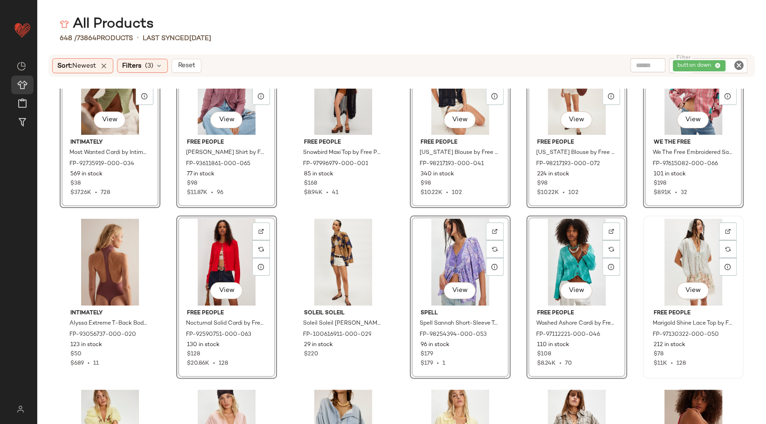
click at [682, 263] on div "View" at bounding box center [693, 262] width 94 height 87
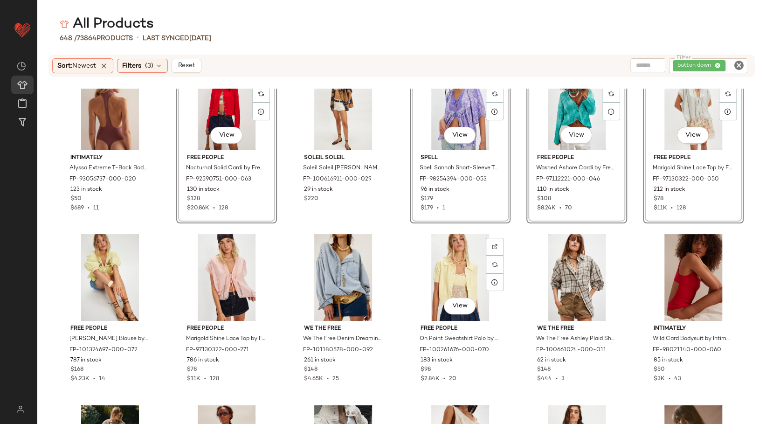
scroll to position [5549, 0]
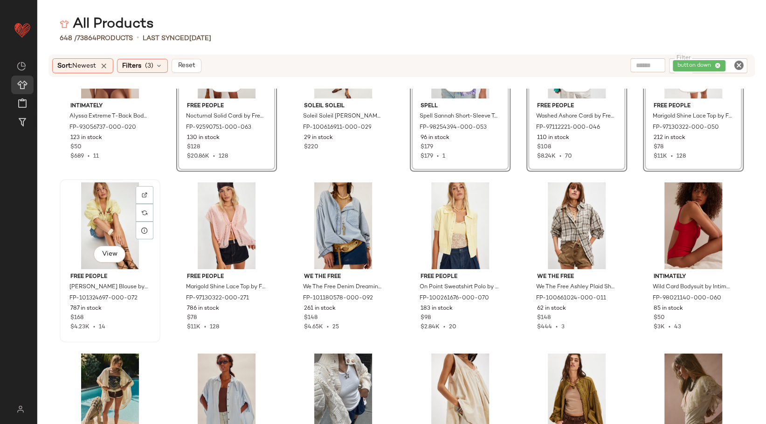
click at [114, 220] on div "View" at bounding box center [110, 225] width 94 height 87
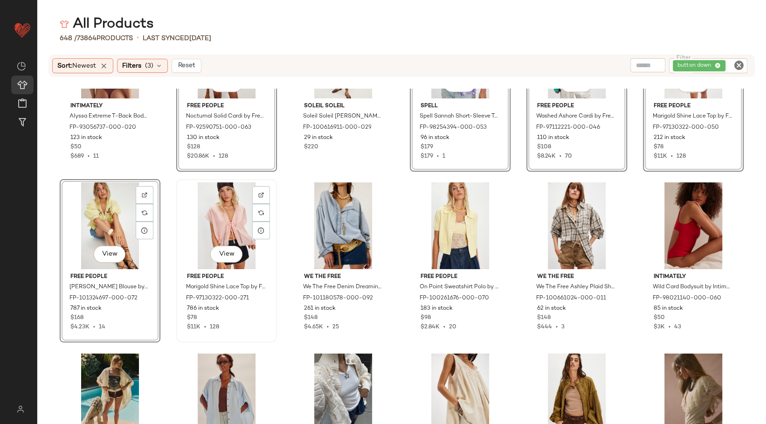
click at [201, 221] on div "View" at bounding box center [226, 225] width 94 height 87
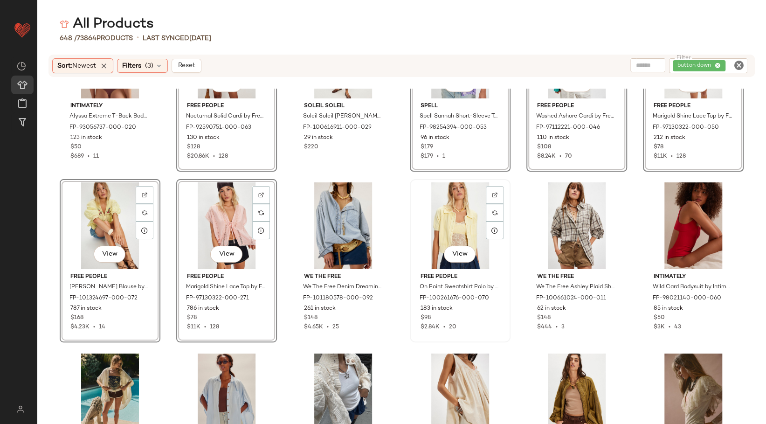
click at [462, 220] on div "View" at bounding box center [460, 225] width 94 height 87
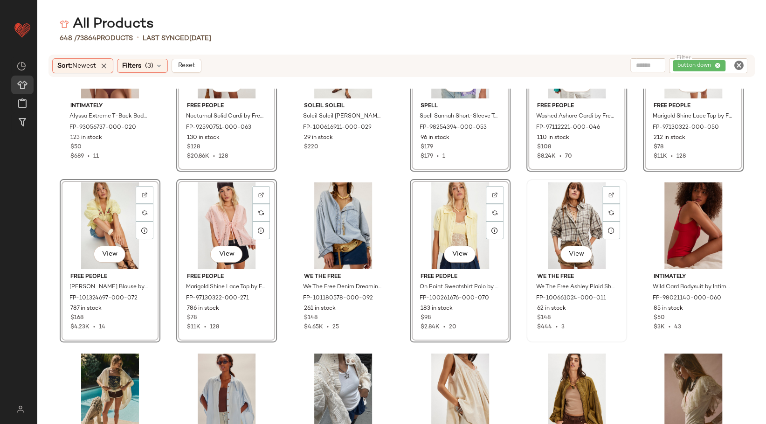
click at [578, 225] on div "View" at bounding box center [577, 225] width 94 height 87
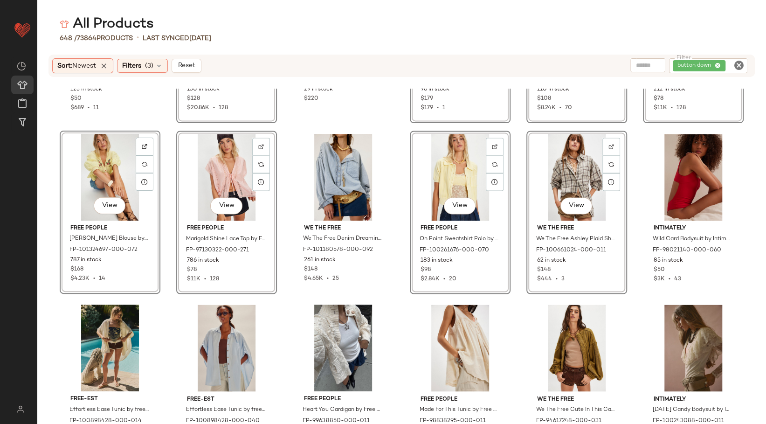
scroll to position [5653, 0]
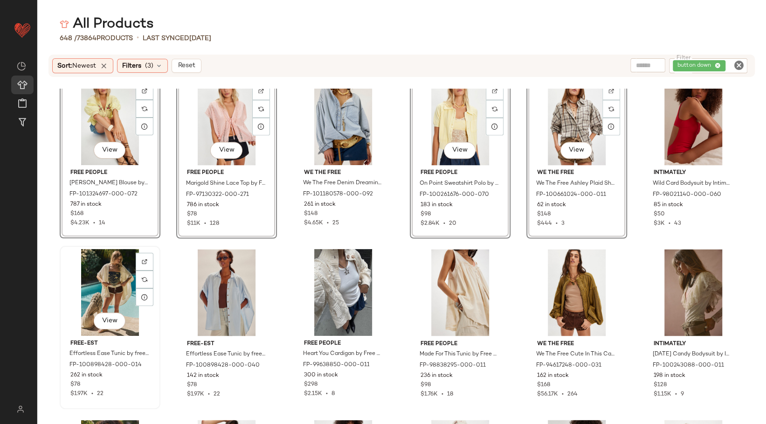
click at [125, 280] on div "View" at bounding box center [110, 292] width 94 height 87
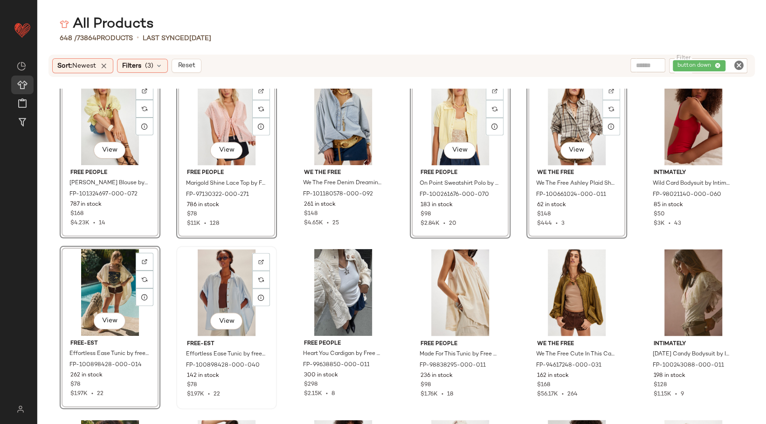
click at [222, 287] on div "View" at bounding box center [226, 292] width 94 height 87
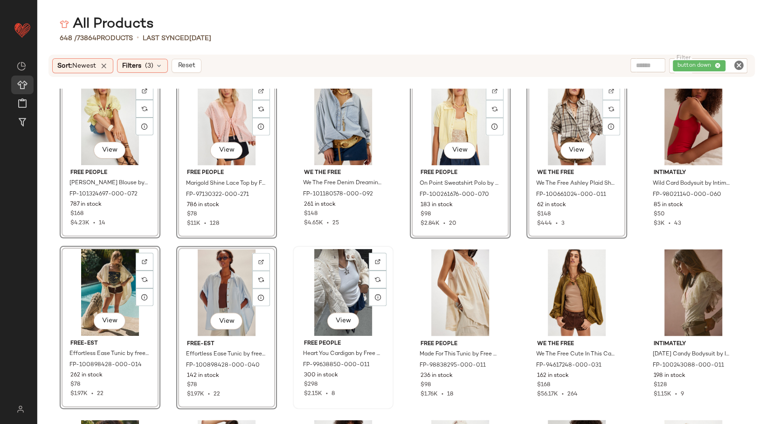
click at [324, 281] on div "View" at bounding box center [343, 292] width 94 height 87
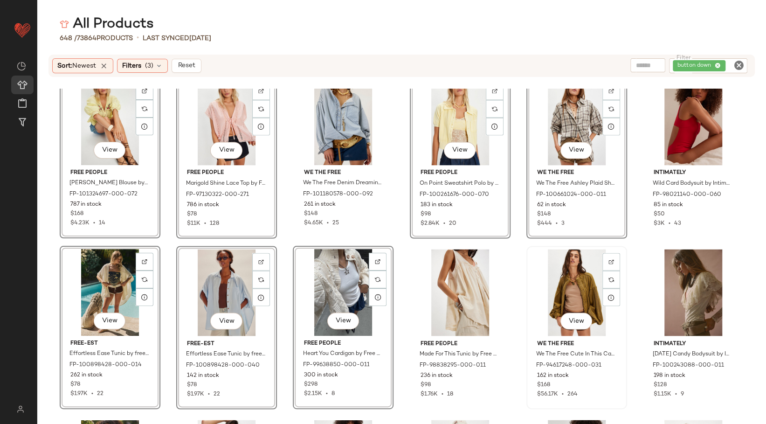
click at [559, 284] on div "View" at bounding box center [577, 292] width 94 height 87
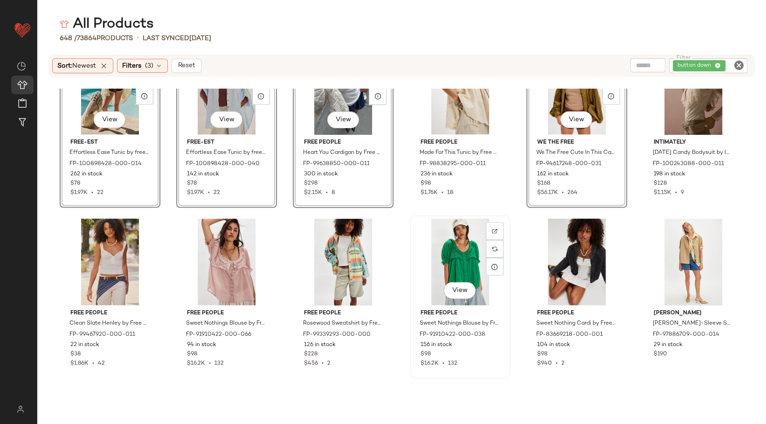
scroll to position [5912, 0]
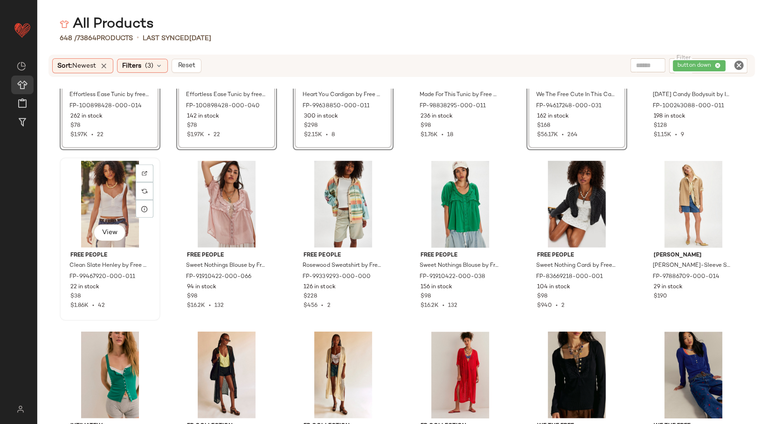
click at [123, 202] on div "View" at bounding box center [110, 204] width 94 height 87
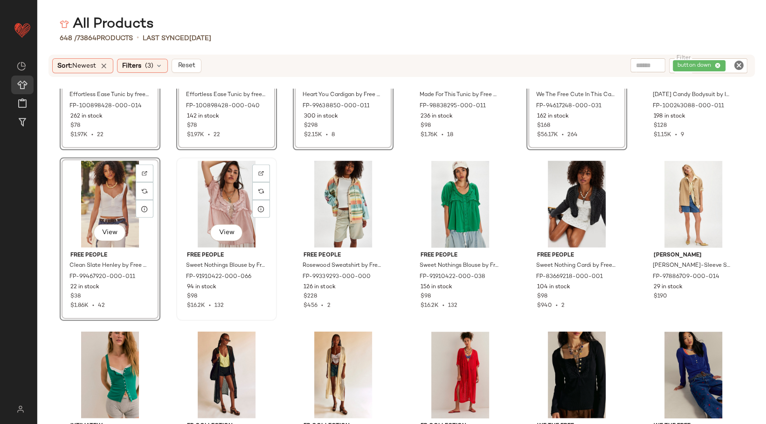
click at [229, 202] on div "View" at bounding box center [226, 204] width 94 height 87
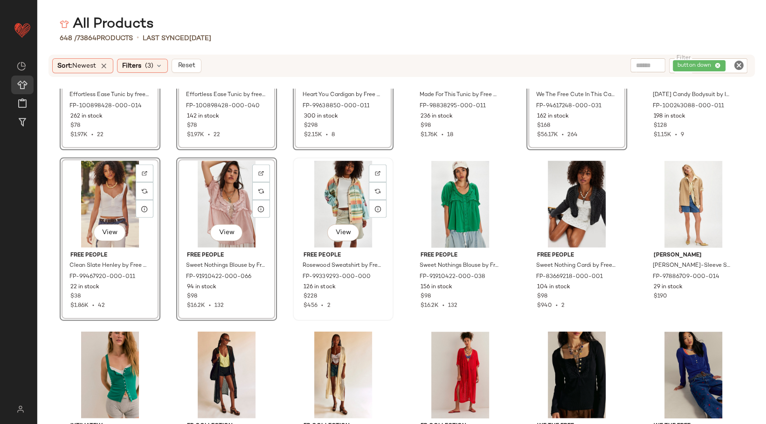
click at [351, 208] on div "View" at bounding box center [343, 204] width 94 height 87
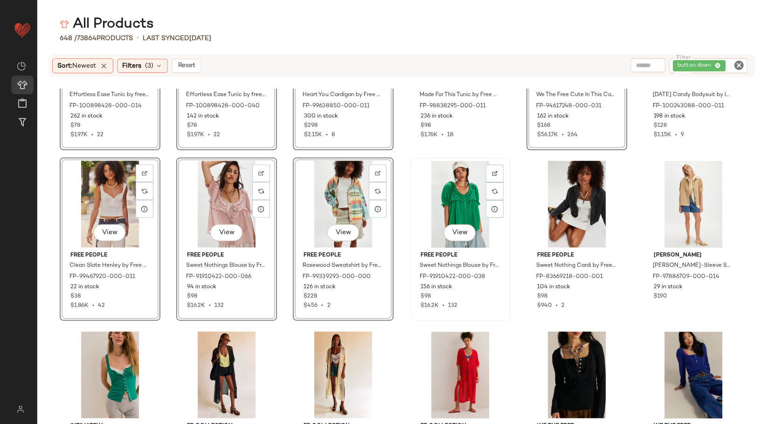
click at [455, 209] on div "View" at bounding box center [460, 204] width 94 height 87
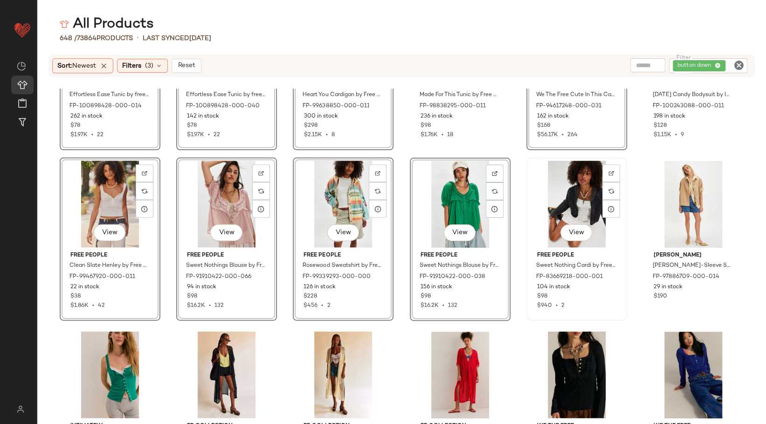
click at [586, 215] on div "View" at bounding box center [577, 204] width 94 height 87
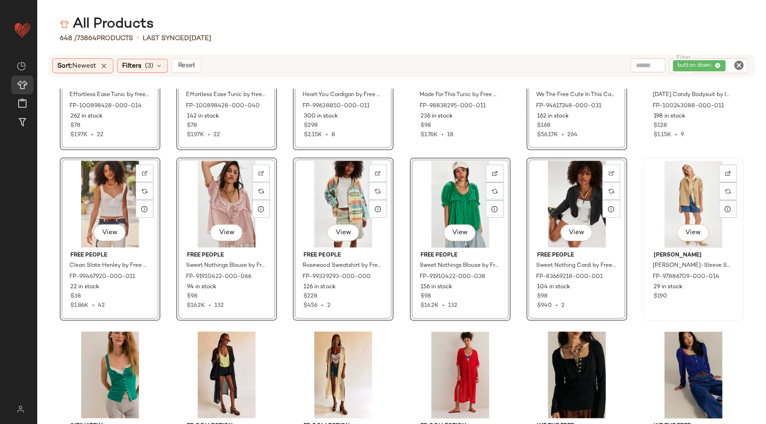
click at [668, 201] on div "View" at bounding box center [693, 204] width 94 height 87
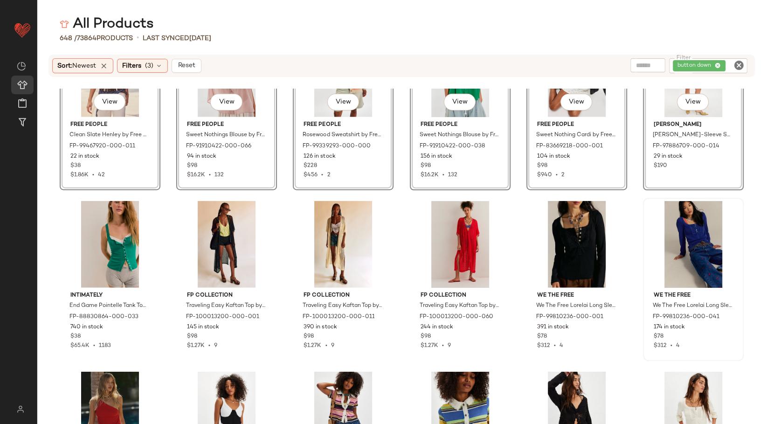
scroll to position [6068, 0]
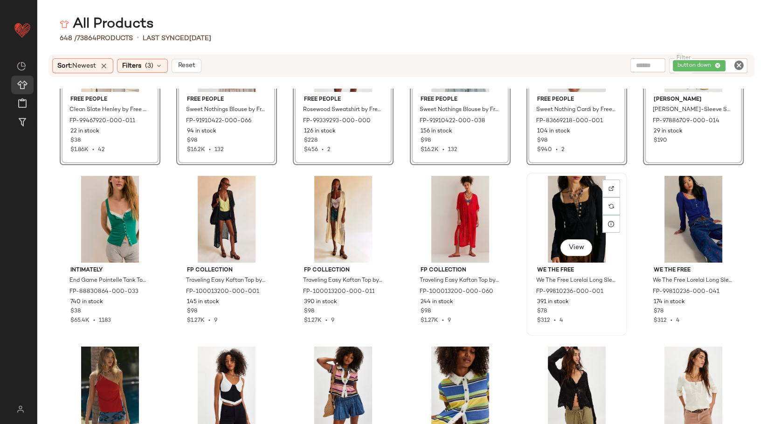
click at [572, 217] on div "View" at bounding box center [577, 219] width 94 height 87
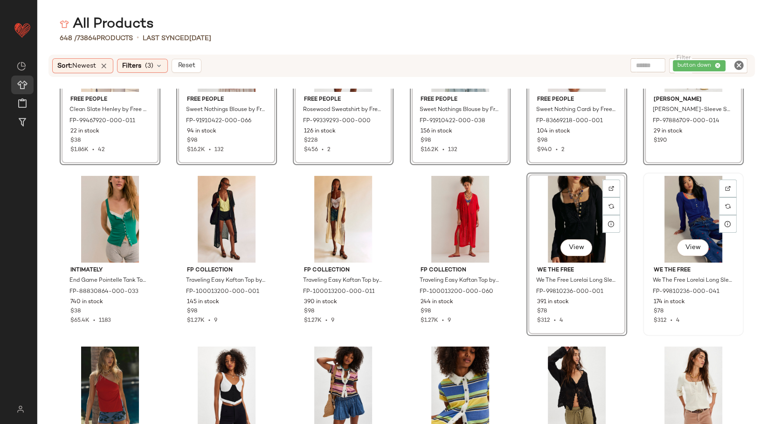
click at [697, 215] on div "View" at bounding box center [693, 219] width 94 height 87
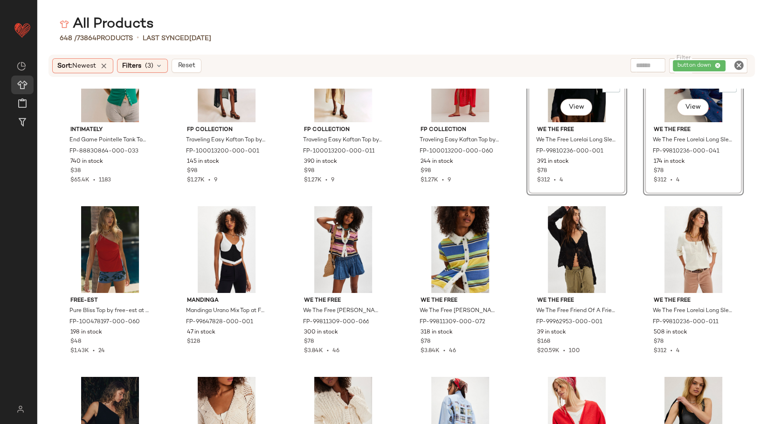
scroll to position [6275, 0]
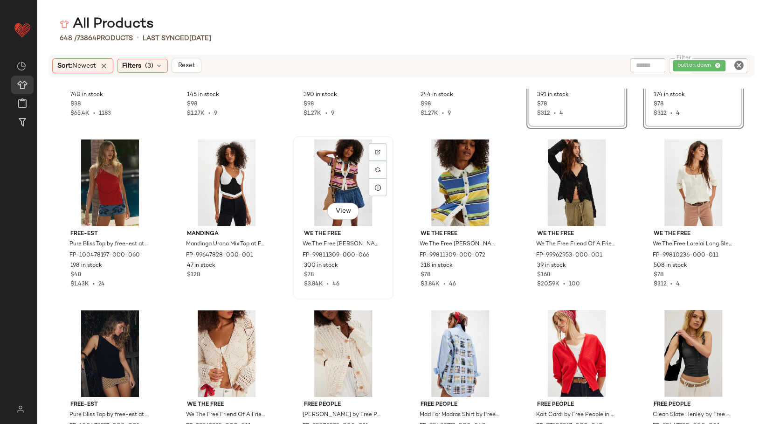
click at [339, 170] on div "View" at bounding box center [343, 182] width 94 height 87
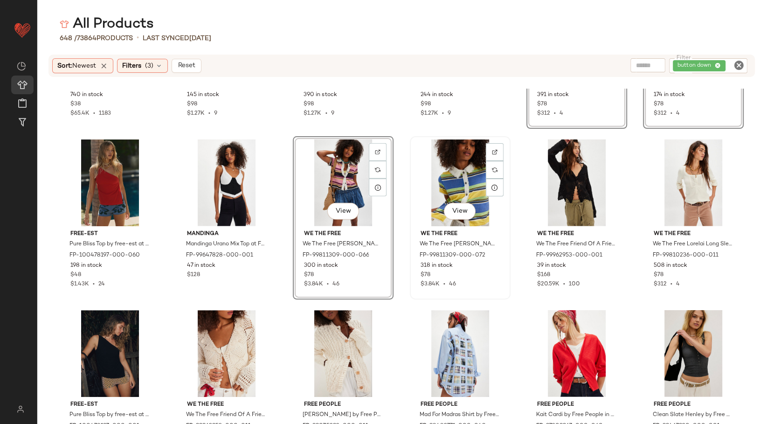
click at [461, 170] on div "View" at bounding box center [460, 182] width 94 height 87
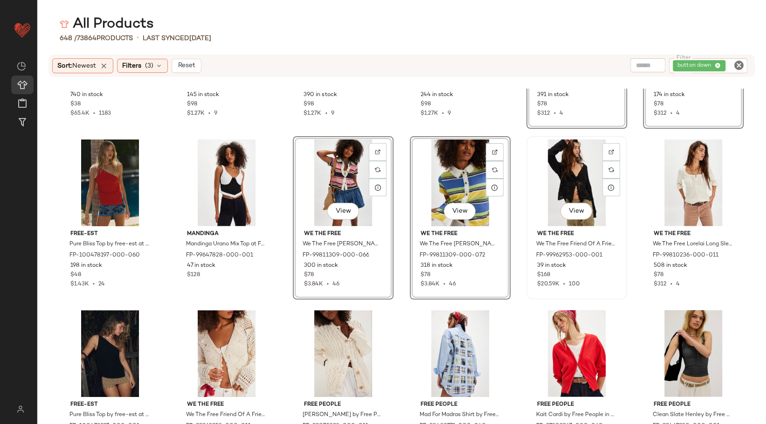
click at [578, 185] on div "View" at bounding box center [577, 182] width 94 height 87
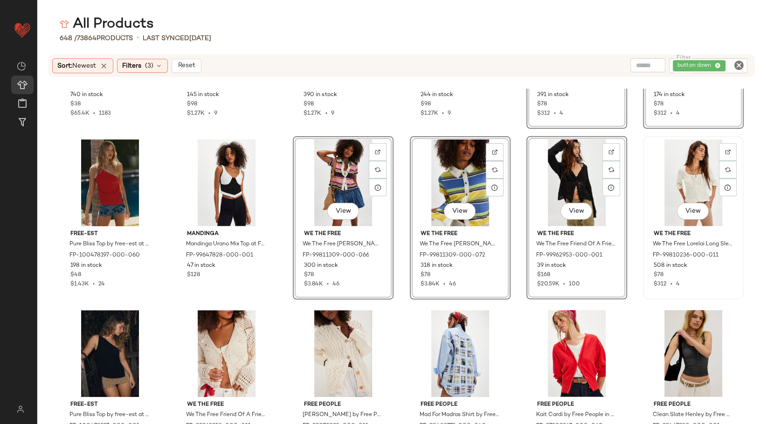
click at [670, 176] on div "View" at bounding box center [693, 182] width 94 height 87
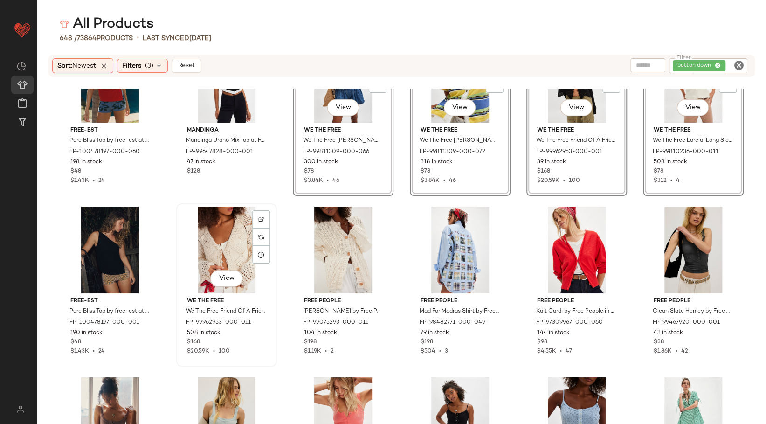
click at [226, 244] on div "View" at bounding box center [226, 250] width 94 height 87
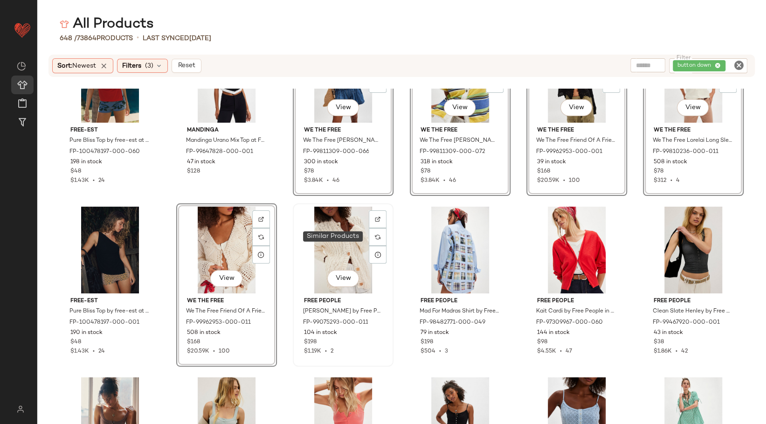
click at [371, 241] on div at bounding box center [378, 237] width 18 height 18
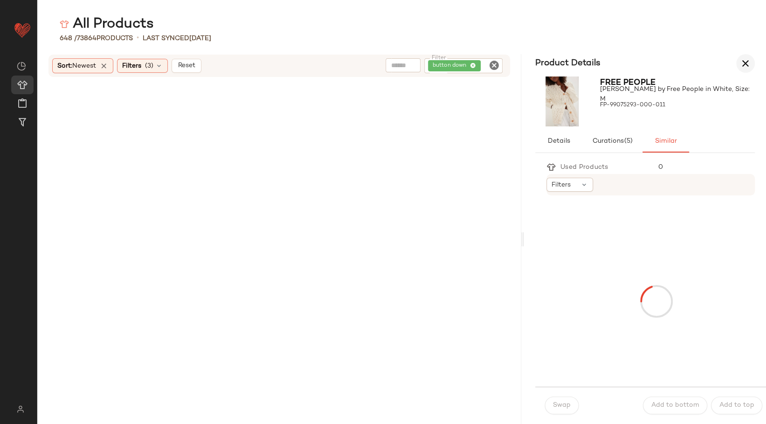
scroll to position [9555, 0]
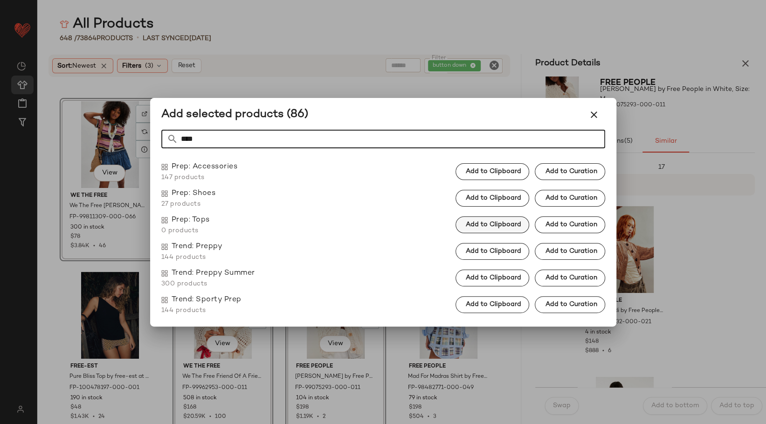
type input "****"
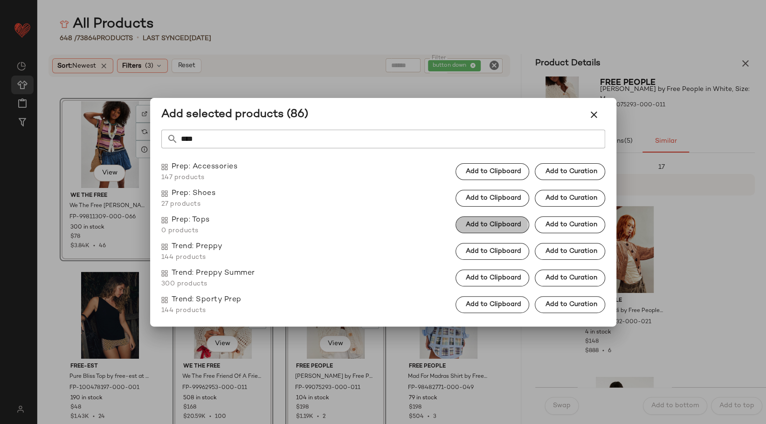
click at [483, 226] on span "Add to Clipboard" at bounding box center [493, 224] width 56 height 7
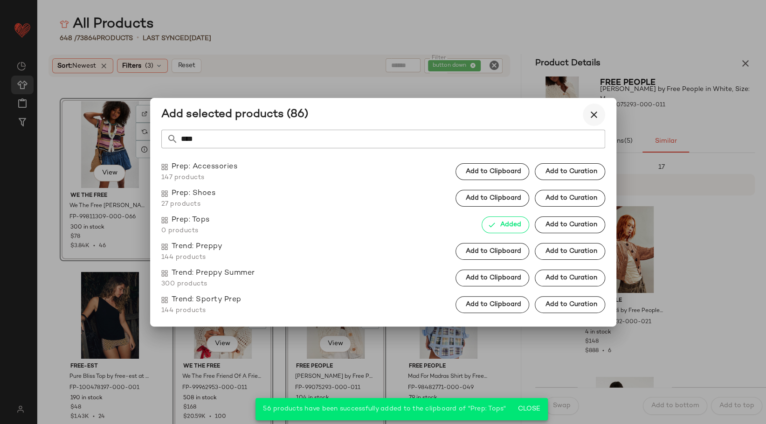
click at [598, 113] on icon "button" at bounding box center [593, 114] width 11 height 11
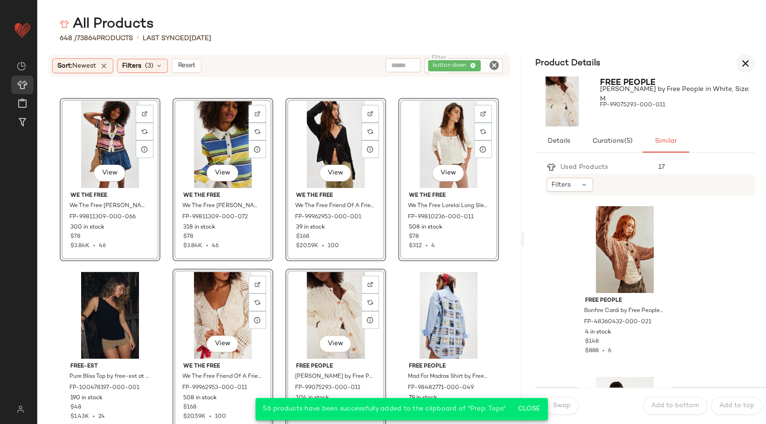
click at [748, 68] on icon "button" at bounding box center [745, 63] width 11 height 11
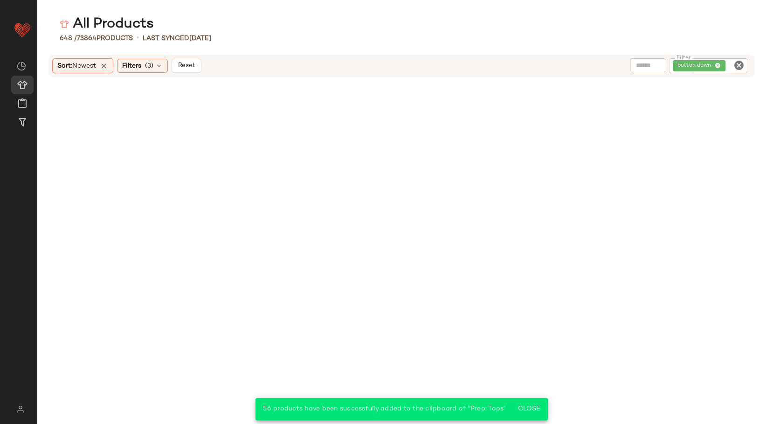
scroll to position [6313, 0]
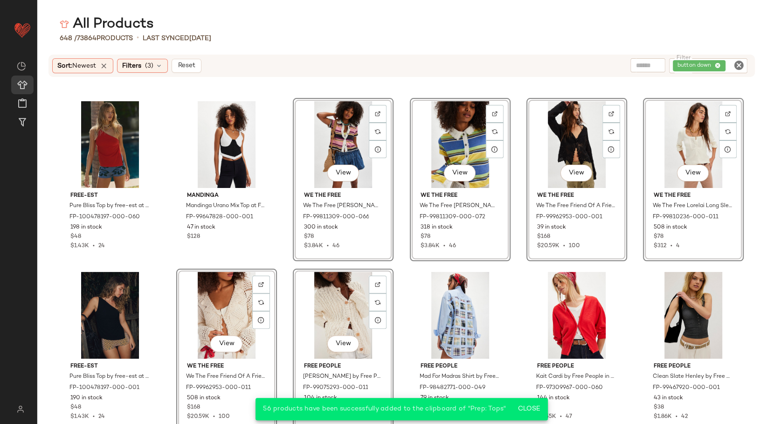
click at [512, 281] on div "free-est Pure Bliss Top by free-est at Free People in Red, Size: XL FP-10047819…" at bounding box center [401, 256] width 729 height 335
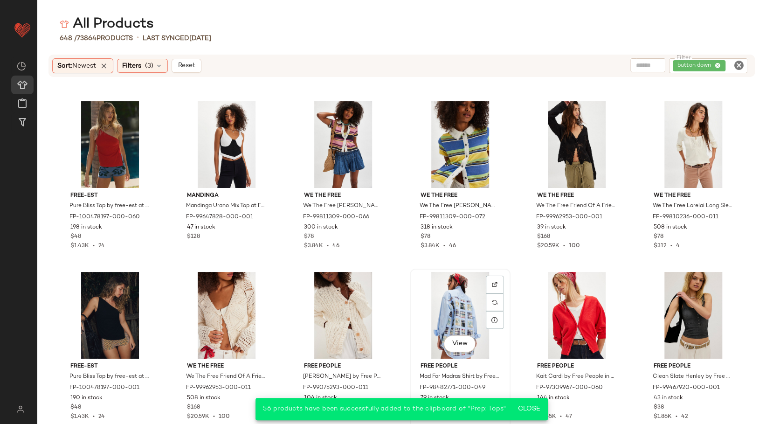
click at [445, 301] on div "View" at bounding box center [460, 315] width 94 height 87
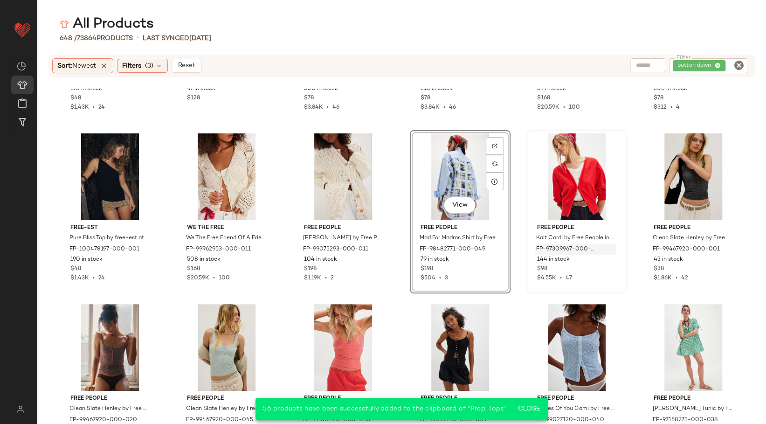
scroll to position [6468, 0]
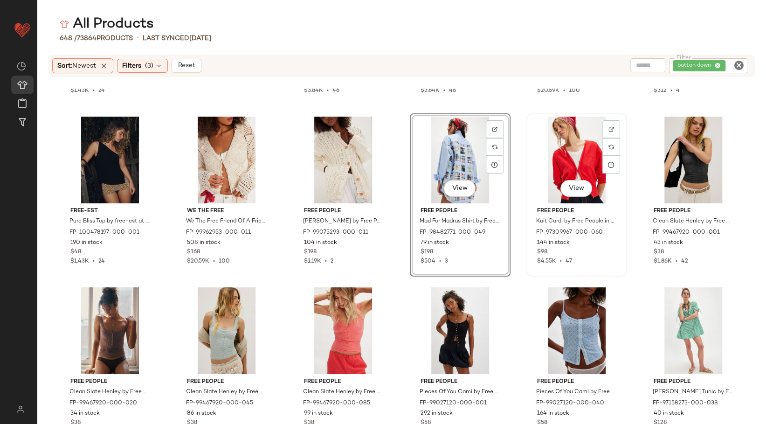
click at [571, 144] on div "View" at bounding box center [577, 160] width 94 height 87
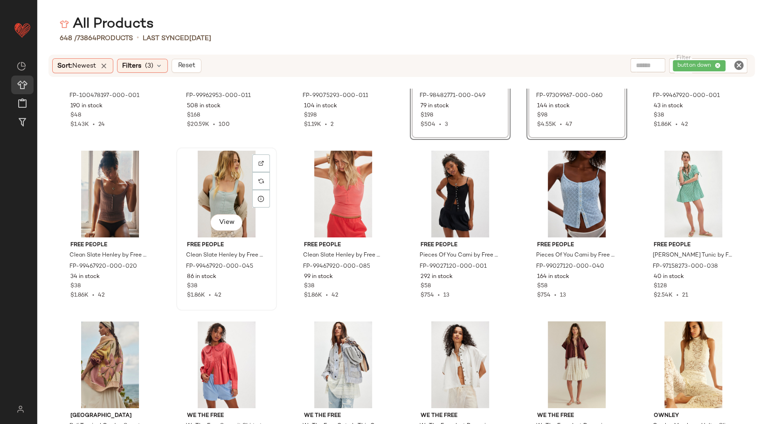
scroll to position [6623, 0]
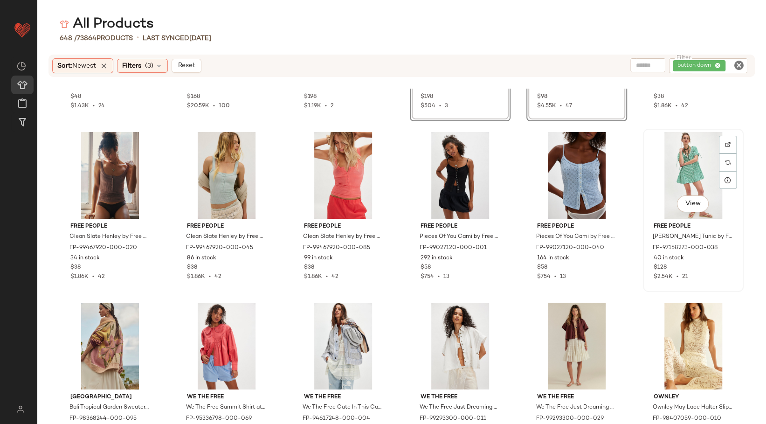
click at [690, 161] on div "View" at bounding box center [693, 175] width 94 height 87
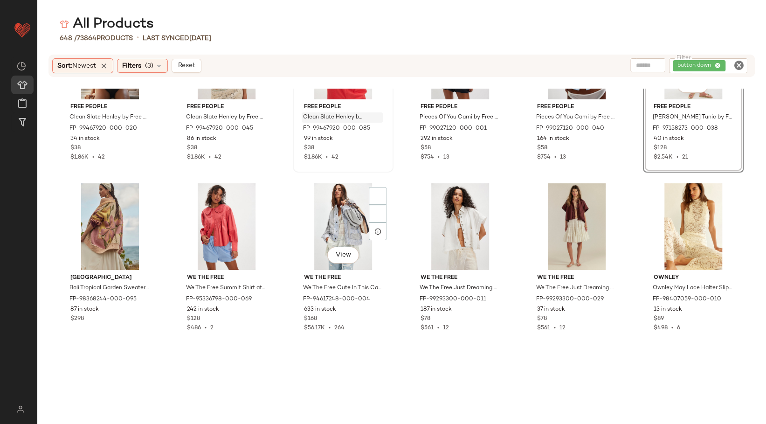
scroll to position [6779, 0]
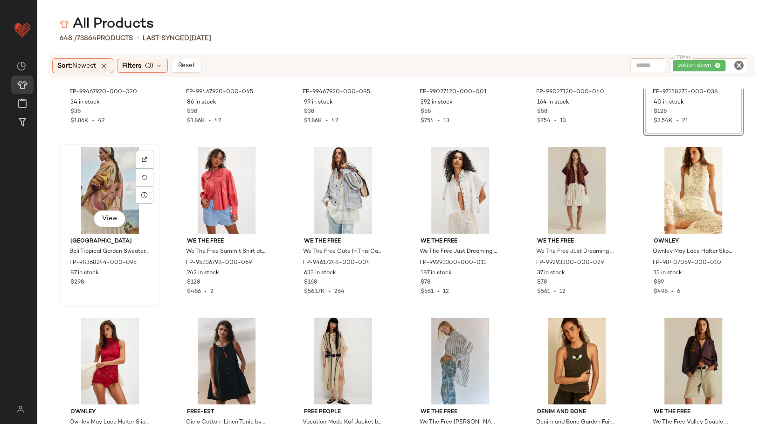
click at [114, 197] on div "View" at bounding box center [110, 190] width 94 height 87
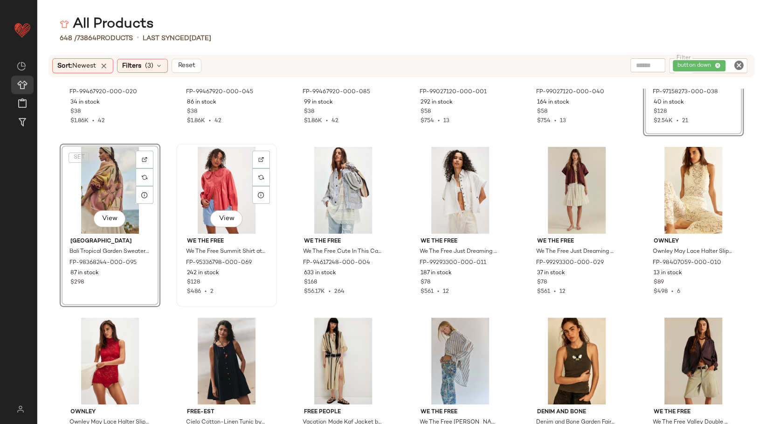
click at [225, 186] on div "View" at bounding box center [226, 190] width 94 height 87
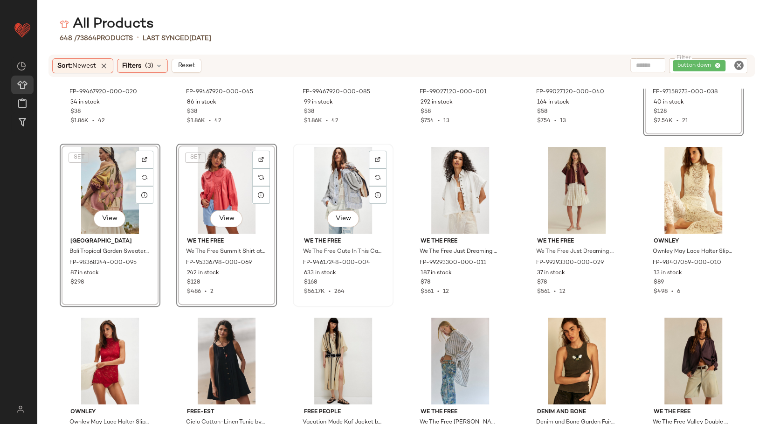
click at [355, 185] on div "View" at bounding box center [343, 190] width 94 height 87
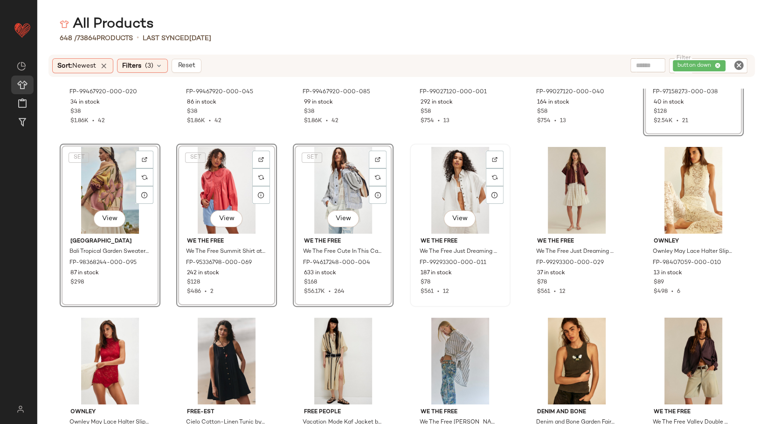
click at [441, 199] on div "View" at bounding box center [460, 190] width 94 height 87
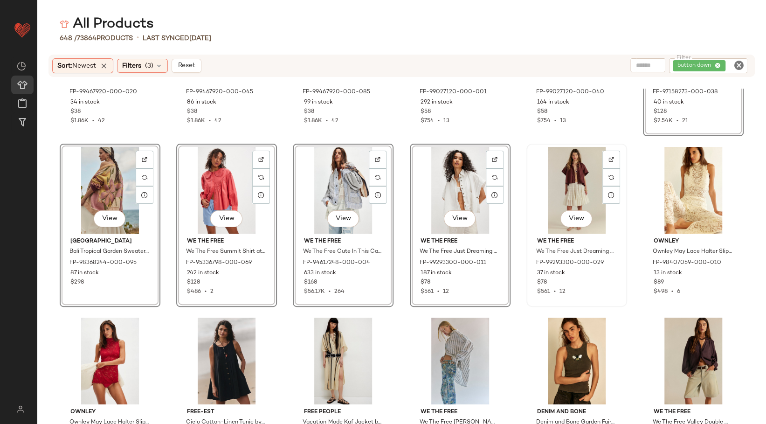
click at [558, 194] on div "View" at bounding box center [577, 190] width 94 height 87
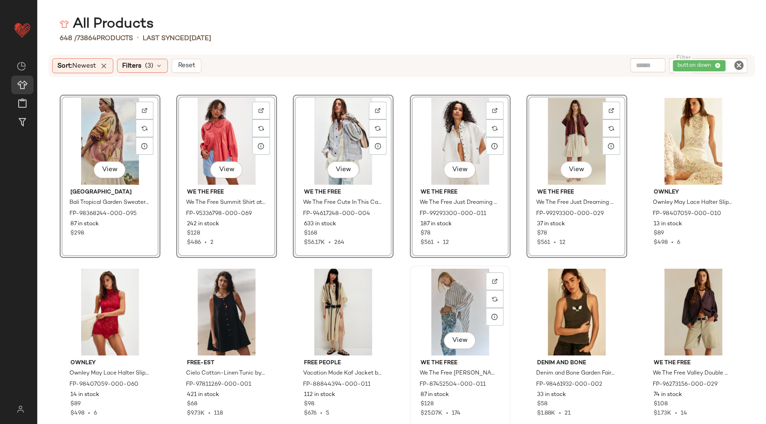
scroll to position [6883, 0]
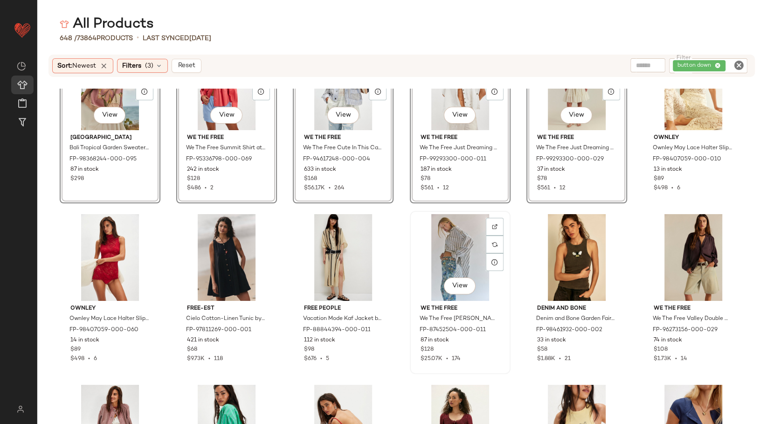
click at [436, 246] on div "View" at bounding box center [460, 257] width 94 height 87
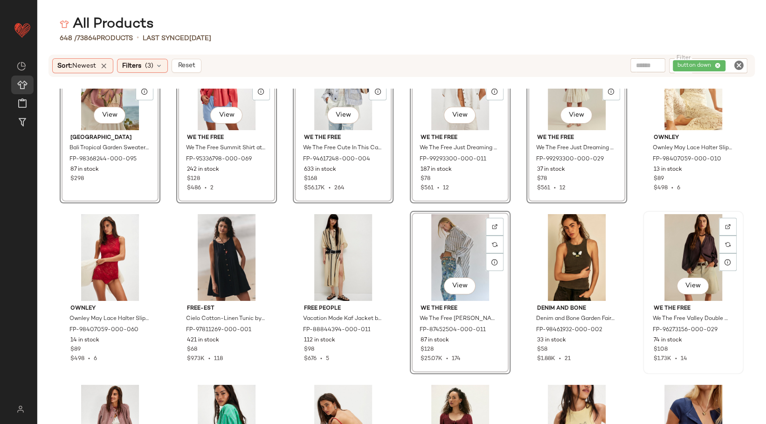
click at [696, 262] on div "View" at bounding box center [693, 257] width 94 height 87
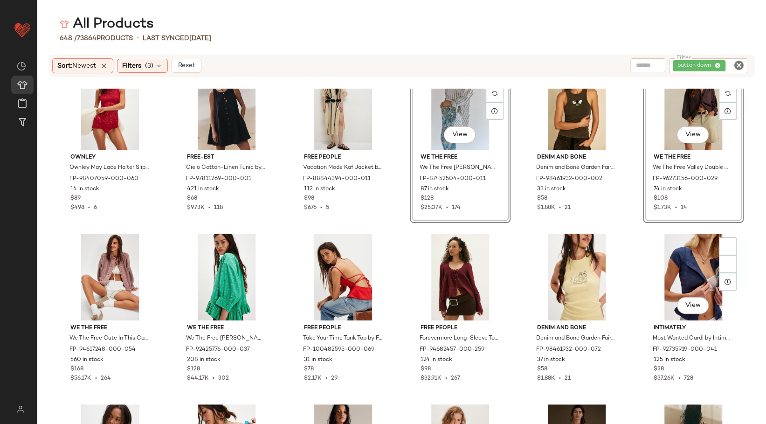
scroll to position [7142, 0]
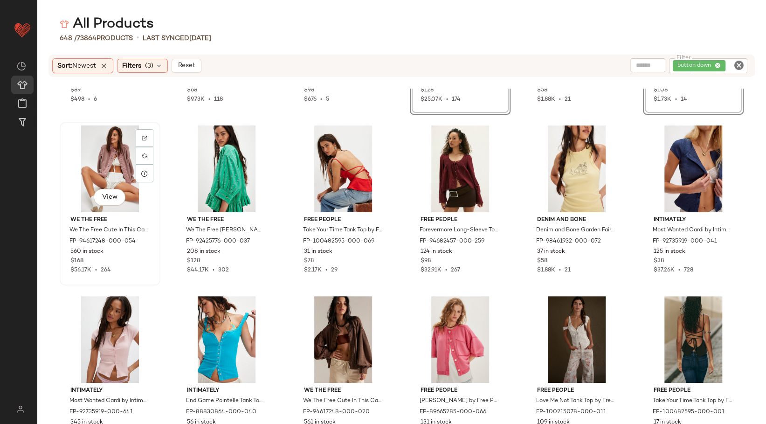
click at [123, 159] on div "View" at bounding box center [110, 168] width 94 height 87
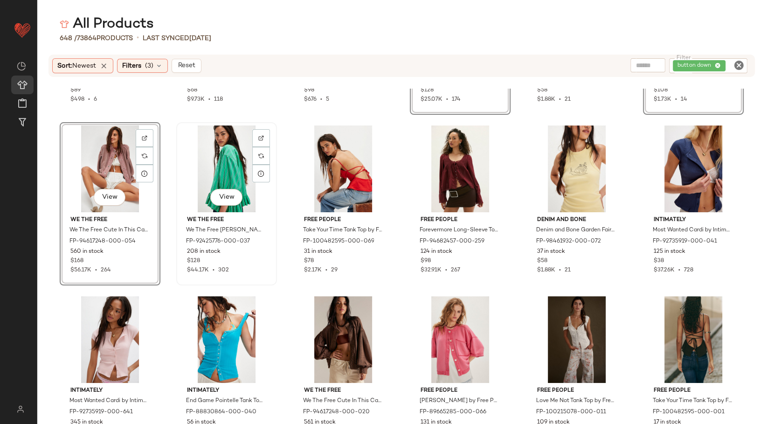
click at [246, 169] on div "View" at bounding box center [226, 168] width 94 height 87
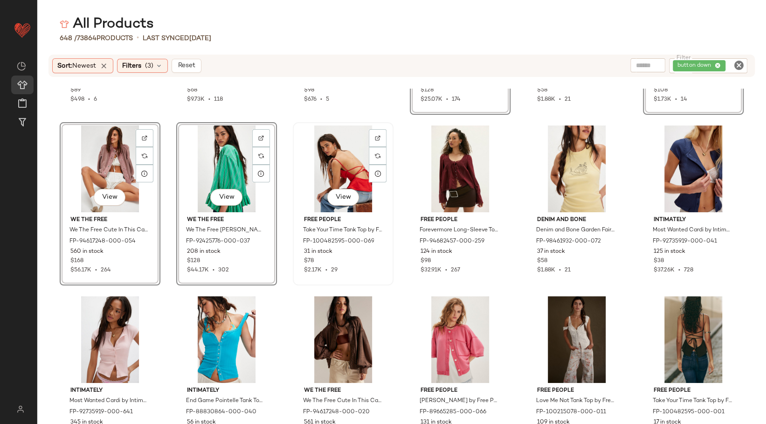
click at [348, 155] on div "View" at bounding box center [343, 168] width 94 height 87
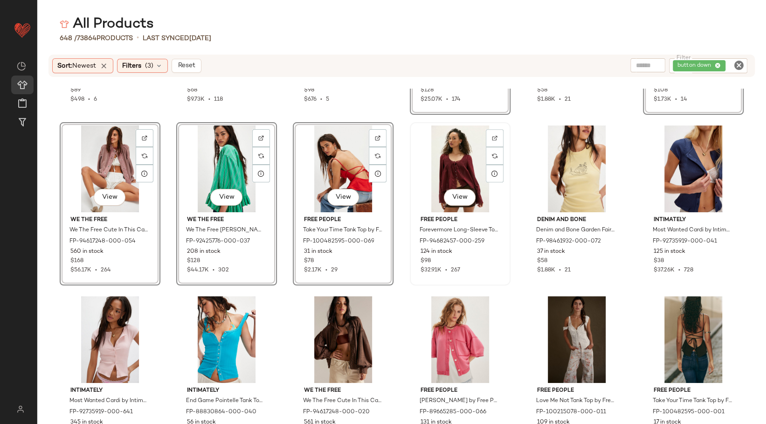
click at [446, 160] on div "View" at bounding box center [460, 168] width 94 height 87
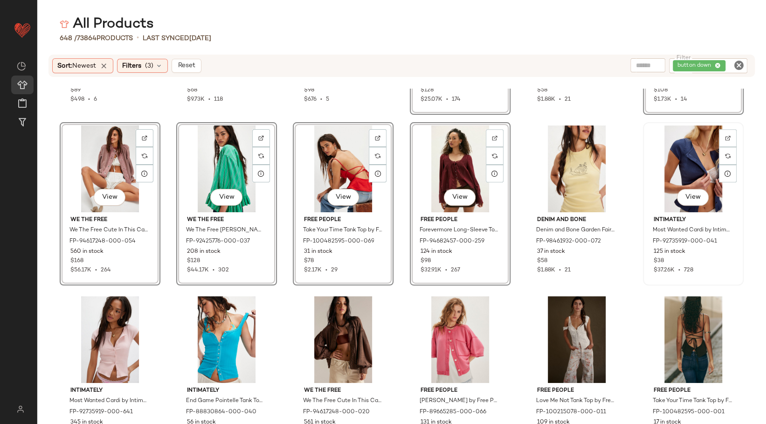
click at [668, 169] on div "View" at bounding box center [693, 168] width 94 height 87
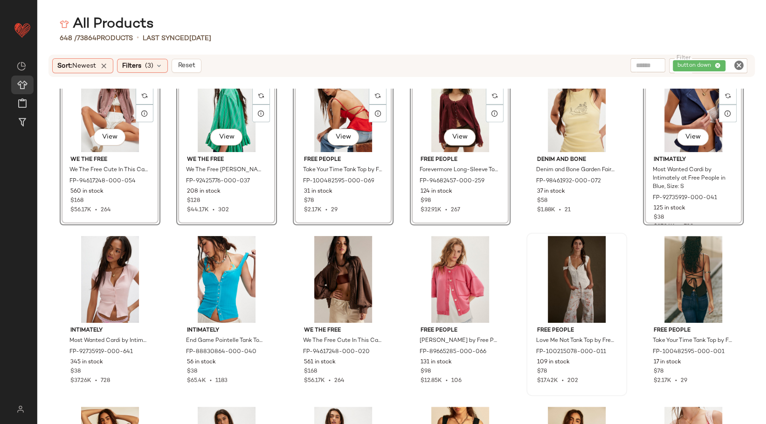
scroll to position [7245, 0]
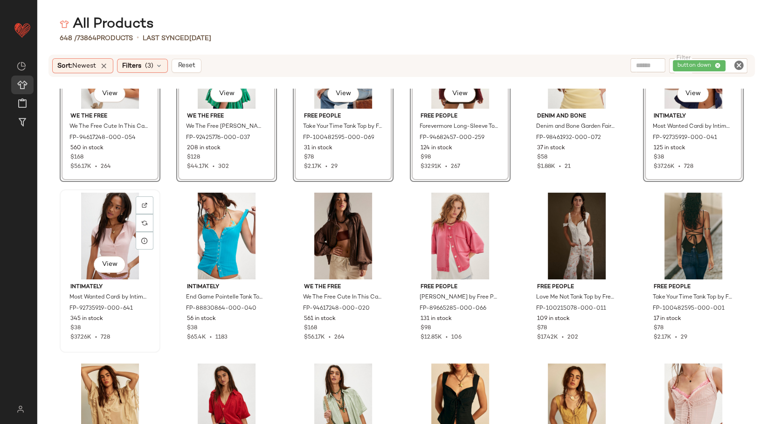
click at [121, 231] on div "View" at bounding box center [110, 236] width 94 height 87
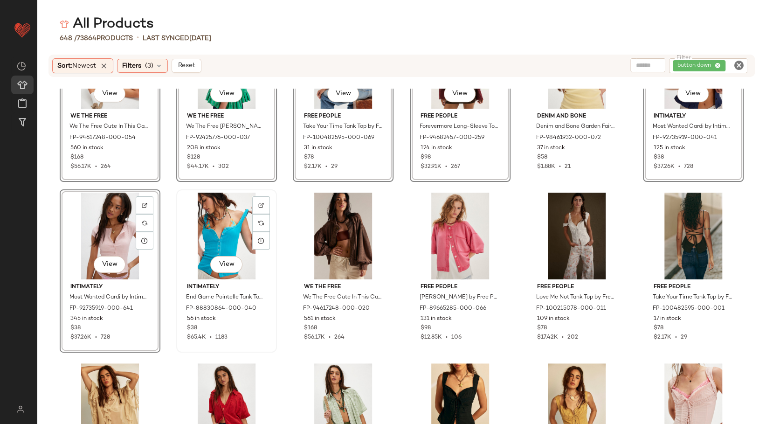
click at [240, 232] on div "View" at bounding box center [226, 236] width 94 height 87
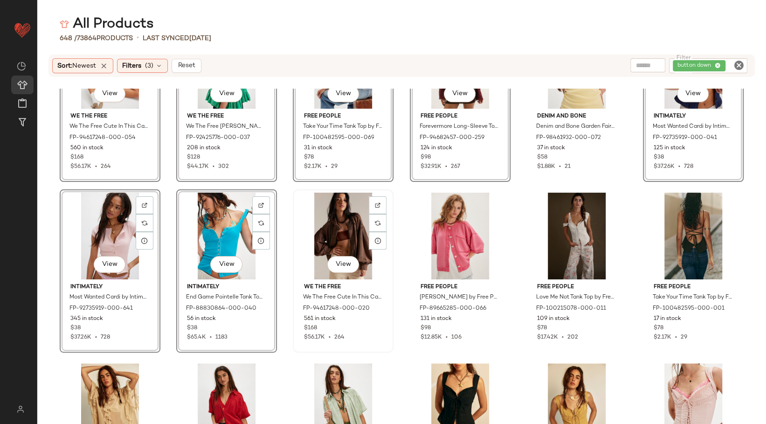
click at [314, 232] on div "View" at bounding box center [343, 236] width 94 height 87
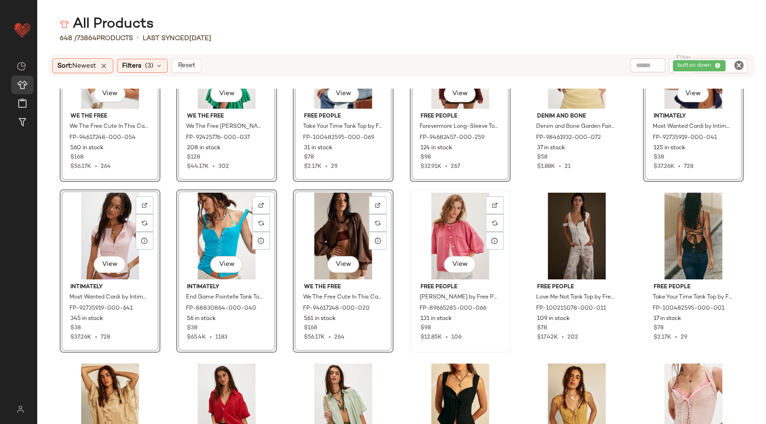
click at [454, 234] on div "View" at bounding box center [460, 236] width 94 height 87
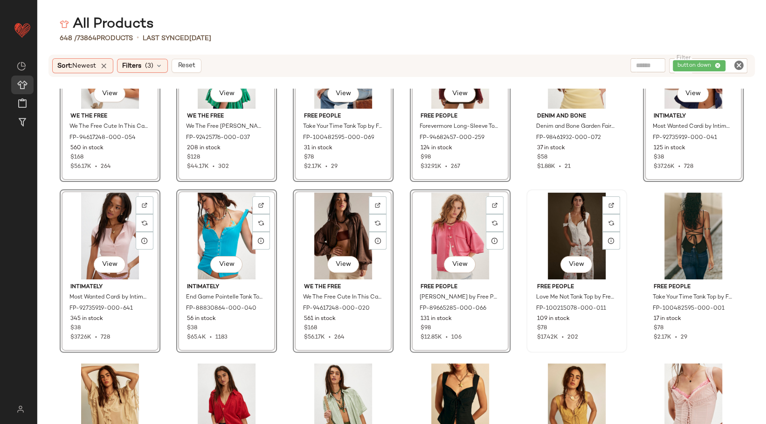
click at [571, 232] on div "View" at bounding box center [577, 236] width 94 height 87
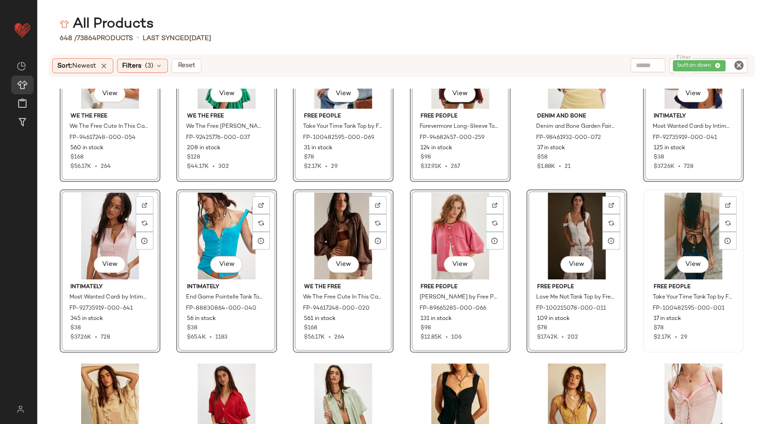
click at [674, 228] on div "View" at bounding box center [693, 236] width 94 height 87
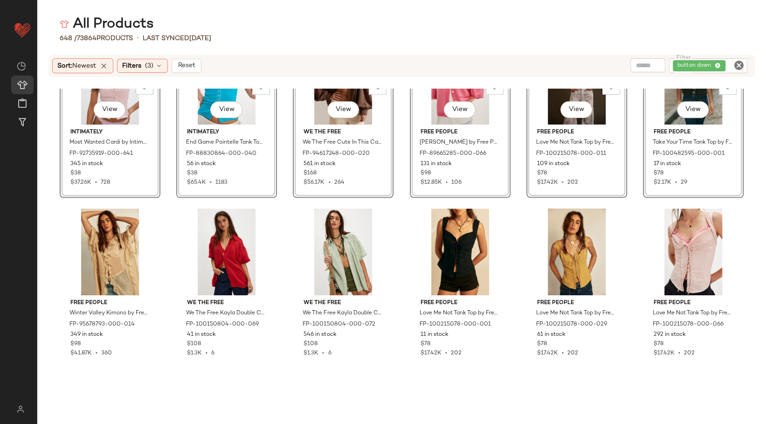
scroll to position [7400, 0]
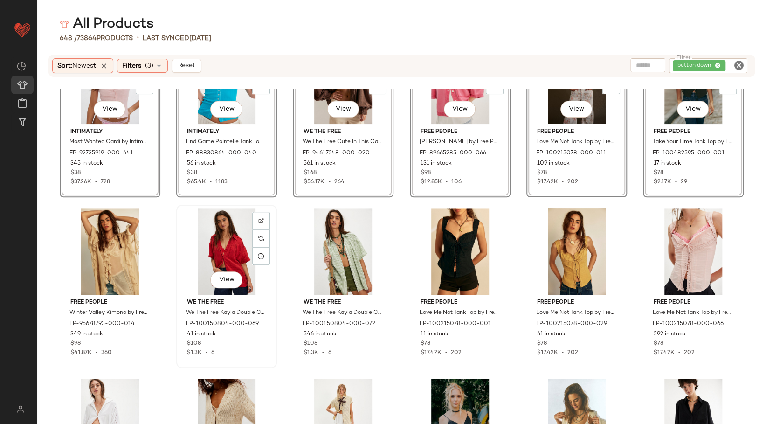
click at [239, 242] on div "View" at bounding box center [226, 251] width 94 height 87
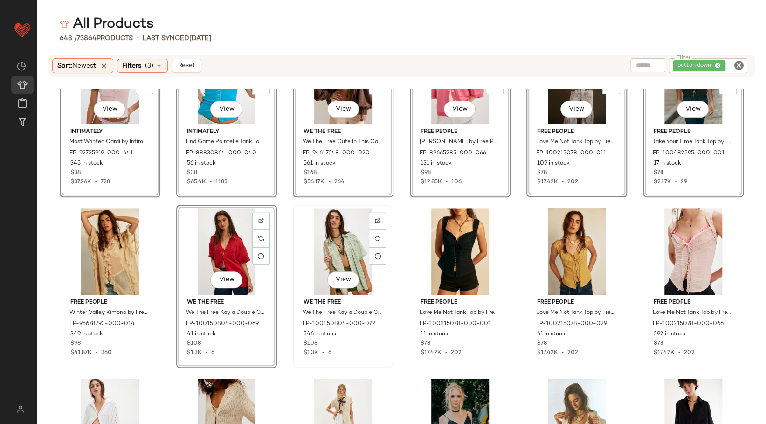
click at [322, 242] on div "View" at bounding box center [343, 251] width 94 height 87
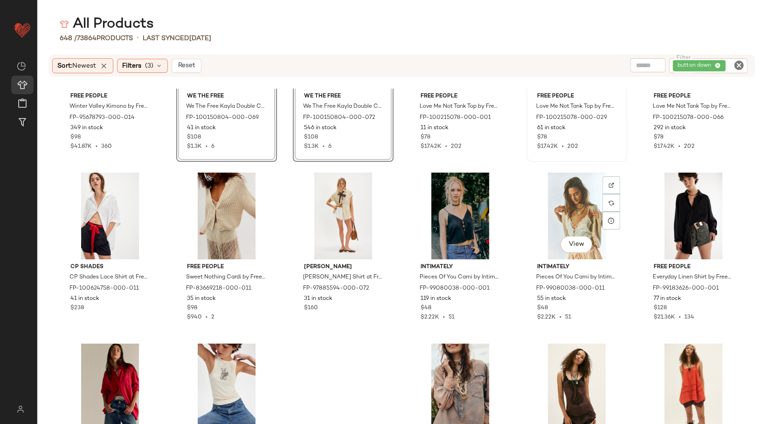
scroll to position [7608, 0]
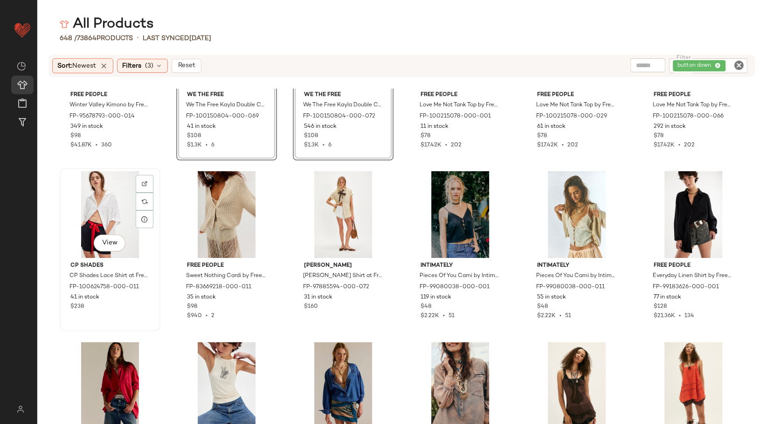
click at [87, 207] on div "View" at bounding box center [110, 214] width 94 height 87
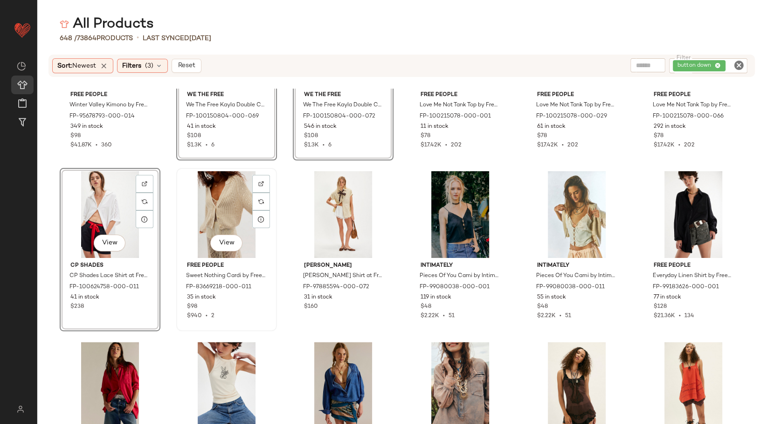
click at [232, 217] on div "View" at bounding box center [226, 214] width 94 height 87
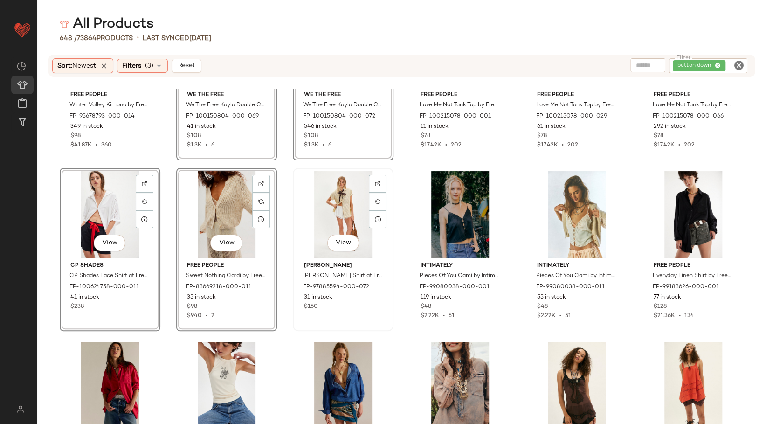
click at [311, 214] on div "View" at bounding box center [343, 214] width 94 height 87
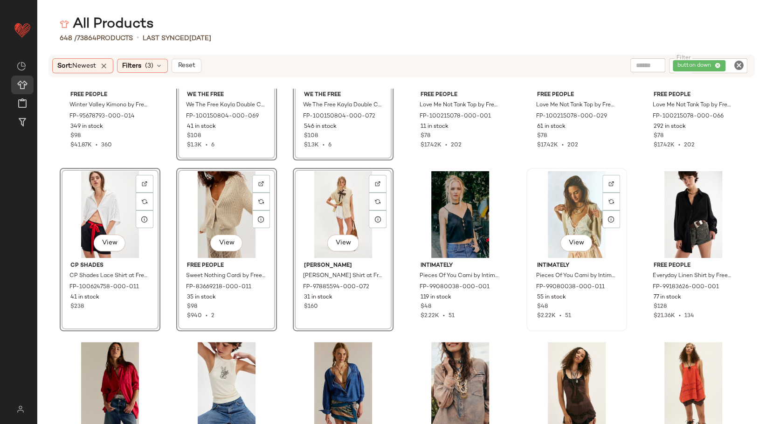
click at [550, 215] on div "View" at bounding box center [577, 214] width 94 height 87
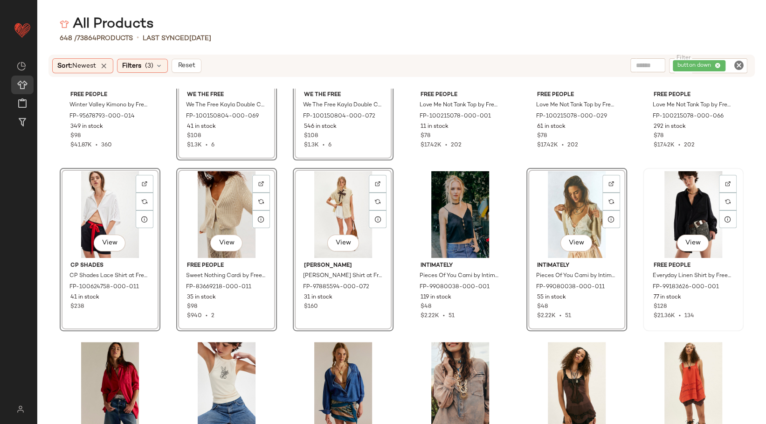
click at [684, 215] on div "View" at bounding box center [693, 214] width 94 height 87
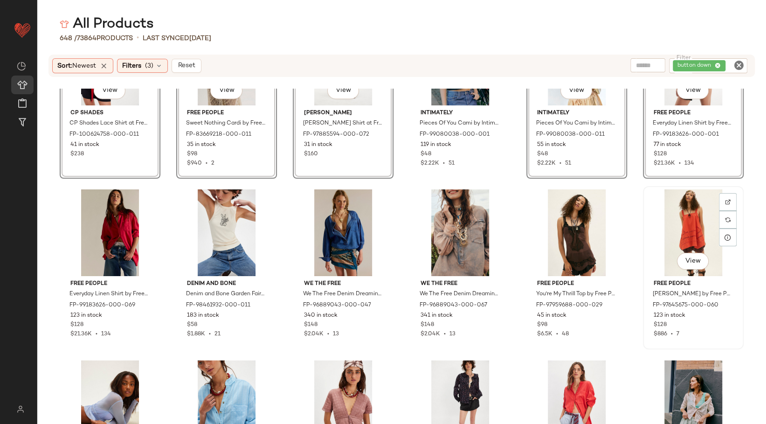
scroll to position [7763, 0]
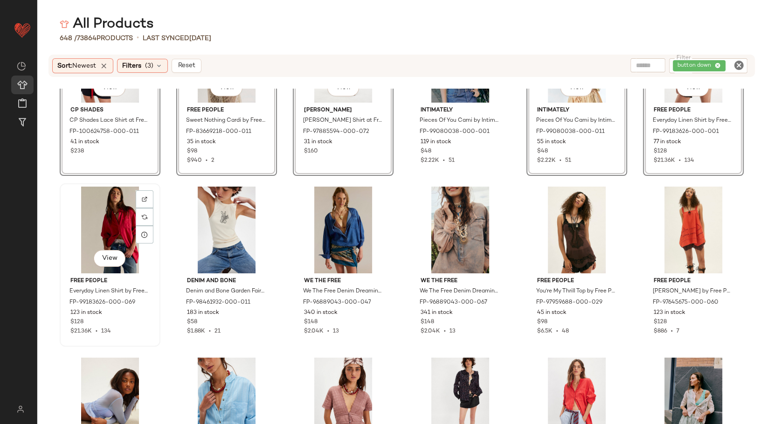
click at [117, 222] on div "View" at bounding box center [110, 229] width 94 height 87
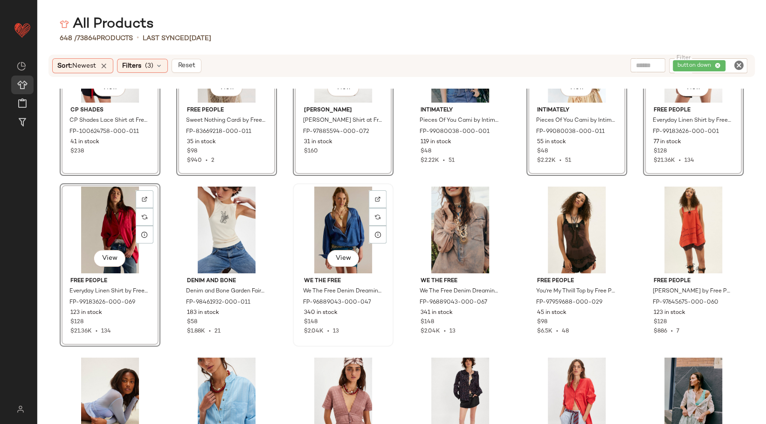
click at [346, 220] on div "View" at bounding box center [343, 229] width 94 height 87
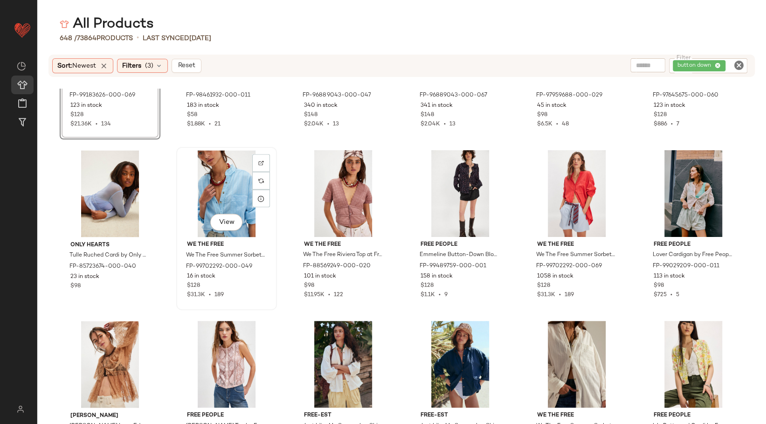
click at [234, 192] on div "View" at bounding box center [226, 193] width 94 height 87
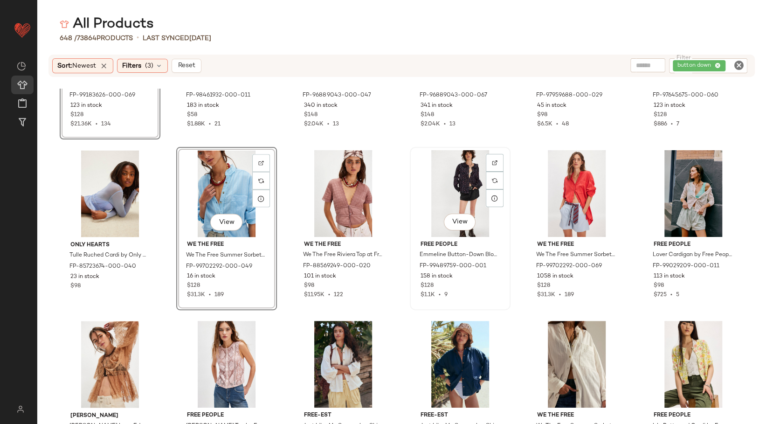
click at [457, 190] on div "View" at bounding box center [460, 193] width 94 height 87
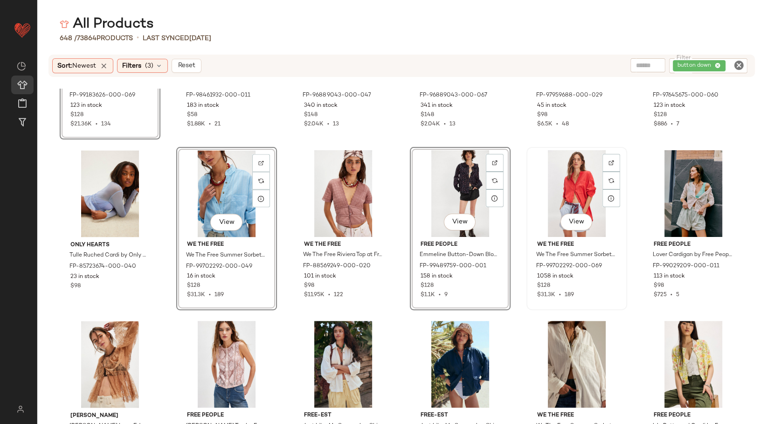
click at [574, 194] on div "View" at bounding box center [577, 193] width 94 height 87
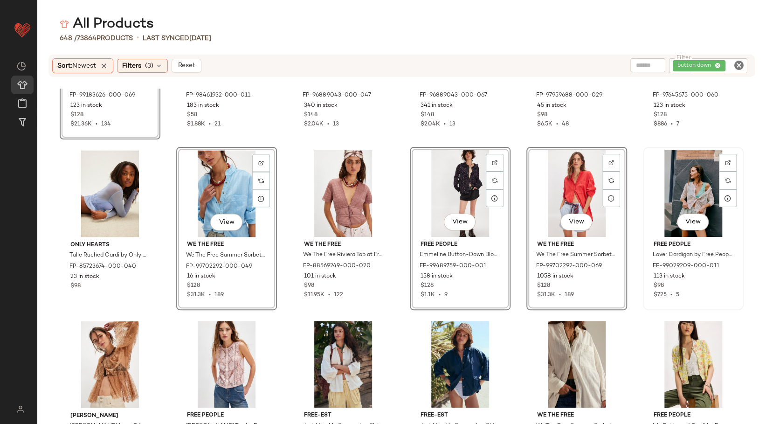
click at [694, 197] on div "View" at bounding box center [693, 193] width 94 height 87
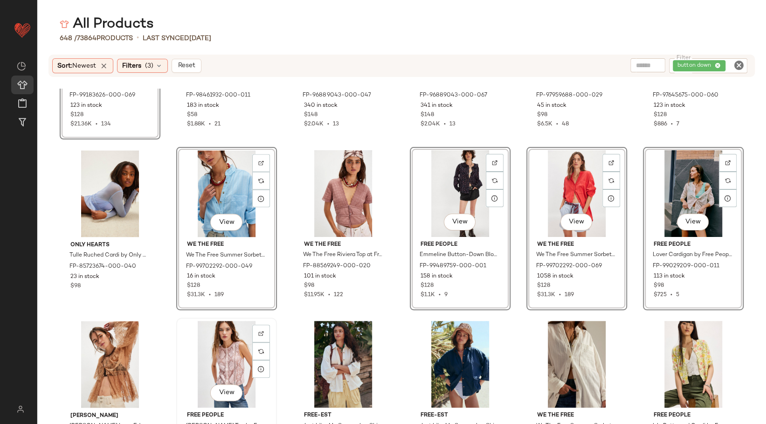
click at [219, 356] on div "View" at bounding box center [226, 364] width 94 height 87
click at [330, 355] on div "View" at bounding box center [343, 364] width 94 height 87
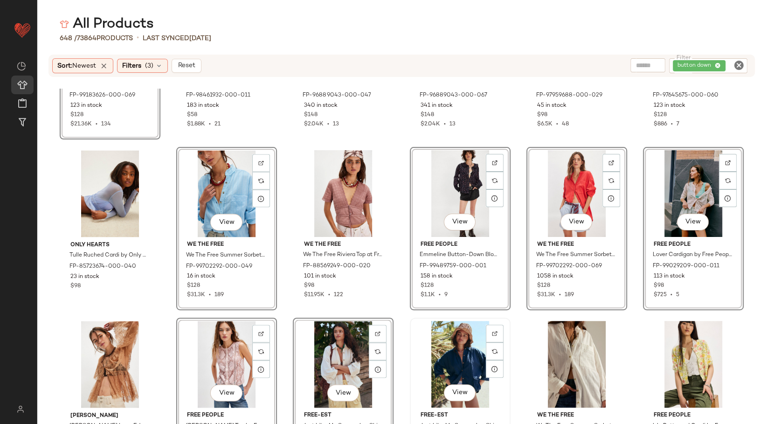
click at [439, 355] on div "View" at bounding box center [460, 364] width 94 height 87
click at [530, 355] on div "View" at bounding box center [577, 364] width 94 height 87
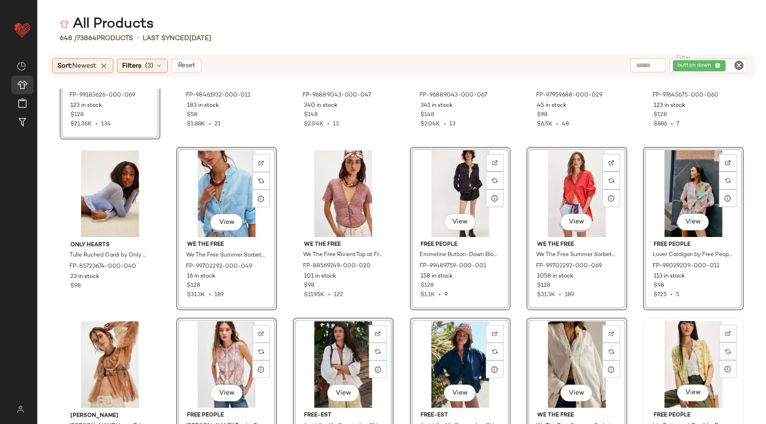
click at [670, 354] on div "View" at bounding box center [693, 364] width 94 height 87
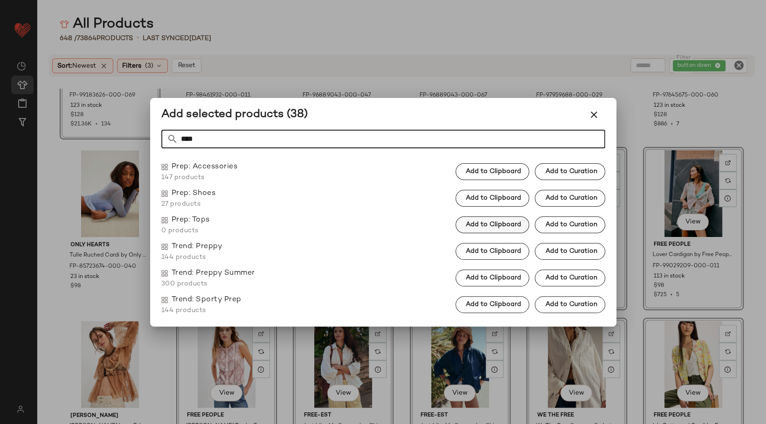
type input "****"
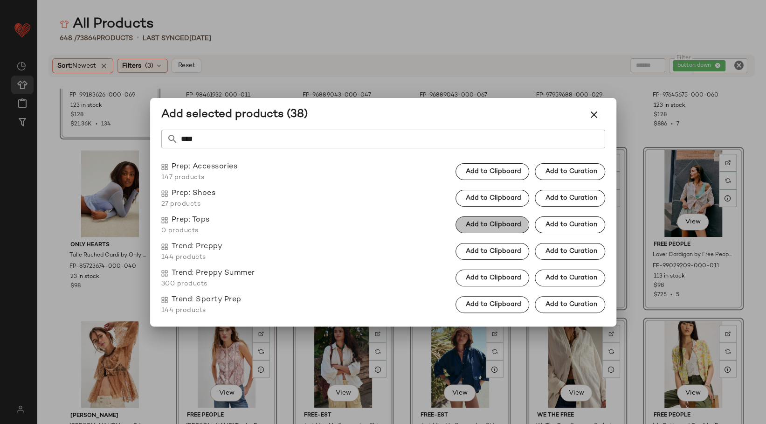
click at [495, 222] on span "Add to Clipboard" at bounding box center [493, 224] width 56 height 7
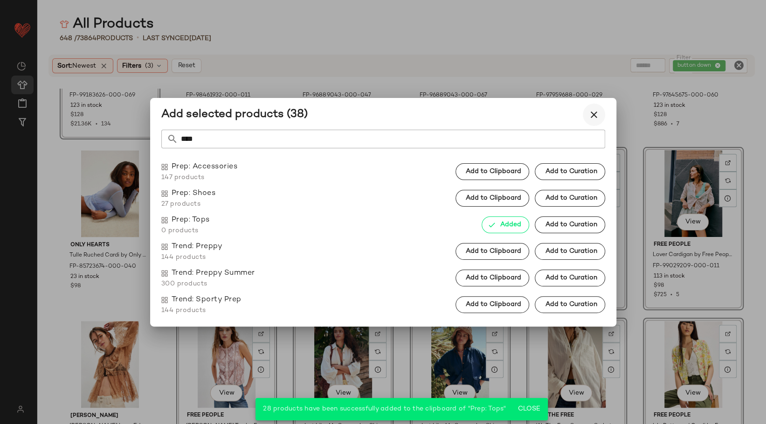
click at [593, 114] on icon "button" at bounding box center [593, 114] width 11 height 11
